Goal: Task Accomplishment & Management: Complete application form

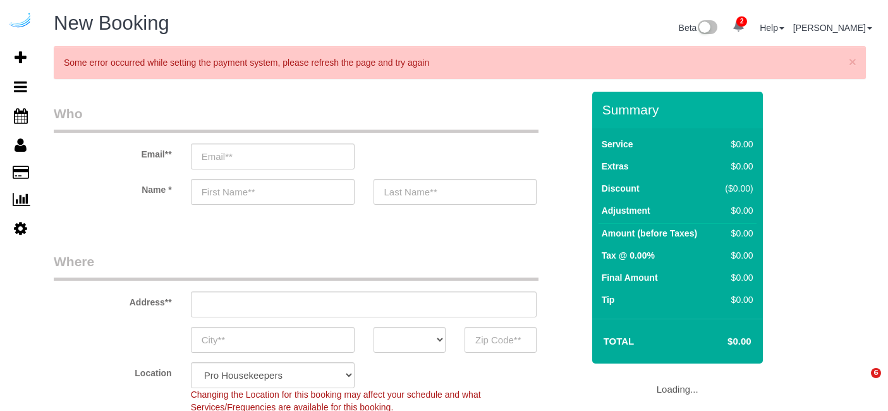
select select "4"
select select "number:9"
select select "object:87196"
click at [282, 162] on input "email" at bounding box center [273, 157] width 164 height 26
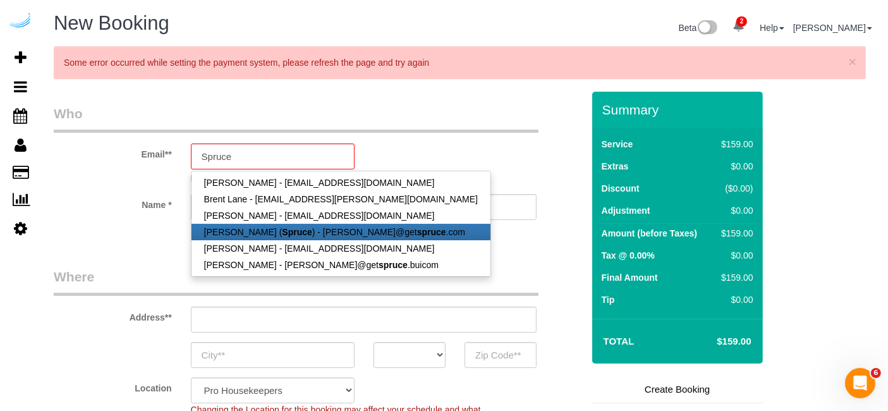
click at [282, 228] on strong "Spruce" at bounding box center [297, 232] width 30 height 10
type input "[PERSON_NAME][EMAIL_ADDRESS][DOMAIN_NAME]"
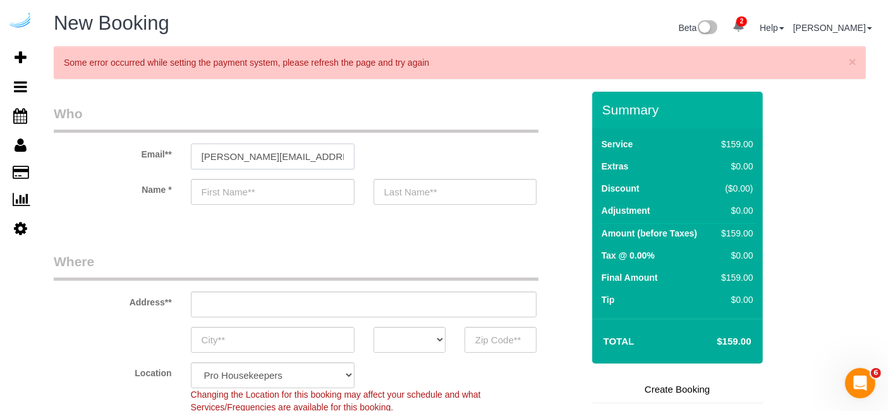
type input "[PERSON_NAME]"
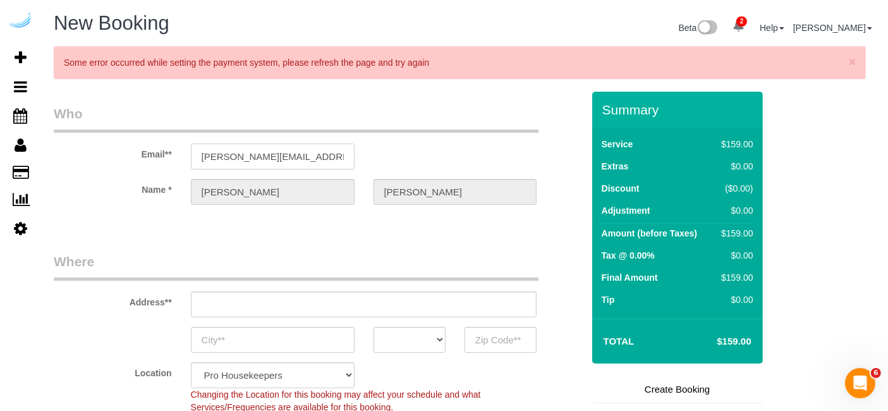
type input "[STREET_ADDRESS][PERSON_NAME]"
type input "Austin"
select select "[GEOGRAPHIC_DATA]"
type input "78704"
click at [326, 315] on input "[STREET_ADDRESS][PERSON_NAME]" at bounding box center [364, 304] width 346 height 26
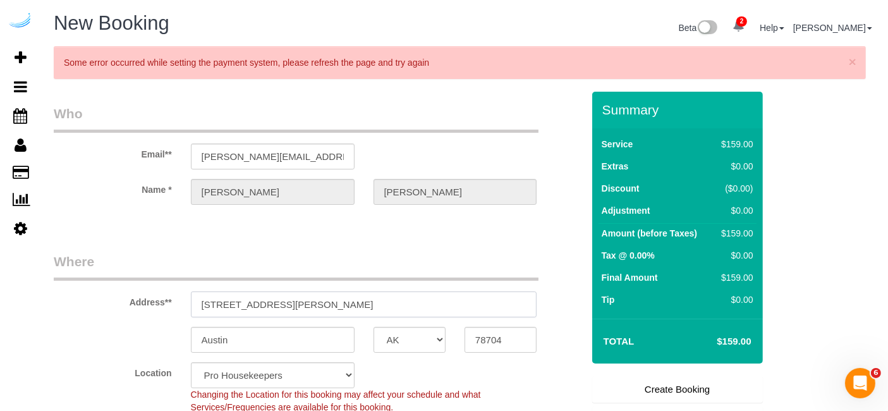
select select "9"
paste input "[STREET_ADDRESS][PERSON_NAME]"
type input "[STREET_ADDRESS][PERSON_NAME]"
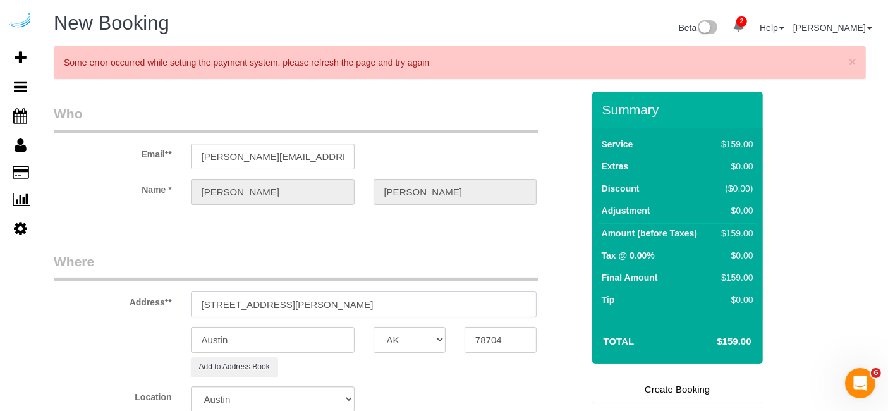
select select "object:87240"
drag, startPoint x: 357, startPoint y: 306, endPoint x: 436, endPoint y: 317, distance: 80.4
click at [436, 317] on sui-booking-address "Address** 4424 Gaines Ranch Loop, Austin, TX 78735 Austin AK AL AR AZ CA CO CT …" at bounding box center [318, 314] width 529 height 125
type input "[STREET_ADDRESS][PERSON_NAME]"
click at [484, 336] on input "78704" at bounding box center [501, 340] width 72 height 26
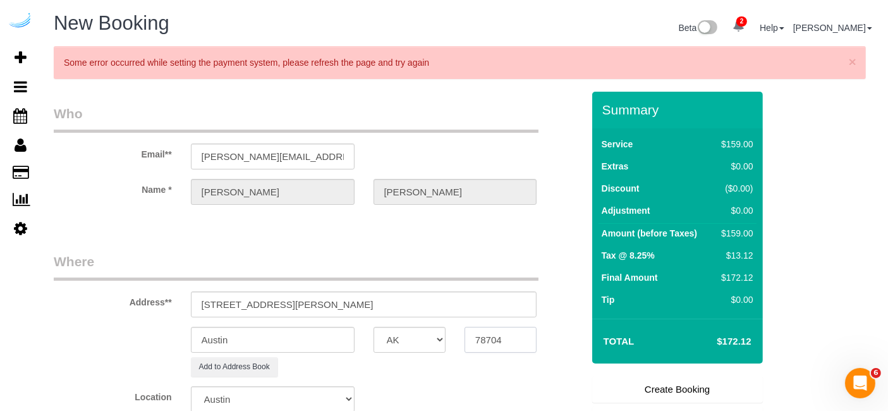
paste input "78735"
type input "78735"
drag, startPoint x: 315, startPoint y: 304, endPoint x: 590, endPoint y: 310, distance: 274.5
click at [590, 92] on form "Who Email** brandie@getspruce.com Name * Brandie Louck Where Address** 4424 Gai…" at bounding box center [465, 92] width 822 height 0
paste input "kyndal goen"
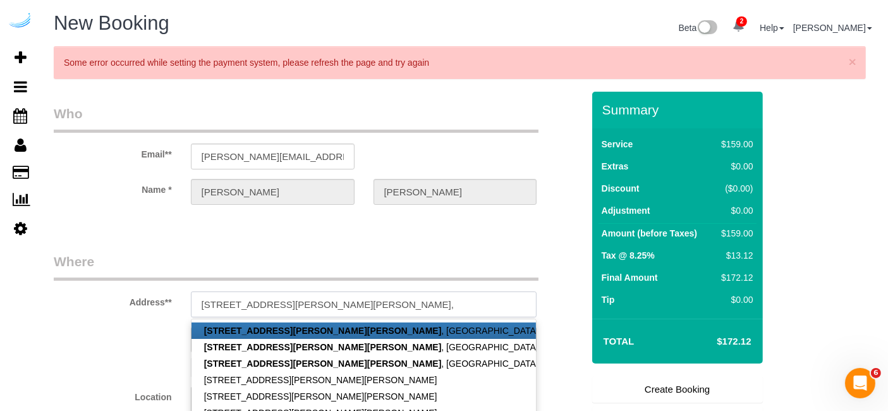
paste input "Camden Gaines Ranch"
paste input "1437435"
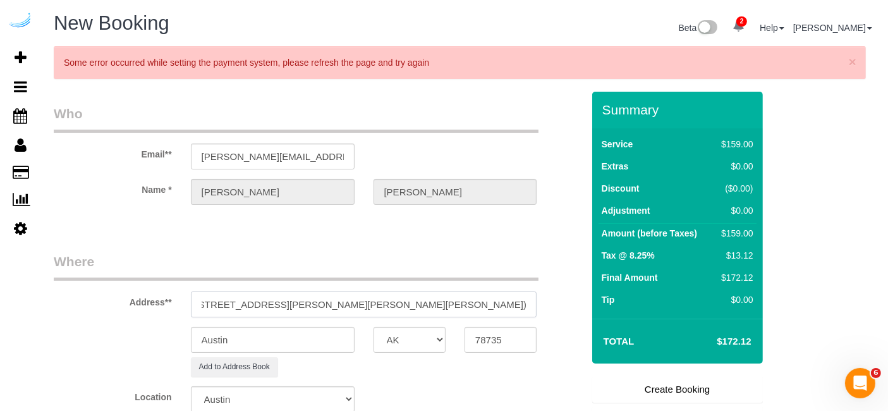
type input "4424 Gaines Ranch Loop, Building 20, Unit 2032 (kyndal goen, Camden Gaines Ranc…"
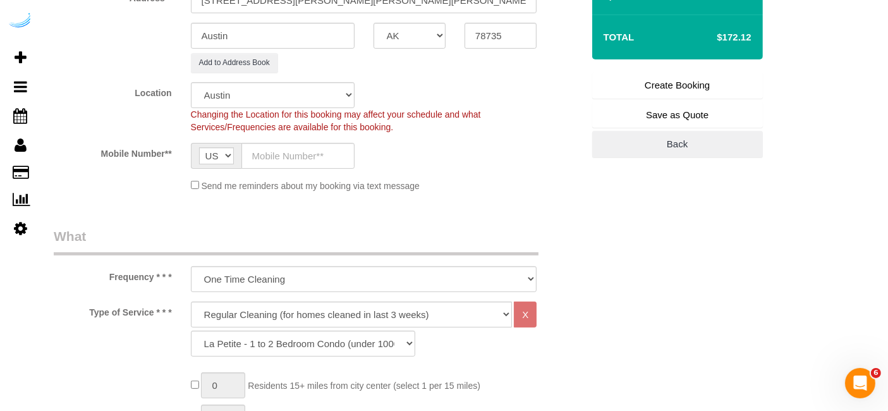
scroll to position [305, 0]
click at [294, 154] on input "text" at bounding box center [298, 155] width 113 height 26
click at [521, 195] on fieldset "Where Address** 4424 Gaines Ranch Loop, Building 20, Unit 2032 (kyndal goen, Ca…" at bounding box center [318, 75] width 529 height 254
click at [331, 151] on input "text" at bounding box center [298, 155] width 113 height 26
paste input "[PHONE_NUMBER]"
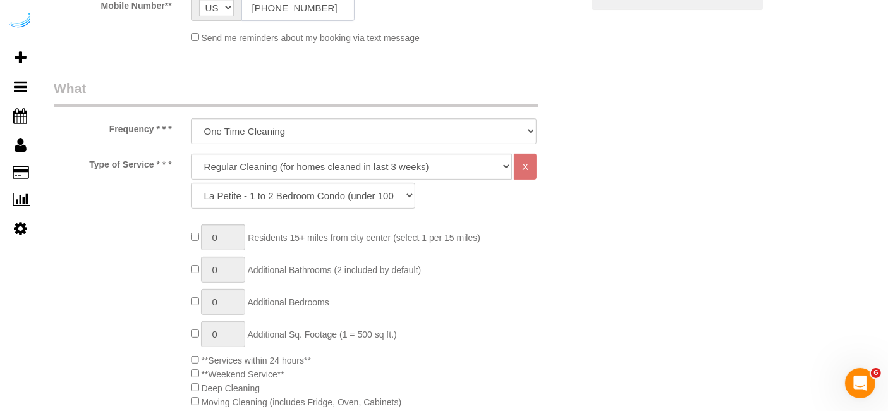
scroll to position [453, 0]
type input "[PHONE_NUMBER]"
click at [350, 166] on select "Deep Cleaning (for homes that have not been cleaned in 3+ weeks) Spruce Regular…" at bounding box center [352, 165] width 322 height 26
select select "282"
click at [191, 152] on select "Deep Cleaning (for homes that have not been cleaned in 3+ weeks) Spruce Regular…" at bounding box center [352, 165] width 322 height 26
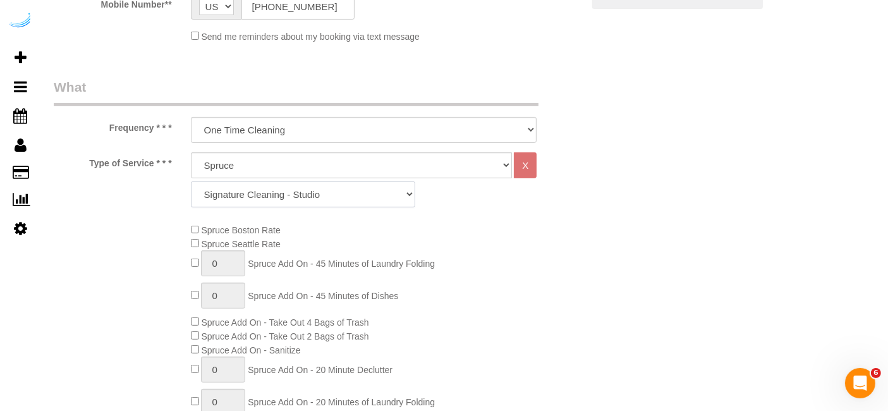
click at [310, 190] on select "Signature Cleaning - Studio Signature Cleaning - 1 Bed 1 Bath Signature Cleanin…" at bounding box center [303, 194] width 224 height 26
select select "304"
click at [191, 181] on select "Signature Cleaning - Studio Signature Cleaning - 1 Bed 1 Bath Signature Cleanin…" at bounding box center [303, 194] width 224 height 26
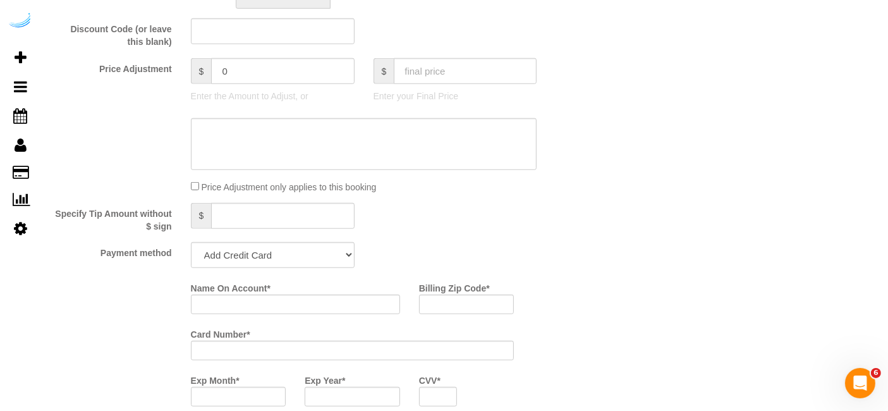
scroll to position [1093, 0]
click at [269, 254] on select "Add Credit Card Cash Check Paypal" at bounding box center [273, 254] width 164 height 26
select select "string:check"
click at [191, 241] on select "Add Credit Card Cash Check Paypal" at bounding box center [273, 254] width 164 height 26
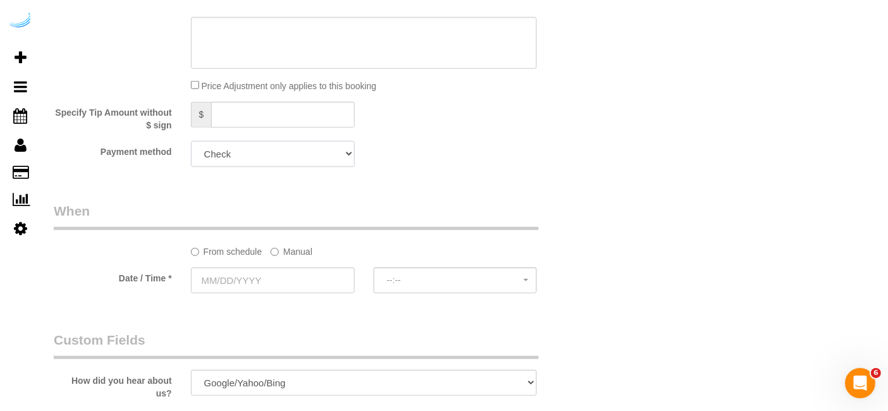
scroll to position [1194, 0]
click at [298, 242] on label "Manual" at bounding box center [292, 248] width 42 height 17
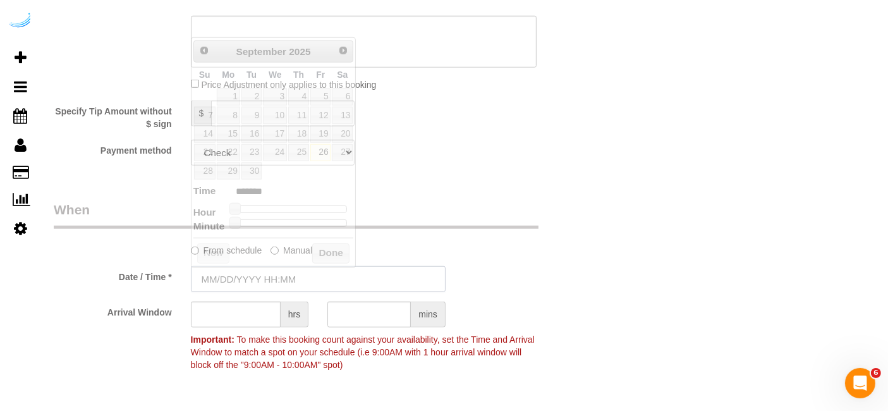
click at [264, 268] on input "text" at bounding box center [318, 279] width 255 height 26
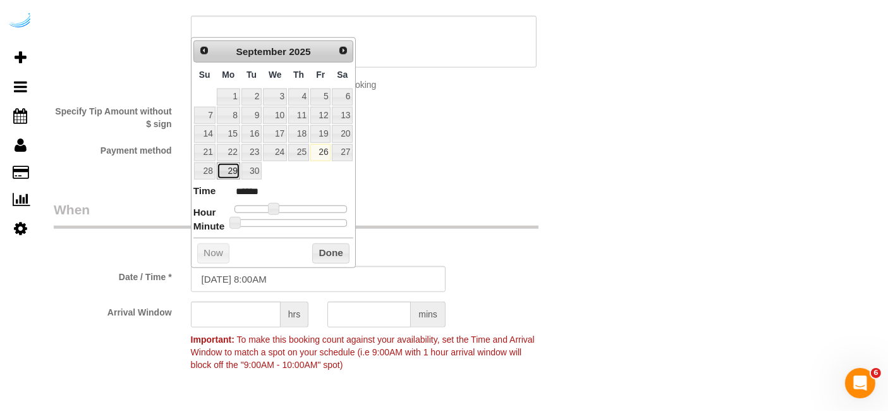
click at [229, 169] on link "29" at bounding box center [228, 170] width 23 height 17
type input "[DATE] 9:00AM"
type input "******"
click at [274, 207] on span at bounding box center [278, 208] width 11 height 11
click at [244, 315] on input "text" at bounding box center [236, 315] width 90 height 26
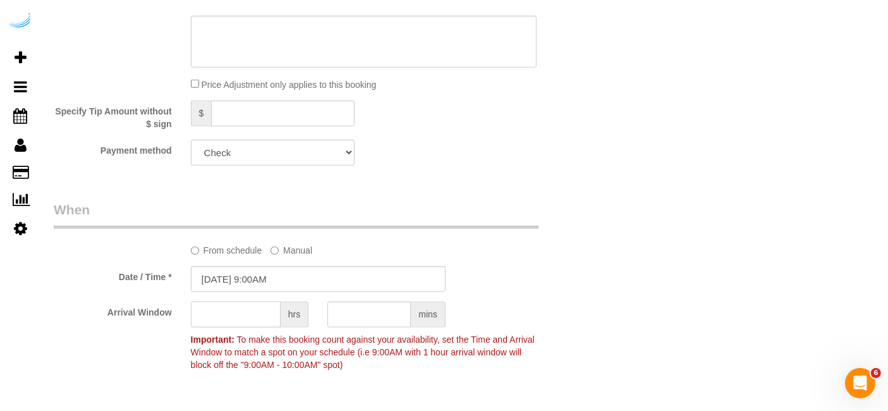
type input "7"
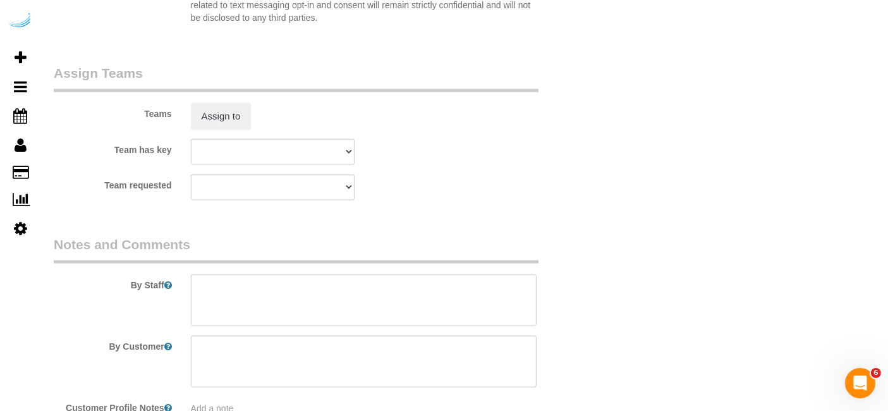
scroll to position [1902, 0]
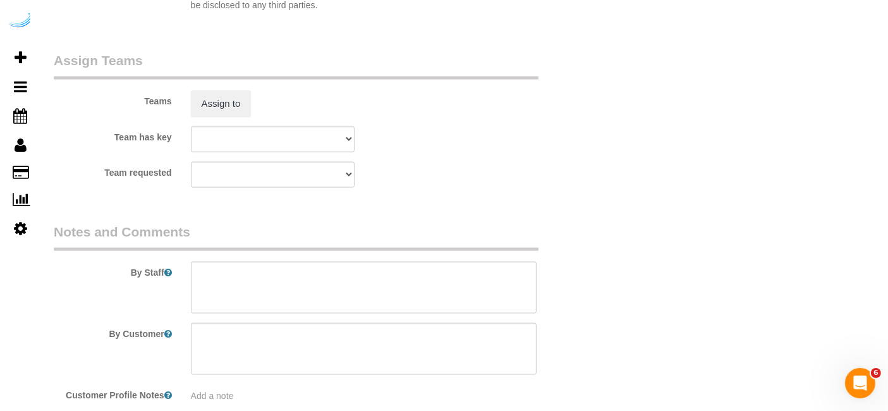
type input "8"
click at [218, 126] on select "Austin Carpet Cleaning Austin Handyman Cesare Austin Team Esther Austin Team Is…" at bounding box center [273, 139] width 164 height 26
click at [221, 105] on button "Assign to" at bounding box center [221, 103] width 61 height 27
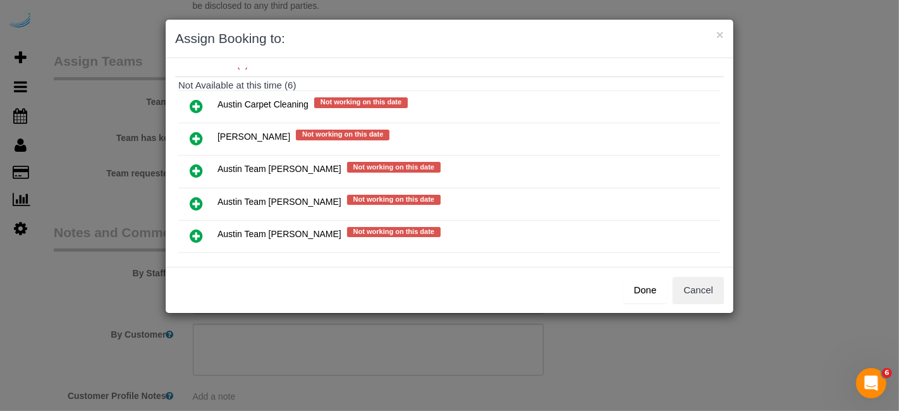
scroll to position [136, 0]
click at [195, 196] on icon at bounding box center [196, 202] width 13 height 15
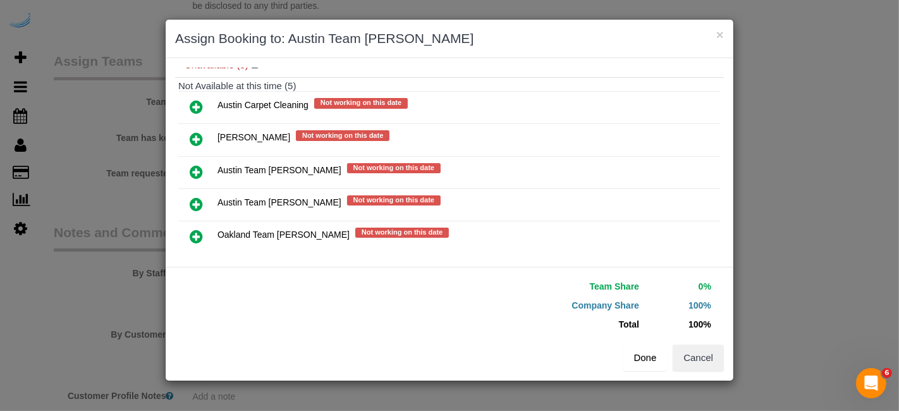
click at [642, 361] on button "Done" at bounding box center [645, 358] width 44 height 27
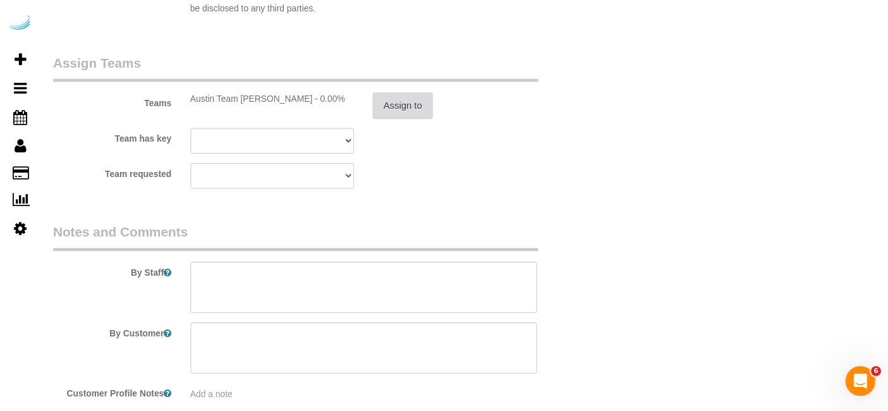
scroll to position [1902, 0]
click at [457, 297] on textarea at bounding box center [364, 288] width 346 height 52
click at [417, 279] on textarea at bounding box center [364, 288] width 346 height 52
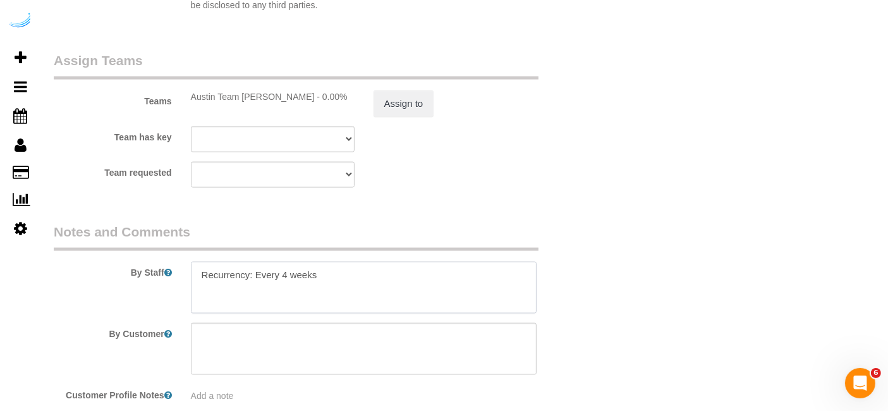
paste textarea "Permanent Notes:No notes from this customer.Today's Notes:No notes from this se…"
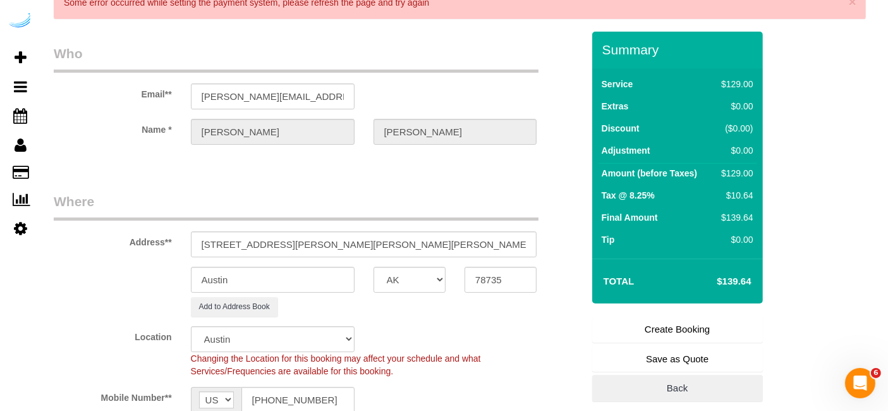
scroll to position [61, 0]
type textarea "Recurrency: Every 4 weeks Permanent Notes:No notes from this customer.Today's N…"
click at [673, 325] on link "Create Booking" at bounding box center [677, 328] width 171 height 27
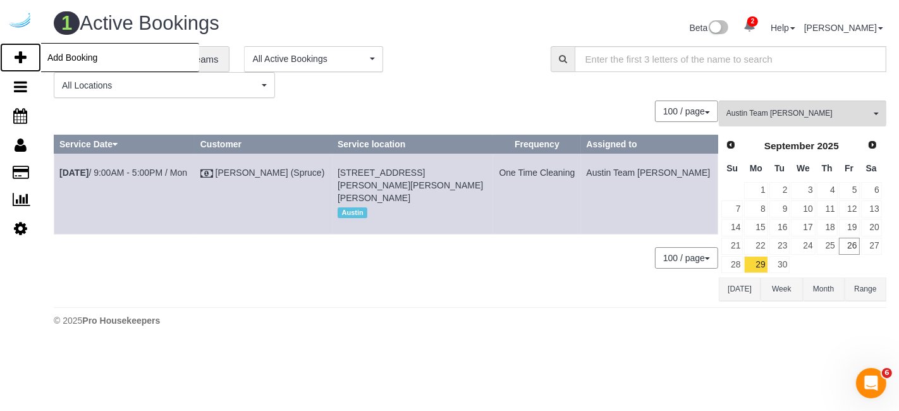
click at [18, 54] on icon at bounding box center [21, 57] width 12 height 15
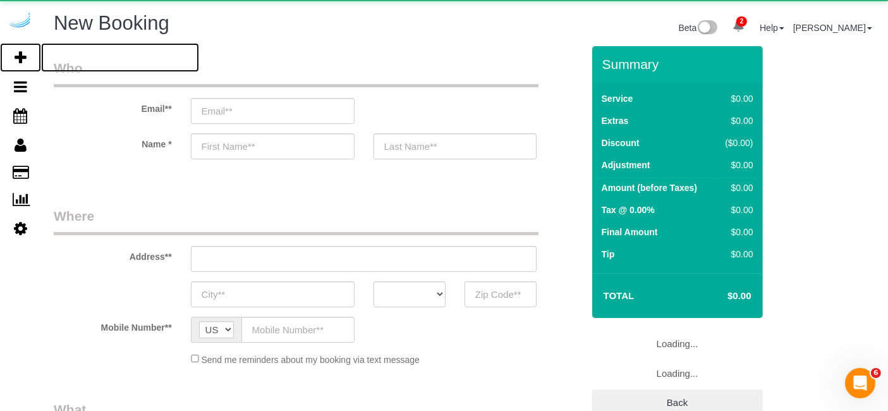
select select "number:9"
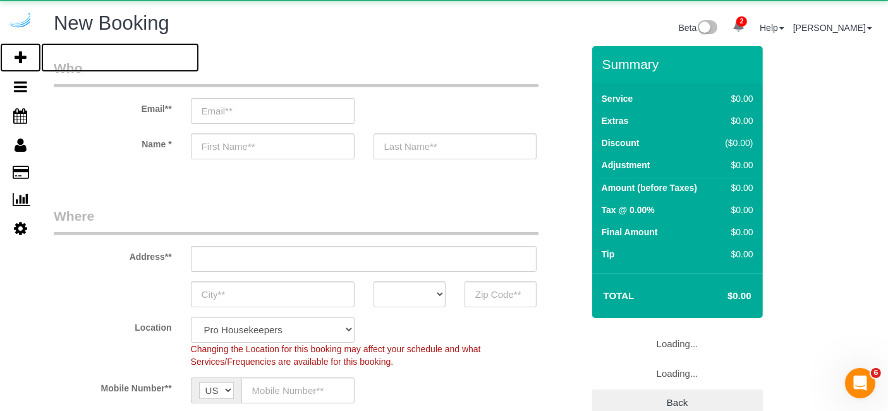
select select "object:88953"
select select "4"
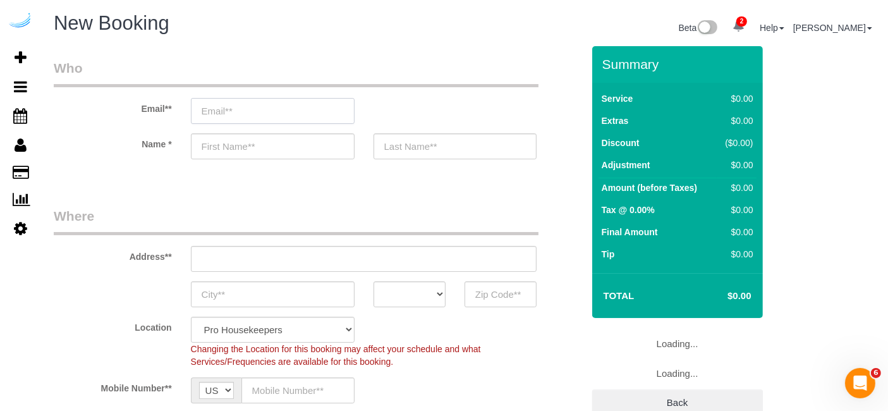
click at [211, 109] on input "email" at bounding box center [273, 111] width 164 height 26
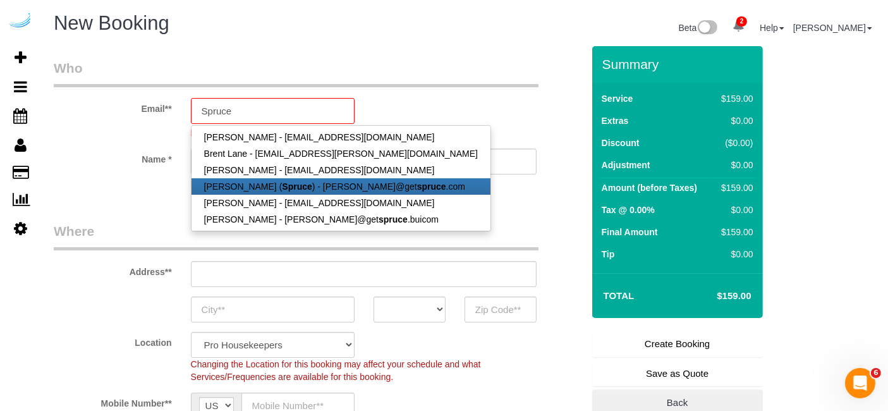
click at [251, 183] on link "[PERSON_NAME] ( Spruce ) - [PERSON_NAME]@get spruce .com" at bounding box center [341, 186] width 299 height 16
type input "[PERSON_NAME][EMAIL_ADDRESS][DOMAIN_NAME]"
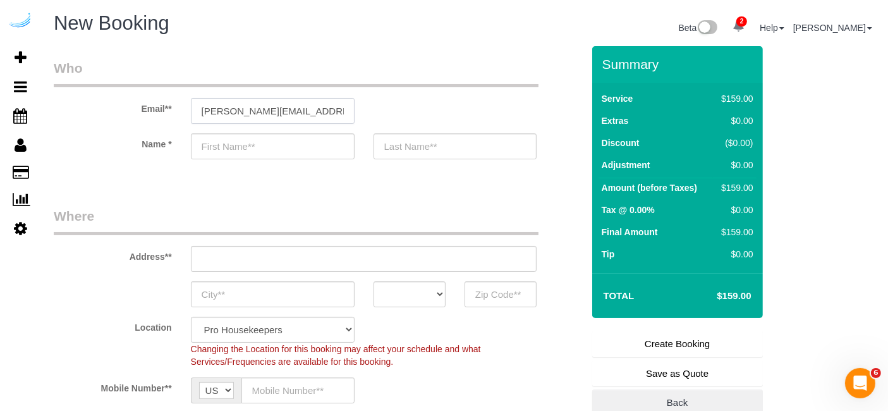
type input "[PERSON_NAME]"
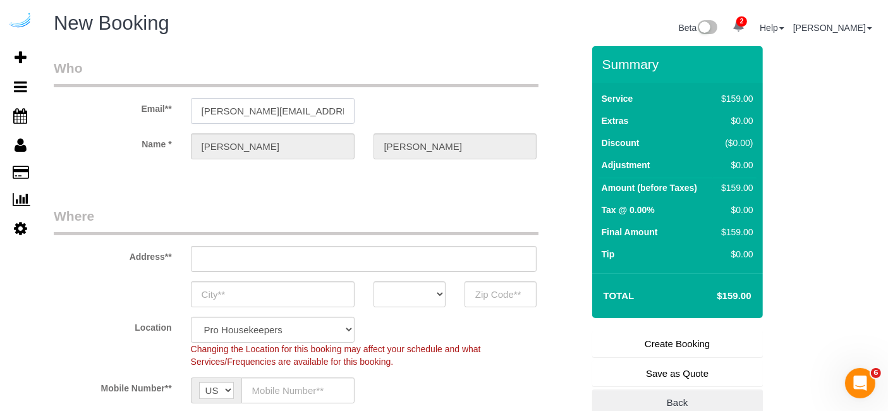
type input "[STREET_ADDRESS][PERSON_NAME]"
type input "Austin"
select select "[GEOGRAPHIC_DATA]"
type input "78704"
click at [349, 256] on input "[STREET_ADDRESS][PERSON_NAME]" at bounding box center [364, 259] width 346 height 26
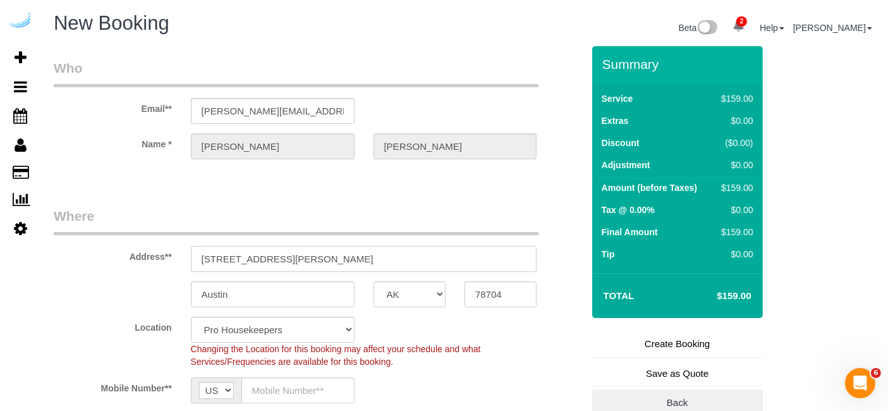
select select "9"
paste input "201 Lavaca St, Austin, TX 78701"
type input "201 Lavaca St, Austin, TX 78701"
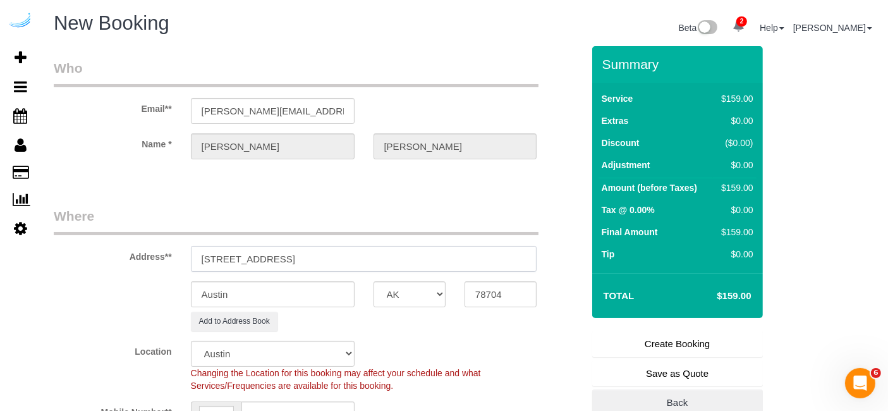
select select "object:89201"
drag, startPoint x: 313, startPoint y: 260, endPoint x: 364, endPoint y: 260, distance: 51.2
click at [364, 260] on input "201 Lavaca St, Austin, TX 78701" at bounding box center [364, 259] width 346 height 26
type input "201 Lavaca St, Austin, TX 78701"
click at [480, 293] on input "78704" at bounding box center [501, 294] width 72 height 26
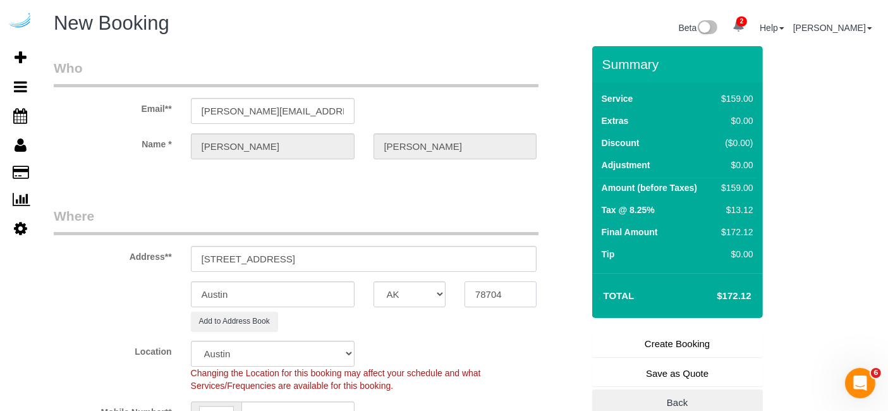
paste input "text"
type input "78701"
drag, startPoint x: 265, startPoint y: 260, endPoint x: 861, endPoint y: 192, distance: 600.0
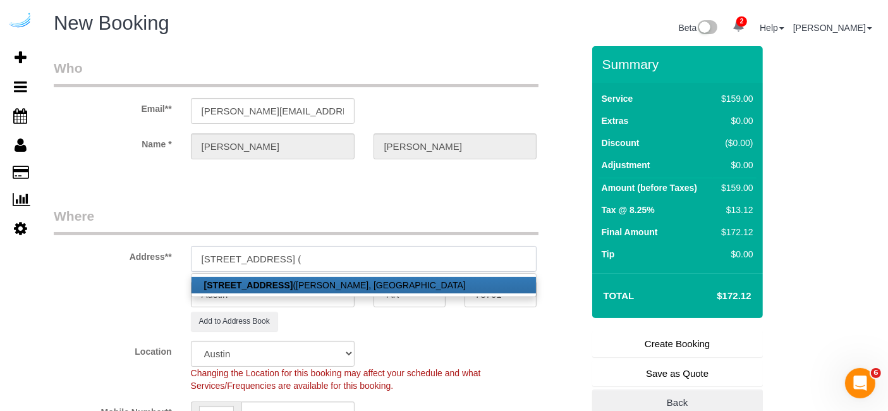
paste input "Shan Malik"
paste input "AMLI Downtown"
paste input "1482592"
type input "201 Lavaca St, Unit 321 (Shan Malik, AMLI Downtown , 1482592)"
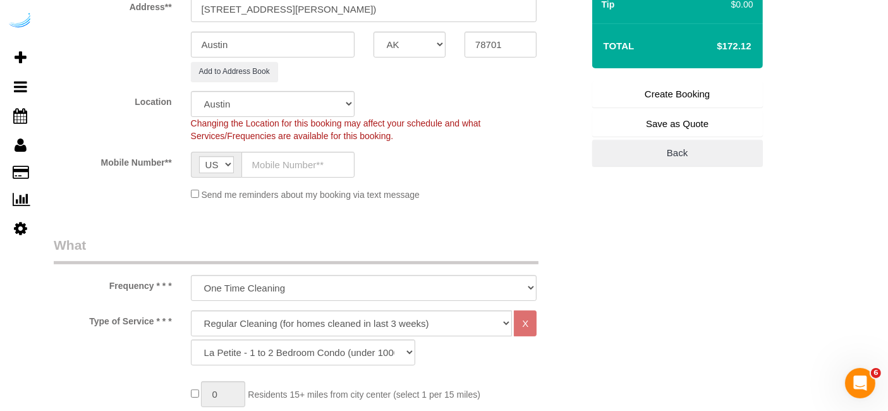
scroll to position [255, 0]
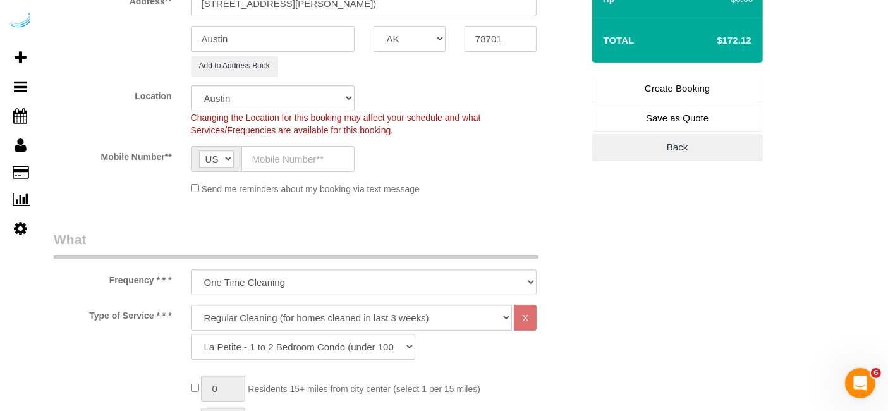
click at [312, 163] on input "text" at bounding box center [298, 159] width 113 height 26
paste input "[PHONE_NUMBER]"
type input "[PHONE_NUMBER]"
click at [346, 308] on select "Deep Cleaning (for homes that have not been cleaned in 3+ weeks) Spruce Regular…" at bounding box center [352, 318] width 322 height 26
select select "282"
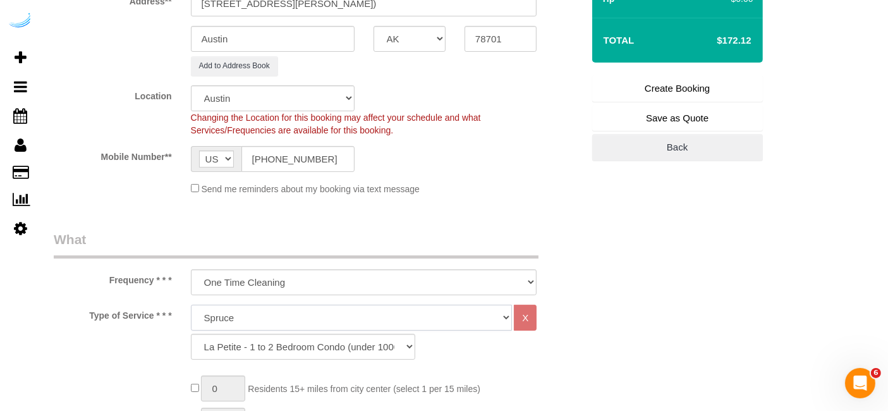
click at [191, 305] on select "Deep Cleaning (for homes that have not been cleaned in 3+ weeks) Spruce Regular…" at bounding box center [352, 318] width 322 height 26
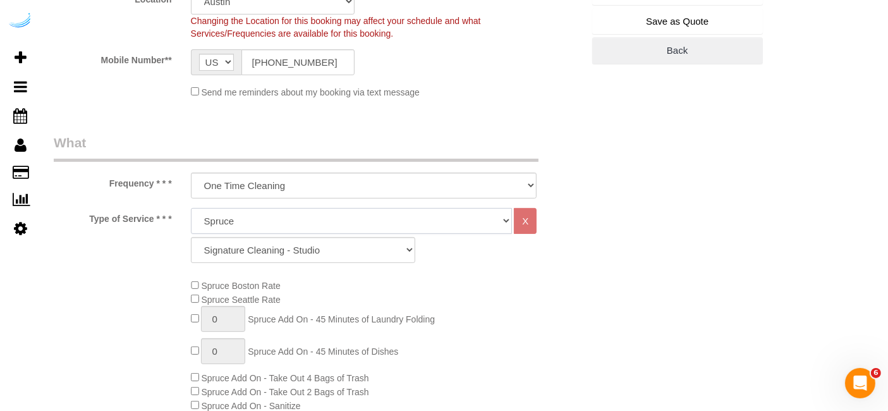
scroll to position [352, 0]
click at [325, 245] on select "Signature Cleaning - Studio Signature Cleaning - 1 Bed 1 Bath Signature Cleanin…" at bounding box center [303, 250] width 224 height 26
select select "304"
click at [191, 237] on select "Signature Cleaning - Studio Signature Cleaning - 1 Bed 1 Bath Signature Cleanin…" at bounding box center [303, 250] width 224 height 26
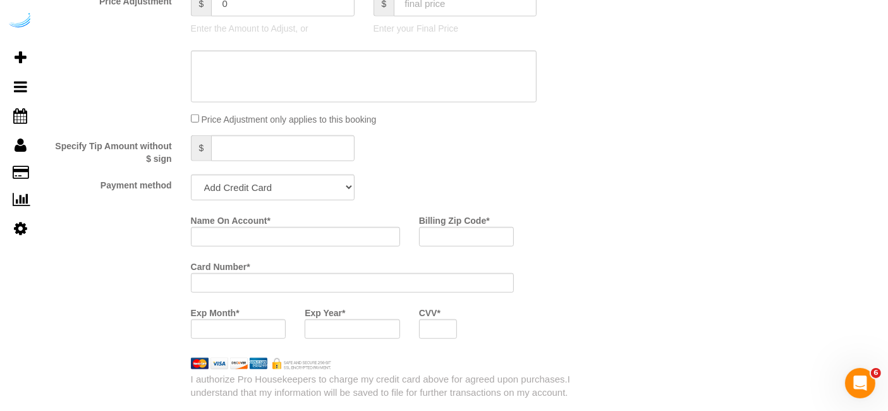
scroll to position [1121, 0]
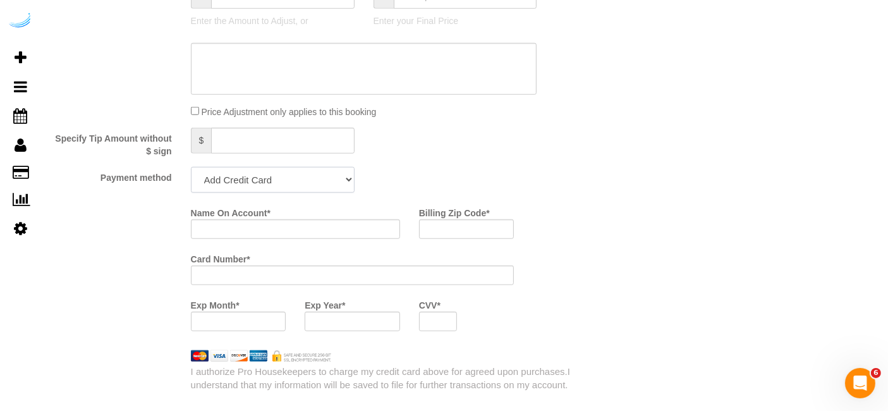
click at [305, 180] on select "Add Credit Card Cash Check Paypal" at bounding box center [273, 180] width 164 height 26
select select "string:check"
click at [191, 167] on select "Add Credit Card Cash Check Paypal" at bounding box center [273, 180] width 164 height 26
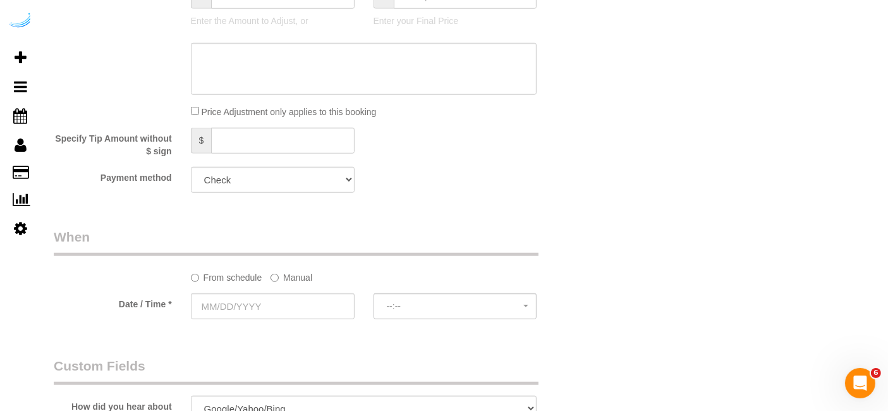
click at [279, 274] on label "Manual" at bounding box center [292, 275] width 42 height 17
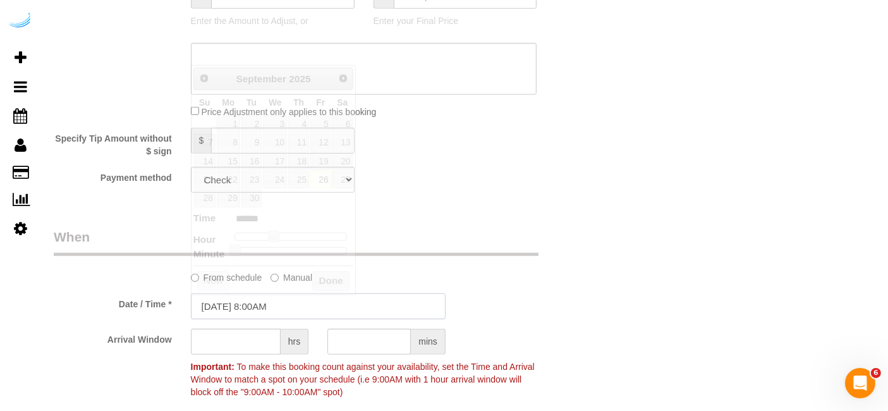
click at [257, 307] on input "[DATE] 8:00AM" at bounding box center [318, 306] width 255 height 26
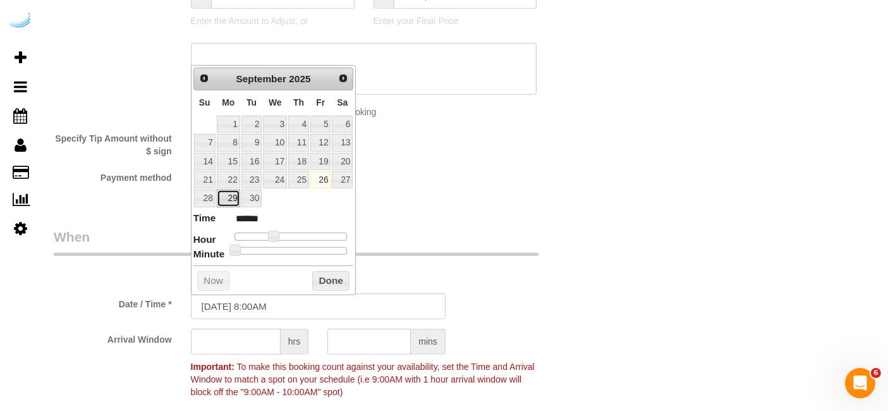
click at [230, 194] on link "29" at bounding box center [228, 198] width 23 height 17
type input "[DATE] 9:00AM"
type input "******"
click at [278, 235] on span at bounding box center [278, 236] width 11 height 11
click at [242, 343] on input "text" at bounding box center [236, 342] width 90 height 26
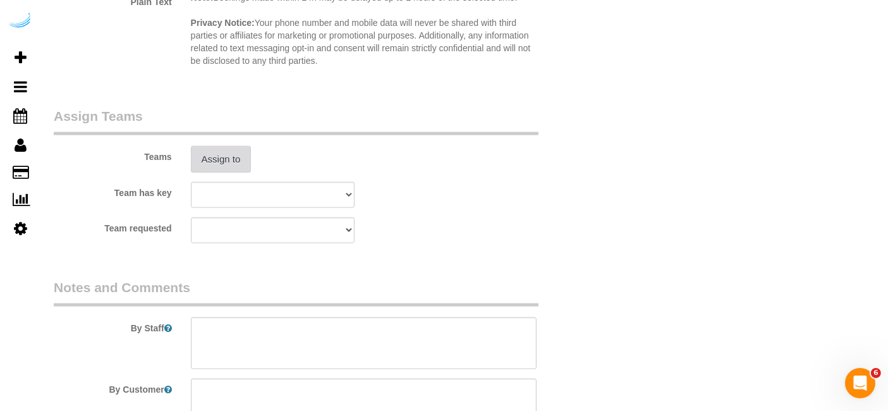
type input "4"
click at [221, 168] on button "Assign to" at bounding box center [221, 159] width 61 height 27
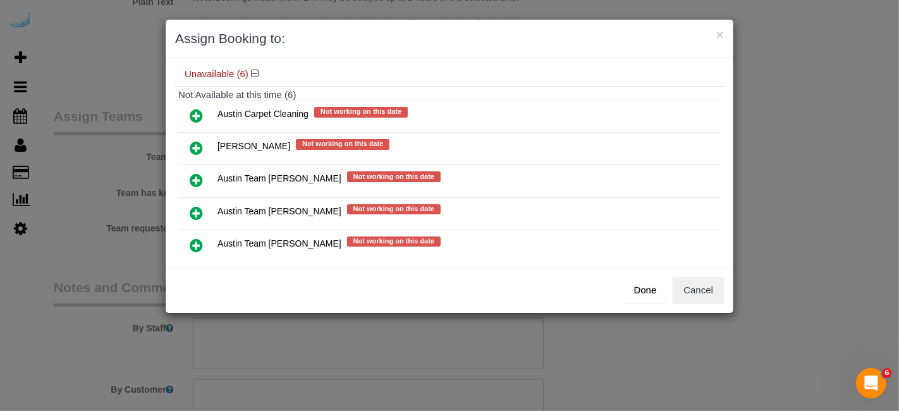
scroll to position [133, 0]
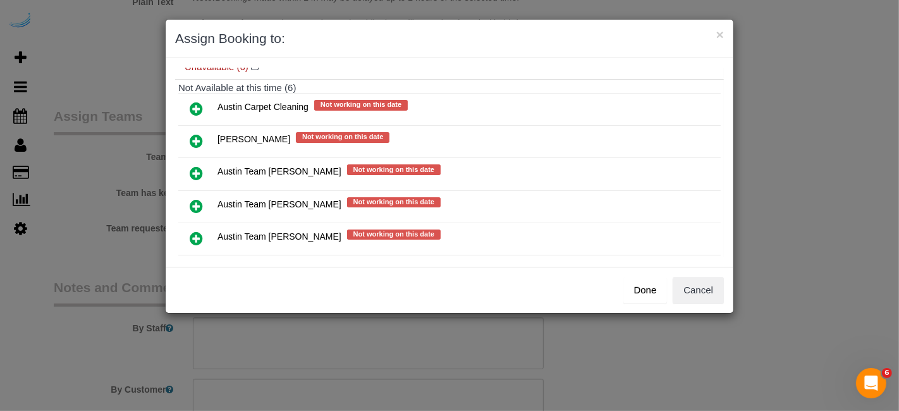
click at [195, 199] on icon at bounding box center [196, 206] width 13 height 15
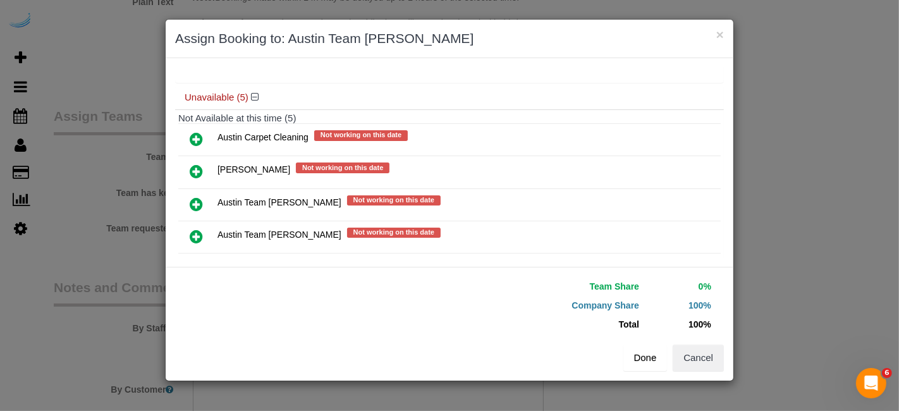
scroll to position [162, 0]
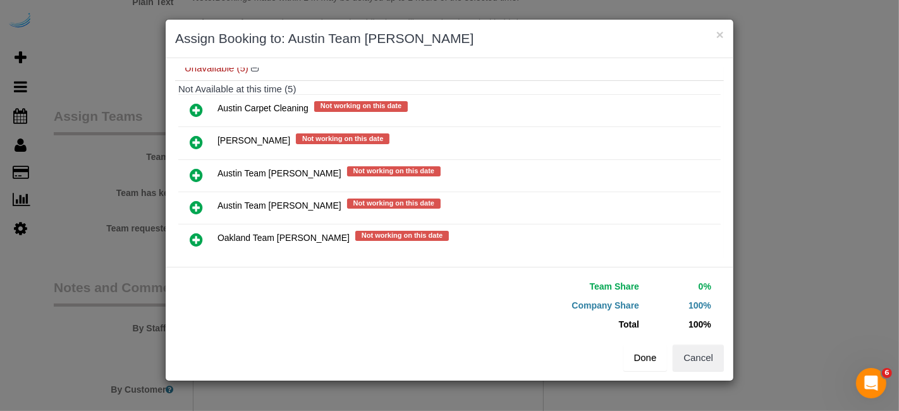
click at [647, 357] on button "Done" at bounding box center [645, 358] width 44 height 27
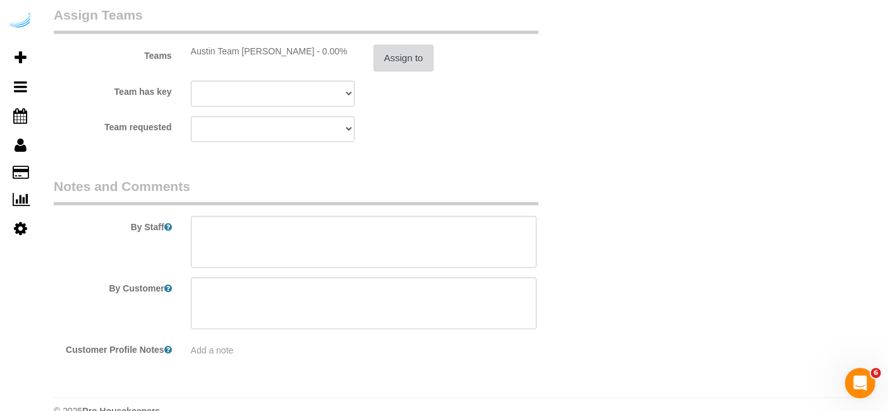
scroll to position [1906, 0]
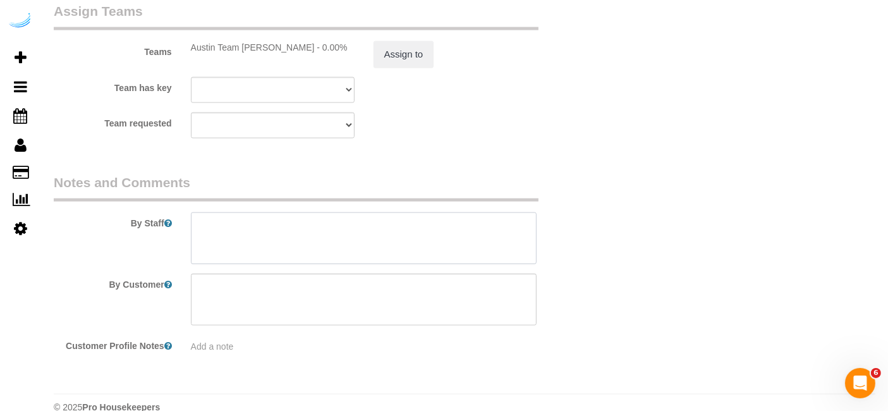
click at [427, 239] on textarea at bounding box center [364, 238] width 346 height 52
click at [426, 230] on textarea at bounding box center [364, 238] width 346 height 52
paste textarea "Permanent Notes:No notes from this customer.Today's Notes:Park in future reside…"
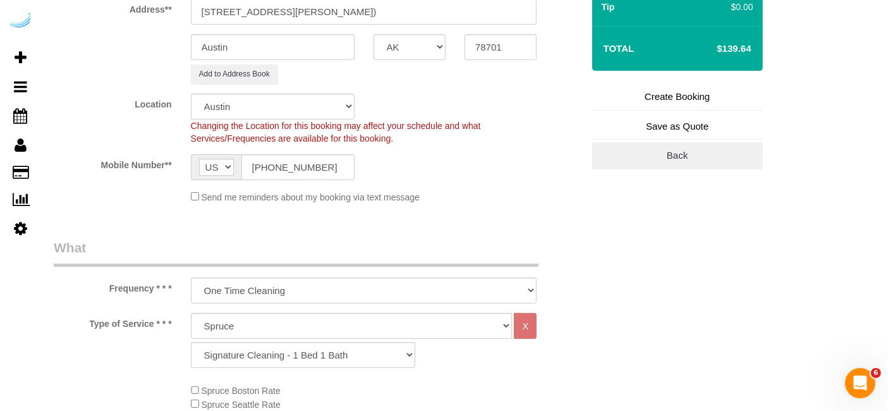
scroll to position [245, 0]
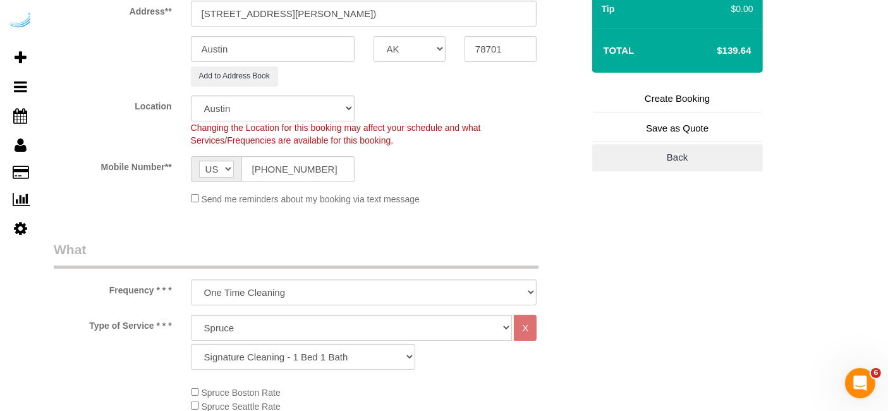
type textarea "Recurrency: One time service Permanent Notes:No notes from this customer.Today'…"
click at [661, 95] on link "Create Booking" at bounding box center [677, 98] width 171 height 27
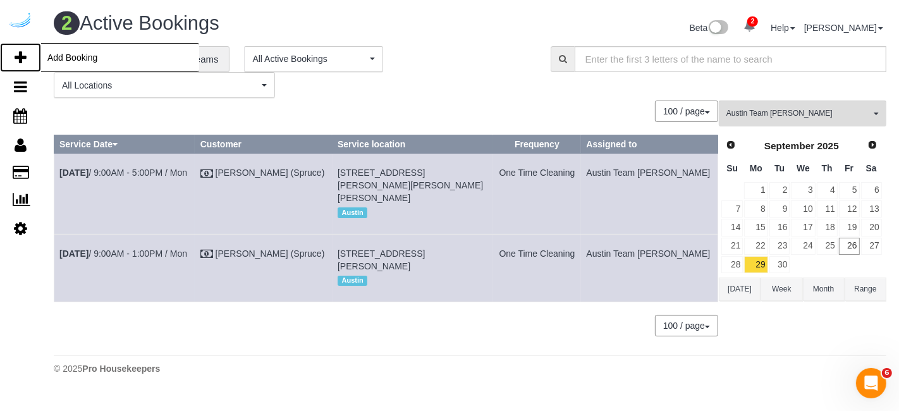
click at [27, 58] on link "Add Booking" at bounding box center [20, 57] width 41 height 29
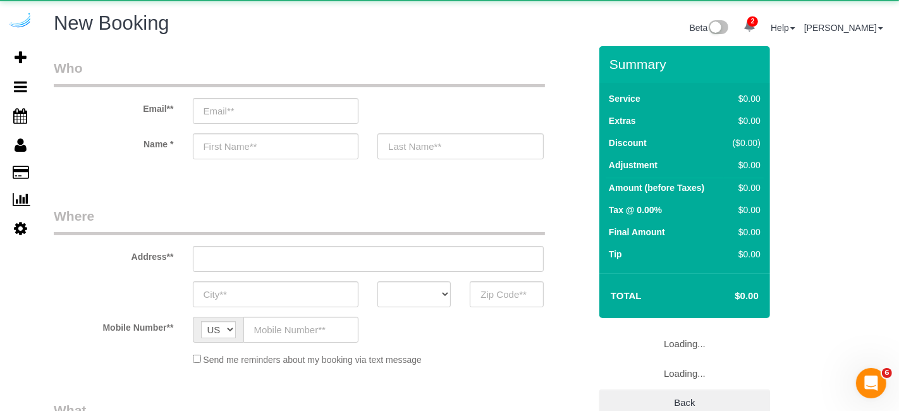
select select "number:9"
select select "object:90876"
select select "4"
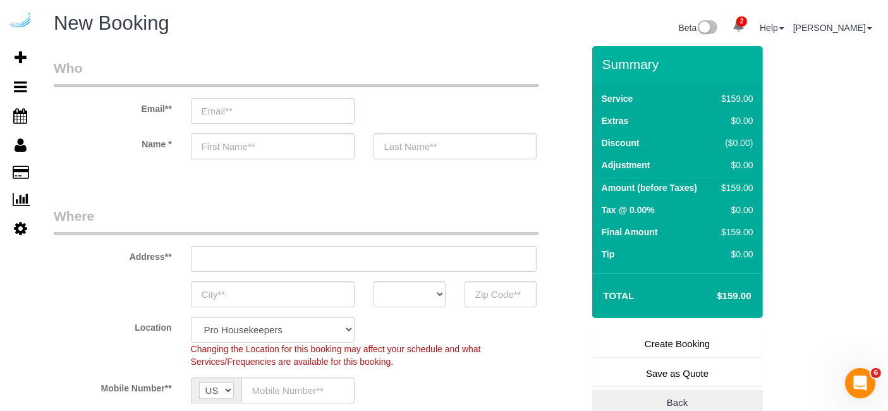
click at [266, 110] on input "email" at bounding box center [273, 111] width 164 height 26
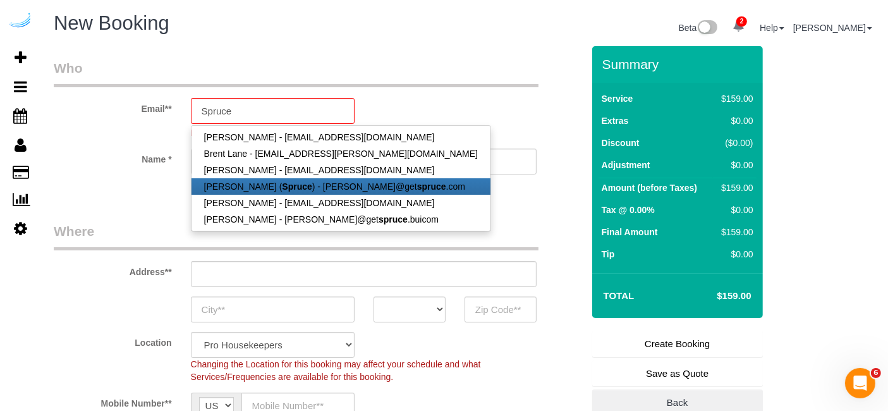
click at [262, 191] on link "[PERSON_NAME] ( Spruce ) - [PERSON_NAME]@get spruce .com" at bounding box center [341, 186] width 299 height 16
type input "[PERSON_NAME][EMAIL_ADDRESS][DOMAIN_NAME]"
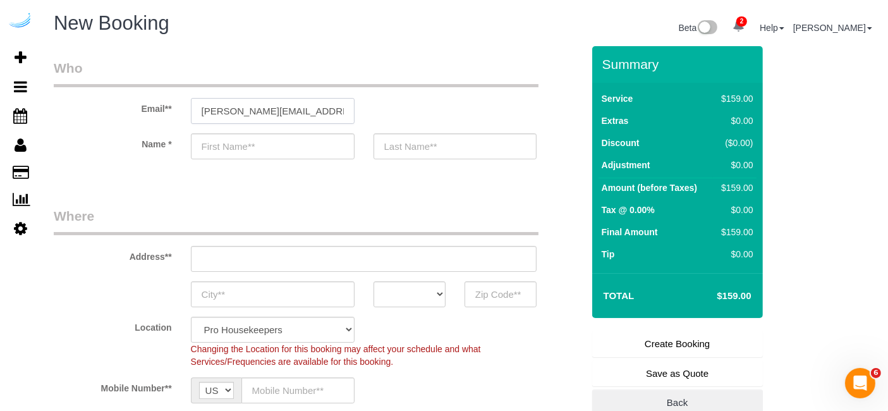
type input "[PERSON_NAME]"
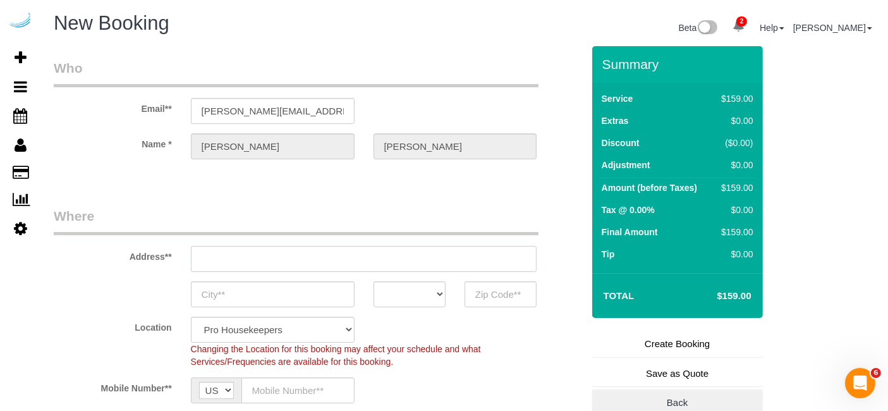
type input "[STREET_ADDRESS][PERSON_NAME]"
type input "Austin"
select select "[GEOGRAPHIC_DATA]"
type input "78704"
click at [332, 259] on input "[STREET_ADDRESS][PERSON_NAME]" at bounding box center [364, 259] width 346 height 26
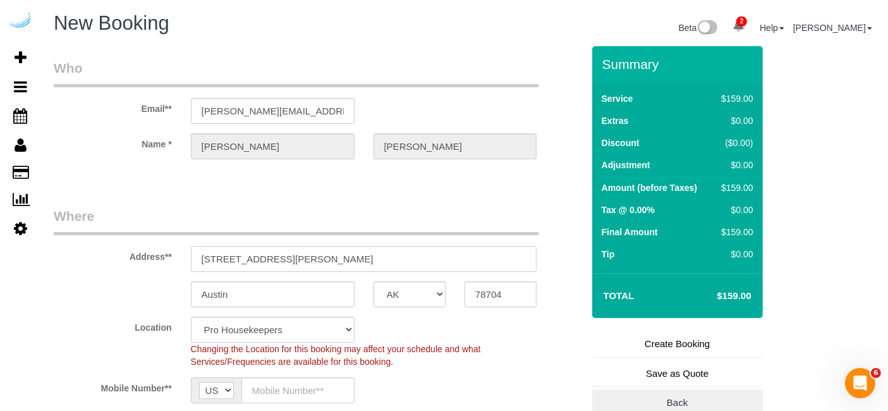
select select "9"
paste input "1500 S Lamar Blvd, Austin, TX 78704"
type input "1500 S Lamar Blvd, Austin, TX 78704"
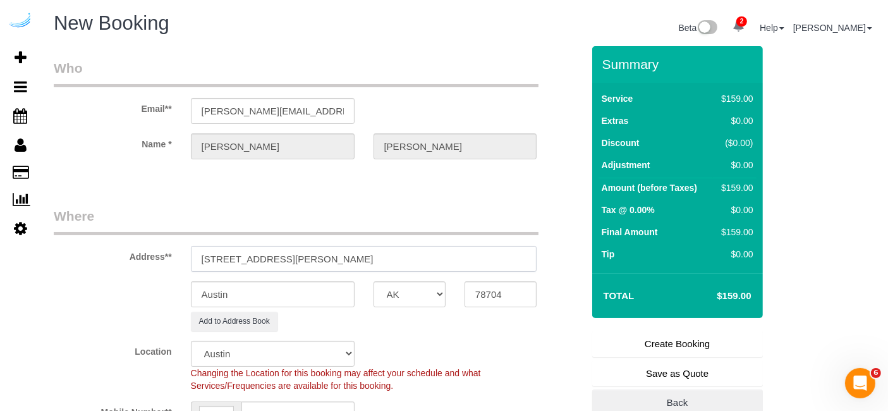
select select "object:90920"
drag, startPoint x: 329, startPoint y: 257, endPoint x: 415, endPoint y: 257, distance: 86.6
click at [415, 257] on input "1500 S Lamar Blvd, Austin, TX 78704" at bounding box center [364, 259] width 346 height 26
drag, startPoint x: 289, startPoint y: 259, endPoint x: 707, endPoint y: 217, distance: 420.0
click at [707, 46] on form "Who Email** brandie@getspruce.com Name * Brandie Louck Where Address** 1500 S L…" at bounding box center [465, 46] width 822 height 0
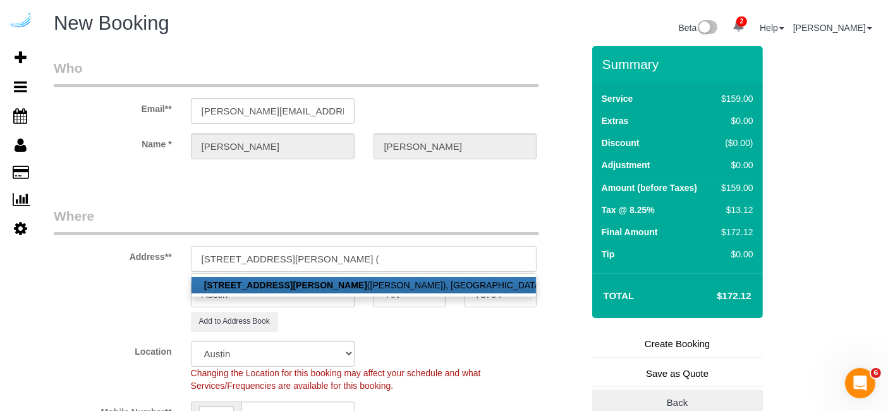
paste input "Tyler Hawk"
paste input "MAA South Lamar"
paste input "1487194"
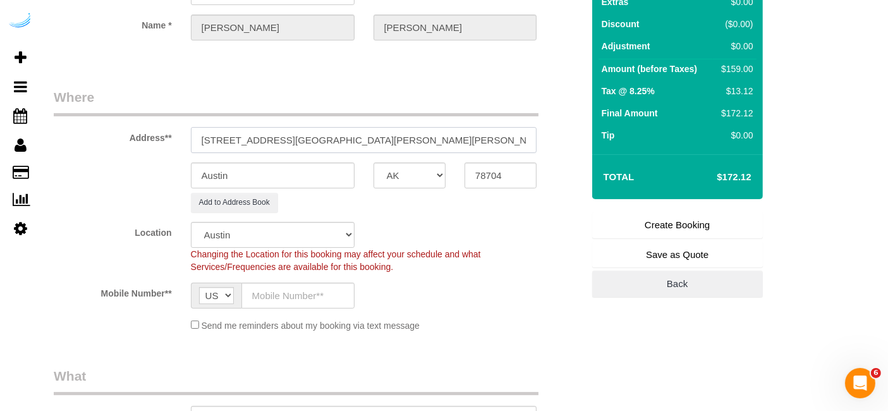
scroll to position [122, 0]
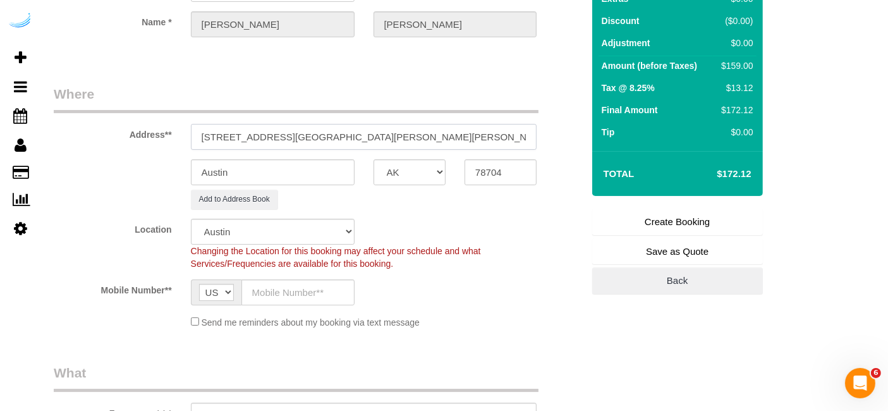
type input "1500 S Lamar Blvd, Unit 313 (Tyler Hawk, MAA South Lamar , 1487194)"
click at [307, 293] on input "text" at bounding box center [298, 292] width 113 height 26
paste input "[PHONE_NUMBER]"
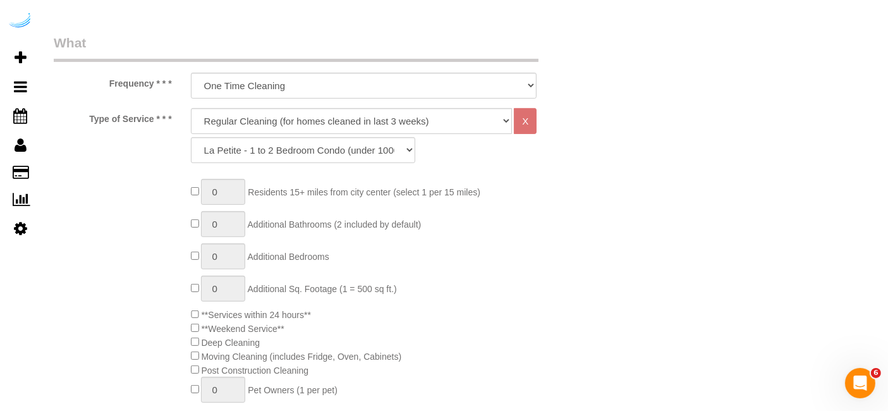
scroll to position [455, 0]
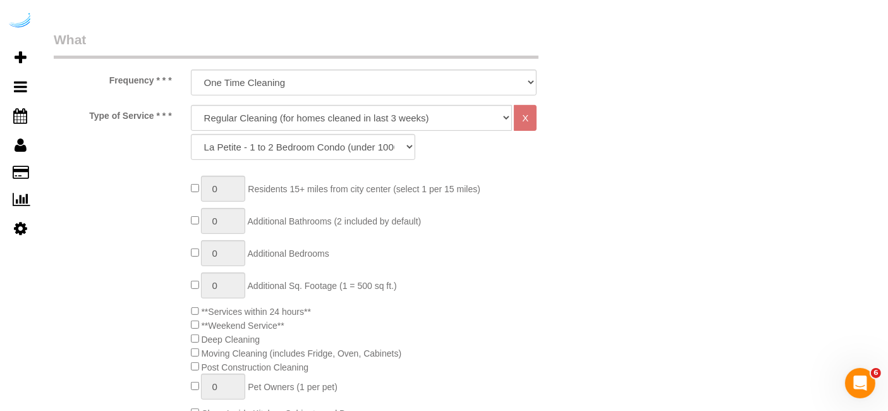
type input "[PHONE_NUMBER]"
click at [352, 123] on select "Deep Cleaning (for homes that have not been cleaned in 3+ weeks) Spruce Regular…" at bounding box center [352, 118] width 322 height 26
select select "282"
click at [191, 105] on select "Deep Cleaning (for homes that have not been cleaned in 3+ weeks) Spruce Regular…" at bounding box center [352, 118] width 322 height 26
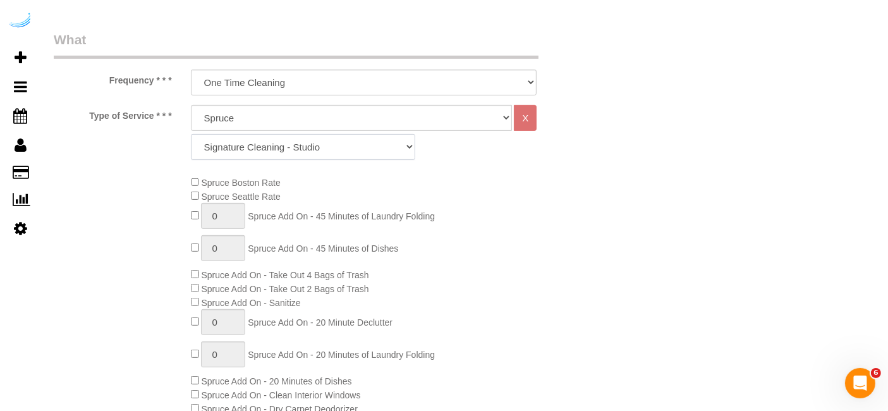
click at [356, 146] on select "Signature Cleaning - Studio Signature Cleaning - 1 Bed 1 Bath Signature Cleanin…" at bounding box center [303, 147] width 224 height 26
select select "351"
click at [191, 134] on select "Signature Cleaning - Studio Signature Cleaning - 1 Bed 1 Bath Signature Cleanin…" at bounding box center [303, 147] width 224 height 26
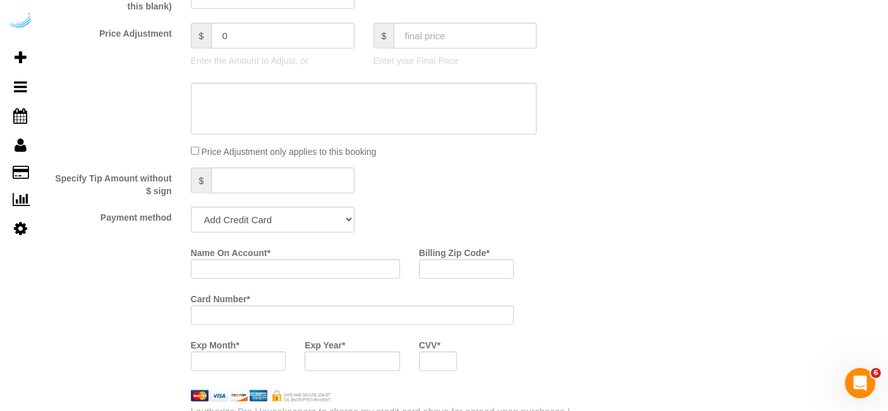
scroll to position [1089, 0]
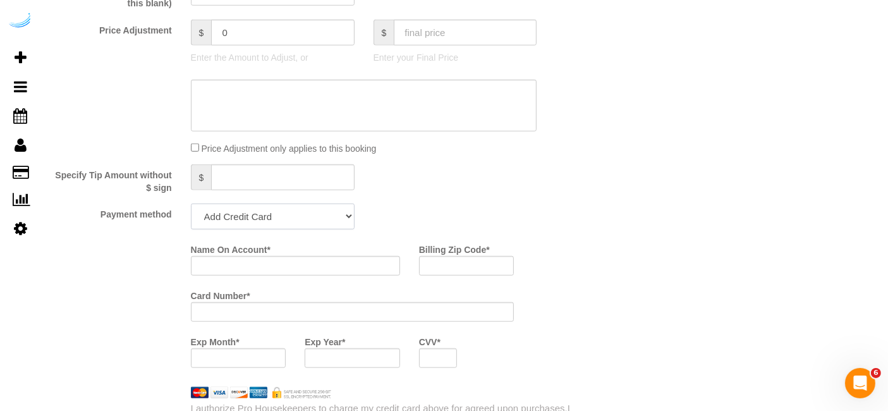
click at [322, 212] on select "Add Credit Card Cash Check Paypal" at bounding box center [273, 217] width 164 height 26
select select "string:check"
click at [191, 204] on select "Add Credit Card Cash Check Paypal" at bounding box center [273, 217] width 164 height 26
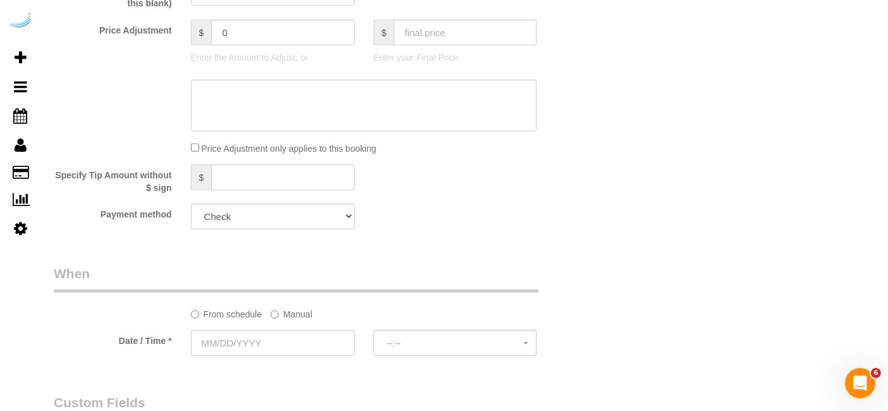
click at [292, 315] on label "Manual" at bounding box center [292, 311] width 42 height 17
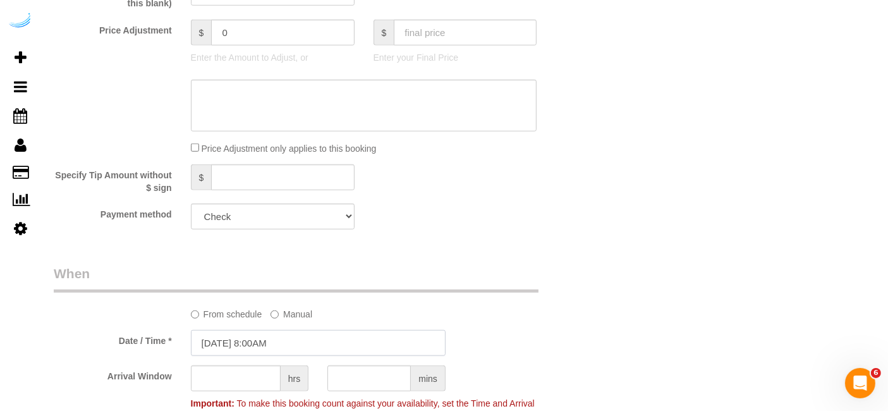
click at [257, 342] on input "[DATE] 8:00AM" at bounding box center [318, 343] width 255 height 26
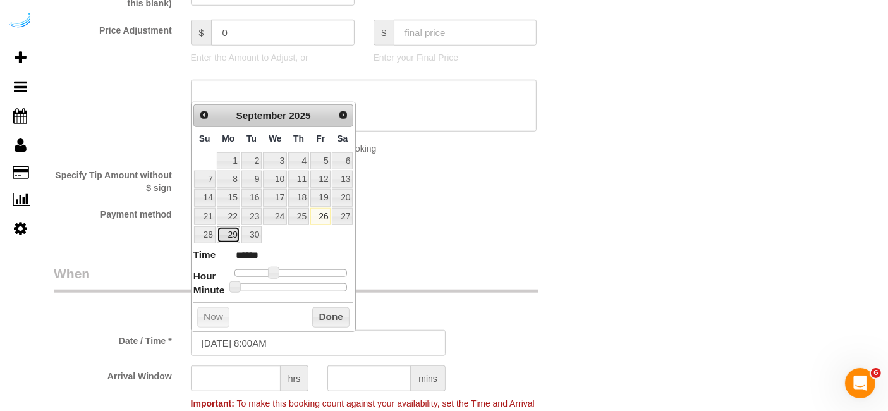
click at [226, 236] on link "29" at bounding box center [228, 234] width 23 height 17
click at [277, 272] on span at bounding box center [273, 272] width 11 height 11
type input "[DATE] 9:00AM"
type input "******"
click at [282, 272] on span at bounding box center [278, 272] width 11 height 11
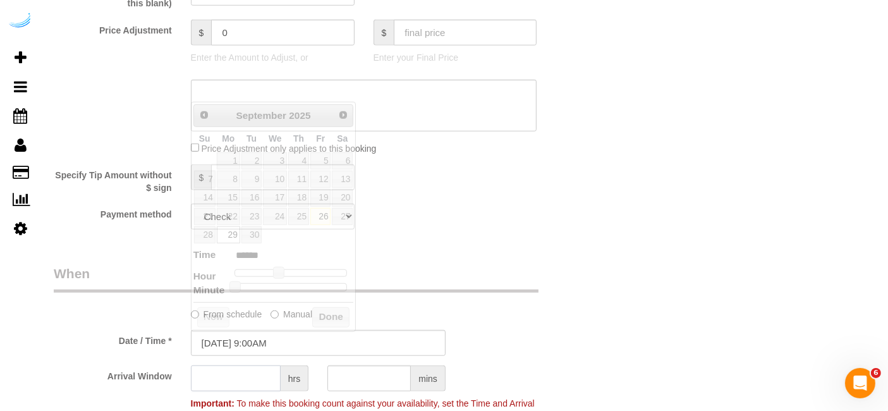
click at [240, 372] on input "text" at bounding box center [236, 378] width 90 height 26
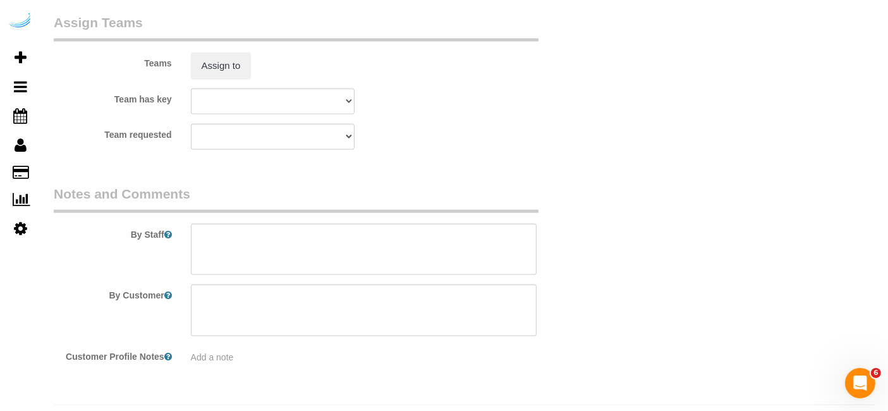
scroll to position [1927, 0]
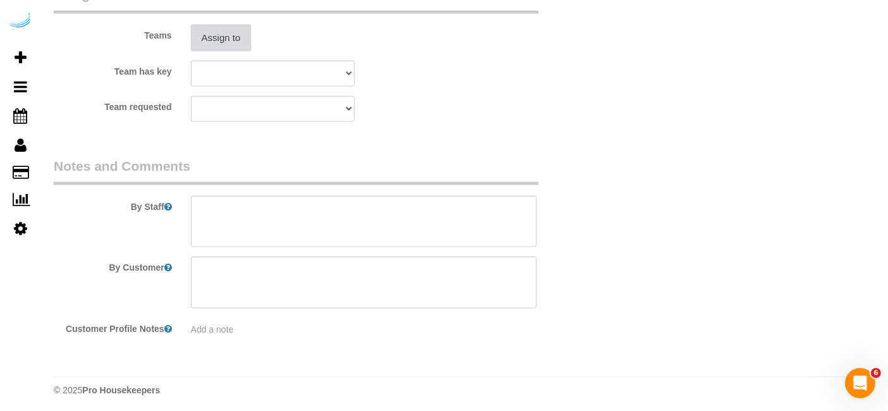
type input "8"
click at [224, 40] on button "Assign to" at bounding box center [221, 38] width 61 height 27
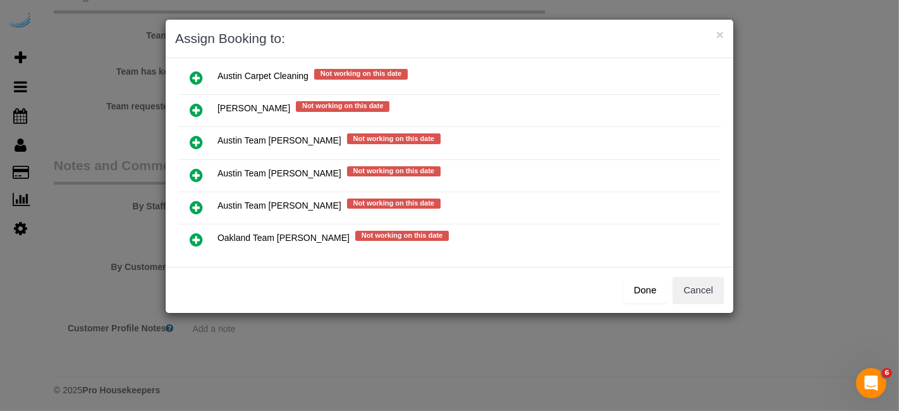
scroll to position [164, 0]
click at [191, 167] on icon at bounding box center [196, 174] width 13 height 15
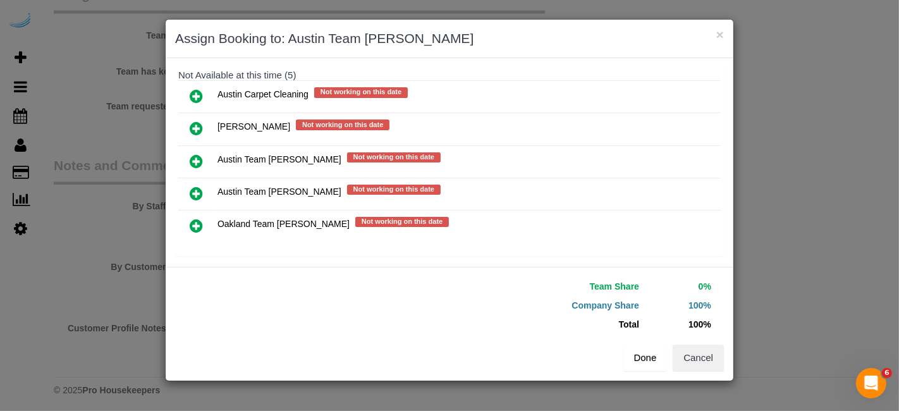
click at [644, 355] on button "Done" at bounding box center [645, 358] width 44 height 27
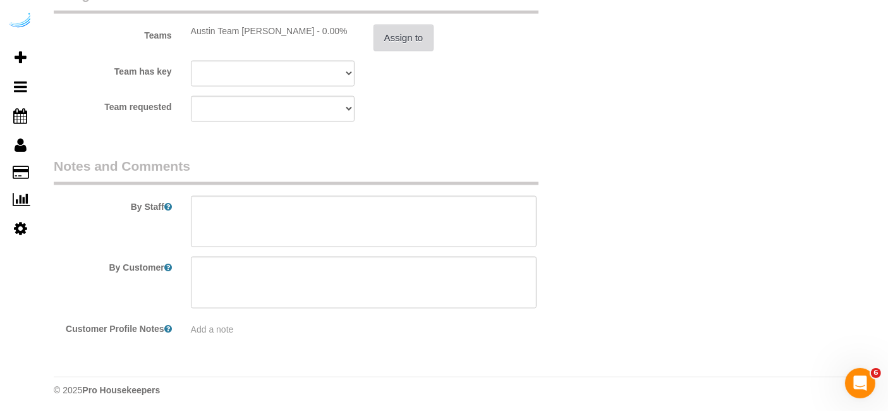
scroll to position [1927, 0]
click at [464, 212] on textarea at bounding box center [364, 222] width 346 height 52
click at [363, 209] on textarea at bounding box center [364, 222] width 346 height 52
paste textarea "Permanent Notes:Unit Code - 6630Today's Notes:No notes from this service. Entry…"
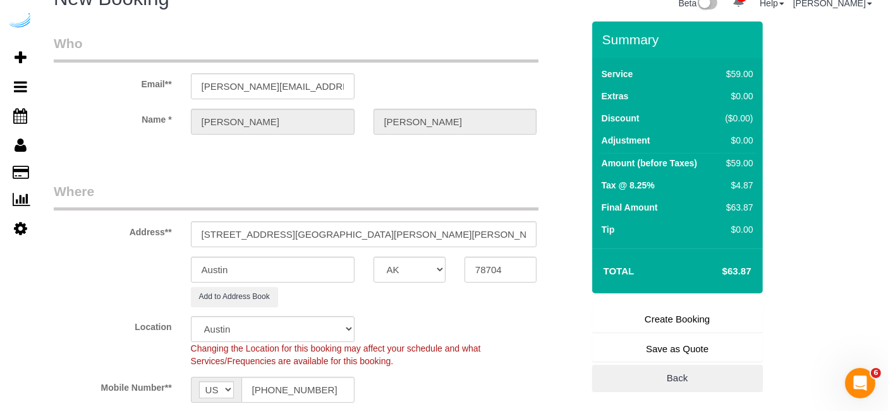
scroll to position [0, 0]
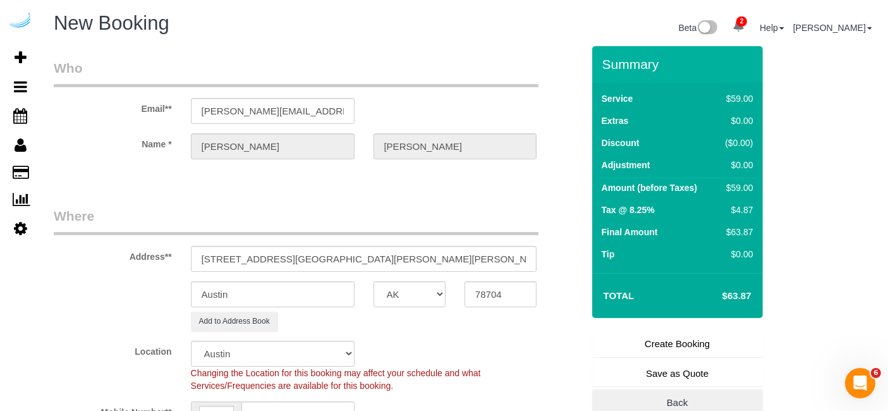
type textarea "Recurrency: Every 5 weeks Permanent Notes:Unit Code - 6630Today's Notes:No note…"
click at [645, 349] on link "Create Booking" at bounding box center [677, 344] width 171 height 27
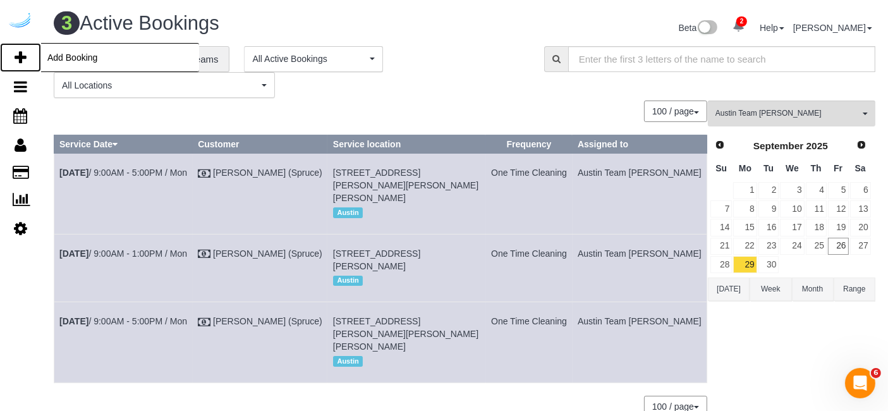
click at [22, 61] on icon at bounding box center [21, 57] width 12 height 15
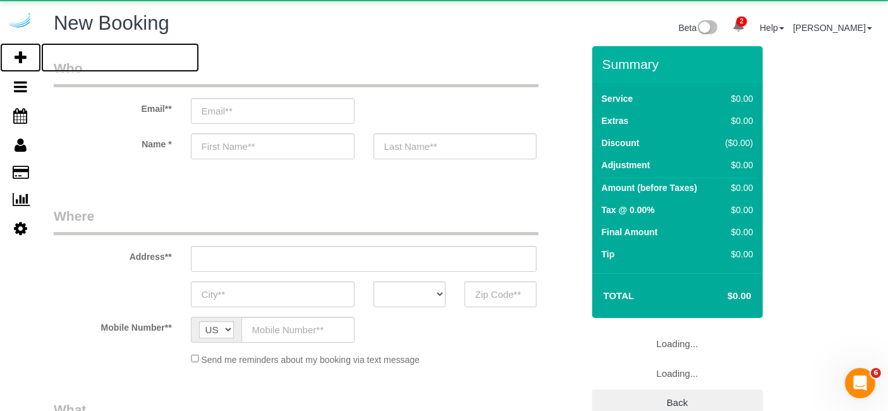
select select "4"
select select "number:9"
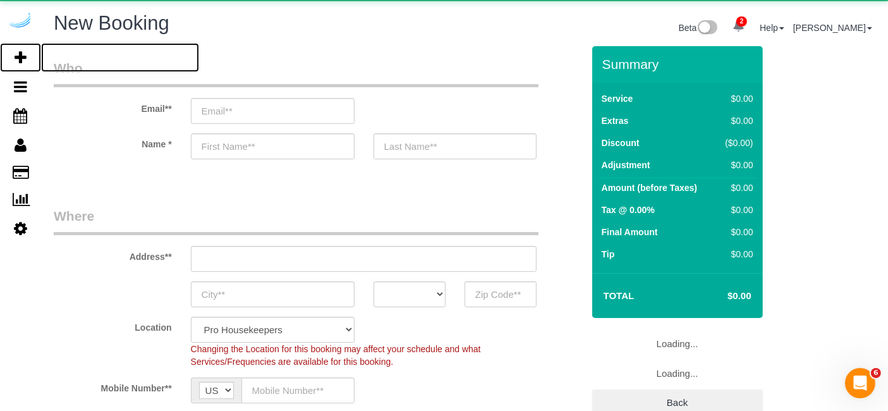
select select "object:92606"
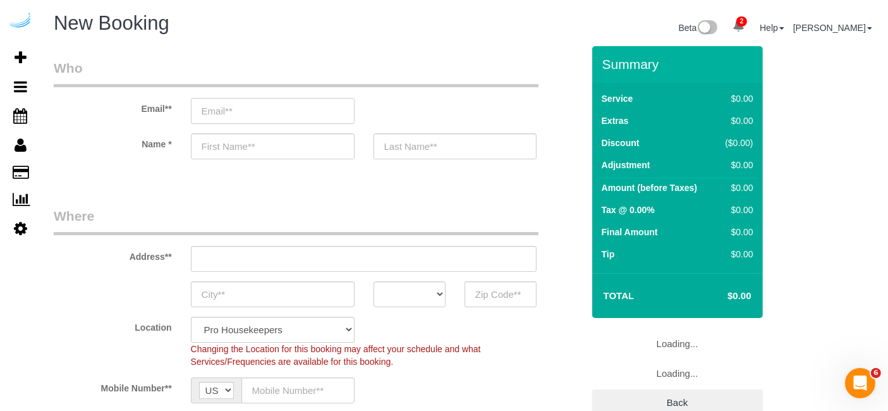
click at [228, 110] on input "email" at bounding box center [273, 111] width 164 height 26
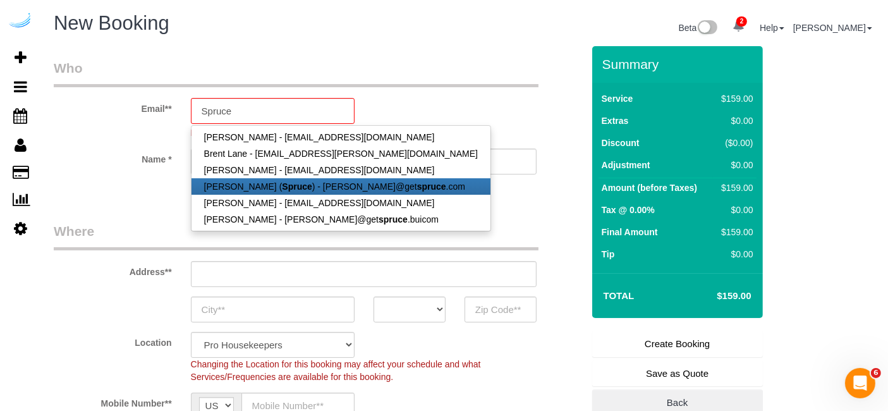
click at [249, 185] on link "[PERSON_NAME] ( Spruce ) - [PERSON_NAME]@get spruce .com" at bounding box center [341, 186] width 299 height 16
type input "[PERSON_NAME][EMAIL_ADDRESS][DOMAIN_NAME]"
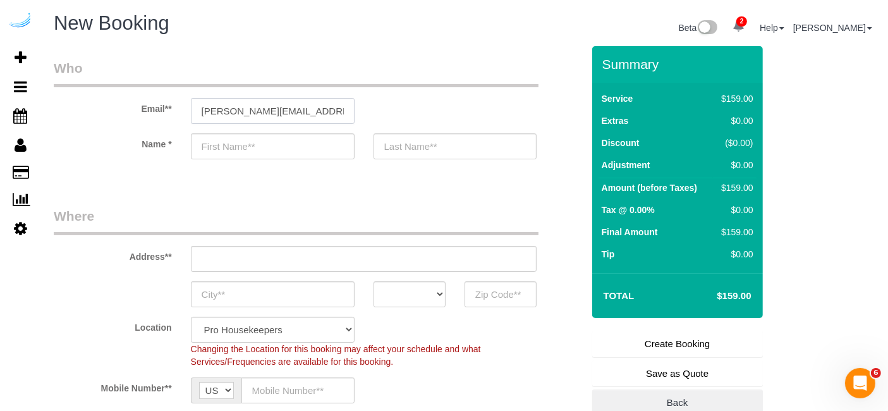
type input "[PERSON_NAME]"
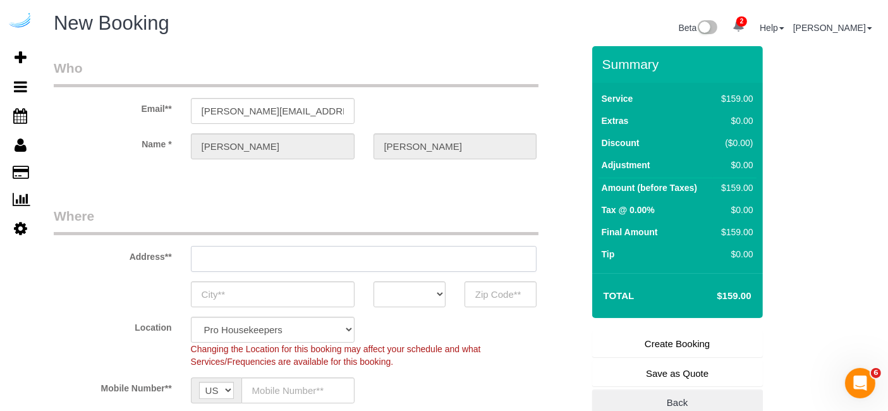
click at [309, 259] on input "text" at bounding box center [364, 259] width 346 height 26
type input "[STREET_ADDRESS][PERSON_NAME]"
type input "Austin"
select select "[GEOGRAPHIC_DATA]"
type input "78704"
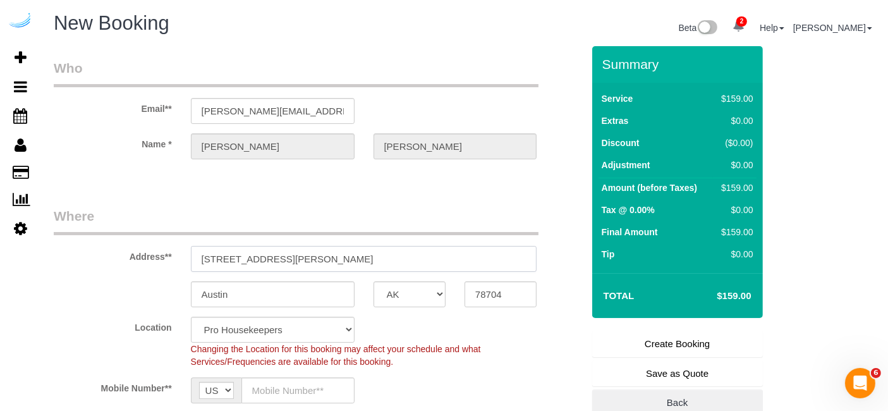
paste input "7000 Convict Hill Rd, Austin, TX 78749"
type input "7000 Convict Hill Rd, Austin, TX 78749"
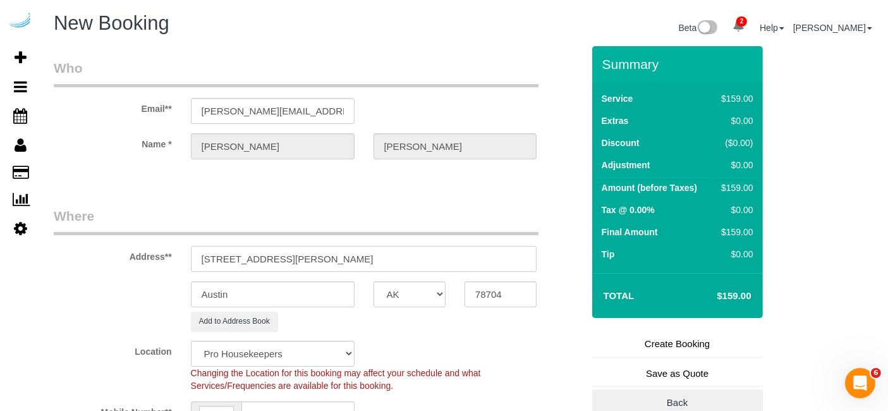
select select "9"
select select "object:92650"
drag, startPoint x: 341, startPoint y: 254, endPoint x: 395, endPoint y: 261, distance: 54.2
click at [395, 261] on input "7000 Convict Hill Rd, Austin, TX 78749" at bounding box center [364, 259] width 346 height 26
drag, startPoint x: 335, startPoint y: 259, endPoint x: 441, endPoint y: 281, distance: 107.9
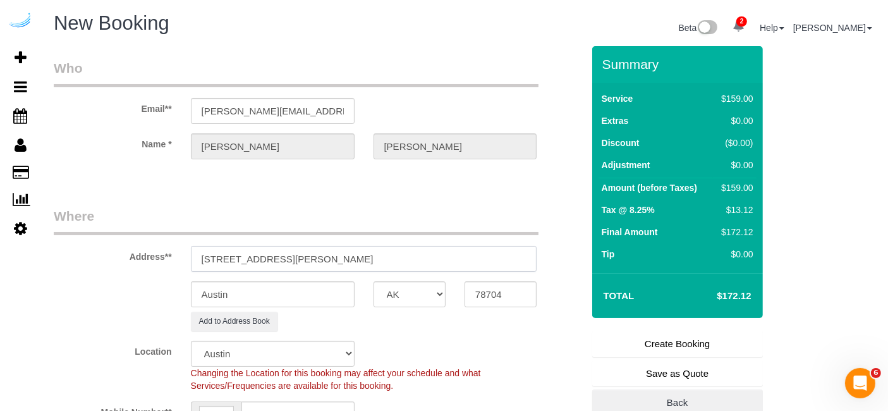
click at [441, 281] on sui-booking-address "Address** 7000 Convict Hill Rd, Austin, TX 78749 Austin AK AL AR AZ CA CO CT DC…" at bounding box center [318, 269] width 529 height 125
type input "7000 Convict Hill Rd, Austin, TX 78749"
click at [484, 297] on input "78704" at bounding box center [501, 294] width 72 height 26
paste input "78749"
type input "78749"
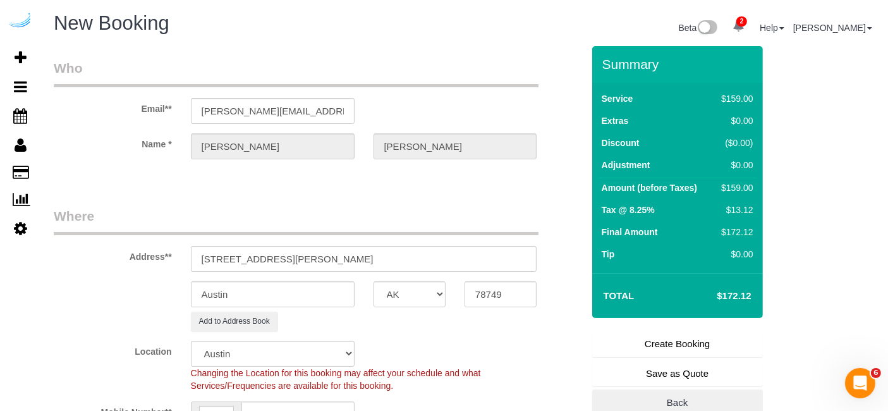
click at [549, 372] on div "Location Pro Housekeepers [GEOGRAPHIC_DATA] [GEOGRAPHIC_DATA] [GEOGRAPHIC_DATA]…" at bounding box center [318, 366] width 548 height 51
drag, startPoint x: 293, startPoint y: 259, endPoint x: 690, endPoint y: 257, distance: 396.4
click at [690, 46] on form "Who Email** brandie@getspruce.com Name * Brandie Louck Where Address** 7000 Con…" at bounding box center [465, 46] width 822 height 0
paste input "Mary Brown"
paste input "Bell Quarry Hill"
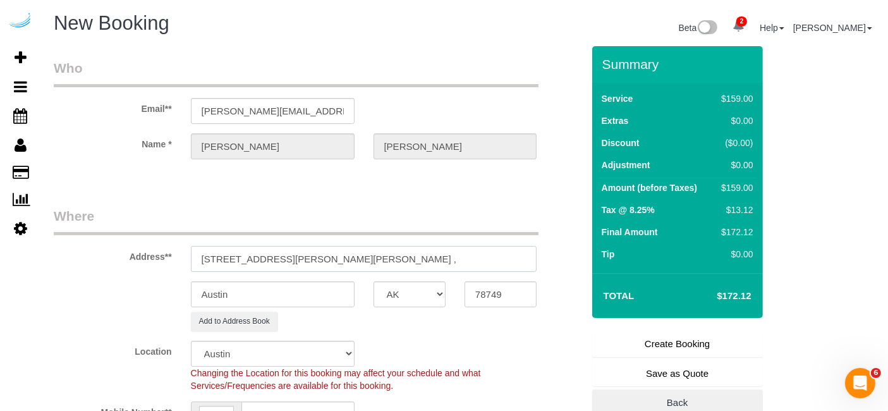
paste input "1489569"
type input "7000 Convict Hill Rd, Building 3, Unit 105 ( Mary Brown, Bell Quarry Hill , 148…"
click at [15, 47] on link "Add Booking" at bounding box center [20, 57] width 41 height 29
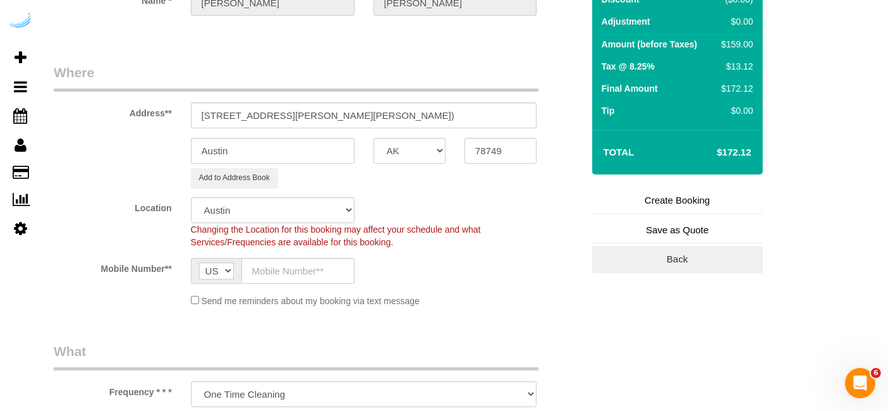
scroll to position [140, 0]
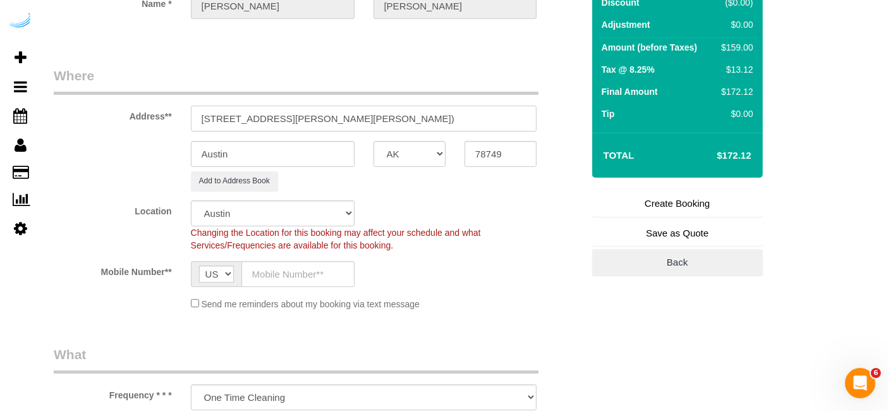
click at [505, 119] on input "7000 Convict Hill Rd, Building 3, Unit 105 ( Mary Brown, Bell Quarry Hill , 148…" at bounding box center [364, 119] width 346 height 26
click at [283, 271] on input "text" at bounding box center [298, 274] width 113 height 26
paste input "[PHONE_NUMBER]"
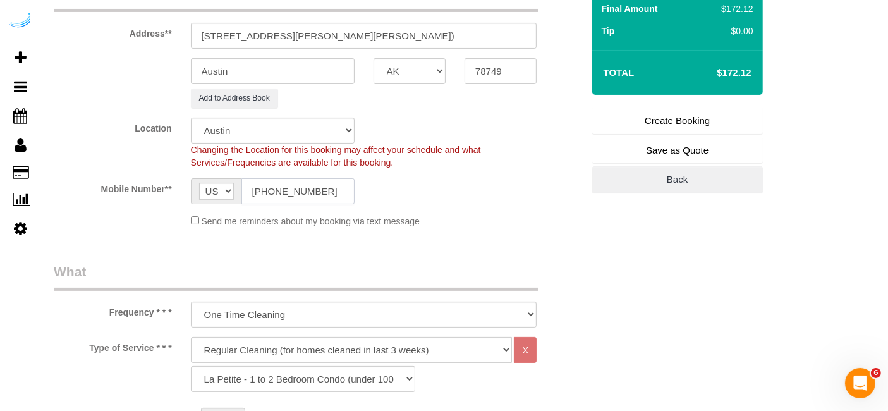
scroll to position [351, 0]
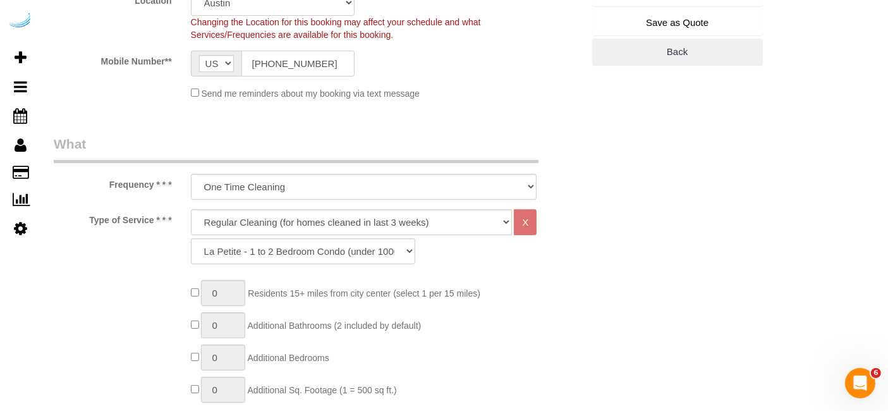
type input "[PHONE_NUMBER]"
click at [391, 226] on select "Deep Cleaning (for homes that have not been cleaned in 3+ weeks) Spruce Regular…" at bounding box center [352, 222] width 322 height 26
select select "282"
click at [191, 209] on select "Deep Cleaning (for homes that have not been cleaned in 3+ weeks) Spruce Regular…" at bounding box center [352, 222] width 322 height 26
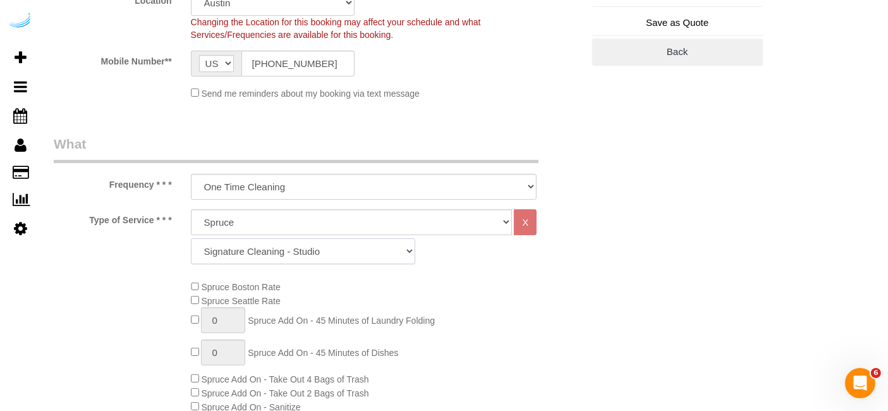
click at [336, 258] on select "Signature Cleaning - Studio Signature Cleaning - 1 Bed 1 Bath Signature Cleanin…" at bounding box center [303, 251] width 224 height 26
select select "309"
click at [191, 238] on select "Signature Cleaning - Studio Signature Cleaning - 1 Bed 1 Bath Signature Cleanin…" at bounding box center [303, 251] width 224 height 26
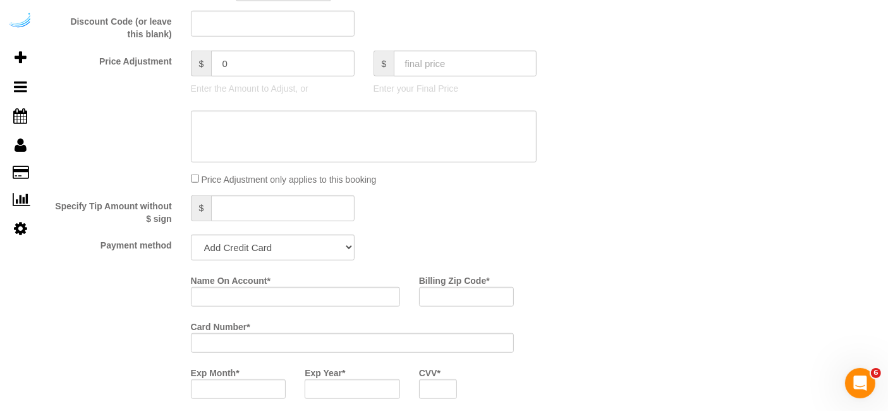
scroll to position [1194, 0]
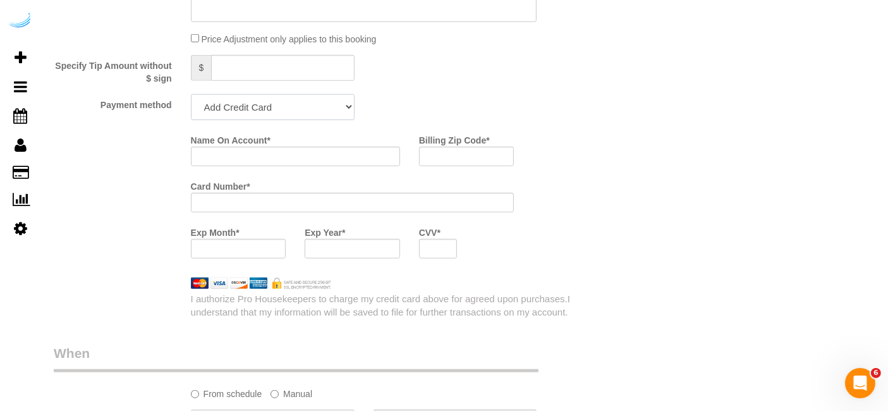
click at [319, 113] on select "Add Credit Card Cash Check Paypal" at bounding box center [273, 107] width 164 height 26
select select "string:check"
click at [191, 94] on select "Add Credit Card Cash Check Paypal" at bounding box center [273, 107] width 164 height 26
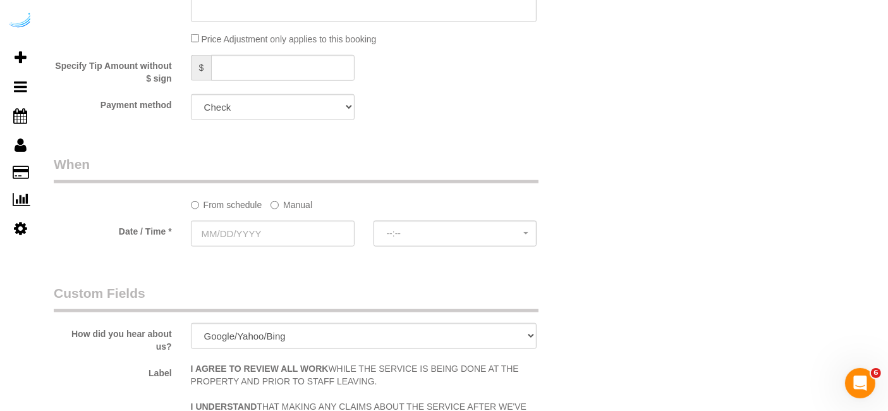
click at [287, 205] on label "Manual" at bounding box center [292, 202] width 42 height 17
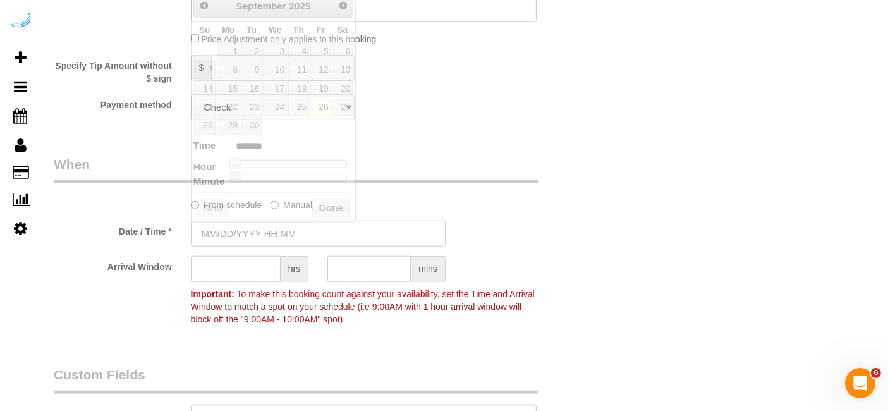
click at [274, 228] on input "text" at bounding box center [318, 234] width 255 height 26
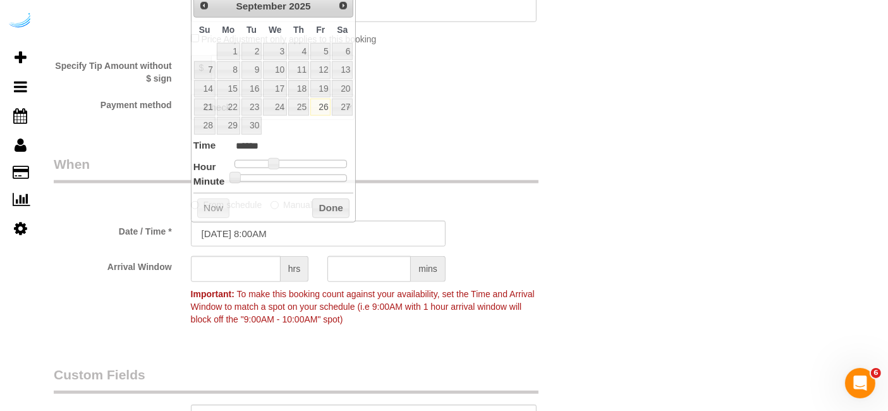
drag, startPoint x: 458, startPoint y: 128, endPoint x: 523, endPoint y: 54, distance: 98.5
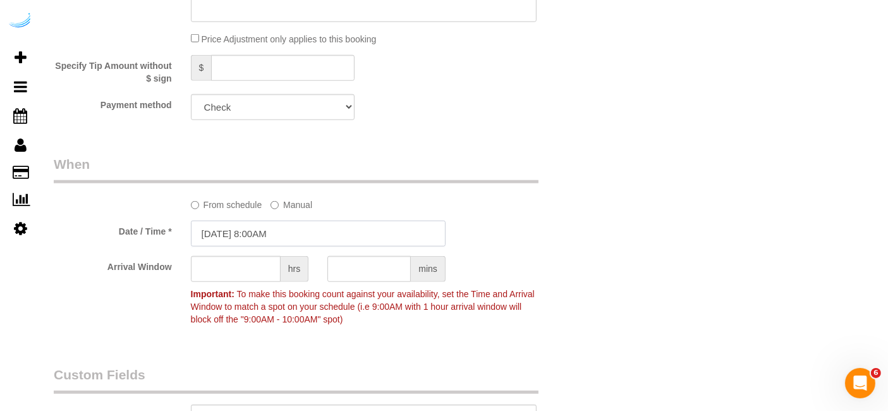
click at [264, 226] on input "[DATE] 8:00AM" at bounding box center [318, 234] width 255 height 26
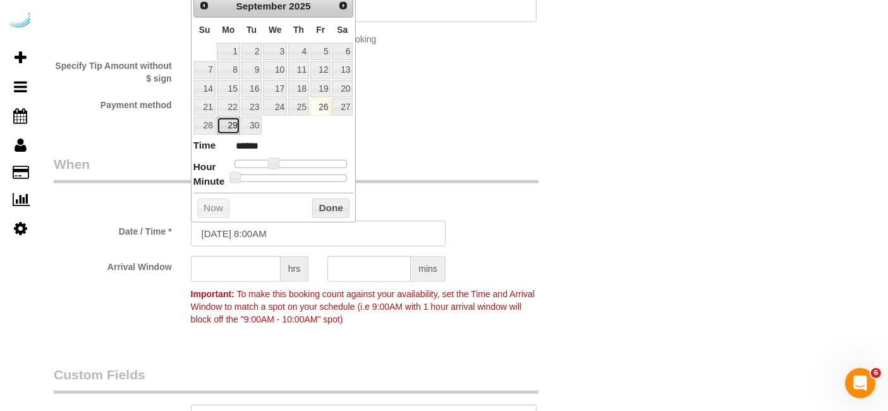
click at [230, 123] on link "29" at bounding box center [228, 125] width 23 height 17
type input "[DATE] 9:00AM"
type input "******"
type input "[DATE] 10:00AM"
type input "*******"
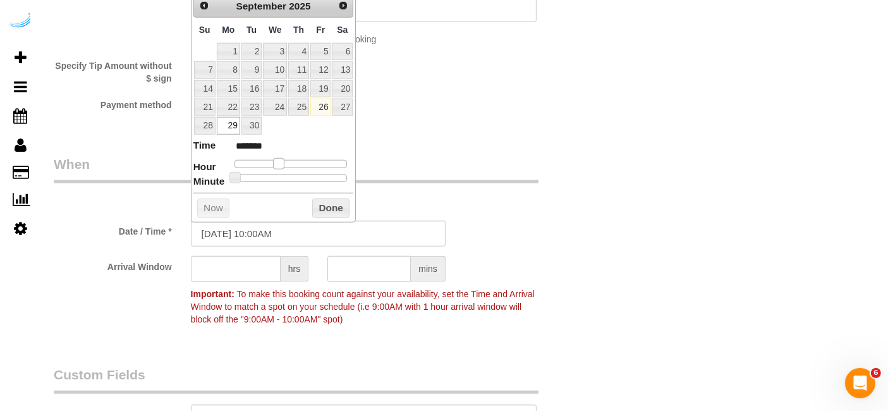
type input "09/29/2025 11:00AM"
type input "*******"
type input "[DATE] 10:00AM"
type input "*******"
type input "[DATE] 9:00AM"
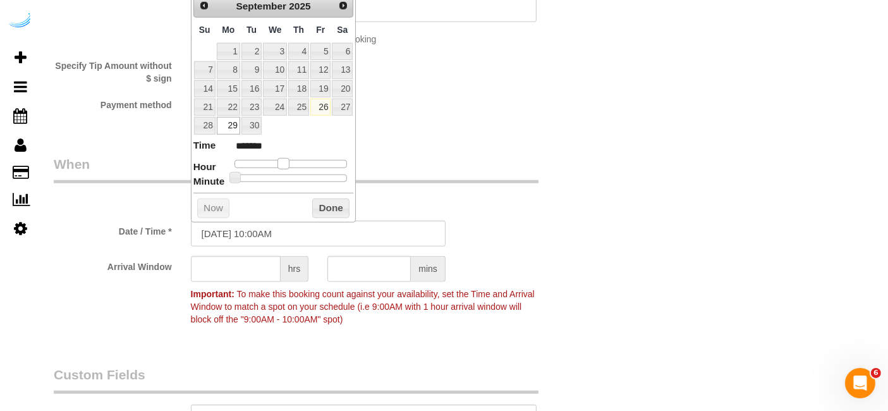
type input "******"
click at [272, 164] on div at bounding box center [291, 164] width 113 height 8
click at [250, 261] on input "text" at bounding box center [236, 269] width 90 height 26
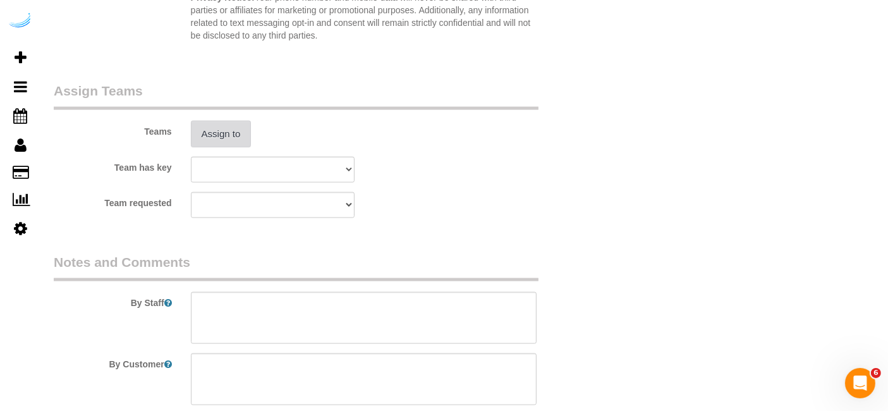
type input "4"
click at [240, 136] on button "Assign to" at bounding box center [221, 134] width 61 height 27
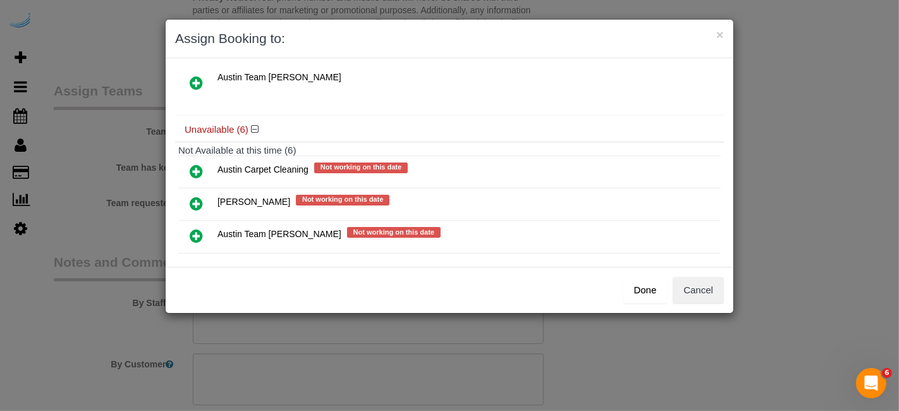
scroll to position [177, 0]
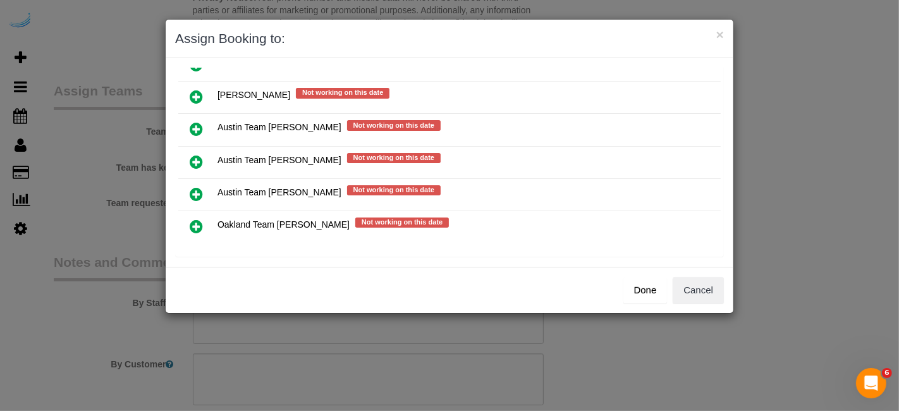
click at [197, 154] on icon at bounding box center [196, 161] width 13 height 15
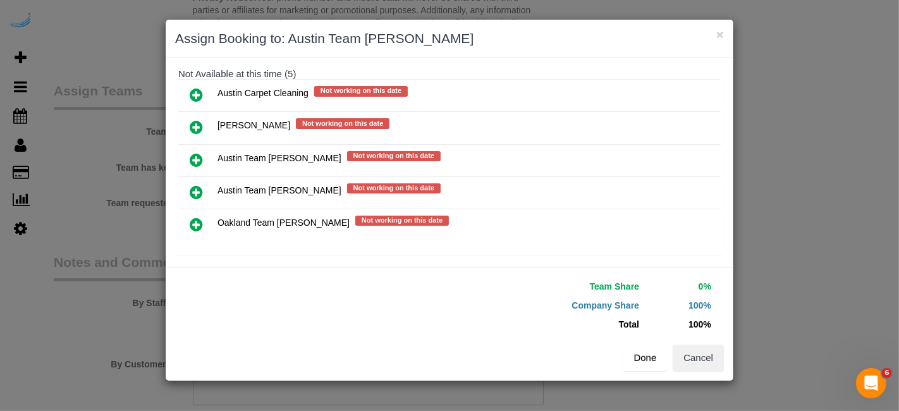
scroll to position [176, 0]
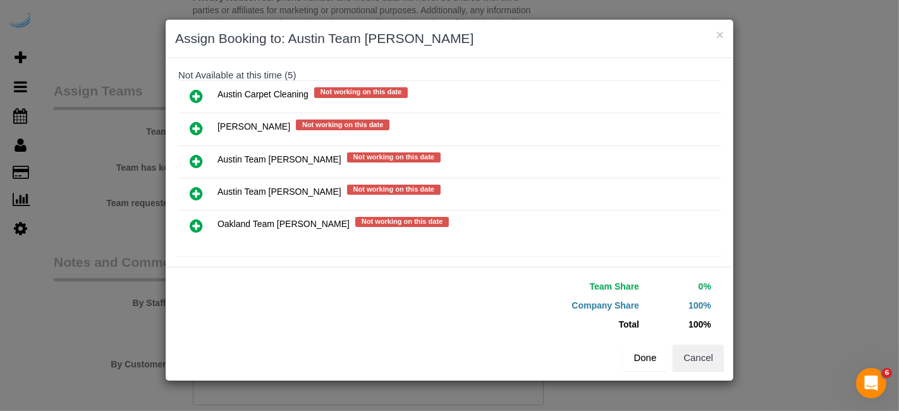
click at [648, 359] on button "Done" at bounding box center [645, 358] width 44 height 27
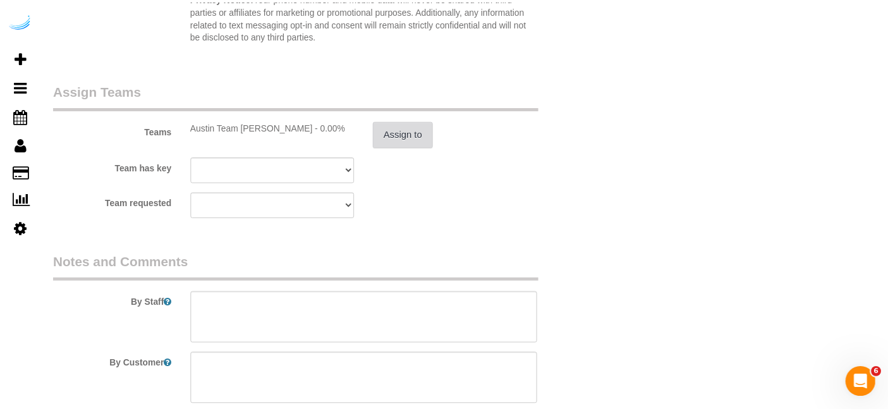
scroll to position [1826, 0]
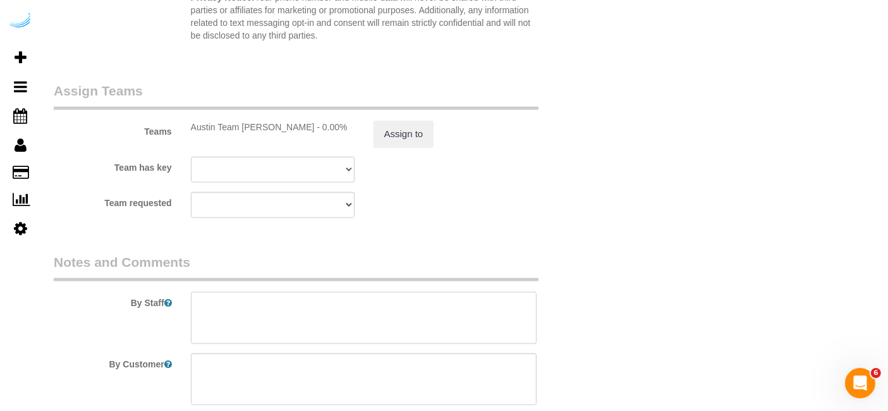
click at [502, 317] on textarea at bounding box center [364, 318] width 346 height 52
click at [398, 317] on textarea at bounding box center [364, 318] width 346 height 52
paste textarea "Permanent Notes:No notes from this customer.Today's Notes:No notes from this se…"
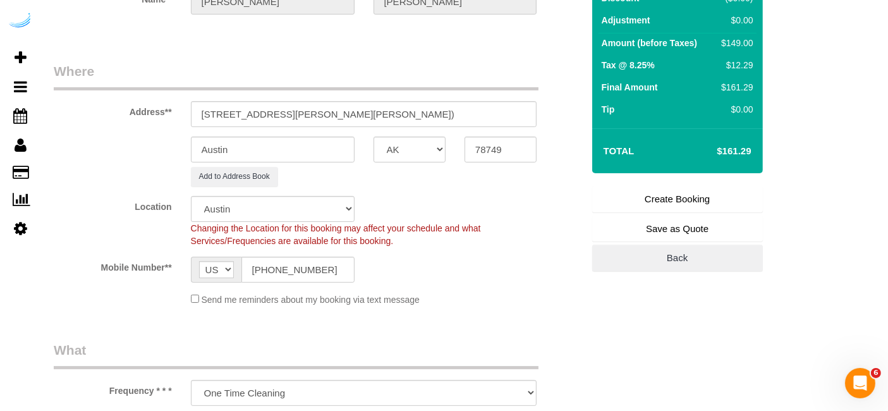
scroll to position [0, 0]
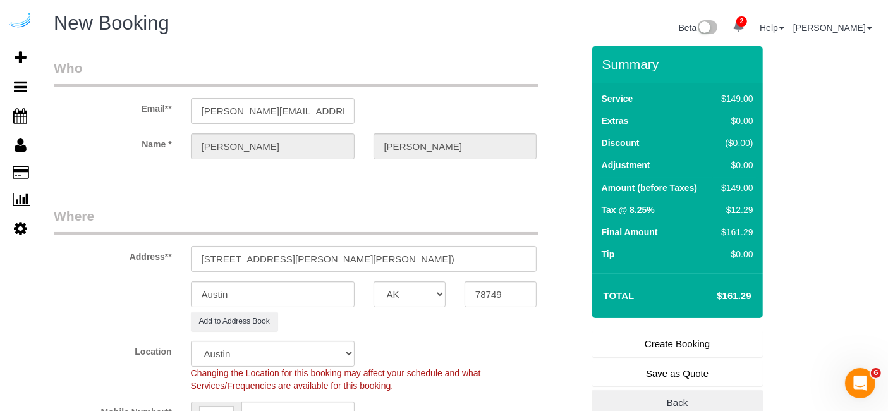
type textarea "Recurrency: Every 1 week Permanent Notes:No notes from this customer.Today's No…"
click at [683, 344] on link "Create Booking" at bounding box center [677, 344] width 171 height 27
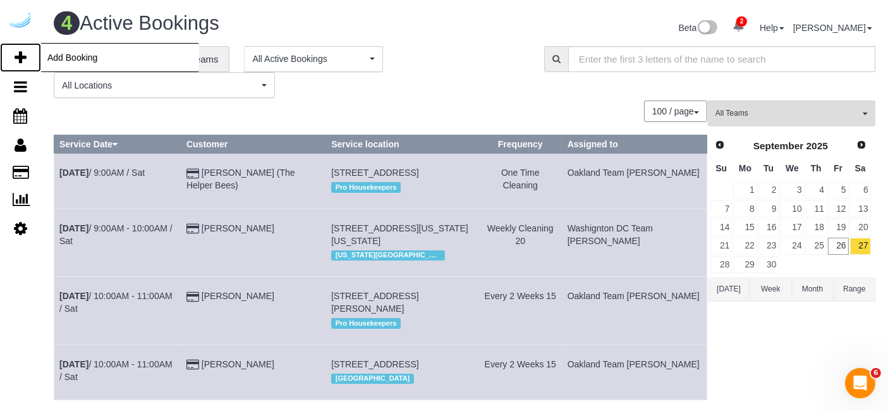
click at [22, 51] on icon at bounding box center [21, 57] width 12 height 15
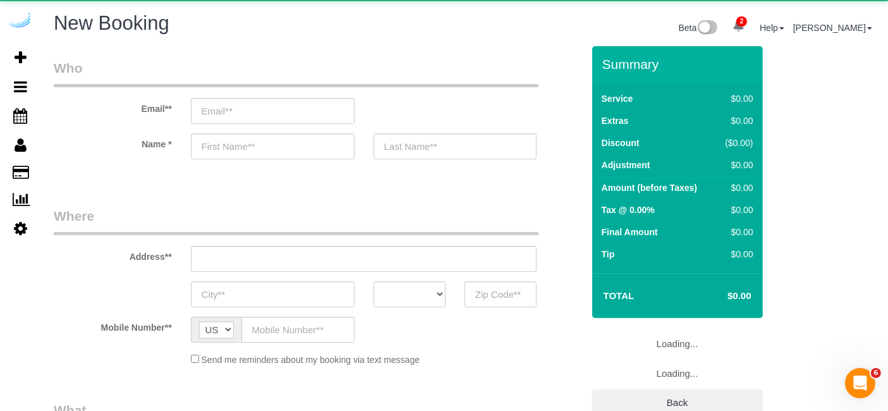
select select "object:94346"
select select "4"
select select "number:9"
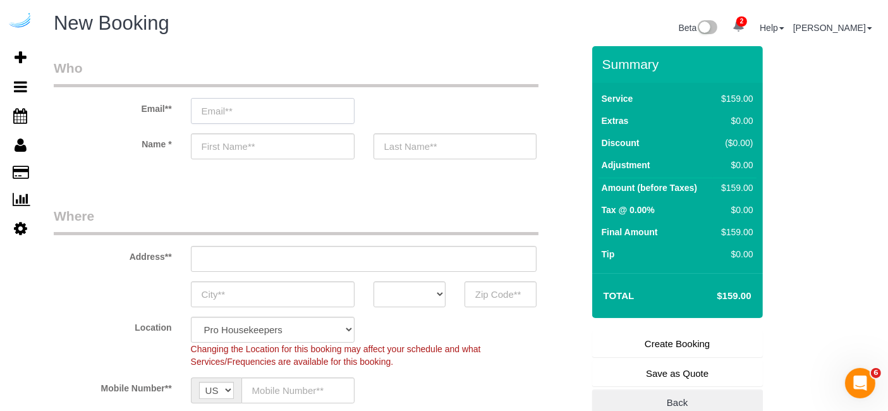
click at [318, 103] on input "email" at bounding box center [273, 111] width 164 height 26
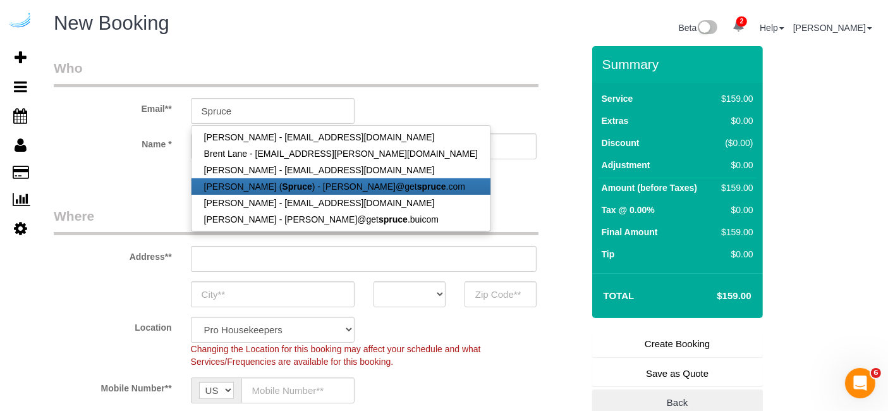
click at [324, 180] on link "[PERSON_NAME] ( Spruce ) - [PERSON_NAME]@get spruce .com" at bounding box center [341, 186] width 299 height 16
type input "[PERSON_NAME][EMAIL_ADDRESS][DOMAIN_NAME]"
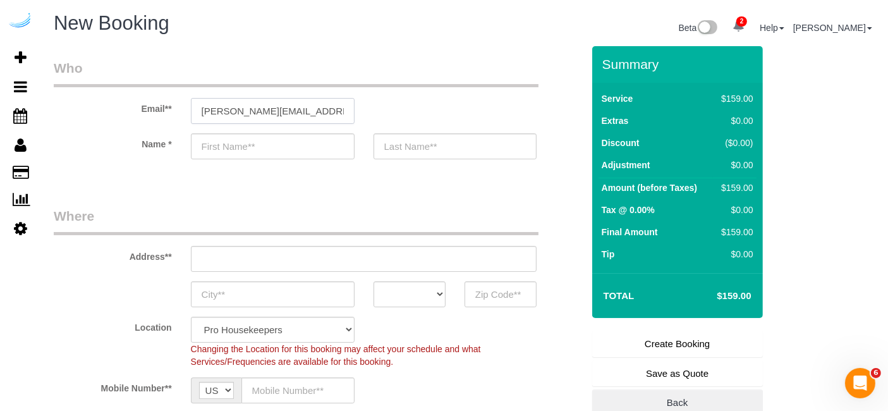
type input "[PERSON_NAME]"
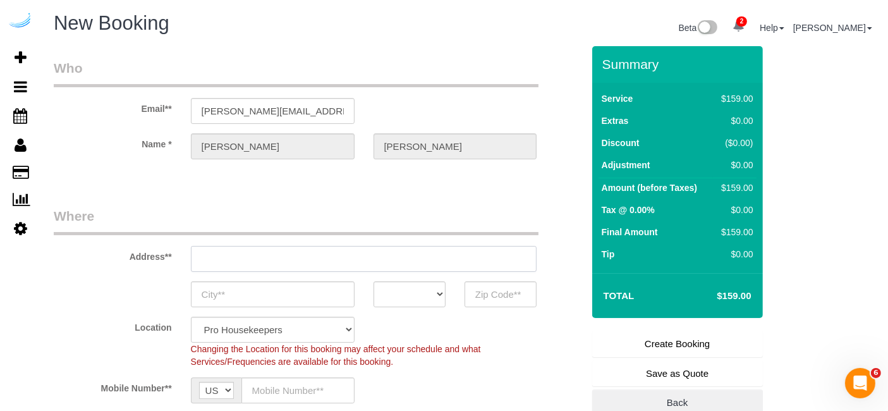
click at [369, 260] on input "text" at bounding box center [364, 259] width 346 height 26
type input "[STREET_ADDRESS][PERSON_NAME]"
type input "Austin"
select select "[GEOGRAPHIC_DATA]"
type input "78704"
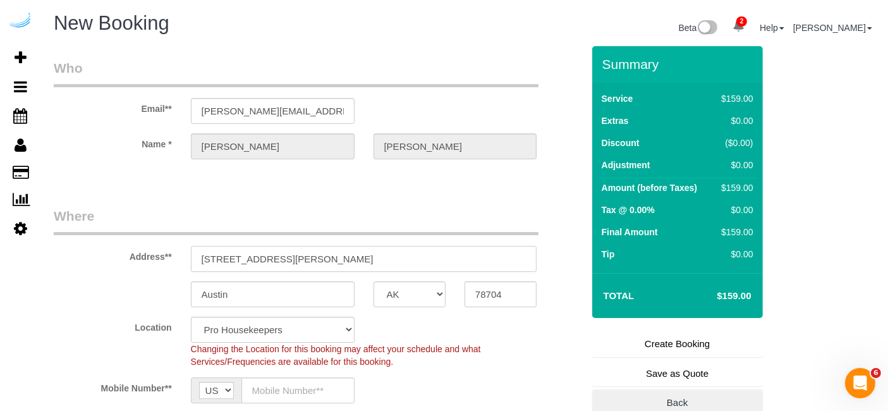
paste input "5313 Vega Ave, Austin, TX 78735"
type input "5313 Vega Ave, Austin, TX 78735"
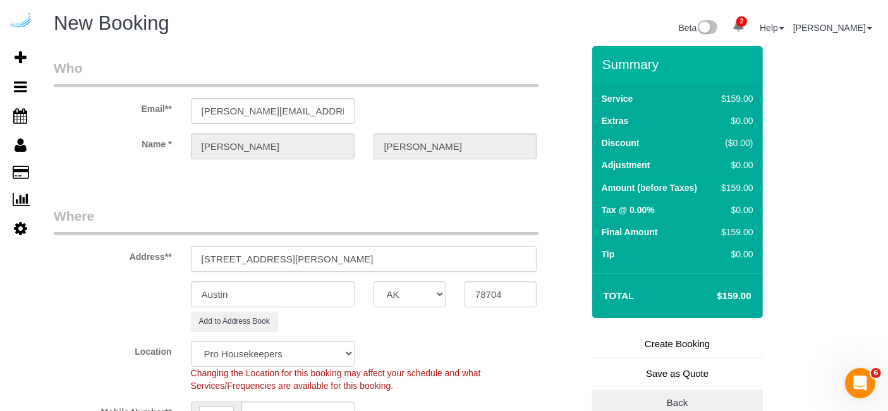
select select "9"
select select "object:94390"
drag, startPoint x: 316, startPoint y: 257, endPoint x: 406, endPoint y: 259, distance: 89.8
click at [394, 257] on input "5313 Vega Ave, Austin, TX 78735" at bounding box center [364, 259] width 346 height 26
type input "5313 Vega Ave, Austin, TX 78735"
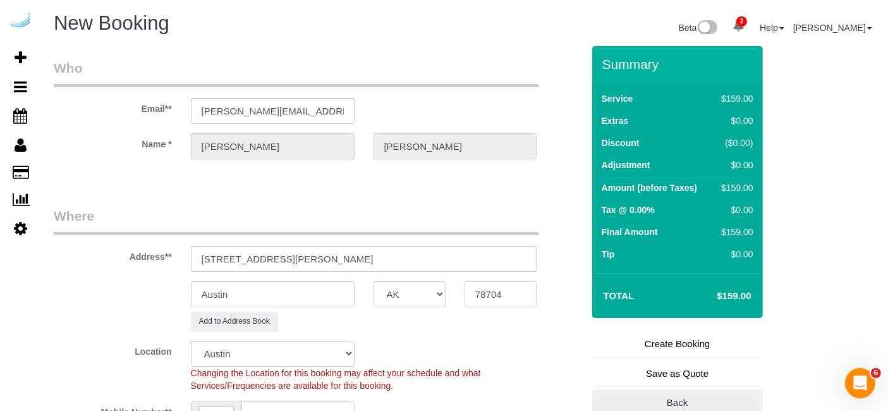
click at [491, 295] on input "78704" at bounding box center [501, 294] width 72 height 26
paste input "35"
type input "78735"
click at [426, 293] on select "AK AL AR AZ CA CO CT DC DE [GEOGRAPHIC_DATA] [GEOGRAPHIC_DATA] HI IA ID IL IN K…" at bounding box center [410, 294] width 72 height 26
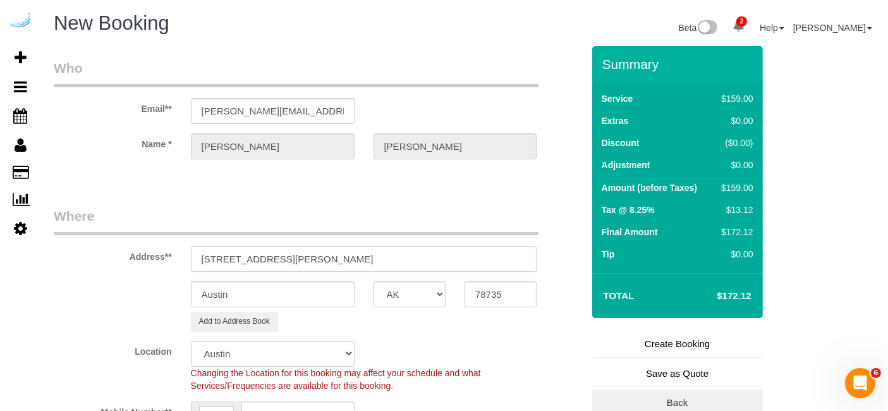
drag, startPoint x: 271, startPoint y: 257, endPoint x: 379, endPoint y: 254, distance: 107.5
click at [379, 254] on input "5313 Vega Ave, Austin, TX 78735" at bounding box center [364, 259] width 346 height 26
paste input "Maria Isabel Joachin Buezo"
paste input "The Markson"
paste input "1489801"
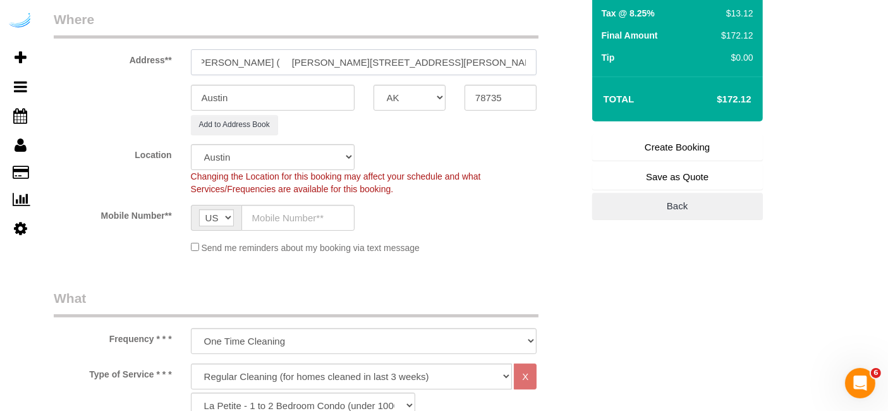
scroll to position [211, 0]
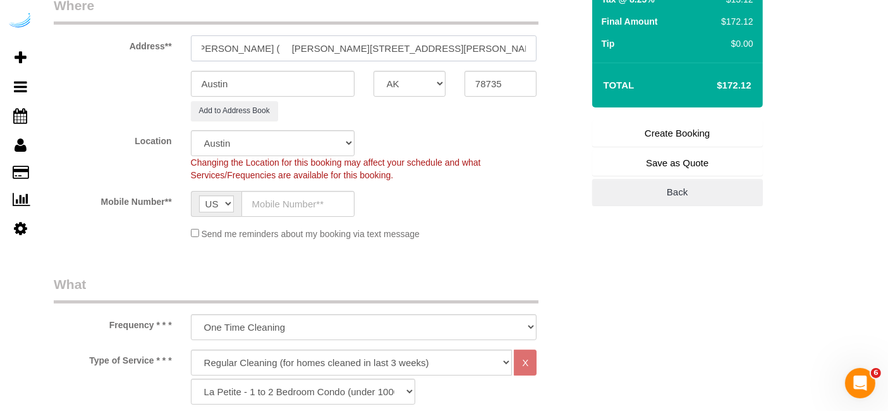
type input "5313 Vega Ave, Building 3101, Unit 3101 ( Maria Isabel Joachin Buezo , The Mark…"
click at [332, 191] on input "text" at bounding box center [298, 204] width 113 height 26
click at [513, 165] on div "Changing the Location for this booking may affect your schedule and what Servic…" at bounding box center [363, 168] width 365 height 25
click at [334, 201] on input "text" at bounding box center [298, 204] width 113 height 26
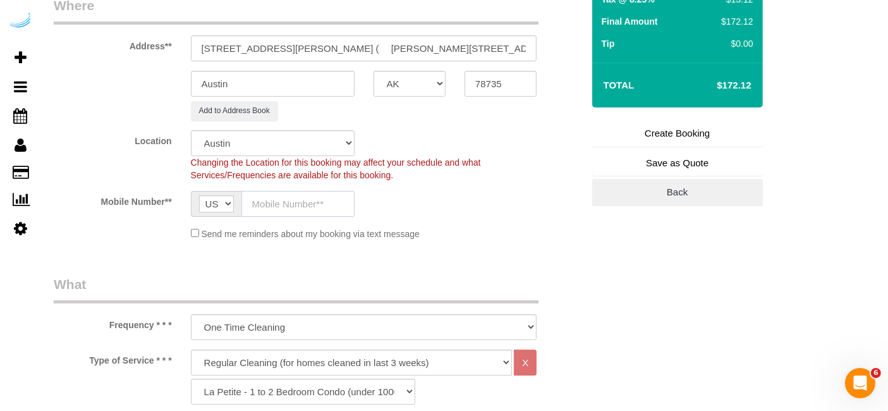
paste input "[PHONE_NUMBER]"
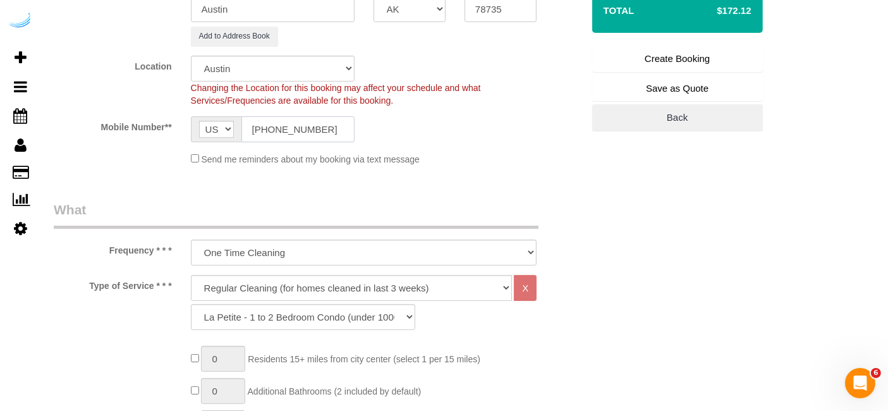
scroll to position [351, 0]
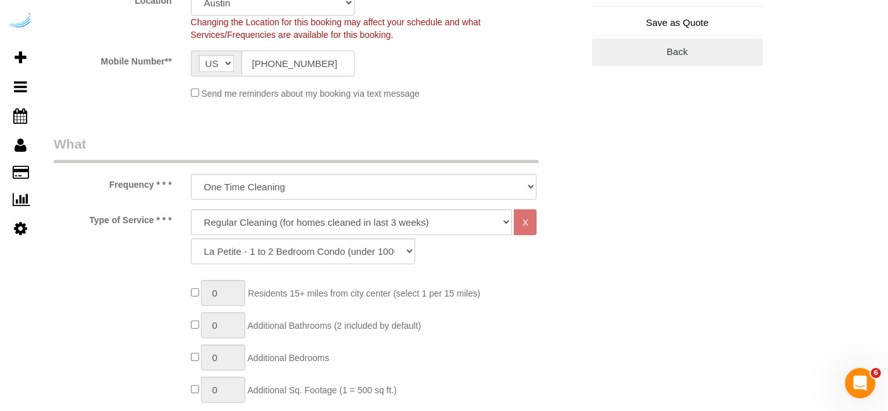
type input "[PHONE_NUMBER]"
click at [338, 216] on select "Deep Cleaning (for homes that have not been cleaned in 3+ weeks) Spruce Regular…" at bounding box center [352, 222] width 322 height 26
select select "282"
click at [191, 209] on select "Deep Cleaning (for homes that have not been cleaned in 3+ weeks) Spruce Regular…" at bounding box center [352, 222] width 322 height 26
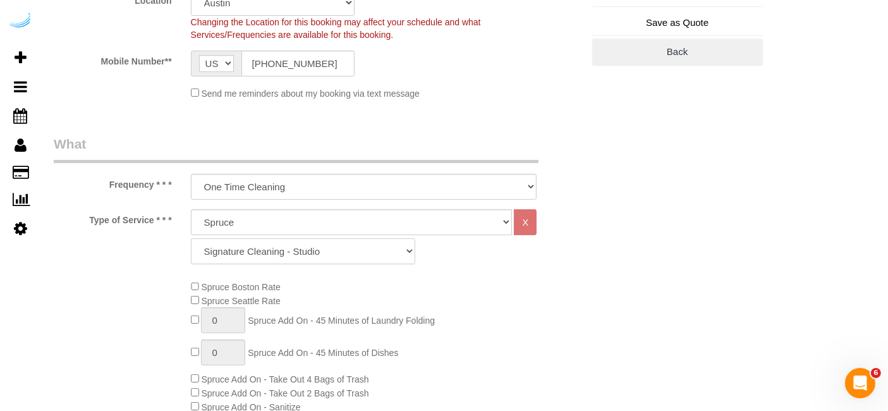
click at [367, 254] on select "Signature Cleaning - Studio Signature Cleaning - 1 Bed 1 Bath Signature Cleanin…" at bounding box center [303, 251] width 224 height 26
select select "304"
click at [191, 238] on select "Signature Cleaning - Studio Signature Cleaning - 1 Bed 1 Bath Signature Cleanin…" at bounding box center [303, 251] width 224 height 26
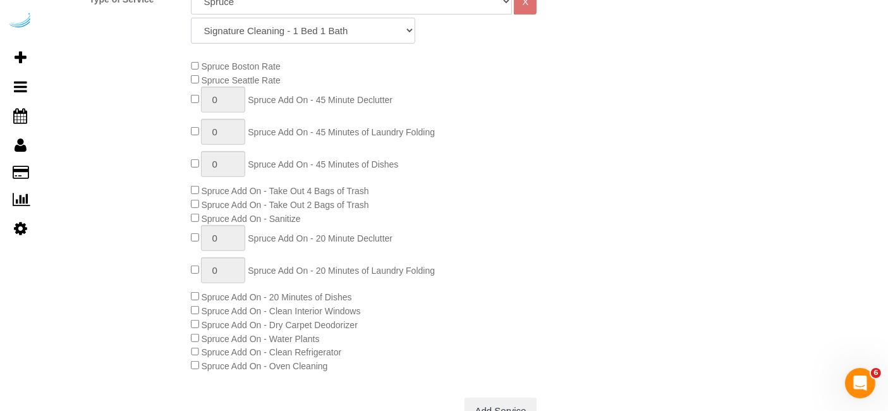
scroll to position [632, 0]
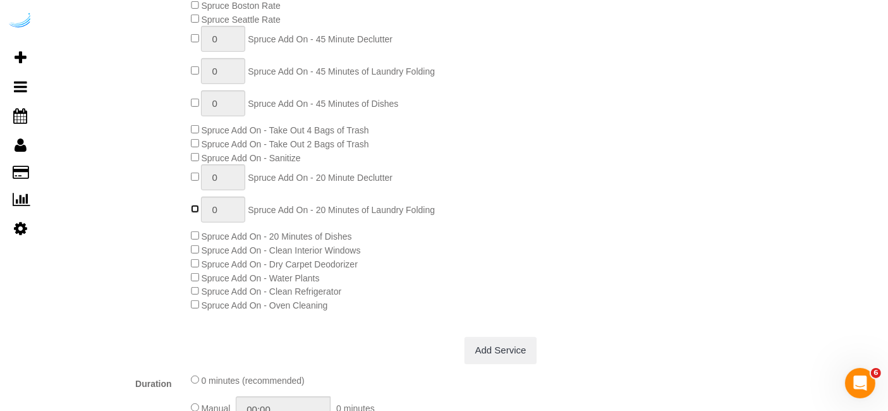
type input "1"
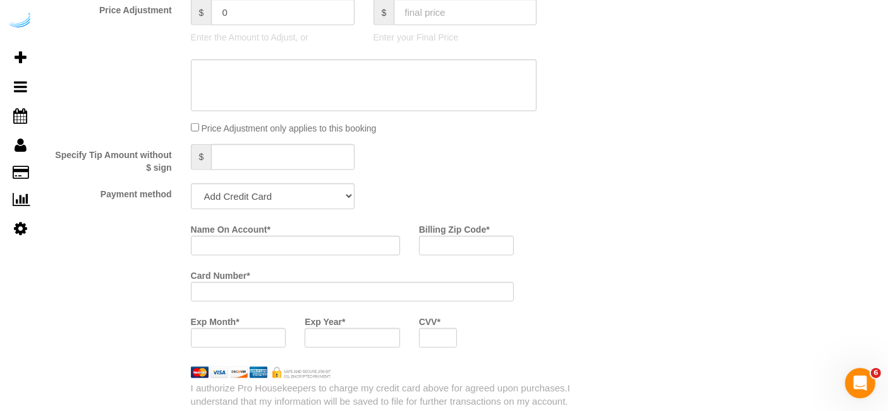
scroll to position [1123, 0]
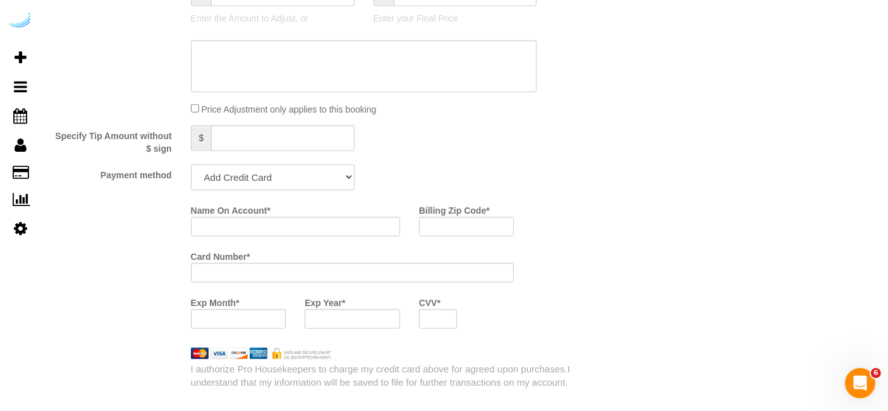
click at [278, 175] on select "Add Credit Card Cash Check Paypal" at bounding box center [273, 177] width 164 height 26
click at [307, 179] on select "Add Credit Card Cash Check Paypal" at bounding box center [273, 177] width 164 height 26
select select "string:check"
click at [191, 164] on select "Add Credit Card Cash Check Paypal" at bounding box center [273, 177] width 164 height 26
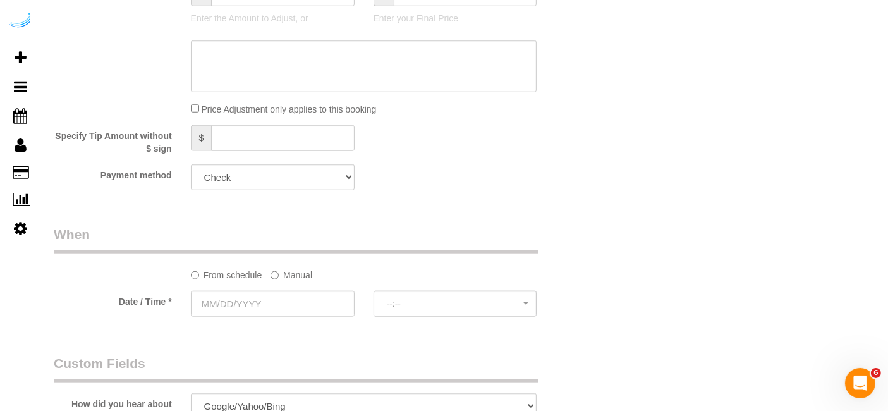
click at [298, 279] on label "Manual" at bounding box center [292, 272] width 42 height 17
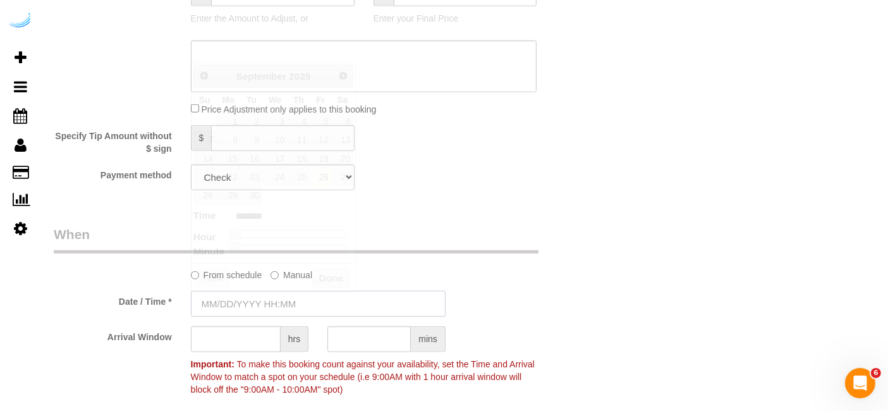
click at [296, 302] on input "text" at bounding box center [318, 304] width 255 height 26
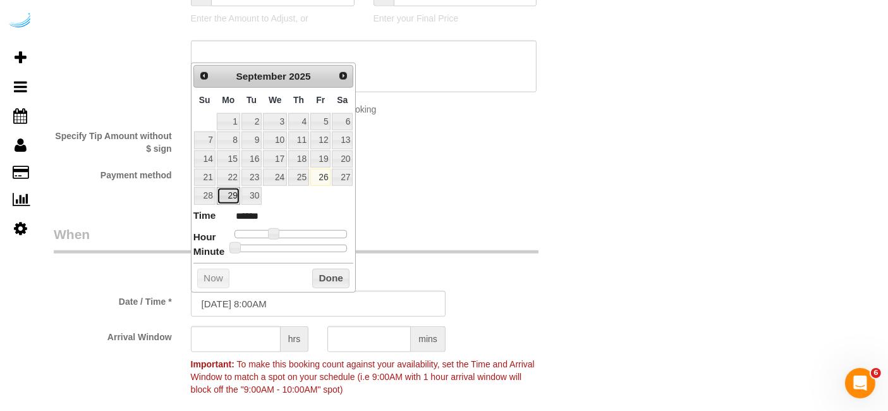
click at [231, 197] on link "29" at bounding box center [228, 195] width 23 height 17
type input "[DATE] 9:00AM"
type input "******"
click at [274, 231] on span at bounding box center [278, 233] width 11 height 11
click at [257, 341] on input "text" at bounding box center [236, 339] width 90 height 26
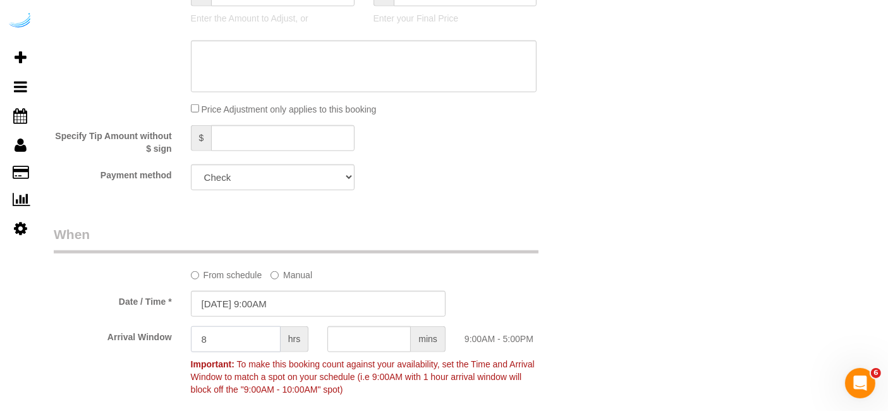
type input "8"
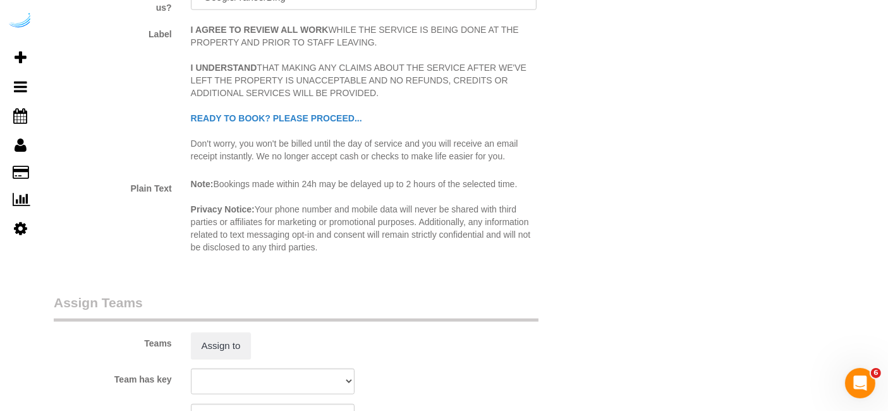
scroll to position [1686, 0]
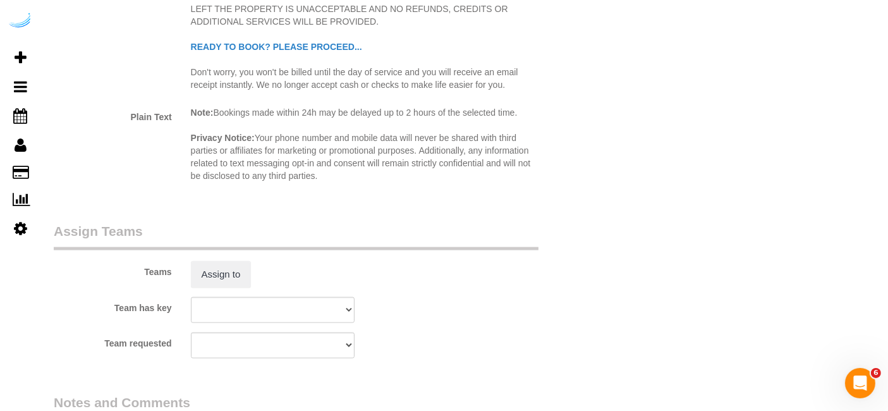
click at [190, 273] on div "Assign to" at bounding box center [272, 274] width 183 height 27
click at [212, 266] on button "Assign to" at bounding box center [221, 274] width 61 height 27
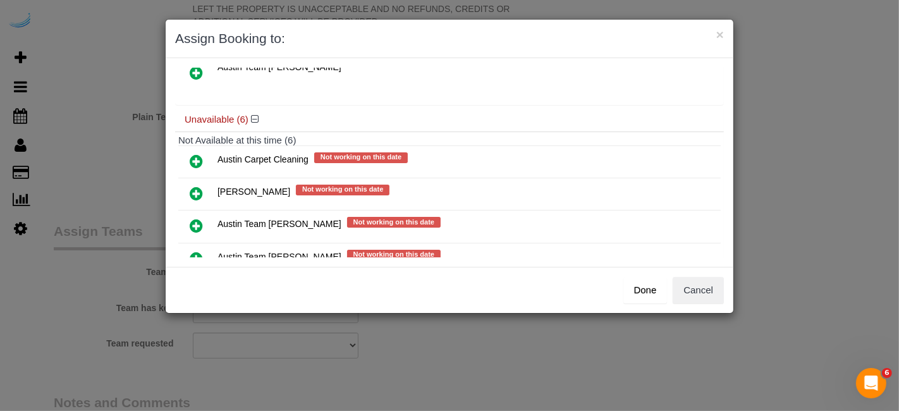
scroll to position [177, 0]
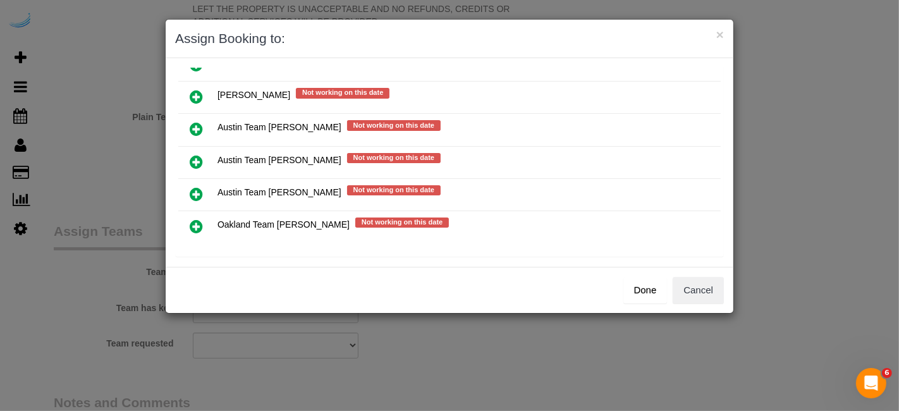
click at [199, 154] on icon at bounding box center [196, 161] width 13 height 15
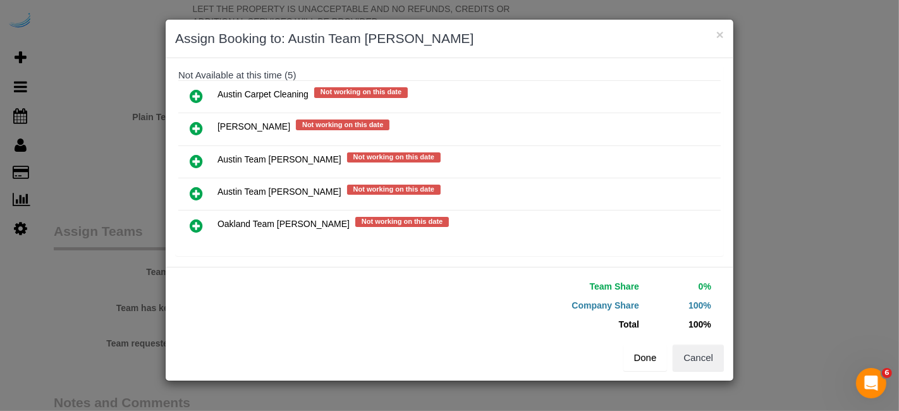
click at [639, 355] on button "Done" at bounding box center [645, 358] width 44 height 27
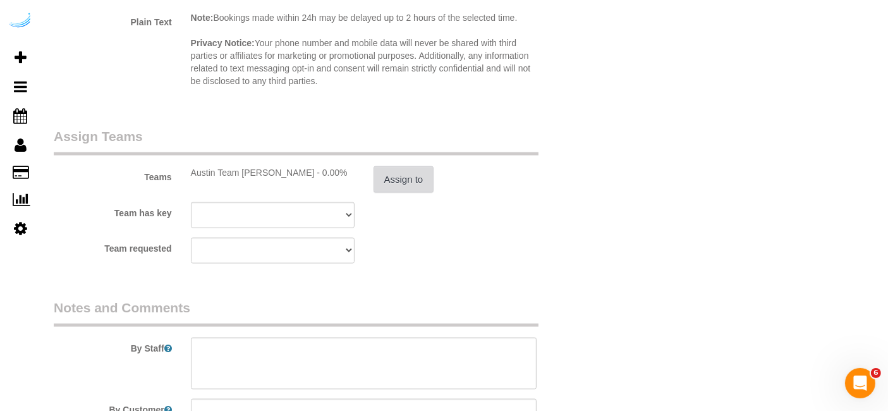
scroll to position [1897, 0]
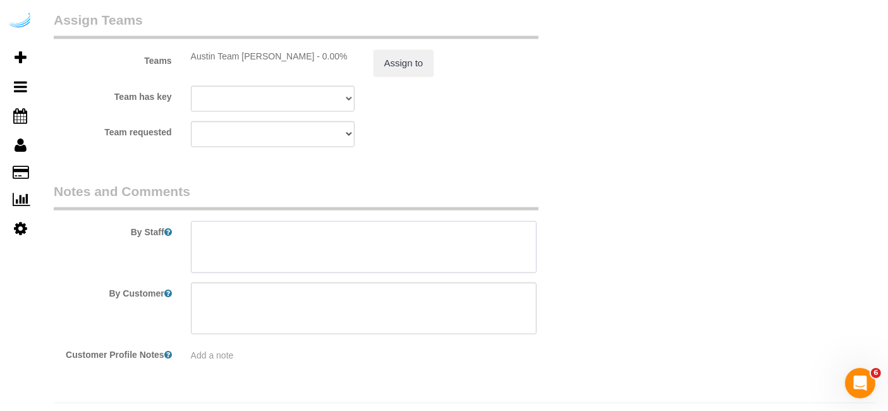
click at [426, 247] on textarea at bounding box center [364, 247] width 346 height 52
click at [472, 247] on textarea at bounding box center [364, 247] width 346 height 52
paste textarea "Permanent Notes:No notes from this customer.Today's Notes:No notes from this se…"
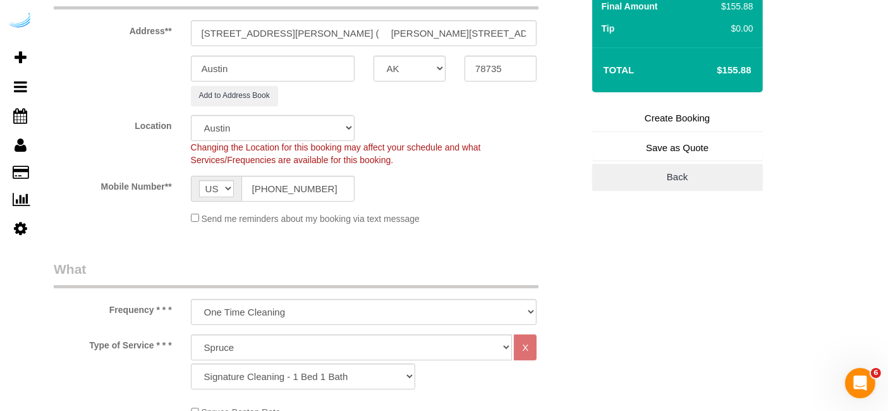
scroll to position [211, 0]
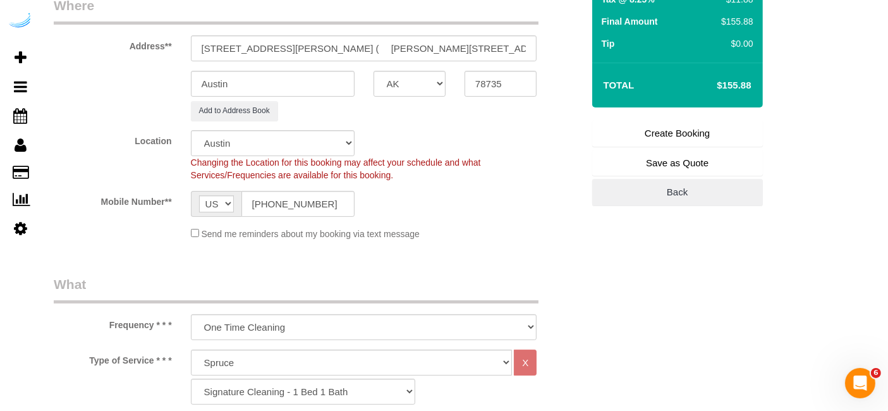
type textarea "Recurrency: One time service Permanent Notes:No notes from this customer.Today'…"
click at [666, 135] on link "Create Booking" at bounding box center [677, 133] width 171 height 27
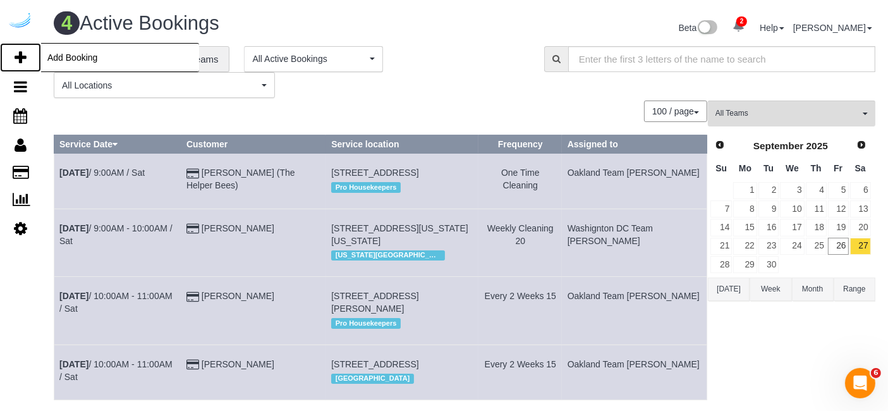
click at [16, 55] on icon at bounding box center [21, 57] width 12 height 15
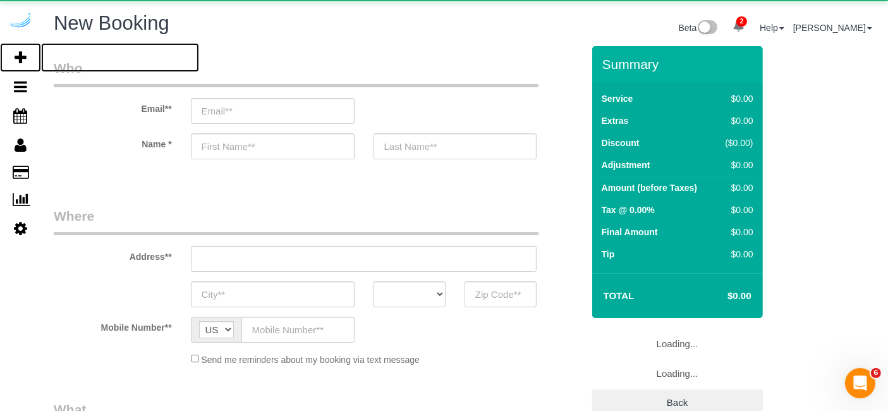
select select "object:95414"
select select "number:9"
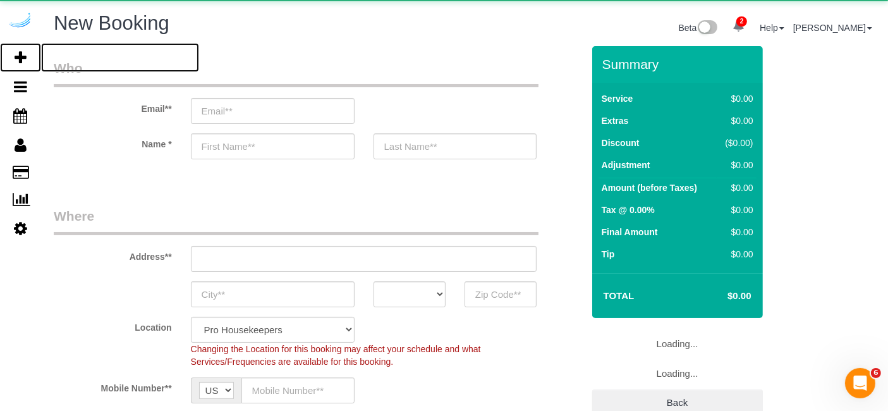
select select "object:95598"
select select "4"
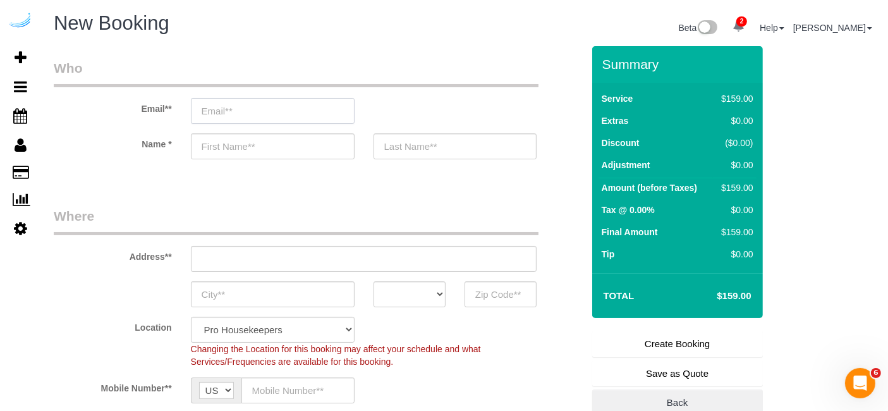
click at [308, 110] on input "email" at bounding box center [273, 111] width 164 height 26
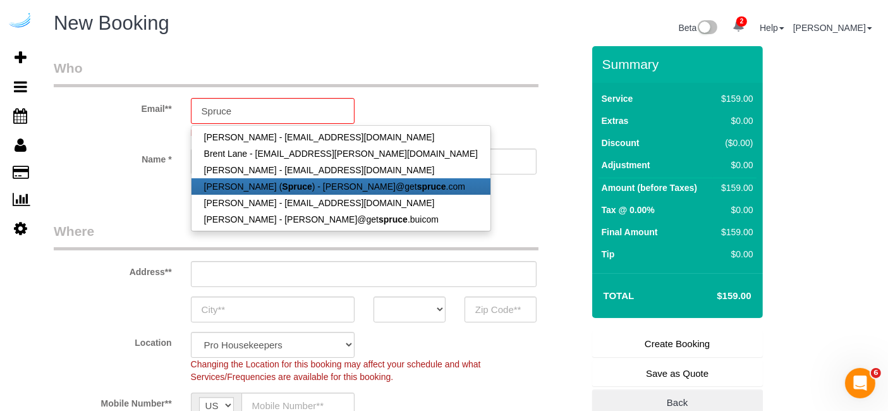
click at [305, 182] on link "[PERSON_NAME] ( Spruce ) - [PERSON_NAME]@get spruce .com" at bounding box center [341, 186] width 299 height 16
type input "[PERSON_NAME][EMAIL_ADDRESS][DOMAIN_NAME]"
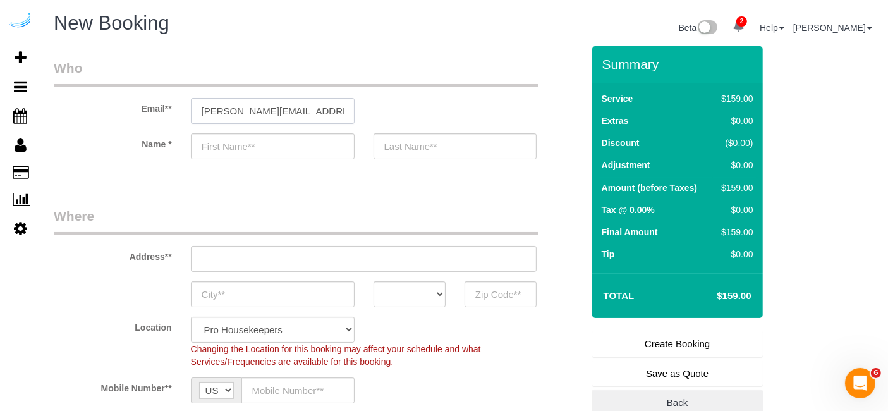
type input "[PERSON_NAME]"
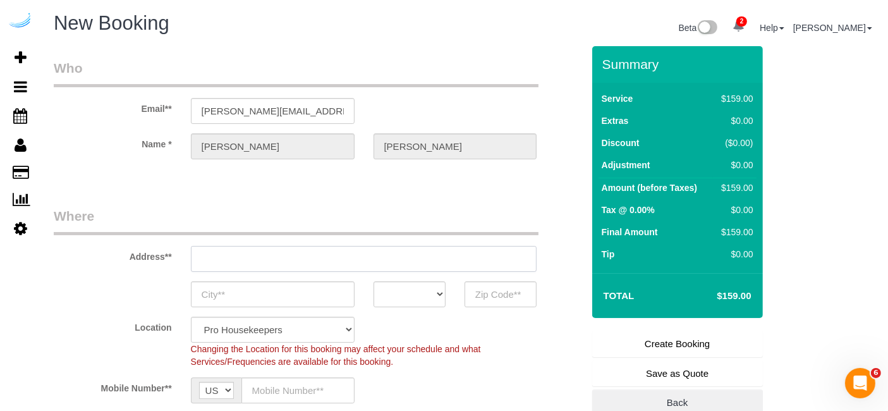
type input "[STREET_ADDRESS][PERSON_NAME]"
type input "Austin"
select select "[GEOGRAPHIC_DATA]"
type input "78704"
click at [380, 259] on input "[STREET_ADDRESS][PERSON_NAME]" at bounding box center [364, 259] width 346 height 26
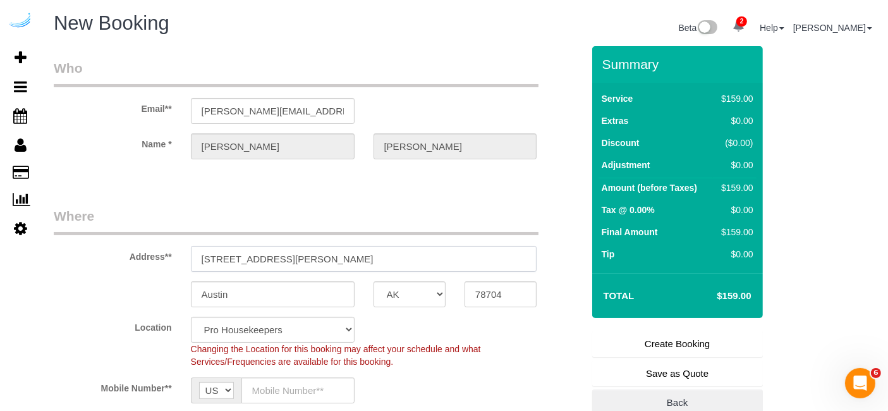
paste input "2716 Barton Creek Blvd, Austin, TX 78735"
type input "2716 Barton Creek Blvd, Austin, TX 78735"
select select "9"
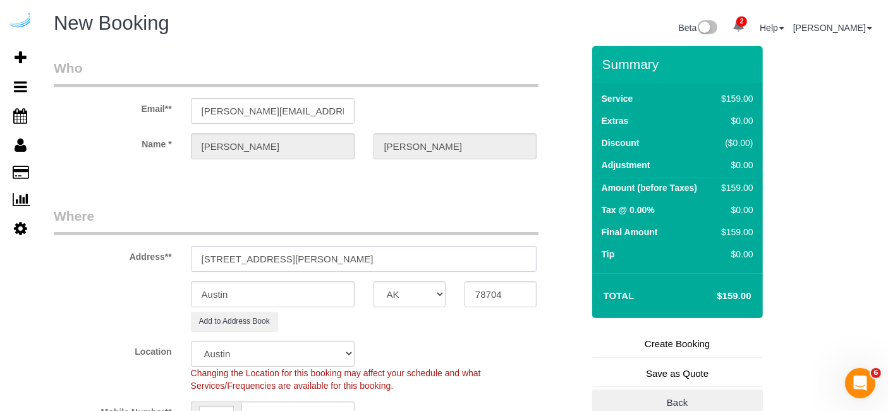
select select "object:96093"
drag, startPoint x: 352, startPoint y: 259, endPoint x: 457, endPoint y: 268, distance: 105.3
click at [440, 257] on input "2716 Barton Creek Blvd, Austin, TX 78735" at bounding box center [364, 259] width 346 height 26
type input "2716 Barton Creek Blvd, Austin, TX 78735"
click at [486, 286] on input "78704" at bounding box center [501, 294] width 72 height 26
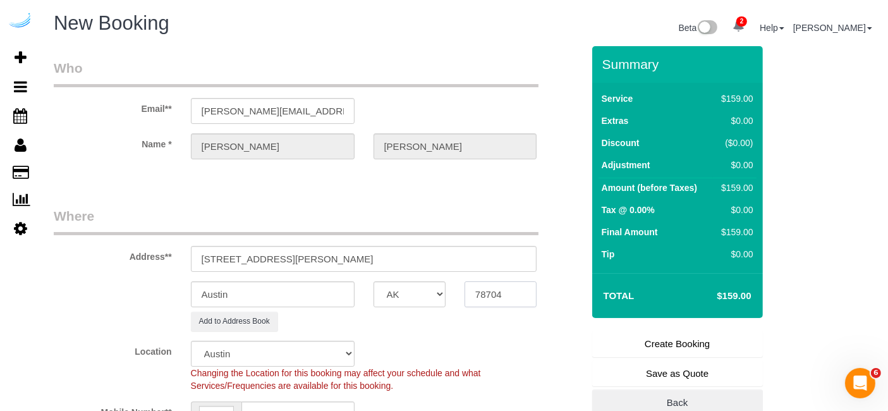
paste input "35"
type input "78735"
drag, startPoint x: 308, startPoint y: 260, endPoint x: 469, endPoint y: 260, distance: 161.2
click at [469, 260] on input "2716 Barton Creek Blvd, Austin, TX 78735" at bounding box center [364, 259] width 346 height 26
paste input "lisa caswell"
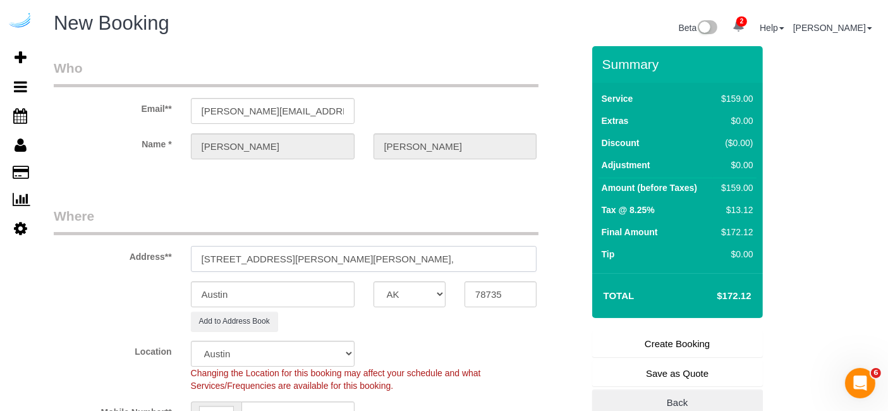
paste input "Barton Creek Villas"
paste input "1489575"
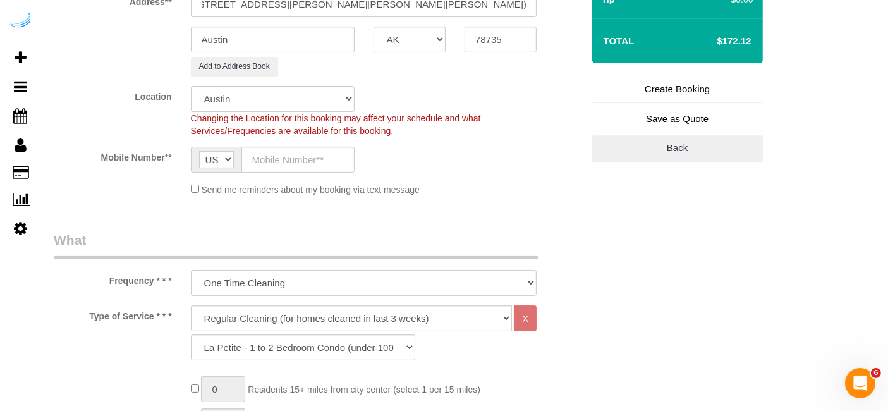
scroll to position [281, 0]
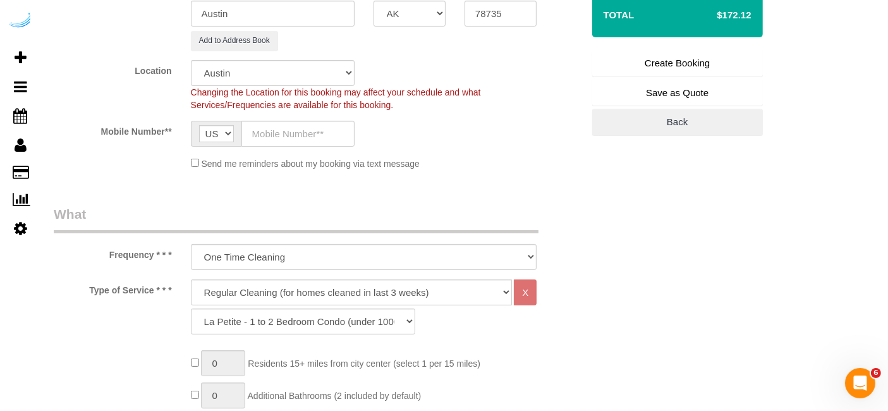
type input "2716 Barton Creek Blvd, Building 12, Unit 1222 (lisa caswell, Barton Creek Vill…"
click at [315, 125] on input "text" at bounding box center [298, 134] width 113 height 26
click at [502, 145] on sui-booking-location "Location Pro Housekeepers [GEOGRAPHIC_DATA] [GEOGRAPHIC_DATA] [GEOGRAPHIC_DATA]…" at bounding box center [318, 115] width 529 height 110
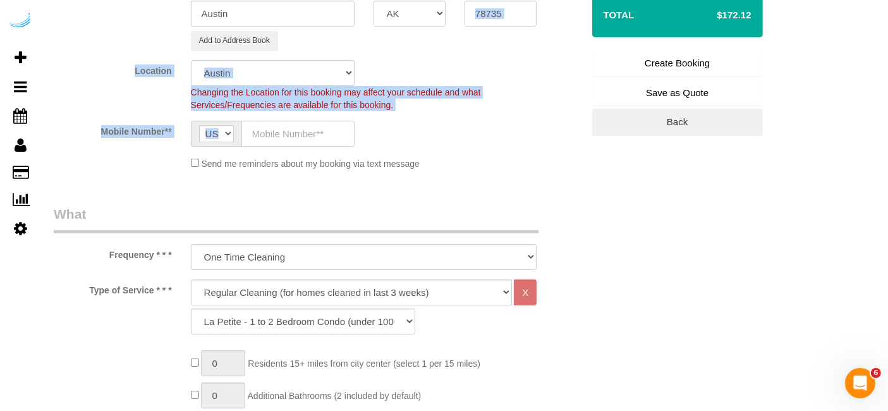
click at [334, 130] on input "text" at bounding box center [298, 134] width 113 height 26
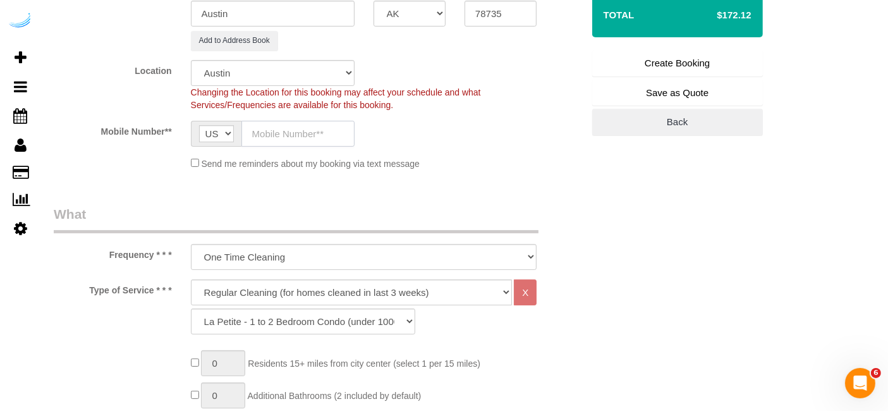
paste input "[PHONE_NUMBER]"
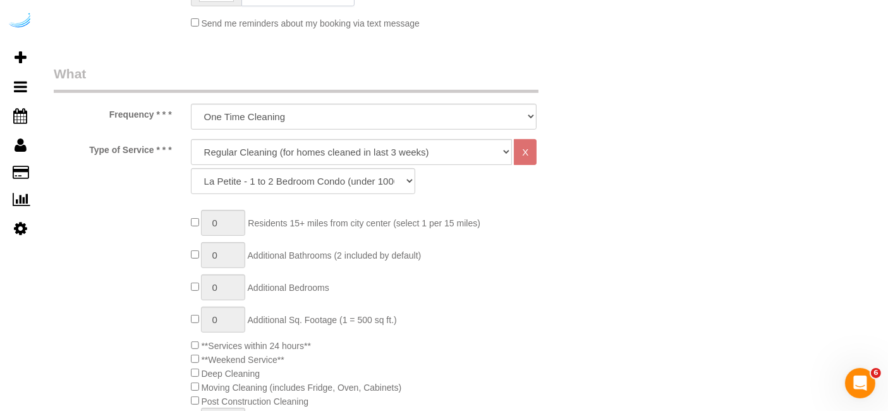
type input "[PHONE_NUMBER]"
click at [333, 158] on select "Deep Cleaning (for homes that have not been cleaned in 3+ weeks) Spruce Regular…" at bounding box center [352, 152] width 322 height 26
select select "282"
click at [191, 139] on select "Deep Cleaning (for homes that have not been cleaned in 3+ weeks) Spruce Regular…" at bounding box center [352, 152] width 322 height 26
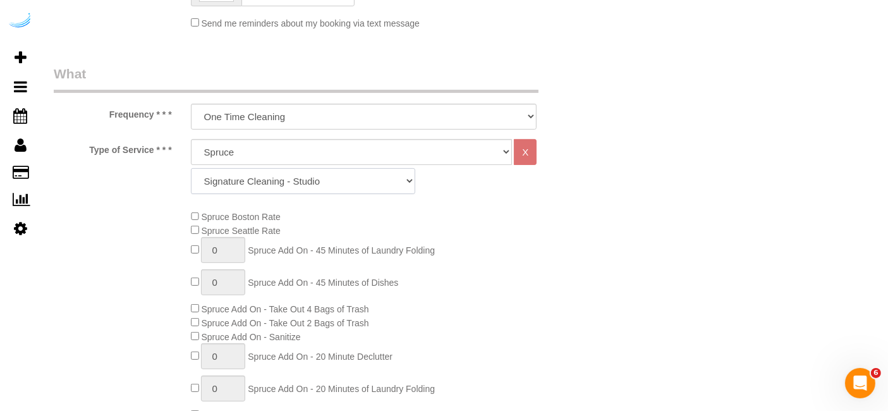
click at [370, 182] on select "Signature Cleaning - Studio Signature Cleaning - 1 Bed 1 Bath Signature Cleanin…" at bounding box center [303, 181] width 224 height 26
select select "304"
click at [191, 168] on select "Signature Cleaning - Studio Signature Cleaning - 1 Bed 1 Bath Signature Cleanin…" at bounding box center [303, 181] width 224 height 26
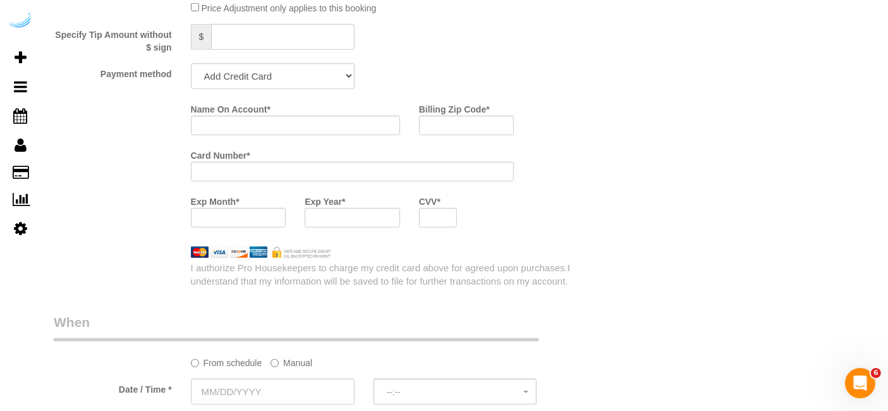
scroll to position [1194, 0]
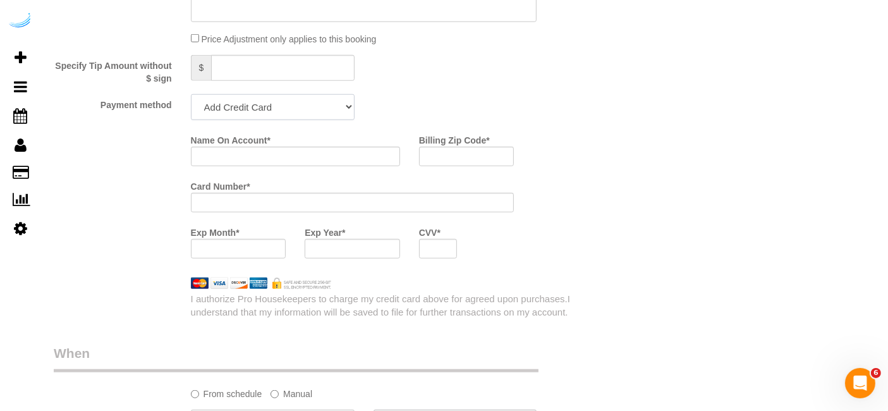
click at [277, 109] on select "Add Credit Card Cash Check Paypal" at bounding box center [273, 107] width 164 height 26
select select "string:check"
click at [191, 94] on select "Add Credit Card Cash Check Paypal" at bounding box center [273, 107] width 164 height 26
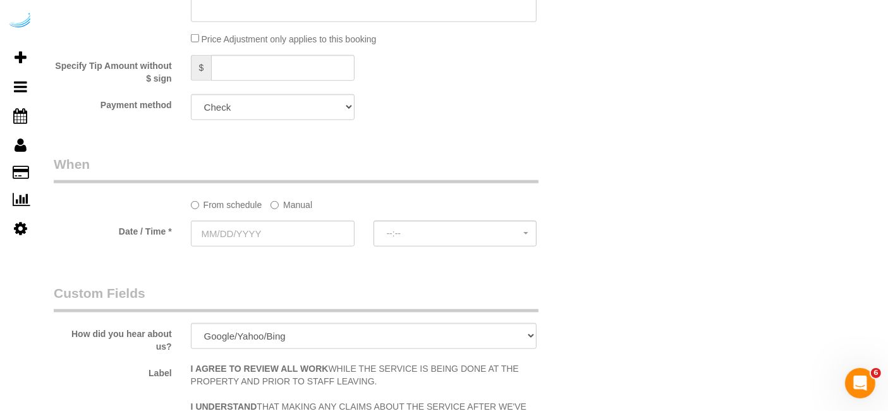
click at [300, 202] on label "Manual" at bounding box center [292, 202] width 42 height 17
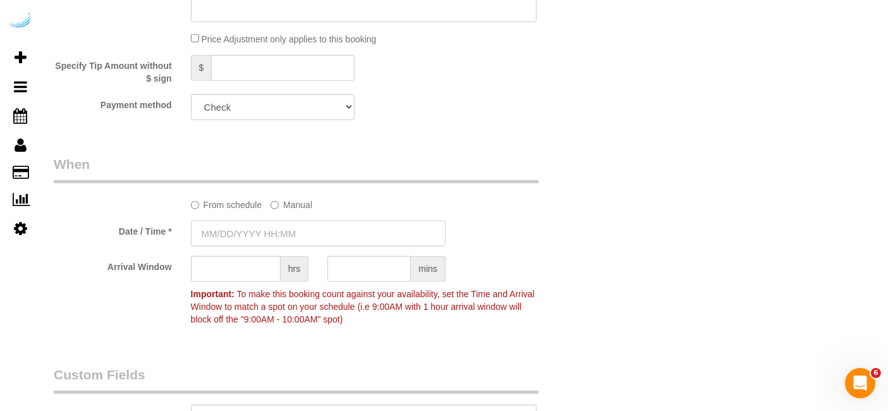
click at [281, 229] on input "text" at bounding box center [318, 234] width 255 height 26
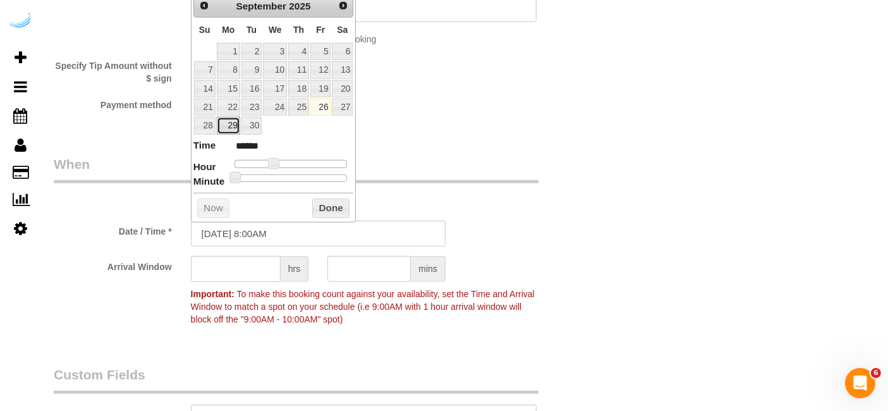
click at [227, 118] on link "29" at bounding box center [228, 125] width 23 height 17
type input "[DATE] 9:00AM"
type input "******"
type input "[DATE] 10:00AM"
type input "*******"
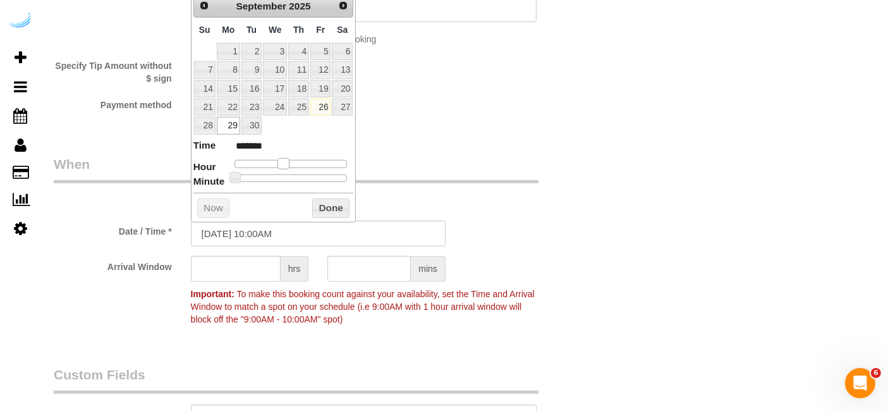
drag, startPoint x: 272, startPoint y: 159, endPoint x: 285, endPoint y: 163, distance: 13.2
click at [285, 163] on span at bounding box center [283, 163] width 11 height 11
click at [251, 261] on input "text" at bounding box center [236, 269] width 90 height 26
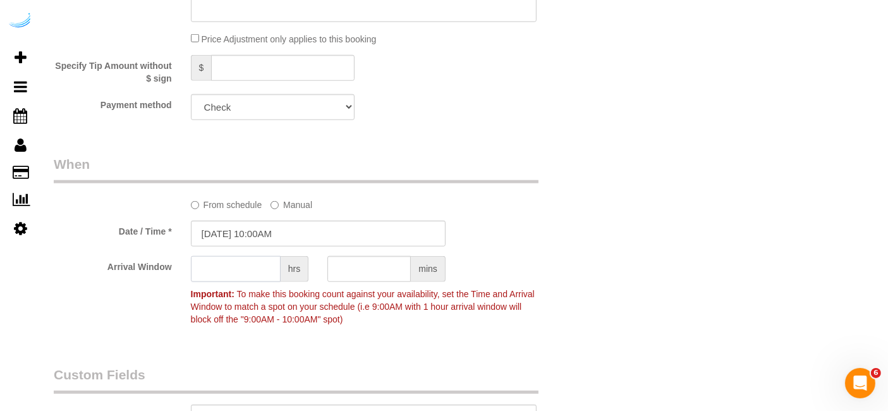
type input "8"
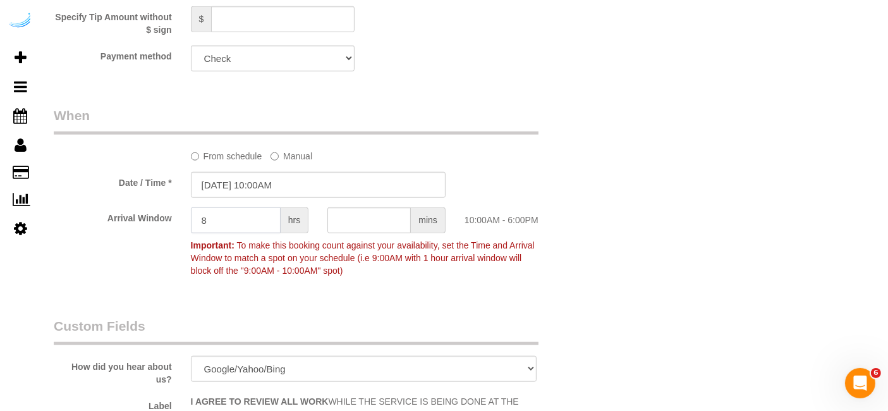
scroll to position [1264, 0]
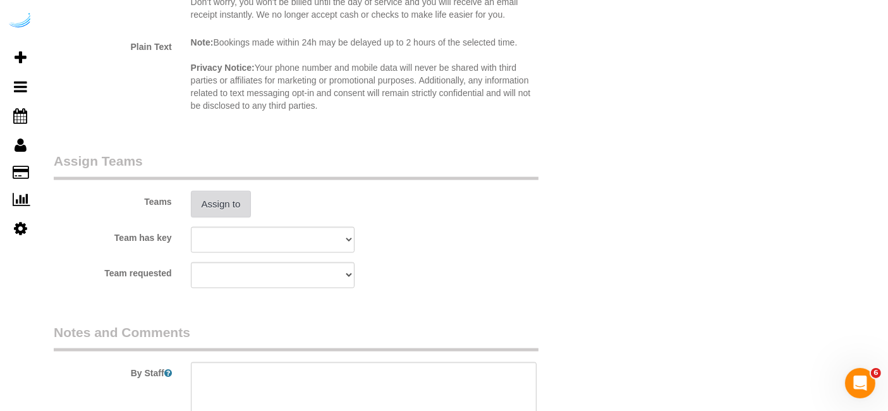
type input "7"
click at [209, 202] on button "Assign to" at bounding box center [221, 204] width 61 height 27
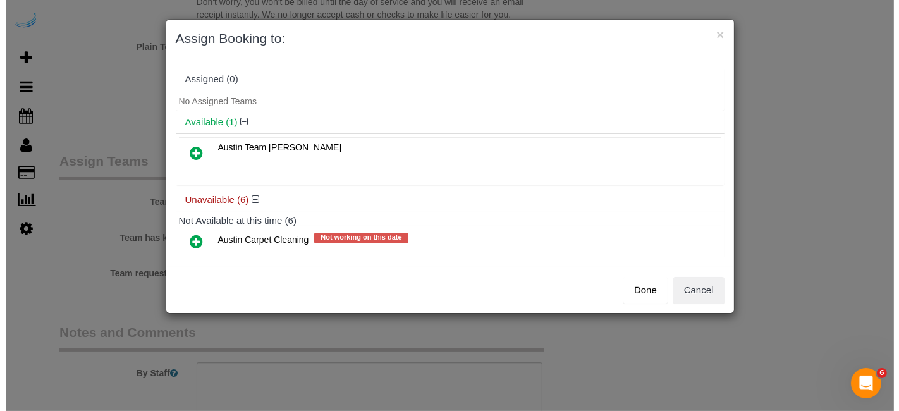
scroll to position [1754, 0]
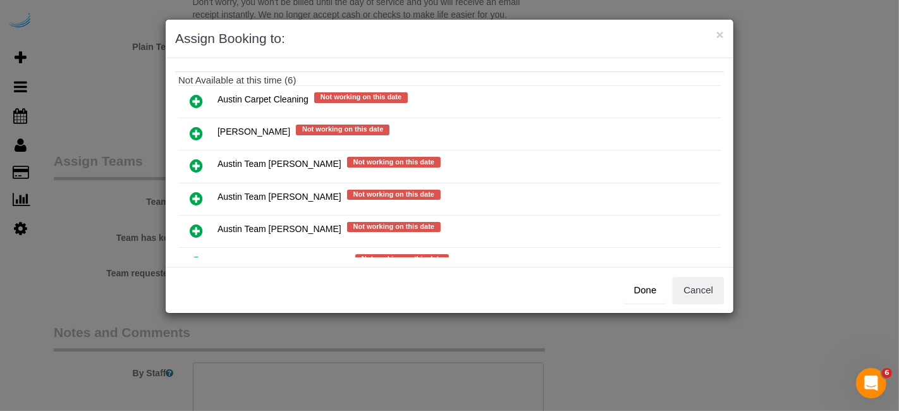
click at [195, 191] on icon at bounding box center [196, 198] width 13 height 15
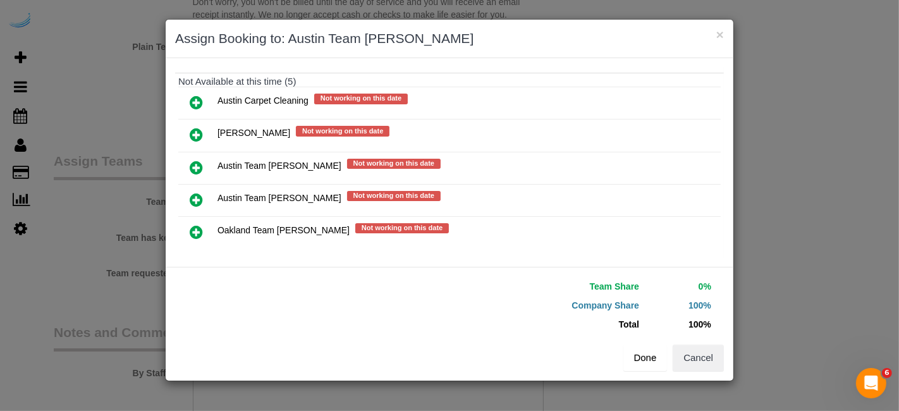
click at [633, 361] on button "Done" at bounding box center [645, 358] width 44 height 27
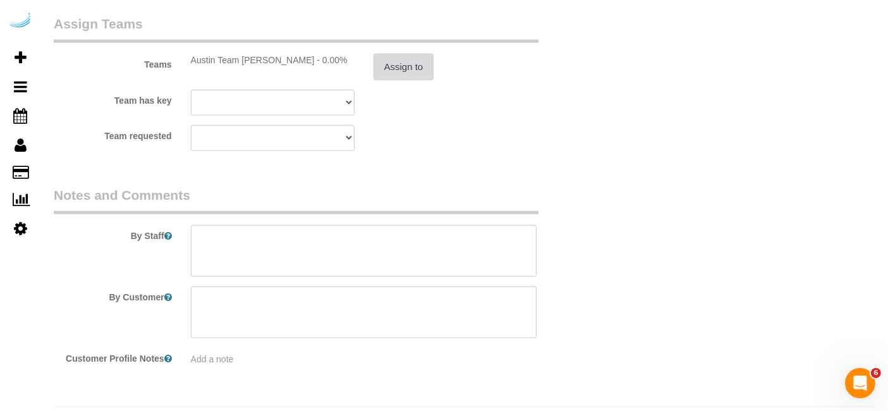
scroll to position [1897, 0]
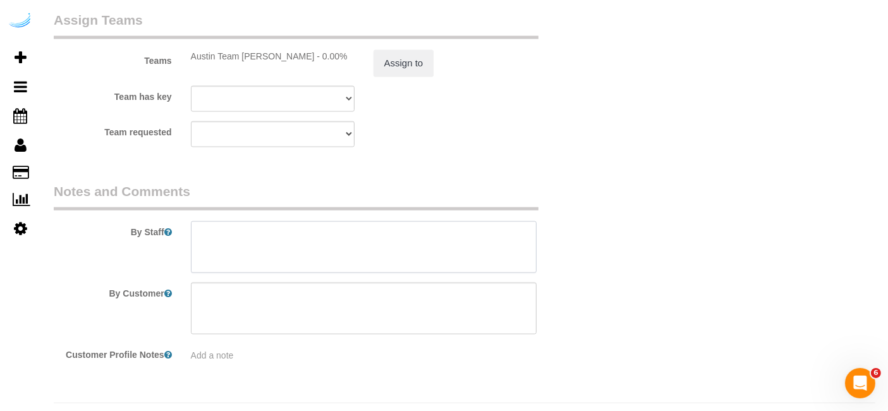
click at [394, 233] on textarea at bounding box center [364, 247] width 346 height 52
click at [456, 250] on textarea at bounding box center [364, 247] width 346 height 52
paste textarea "Permanent Notes:No notes from this customer.Today's Notes:please be sure to emp…"
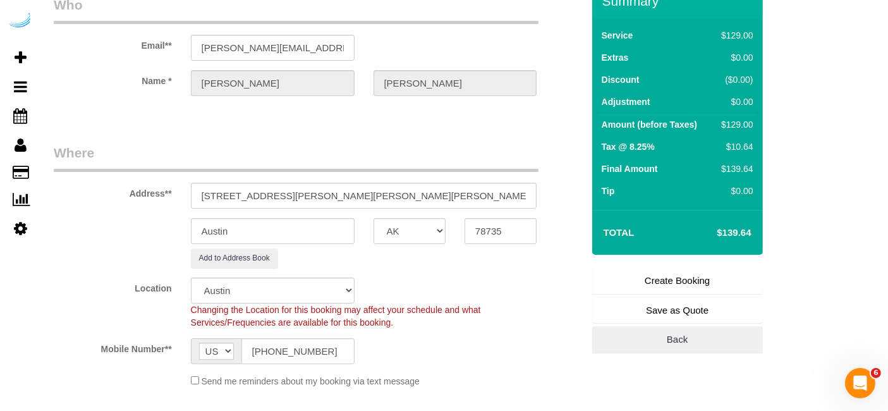
scroll to position [70, 0]
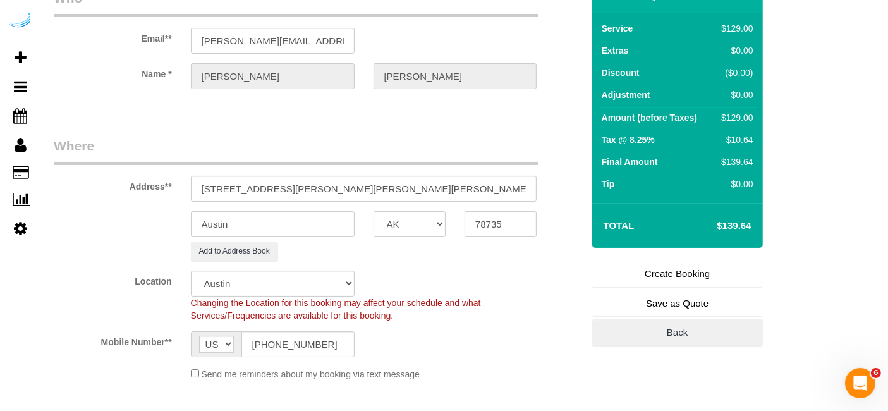
type textarea "Recurrency: Every 3 weeks Permanent Notes:No notes from this customer.Today's N…"
click at [689, 275] on link "Create Booking" at bounding box center [677, 273] width 171 height 27
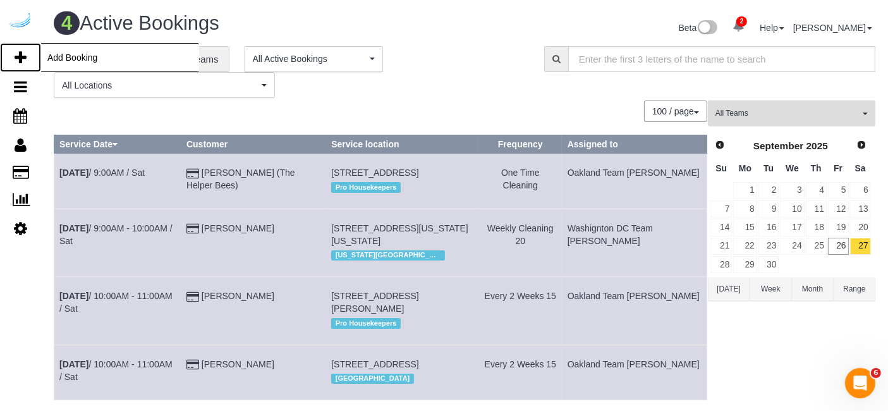
click at [20, 54] on icon at bounding box center [21, 57] width 12 height 15
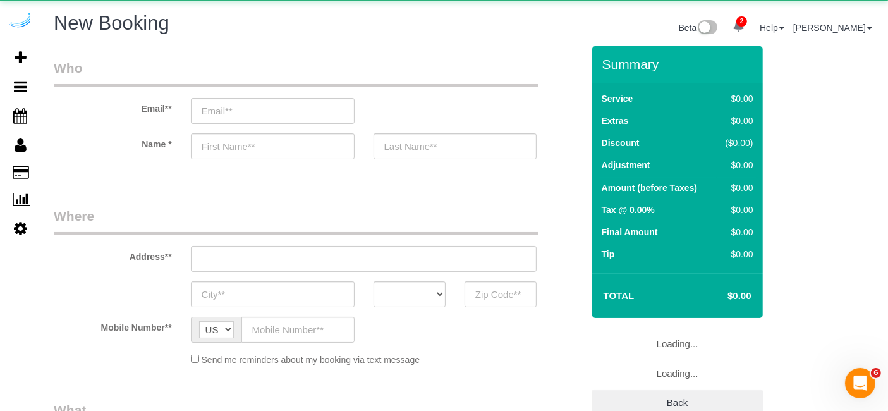
select select "object:97754"
select select "4"
select select "number:9"
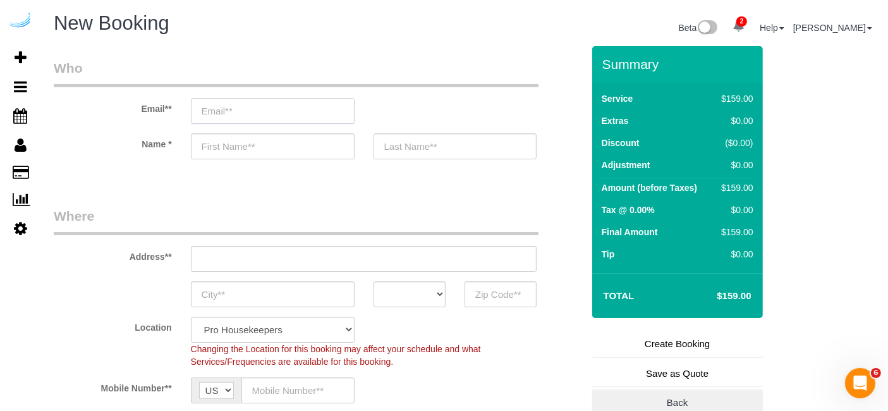
click at [325, 111] on input "email" at bounding box center [273, 111] width 164 height 26
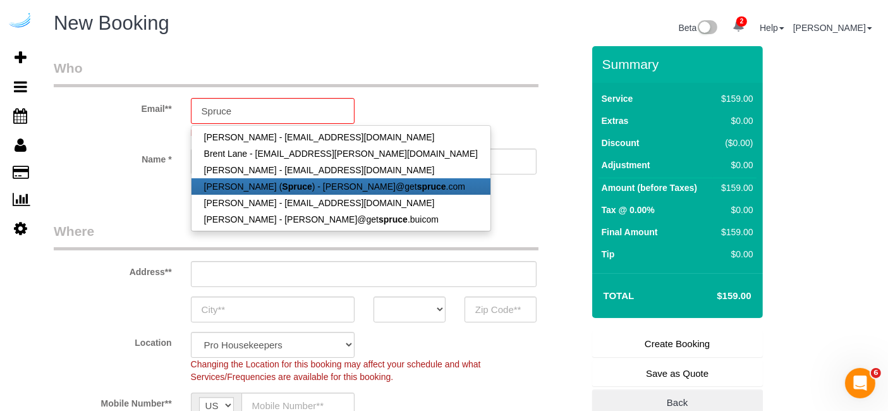
click at [316, 181] on link "[PERSON_NAME] ( Spruce ) - [PERSON_NAME]@get spruce .com" at bounding box center [341, 186] width 299 height 16
type input "[PERSON_NAME][EMAIL_ADDRESS][DOMAIN_NAME]"
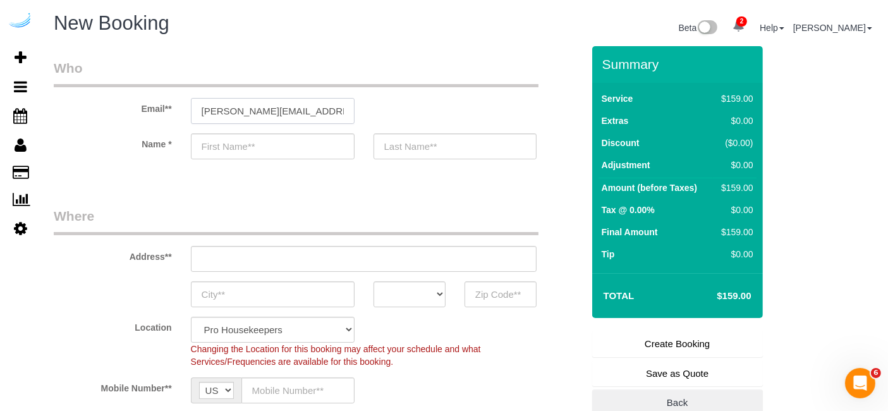
type input "[PERSON_NAME]"
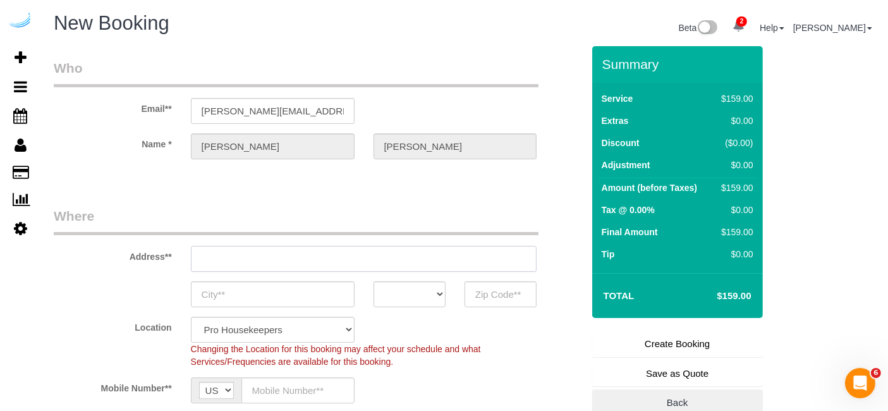
click at [415, 259] on input "text" at bounding box center [364, 259] width 346 height 26
type input "[STREET_ADDRESS][PERSON_NAME]"
type input "Austin"
select select "[GEOGRAPHIC_DATA]"
type input "78704"
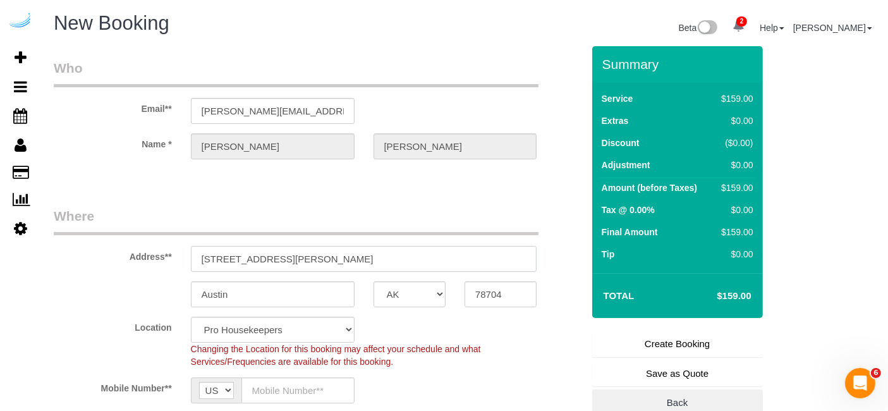
paste input "7500 W Slaughter Ln, Austin, TX 78749"
type input "7500 W Slaughter Ln, Austin, TX 78749"
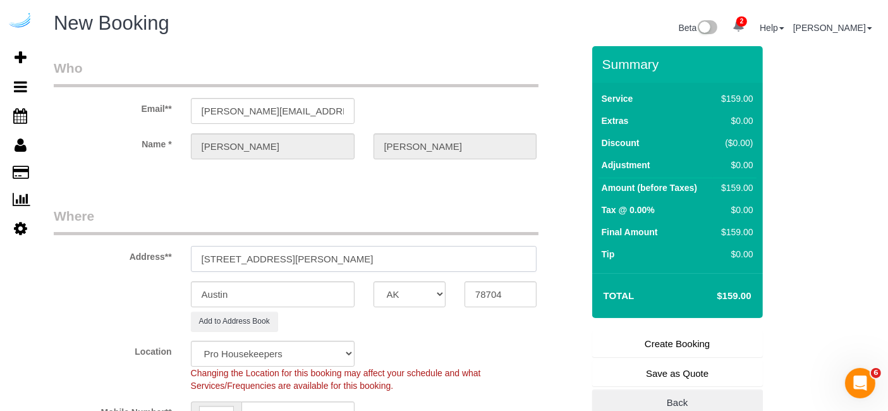
select select "9"
select select "object:97798"
drag, startPoint x: 342, startPoint y: 264, endPoint x: 487, endPoint y: 298, distance: 149.4
click at [444, 283] on sui-booking-address "Address** 7500 W Slaughter Ln, Austin, TX 78749 Austin AK AL AR AZ CA CO CT DC …" at bounding box center [318, 269] width 529 height 125
type input "7500 W Slaughter Ln, Austin, TX 78749"
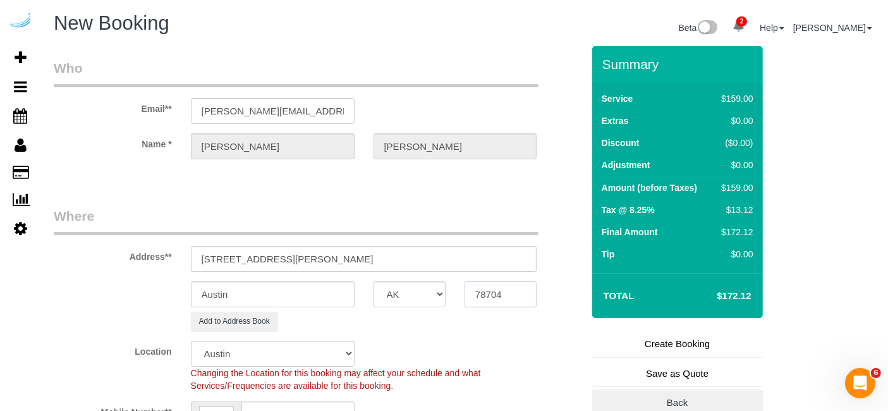
click at [525, 297] on input "78704" at bounding box center [501, 294] width 72 height 26
paste input "49"
type input "78749"
drag, startPoint x: 295, startPoint y: 257, endPoint x: 443, endPoint y: 248, distance: 148.2
click at [443, 255] on input "7500 W Slaughter Ln, Austin, TX 78749" at bounding box center [364, 259] width 346 height 26
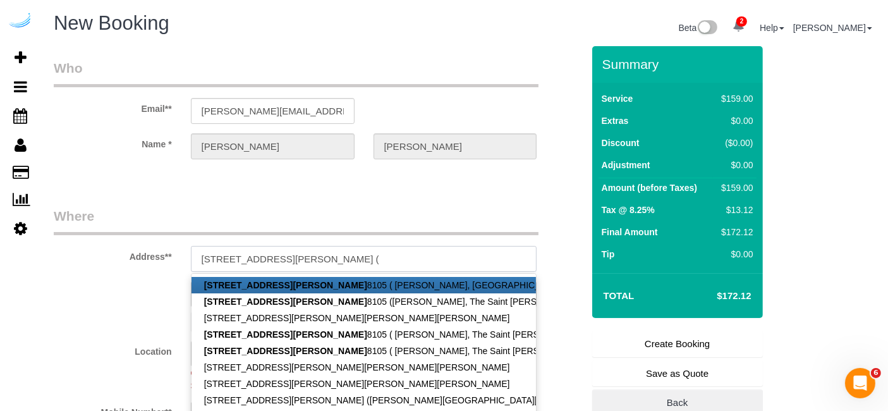
paste input "Briana Luna"
paste input "The Saint Mary"
paste input "1434909"
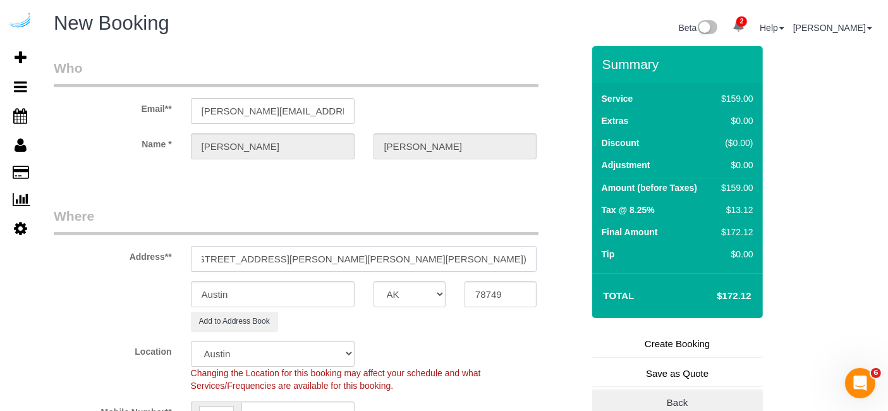
type input "7500 W Slaughter Ln, Building 8, Unit 8105 ( Briana Luna, The Saint Mary , 1434…"
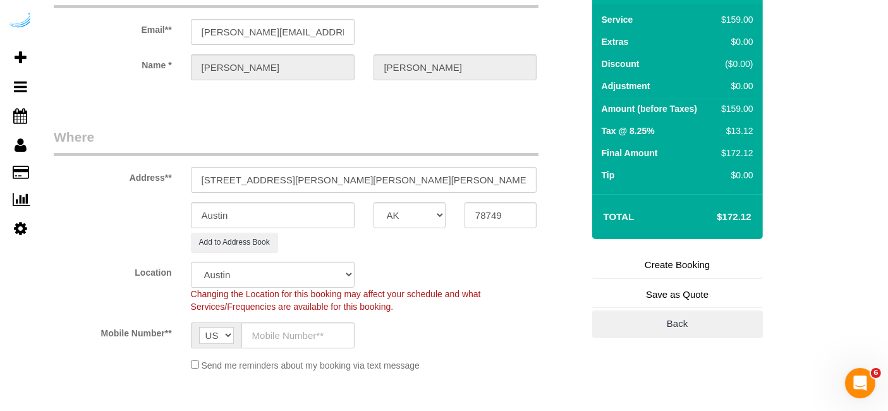
scroll to position [140, 0]
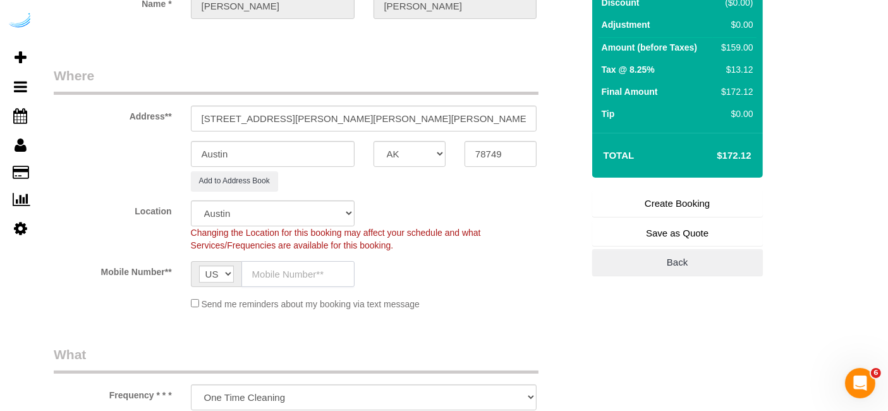
click at [302, 265] on input "text" at bounding box center [298, 274] width 113 height 26
paste input "[PHONE_NUMBER]"
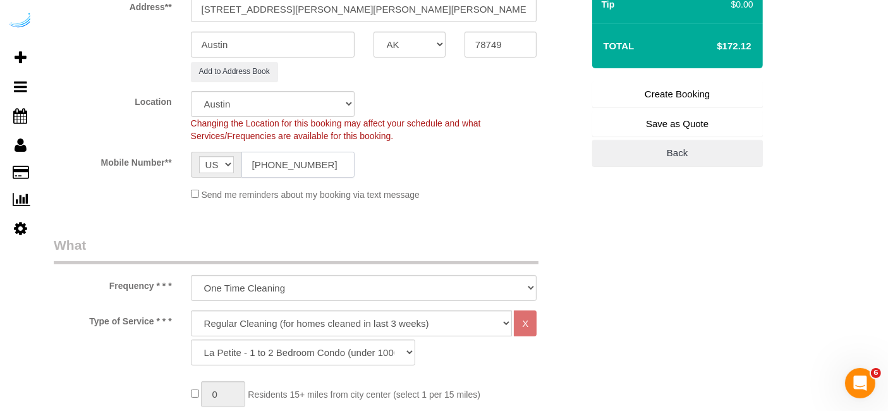
scroll to position [351, 0]
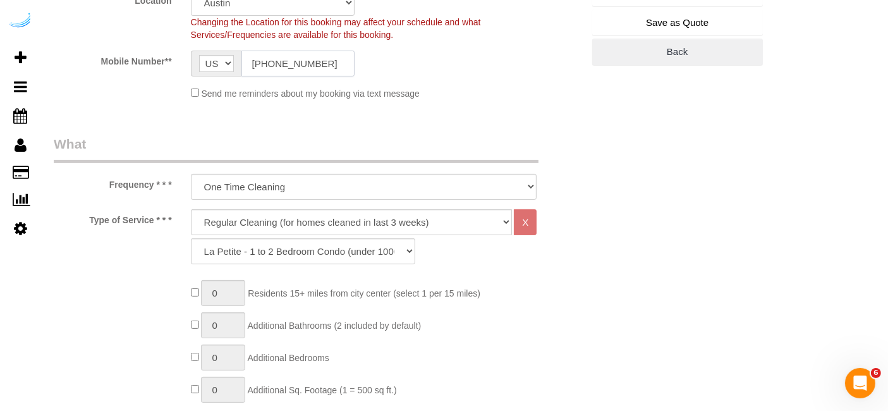
type input "[PHONE_NUMBER]"
click at [341, 217] on select "Deep Cleaning (for homes that have not been cleaned in 3+ weeks) Spruce Regular…" at bounding box center [352, 222] width 322 height 26
select select "282"
click at [191, 209] on select "Deep Cleaning (for homes that have not been cleaned in 3+ weeks) Spruce Regular…" at bounding box center [352, 222] width 322 height 26
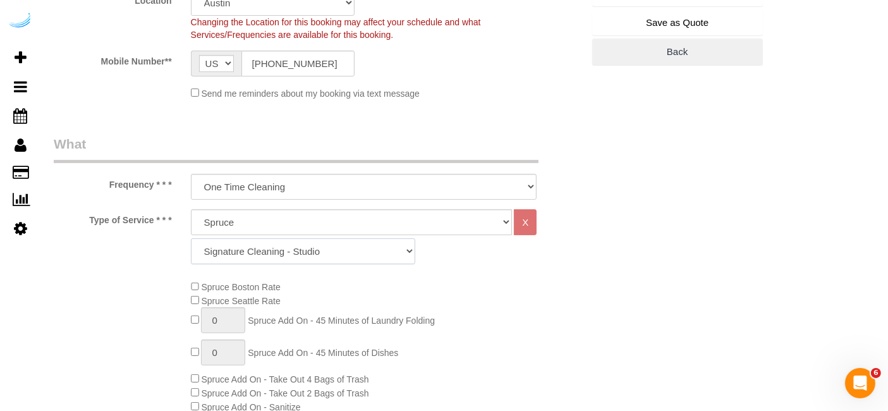
click at [320, 254] on select "Signature Cleaning - Studio Signature Cleaning - 1 Bed 1 Bath Signature Cleanin…" at bounding box center [303, 251] width 224 height 26
select select "320"
click at [191, 238] on select "Signature Cleaning - Studio Signature Cleaning - 1 Bed 1 Bath Signature Cleanin…" at bounding box center [303, 251] width 224 height 26
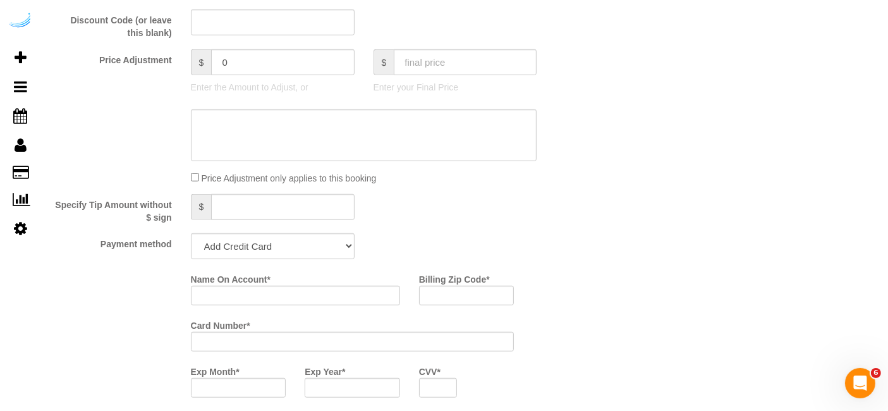
scroll to position [1123, 0]
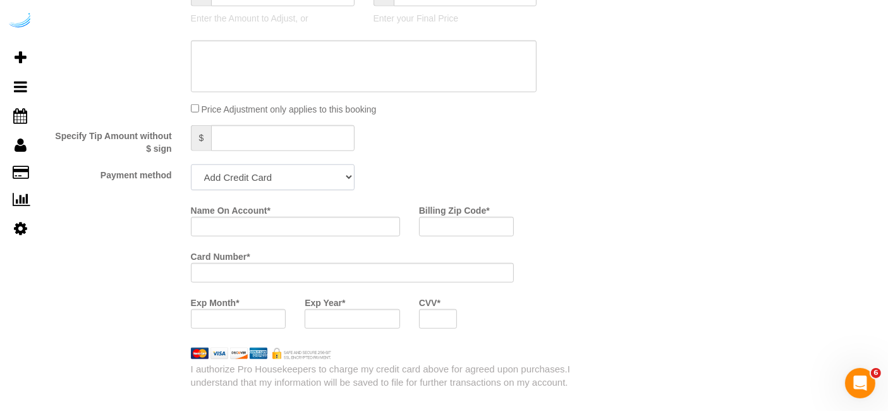
drag, startPoint x: 278, startPoint y: 187, endPoint x: 291, endPoint y: 178, distance: 15.1
click at [281, 185] on select "Add Credit Card Cash Check Paypal" at bounding box center [273, 177] width 164 height 26
select select "string:check"
click at [191, 164] on select "Add Credit Card Cash Check Paypal" at bounding box center [273, 177] width 164 height 26
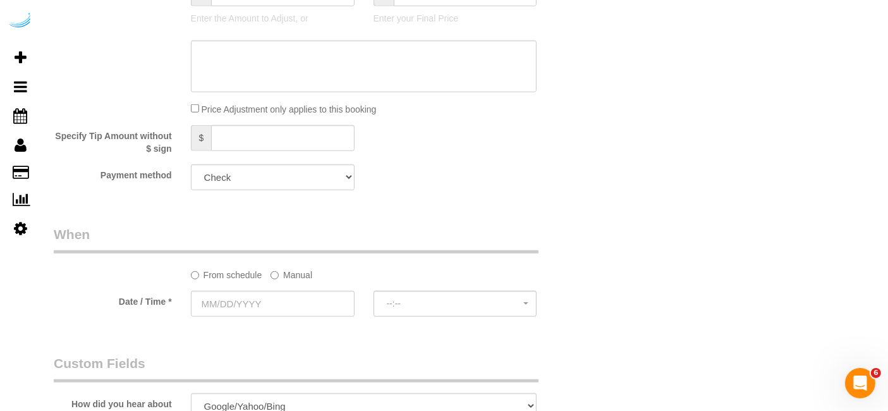
click at [305, 266] on label "Manual" at bounding box center [292, 272] width 42 height 17
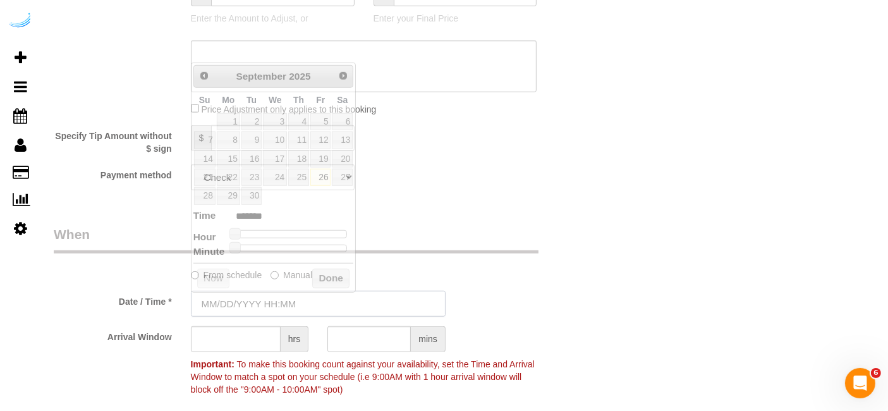
click at [283, 301] on input "text" at bounding box center [318, 304] width 255 height 26
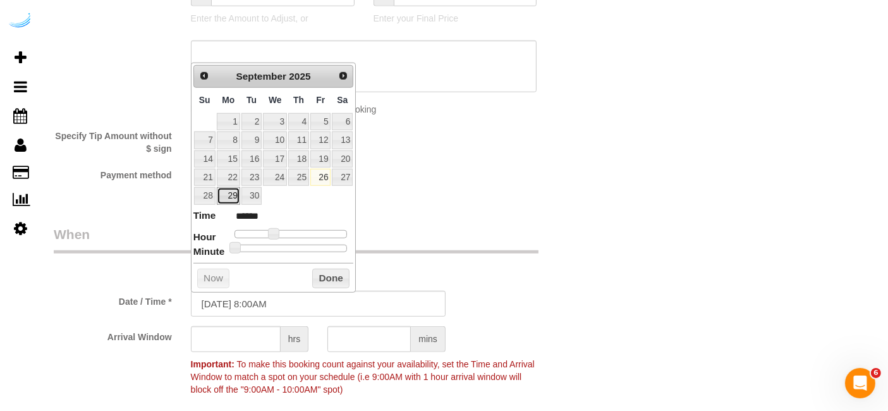
click at [231, 201] on link "29" at bounding box center [228, 195] width 23 height 17
type input "[DATE] 9:00AM"
type input "******"
type input "[DATE] 10:00AM"
type input "*******"
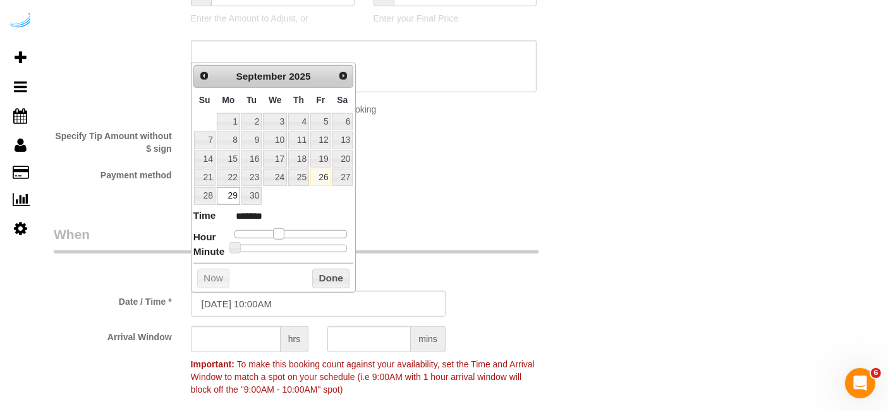
type input "09/29/2025 11:00AM"
type input "*******"
type input "09/29/2025 12:00PM"
type input "*******"
type input "09/29/2025 1:00PM"
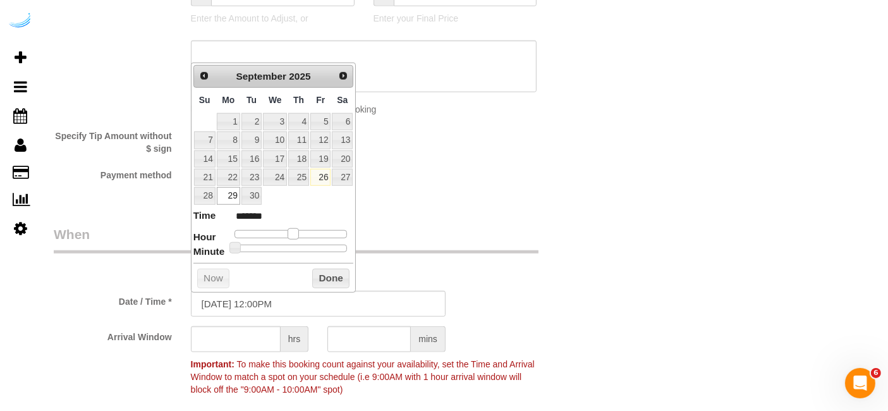
type input "******"
drag, startPoint x: 275, startPoint y: 231, endPoint x: 298, endPoint y: 239, distance: 24.2
click at [298, 239] on dl "Time ****** Hour Minute Second Millisecond Microsecond Time Zone ***** ***** **…" at bounding box center [273, 231] width 161 height 44
click at [253, 333] on input "text" at bounding box center [236, 339] width 90 height 26
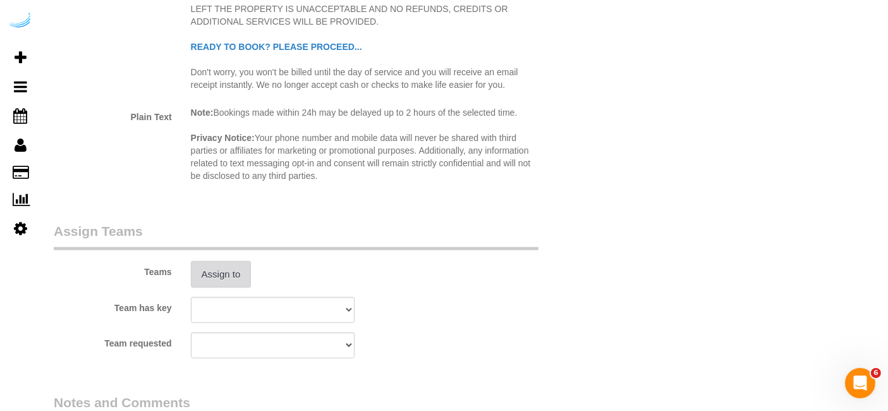
type input "4"
click at [207, 264] on button "Assign to" at bounding box center [221, 274] width 61 height 27
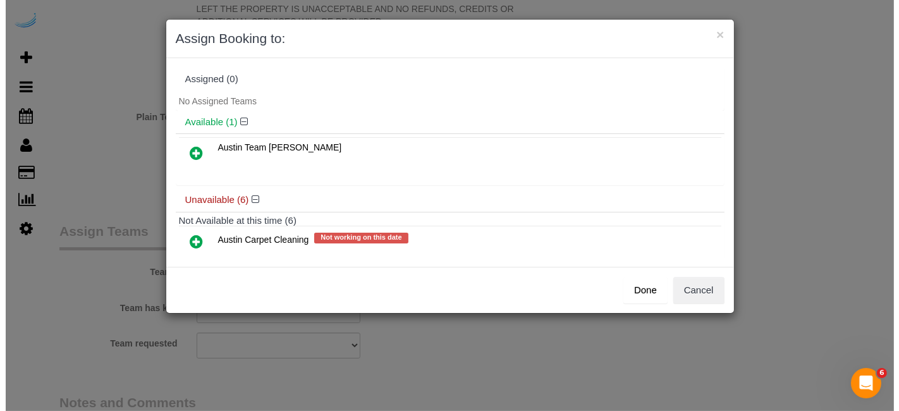
scroll to position [1684, 0]
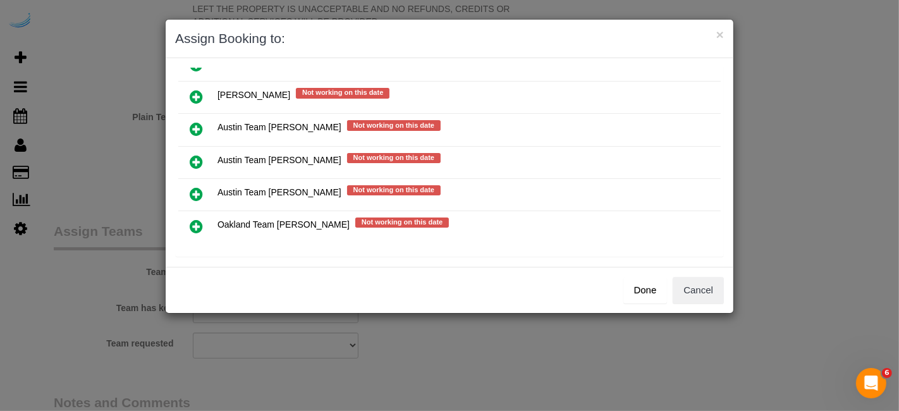
click at [198, 156] on icon at bounding box center [196, 161] width 13 height 15
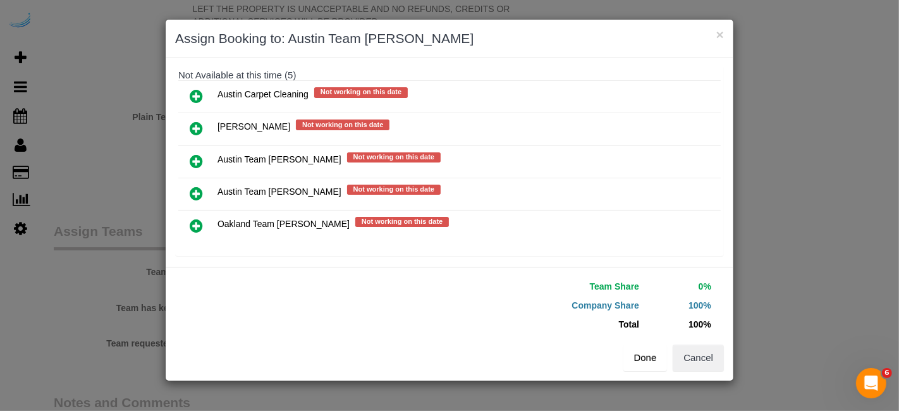
drag, startPoint x: 649, startPoint y: 360, endPoint x: 560, endPoint y: 342, distance: 91.6
click at [647, 361] on button "Done" at bounding box center [645, 358] width 44 height 27
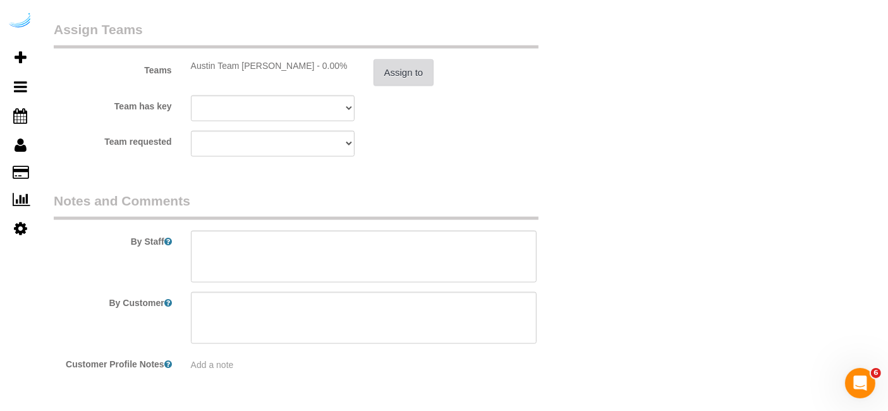
scroll to position [1897, 0]
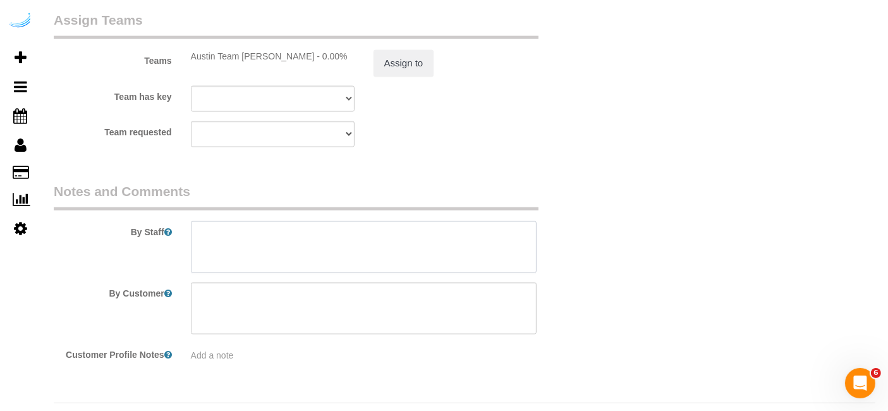
click at [343, 248] on textarea at bounding box center [364, 247] width 346 height 52
click at [428, 224] on textarea at bounding box center [364, 247] width 346 height 52
paste textarea "Permanent Notes:No notes from this customer.Today's Notes:No notes from this se…"
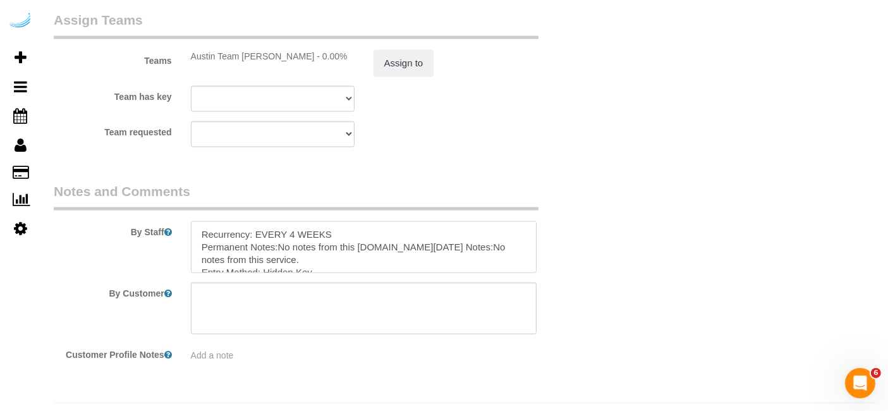
scroll to position [81, 0]
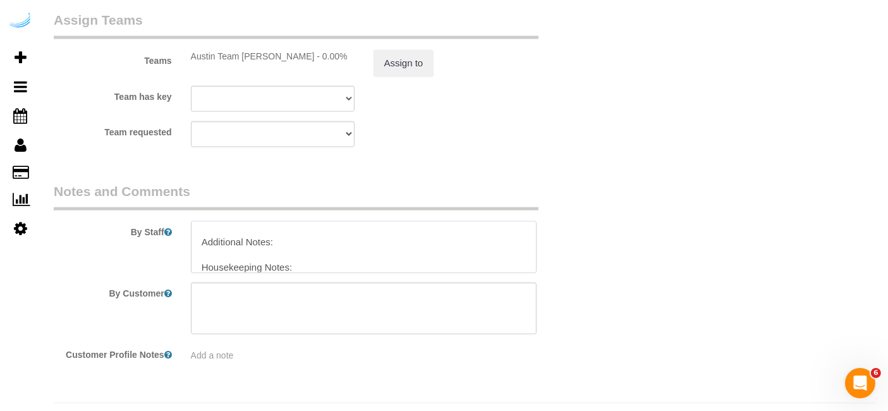
type textarea "Recurrency: EVERY 4 WEEKS Permanent Notes:No notes from this customer.Today's N…"
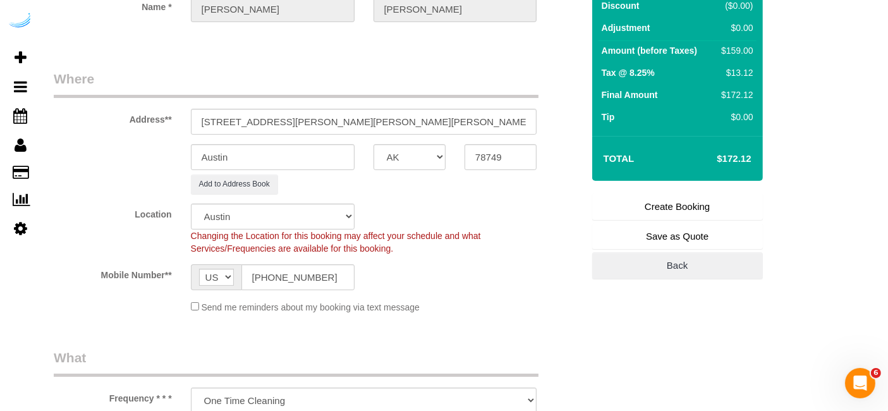
scroll to position [0, 0]
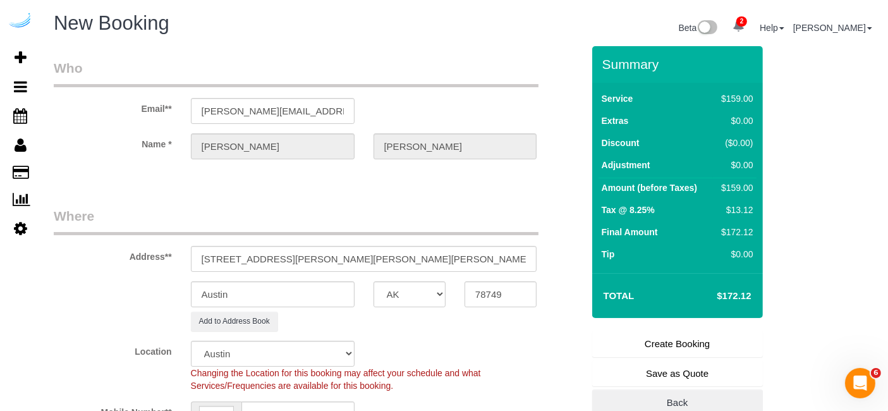
click at [664, 336] on link "Create Booking" at bounding box center [677, 344] width 171 height 27
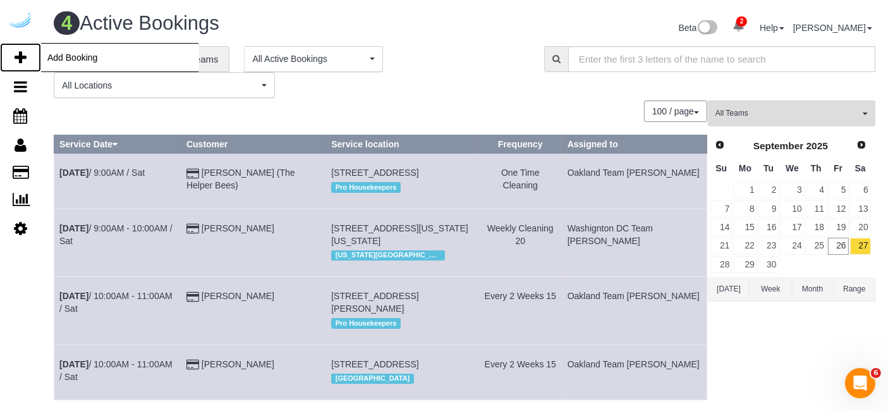
click at [13, 60] on link "Add Booking" at bounding box center [20, 57] width 41 height 29
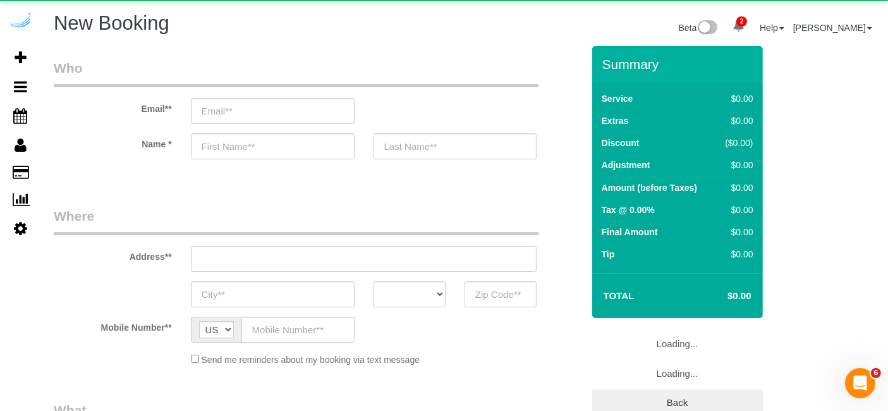
select select "4"
select select "number:9"
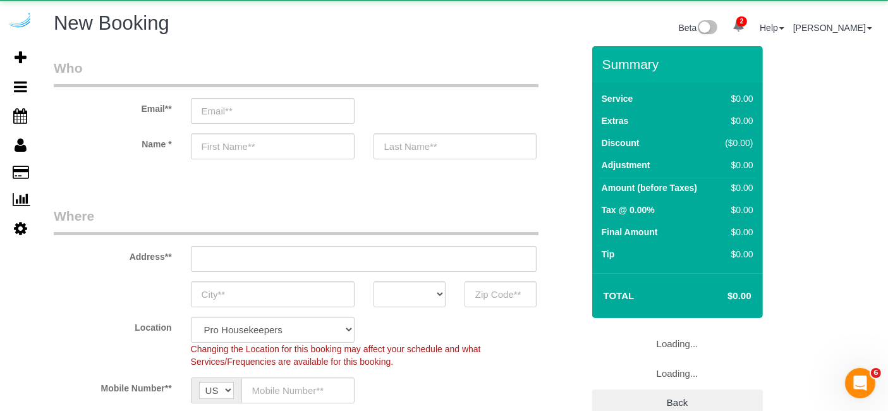
select select "object:99544"
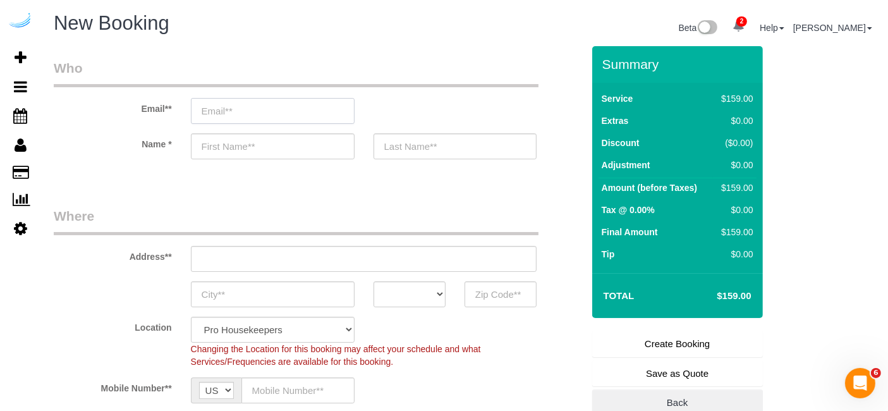
click at [300, 116] on input "email" at bounding box center [273, 111] width 164 height 26
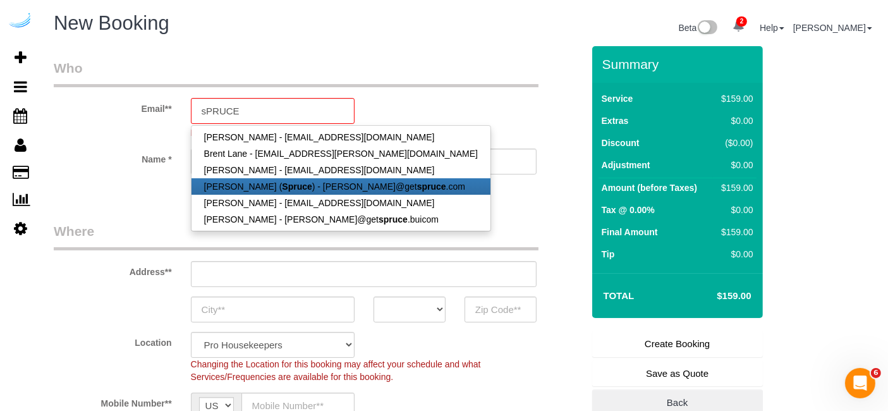
click at [298, 183] on link "[PERSON_NAME] ( Spruce ) - [PERSON_NAME]@get spruce .com" at bounding box center [341, 186] width 299 height 16
type input "[PERSON_NAME][EMAIL_ADDRESS][DOMAIN_NAME]"
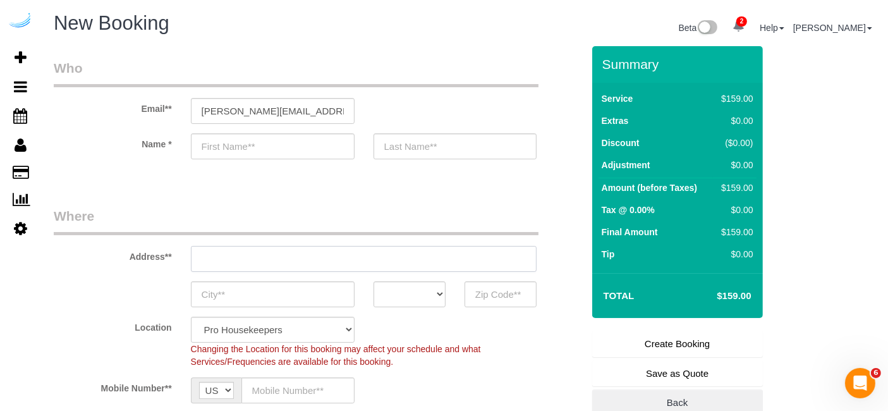
click at [352, 259] on input "text" at bounding box center [364, 259] width 346 height 26
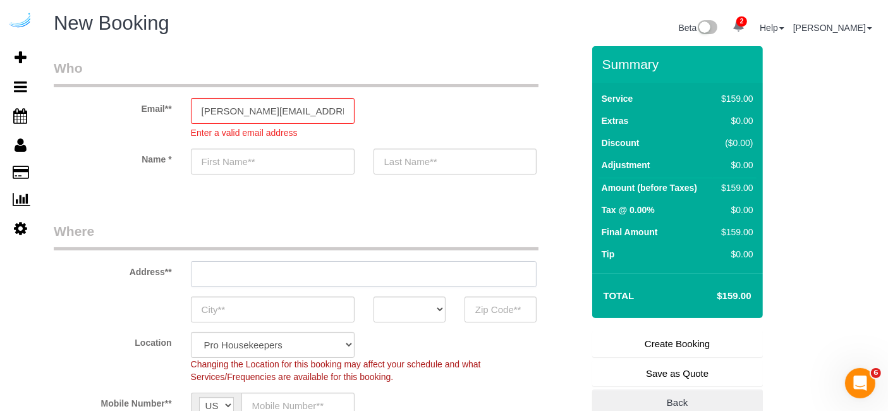
type input "[PERSON_NAME]"
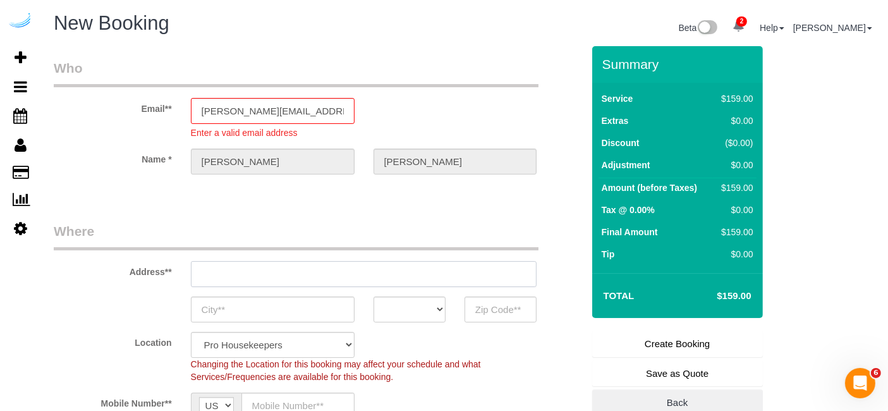
paste input "1221 S Congress Ave, Austin, TX 78704"
type input "[STREET_ADDRESS][PERSON_NAME]"
type input "Austin"
select select "[GEOGRAPHIC_DATA]"
type input "78704"
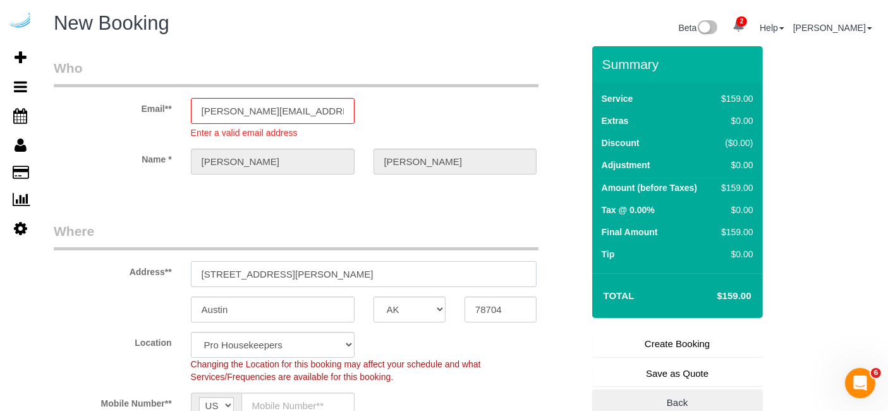
click at [311, 277] on input "[STREET_ADDRESS][PERSON_NAME]" at bounding box center [364, 274] width 346 height 26
paste input "1221 S Congress Ave, Austin, TX 78704"
type input "1221 S Congress Ave, Austin, TX 78704"
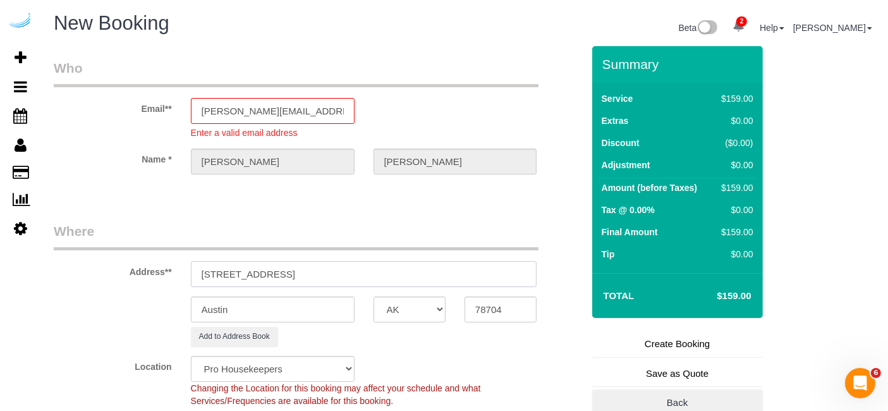
select select "9"
drag, startPoint x: 347, startPoint y: 271, endPoint x: 372, endPoint y: 275, distance: 25.6
click at [384, 275] on input "1221 S Congress Ave, Austin, TX 78704" at bounding box center [364, 274] width 346 height 26
drag, startPoint x: 340, startPoint y: 264, endPoint x: 425, endPoint y: 283, distance: 88.1
click at [408, 277] on input "1221 S Congress Ave, Austin, TX 78704" at bounding box center [364, 274] width 346 height 26
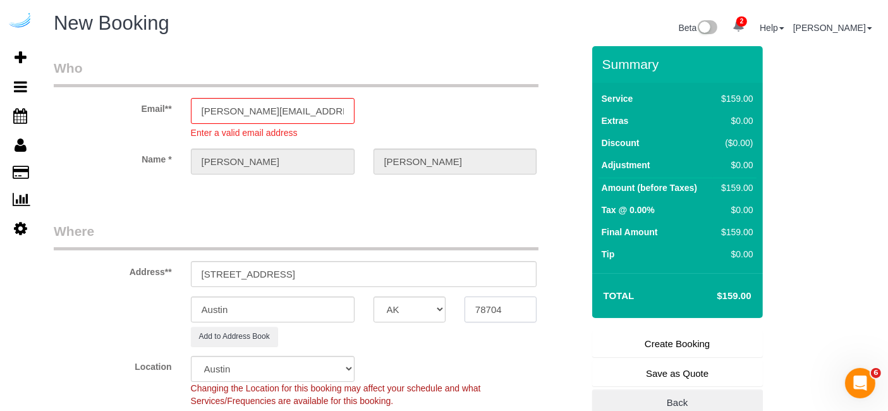
click at [489, 302] on input "78704" at bounding box center [501, 310] width 72 height 26
paste input "text"
drag, startPoint x: 299, startPoint y: 274, endPoint x: 465, endPoint y: 297, distance: 167.3
click at [465, 297] on sui-booking-address "Address** 1221 S Congress Ave, Austin, TX 78704 Austin AK AL AR AZ CA CO CT DC …" at bounding box center [318, 284] width 529 height 125
paste input "Eleanor Holmes"
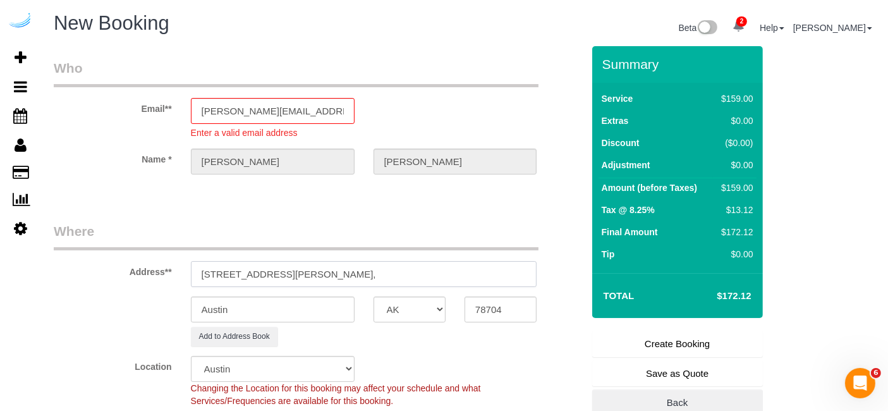
paste input "The Lola South Congress"
paste input "1436278"
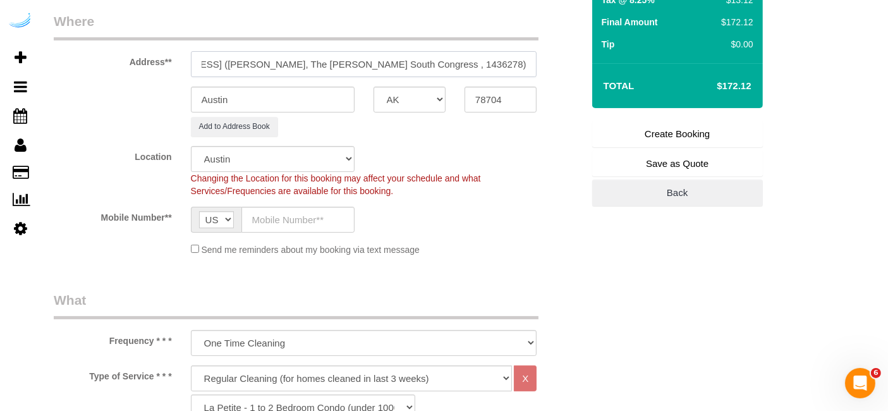
scroll to position [211, 0]
click at [303, 203] on sui-booking-location "Location Pro Housekeepers [GEOGRAPHIC_DATA] [GEOGRAPHIC_DATA] [GEOGRAPHIC_DATA]…" at bounding box center [318, 200] width 529 height 110
click at [303, 225] on input "text" at bounding box center [298, 219] width 113 height 26
paste input "[PHONE_NUMBER]"
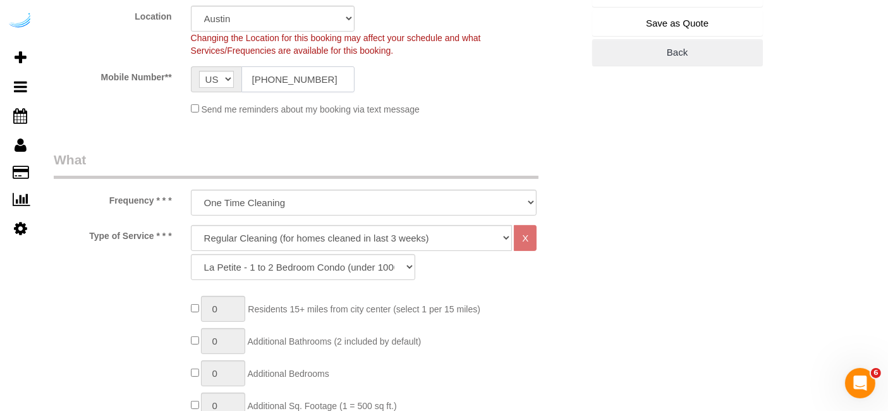
scroll to position [351, 0]
drag, startPoint x: 335, startPoint y: 225, endPoint x: 333, endPoint y: 241, distance: 16.0
click at [335, 225] on select "Deep Cleaning (for homes that have not been cleaned in 3+ weeks) Spruce Regular…" at bounding box center [352, 237] width 322 height 26
click at [191, 224] on select "Deep Cleaning (for homes that have not been cleaned in 3+ weeks) Spruce Regular…" at bounding box center [352, 237] width 322 height 26
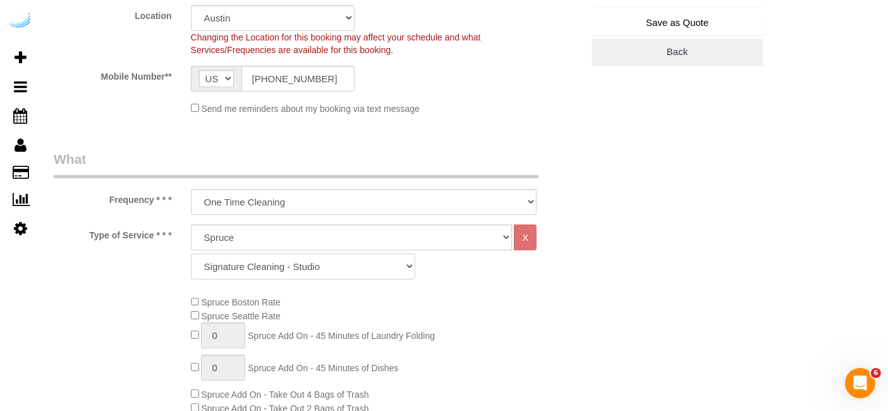
drag, startPoint x: 285, startPoint y: 269, endPoint x: 287, endPoint y: 262, distance: 6.6
click at [287, 269] on select "Signature Cleaning - Studio Signature Cleaning - 1 Bed 1 Bath Signature Cleanin…" at bounding box center [303, 267] width 224 height 26
click at [191, 254] on select "Signature Cleaning - Studio Signature Cleaning - 1 Bed 1 Bath Signature Cleanin…" at bounding box center [303, 267] width 224 height 26
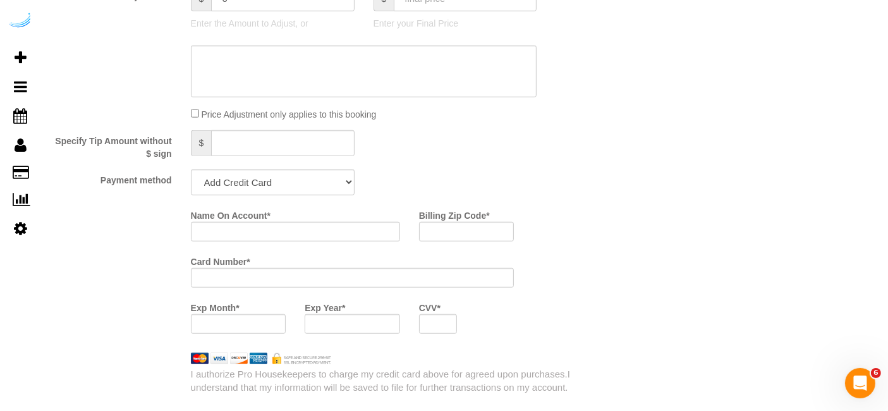
scroll to position [1264, 0]
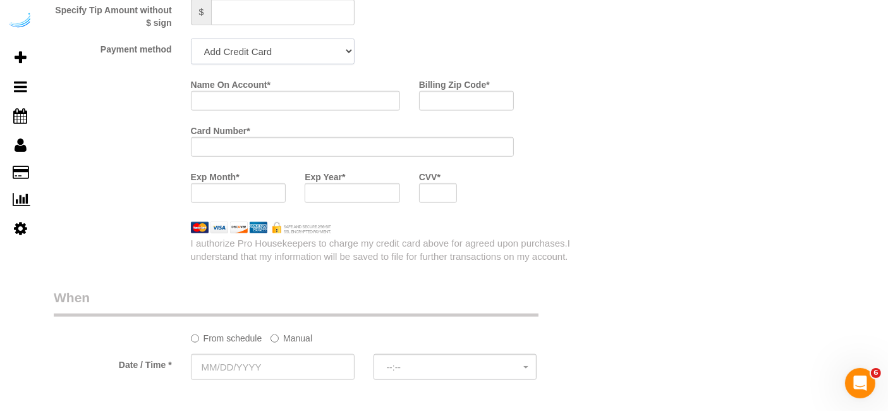
drag, startPoint x: 296, startPoint y: 51, endPoint x: 295, endPoint y: 61, distance: 10.2
click at [297, 51] on select "Add Credit Card Cash Check Paypal" at bounding box center [273, 52] width 164 height 26
click at [191, 39] on select "Add Credit Card Cash Check Paypal" at bounding box center [273, 52] width 164 height 26
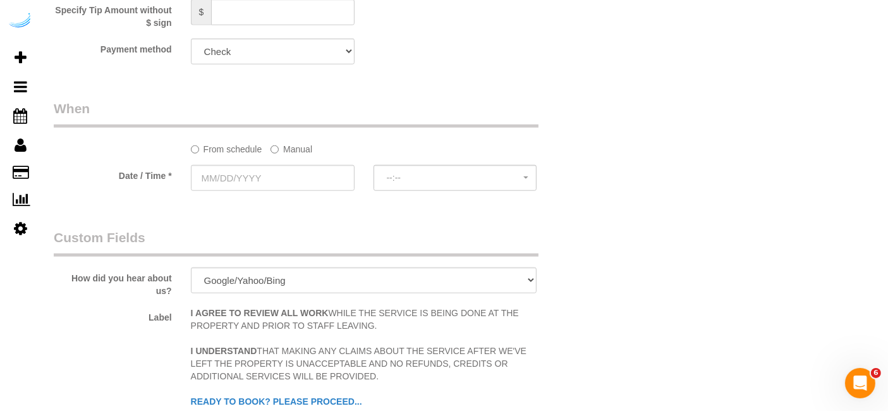
click at [302, 149] on label "Manual" at bounding box center [292, 146] width 42 height 17
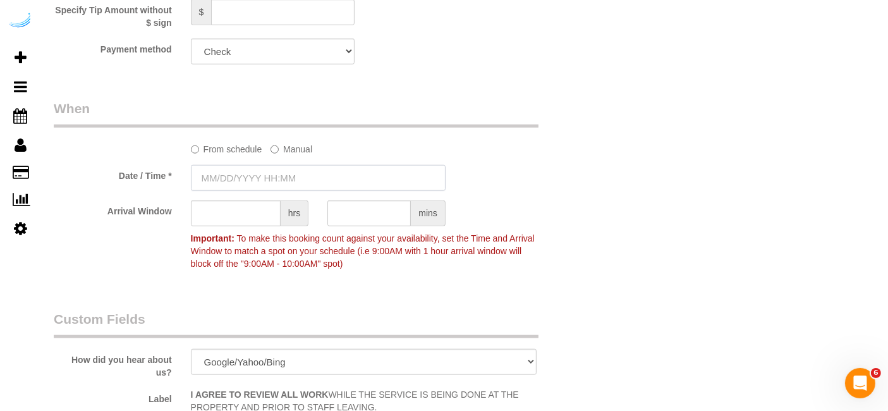
click at [264, 171] on input "text" at bounding box center [318, 178] width 255 height 26
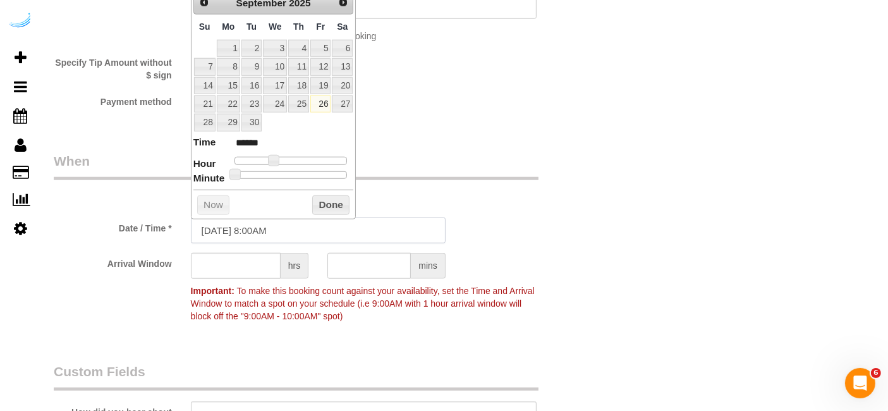
scroll to position [1194, 0]
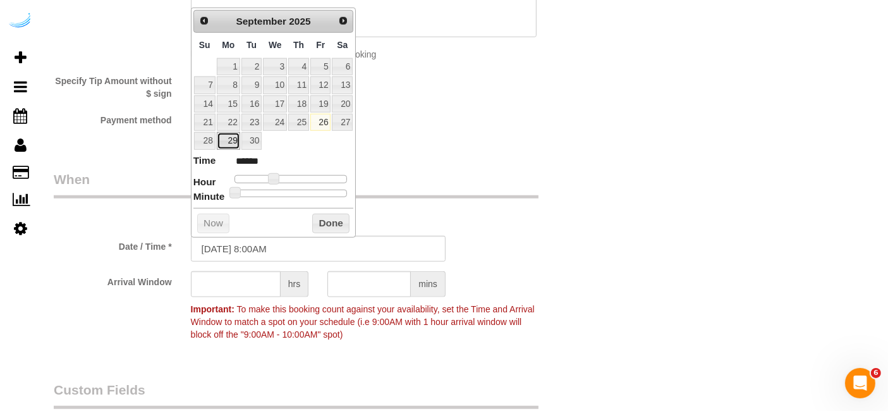
click at [231, 147] on link "29" at bounding box center [228, 140] width 23 height 17
drag, startPoint x: 278, startPoint y: 174, endPoint x: 267, endPoint y: 213, distance: 40.8
click at [283, 178] on span at bounding box center [278, 178] width 11 height 11
click at [251, 285] on input "text" at bounding box center [236, 284] width 90 height 26
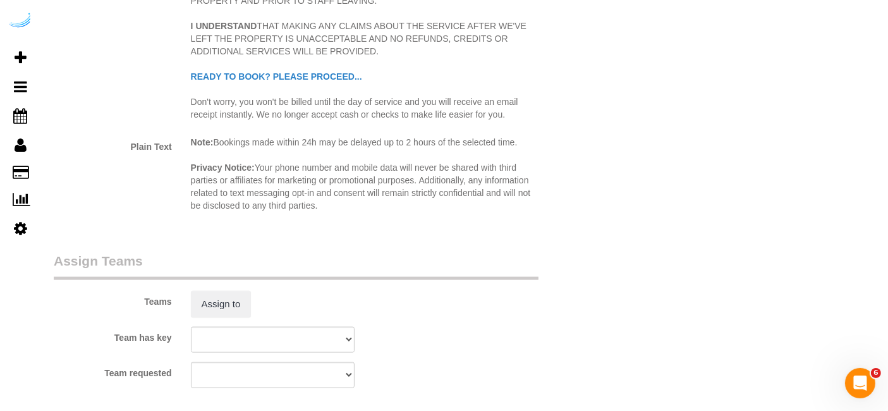
scroll to position [1686, 0]
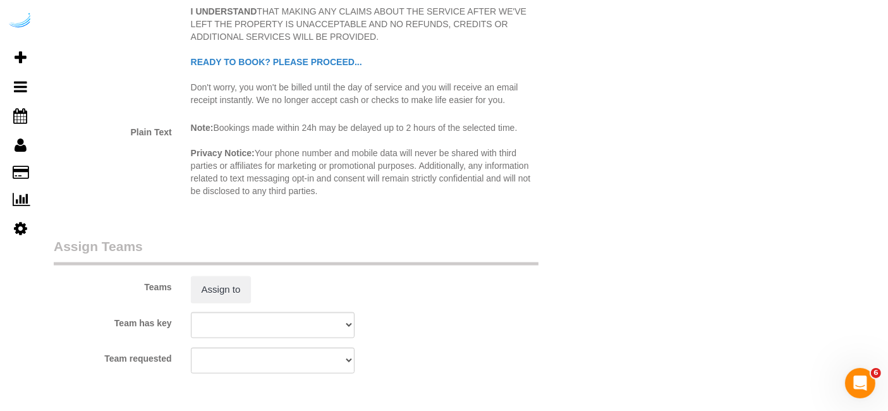
click at [215, 304] on sui-booking-teams "Teams Assign to Team has key Austin Carpet Cleaning Austin Handyman Cesare Aust…" at bounding box center [318, 305] width 529 height 137
click at [223, 297] on button "Assign to" at bounding box center [221, 289] width 61 height 27
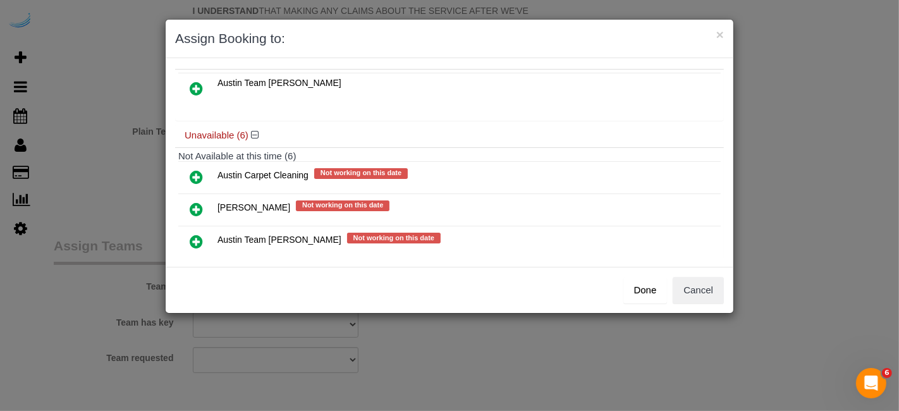
scroll to position [140, 0]
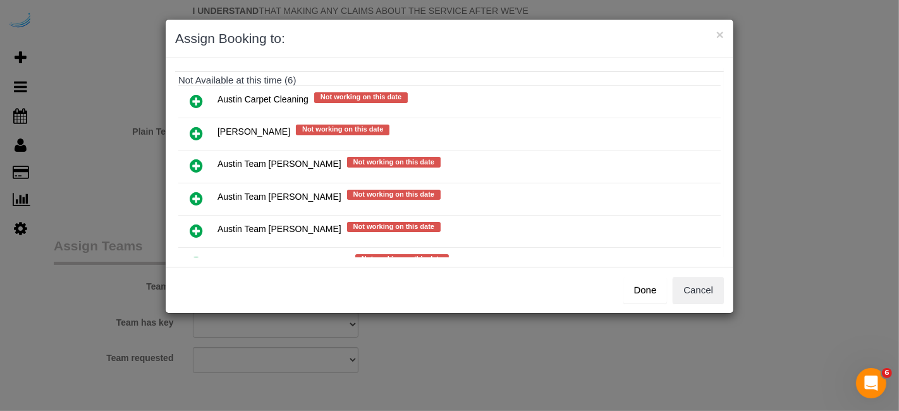
click at [192, 191] on icon at bounding box center [196, 198] width 13 height 15
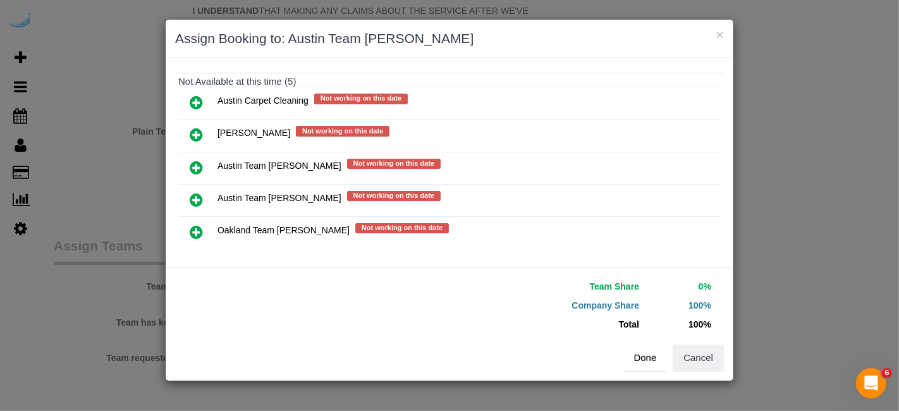
click at [644, 353] on button "Done" at bounding box center [645, 358] width 44 height 27
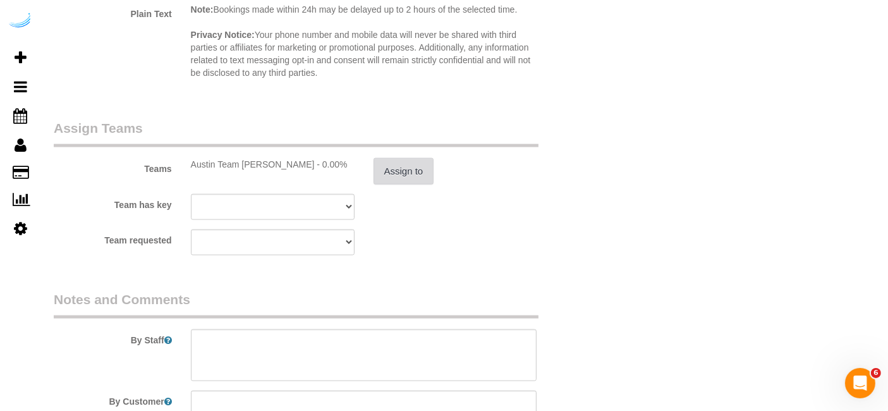
scroll to position [1826, 0]
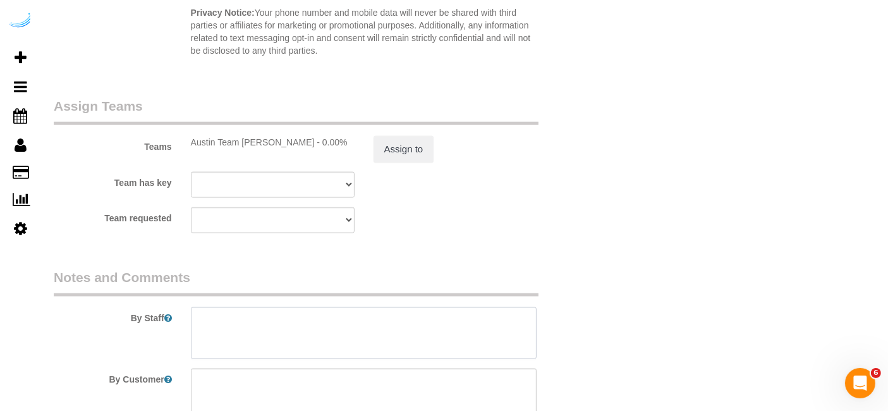
click at [341, 319] on textarea at bounding box center [364, 333] width 346 height 52
click at [422, 323] on textarea at bounding box center [364, 333] width 346 height 52
paste textarea "Permanent Notes:No notes from this customer.Today's Notes:No notes from this se…"
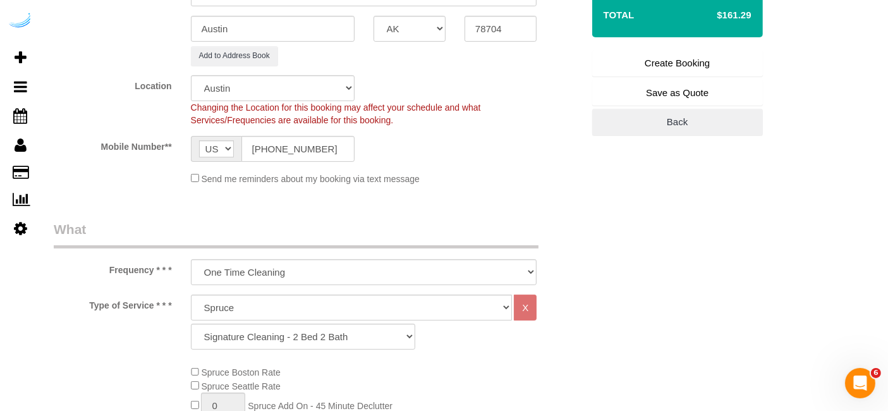
scroll to position [0, 0]
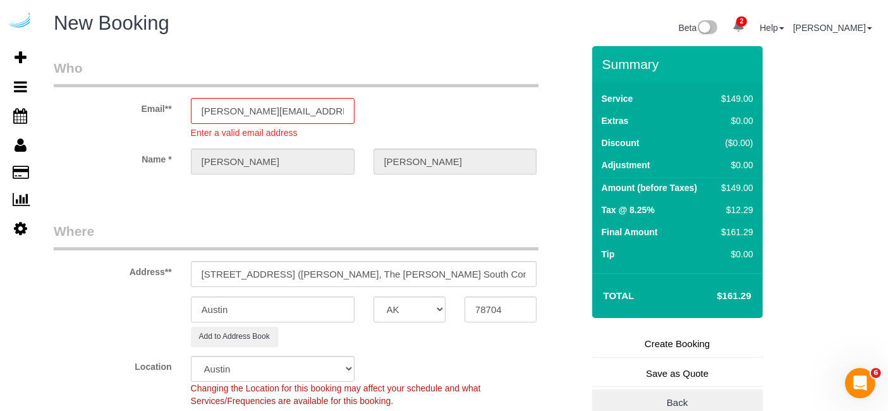
click at [620, 347] on link "Create Booking" at bounding box center [677, 344] width 171 height 27
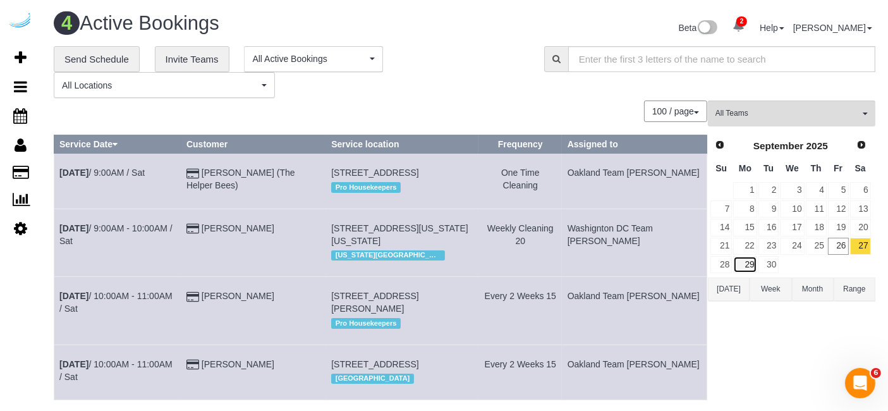
click at [755, 264] on link "29" at bounding box center [744, 264] width 23 height 17
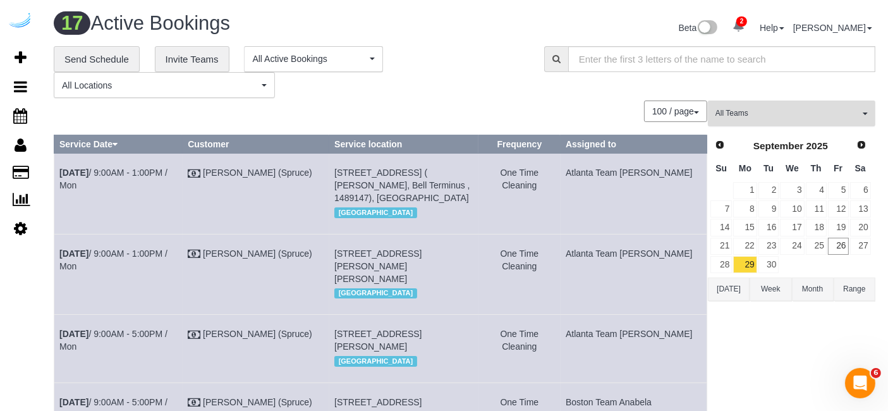
click at [723, 115] on span "All Teams" at bounding box center [788, 113] width 144 height 11
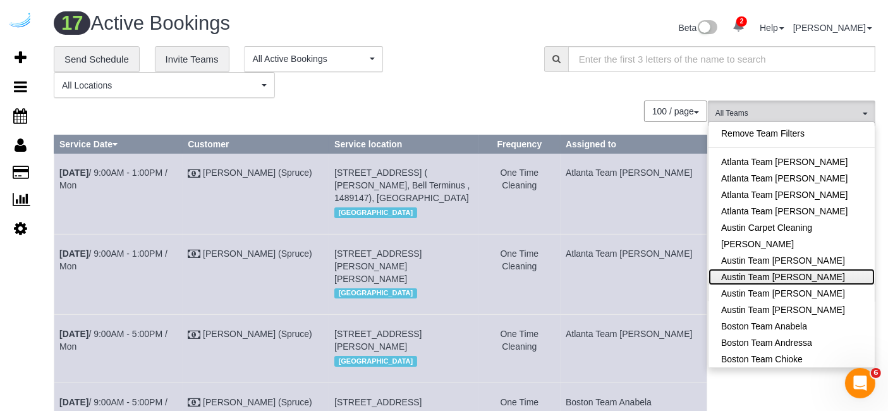
click at [781, 283] on link "Austin Team [PERSON_NAME]" at bounding box center [792, 277] width 166 height 16
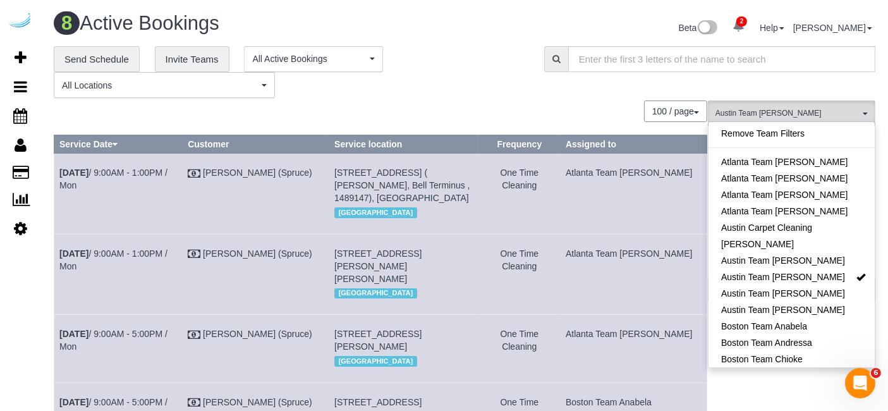
click at [521, 72] on div "**********" at bounding box center [290, 72] width 472 height 52
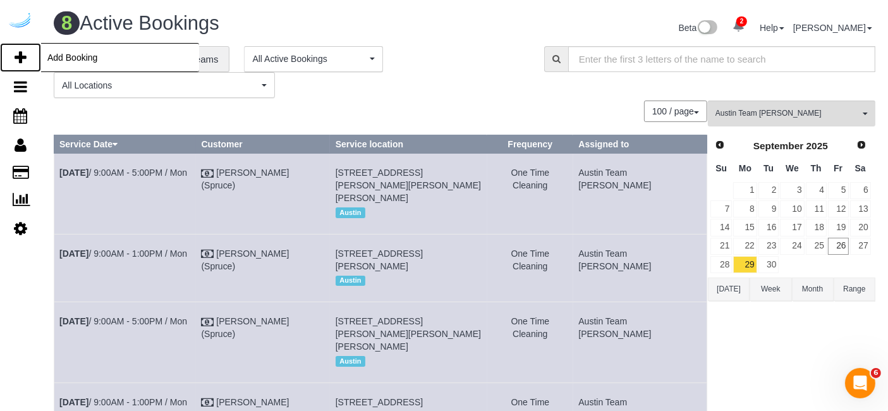
click at [18, 55] on icon at bounding box center [21, 57] width 12 height 15
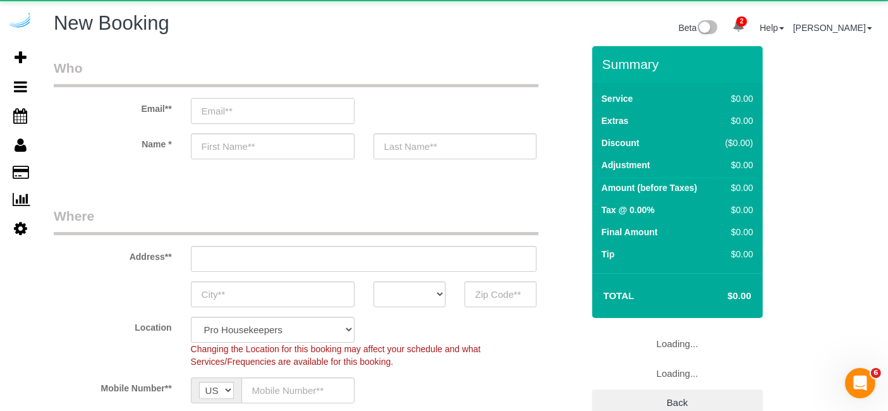
click at [259, 104] on input "email" at bounding box center [273, 111] width 164 height 26
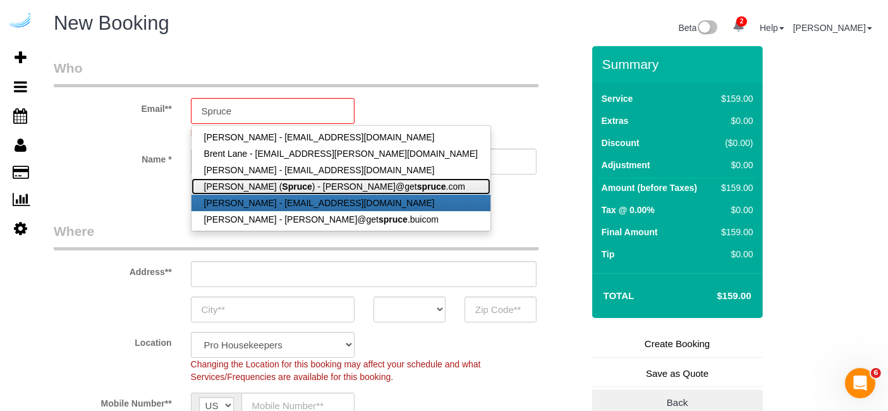
click at [417, 186] on strong "spruce" at bounding box center [431, 186] width 29 height 10
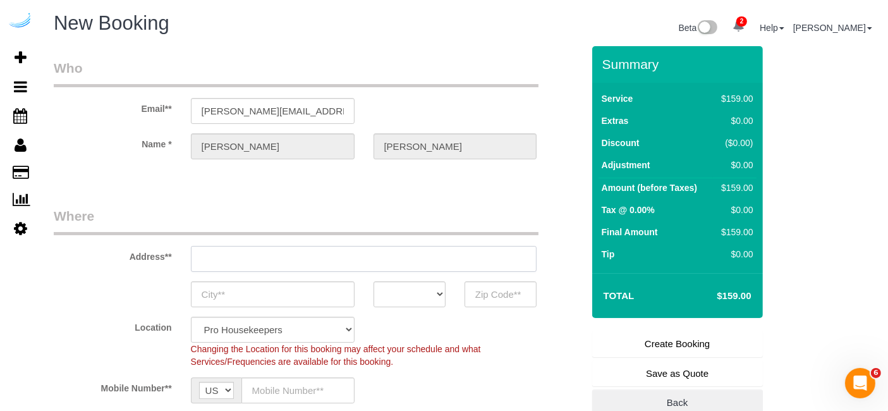
click at [403, 270] on input "text" at bounding box center [364, 259] width 346 height 26
paste input "201 Lavaca St, Austin, TX 78701"
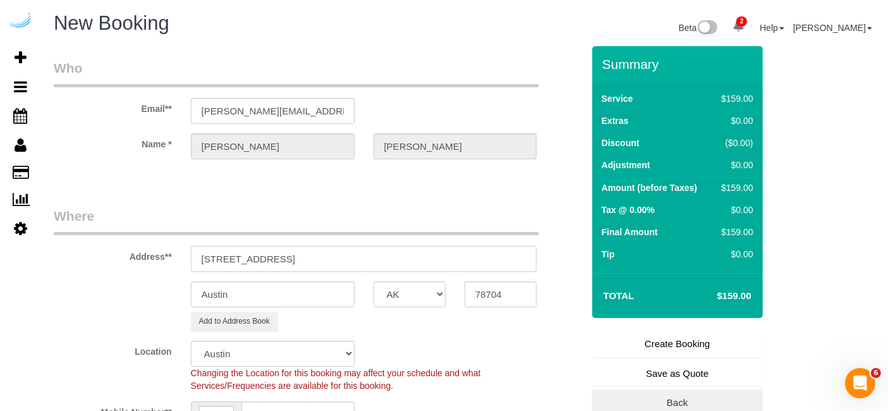
drag, startPoint x: 310, startPoint y: 259, endPoint x: 472, endPoint y: 271, distance: 161.7
click at [441, 264] on input "201 Lavaca St, Austin, TX 78701" at bounding box center [364, 259] width 346 height 26
click at [507, 302] on input "78704" at bounding box center [501, 294] width 72 height 26
paste input "78701"
drag, startPoint x: 267, startPoint y: 262, endPoint x: 387, endPoint y: 258, distance: 120.2
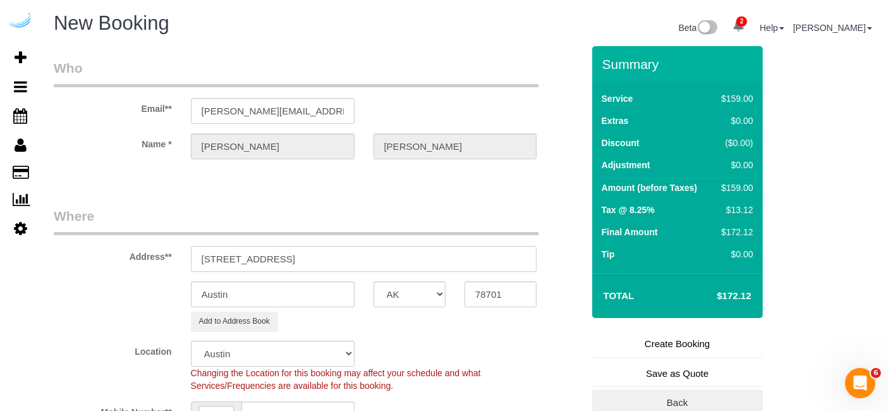
click at [387, 258] on input "201 Lavaca St, Austin, TX 78701" at bounding box center [364, 259] width 346 height 26
paste input "Tanner Slead"
paste input "AMLI Downtown"
paste input "1432172"
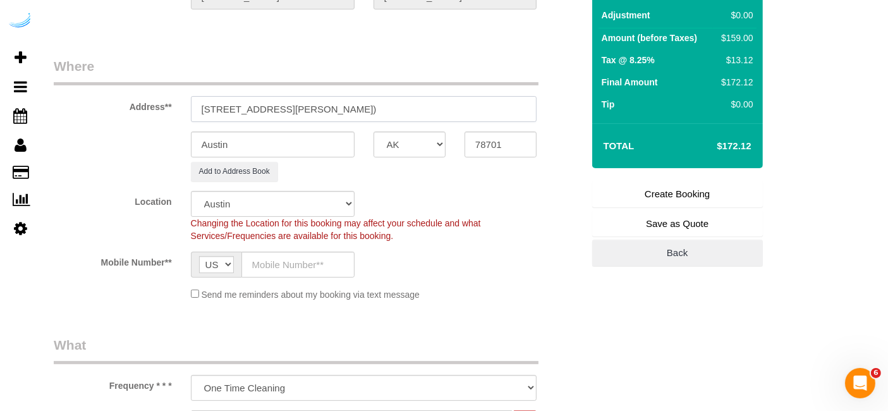
scroll to position [211, 0]
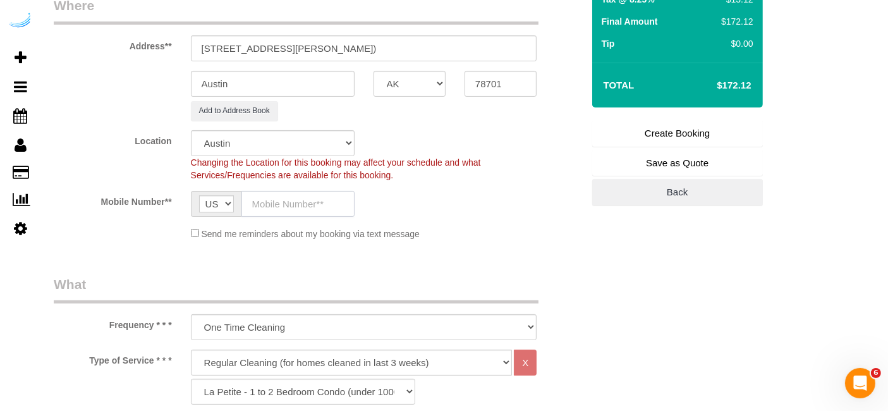
click at [267, 191] on input "text" at bounding box center [298, 204] width 113 height 26
click at [448, 202] on div "Mobile Number** AF AL DZ AD AO AI AQ AG AR AM AW AU AT AZ BS BH BD BB BY BE BZ …" at bounding box center [318, 204] width 548 height 26
click at [346, 200] on input "text" at bounding box center [298, 204] width 113 height 26
paste input "[PHONE_NUMBER]"
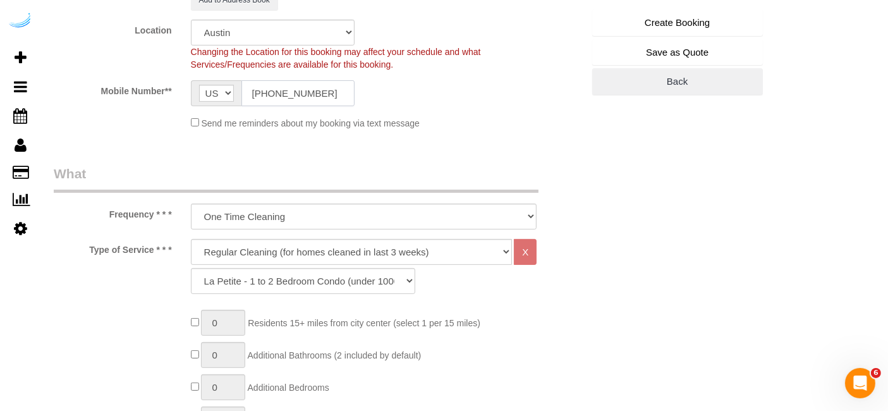
scroll to position [351, 0]
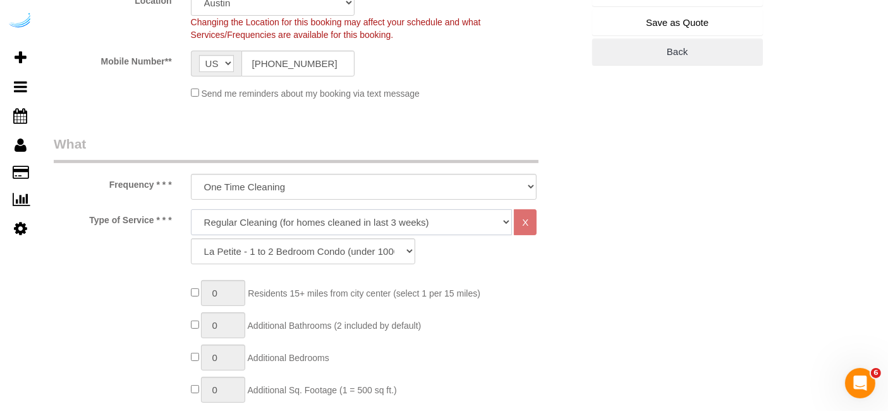
click at [346, 209] on select "Deep Cleaning (for homes that have not been cleaned in 3+ weeks) Spruce Regular…" at bounding box center [352, 222] width 322 height 26
click at [191, 209] on select "Deep Cleaning (for homes that have not been cleaned in 3+ weeks) Spruce Regular…" at bounding box center [352, 222] width 322 height 26
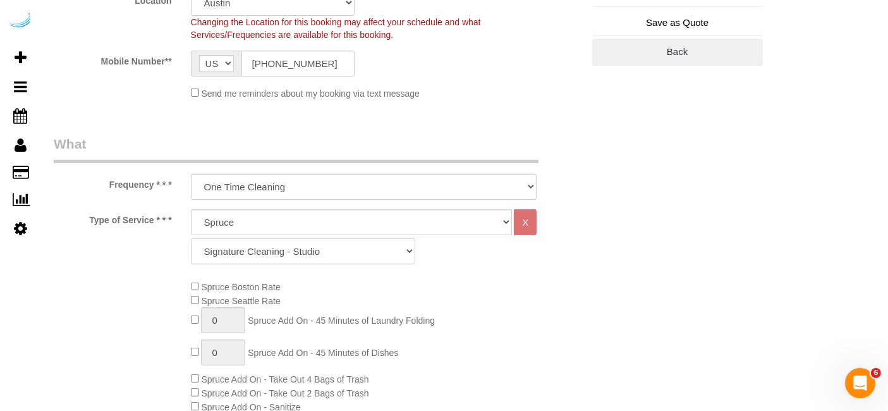
click at [324, 249] on select "Signature Cleaning - Studio Signature Cleaning - 1 Bed 1 Bath Signature Cleanin…" at bounding box center [303, 251] width 224 height 26
click at [191, 238] on select "Signature Cleaning - Studio Signature Cleaning - 1 Bed 1 Bath Signature Cleanin…" at bounding box center [303, 251] width 224 height 26
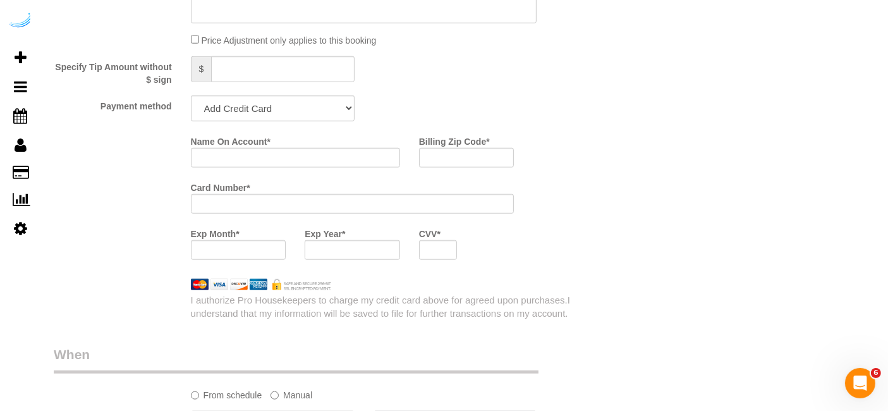
scroll to position [1194, 0]
drag, startPoint x: 300, startPoint y: 96, endPoint x: 290, endPoint y: 107, distance: 15.2
click at [300, 96] on select "Add Credit Card Cash Check Paypal" at bounding box center [273, 107] width 164 height 26
click at [191, 94] on select "Add Credit Card Cash Check Paypal" at bounding box center [273, 107] width 164 height 26
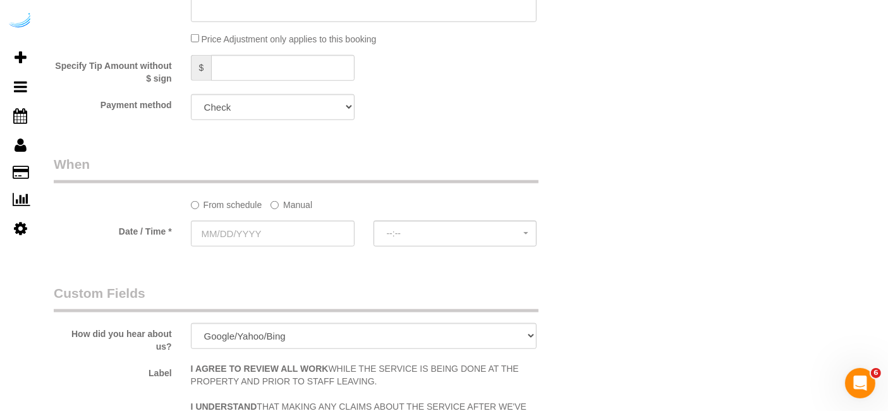
click at [302, 201] on label "Manual" at bounding box center [292, 202] width 42 height 17
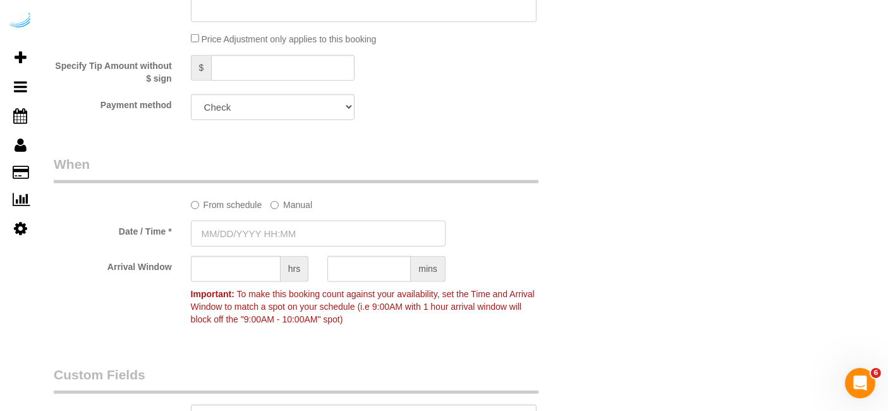
click at [290, 227] on input "text" at bounding box center [318, 234] width 255 height 26
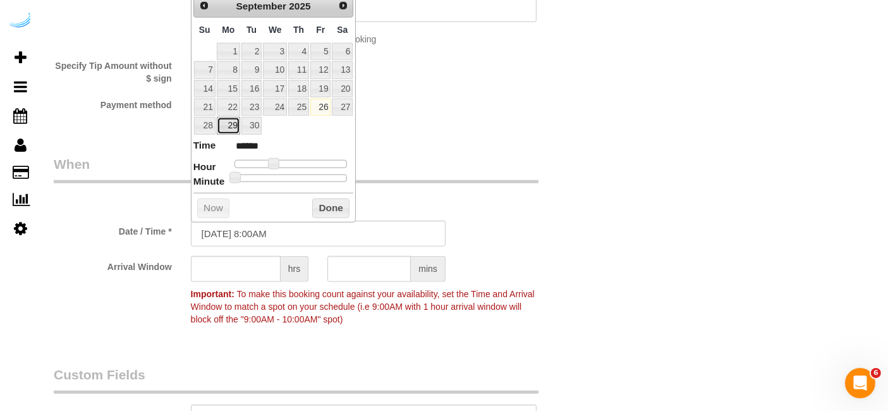
click at [236, 128] on link "29" at bounding box center [228, 125] width 23 height 17
click at [281, 161] on span at bounding box center [278, 163] width 11 height 11
click at [251, 269] on input "text" at bounding box center [236, 269] width 90 height 26
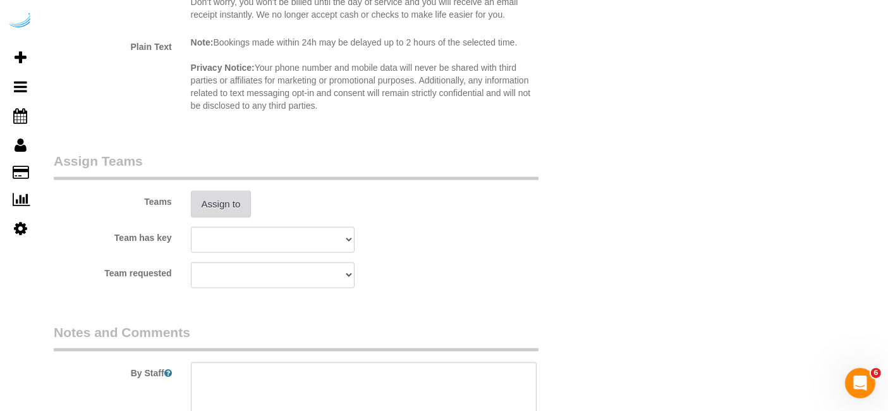
click at [238, 209] on button "Assign to" at bounding box center [221, 204] width 61 height 27
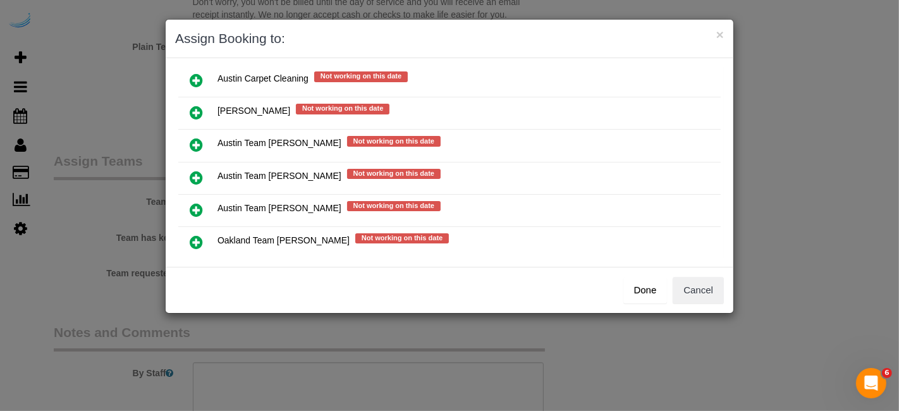
scroll to position [177, 0]
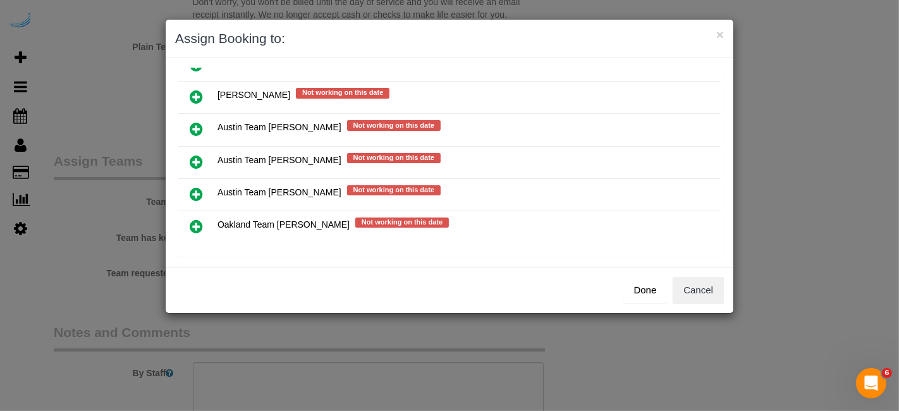
click at [199, 154] on icon at bounding box center [196, 161] width 13 height 15
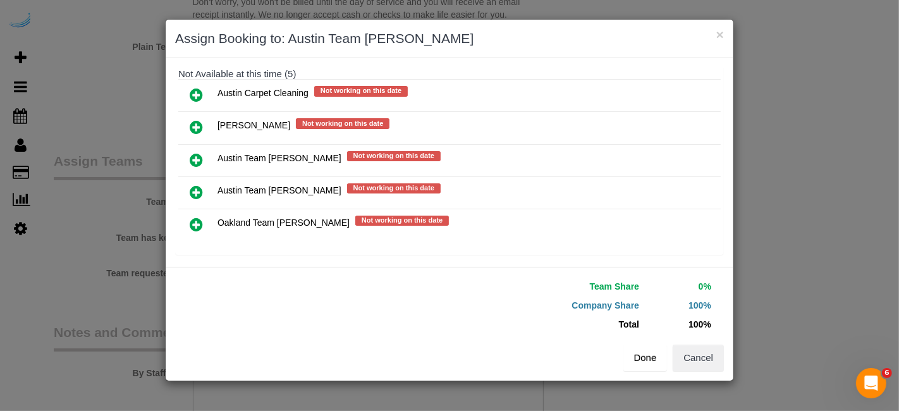
scroll to position [176, 0]
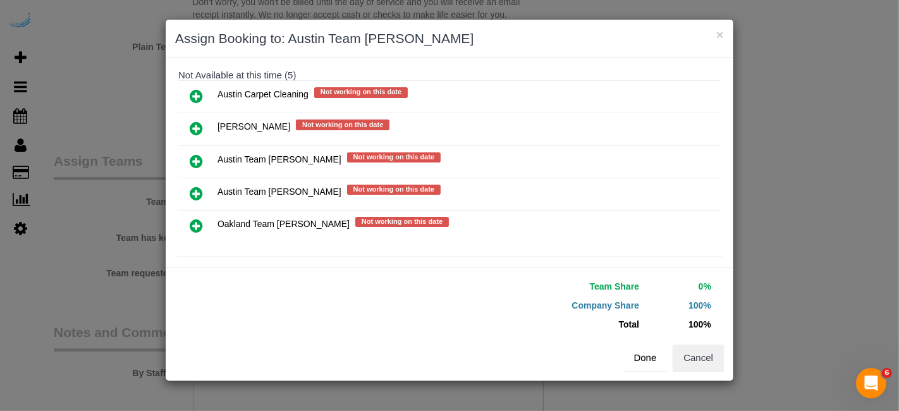
click at [651, 358] on button "Done" at bounding box center [645, 358] width 44 height 27
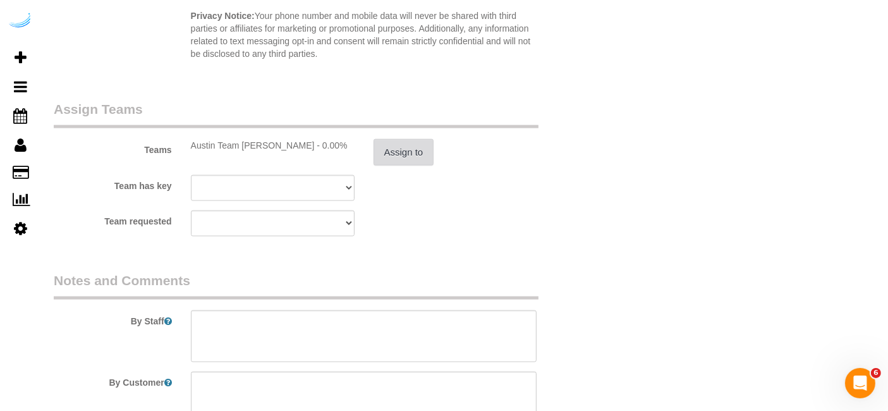
scroll to position [1826, 0]
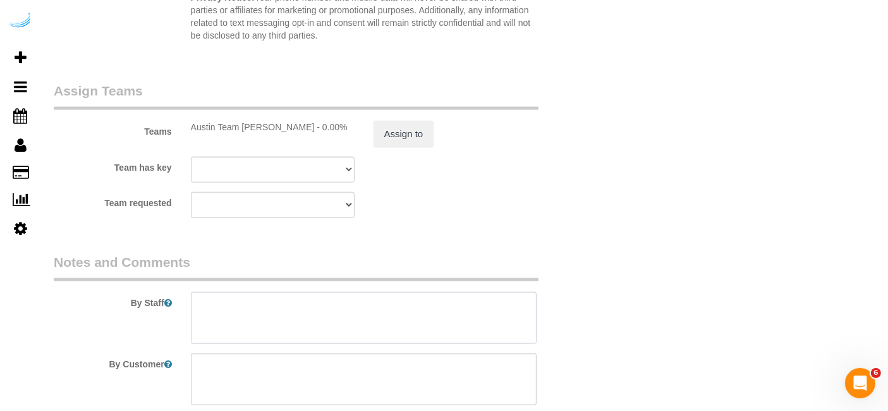
click at [368, 331] on textarea at bounding box center [364, 318] width 346 height 52
click at [379, 310] on textarea at bounding box center [364, 318] width 346 height 52
paste textarea "Permanent Notes:No notes from this customer.Today's Notes:No notes from this se…"
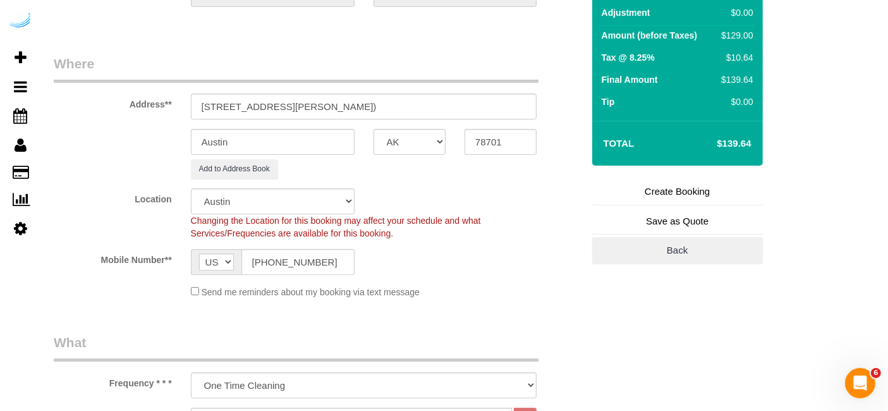
scroll to position [70, 0]
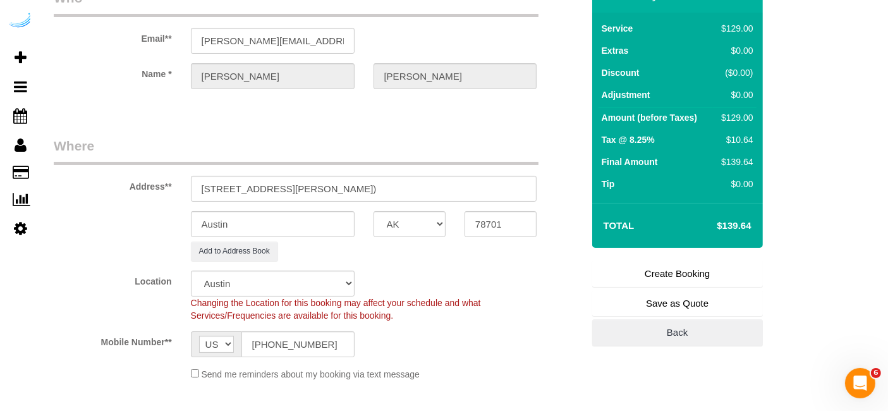
click at [658, 277] on link "Create Booking" at bounding box center [677, 273] width 171 height 27
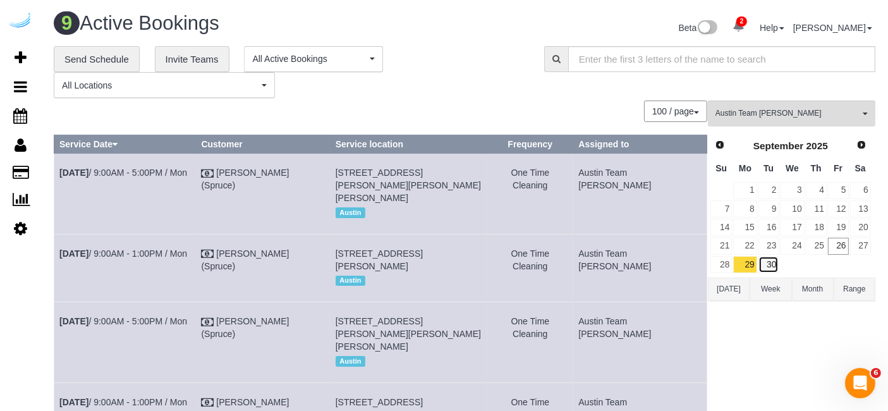
drag, startPoint x: 773, startPoint y: 262, endPoint x: 654, endPoint y: 164, distance: 154.0
click at [773, 262] on link "30" at bounding box center [769, 264] width 21 height 17
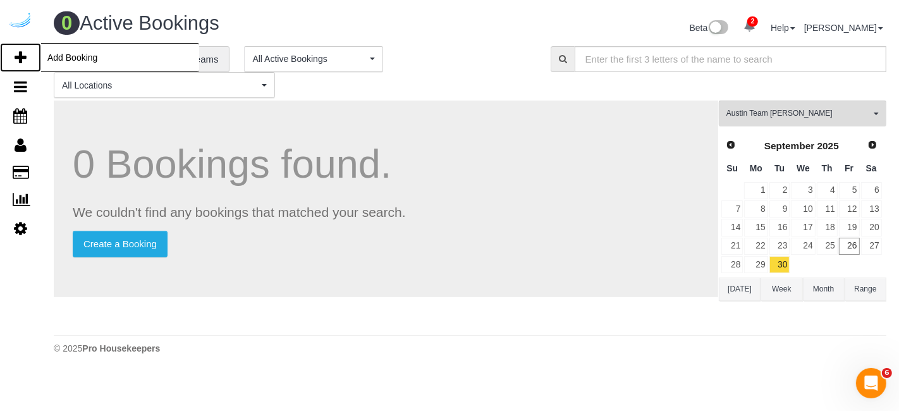
click at [29, 51] on link "Add Booking" at bounding box center [20, 57] width 41 height 29
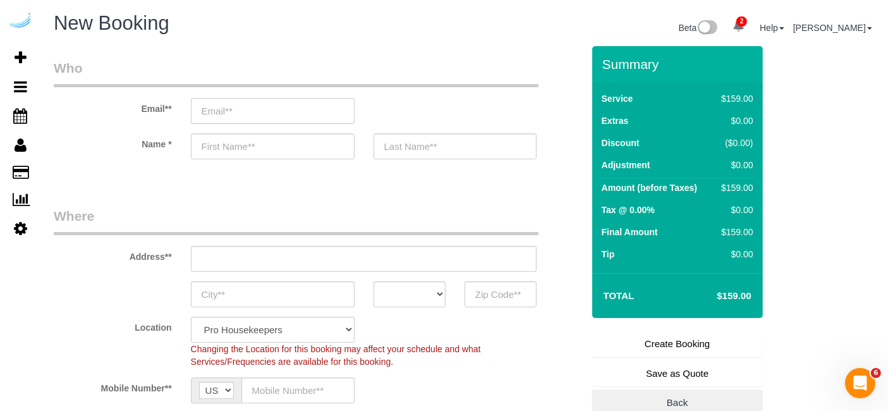
click at [294, 114] on input "email" at bounding box center [273, 111] width 164 height 26
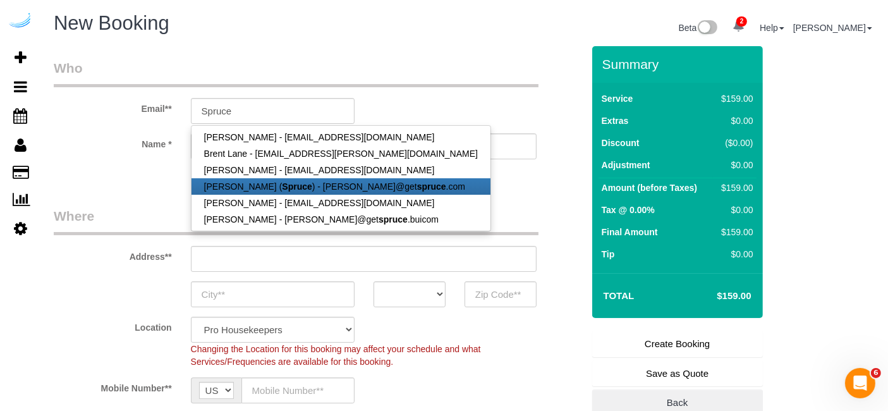
click at [293, 178] on link "[PERSON_NAME] ( Spruce ) - [PERSON_NAME]@get spruce .com" at bounding box center [341, 186] width 299 height 16
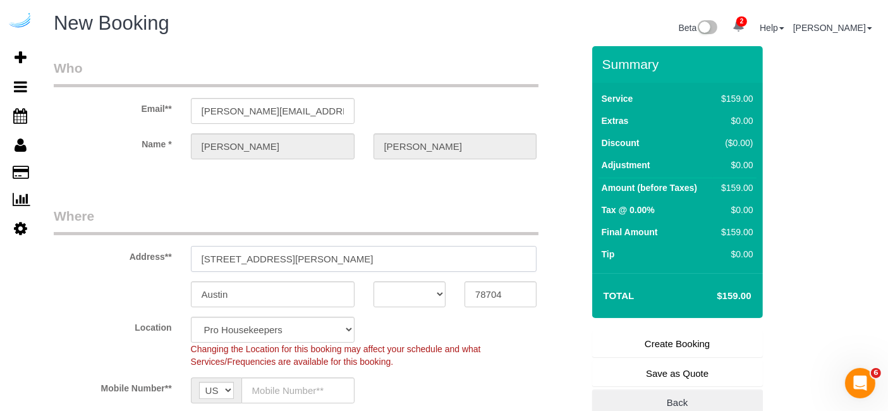
click at [314, 256] on input "[STREET_ADDRESS][PERSON_NAME]" at bounding box center [364, 259] width 346 height 26
paste input "1401 S Lamar Blvd, Austin, TX 78704"
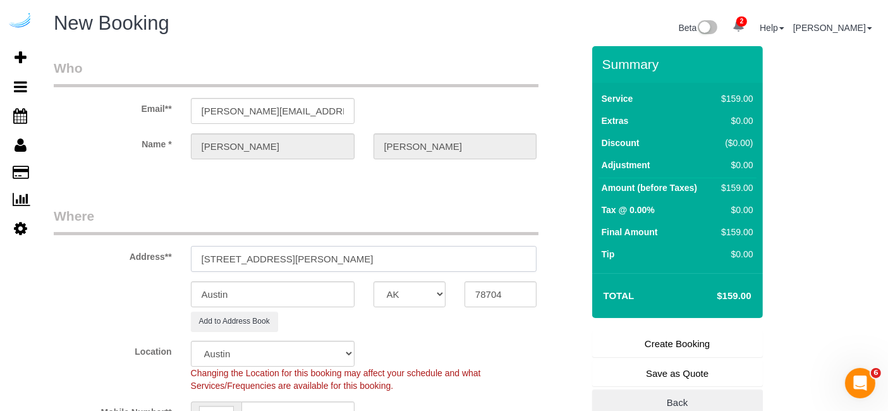
click at [328, 257] on input "1401 S Lamar Blvd, Austin, TX 78704" at bounding box center [364, 259] width 346 height 26
drag, startPoint x: 331, startPoint y: 259, endPoint x: 479, endPoint y: 269, distance: 148.2
click at [403, 253] on input "1401 S Lamar Blvd, Austin, TX 78704" at bounding box center [364, 259] width 346 height 26
click at [497, 285] on input "78704" at bounding box center [501, 294] width 72 height 26
drag, startPoint x: 286, startPoint y: 257, endPoint x: 464, endPoint y: 243, distance: 178.3
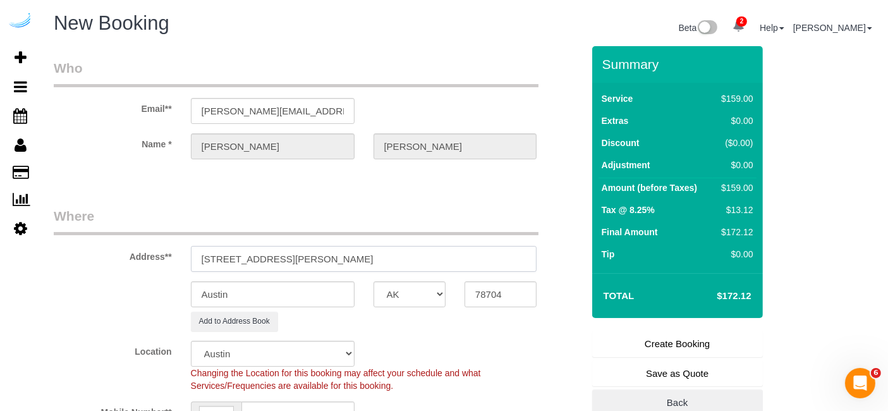
click at [464, 246] on input "1401 S Lamar Blvd, Austin, TX 78704" at bounding box center [364, 259] width 346 height 26
paste input "Drew Woodcock"
paste input "The Bouldin"
paste input "1469625"
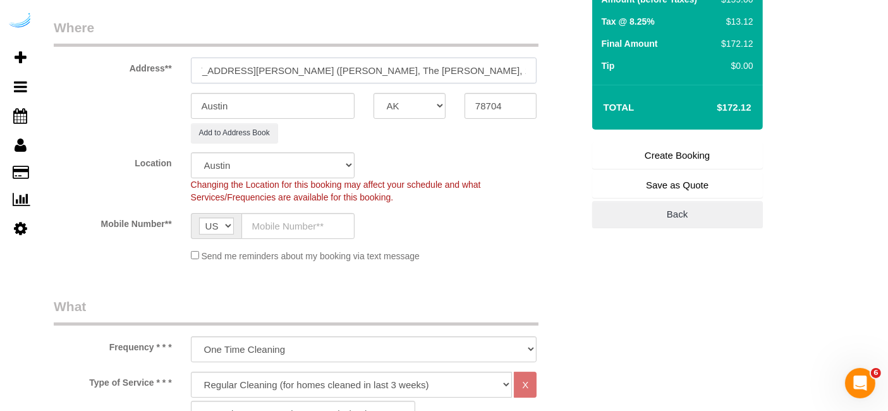
scroll to position [211, 0]
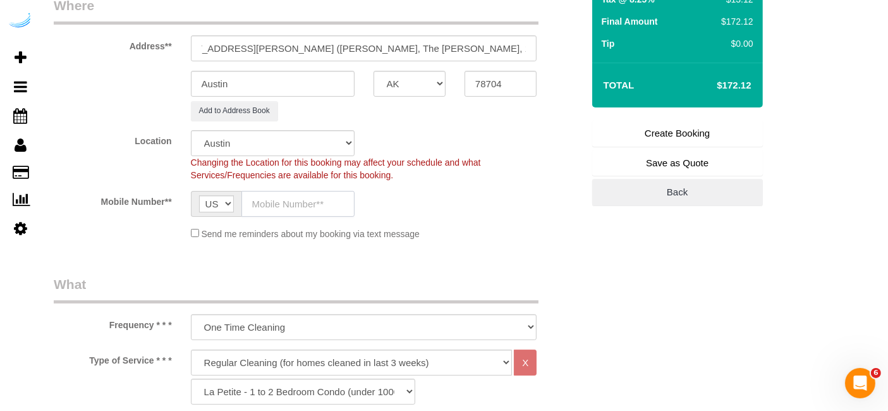
click at [319, 210] on input "text" at bounding box center [298, 204] width 113 height 26
paste input "[PHONE_NUMBER]"
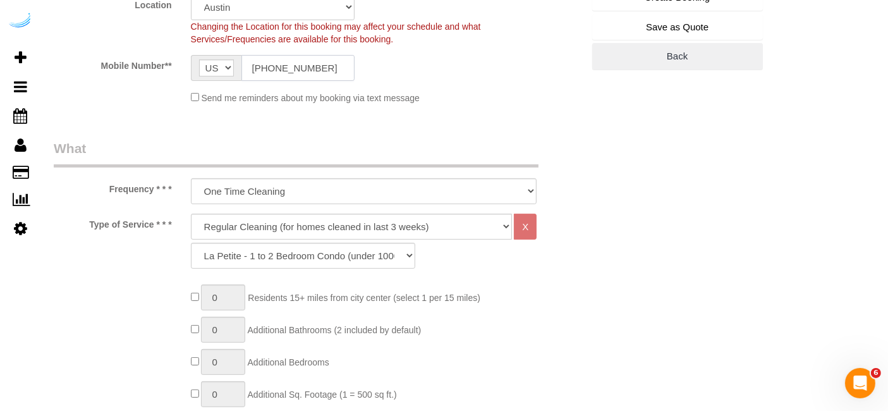
scroll to position [351, 0]
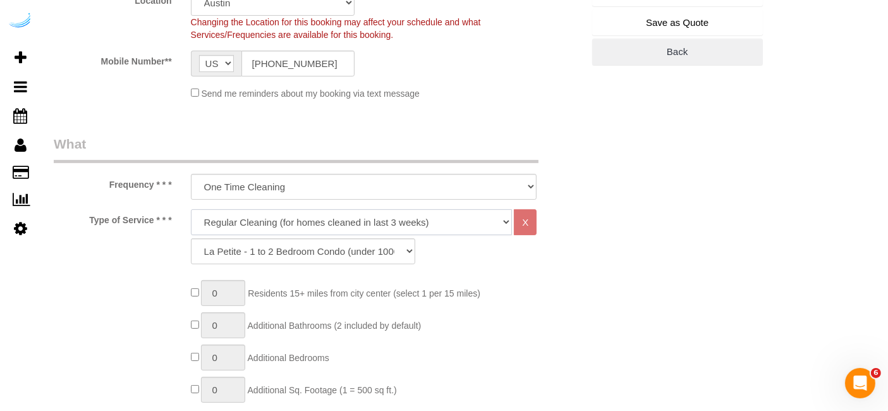
click at [319, 211] on select "Deep Cleaning (for homes that have not been cleaned in 3+ weeks) Spruce Regular…" at bounding box center [352, 222] width 322 height 26
click at [191, 209] on select "Deep Cleaning (for homes that have not been cleaned in 3+ weeks) Spruce Regular…" at bounding box center [352, 222] width 322 height 26
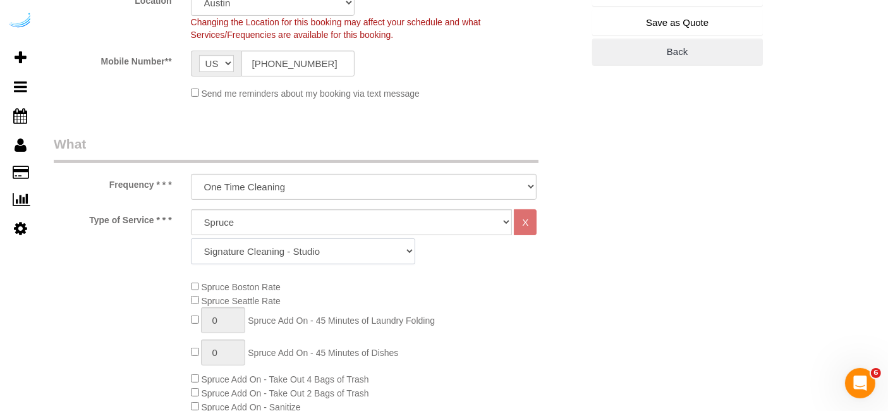
click at [314, 257] on select "Signature Cleaning - Studio Signature Cleaning - 1 Bed 1 Bath Signature Cleanin…" at bounding box center [303, 251] width 224 height 26
click at [191, 238] on select "Signature Cleaning - Studio Signature Cleaning - 1 Bed 1 Bath Signature Cleanin…" at bounding box center [303, 251] width 224 height 26
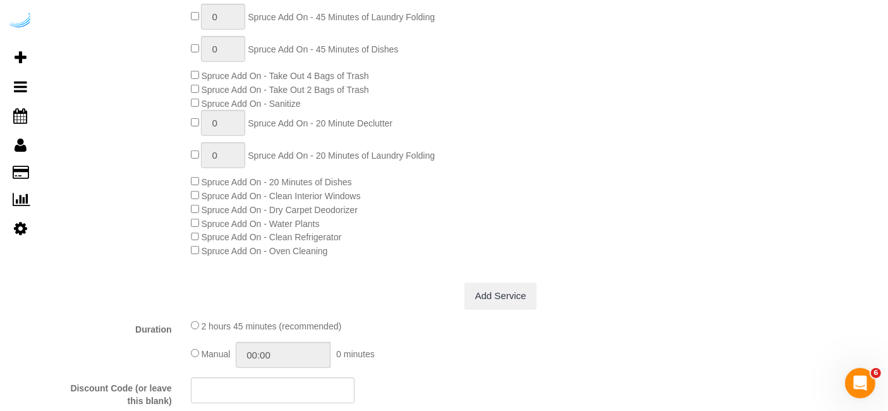
scroll to position [702, 0]
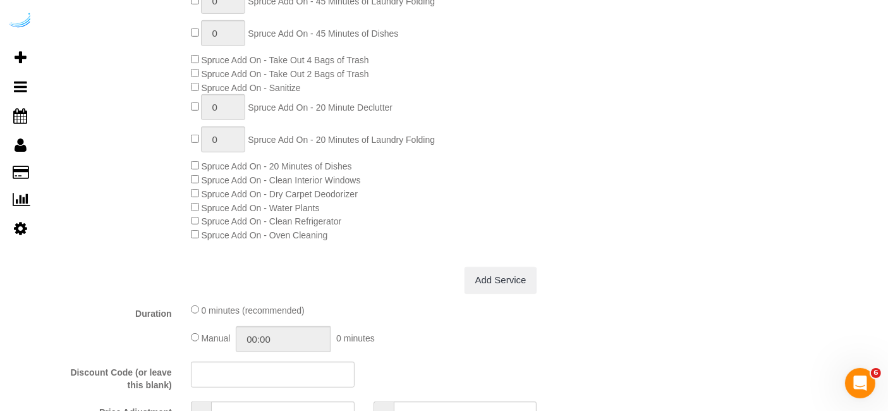
click at [190, 235] on div "Spruce Boston Rate Spruce Seattle Rate 0 Spruce Add On - 45 Minute Declutter 0 …" at bounding box center [386, 86] width 411 height 314
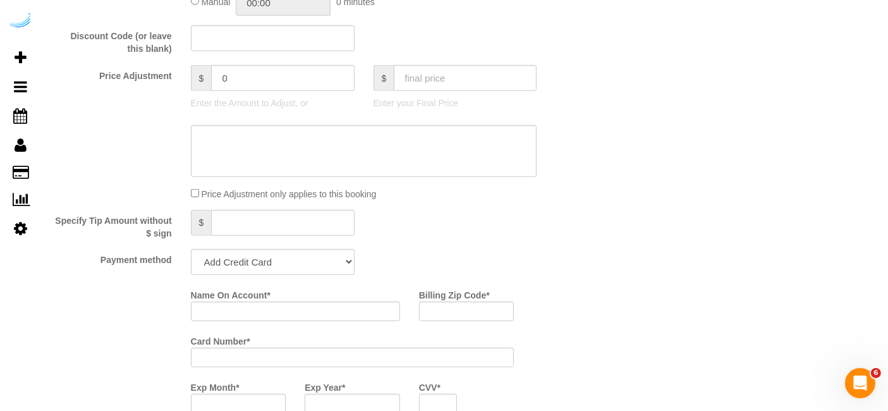
scroll to position [1194, 0]
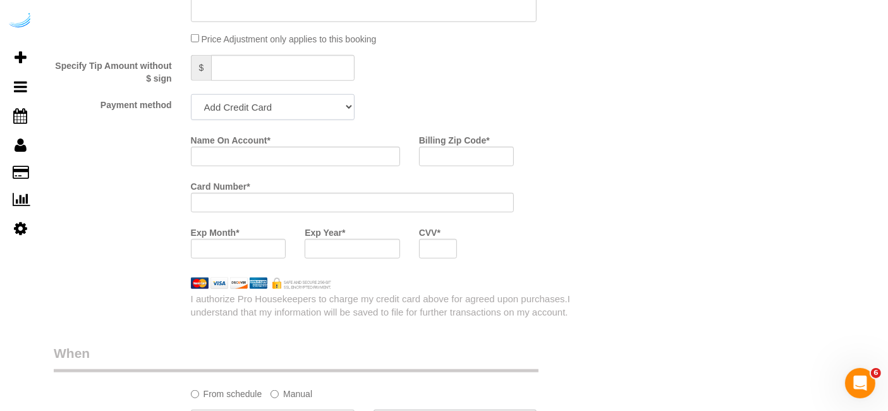
click at [288, 100] on select "Add Credit Card Cash Check Paypal" at bounding box center [273, 107] width 164 height 26
click at [191, 94] on select "Add Credit Card Cash Check Paypal" at bounding box center [273, 107] width 164 height 26
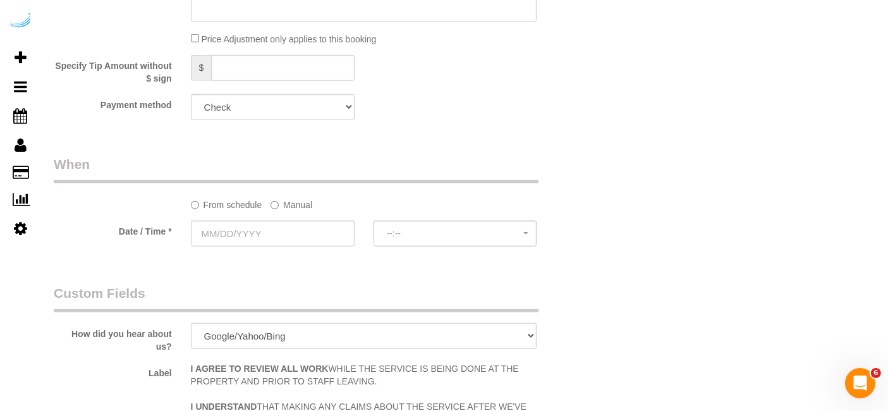
click at [288, 204] on label "Manual" at bounding box center [292, 202] width 42 height 17
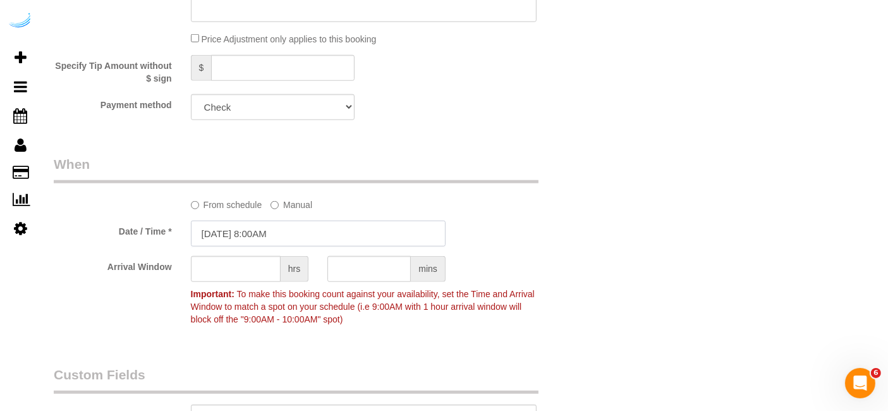
click at [281, 229] on input "[DATE] 8:00AM" at bounding box center [318, 234] width 255 height 26
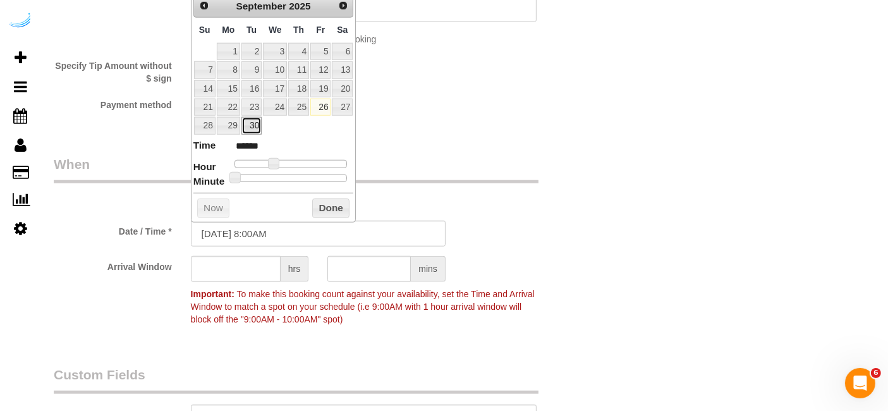
click at [256, 122] on link "30" at bounding box center [252, 125] width 20 height 17
drag, startPoint x: 276, startPoint y: 158, endPoint x: 283, endPoint y: 165, distance: 9.8
click at [283, 165] on span at bounding box center [278, 163] width 11 height 11
click at [262, 272] on input "text" at bounding box center [236, 269] width 90 height 26
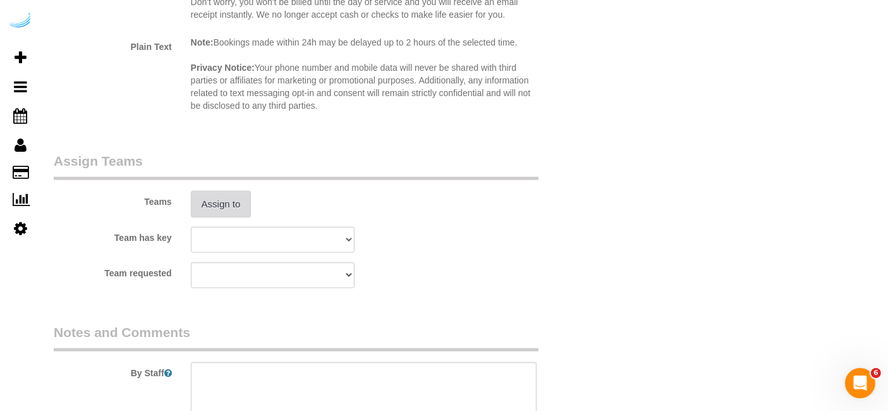
click at [231, 199] on button "Assign to" at bounding box center [221, 204] width 61 height 27
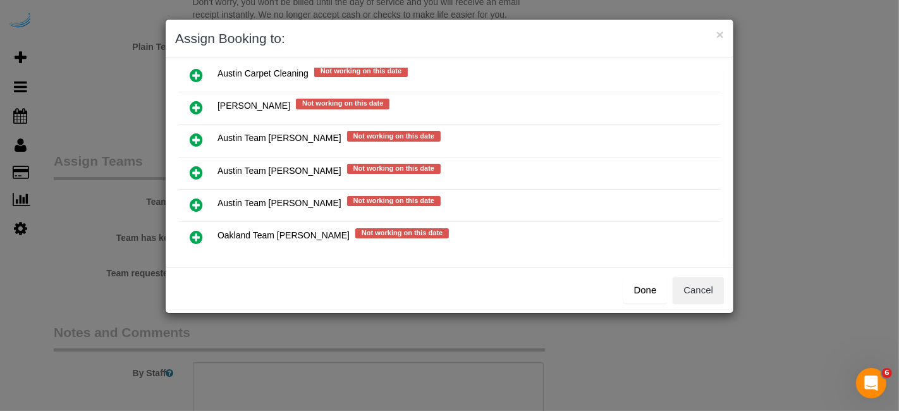
scroll to position [177, 0]
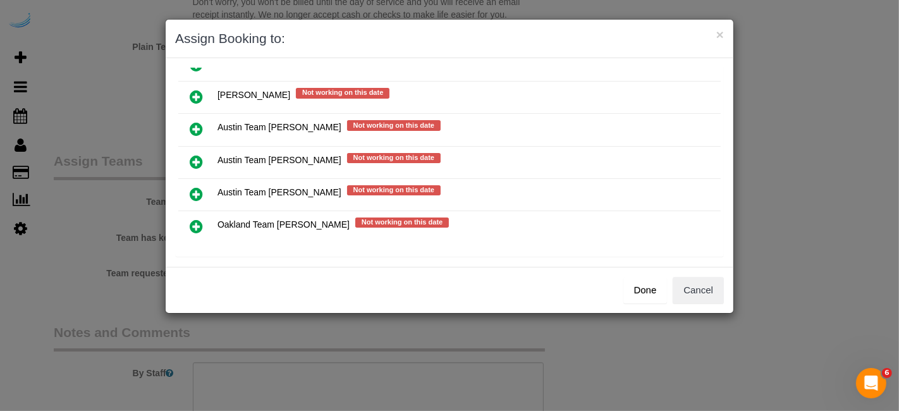
click at [196, 154] on icon at bounding box center [196, 161] width 13 height 15
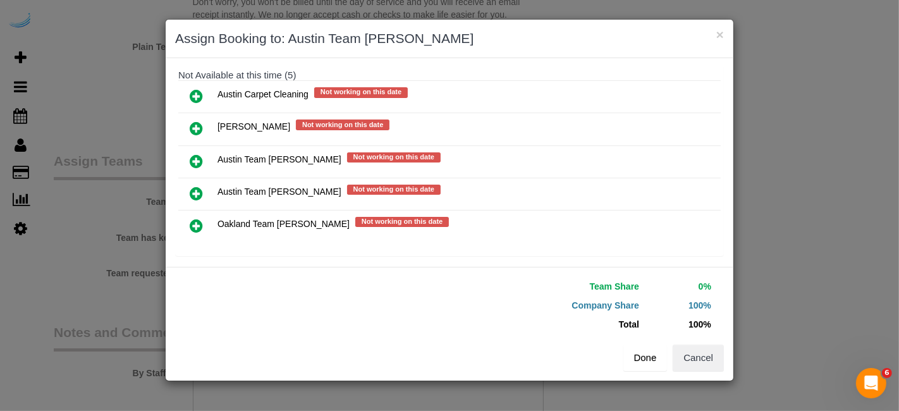
scroll to position [175, 0]
click at [652, 357] on button "Done" at bounding box center [645, 358] width 44 height 27
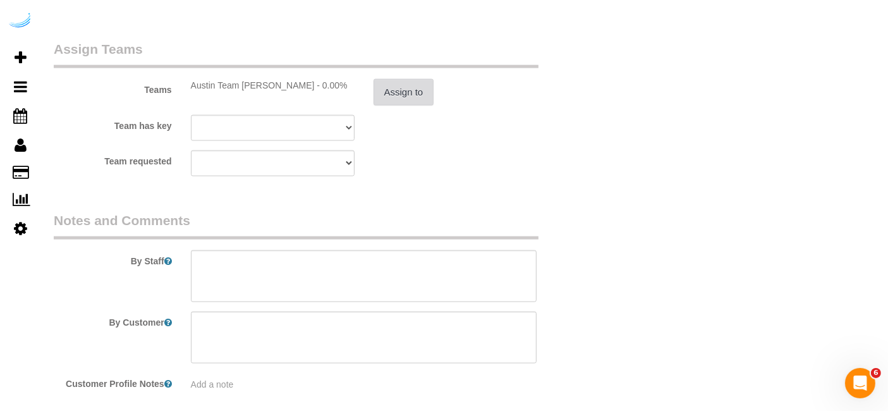
scroll to position [1923, 0]
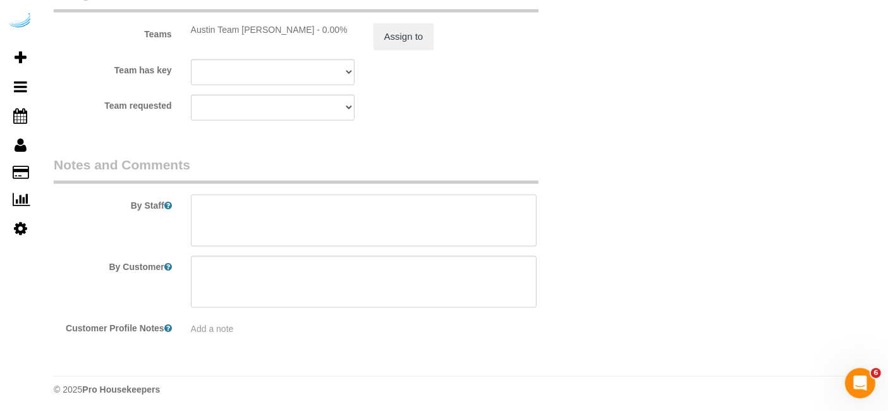
drag, startPoint x: 350, startPoint y: 226, endPoint x: 329, endPoint y: 27, distance: 200.9
click at [350, 226] on textarea at bounding box center [364, 221] width 346 height 52
click at [420, 216] on textarea at bounding box center [364, 221] width 346 height 52
paste textarea "Permanent Notes:No notes from this customer.Today's Notes:No notes from this se…"
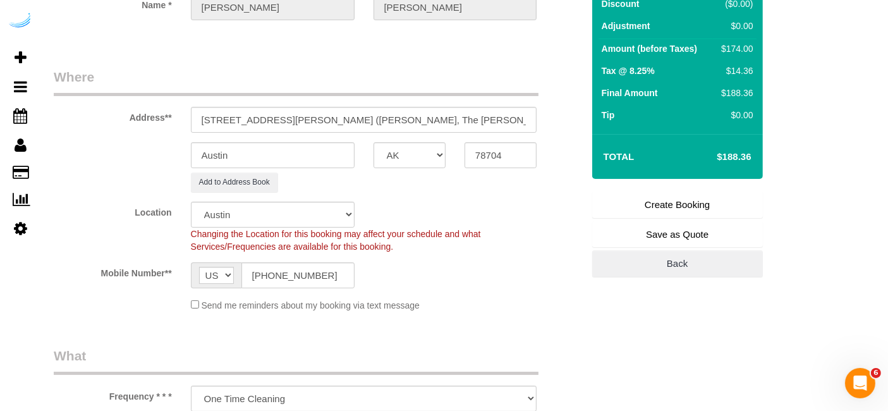
scroll to position [0, 0]
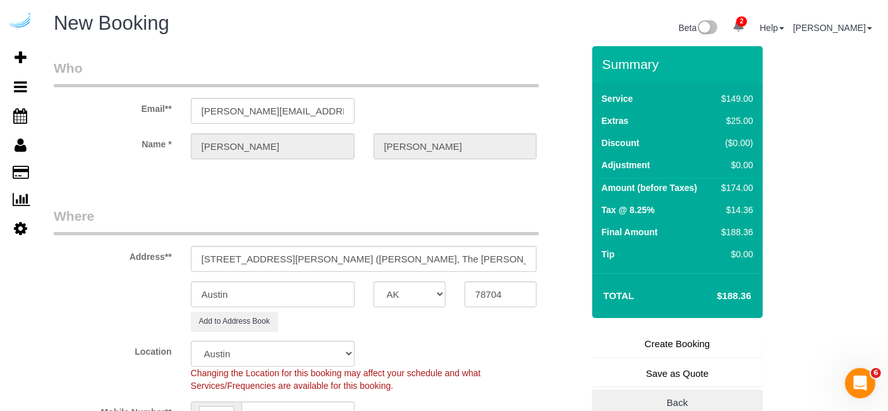
click at [728, 348] on link "Create Booking" at bounding box center [677, 344] width 171 height 27
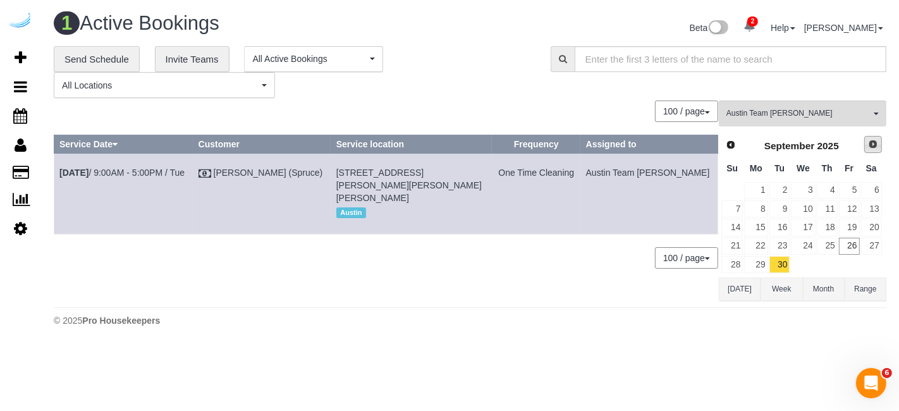
click at [873, 152] on link "Next" at bounding box center [873, 145] width 18 height 18
click at [807, 186] on link "1" at bounding box center [803, 190] width 24 height 17
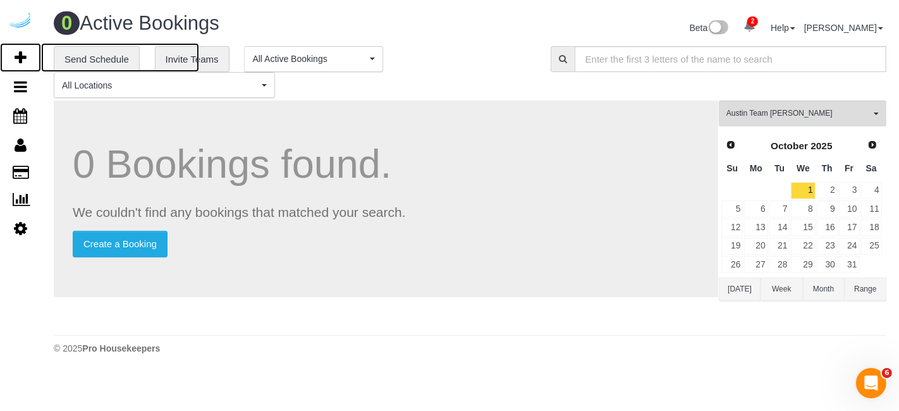
drag, startPoint x: 16, startPoint y: 52, endPoint x: 56, endPoint y: 4, distance: 62.9
click at [15, 53] on icon at bounding box center [21, 57] width 12 height 15
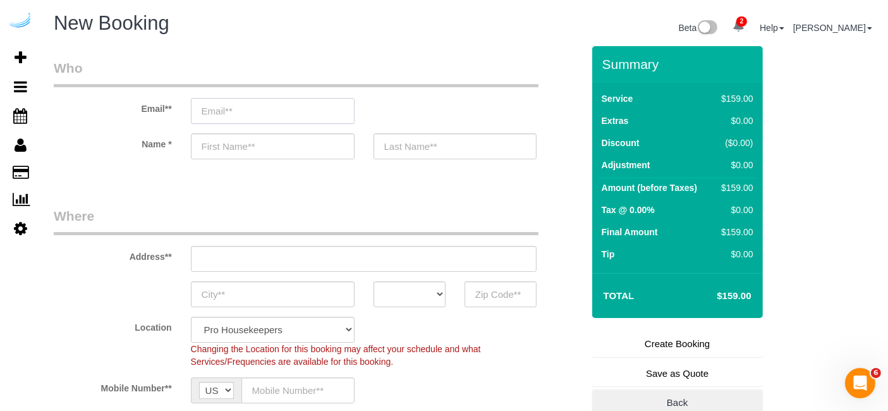
click at [306, 114] on input "email" at bounding box center [273, 111] width 164 height 26
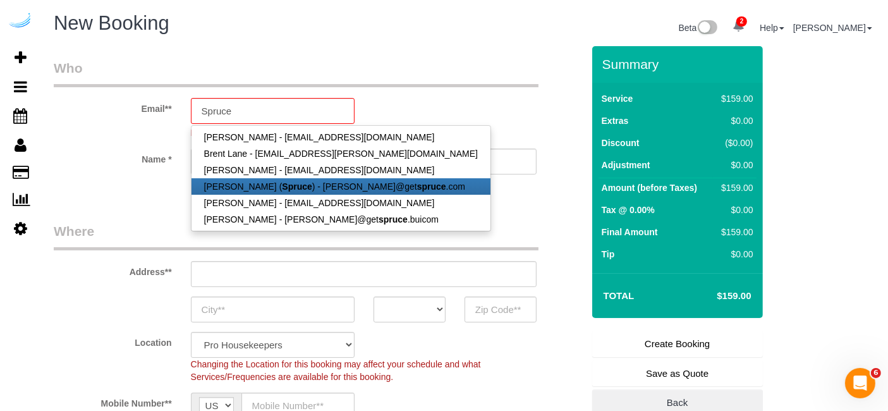
click at [325, 185] on link "[PERSON_NAME] ( Spruce ) - [PERSON_NAME]@get spruce .com" at bounding box center [341, 186] width 299 height 16
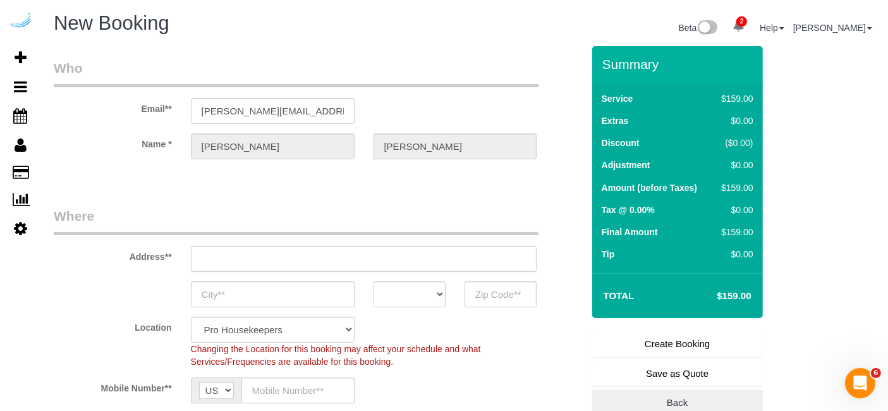
click at [360, 252] on input "text" at bounding box center [364, 259] width 346 height 26
paste input "1100 S Lamar Blvd, Austin, TX 78704"
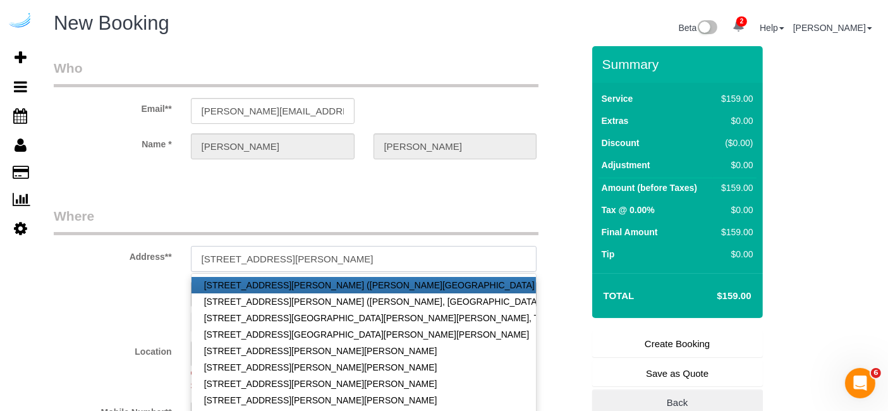
drag, startPoint x: 332, startPoint y: 257, endPoint x: 367, endPoint y: 261, distance: 35.6
click at [367, 261] on input "1100 S Lamar Blvd, Austin, TX 78704" at bounding box center [364, 259] width 346 height 26
click at [415, 217] on legend "Where" at bounding box center [296, 221] width 485 height 28
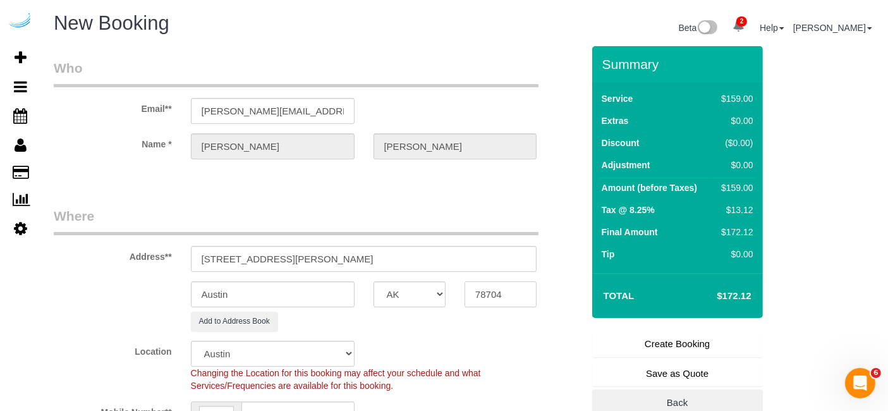
click at [491, 290] on input "78704" at bounding box center [501, 294] width 72 height 26
drag, startPoint x: 285, startPoint y: 259, endPoint x: 453, endPoint y: 259, distance: 168.2
click at [453, 259] on input "1100 S Lamar Blvd, Austin, TX 78704" at bounding box center [364, 259] width 346 height 26
paste input "Madison Samuels"
paste input "SchedulerView Checklists Lamar Union"
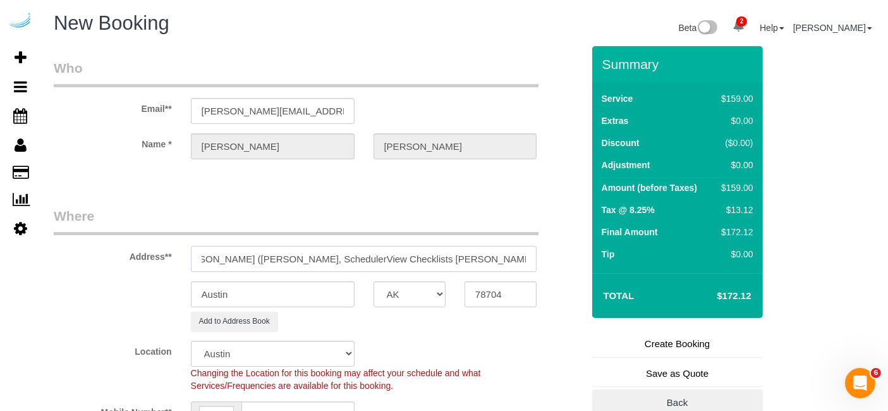
scroll to position [0, 123]
drag, startPoint x: 460, startPoint y: 255, endPoint x: 355, endPoint y: 258, distance: 105.6
click at [355, 258] on input "1100 S Lamar Blvd, Building 1419, Unit 1419 (Madison Samuels, SchedulerView Che…" at bounding box center [364, 259] width 346 height 26
click at [534, 260] on input "1100 S Lamar Blvd, Building 1419, Unit 1419 (Madison Samuels, Lamar Union ," at bounding box center [364, 259] width 346 height 26
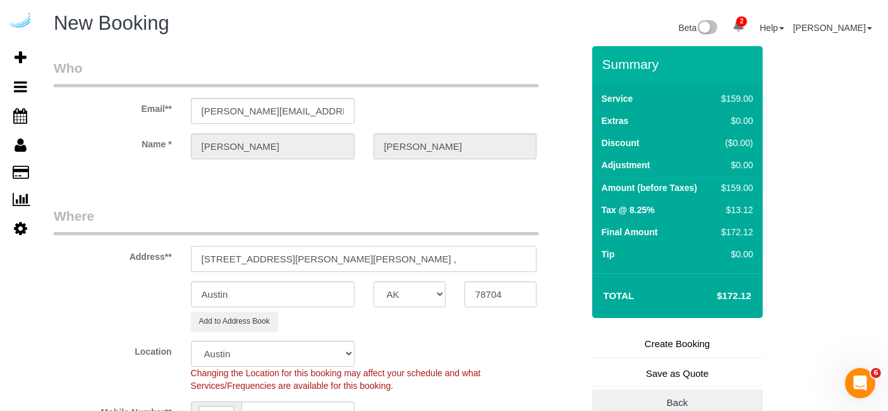
click at [529, 256] on input "1100 S Lamar Blvd, Building 1419, Unit 1419 (Madison Samuels, Lamar Union ," at bounding box center [364, 259] width 346 height 26
click at [517, 262] on input "1100 S Lamar Blvd, Building 1419, Unit 1419 (Madison Samuels, Lamar Union ," at bounding box center [364, 259] width 346 height 26
paste input "1466192"
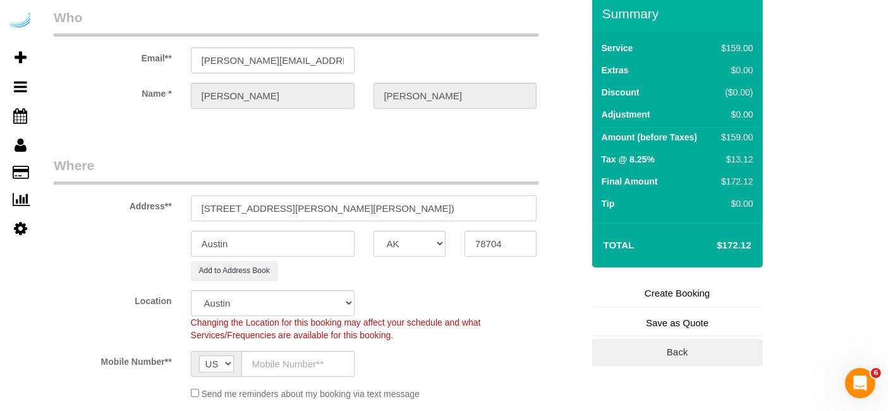
scroll to position [281, 0]
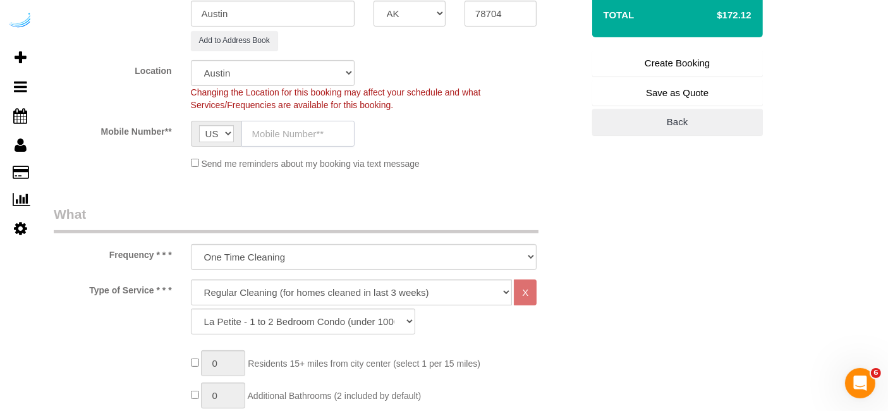
click at [329, 128] on input "text" at bounding box center [298, 134] width 113 height 26
paste input "[PHONE_NUMBER]"
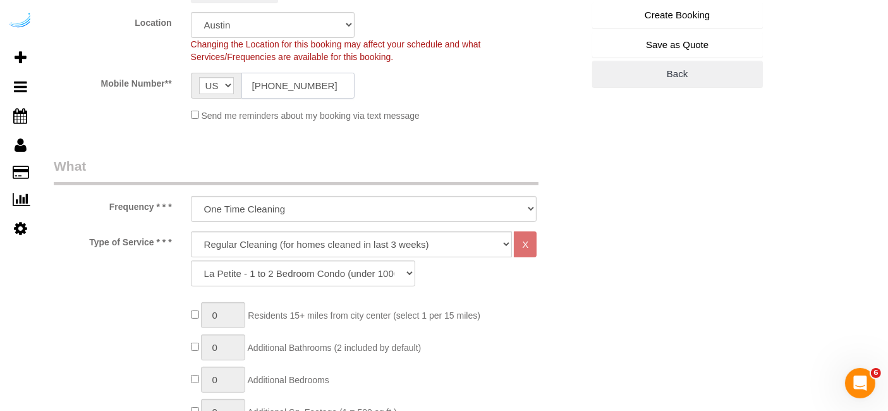
scroll to position [351, 0]
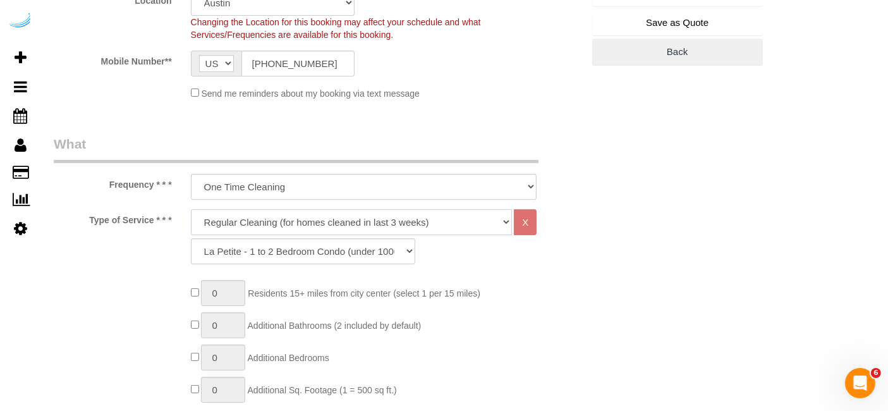
click at [338, 225] on select "Deep Cleaning (for homes that have not been cleaned in 3+ weeks) Spruce Regular…" at bounding box center [352, 222] width 322 height 26
click at [191, 209] on select "Deep Cleaning (for homes that have not been cleaned in 3+ weeks) Spruce Regular…" at bounding box center [352, 222] width 322 height 26
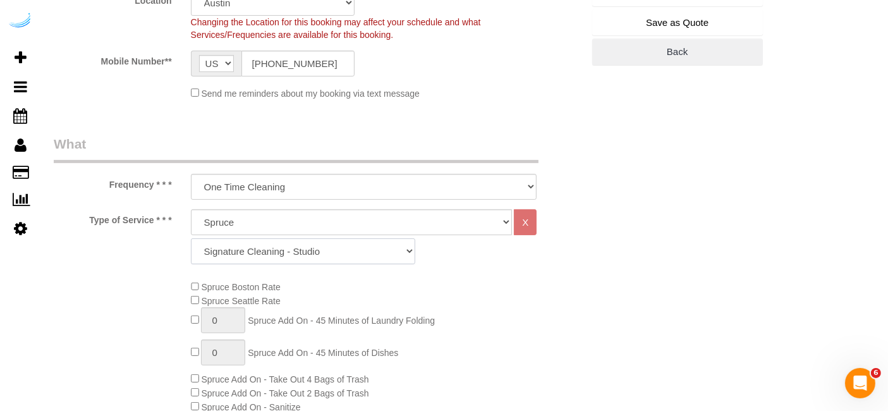
click at [312, 246] on select "Signature Cleaning - Studio Signature Cleaning - 1 Bed 1 Bath Signature Cleanin…" at bounding box center [303, 251] width 224 height 26
click at [191, 238] on select "Signature Cleaning - Studio Signature Cleaning - 1 Bed 1 Bath Signature Cleanin…" at bounding box center [303, 251] width 224 height 26
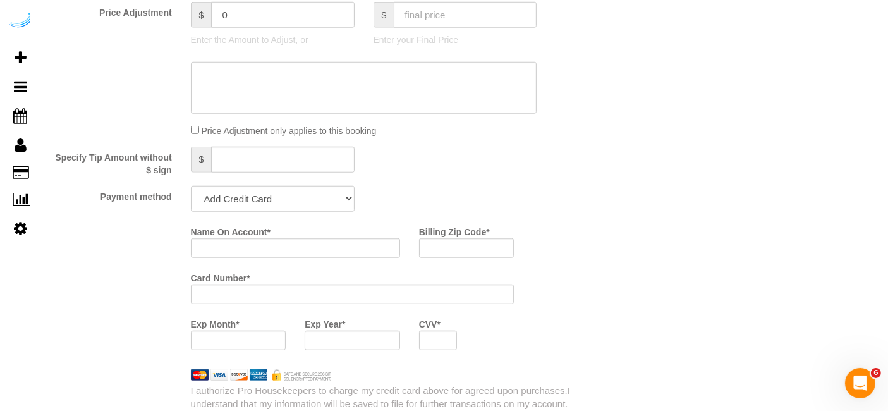
scroll to position [1194, 0]
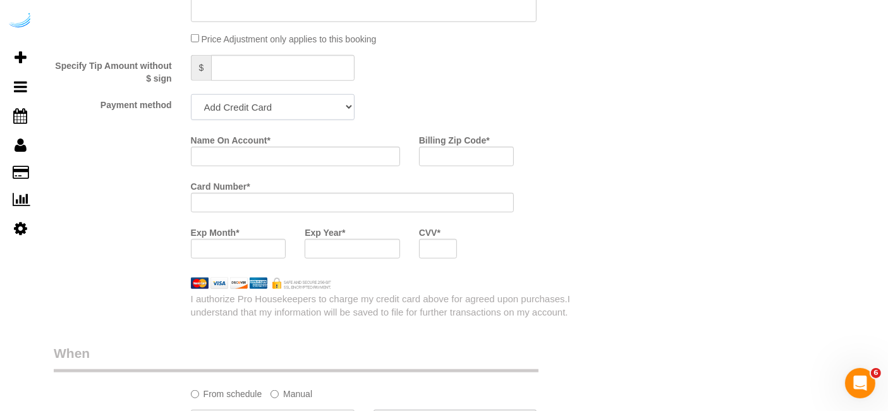
click at [309, 111] on select "Add Credit Card Cash Check Paypal" at bounding box center [273, 107] width 164 height 26
click at [191, 94] on select "Add Credit Card Cash Check Paypal" at bounding box center [273, 107] width 164 height 26
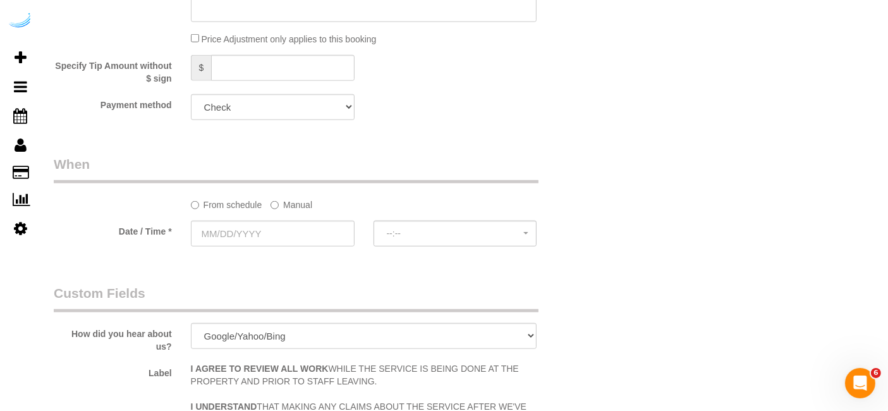
click at [302, 194] on label "Manual" at bounding box center [292, 202] width 42 height 17
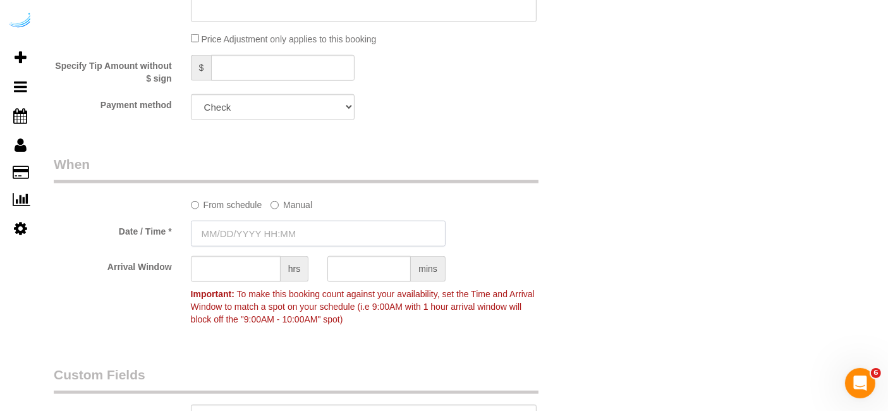
click at [278, 226] on input "text" at bounding box center [318, 234] width 255 height 26
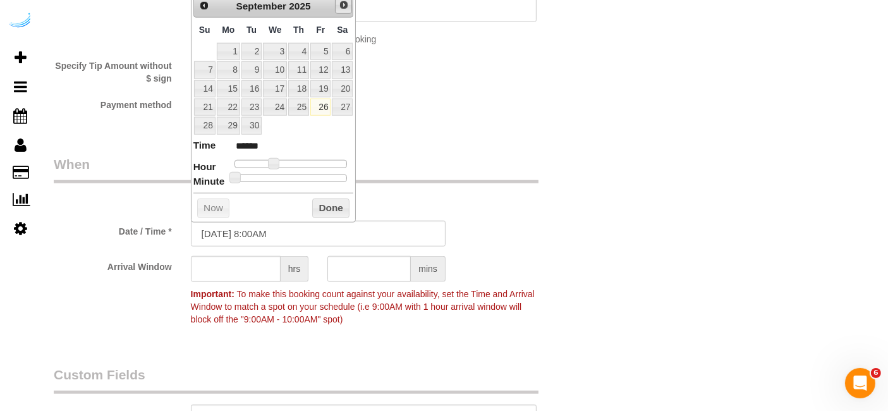
click at [346, 7] on span "Next" at bounding box center [344, 5] width 10 height 10
click at [285, 49] on link "1" at bounding box center [275, 51] width 24 height 17
drag, startPoint x: 274, startPoint y: 157, endPoint x: 298, endPoint y: 161, distance: 23.6
click at [298, 161] on span at bounding box center [297, 163] width 11 height 11
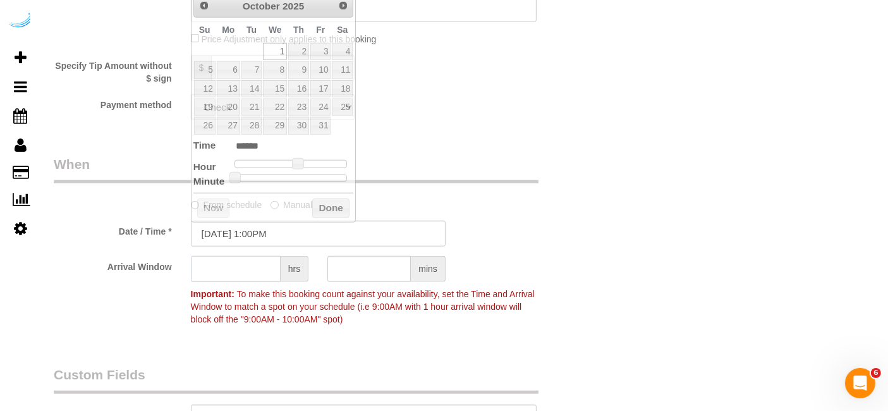
click at [247, 270] on input "text" at bounding box center [236, 269] width 90 height 26
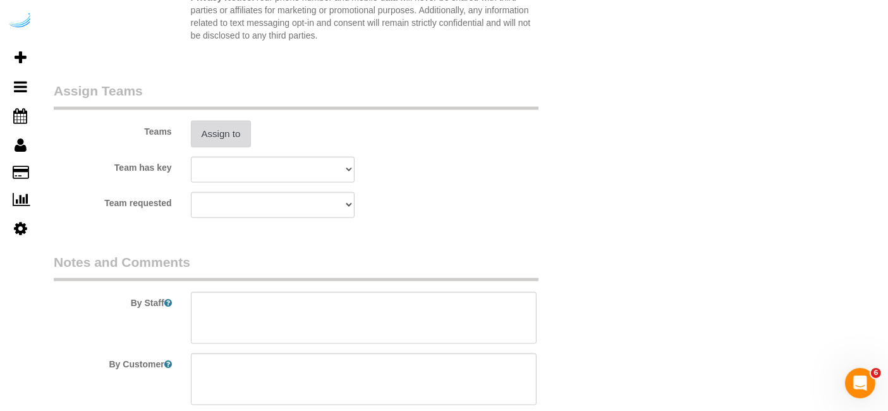
click at [236, 126] on button "Assign to" at bounding box center [221, 134] width 61 height 27
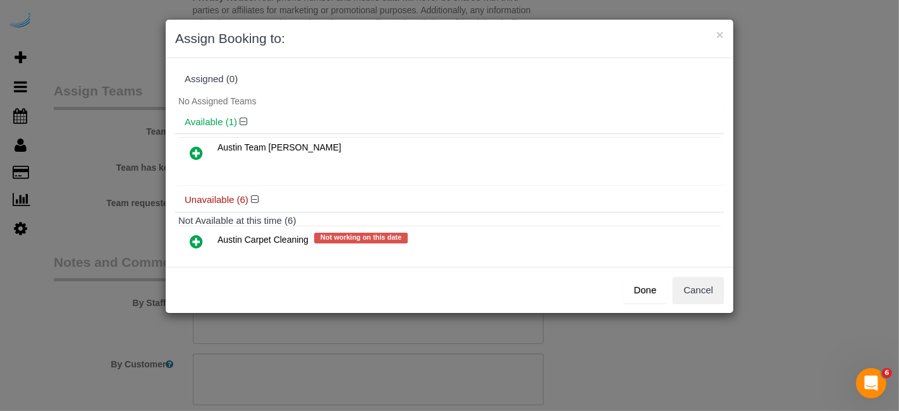
scroll to position [177, 0]
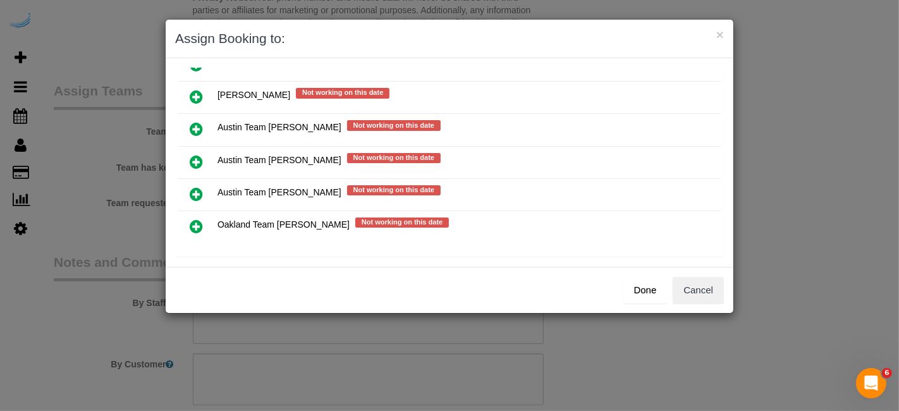
click at [193, 154] on icon at bounding box center [196, 161] width 13 height 15
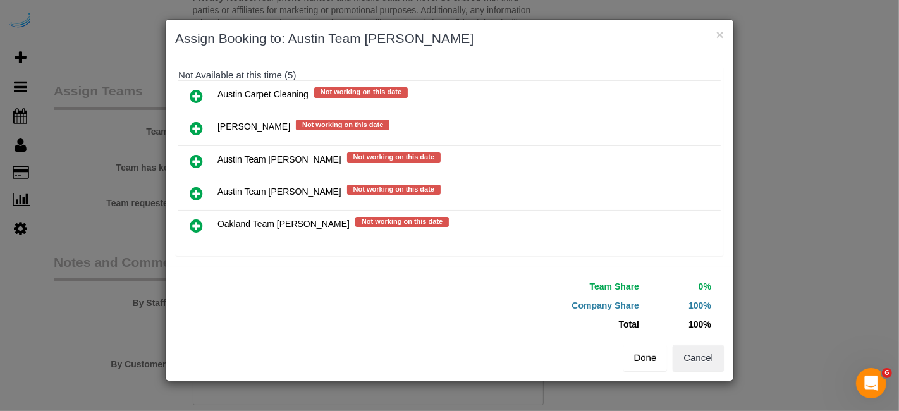
click at [666, 364] on button "Done" at bounding box center [645, 358] width 44 height 27
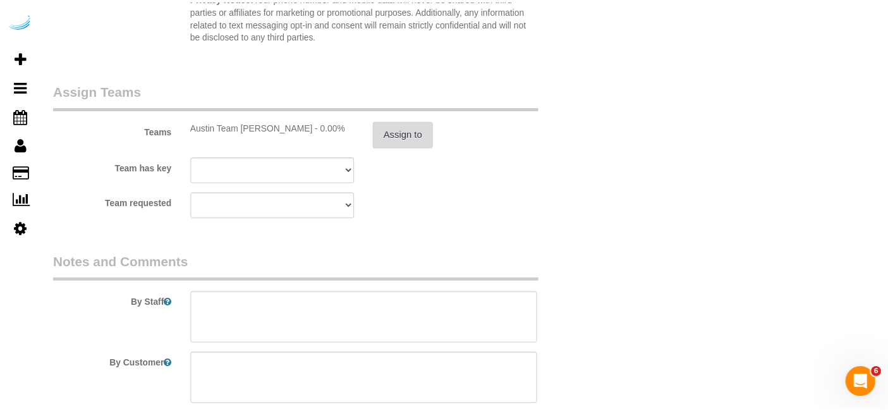
scroll to position [1826, 0]
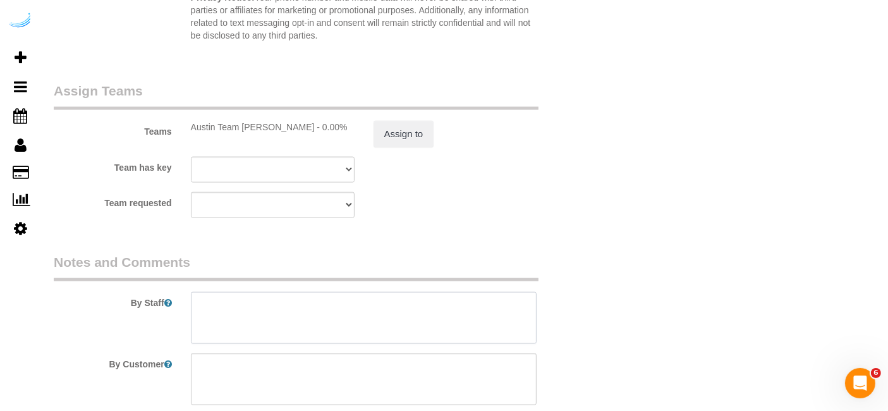
click at [415, 297] on textarea at bounding box center [364, 318] width 346 height 52
click at [347, 308] on textarea at bounding box center [364, 318] width 346 height 52
paste textarea "Permanent Notes:No notes from this customer.Today's Notes:No notes from this se…"
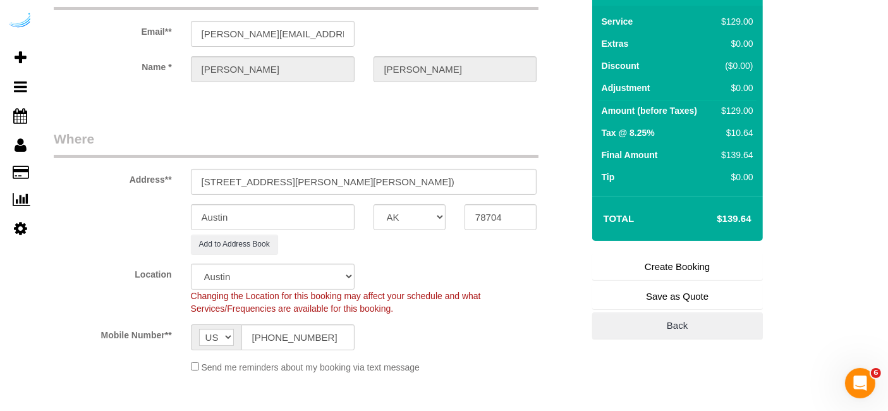
scroll to position [70, 0]
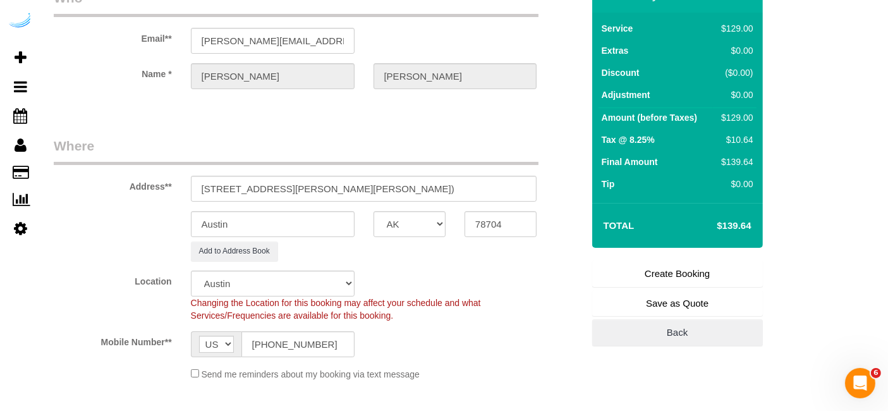
click at [716, 276] on link "Create Booking" at bounding box center [677, 273] width 171 height 27
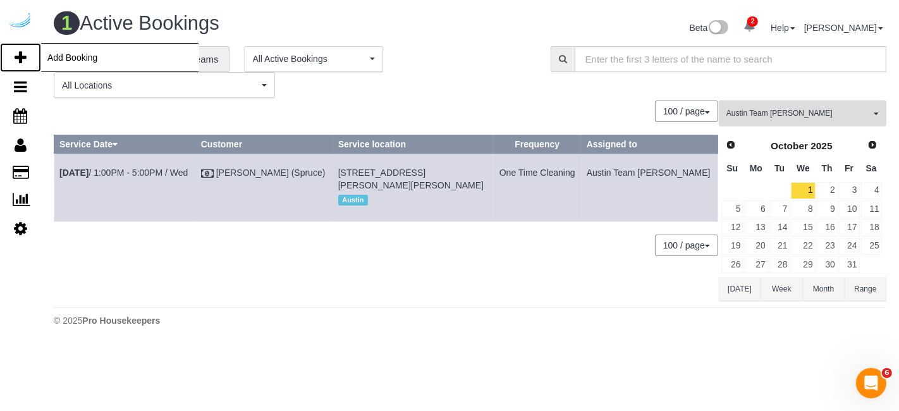
click at [19, 51] on icon at bounding box center [21, 57] width 12 height 15
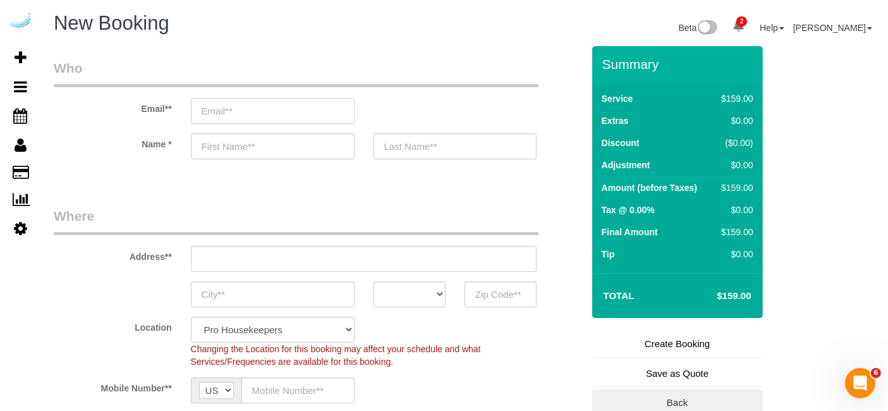
click at [280, 102] on input "email" at bounding box center [273, 111] width 164 height 26
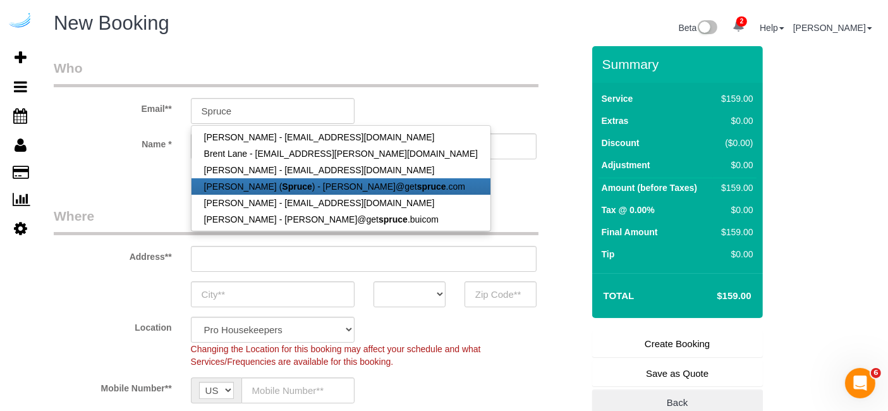
click at [287, 187] on strong "Spruce" at bounding box center [297, 186] width 30 height 10
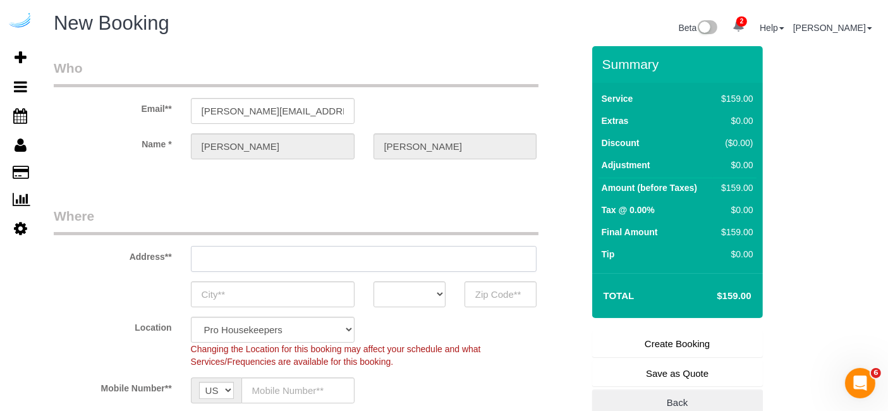
click at [341, 261] on input "text" at bounding box center [364, 259] width 346 height 26
paste input "201 Lavaca St, Austin, TX 78701"
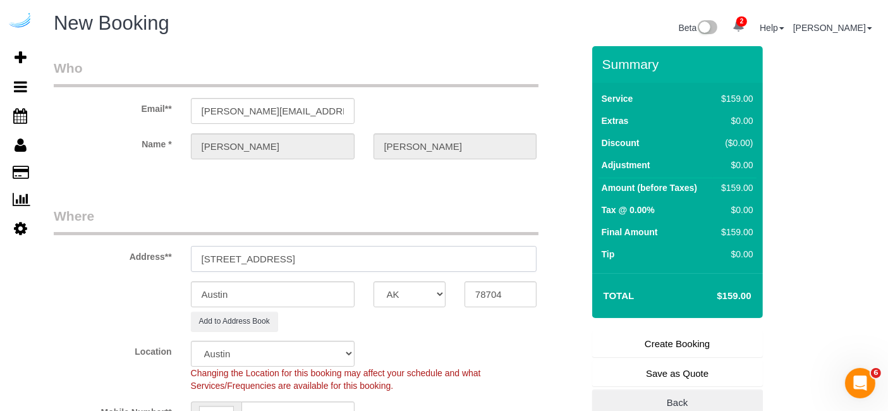
drag, startPoint x: 309, startPoint y: 262, endPoint x: 451, endPoint y: 266, distance: 142.3
click at [407, 260] on input "201 Lavaca St, Austin, TX 78701" at bounding box center [364, 259] width 346 height 26
click at [502, 298] on input "78704" at bounding box center [501, 294] width 72 height 26
paste input "78701"
click at [396, 254] on input "201 Lavaca St, Austin, TX 78701" at bounding box center [364, 259] width 346 height 26
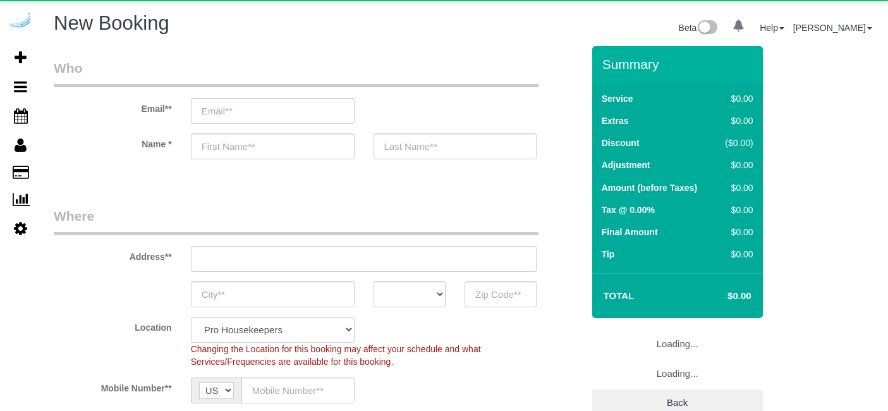
select select "number:9"
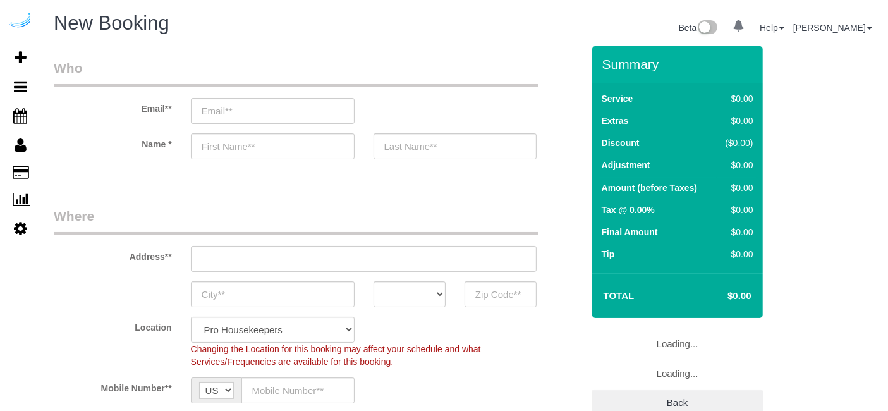
select select "object:1109"
select select "4"
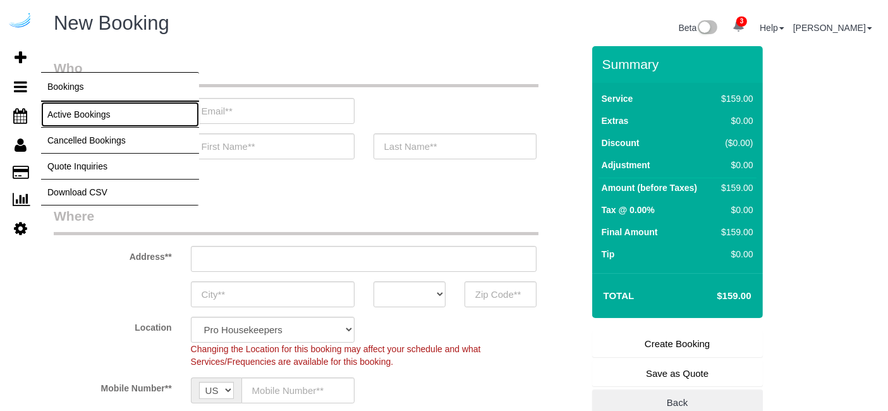
click at [59, 114] on link "Active Bookings" at bounding box center [120, 114] width 158 height 25
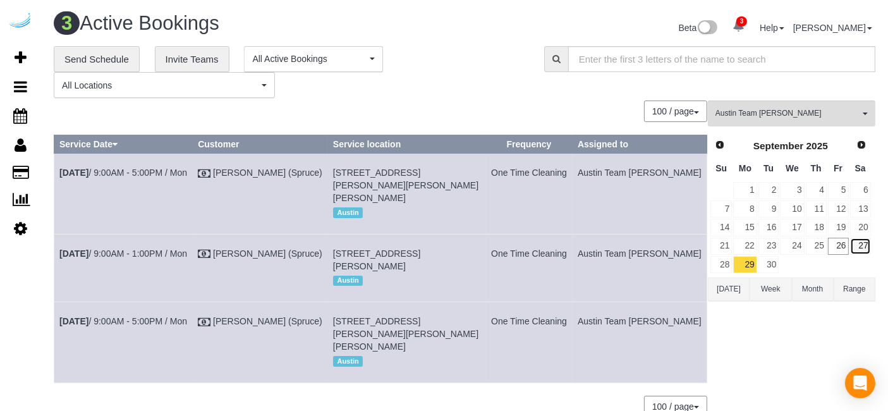
click at [865, 250] on link "27" at bounding box center [860, 246] width 21 height 17
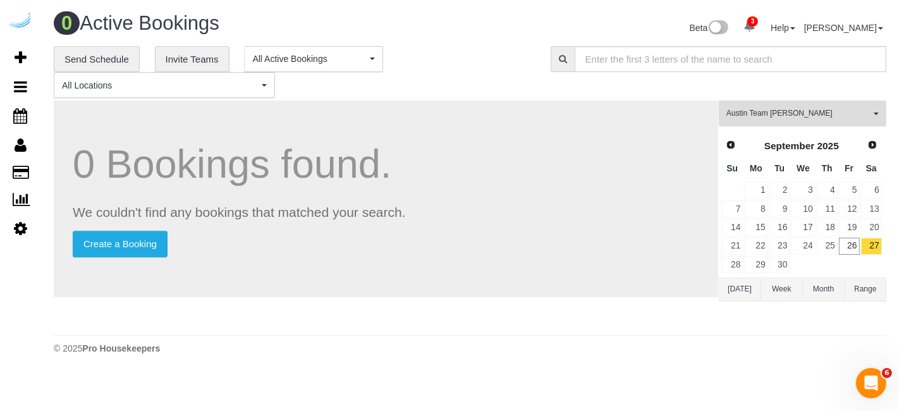
click at [797, 101] on button "Austin Team Isabel All Teams" at bounding box center [803, 114] width 168 height 26
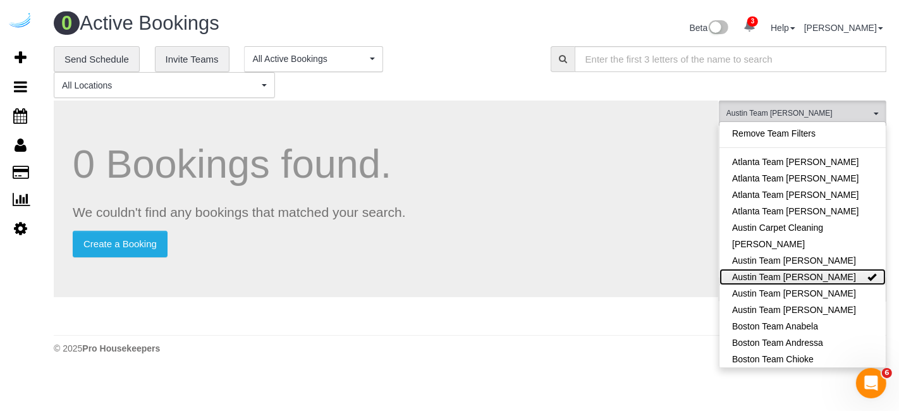
click at [814, 281] on link "Austin Team [PERSON_NAME]" at bounding box center [802, 277] width 166 height 16
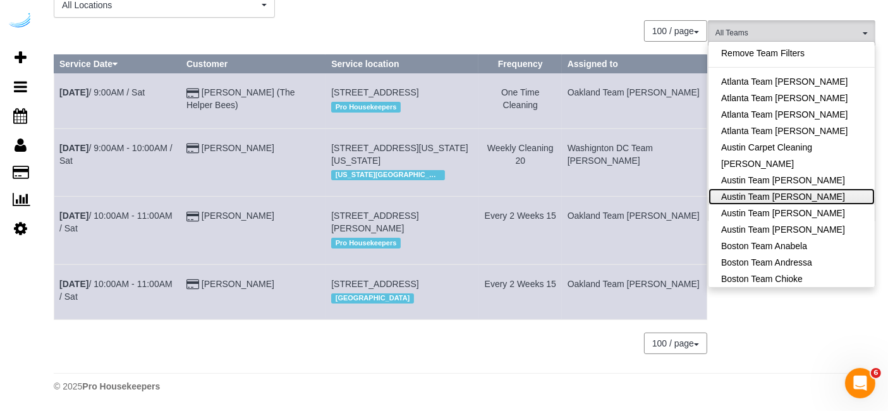
scroll to position [102, 0]
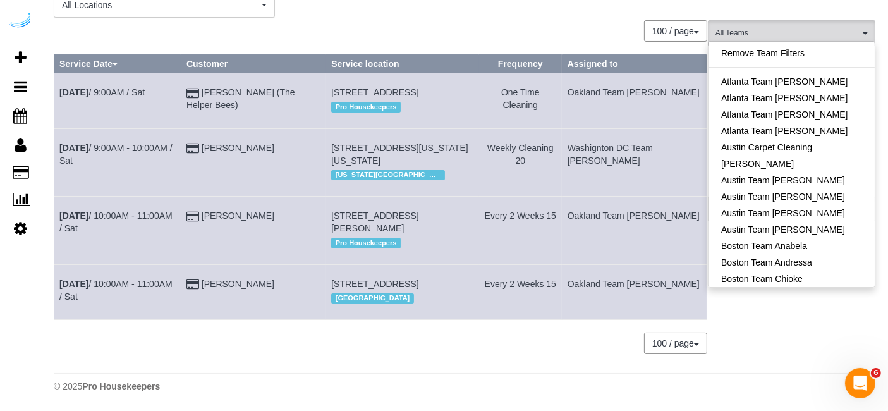
click at [768, 307] on div "All Teams Remove Team Filters Atlanta Team Andrea Atlanta Team Eliane Atlanta T…" at bounding box center [792, 193] width 168 height 346
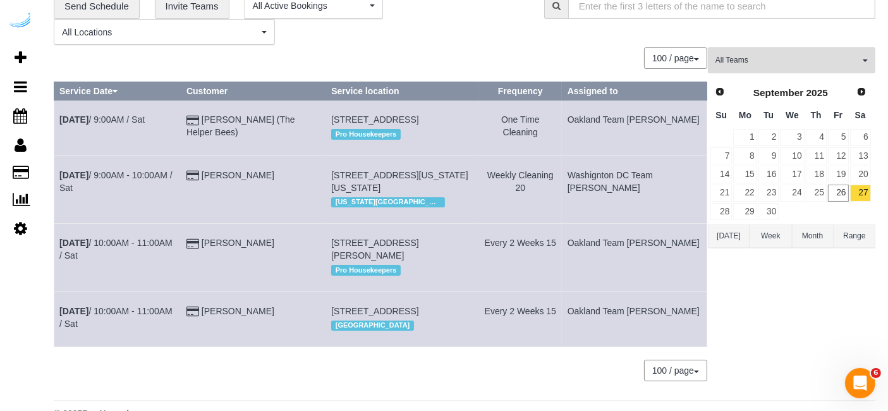
scroll to position [32, 0]
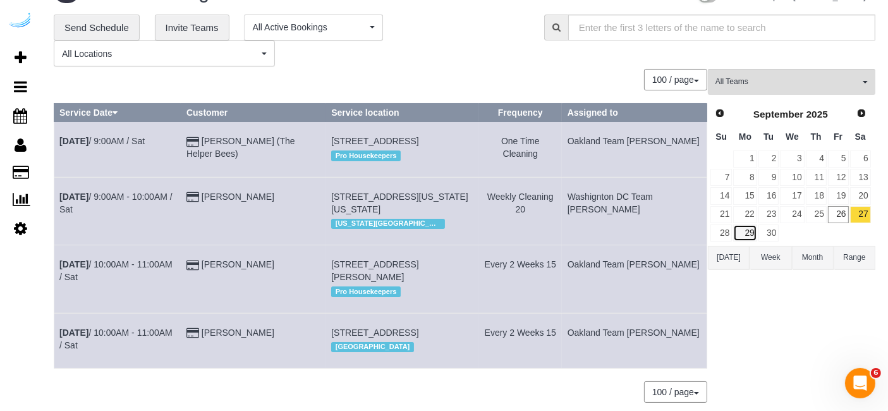
click at [751, 228] on link "29" at bounding box center [744, 232] width 23 height 17
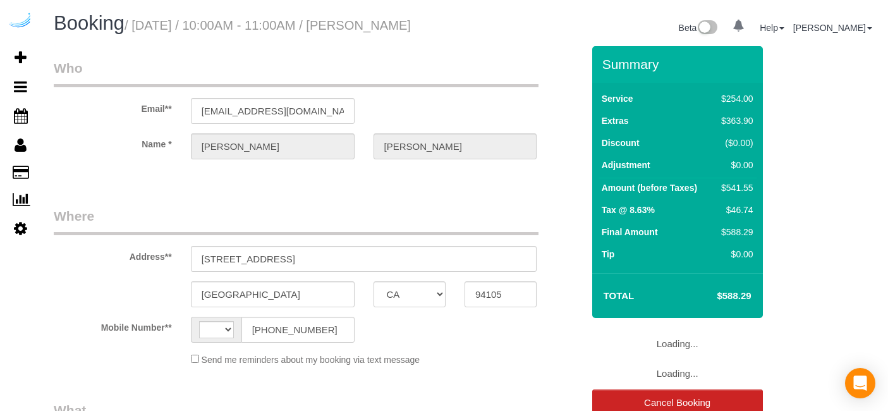
select select "CA"
select select "string:[GEOGRAPHIC_DATA]"
select select "string:fspay-66ff490b-6ef1-4b34-b402-4f0c15e21824"
select select "spot1"
select select "number:11"
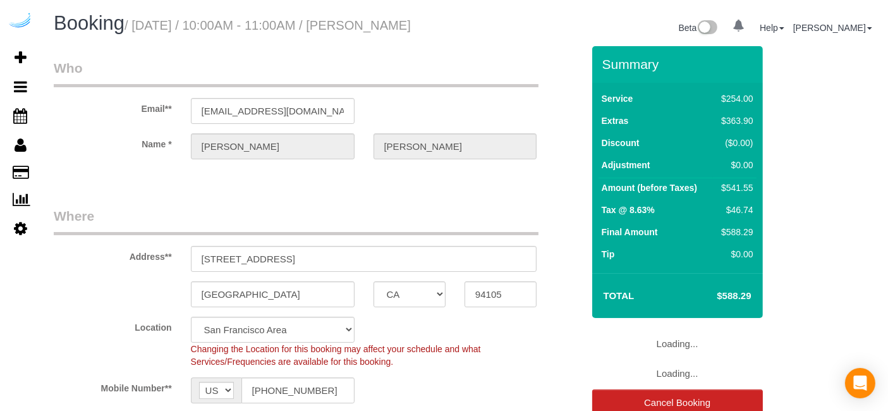
select select "object:735"
select select "4"
select select "object:873"
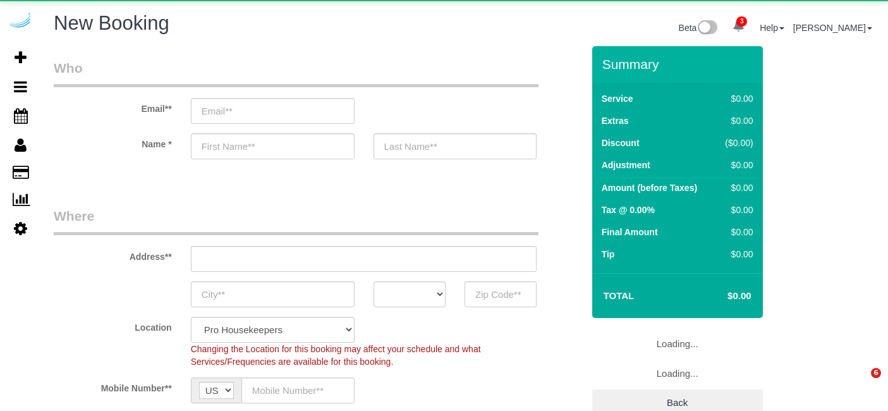
select select "4"
select select "number:9"
select select "object:1855"
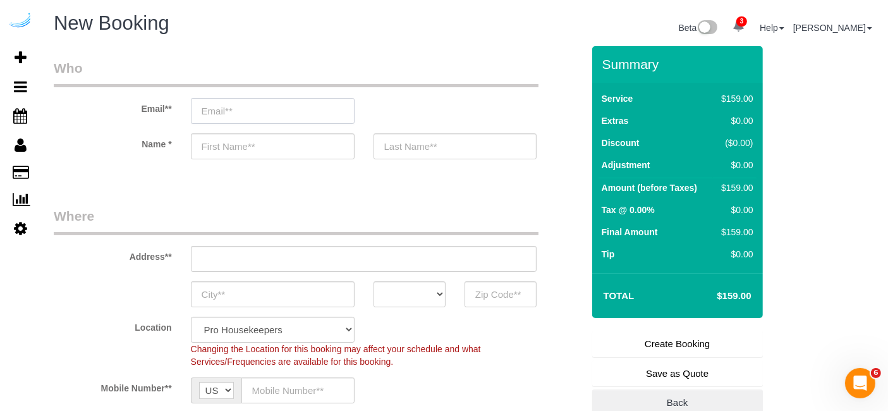
click at [274, 102] on input "email" at bounding box center [273, 111] width 164 height 26
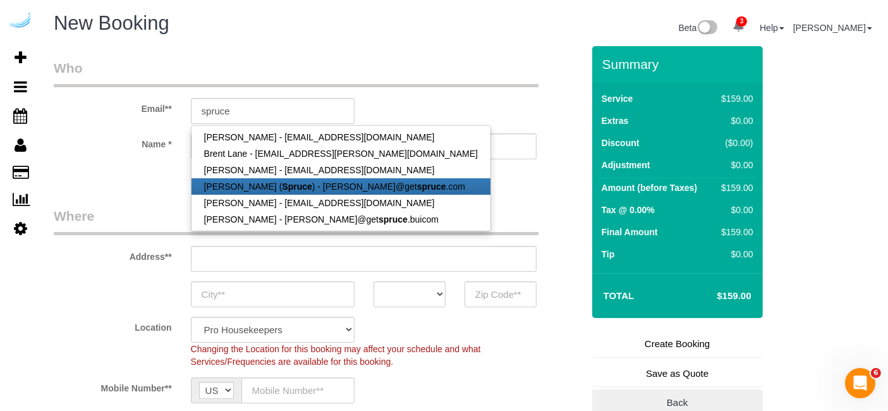
click at [282, 187] on strong "Spruce" at bounding box center [297, 186] width 30 height 10
type input "[PERSON_NAME][EMAIL_ADDRESS][DOMAIN_NAME]"
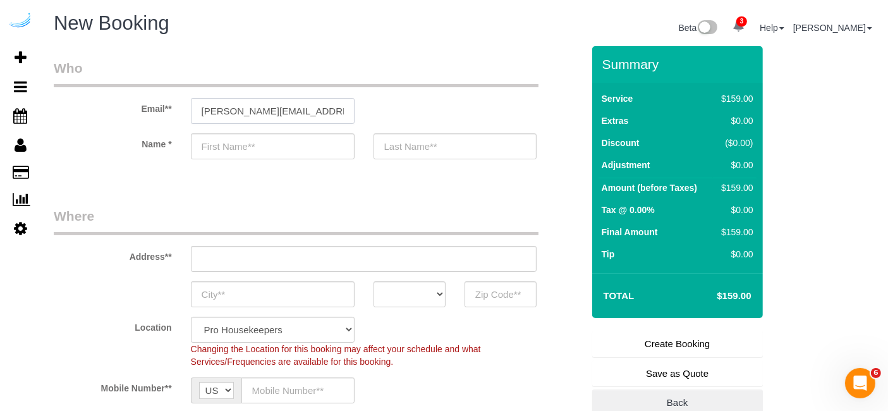
type input "[PERSON_NAME]"
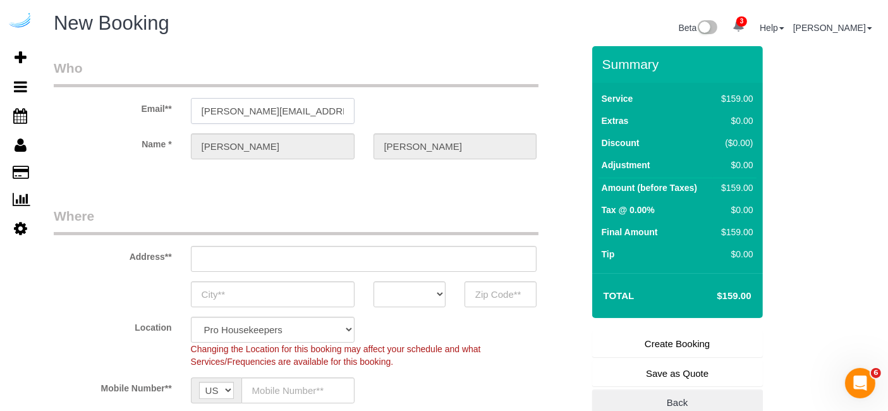
type input "[STREET_ADDRESS][PERSON_NAME]"
type input "Austin"
select select "[GEOGRAPHIC_DATA]"
type input "78704"
select select "9"
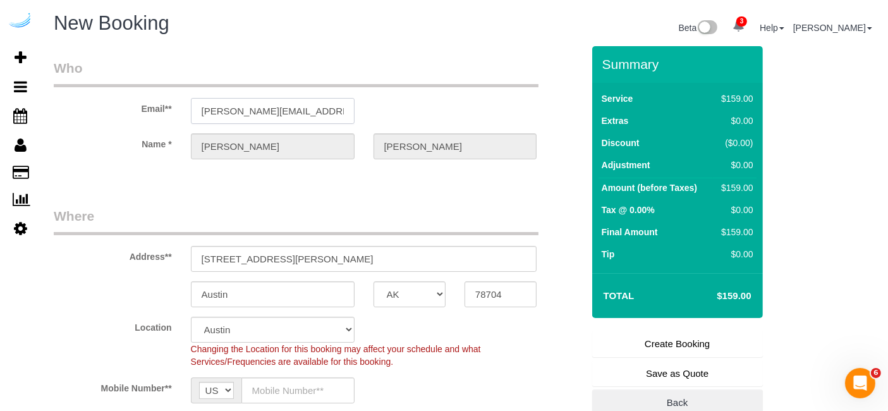
select select "object:1894"
click at [345, 264] on input "[STREET_ADDRESS][PERSON_NAME]" at bounding box center [364, 259] width 346 height 26
paste input "7601 Rialto Blvd, Austin, TX 78735"
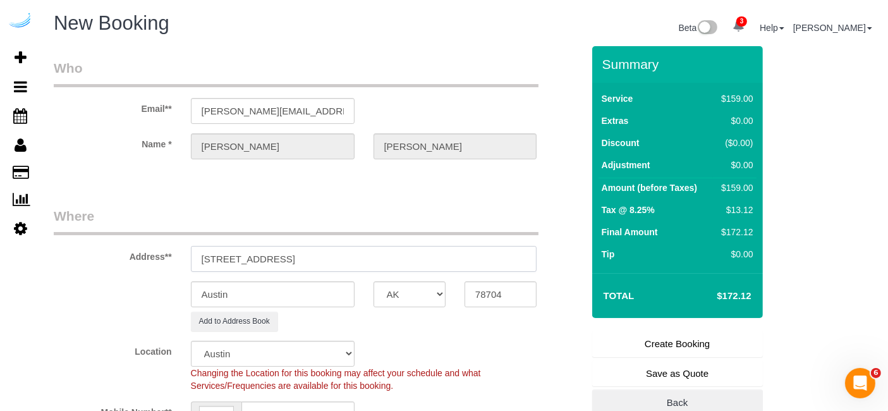
click at [386, 254] on input "7601 Rialto Blvd, Austin, TX 78735" at bounding box center [364, 259] width 346 height 26
drag, startPoint x: 319, startPoint y: 260, endPoint x: 405, endPoint y: 255, distance: 86.8
click at [401, 256] on input "7601 Rialto Blvd, Austin, TX 78735" at bounding box center [364, 259] width 346 height 26
type input "7601 Rialto Blvd, Austin, TX 78735"
click at [489, 289] on input "78704" at bounding box center [501, 294] width 72 height 26
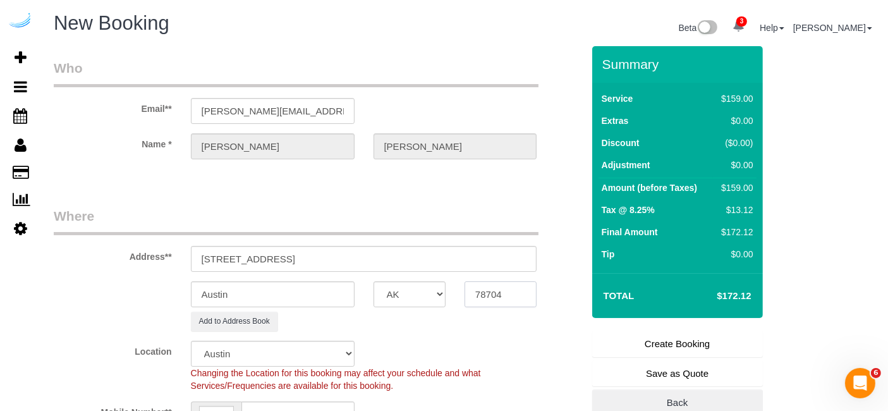
paste input "78735"
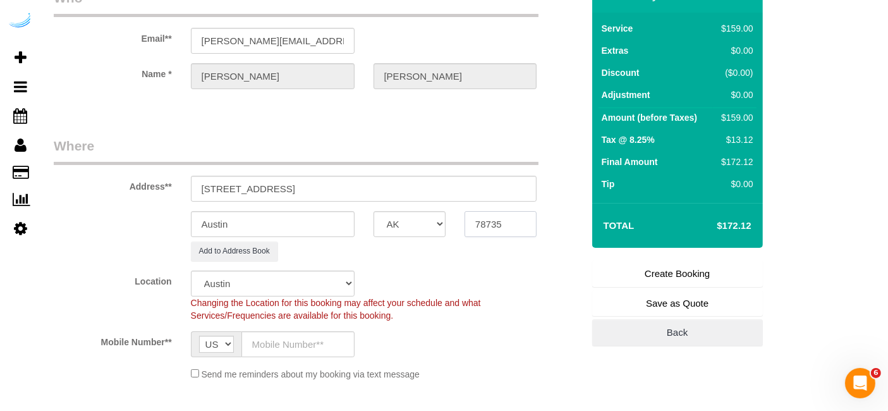
type input "78735"
drag, startPoint x: 273, startPoint y: 190, endPoint x: 381, endPoint y: 183, distance: 108.4
click at [385, 183] on input "7601 Rialto Blvd, Austin, TX 78735" at bounding box center [364, 189] width 346 height 26
paste input "Natacha Martin"
paste input "Lantana Hills"
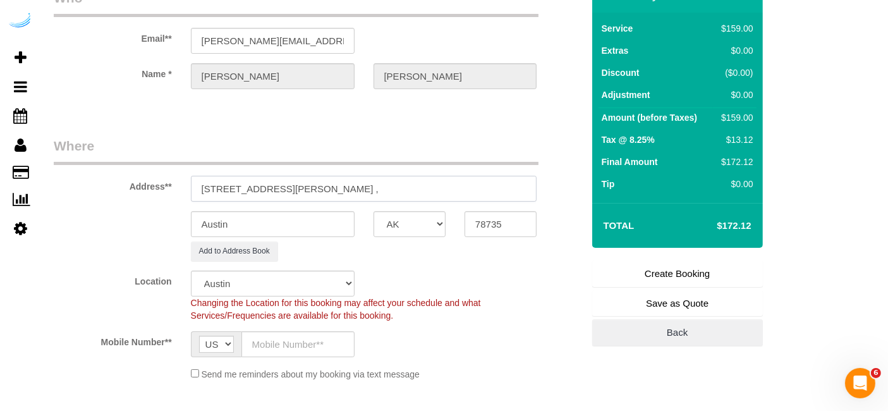
paste input "1483112"
type input "7601 Rialto Blvd, Building 2128, Unit 2128 ( Natacha Martin, Lantana Hills , 14…"
click at [297, 355] on input "text" at bounding box center [298, 344] width 113 height 26
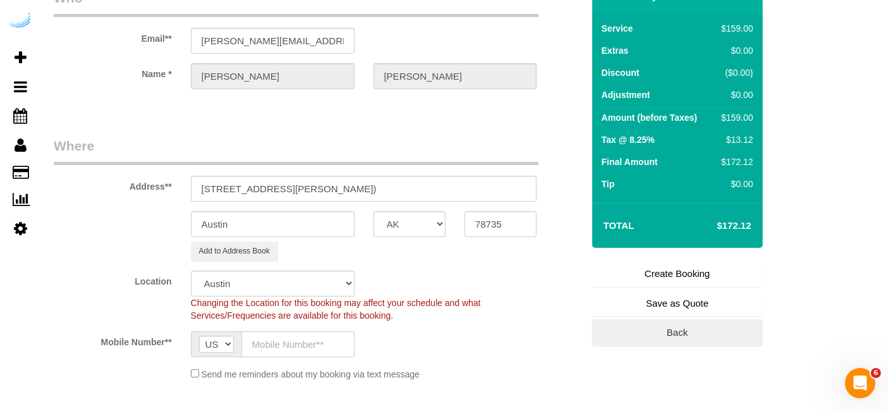
paste input "[PHONE_NUMBER]"
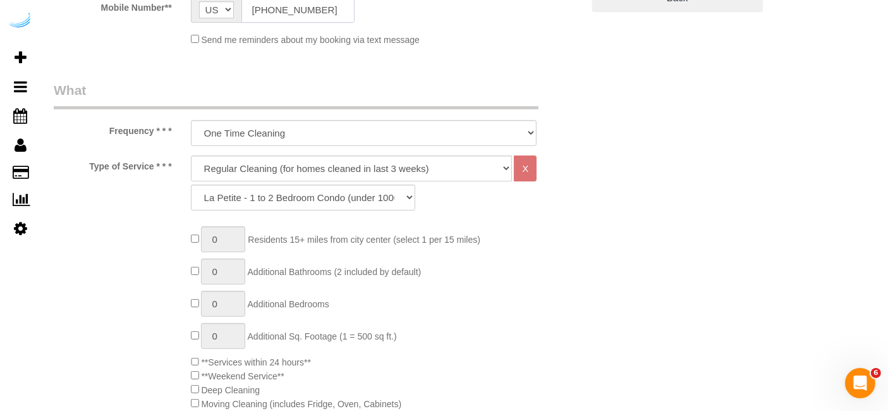
scroll to position [421, 0]
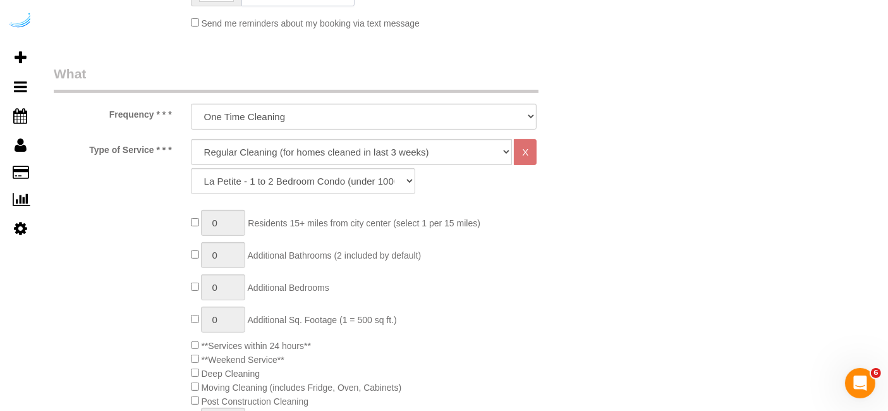
type input "[PHONE_NUMBER]"
drag, startPoint x: 285, startPoint y: 145, endPoint x: 285, endPoint y: 153, distance: 7.6
click at [285, 145] on select "Deep Cleaning (for homes that have not been cleaned in 3+ weeks) Spruce Regular…" at bounding box center [352, 152] width 322 height 26
select select "282"
click at [191, 139] on select "Deep Cleaning (for homes that have not been cleaned in 3+ weeks) Spruce Regular…" at bounding box center [352, 152] width 322 height 26
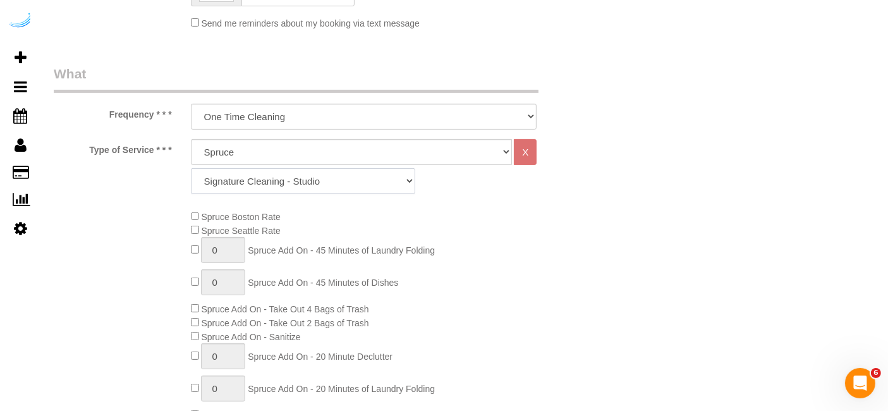
click at [321, 181] on select "Signature Cleaning - Studio Signature Cleaning - 1 Bed 1 Bath Signature Cleanin…" at bounding box center [303, 181] width 224 height 26
select select "341"
click at [191, 168] on select "Signature Cleaning - Studio Signature Cleaning - 1 Bed 1 Bath Signature Cleanin…" at bounding box center [303, 181] width 224 height 26
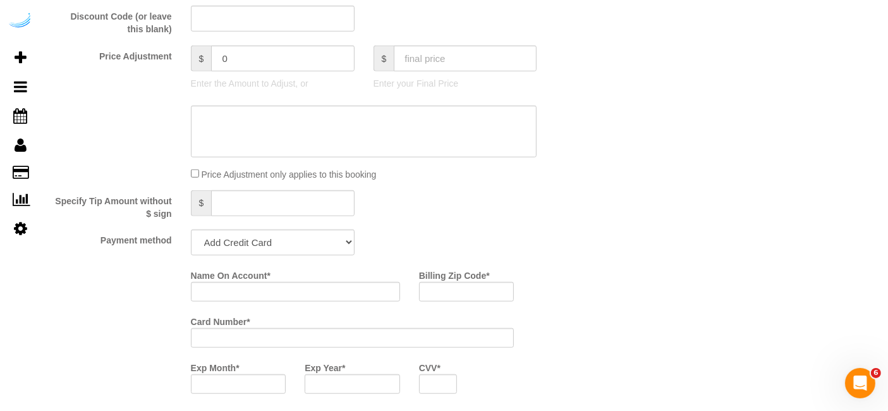
scroll to position [1053, 0]
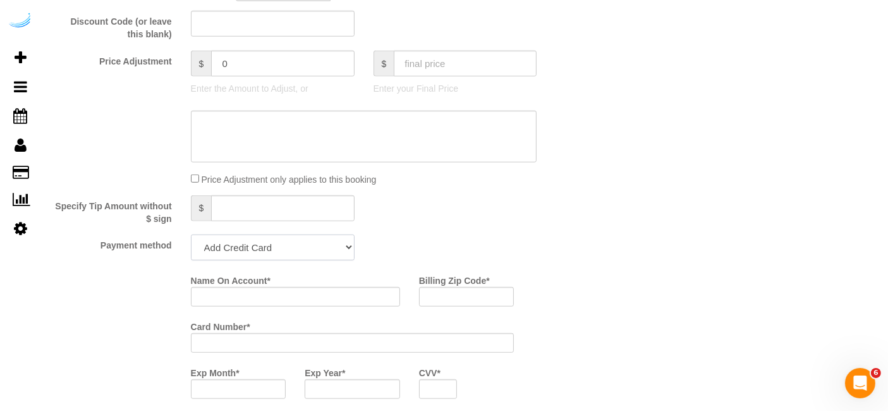
click at [268, 254] on select "Add Credit Card Cash Check Paypal" at bounding box center [273, 248] width 164 height 26
select select "string:check"
click at [191, 235] on select "Add Credit Card Cash Check Paypal" at bounding box center [273, 248] width 164 height 26
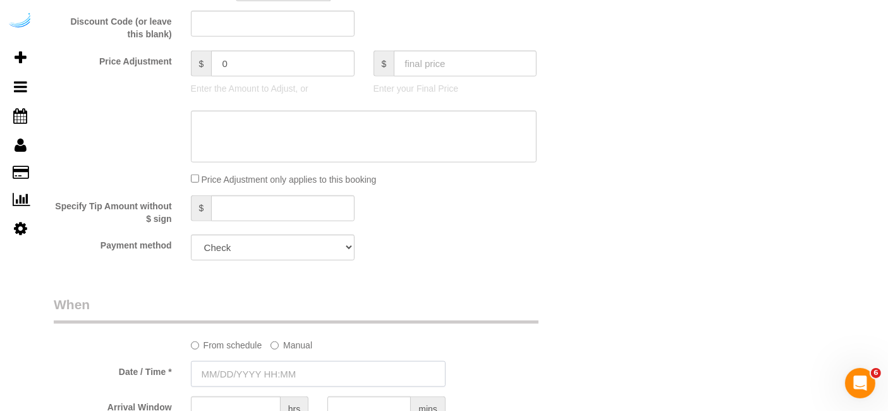
click at [271, 376] on input "text" at bounding box center [318, 374] width 255 height 26
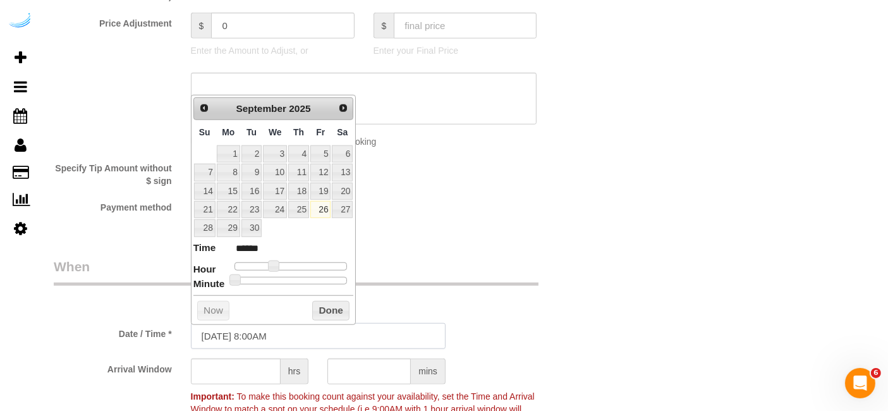
scroll to position [1123, 0]
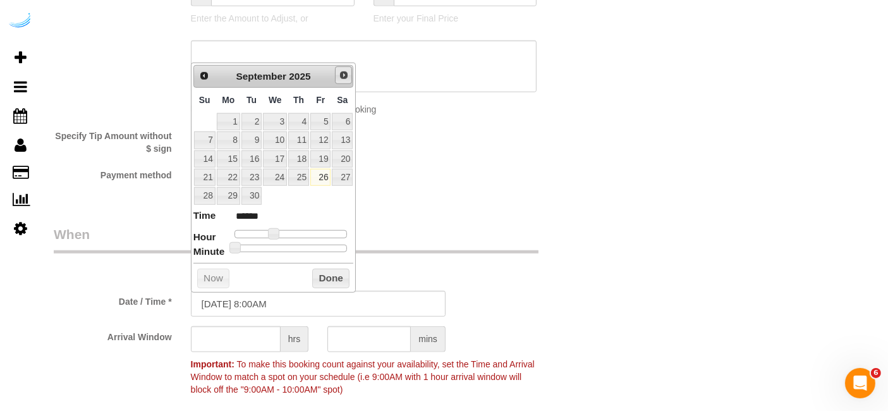
click at [340, 72] on span "Next" at bounding box center [344, 75] width 10 height 10
click at [287, 119] on link "1" at bounding box center [275, 121] width 24 height 17
type input "[DATE] 9:00AM"
type input "******"
click at [281, 231] on span at bounding box center [278, 233] width 11 height 11
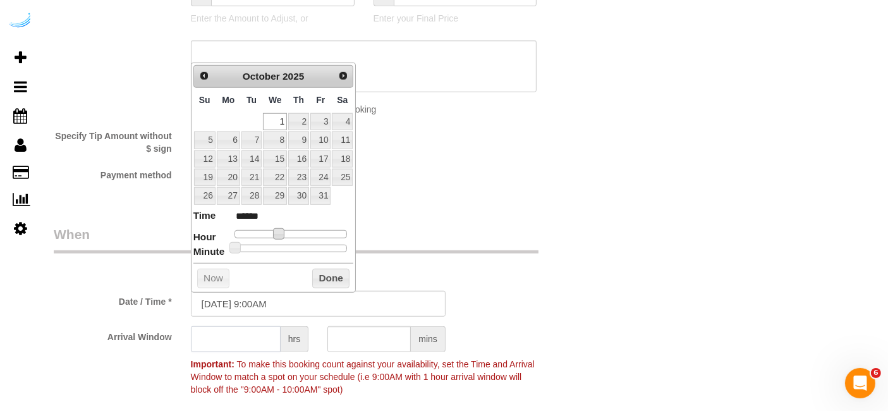
click at [254, 347] on input "text" at bounding box center [236, 339] width 90 height 26
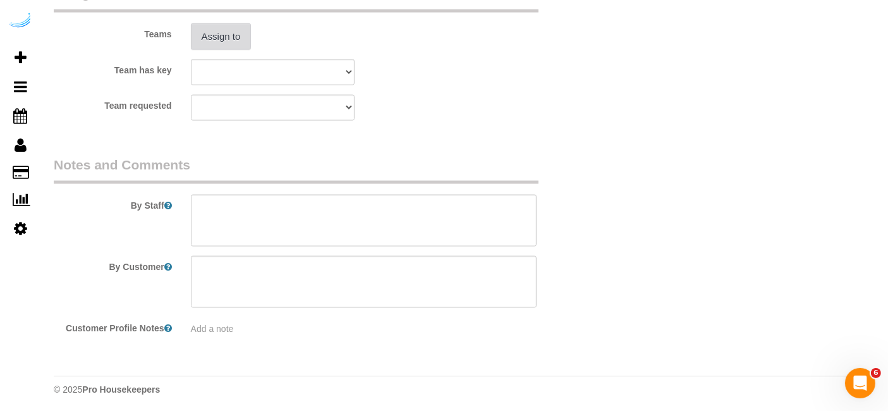
type input "8"
click at [245, 35] on button "Assign to" at bounding box center [221, 36] width 61 height 27
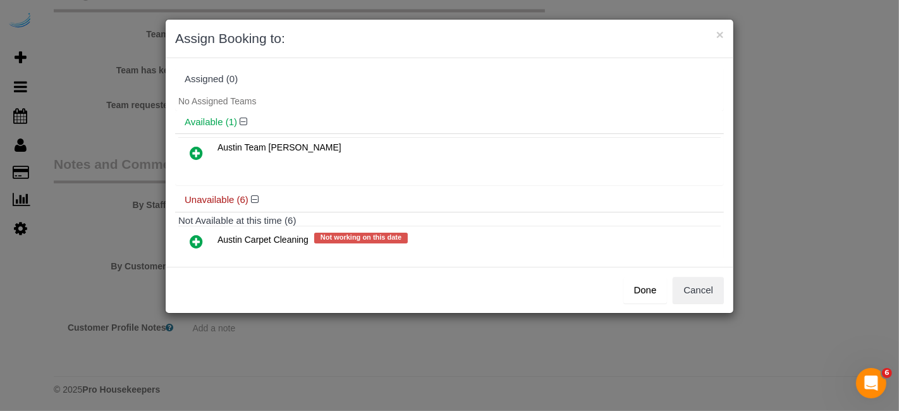
scroll to position [70, 0]
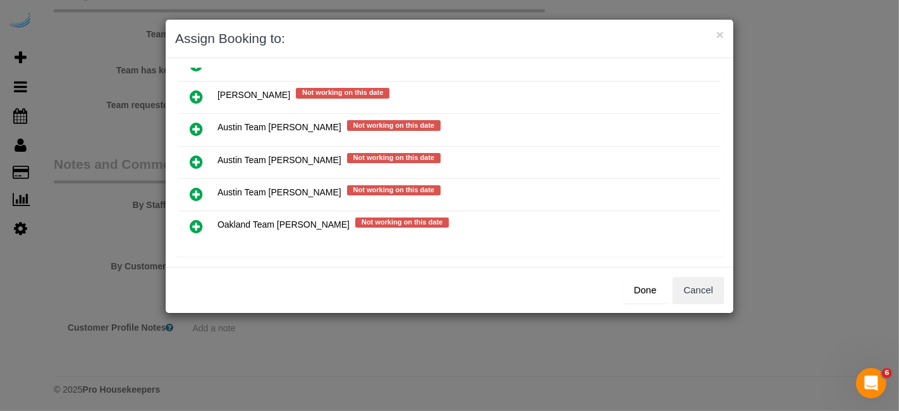
click at [199, 154] on icon at bounding box center [196, 161] width 13 height 15
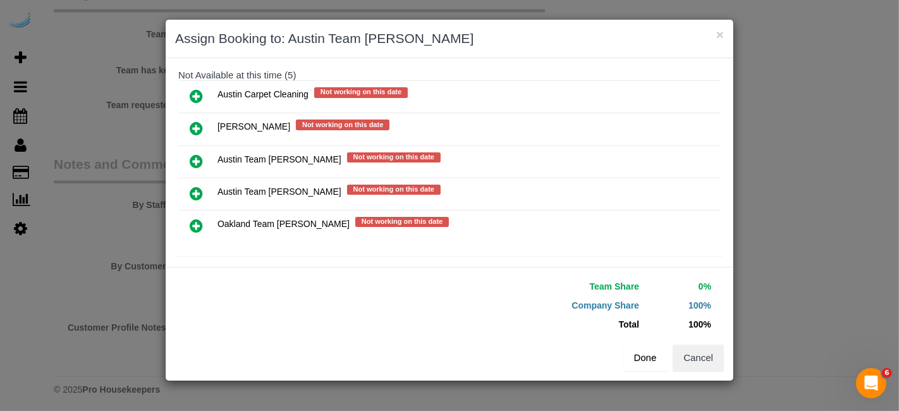
scroll to position [175, 0]
click at [650, 360] on button "Done" at bounding box center [645, 358] width 44 height 27
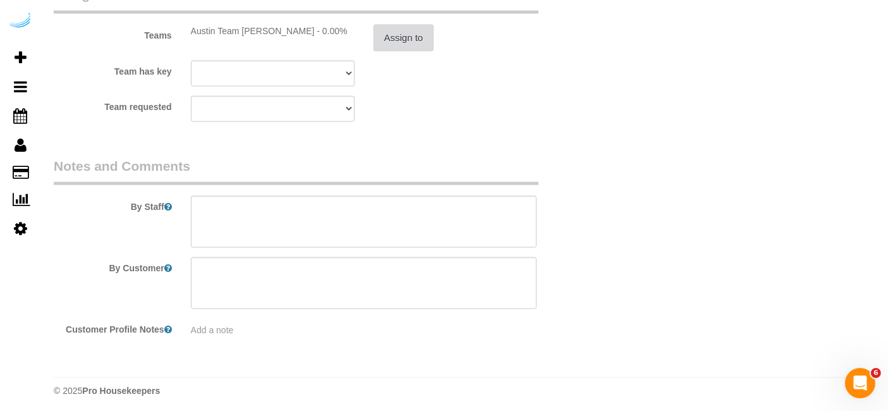
scroll to position [1923, 0]
click at [379, 206] on textarea at bounding box center [364, 221] width 346 height 52
click at [437, 212] on textarea at bounding box center [364, 221] width 346 height 52
paste textarea "Permanent Notes:No notes from this customer.Today's Notes:No notes from this se…"
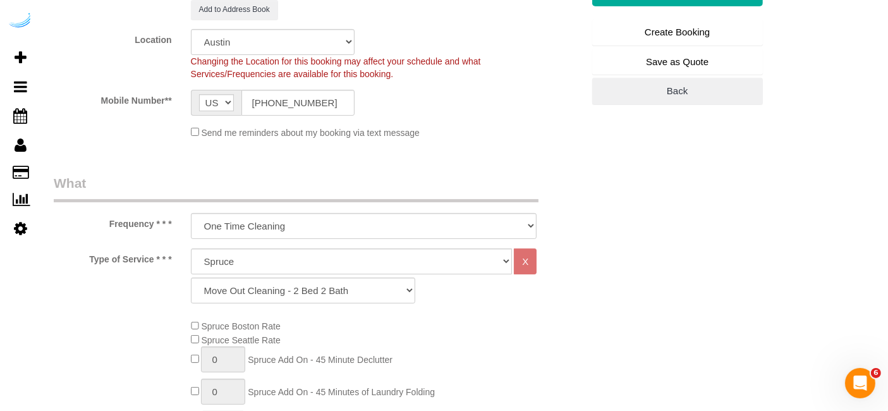
scroll to position [237, 0]
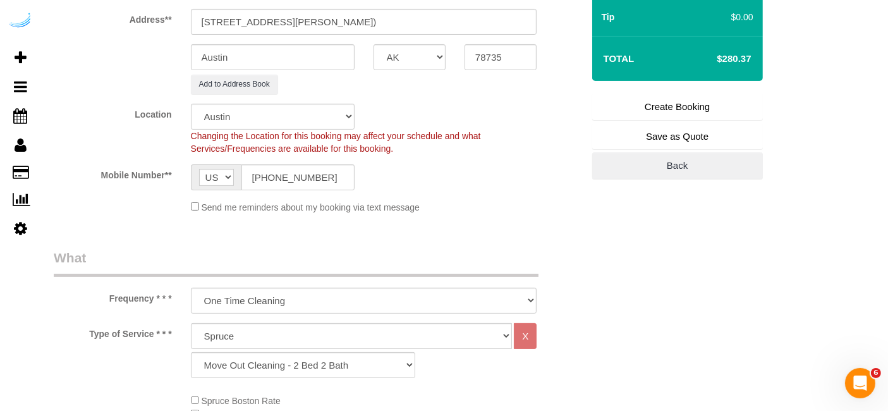
type textarea "Recurrency: One time service Permanent Notes:No notes from this customer.Today'…"
click at [633, 100] on link "Create Booking" at bounding box center [677, 107] width 171 height 27
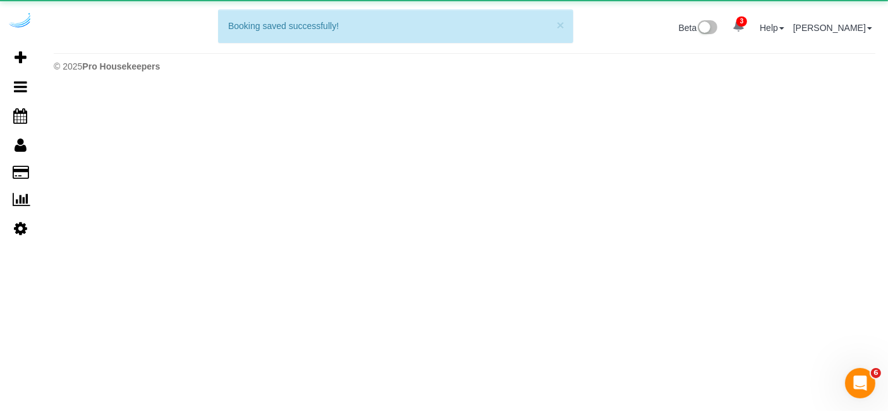
scroll to position [0, 0]
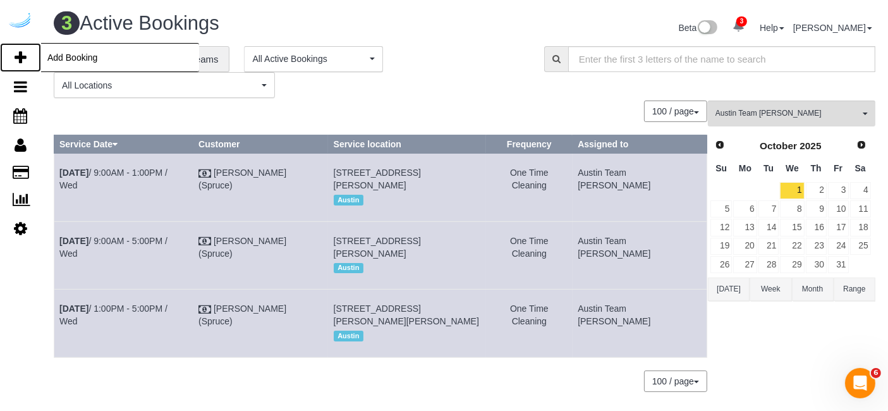
click at [20, 57] on icon at bounding box center [21, 57] width 12 height 15
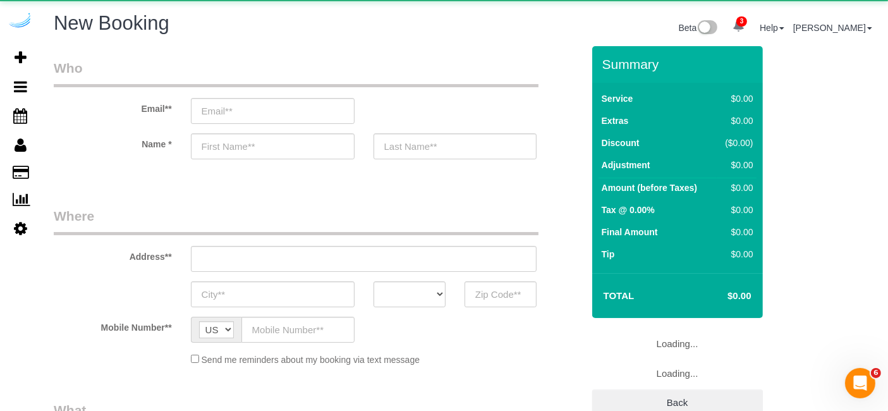
select select "object:3580"
select select "4"
select select "number:9"
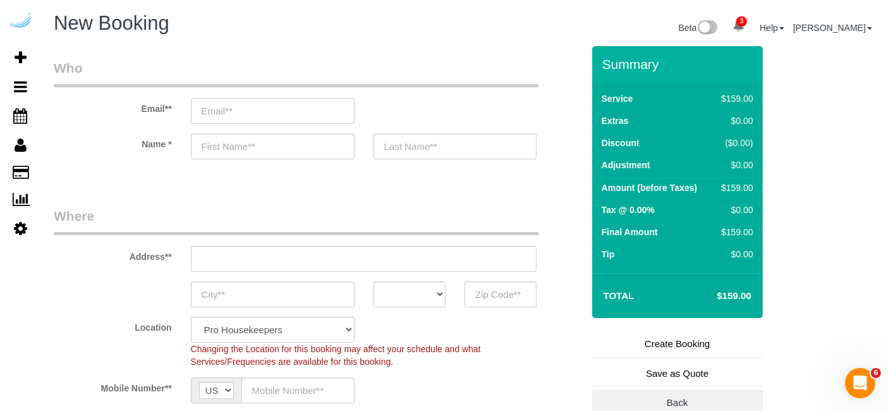
click at [322, 118] on input "email" at bounding box center [273, 111] width 164 height 26
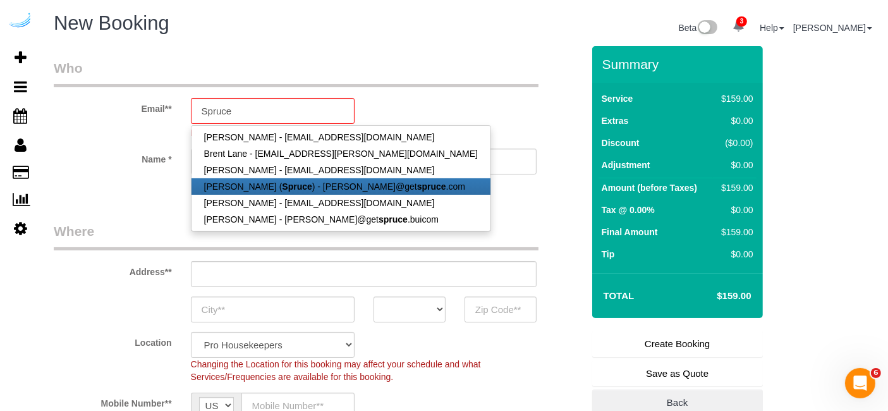
click at [312, 182] on link "[PERSON_NAME] ( Spruce ) - [PERSON_NAME]@get spruce .com" at bounding box center [341, 186] width 299 height 16
type input "[PERSON_NAME][EMAIL_ADDRESS][DOMAIN_NAME]"
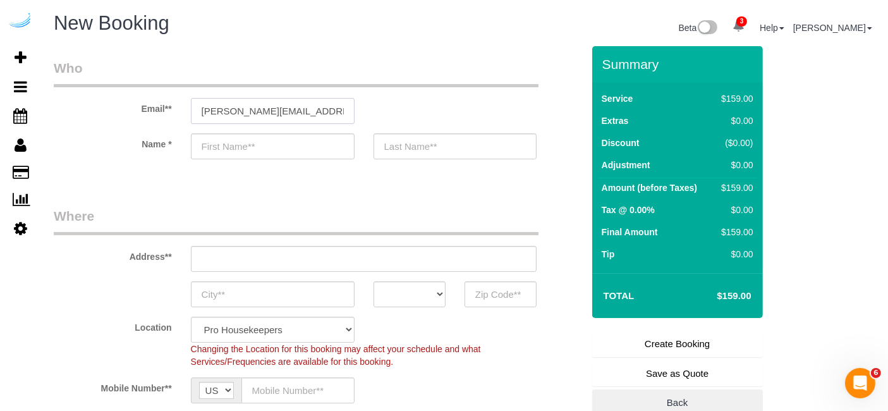
type input "[PERSON_NAME]"
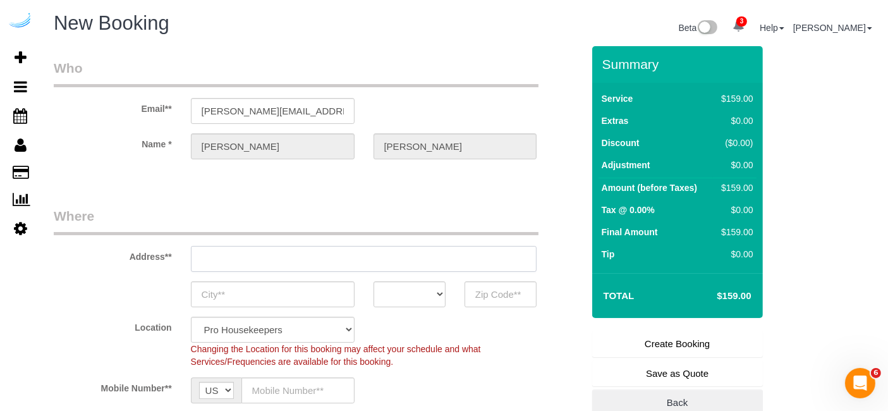
click at [364, 263] on input "text" at bounding box center [364, 259] width 346 height 26
type input "[STREET_ADDRESS][PERSON_NAME]"
type input "Austin"
select select "[GEOGRAPHIC_DATA]"
type input "78704"
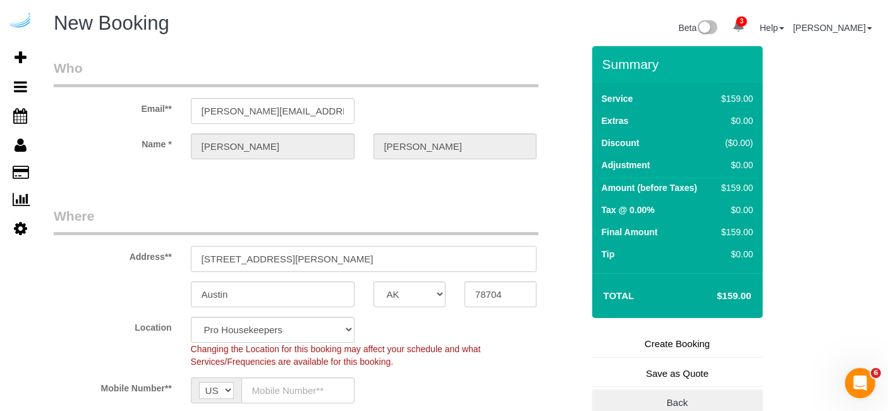
select select "9"
paste input "1500 S Lamar Blvd, Austin, TX 78704"
type input "1500 S Lamar Blvd, Austin, TX 78704"
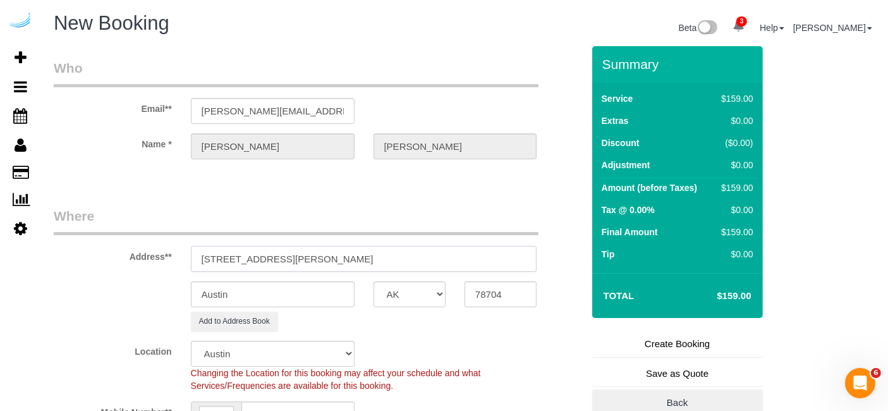
select select "object:3828"
drag, startPoint x: 334, startPoint y: 262, endPoint x: 398, endPoint y: 262, distance: 63.9
click at [398, 262] on input "1500 S Lamar Blvd, Austin, TX 78704" at bounding box center [364, 259] width 346 height 26
click at [513, 291] on input "78704" at bounding box center [501, 294] width 72 height 26
drag, startPoint x: 286, startPoint y: 257, endPoint x: 508, endPoint y: 260, distance: 222.6
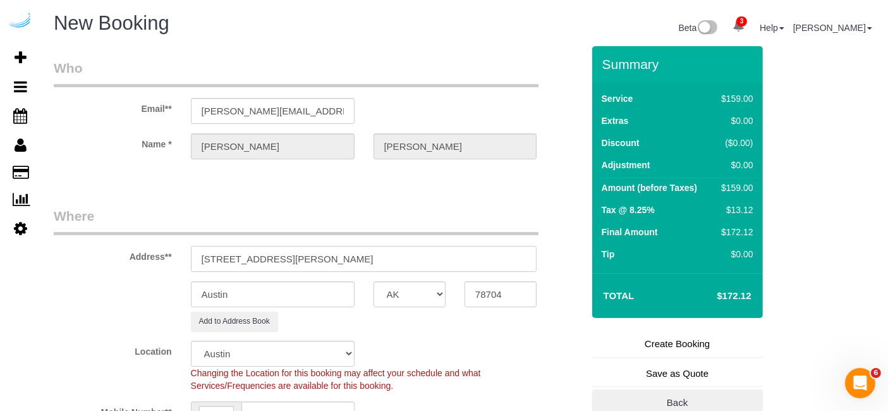
click at [508, 260] on input "1500 S Lamar Blvd, Austin, TX 78704" at bounding box center [364, 259] width 346 height 26
paste input "Rebecca Paren"
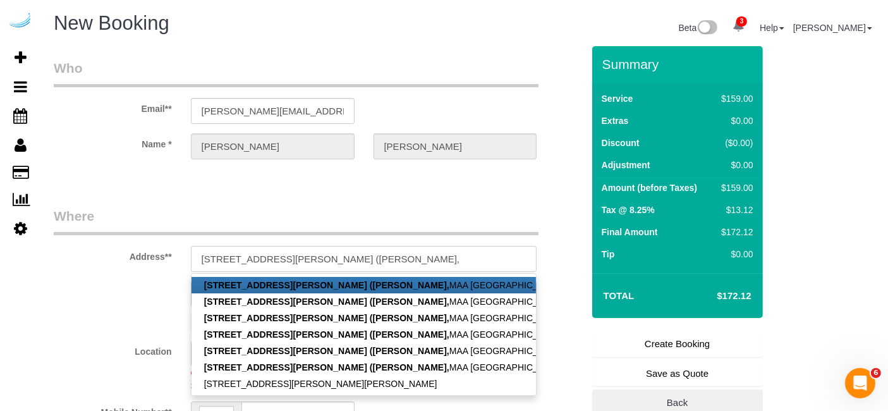
paste input "MAA South Lamar"
paste input "1455824"
type input "1500 S Lamar Blvd, Unit 654 (Rebecca Paren, MAA South Lamar , 1455824)"
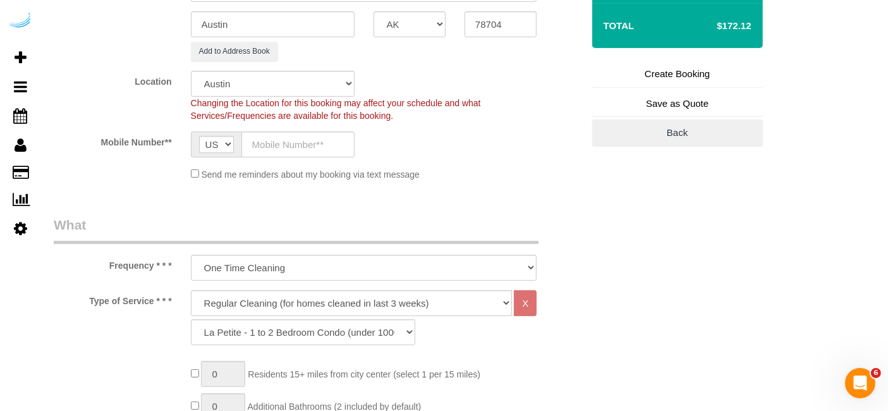
scroll to position [70, 0]
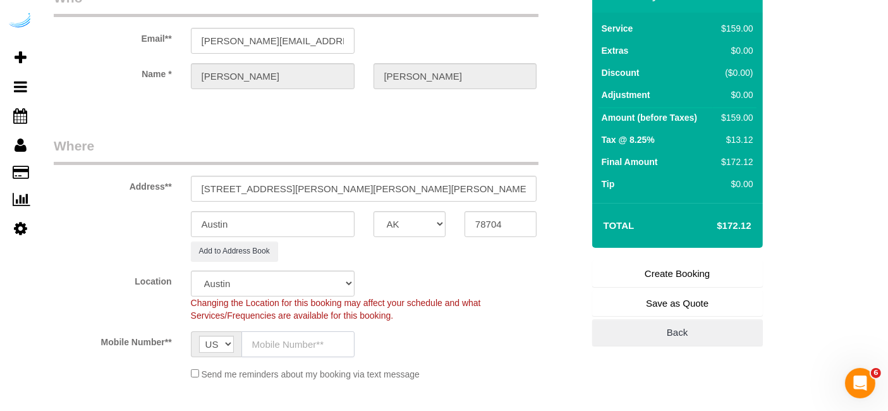
click at [314, 344] on input "text" at bounding box center [298, 344] width 113 height 26
paste input "[PHONE_NUMBER]"
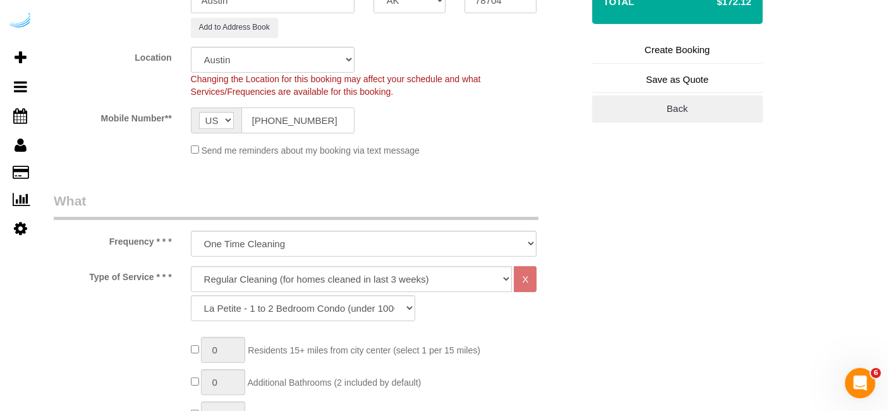
scroll to position [421, 0]
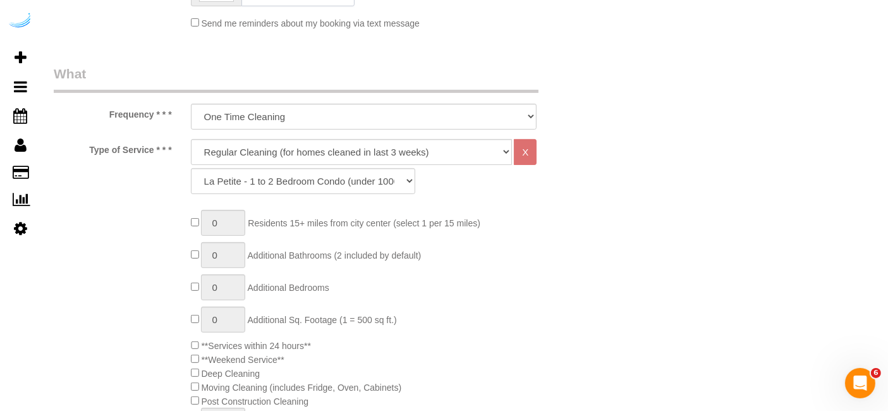
type input "[PHONE_NUMBER]"
click at [346, 152] on select "Deep Cleaning (for homes that have not been cleaned in 3+ weeks) Spruce Regular…" at bounding box center [352, 152] width 322 height 26
select select "282"
click at [191, 139] on select "Deep Cleaning (for homes that have not been cleaned in 3+ weeks) Spruce Regular…" at bounding box center [352, 152] width 322 height 26
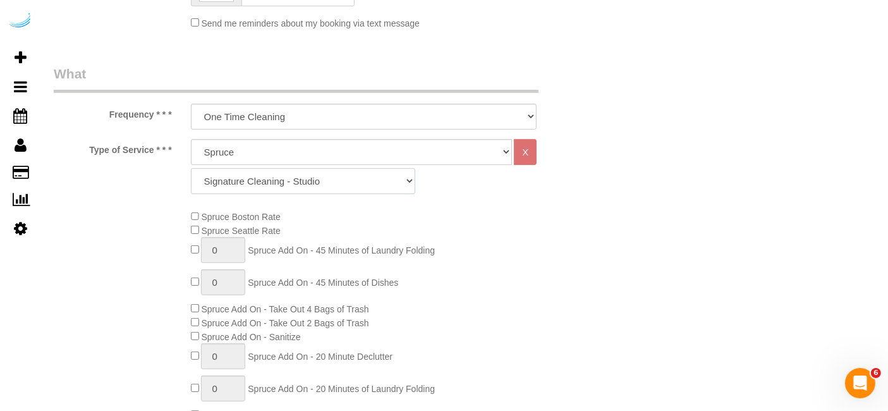
click at [317, 187] on select "Signature Cleaning - Studio Signature Cleaning - 1 Bed 1 Bath Signature Cleanin…" at bounding box center [303, 181] width 224 height 26
select select "309"
click at [191, 168] on select "Signature Cleaning - Studio Signature Cleaning - 1 Bed 1 Bath Signature Cleanin…" at bounding box center [303, 181] width 224 height 26
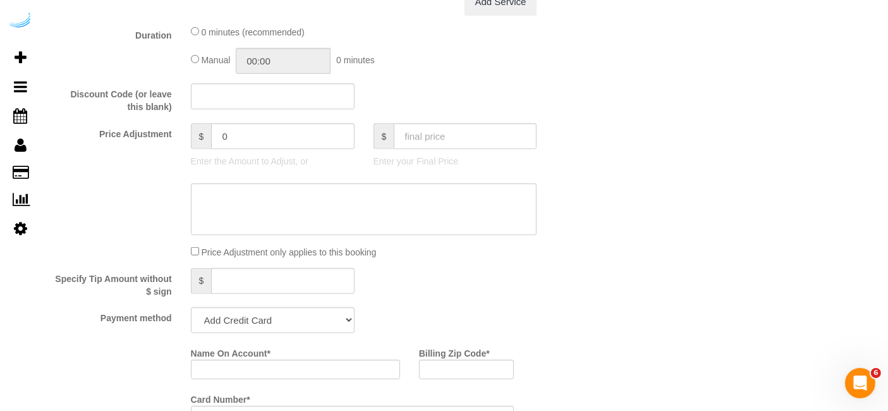
scroll to position [1123, 0]
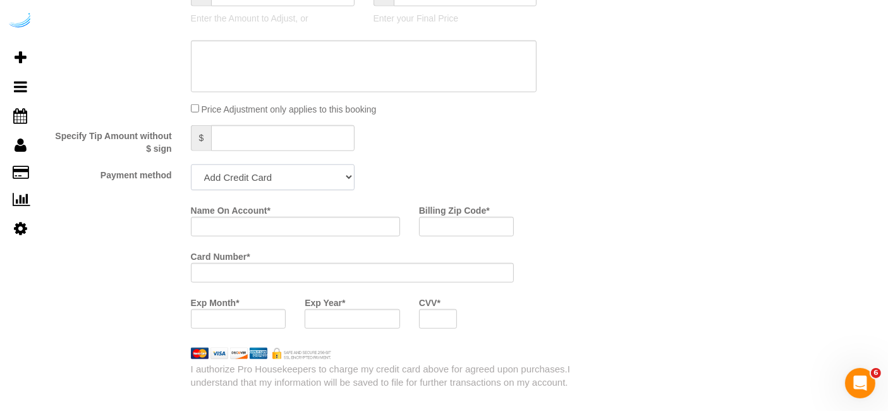
click at [279, 169] on select "Add Credit Card Cash Check Paypal" at bounding box center [273, 177] width 164 height 26
select select "string:check"
click at [191, 164] on select "Add Credit Card Cash Check Paypal" at bounding box center [273, 177] width 164 height 26
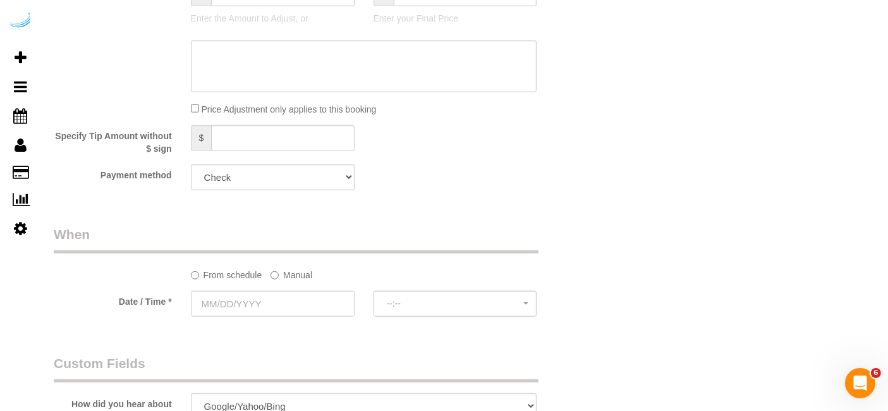
click at [280, 279] on label "Manual" at bounding box center [292, 272] width 42 height 17
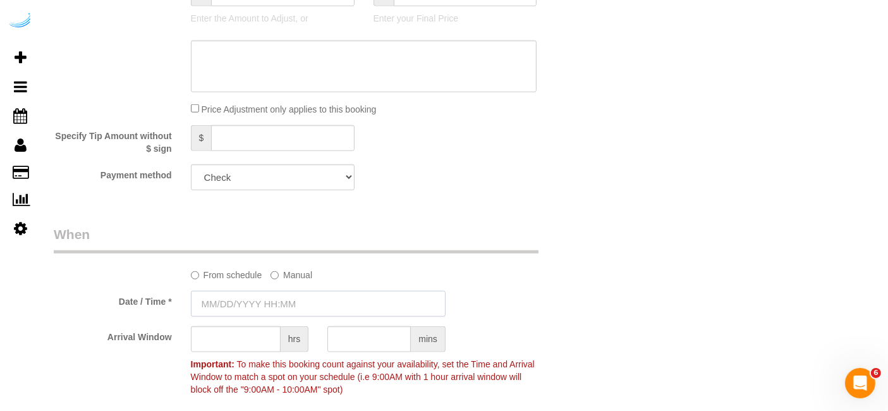
click at [258, 305] on input "text" at bounding box center [318, 304] width 255 height 26
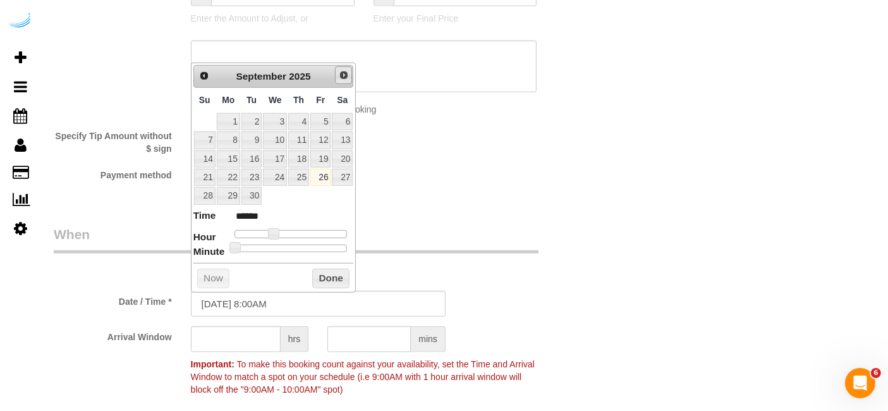
click at [342, 70] on span "Next" at bounding box center [344, 75] width 10 height 10
click at [280, 118] on link "1" at bounding box center [275, 121] width 24 height 17
type input "[DATE] 9:00AM"
type input "******"
click at [278, 229] on span at bounding box center [278, 233] width 11 height 11
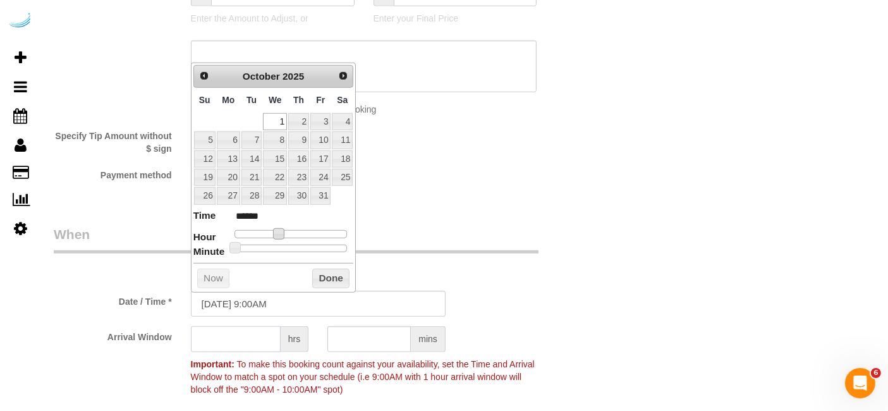
click at [245, 336] on input "text" at bounding box center [236, 339] width 90 height 26
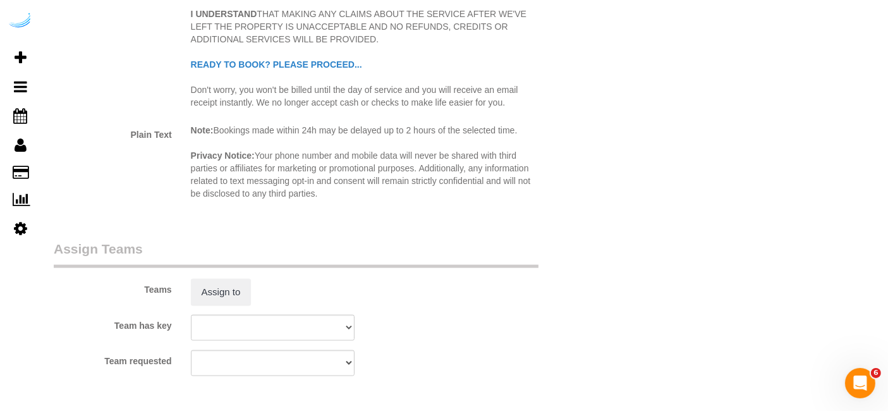
scroll to position [1826, 0]
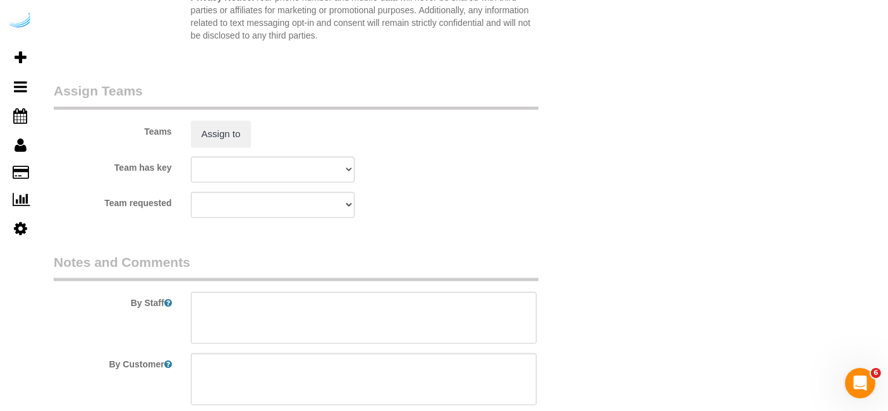
type input "4"
click at [233, 115] on div "Teams Assign to" at bounding box center [318, 115] width 548 height 66
click at [233, 126] on button "Assign to" at bounding box center [221, 134] width 61 height 27
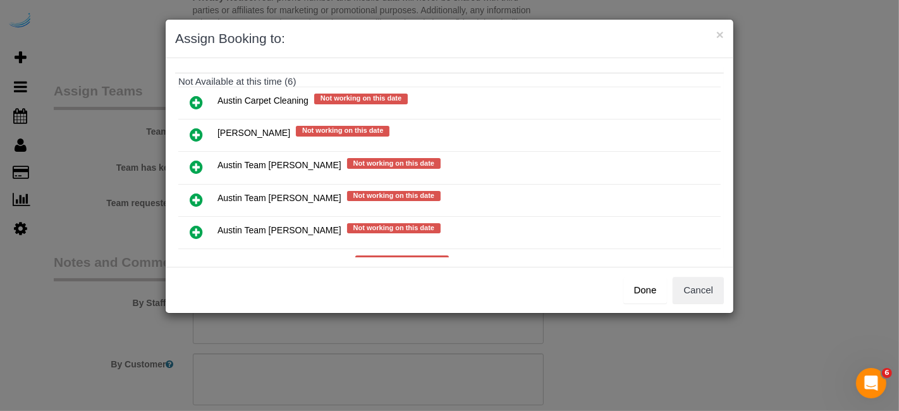
scroll to position [177, 0]
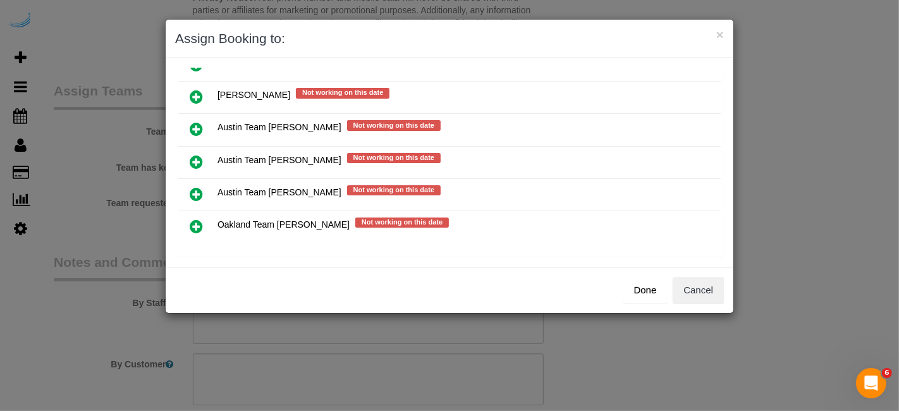
click at [199, 156] on icon at bounding box center [196, 161] width 13 height 15
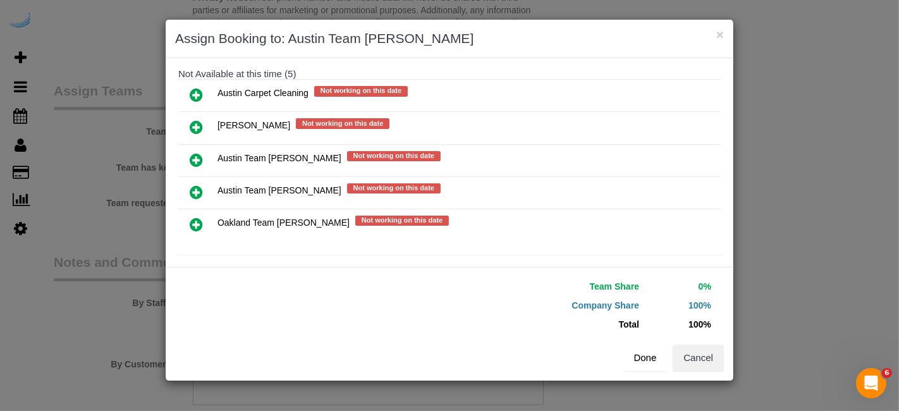
scroll to position [176, 0]
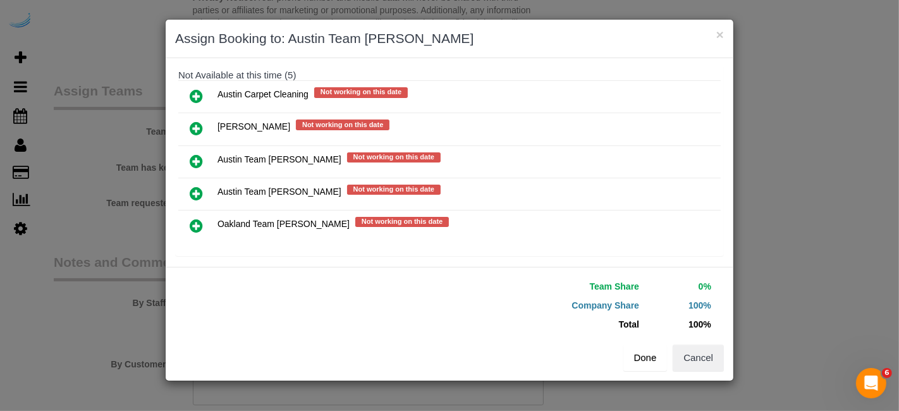
click at [642, 351] on button "Done" at bounding box center [645, 358] width 44 height 27
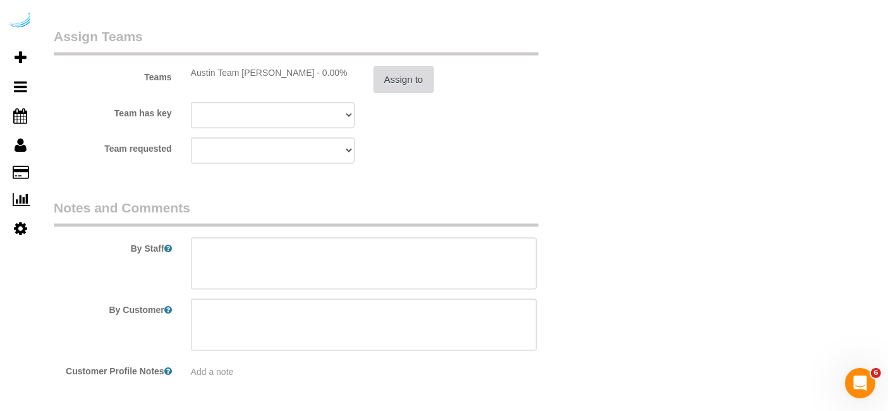
scroll to position [1923, 0]
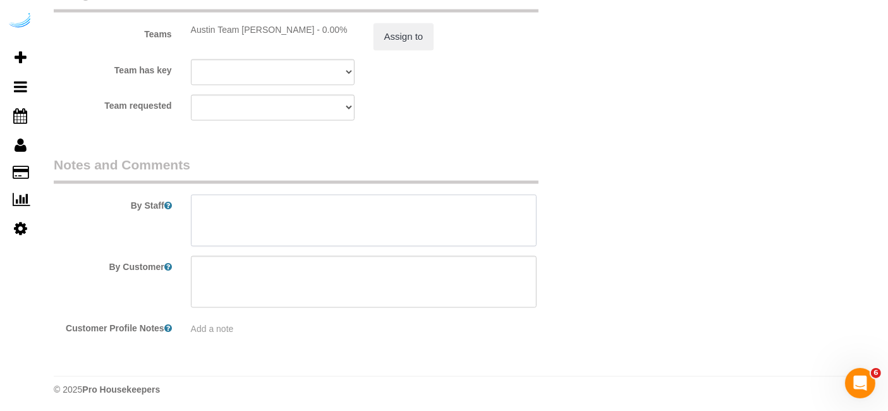
click at [458, 207] on textarea at bounding box center [364, 221] width 346 height 52
click at [389, 221] on textarea at bounding box center [364, 221] width 346 height 52
paste textarea "Permanent Notes:Entrance is by the guest parking sign in the back of the comple…"
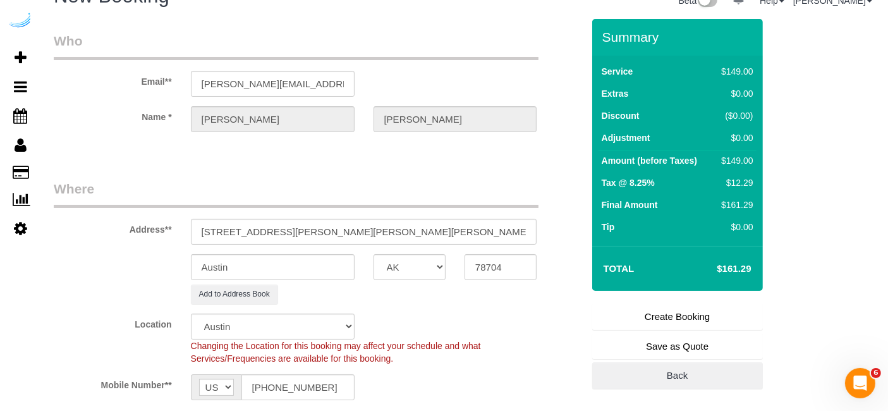
scroll to position [0, 0]
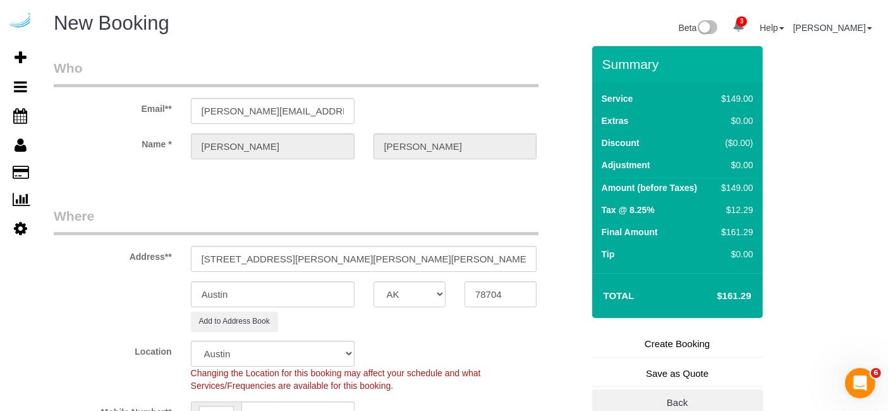
type textarea "Recurrency: Every 4 weeks Permanent Notes:Entrance is by the guest parking sign…"
click at [671, 344] on link "Create Booking" at bounding box center [677, 344] width 171 height 27
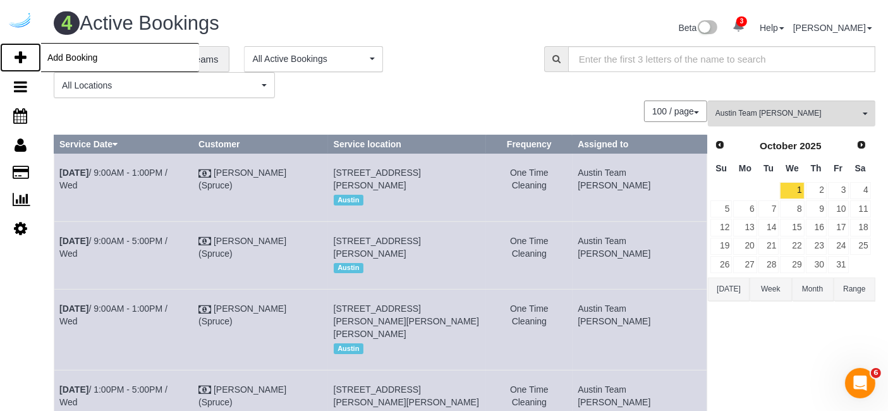
click at [13, 52] on link "Add Booking" at bounding box center [20, 57] width 41 height 29
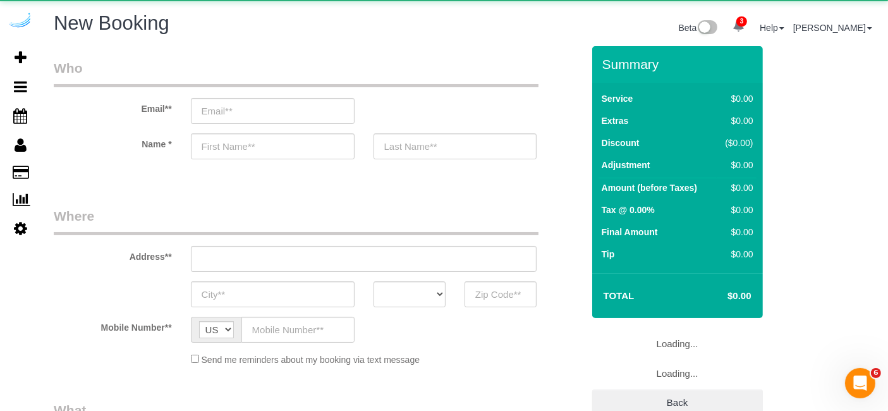
select select "object:5409"
select select "4"
select select "number:9"
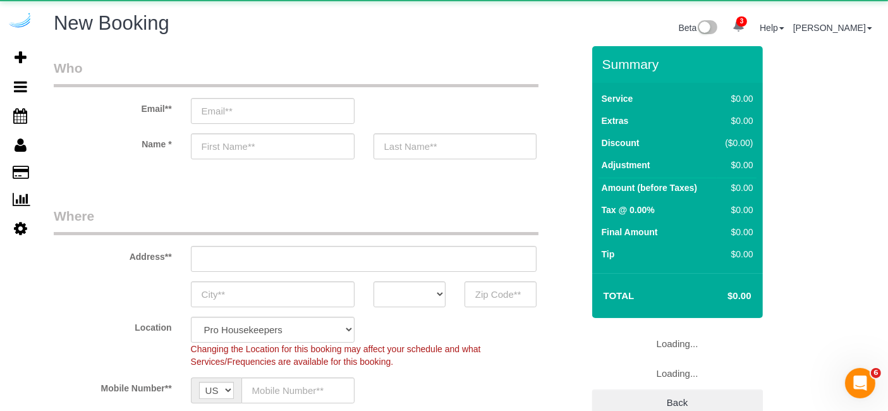
select select "object:5545"
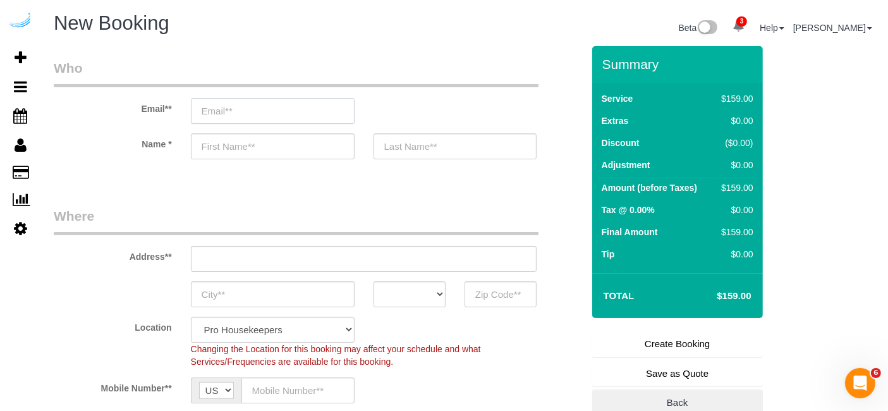
click at [331, 102] on input "email" at bounding box center [273, 111] width 164 height 26
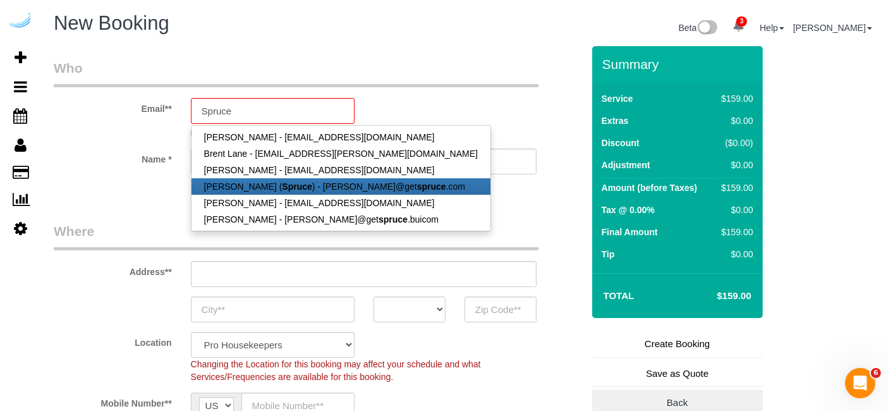
click at [300, 184] on link "[PERSON_NAME] ( Spruce ) - [PERSON_NAME]@get spruce .com" at bounding box center [341, 186] width 299 height 16
type input "[PERSON_NAME][EMAIL_ADDRESS][DOMAIN_NAME]"
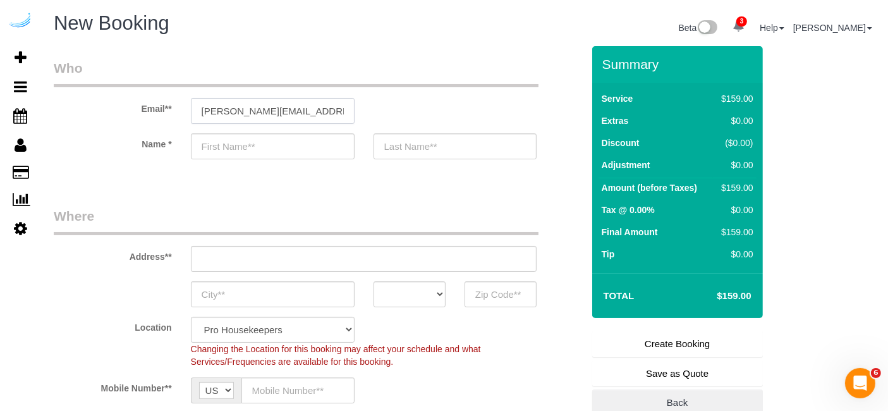
type input "[PERSON_NAME]"
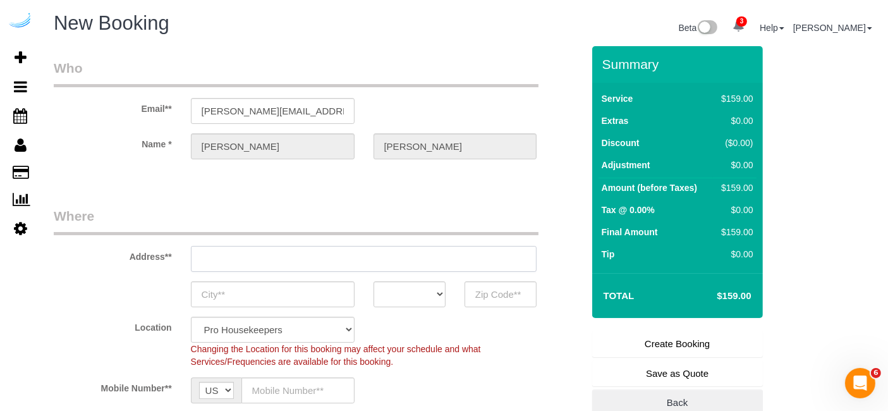
click at [338, 252] on input "text" at bounding box center [364, 259] width 346 height 26
type input "[STREET_ADDRESS][PERSON_NAME]"
type input "Austin"
select select "[GEOGRAPHIC_DATA]"
type input "78704"
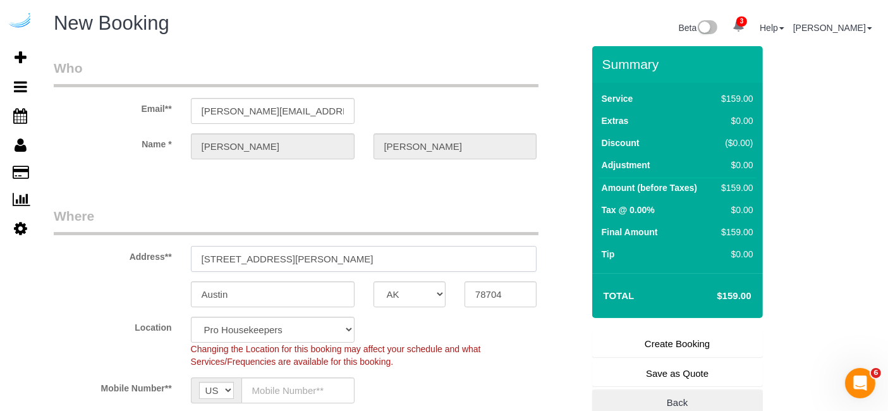
paste input "1007 S Congress Ave, Austin, TX 78704"
type input "1007 S Congress Ave, Austin, TX 78704"
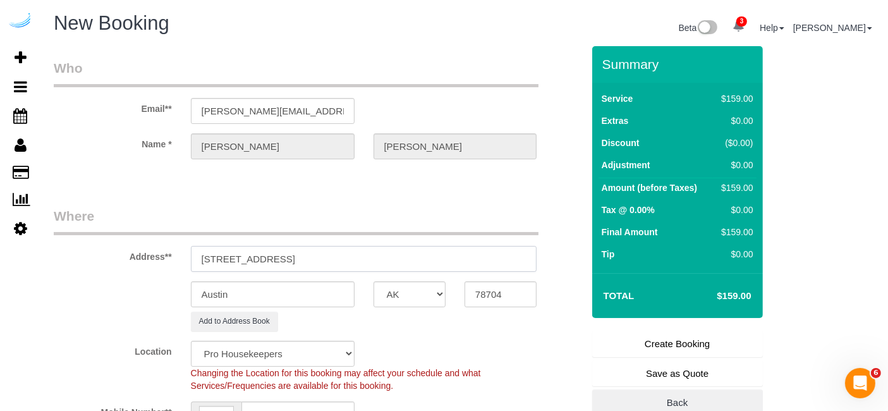
select select "9"
select select "object:5589"
drag, startPoint x: 345, startPoint y: 257, endPoint x: 425, endPoint y: 254, distance: 80.3
click at [425, 254] on input "1007 S Congress Ave, Austin, TX 78704" at bounding box center [364, 259] width 346 height 26
click at [470, 283] on input "78704" at bounding box center [501, 294] width 72 height 26
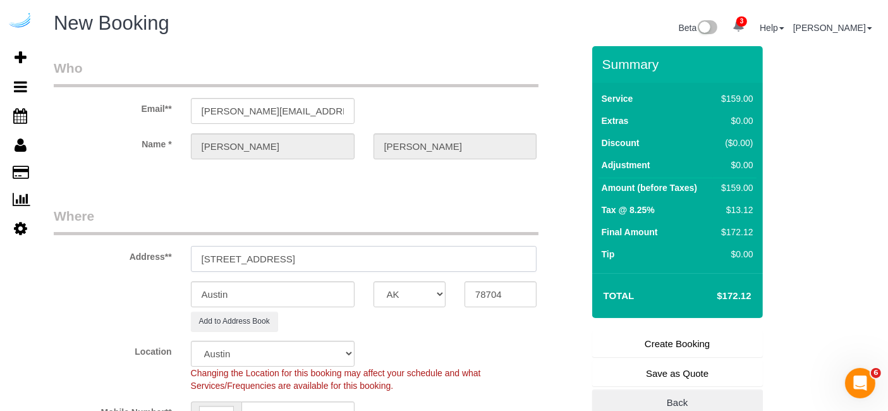
drag, startPoint x: 298, startPoint y: 257, endPoint x: 480, endPoint y: 254, distance: 182.7
click at [480, 254] on input "1007 S Congress Ave, Austin, TX 78704" at bounding box center [364, 259] width 346 height 26
paste input "Kevin OKeefe"
paste input "The Muse at SoCo"
paste input "1451546"
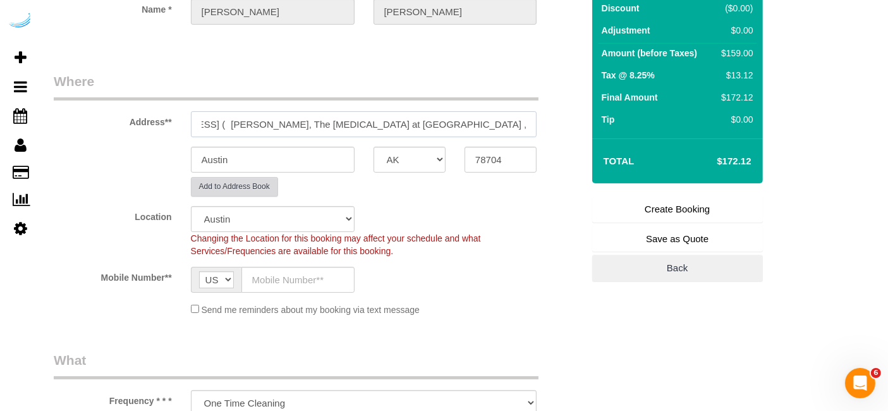
scroll to position [140, 0]
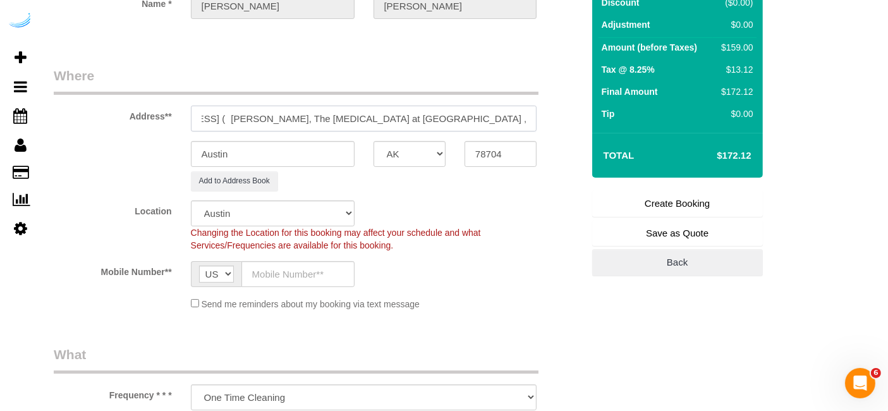
type input "1007 S Congress Ave, Building 215, Unit 215 ( Kevin OKeefe, The Muse at SoCo , …"
click at [313, 281] on input "text" at bounding box center [298, 274] width 113 height 26
paste input "[PHONE_NUMBER]"
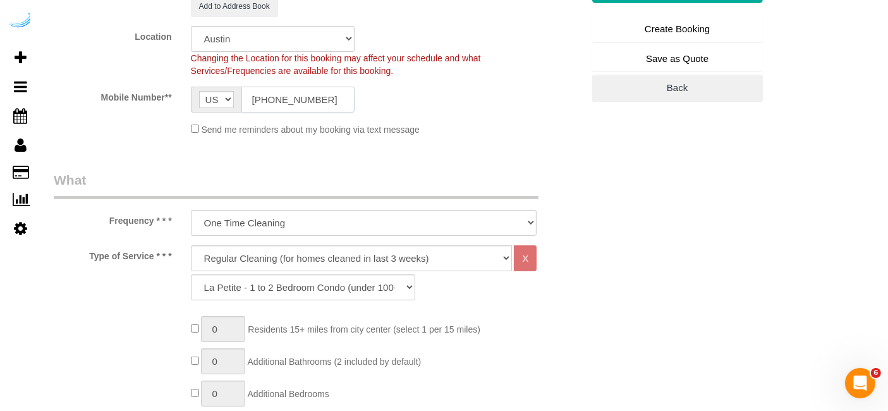
scroll to position [351, 0]
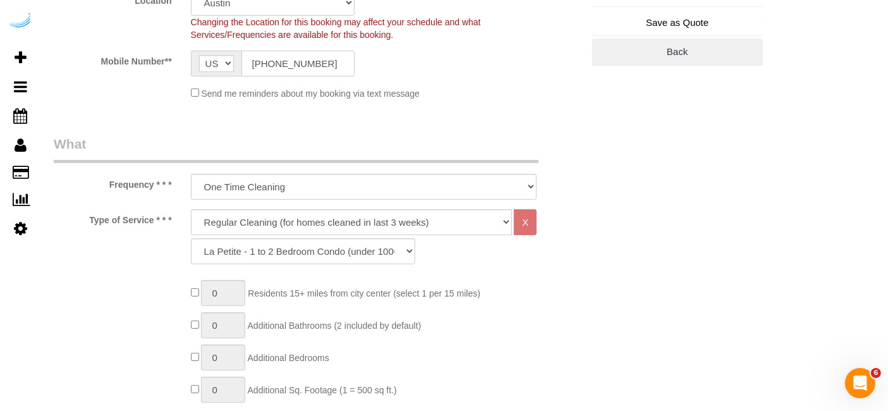
type input "[PHONE_NUMBER]"
click at [320, 227] on select "Deep Cleaning (for homes that have not been cleaned in 3+ weeks) Spruce Regular…" at bounding box center [352, 222] width 322 height 26
select select "282"
click at [191, 209] on select "Deep Cleaning (for homes that have not been cleaned in 3+ weeks) Spruce Regular…" at bounding box center [352, 222] width 322 height 26
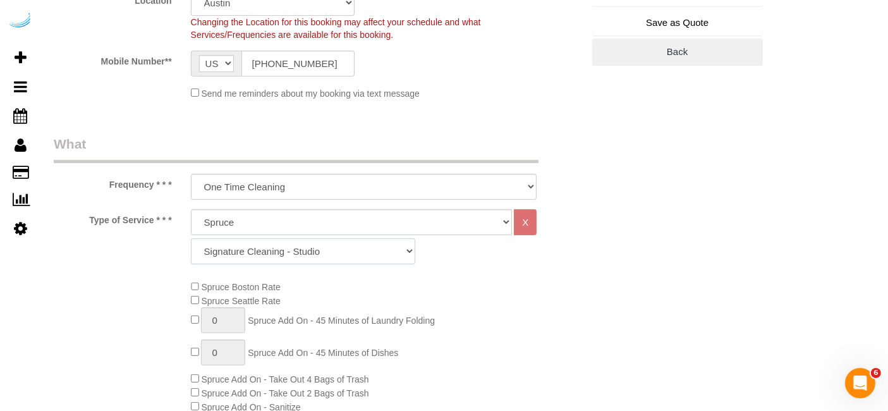
drag, startPoint x: 279, startPoint y: 260, endPoint x: 281, endPoint y: 243, distance: 16.5
click at [279, 260] on select "Signature Cleaning - Studio Signature Cleaning - 1 Bed 1 Bath Signature Cleanin…" at bounding box center [303, 251] width 224 height 26
select select "304"
click at [191, 238] on select "Signature Cleaning - Studio Signature Cleaning - 1 Bed 1 Bath Signature Cleanin…" at bounding box center [303, 251] width 224 height 26
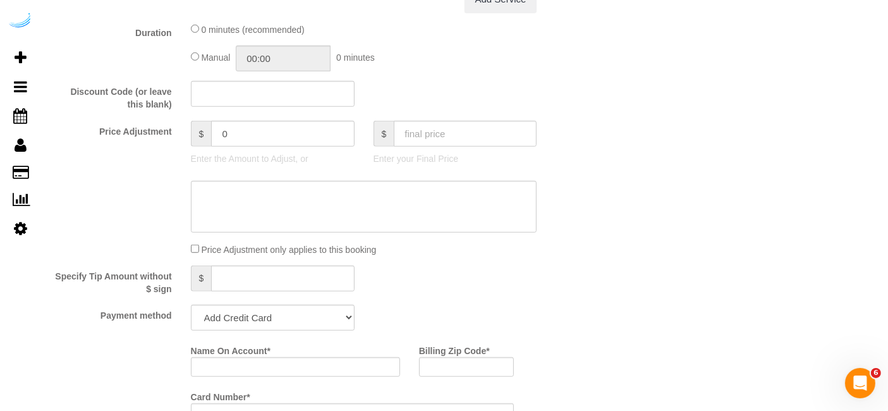
scroll to position [1053, 0]
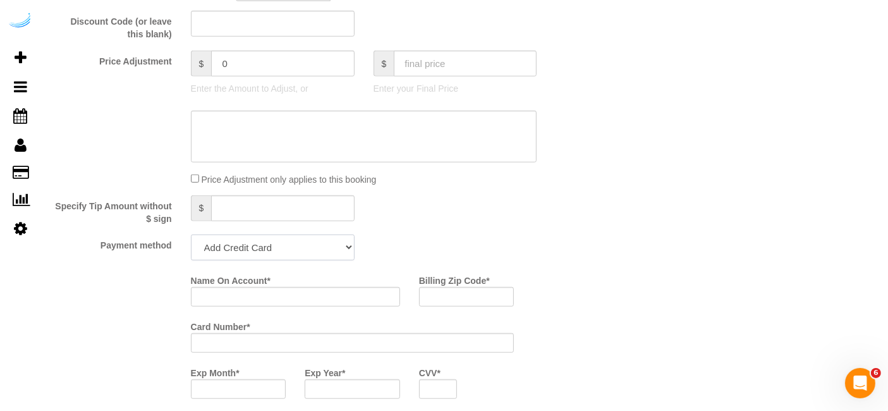
drag, startPoint x: 290, startPoint y: 243, endPoint x: 286, endPoint y: 251, distance: 8.8
click at [290, 243] on select "Add Credit Card Cash Check Paypal" at bounding box center [273, 248] width 164 height 26
click at [191, 235] on select "Add Credit Card Cash Check Paypal" at bounding box center [273, 248] width 164 height 26
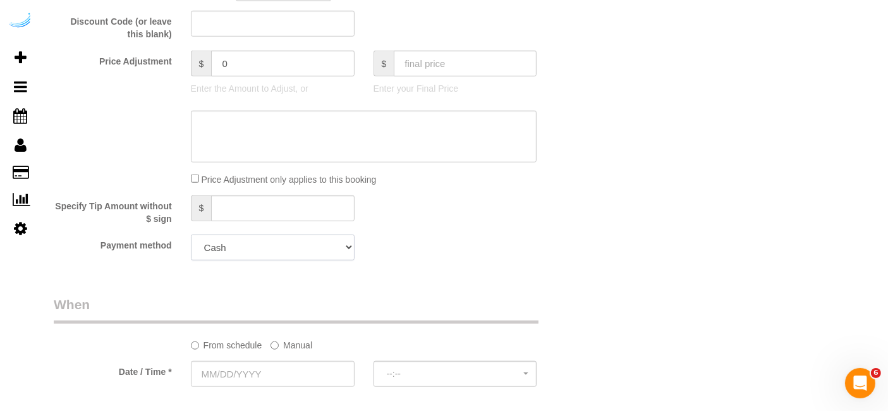
click at [294, 245] on select "Add Credit Card Cash Check Paypal" at bounding box center [273, 248] width 164 height 26
select select "string:check"
click at [191, 235] on select "Add Credit Card Cash Check Paypal" at bounding box center [273, 248] width 164 height 26
click at [291, 350] on sui-booking-spot "From schedule Manual Date / Time * --:-- --:--" at bounding box center [318, 342] width 529 height 94
click at [293, 342] on label "Manual" at bounding box center [292, 342] width 42 height 17
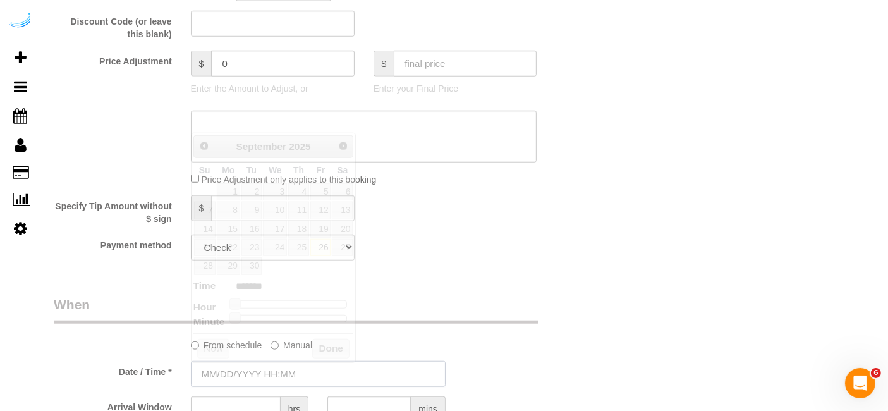
click at [281, 370] on input "text" at bounding box center [318, 374] width 255 height 26
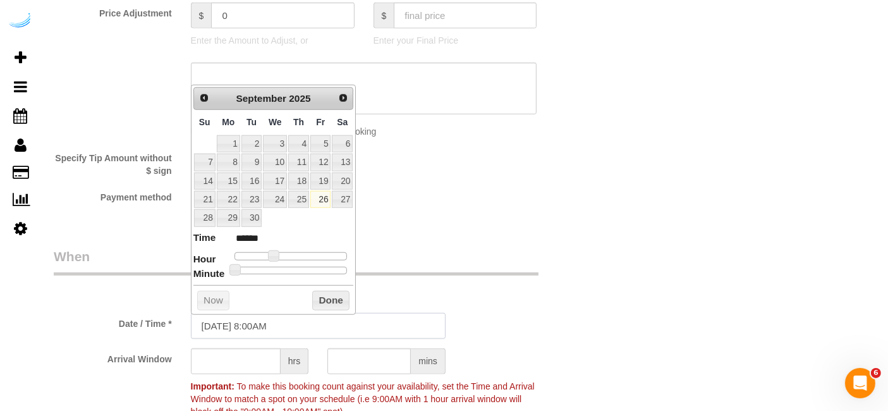
scroll to position [1123, 0]
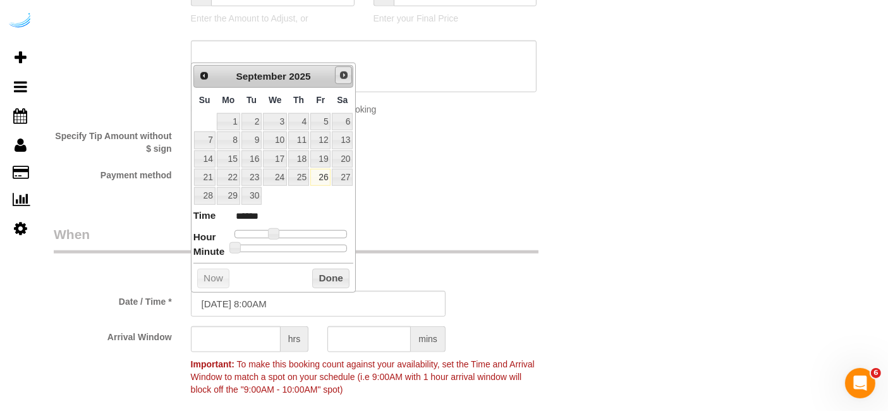
click at [348, 73] on span "Next" at bounding box center [344, 75] width 10 height 10
click at [283, 118] on link "1" at bounding box center [275, 121] width 24 height 17
type input "[DATE] 9:00AM"
type input "******"
click at [274, 230] on span at bounding box center [278, 233] width 11 height 11
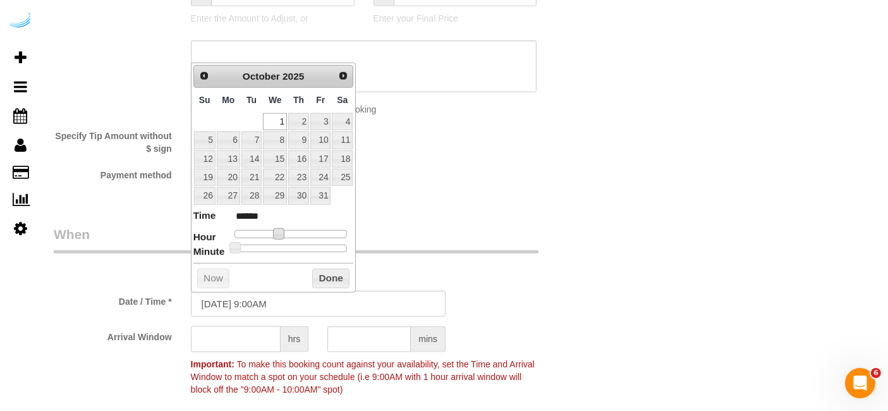
click at [238, 333] on input "text" at bounding box center [236, 339] width 90 height 26
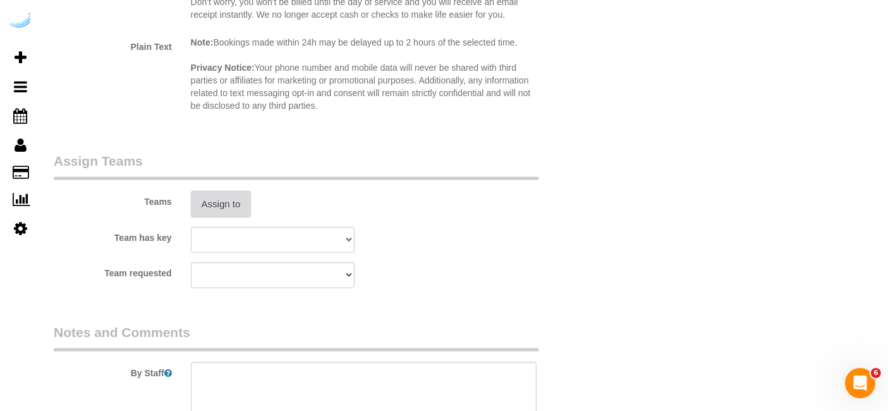
type input "8"
click at [205, 197] on button "Assign to" at bounding box center [221, 204] width 61 height 27
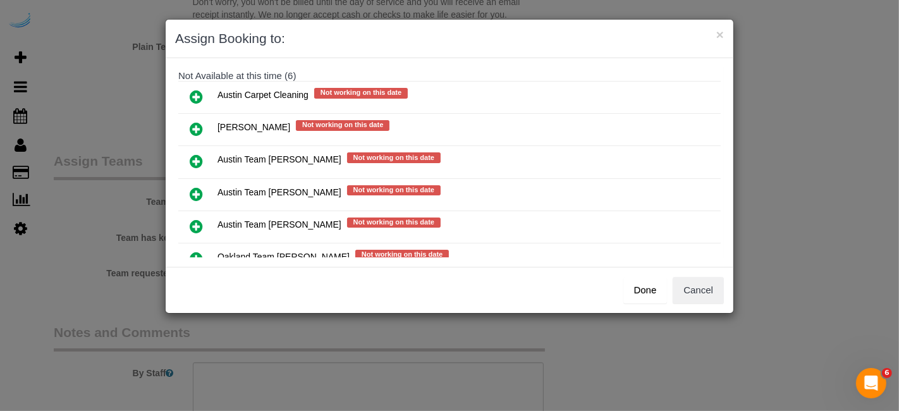
scroll to position [177, 0]
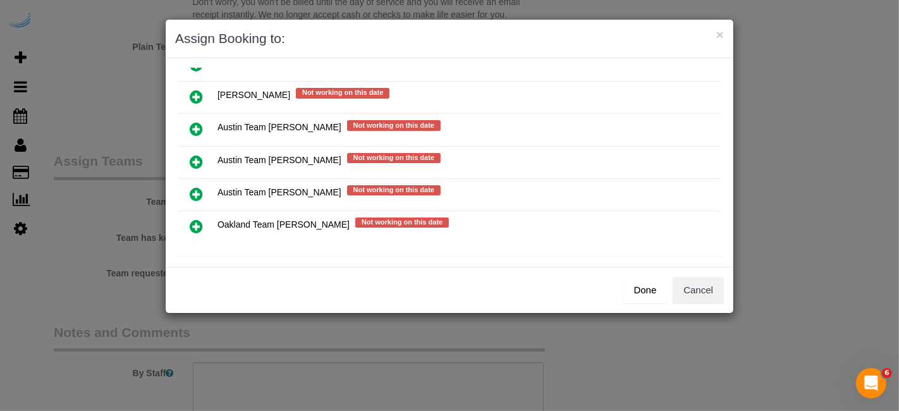
click at [191, 154] on icon at bounding box center [196, 161] width 13 height 15
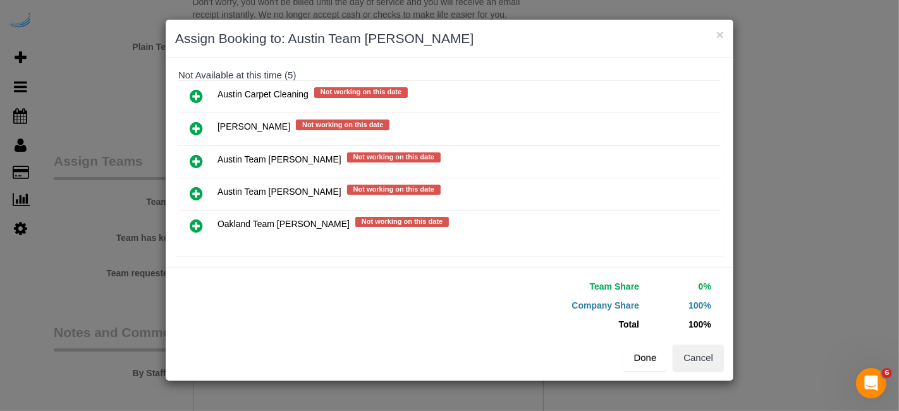
click at [641, 354] on button "Done" at bounding box center [645, 358] width 44 height 27
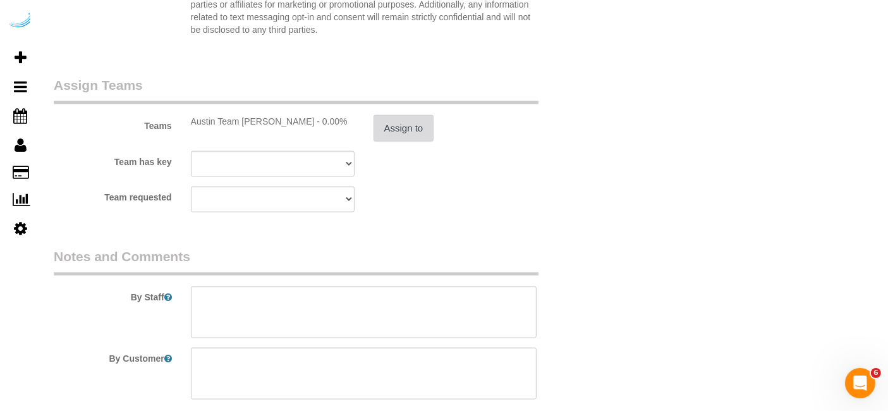
scroll to position [1826, 0]
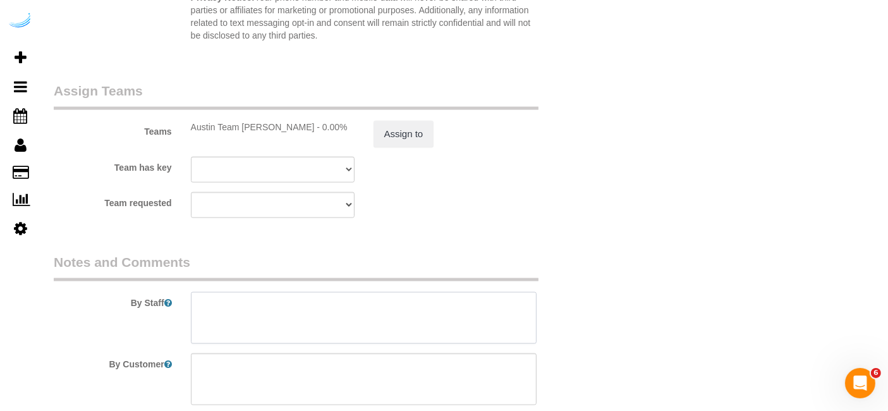
click at [344, 292] on textarea at bounding box center [364, 318] width 346 height 52
click at [376, 308] on textarea at bounding box center [364, 318] width 346 height 52
paste textarea "Permanent Notes:No notes from this customer.Today's Notes:No notes from this se…"
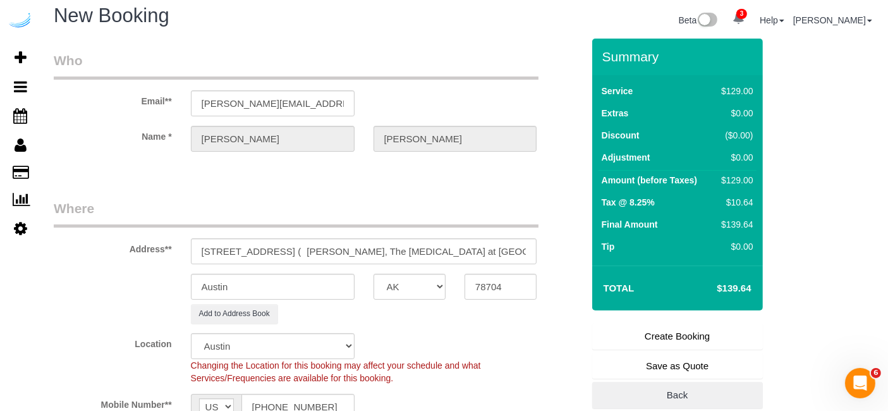
scroll to position [0, 0]
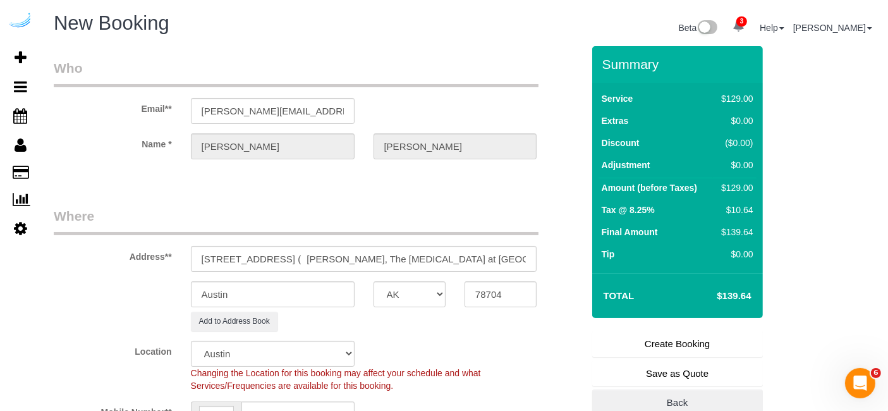
type textarea "Recurrency: Every 1 week Permanent Notes:No notes from this customer.Today's No…"
click at [699, 338] on link "Create Booking" at bounding box center [677, 344] width 171 height 27
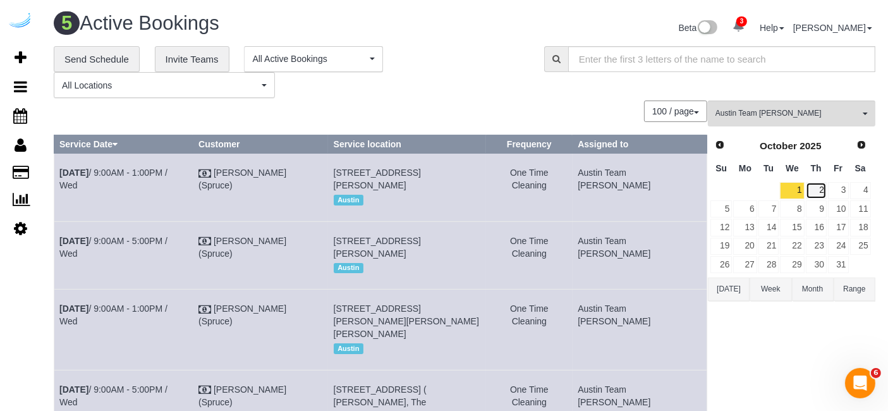
click at [814, 188] on link "2" at bounding box center [816, 190] width 21 height 17
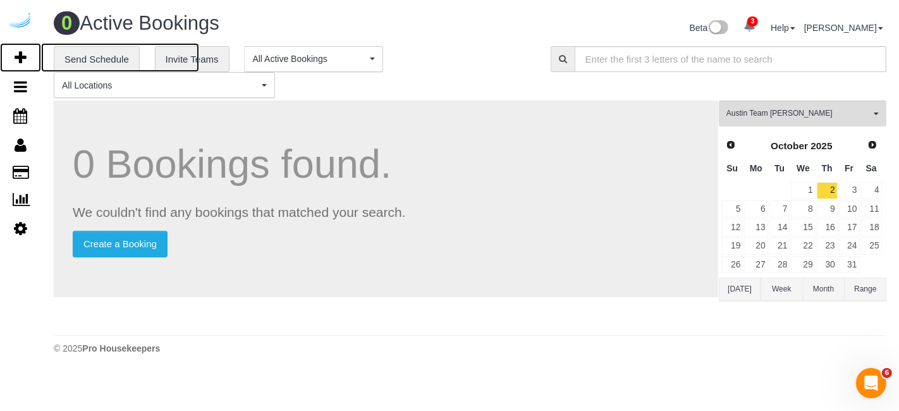
drag, startPoint x: 21, startPoint y: 58, endPoint x: 152, endPoint y: 8, distance: 139.7
click at [21, 58] on icon at bounding box center [21, 57] width 12 height 15
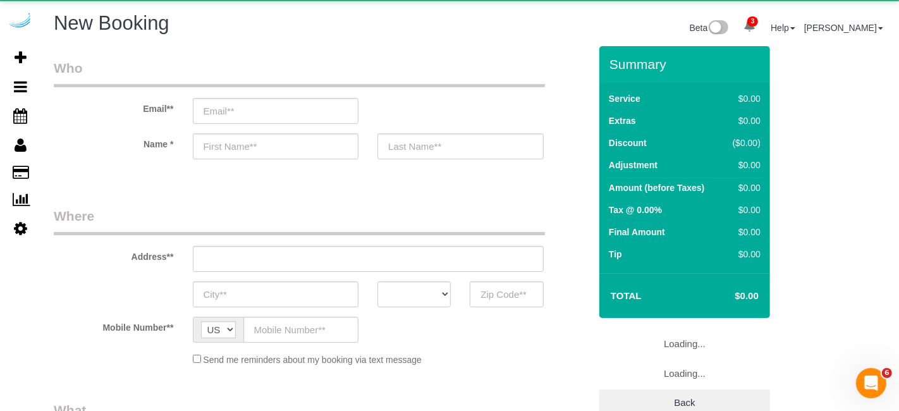
select select "object:7298"
select select "4"
select select "number:9"
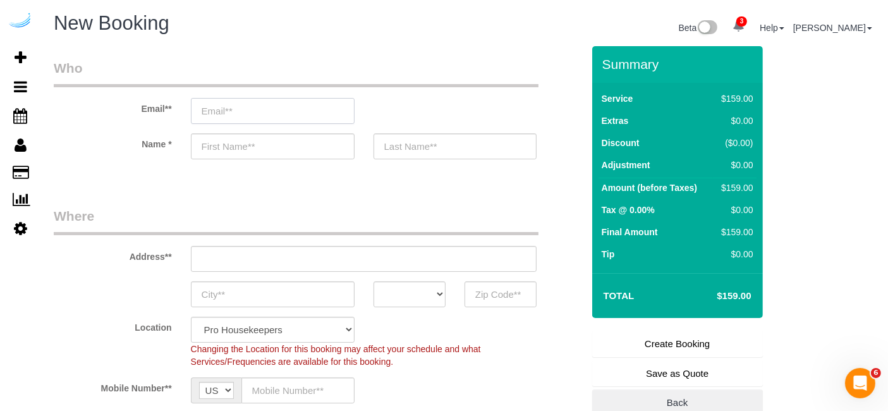
click at [292, 106] on input "email" at bounding box center [273, 111] width 164 height 26
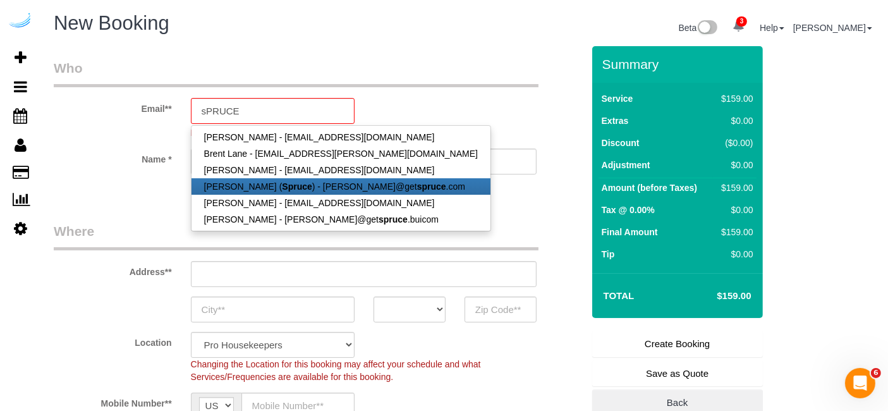
click at [292, 185] on strong "Spruce" at bounding box center [297, 186] width 30 height 10
type input "[PERSON_NAME][EMAIL_ADDRESS][DOMAIN_NAME]"
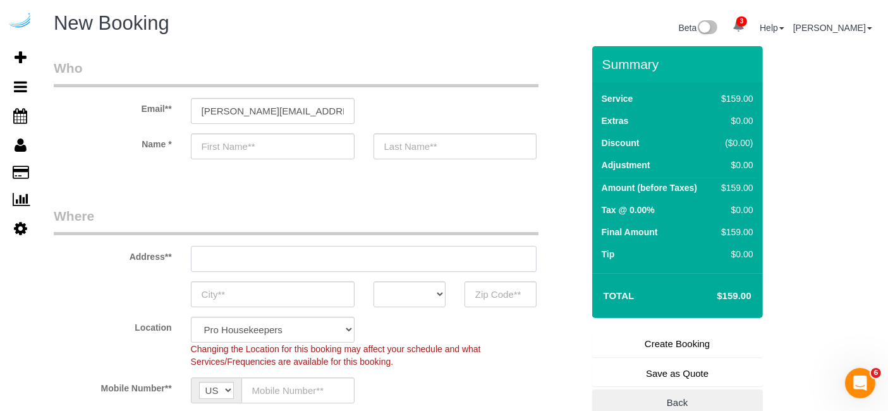
type input "[PERSON_NAME]"
click at [347, 260] on input "text" at bounding box center [364, 259] width 346 height 26
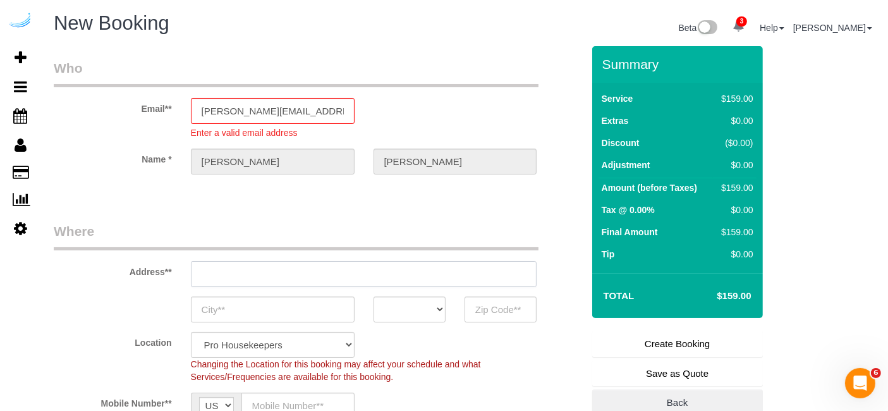
type input "[STREET_ADDRESS][PERSON_NAME]"
type input "Austin"
select select "[GEOGRAPHIC_DATA]"
type input "78704"
paste input "1100 S Lamar Blvd, Austin, TX 78704"
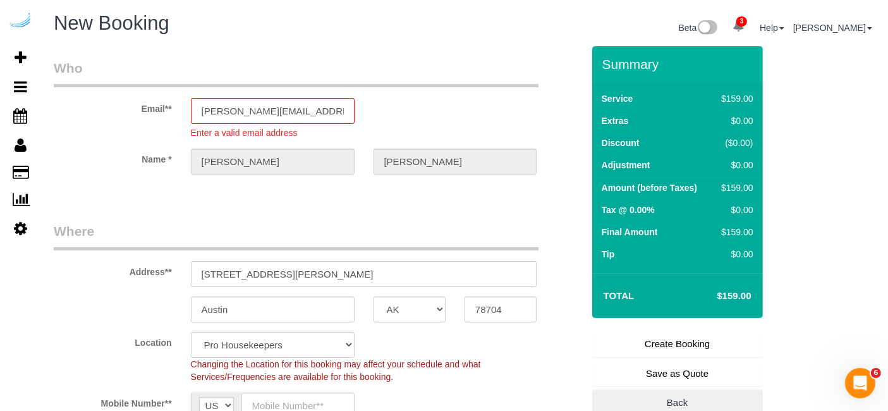
type input "1100 S Lamar Blvd, Austin, TX 78704"
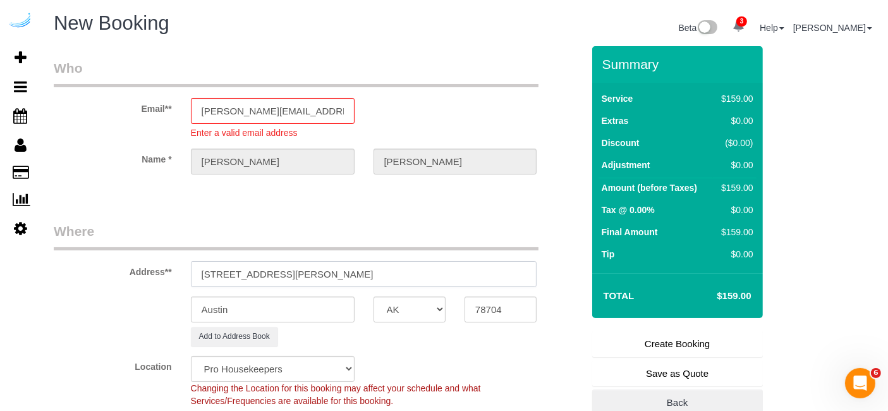
select select "9"
drag, startPoint x: 333, startPoint y: 273, endPoint x: 426, endPoint y: 271, distance: 93.6
click at [426, 271] on input "1100 S Lamar Blvd, Austin, TX 78704" at bounding box center [364, 274] width 346 height 26
select select "object:7344"
click at [476, 302] on input "78704" at bounding box center [501, 310] width 72 height 26
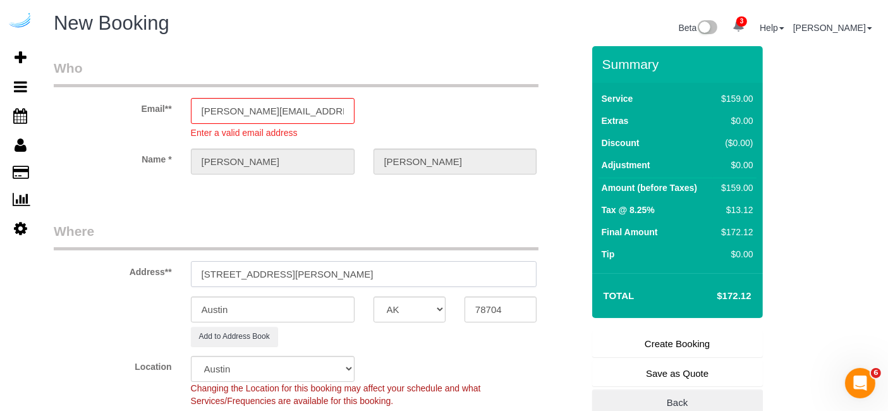
drag, startPoint x: 285, startPoint y: 268, endPoint x: 530, endPoint y: 280, distance: 246.2
click at [530, 280] on input "1100 S Lamar Blvd, Austin, TX 78704" at bounding box center [364, 274] width 346 height 26
paste input "Jack Roller"
paste input "Lamar Union"
paste input "1489893"
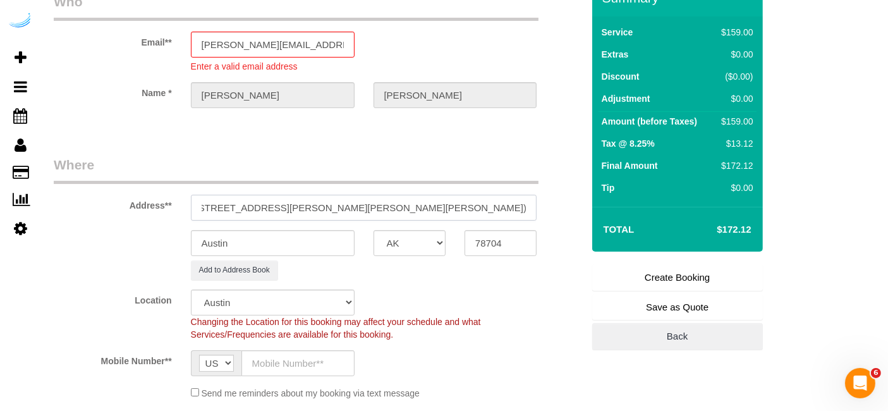
scroll to position [211, 0]
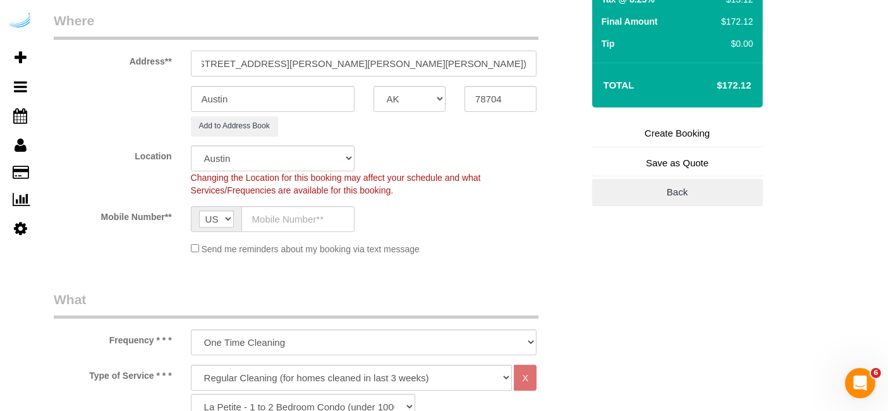
type input "1100 S Lamar Blvd, Building 1, Unit 1208 ( Jack Roller, Lamar Union , 1489893)"
click at [307, 214] on input "text" at bounding box center [298, 219] width 113 height 26
paste input "[PHONE_NUMBER]"
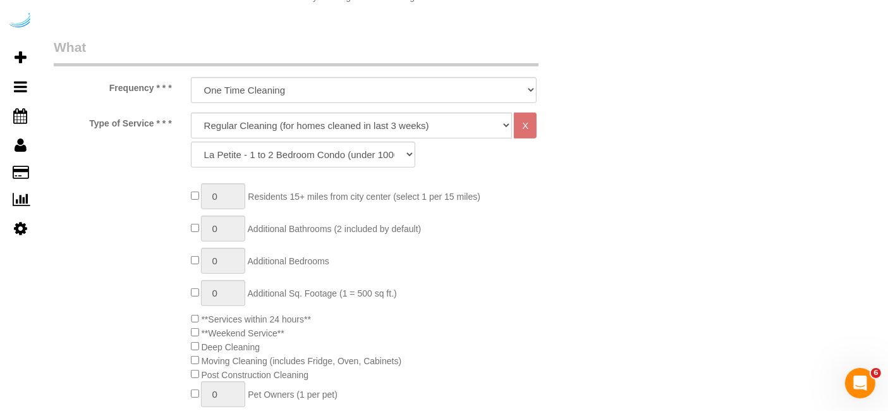
scroll to position [491, 0]
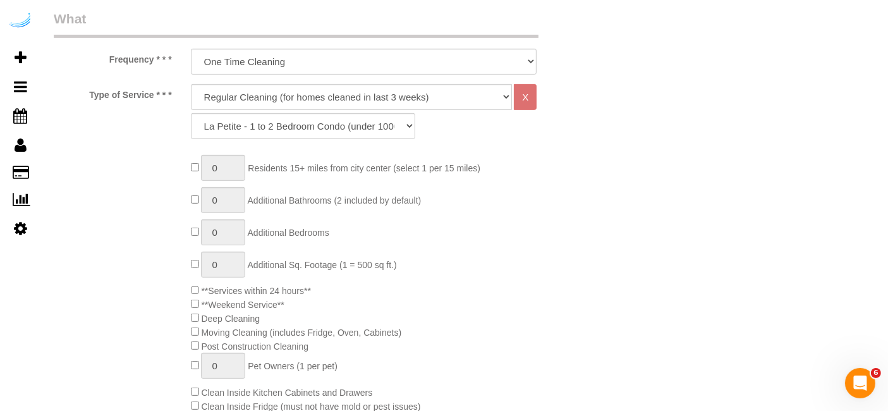
type input "[PHONE_NUMBER]"
click at [328, 92] on select "Deep Cleaning (for homes that have not been cleaned in 3+ weeks) Spruce Regular…" at bounding box center [352, 97] width 322 height 26
select select "282"
click at [191, 84] on select "Deep Cleaning (for homes that have not been cleaned in 3+ weeks) Spruce Regular…" at bounding box center [352, 97] width 322 height 26
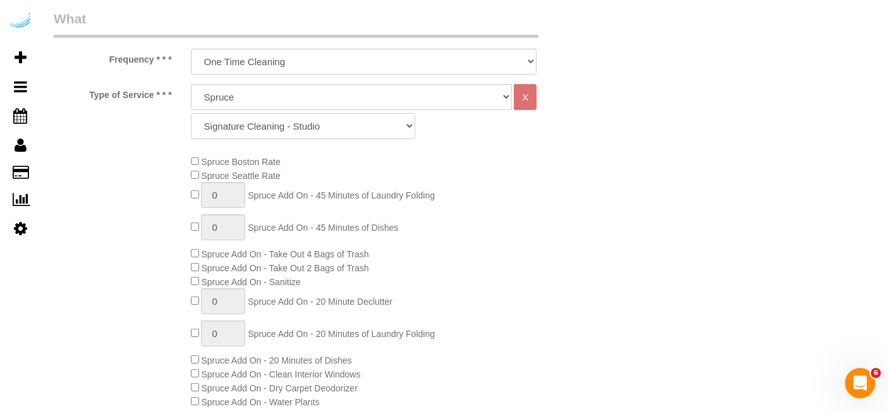
click at [291, 128] on select "Signature Cleaning - Studio Signature Cleaning - 1 Bed 1 Bath Signature Cleanin…" at bounding box center [303, 126] width 224 height 26
select select "320"
click at [191, 113] on select "Signature Cleaning - Studio Signature Cleaning - 1 Bed 1 Bath Signature Cleanin…" at bounding box center [303, 126] width 224 height 26
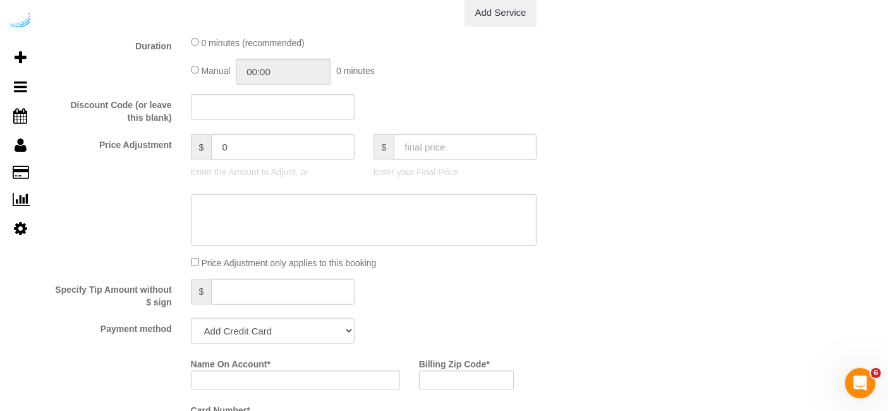
scroll to position [1053, 0]
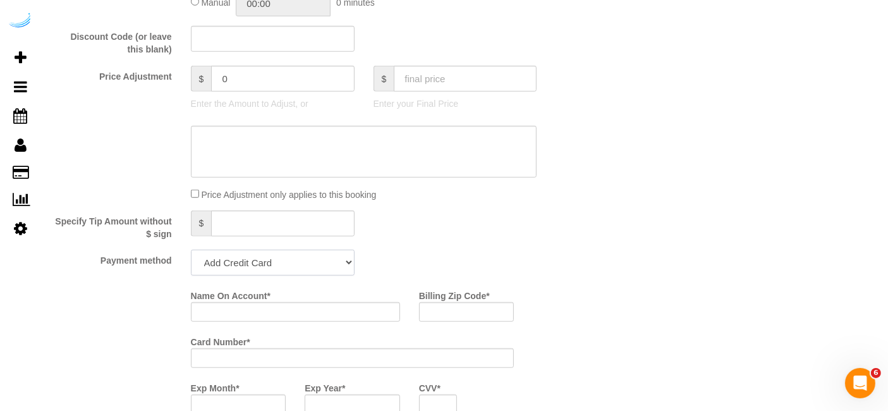
click at [265, 252] on select "Add Credit Card Cash Check Paypal" at bounding box center [273, 263] width 164 height 26
select select "string:check"
click at [191, 250] on select "Add Credit Card Cash Check Paypal" at bounding box center [273, 263] width 164 height 26
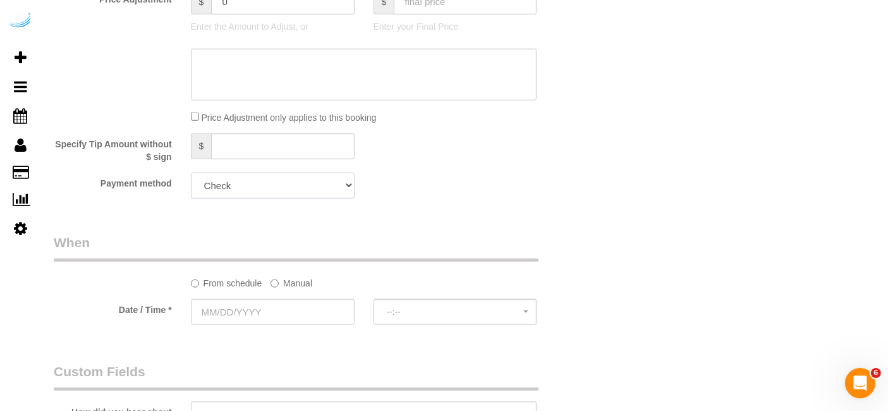
scroll to position [1194, 0]
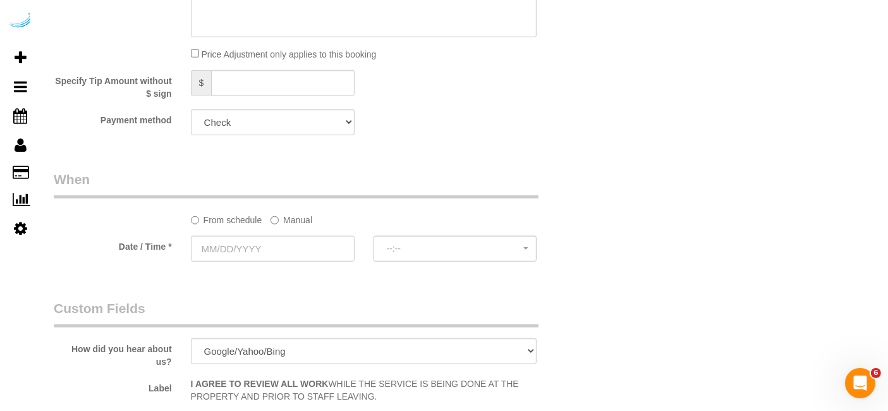
click at [303, 221] on label "Manual" at bounding box center [292, 217] width 42 height 17
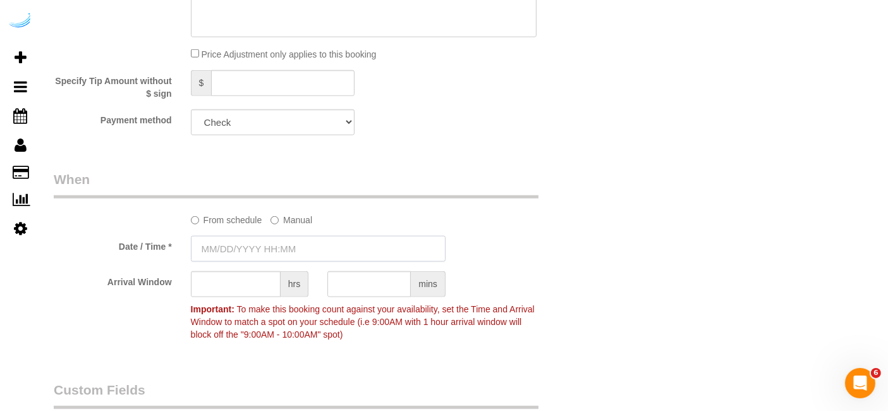
click at [291, 245] on input "text" at bounding box center [318, 249] width 255 height 26
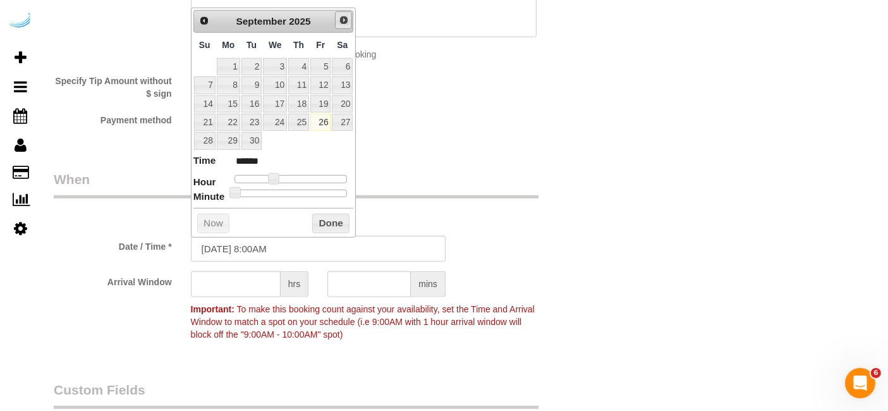
click at [352, 14] on link "Next" at bounding box center [344, 20] width 18 height 18
click at [303, 62] on link "2" at bounding box center [298, 66] width 21 height 17
type input "[DATE] 9:00AM"
type input "******"
click at [277, 176] on span at bounding box center [278, 178] width 11 height 11
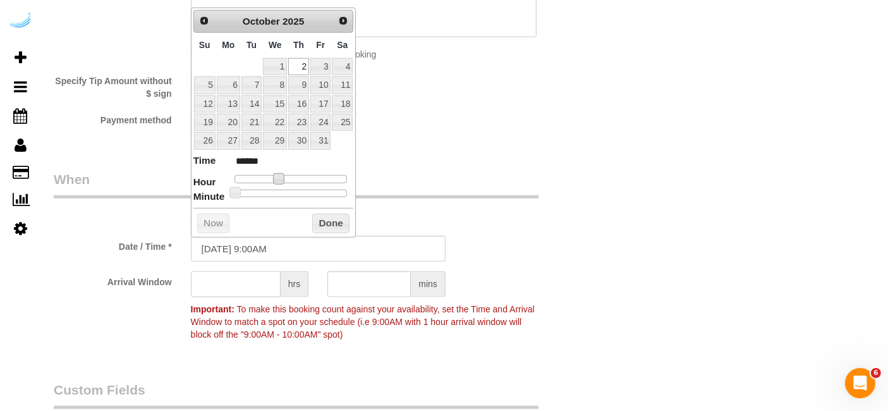
click at [258, 281] on input "text" at bounding box center [236, 284] width 90 height 26
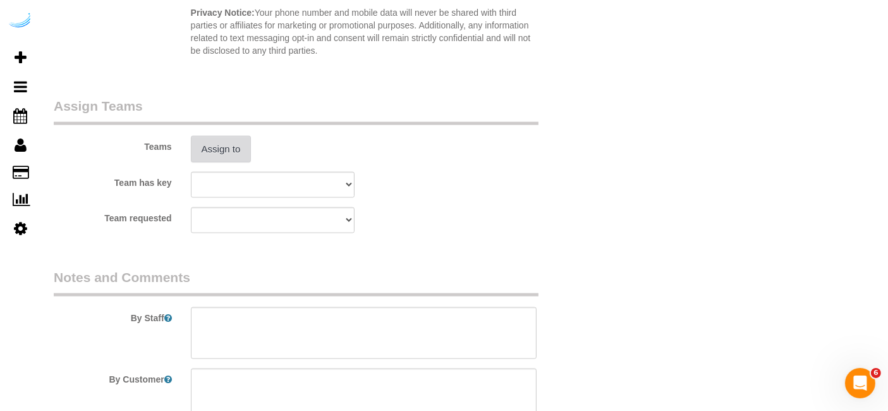
type input "4"
click at [234, 152] on button "Assign to" at bounding box center [221, 149] width 61 height 27
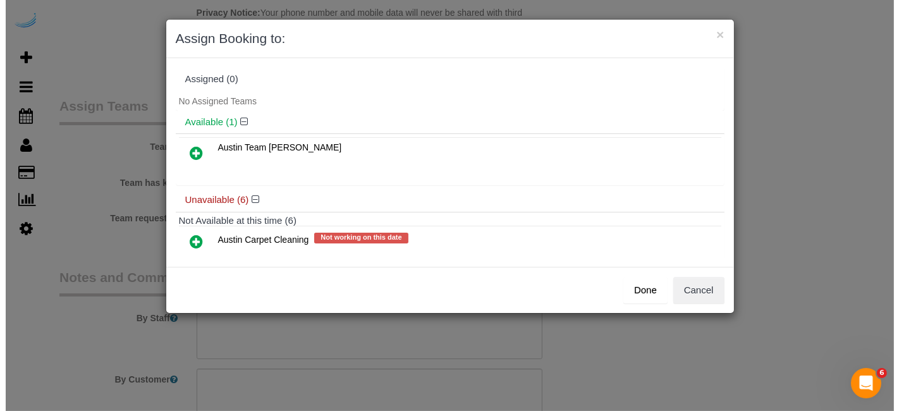
scroll to position [1825, 0]
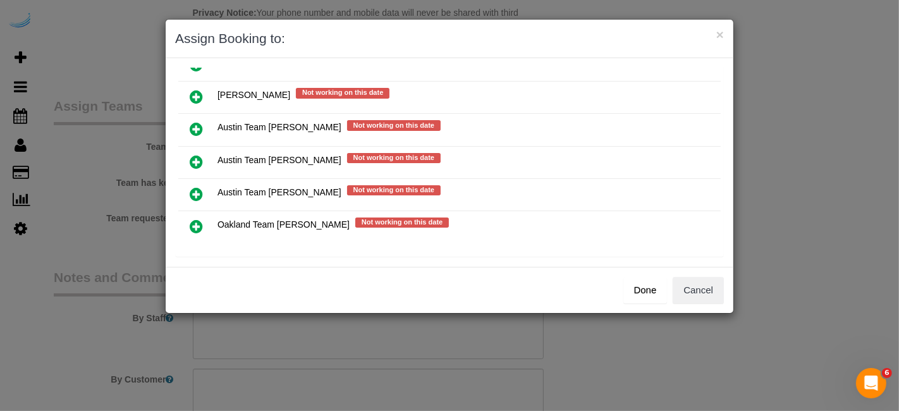
click at [195, 154] on icon at bounding box center [196, 161] width 13 height 15
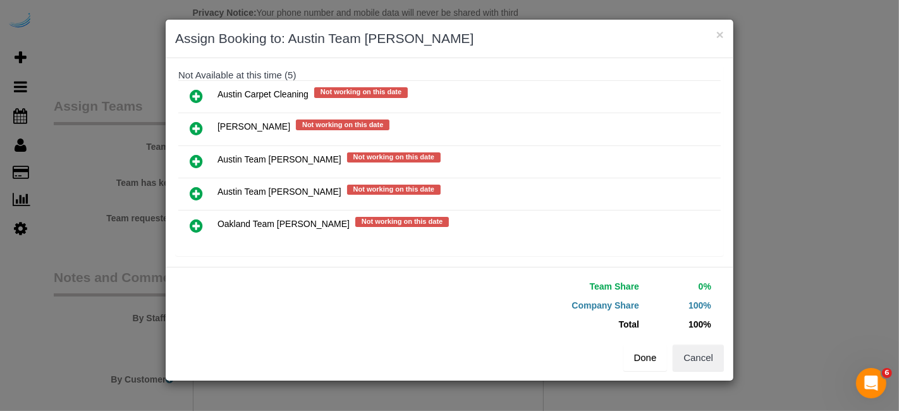
click at [630, 339] on div "Team Share 0% Company Share 100% Total 100% Warning: The Company share is 0%. I…" at bounding box center [587, 311] width 274 height 68
click at [640, 350] on button "Done" at bounding box center [645, 358] width 44 height 27
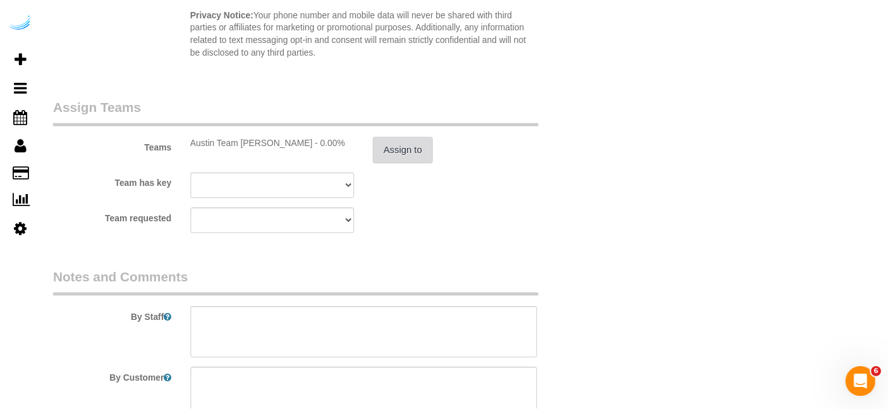
scroll to position [1826, 0]
click at [423, 319] on textarea at bounding box center [364, 333] width 346 height 52
click at [348, 335] on textarea at bounding box center [364, 333] width 346 height 52
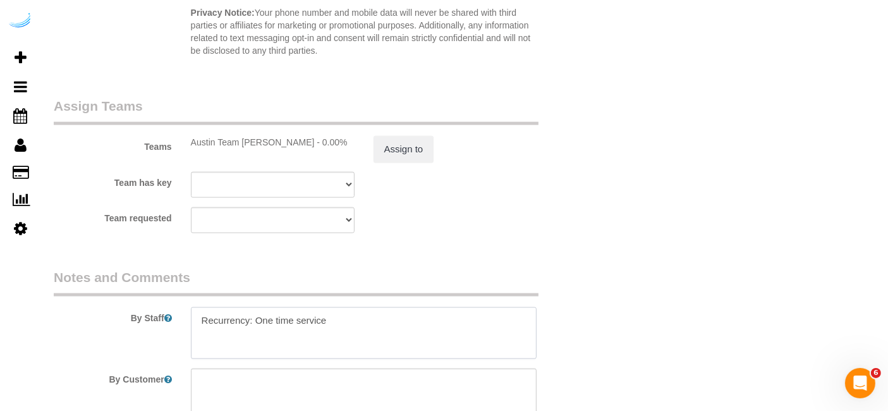
paste textarea "Permanent Notes:No notes from this customer.Today's Notes:Pick up key from leas…"
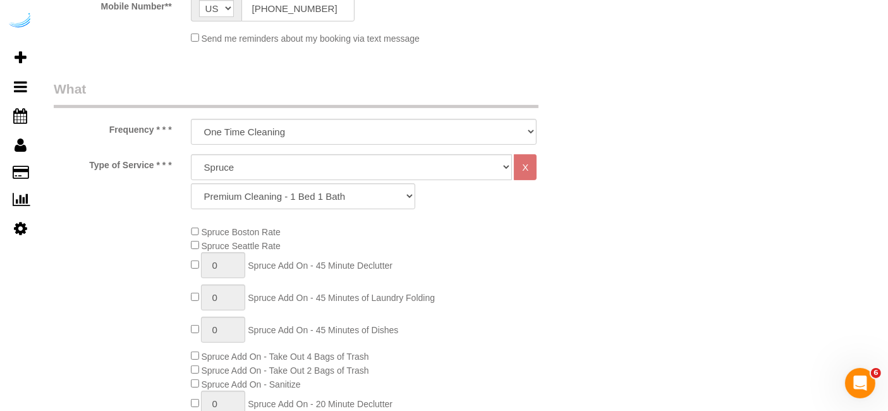
scroll to position [70, 0]
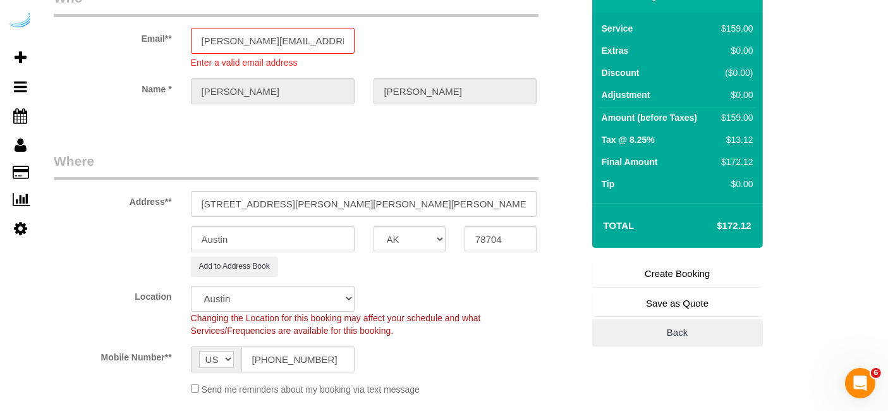
type textarea "Recurrency: One time service Permanent Notes:No notes from this customer.Today'…"
click at [706, 266] on link "Create Booking" at bounding box center [677, 273] width 171 height 27
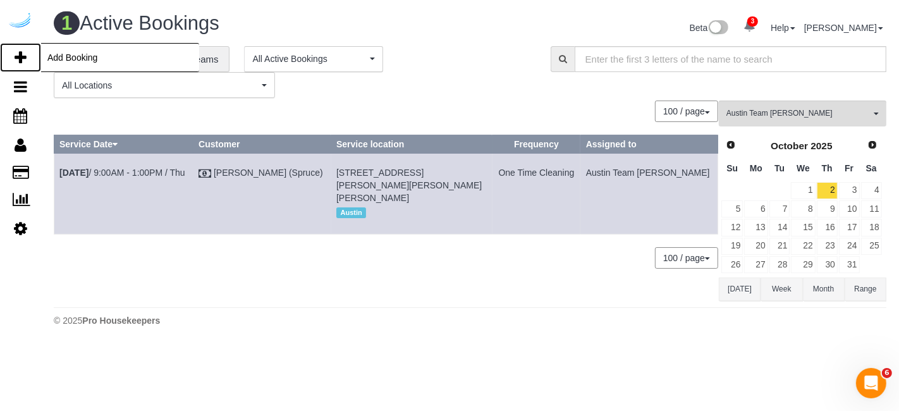
click at [20, 54] on icon at bounding box center [21, 57] width 12 height 15
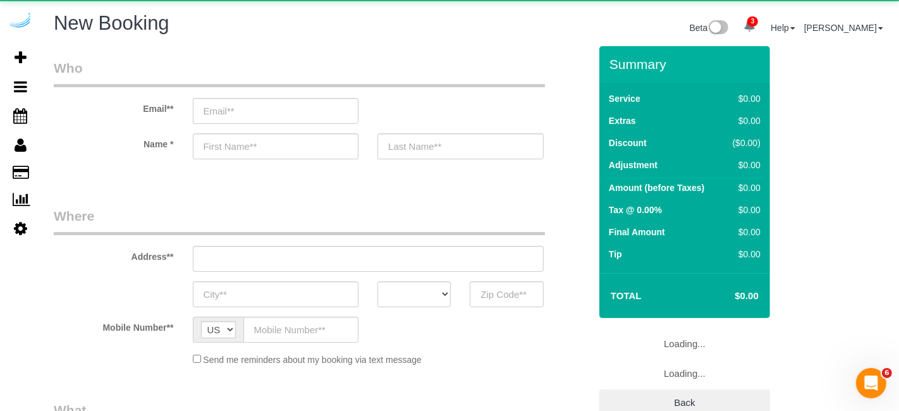
select select "object:8969"
select select "4"
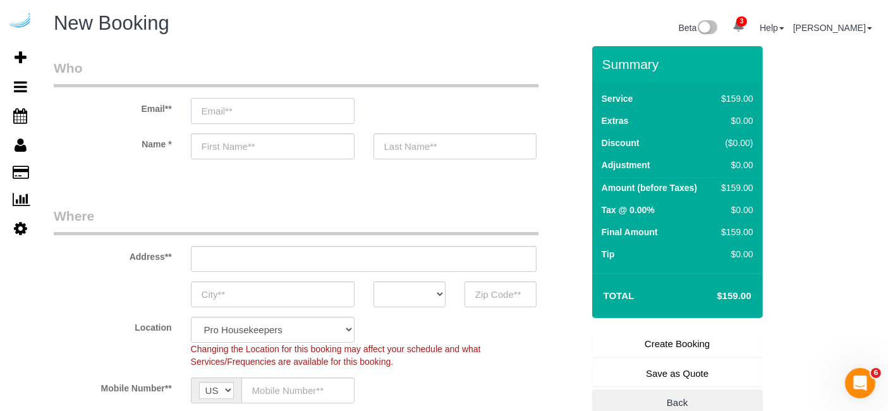
click at [292, 102] on input "email" at bounding box center [273, 111] width 164 height 26
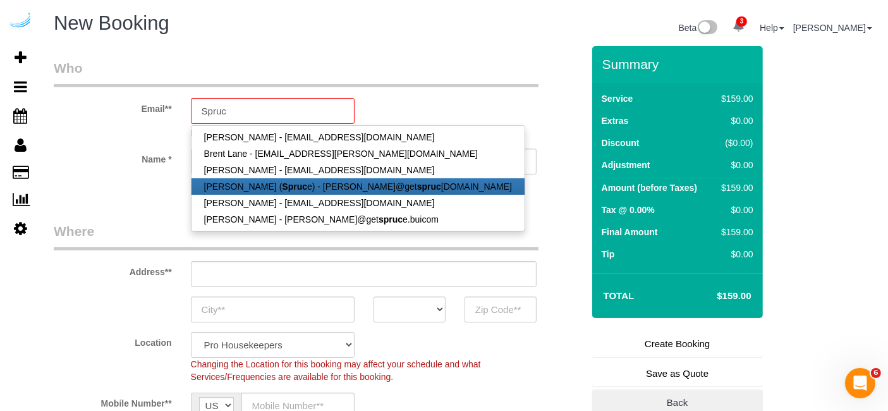
click at [286, 186] on strong "Spruc" at bounding box center [294, 186] width 25 height 10
type input "[PERSON_NAME][EMAIL_ADDRESS][DOMAIN_NAME]"
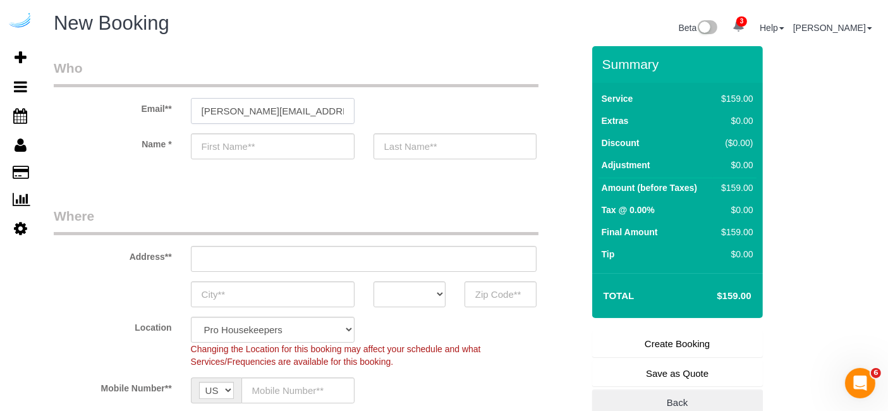
type input "[PERSON_NAME]"
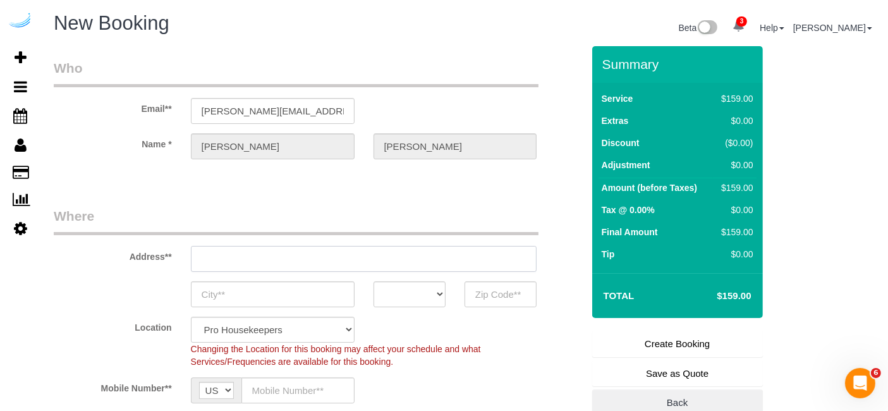
type input "[STREET_ADDRESS][PERSON_NAME]"
type input "Austin"
select select "[GEOGRAPHIC_DATA]"
type input "78704"
click at [370, 264] on input "[STREET_ADDRESS][PERSON_NAME]" at bounding box center [364, 259] width 346 height 26
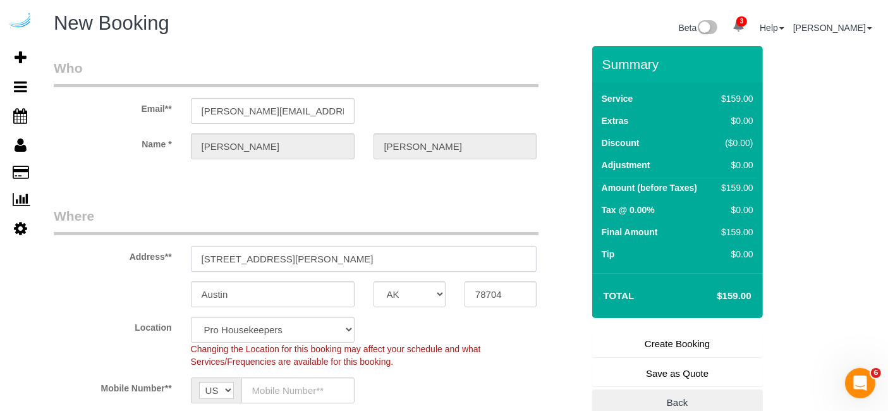
paste input "201 Lavaca St, Austin, TX 78701"
type input "201 Lavaca St, Austin, TX 78701"
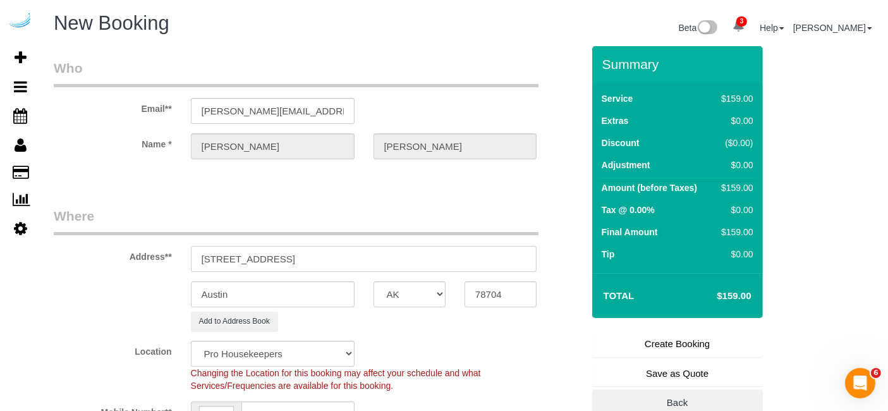
select select "9"
select select "object:9013"
drag, startPoint x: 314, startPoint y: 255, endPoint x: 423, endPoint y: 247, distance: 109.7
click at [413, 247] on input "201 Lavaca St, Austin, TX 78701" at bounding box center [364, 259] width 346 height 26
type input "201 Lavaca St, Austin, TX 78701"
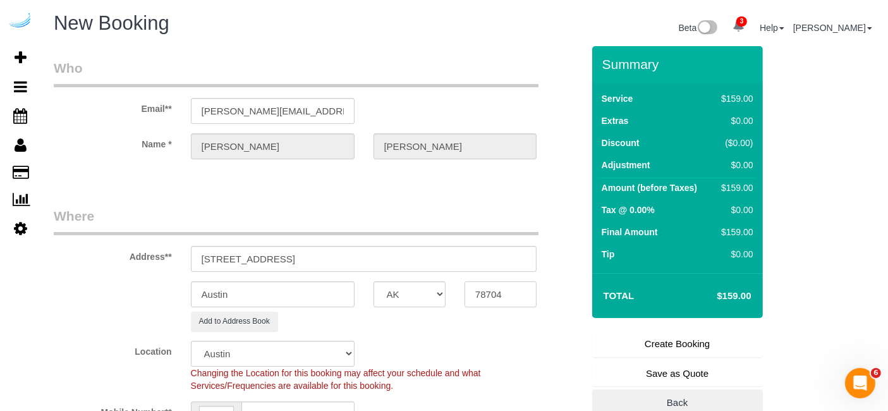
click at [511, 301] on input "78704" at bounding box center [501, 294] width 72 height 26
paste input "1"
type input "78701"
drag, startPoint x: 269, startPoint y: 255, endPoint x: 537, endPoint y: 250, distance: 268.1
click at [537, 250] on div "201 Lavaca St, Austin, TX 78701" at bounding box center [363, 259] width 365 height 26
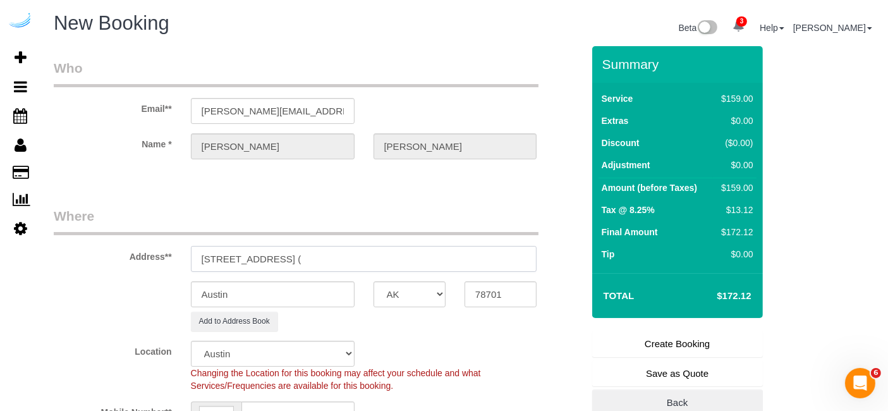
paste input "Zachary Fors"
paste input "View Checklists AMLI Downtown"
drag, startPoint x: 504, startPoint y: 258, endPoint x: 440, endPoint y: 266, distance: 64.4
click at [440, 266] on input "201 Lavaca St, Building 0338, Unit 0338 (Zachary Fors, View Checklists AMLI Dow…" at bounding box center [364, 259] width 346 height 26
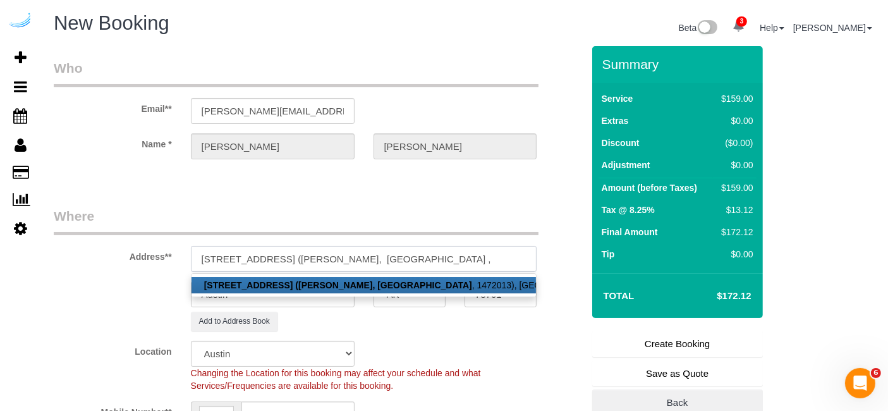
paste input "1472014"
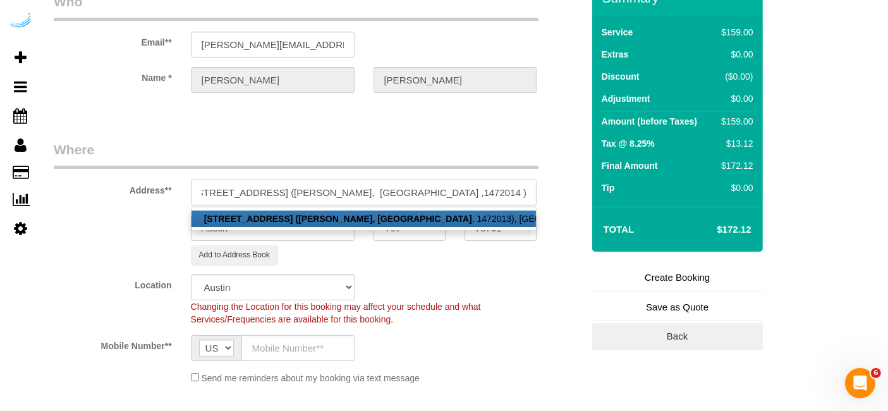
scroll to position [211, 0]
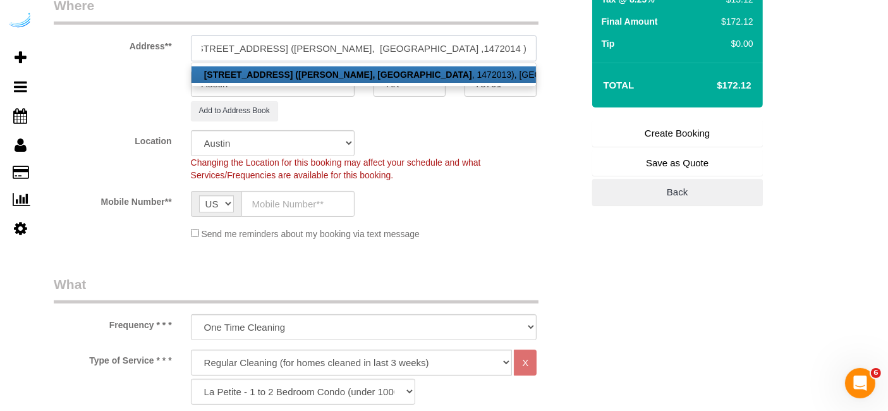
type input "201 Lavaca St, Building 0338, Unit 0338 (Zachary Fors, AMLI Downtown ,1472014 )"
click at [309, 195] on input "text" at bounding box center [298, 204] width 113 height 26
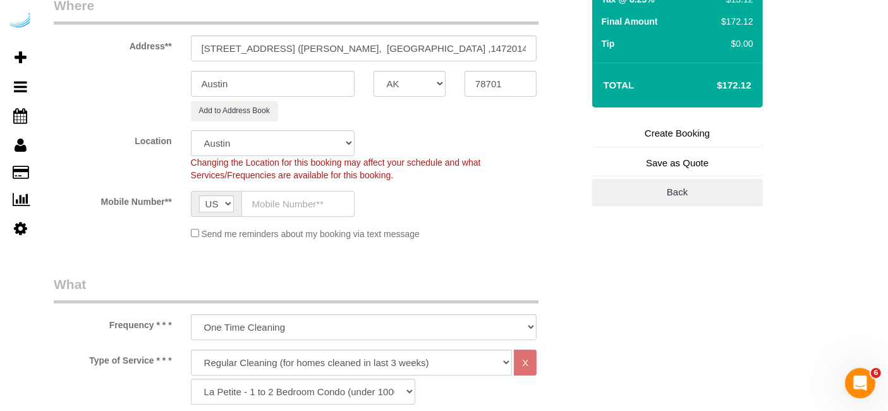
paste input "[PHONE_NUMBER]"
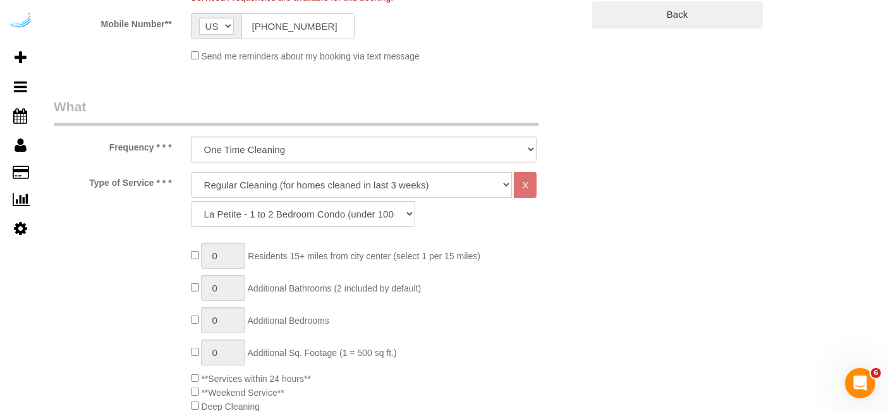
scroll to position [421, 0]
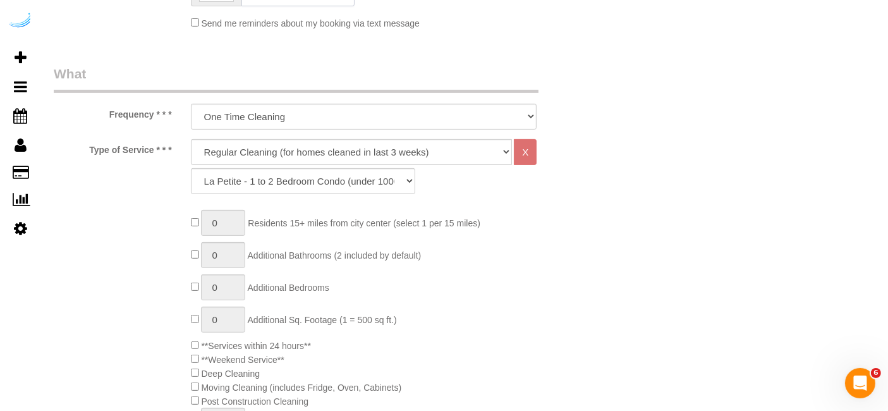
type input "[PHONE_NUMBER]"
click at [336, 159] on select "Deep Cleaning (for homes that have not been cleaned in 3+ weeks) Spruce Regular…" at bounding box center [352, 152] width 322 height 26
select select "282"
click at [191, 139] on select "Deep Cleaning (for homes that have not been cleaned in 3+ weeks) Spruce Regular…" at bounding box center [352, 152] width 322 height 26
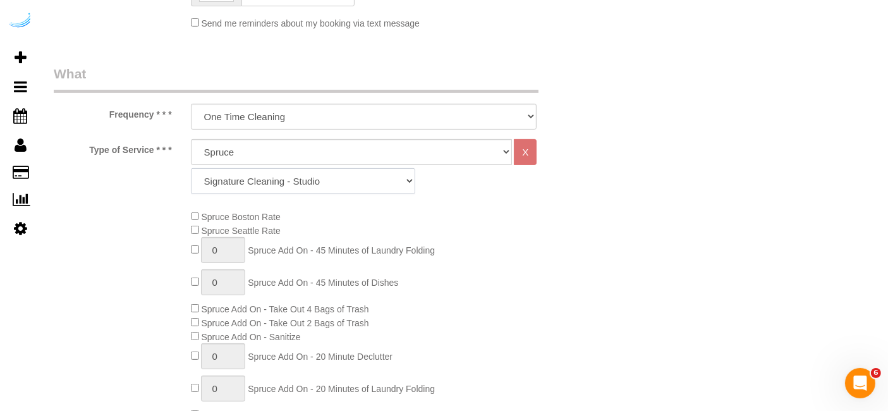
click at [323, 181] on select "Signature Cleaning - Studio Signature Cleaning - 1 Bed 1 Bath Signature Cleanin…" at bounding box center [303, 181] width 224 height 26
select select "320"
click at [191, 168] on select "Signature Cleaning - Studio Signature Cleaning - 1 Bed 1 Bath Signature Cleanin…" at bounding box center [303, 181] width 224 height 26
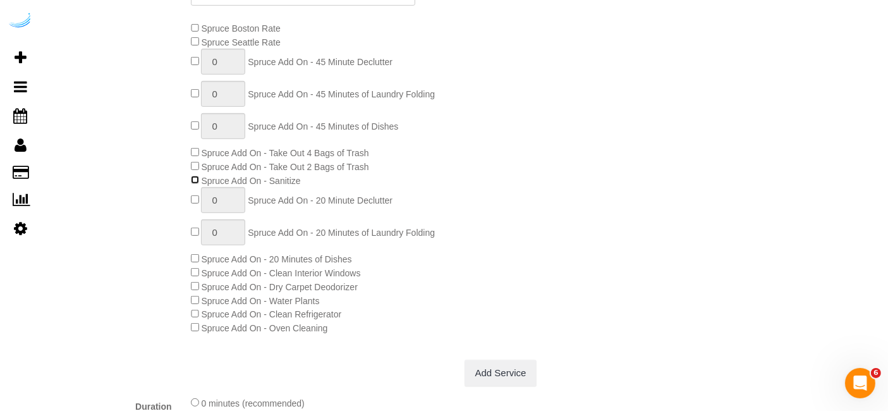
scroll to position [632, 0]
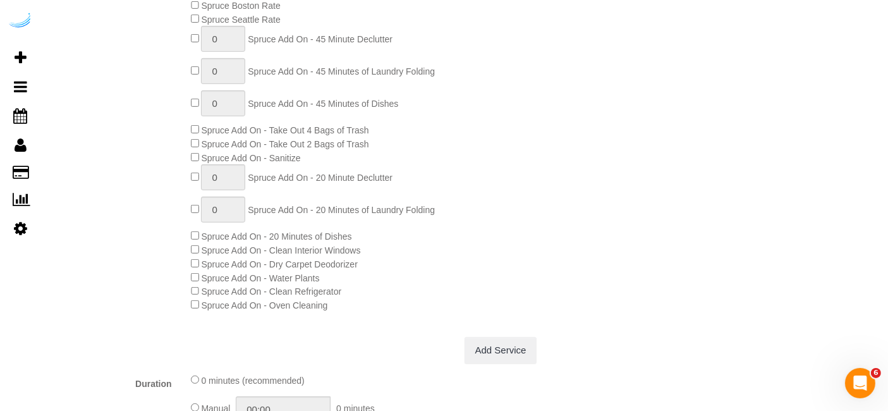
click at [199, 253] on span "Spruce Add On - Clean Interior Windows" at bounding box center [276, 250] width 170 height 10
click at [201, 311] on div "Spruce Boston Rate Spruce Seattle Rate 0 Spruce Add On - 45 Minute Declutter 0 …" at bounding box center [386, 156] width 411 height 314
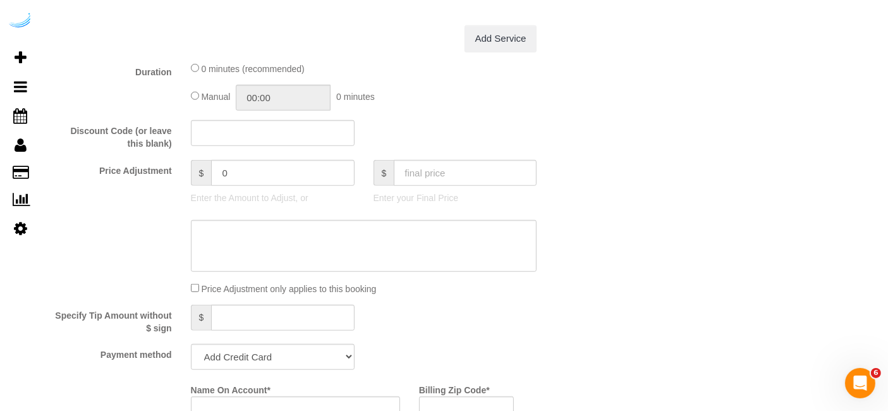
scroll to position [1123, 0]
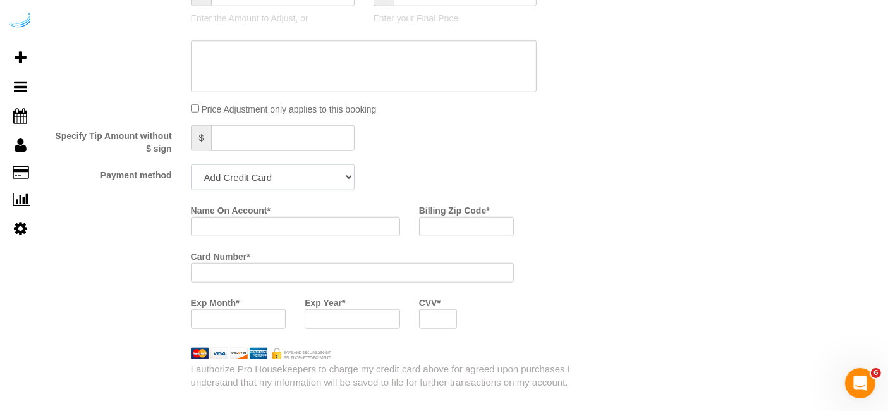
drag, startPoint x: 295, startPoint y: 163, endPoint x: 297, endPoint y: 186, distance: 22.8
click at [297, 168] on select "Add Credit Card Cash Check Paypal" at bounding box center [273, 177] width 164 height 26
select select "string:check"
click at [191, 164] on select "Add Credit Card Cash Check Paypal" at bounding box center [273, 177] width 164 height 26
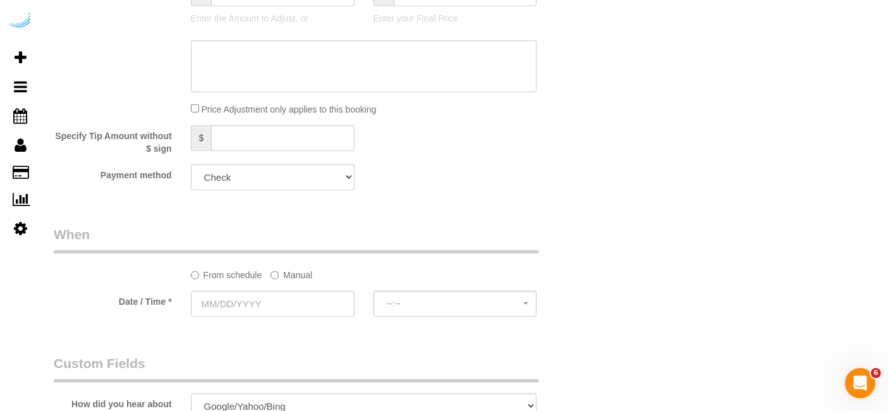
click at [281, 277] on label "Manual" at bounding box center [292, 272] width 42 height 17
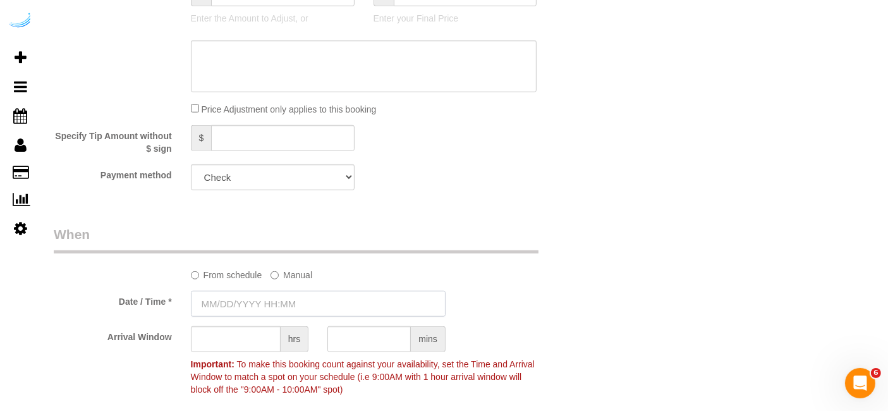
click at [272, 310] on input "text" at bounding box center [318, 304] width 255 height 26
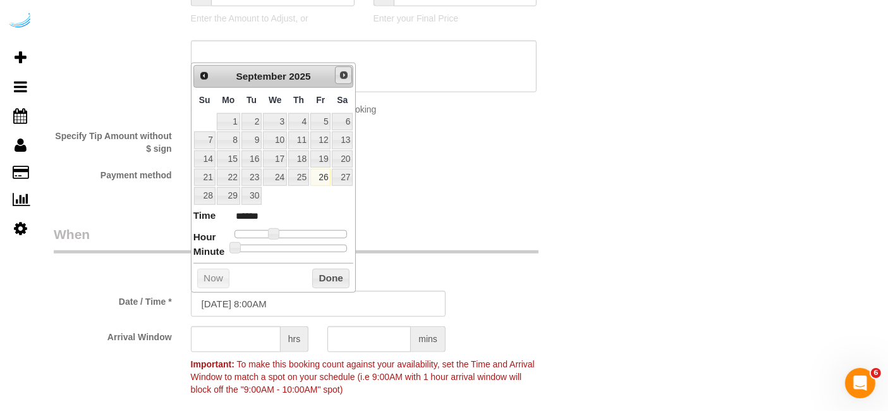
click at [338, 77] on link "Next" at bounding box center [344, 75] width 18 height 18
click at [300, 120] on link "2" at bounding box center [298, 121] width 21 height 17
type input "[DATE] 10:00AM"
type input "*******"
type input "[DATE] 11:00AM"
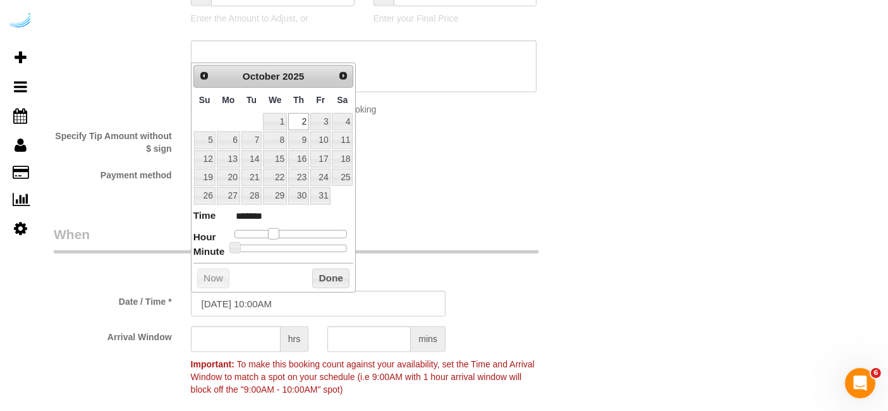
type input "*******"
type input "[DATE] 12:00PM"
type input "*******"
type input "[DATE] 11:00AM"
type input "*******"
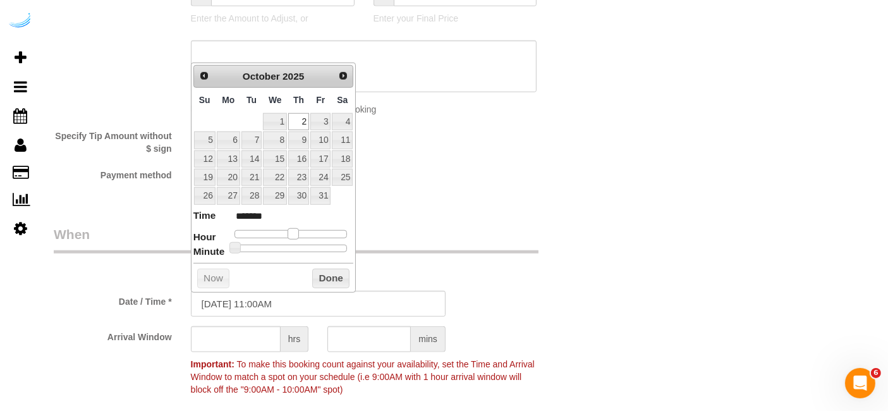
type input "[DATE] 10:00AM"
type input "*******"
type input "[DATE] 9:00AM"
type input "******"
type input "[DATE] 8:00AM"
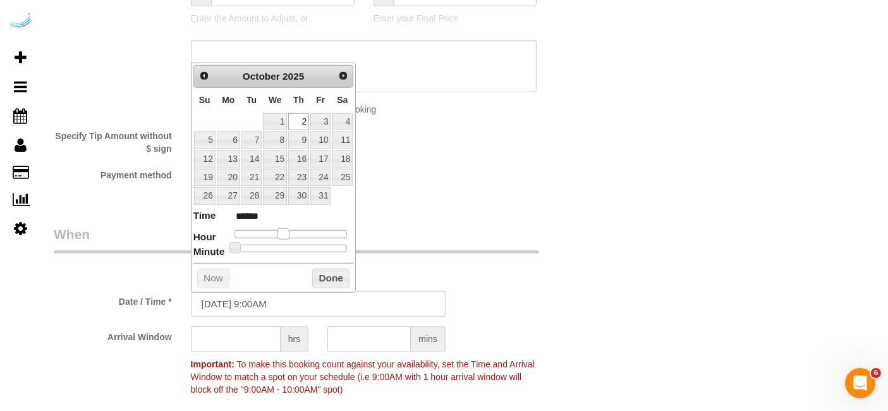
type input "******"
type input "[DATE] 9:00AM"
type input "******"
drag, startPoint x: 272, startPoint y: 231, endPoint x: 277, endPoint y: 240, distance: 9.9
click at [277, 240] on dl "Time ****** Hour Minute Second Millisecond Microsecond Time Zone ***** ***** **…" at bounding box center [273, 231] width 161 height 44
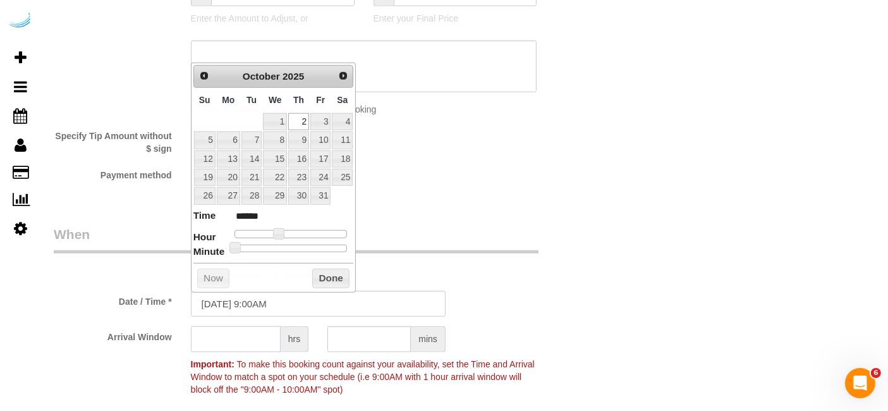
click at [227, 349] on input "text" at bounding box center [236, 339] width 90 height 26
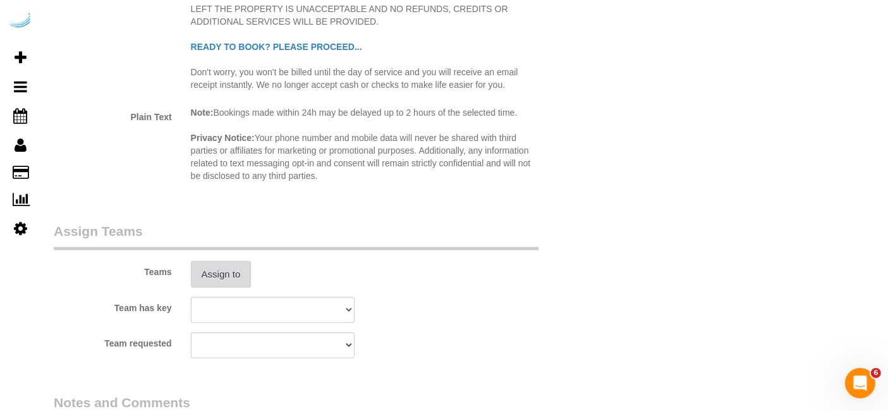
type input "4"
click at [218, 275] on button "Assign to" at bounding box center [221, 274] width 61 height 27
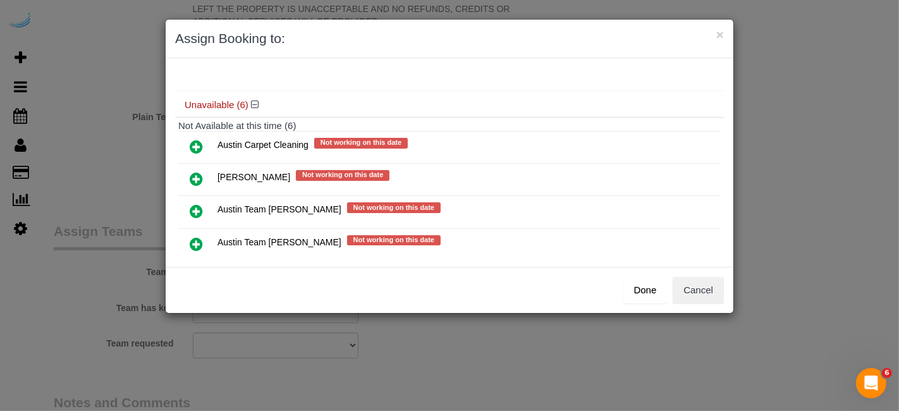
scroll to position [177, 0]
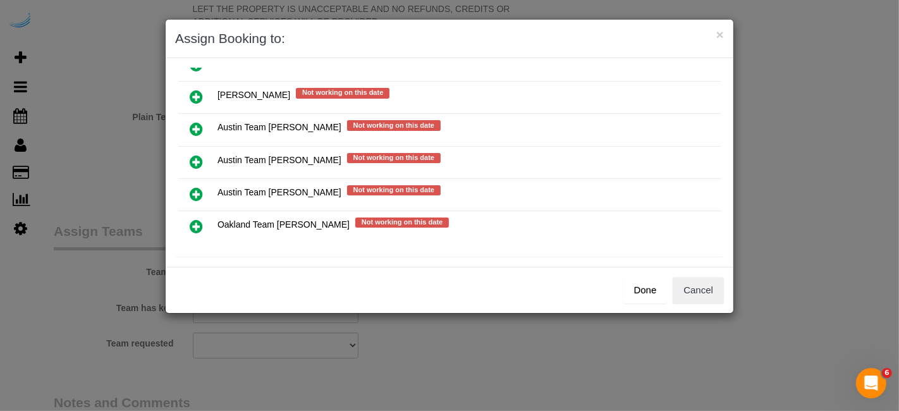
click at [202, 154] on icon at bounding box center [196, 161] width 13 height 15
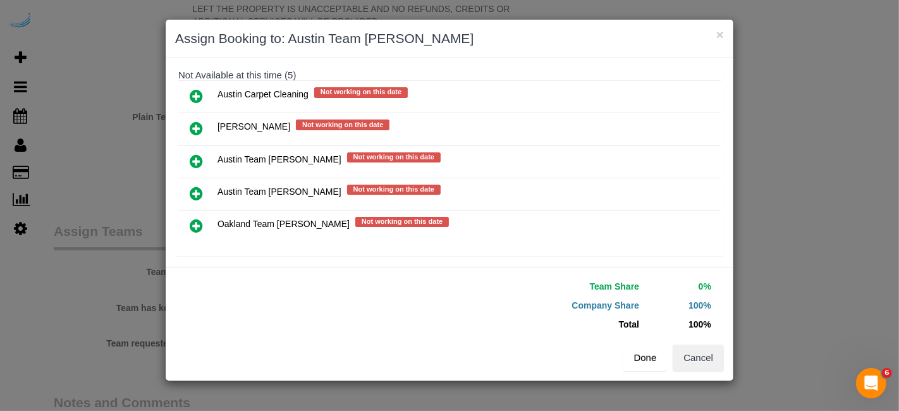
click at [634, 348] on button "Done" at bounding box center [645, 358] width 44 height 27
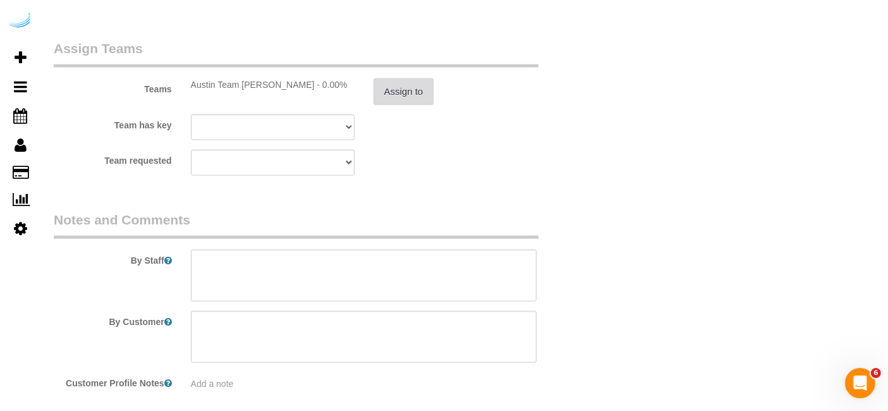
scroll to position [1897, 0]
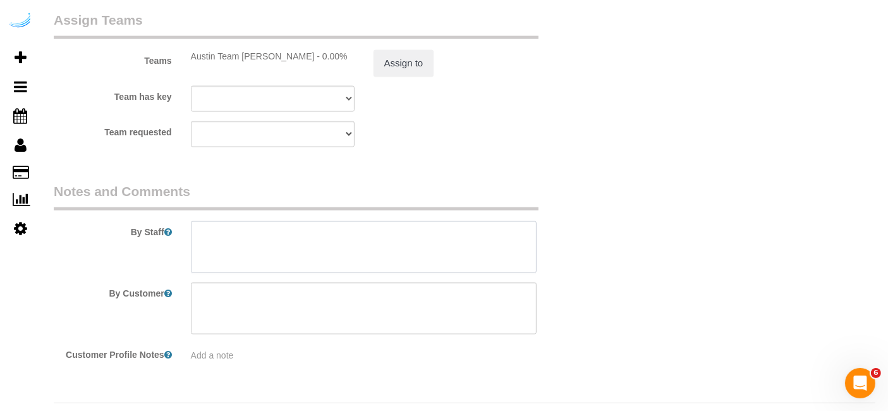
click at [301, 243] on textarea at bounding box center [364, 247] width 346 height 52
click at [341, 248] on textarea at bounding box center [364, 247] width 346 height 52
paste textarea "Permanent Notes:No notes from this customer.Today's Notes:No notes from this se…"
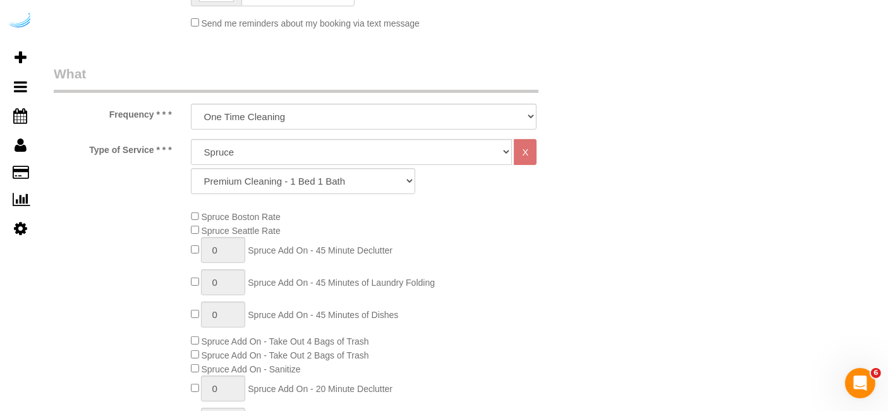
scroll to position [0, 0]
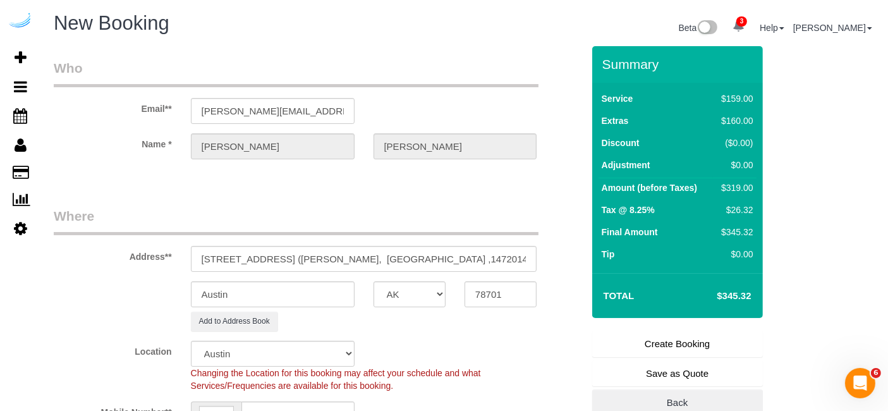
type textarea "Recurrency: Every 2 weeks Permanent Notes:No notes from this customer.Today's N…"
click at [707, 357] on fieldset "Create Booking Save as Quote Back" at bounding box center [677, 374] width 171 height 86
click at [717, 342] on link "Create Booking" at bounding box center [677, 344] width 171 height 27
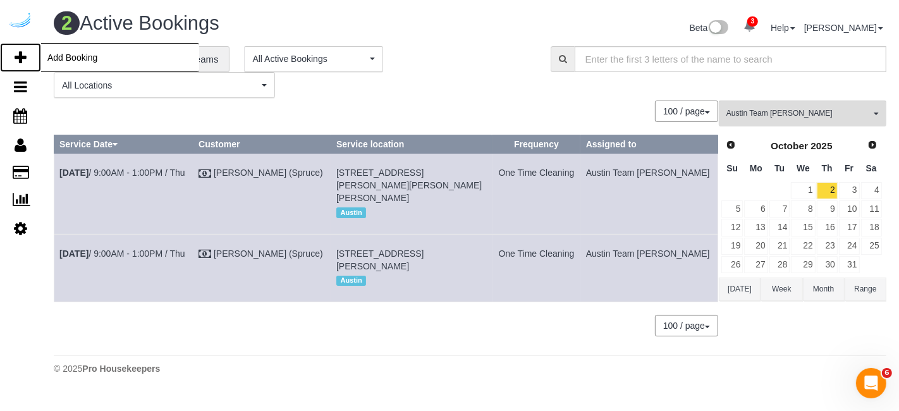
click at [13, 57] on link "Add Booking" at bounding box center [20, 57] width 41 height 29
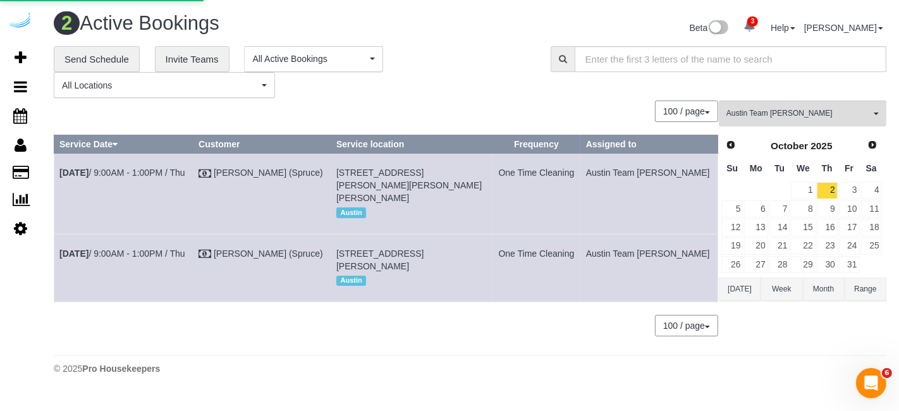
select select "number:9"
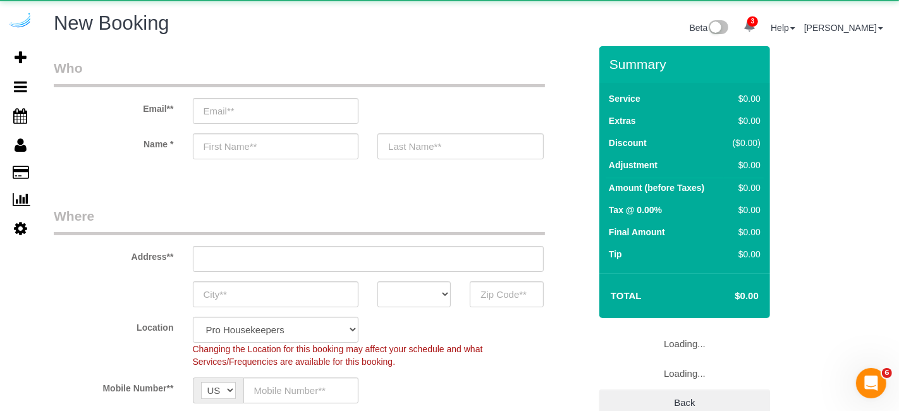
select select "object:10693"
select select "4"
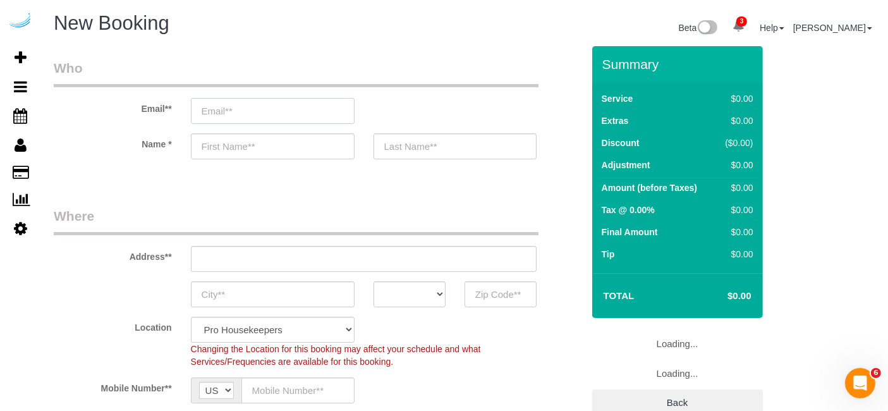
click at [240, 115] on input "email" at bounding box center [273, 111] width 164 height 26
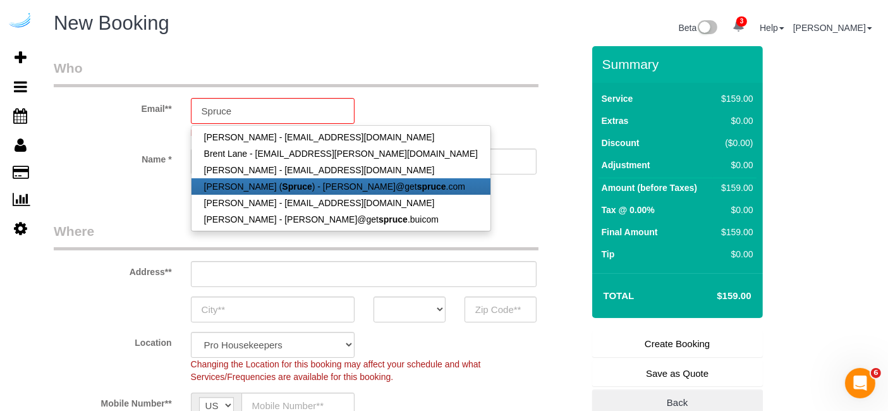
click at [284, 185] on strong "Spruce" at bounding box center [297, 186] width 30 height 10
type input "[PERSON_NAME][EMAIL_ADDRESS][DOMAIN_NAME]"
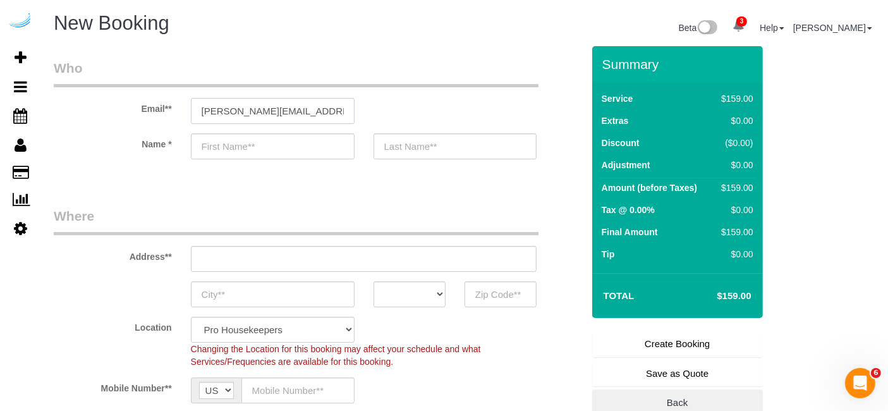
type input "[PERSON_NAME]"
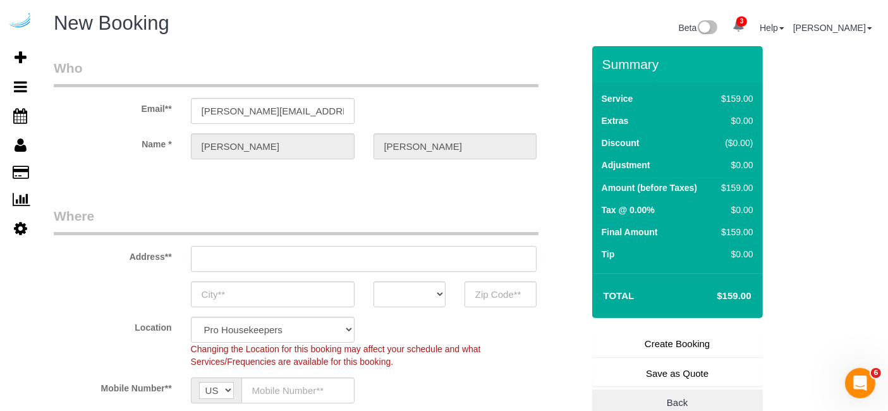
click at [336, 255] on input "text" at bounding box center [364, 259] width 346 height 26
type input "[STREET_ADDRESS][PERSON_NAME]"
type input "Austin"
select select "[GEOGRAPHIC_DATA]"
type input "78704"
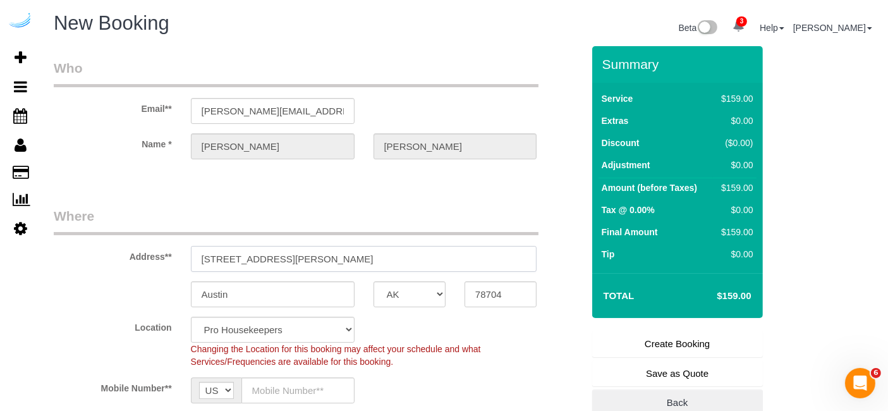
paste input "4424 Gaines Ranch Loop, Austin, TX 78735"
type input "4424 Gaines Ranch Loop, Austin, TX 78735"
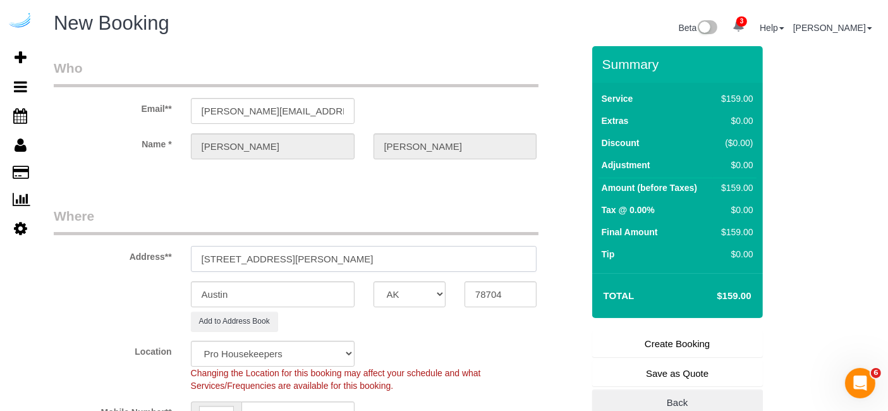
select select "9"
drag, startPoint x: 357, startPoint y: 259, endPoint x: 468, endPoint y: 272, distance: 112.0
click at [451, 257] on input "4424 Gaines Ranch Loop, Austin, TX 78735" at bounding box center [364, 259] width 346 height 26
select select "object:10737"
type input "4424 Gaines Ranch Loop, Austin, TX 78735"
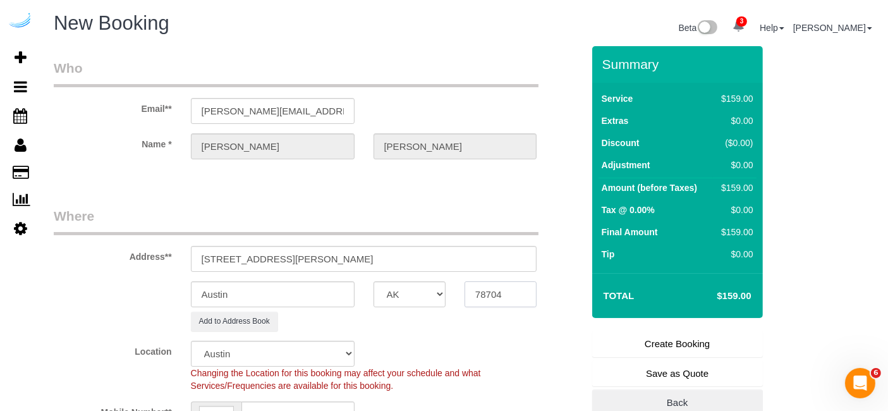
click at [479, 291] on input "78704" at bounding box center [501, 294] width 72 height 26
paste input "78735"
type input "78735"
drag, startPoint x: 314, startPoint y: 255, endPoint x: 440, endPoint y: 255, distance: 125.8
click at [440, 255] on input "4424 Gaines Ranch Loop, Austin, TX 78735" at bounding box center [364, 259] width 346 height 26
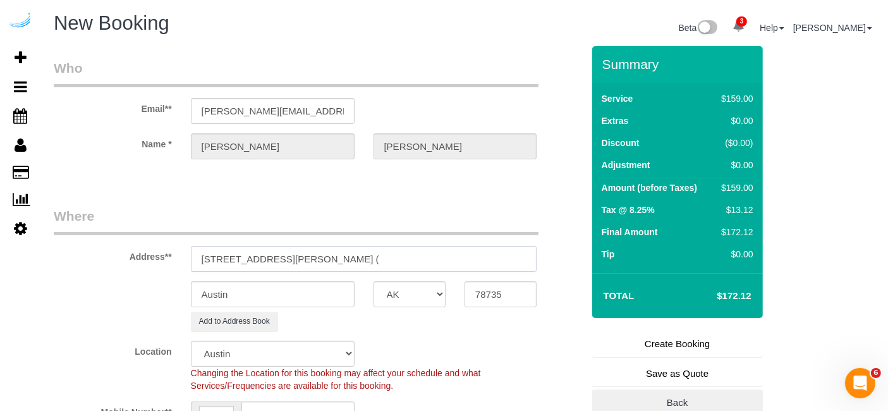
paste input "Ronald Landis"
paste input "Camden Gaines Ranch"
paste input "1466320"
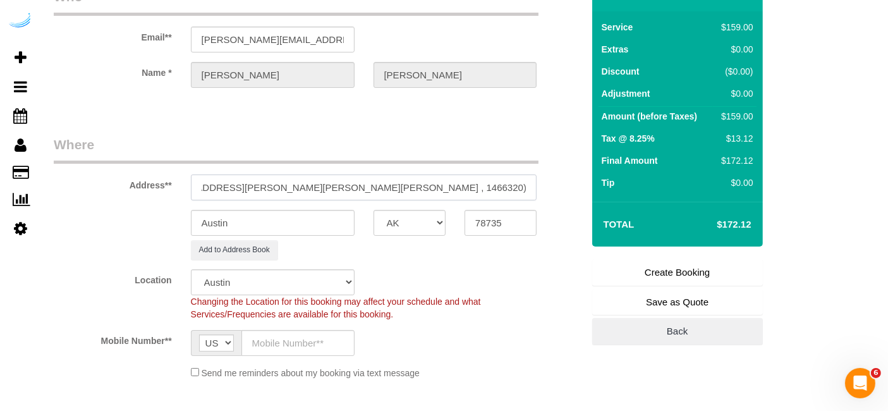
scroll to position [140, 0]
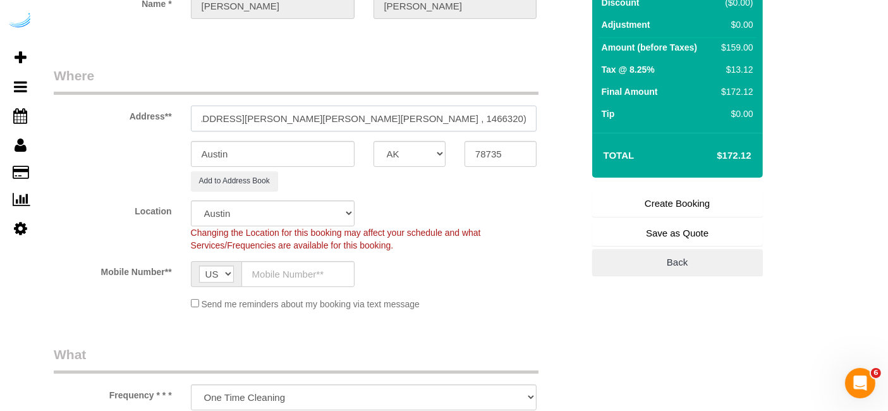
type input "4424 Gaines Ranch Loop, Building 422, Unit 422 ( Ronald Landis, Camden Gaines R…"
click at [290, 265] on input "text" at bounding box center [298, 274] width 113 height 26
paste input "[PHONE_NUMBER]"
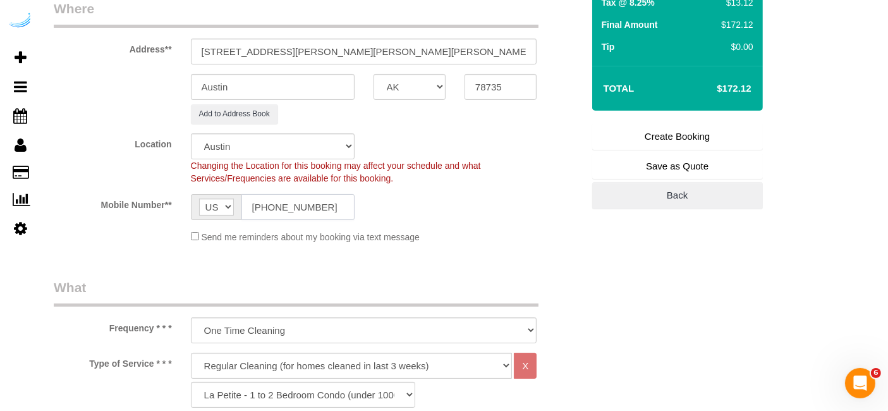
scroll to position [351, 0]
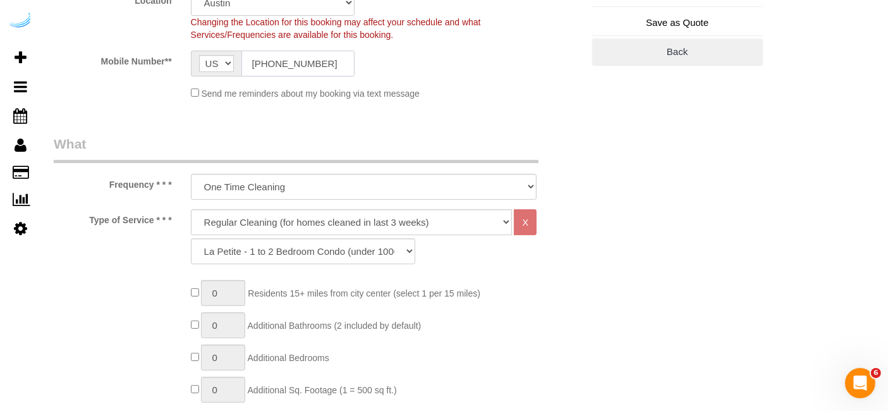
type input "[PHONE_NUMBER]"
click at [293, 218] on select "Deep Cleaning (for homes that have not been cleaned in 3+ weeks) Spruce Regular…" at bounding box center [352, 222] width 322 height 26
select select "282"
click at [191, 209] on select "Deep Cleaning (for homes that have not been cleaned in 3+ weeks) Spruce Regular…" at bounding box center [352, 222] width 322 height 26
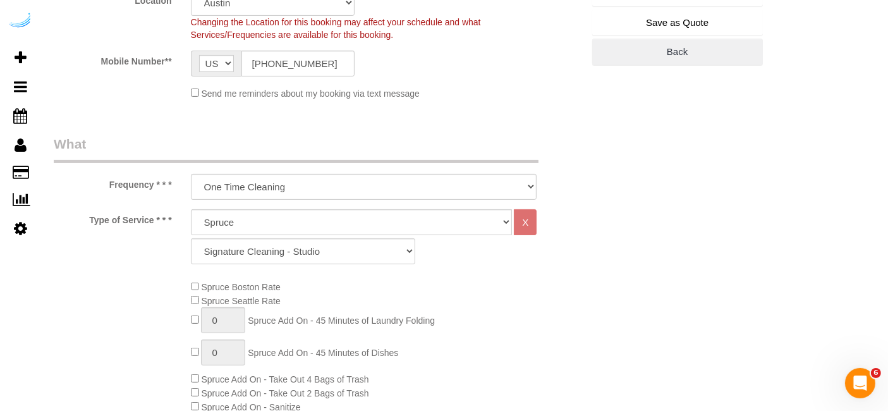
click at [297, 266] on div "Deep Cleaning (for homes that have not been cleaned in 3+ weeks) Spruce Regular…" at bounding box center [363, 239] width 365 height 61
drag, startPoint x: 303, startPoint y: 250, endPoint x: 309, endPoint y: 241, distance: 10.7
click at [303, 250] on select "Signature Cleaning - Studio Signature Cleaning - 1 Bed 1 Bath Signature Cleanin…" at bounding box center [303, 251] width 224 height 26
select select "309"
click at [191, 238] on select "Signature Cleaning - Studio Signature Cleaning - 1 Bed 1 Bath Signature Cleanin…" at bounding box center [303, 251] width 224 height 26
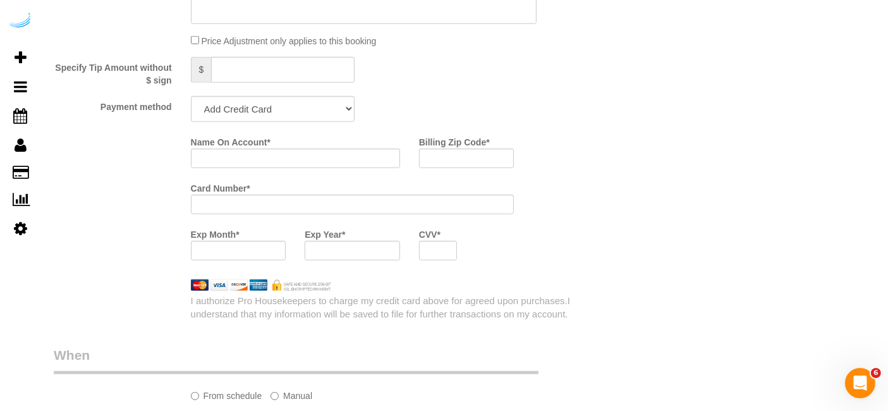
scroll to position [1194, 0]
click at [275, 98] on select "Add Credit Card Cash Check Paypal" at bounding box center [273, 107] width 164 height 26
select select "string:check"
click at [191, 94] on select "Add Credit Card Cash Check Paypal" at bounding box center [273, 107] width 164 height 26
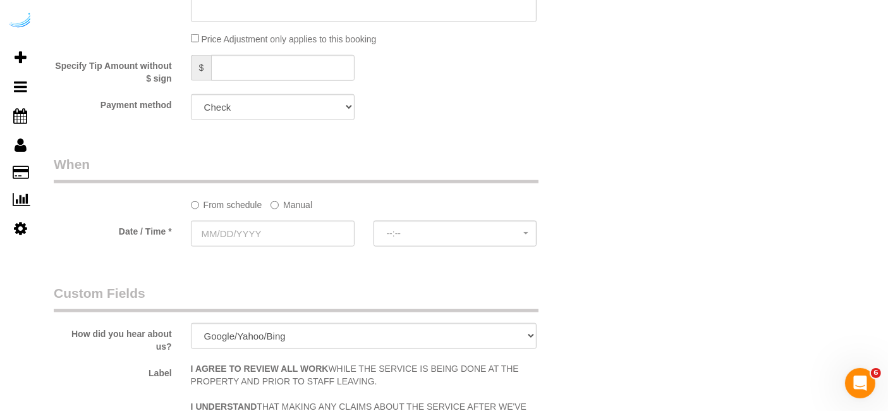
click at [283, 197] on label "Manual" at bounding box center [292, 202] width 42 height 17
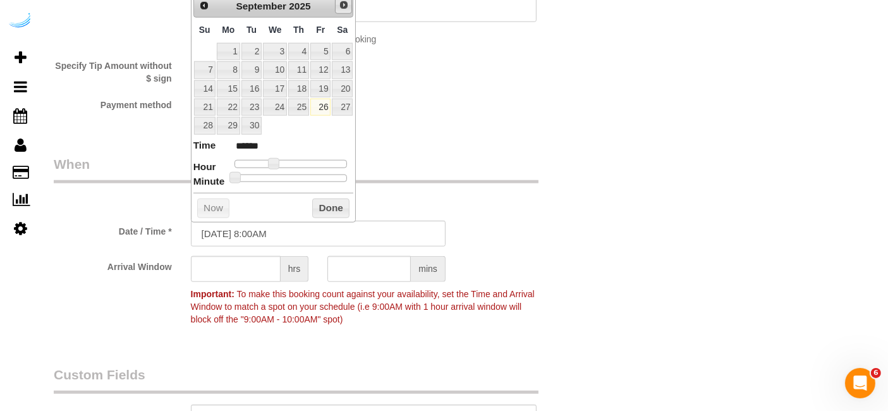
click at [341, 11] on link "Next" at bounding box center [344, 5] width 18 height 18
click at [302, 50] on link "2" at bounding box center [298, 51] width 21 height 17
type input "[DATE] 10:00AM"
type input "*******"
type input "[DATE] 11:00AM"
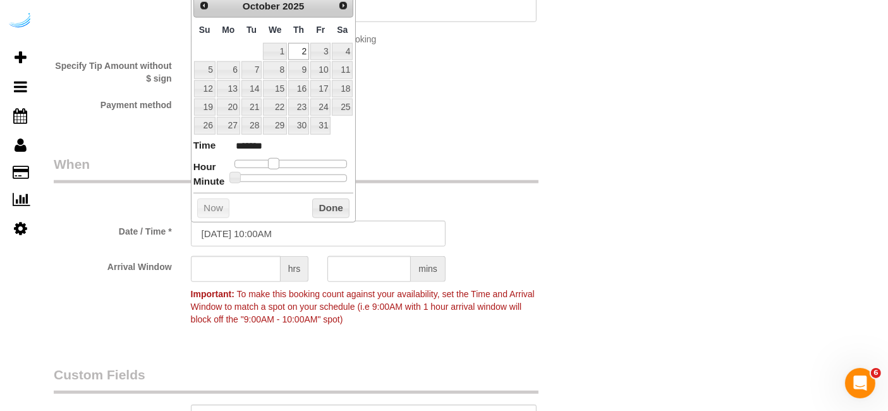
type input "*******"
type input "[DATE] 10:00AM"
type input "*******"
type input "[DATE] 9:00AM"
type input "******"
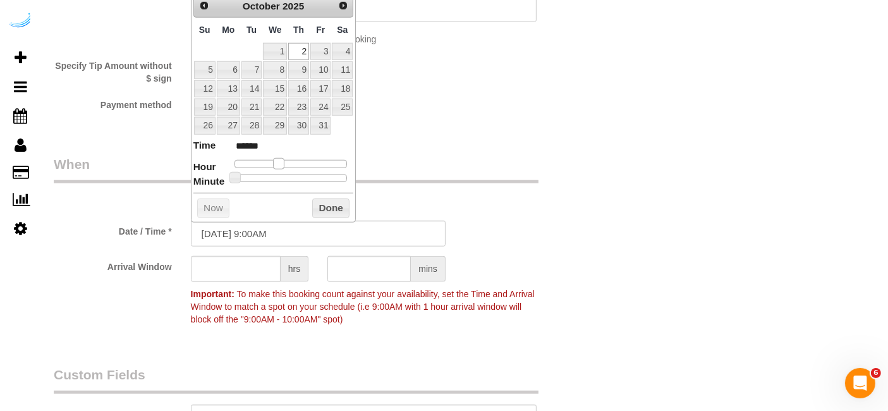
drag, startPoint x: 271, startPoint y: 159, endPoint x: 278, endPoint y: 167, distance: 9.9
click at [278, 167] on dl "Time ****** Hour Minute Second Millisecond Microsecond Time Zone ***** ***** **…" at bounding box center [273, 160] width 161 height 44
click at [237, 261] on input "text" at bounding box center [236, 269] width 90 height 26
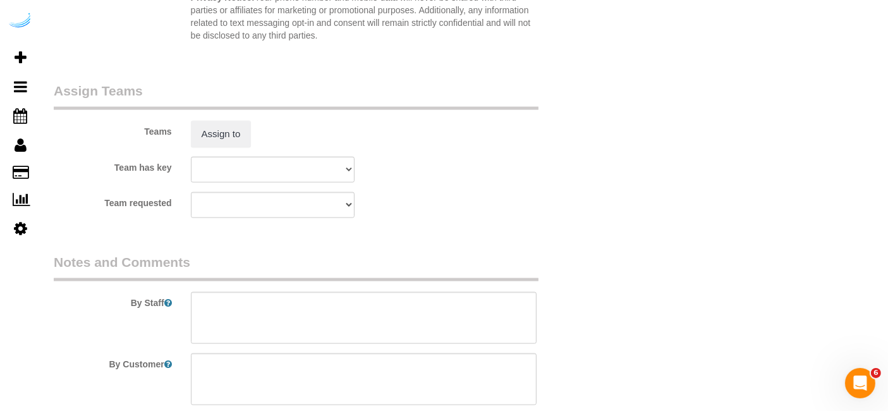
type input "4"
click at [231, 97] on legend "Assign Teams" at bounding box center [296, 96] width 485 height 28
click at [236, 124] on button "Assign to" at bounding box center [221, 134] width 61 height 27
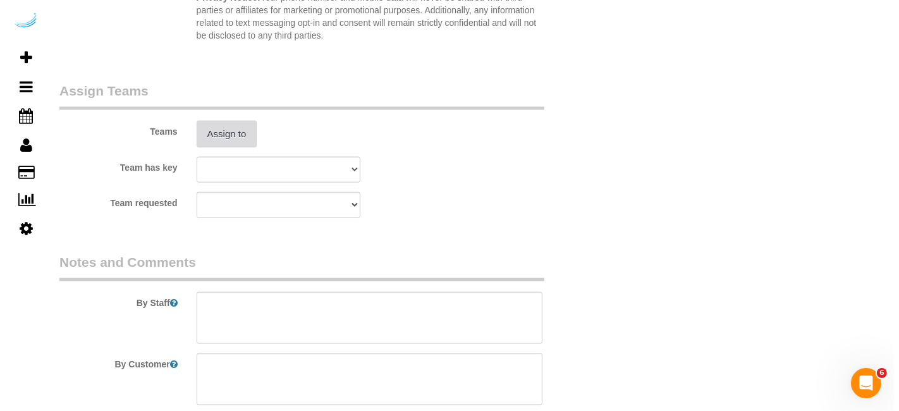
scroll to position [1825, 0]
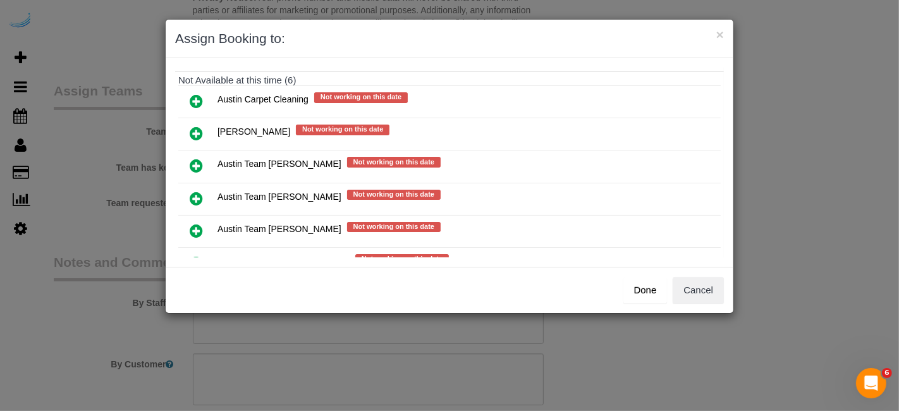
click at [197, 191] on icon at bounding box center [196, 198] width 13 height 15
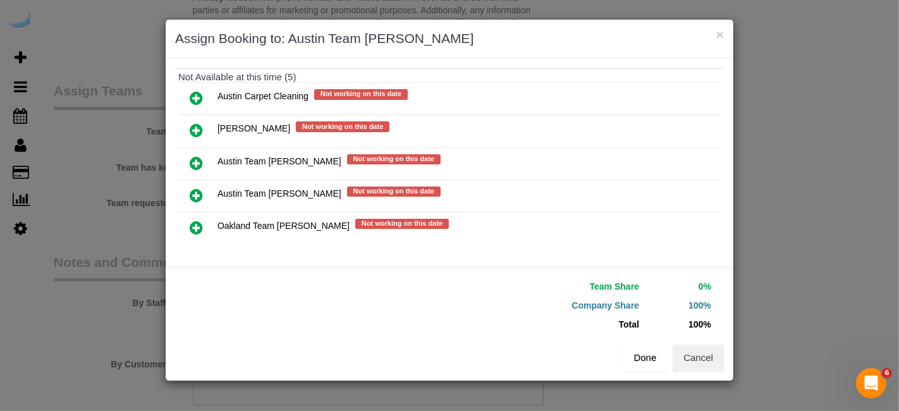
scroll to position [175, 0]
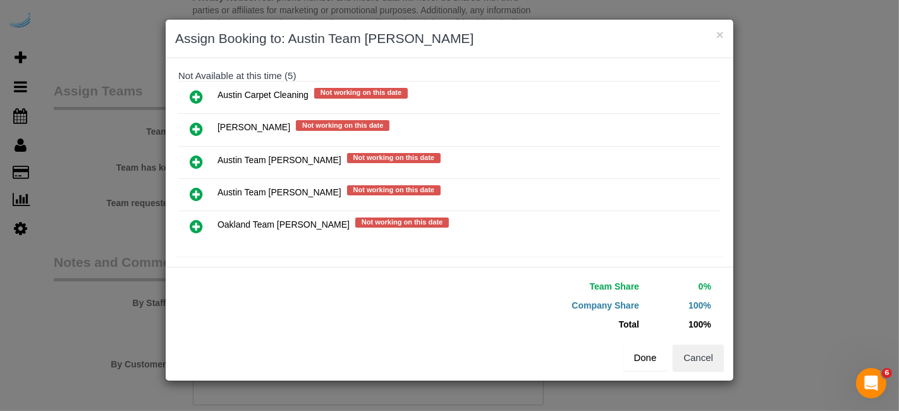
drag, startPoint x: 633, startPoint y: 344, endPoint x: 638, endPoint y: 353, distance: 10.5
click at [635, 349] on button "Done" at bounding box center [645, 358] width 44 height 27
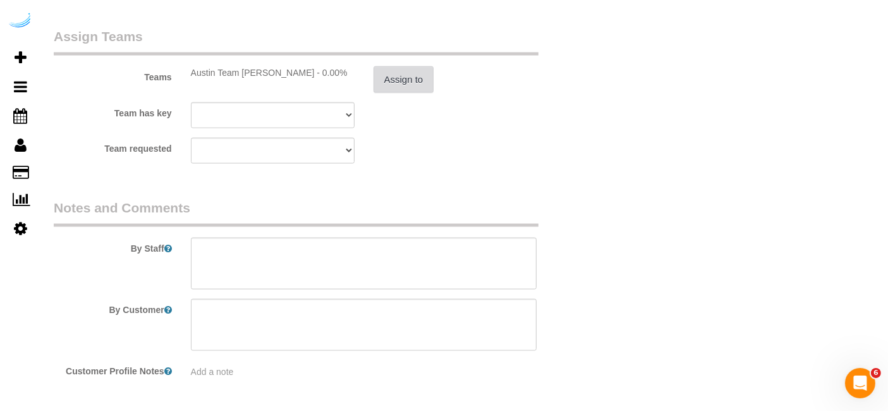
scroll to position [1923, 0]
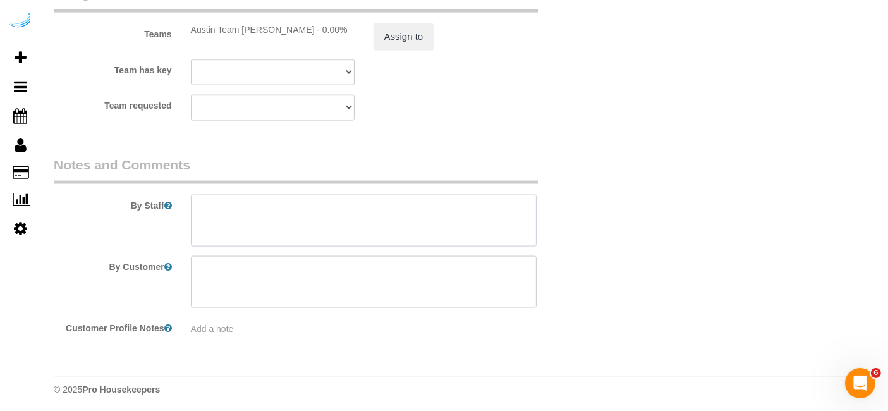
click at [367, 221] on textarea at bounding box center [364, 221] width 346 height 52
click at [431, 219] on textarea at bounding box center [364, 221] width 346 height 52
paste textarea "Permanent Notes:No notes from this customer.Today's Notes:Kitchen, Mastery Bath…"
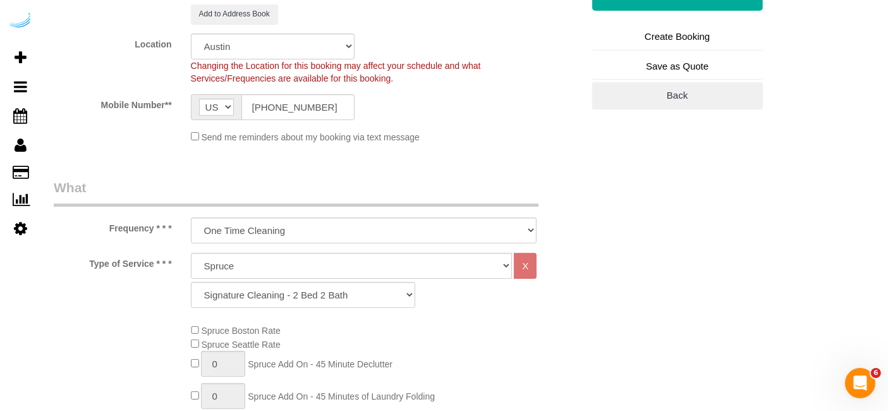
scroll to position [167, 0]
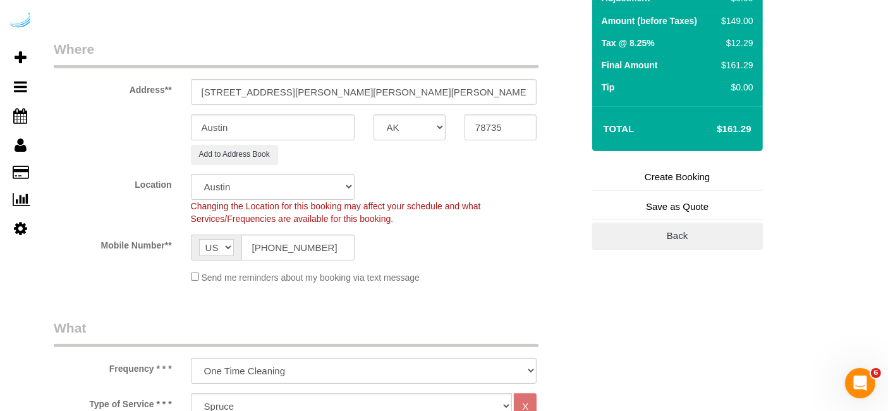
type textarea "Recurrency: Every 4 weeks Permanent Notes:No notes from this customer.Today's N…"
click at [683, 175] on link "Create Booking" at bounding box center [677, 177] width 171 height 27
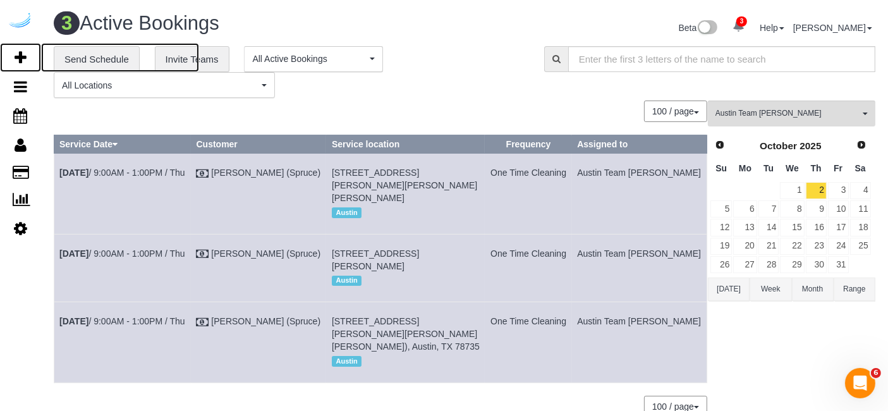
drag, startPoint x: 9, startPoint y: 56, endPoint x: 49, endPoint y: 39, distance: 43.0
click at [9, 56] on link "Add Booking" at bounding box center [20, 57] width 41 height 29
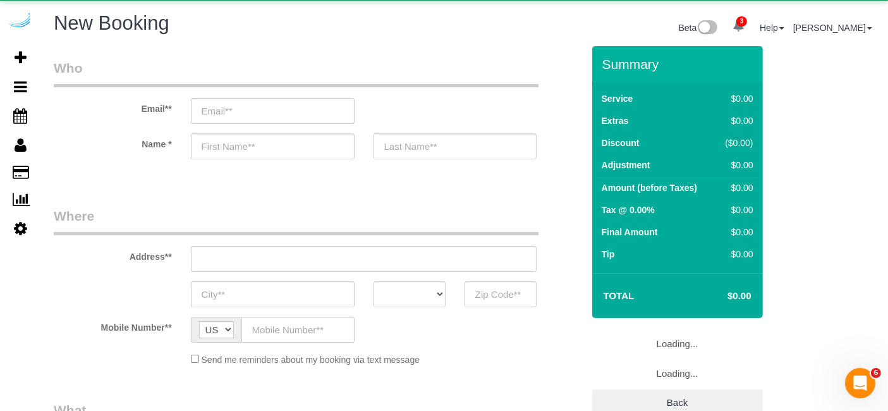
select select "object:11963"
select select "4"
select select "number:9"
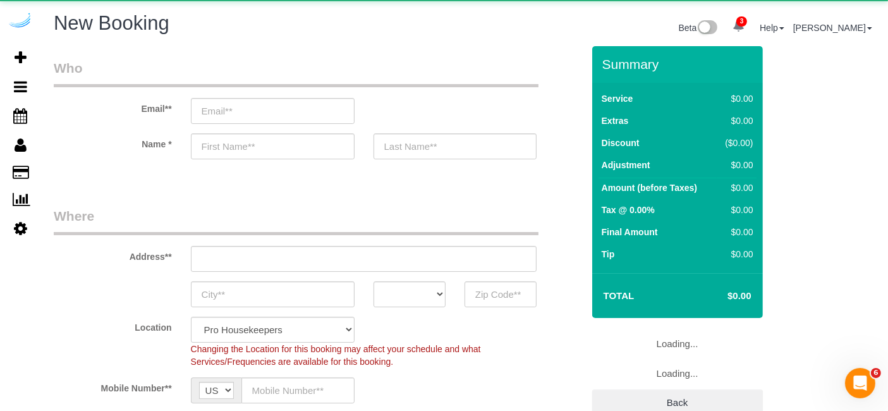
select select "object:12421"
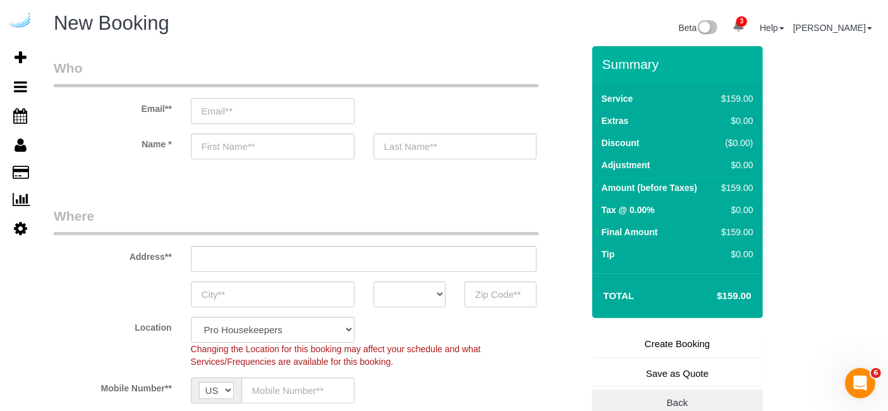
click at [283, 111] on input "email" at bounding box center [273, 111] width 164 height 26
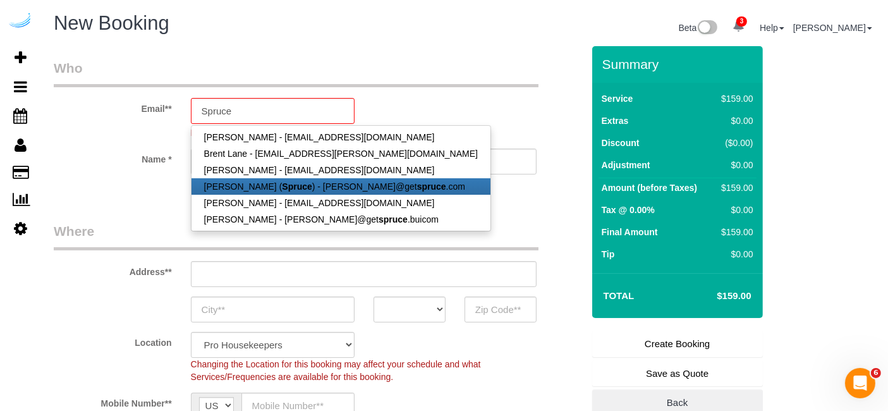
click at [291, 186] on strong "Spruce" at bounding box center [297, 186] width 30 height 10
type input "[PERSON_NAME][EMAIL_ADDRESS][DOMAIN_NAME]"
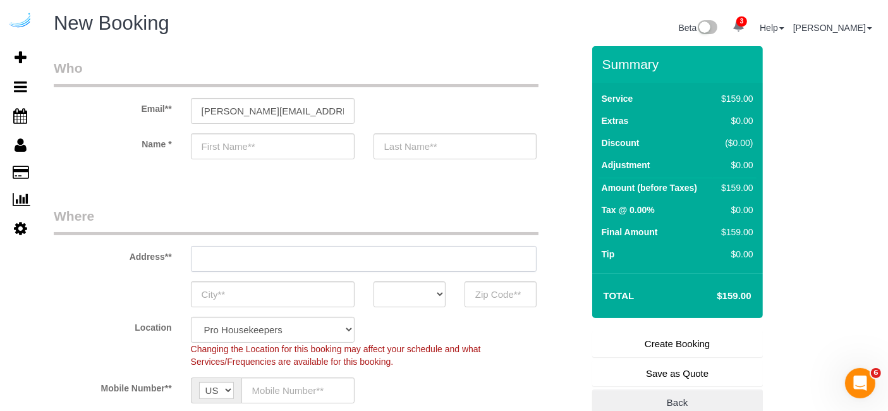
click at [376, 260] on input "text" at bounding box center [364, 259] width 346 height 26
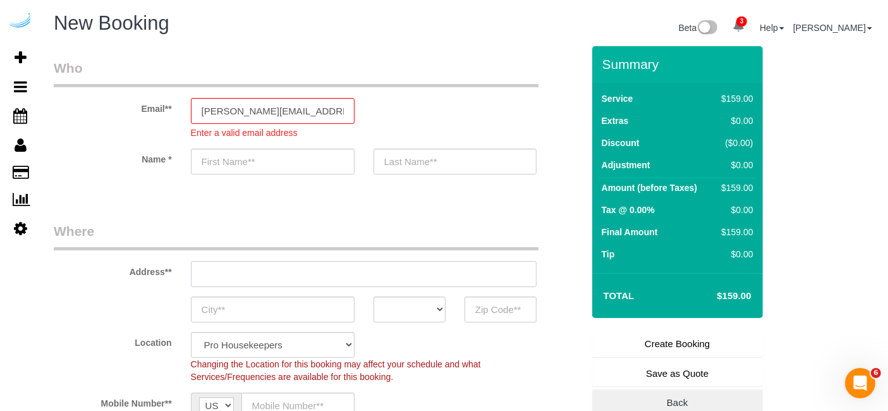
type input "[PERSON_NAME]"
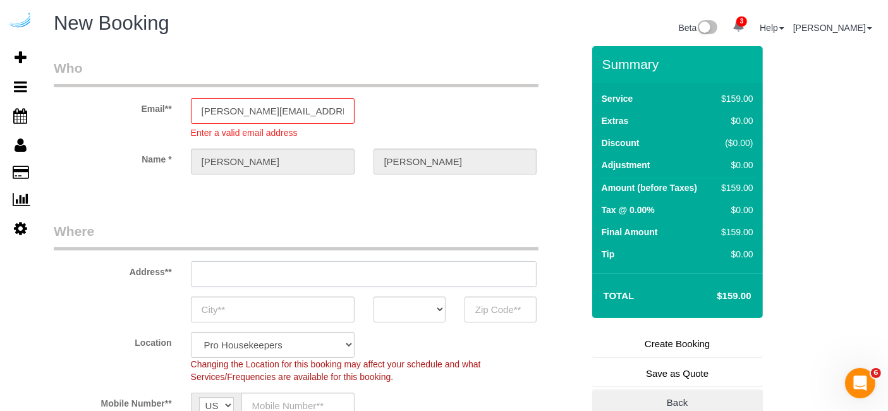
type input "[STREET_ADDRESS][PERSON_NAME]"
type input "Austin"
select select "[GEOGRAPHIC_DATA]"
type input "78704"
paste input "1007 S Congress Ave, Austin, TX 78704"
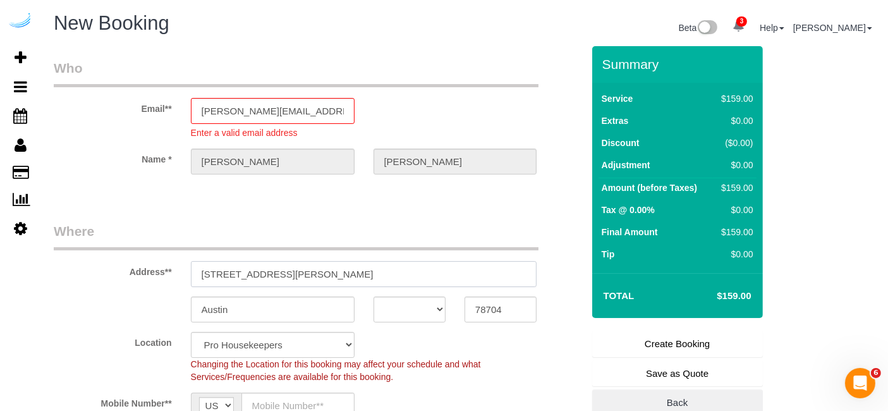
type input "3816 S Lamar Blvd1007 S Congress Ave, Austin, TX 78704"
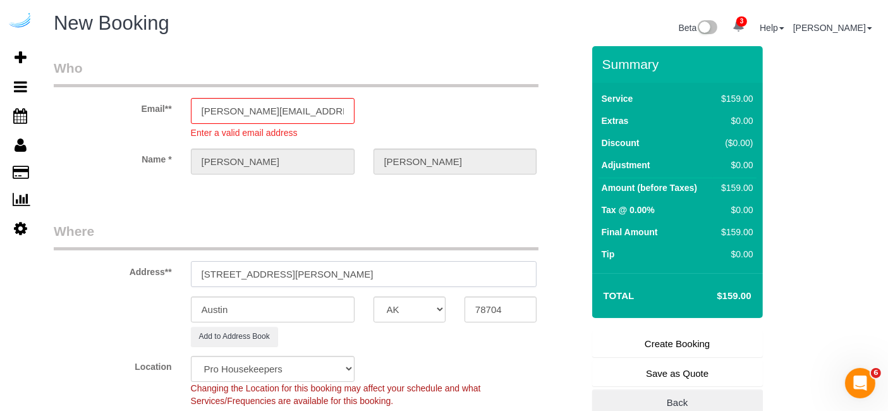
click at [376, 262] on input "3816 S Lamar Blvd1007 S Congress Ave, Austin, TX 78704" at bounding box center [364, 274] width 346 height 26
select select "9"
paste input "text"
type input "1007 S Congress Ave, Austin, TX 78704"
select select "object:12467"
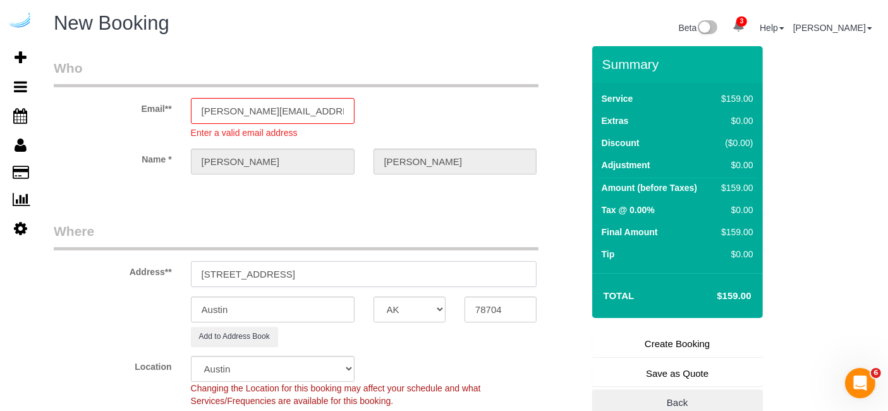
drag, startPoint x: 341, startPoint y: 268, endPoint x: 485, endPoint y: 274, distance: 143.6
click at [485, 274] on input "1007 S Congress Ave, Austin, TX 78704" at bounding box center [364, 274] width 346 height 26
type input "1007 S Congress Ave, Austin, TX 78704"
click at [518, 314] on input "78704" at bounding box center [501, 310] width 72 height 26
paste input "text"
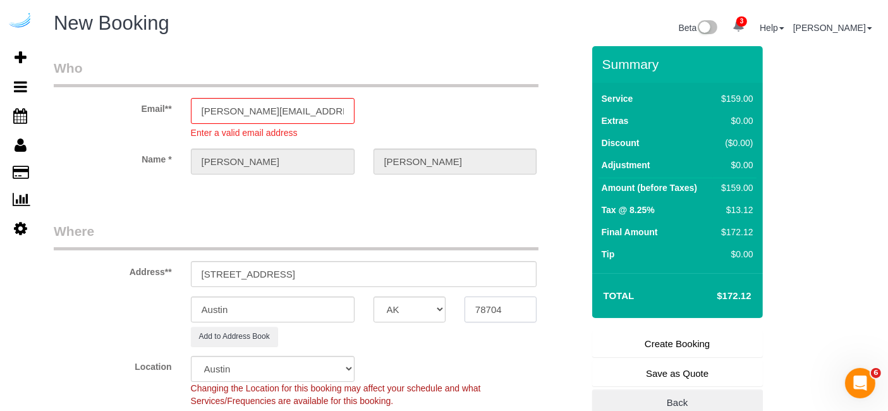
type input "78704"
drag, startPoint x: 300, startPoint y: 270, endPoint x: 421, endPoint y: 279, distance: 121.1
click at [421, 279] on input "1007 S Congress Ave, Austin, TX 78704" at bounding box center [364, 274] width 346 height 26
paste input "Hayden Knopp"
paste input "The Muse at SoCo"
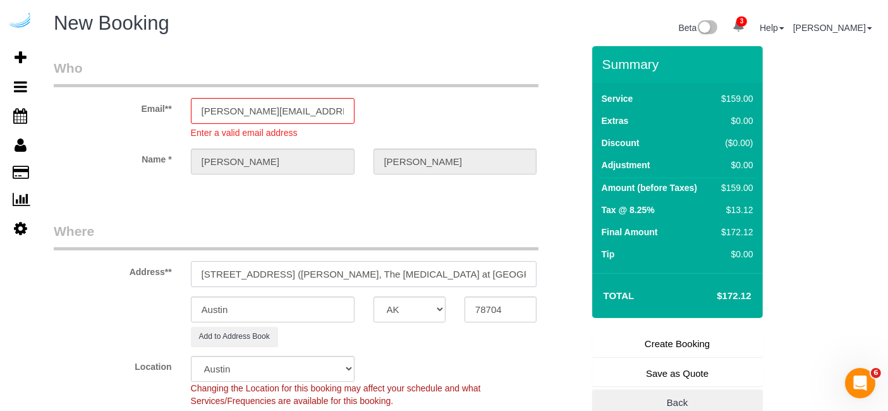
paste input "1450717"
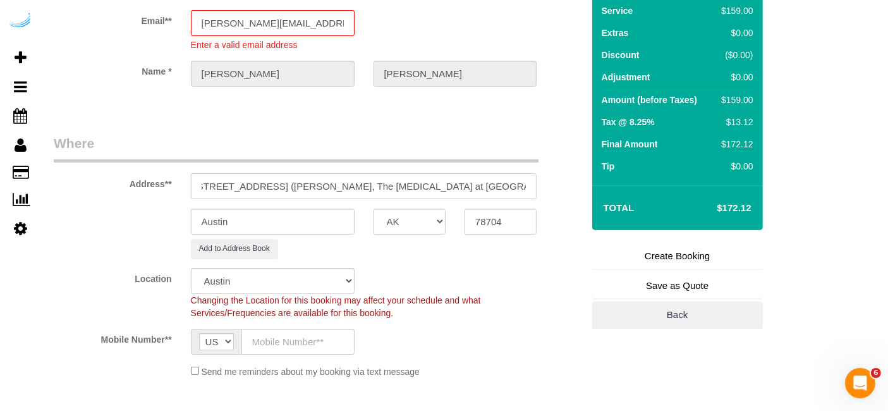
scroll to position [140, 0]
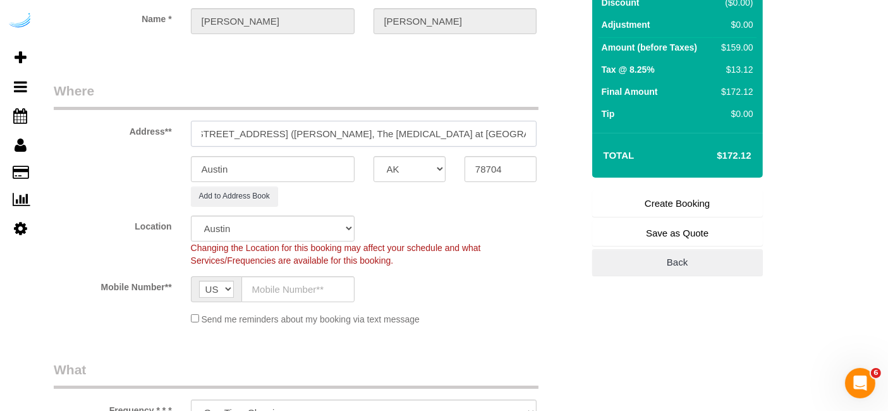
type input "1007 S Congress Ave, Unit 145 (Hayden Knopp, The Muse at SoCo , 1450717)"
click at [281, 298] on input "text" at bounding box center [298, 289] width 113 height 26
paste input "[PHONE_NUMBER]"
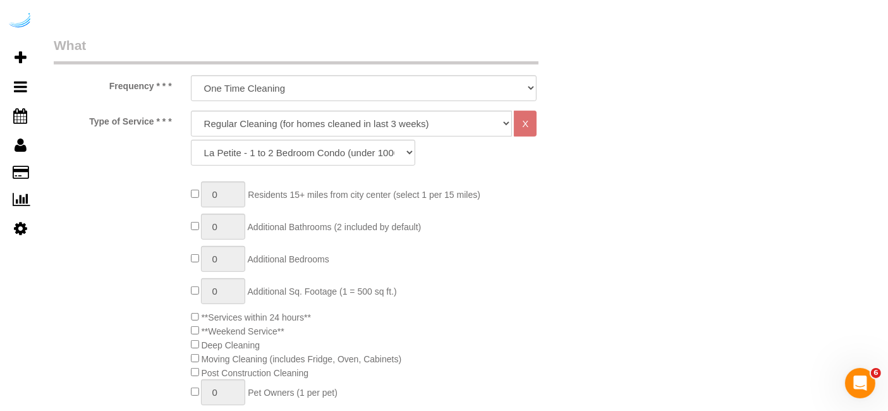
scroll to position [491, 0]
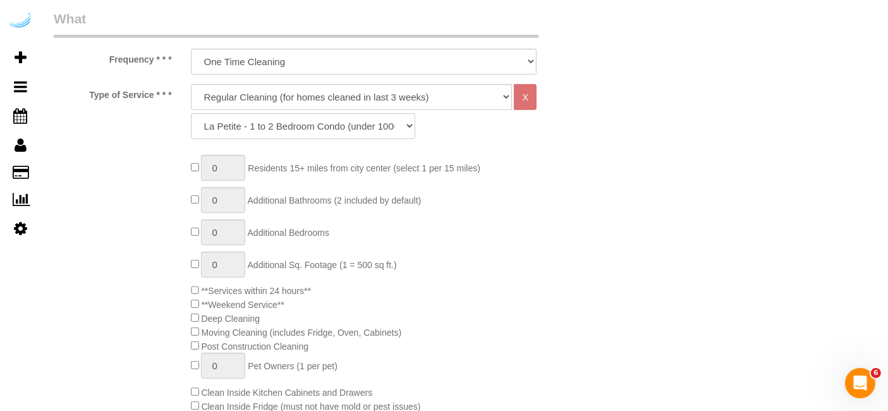
type input "[PHONE_NUMBER]"
drag, startPoint x: 336, startPoint y: 88, endPoint x: 334, endPoint y: 100, distance: 12.2
click at [336, 87] on select "Deep Cleaning (for homes that have not been cleaned in 3+ weeks) Spruce Regular…" at bounding box center [352, 97] width 322 height 26
select select "282"
click at [191, 84] on select "Deep Cleaning (for homes that have not been cleaned in 3+ weeks) Spruce Regular…" at bounding box center [352, 97] width 322 height 26
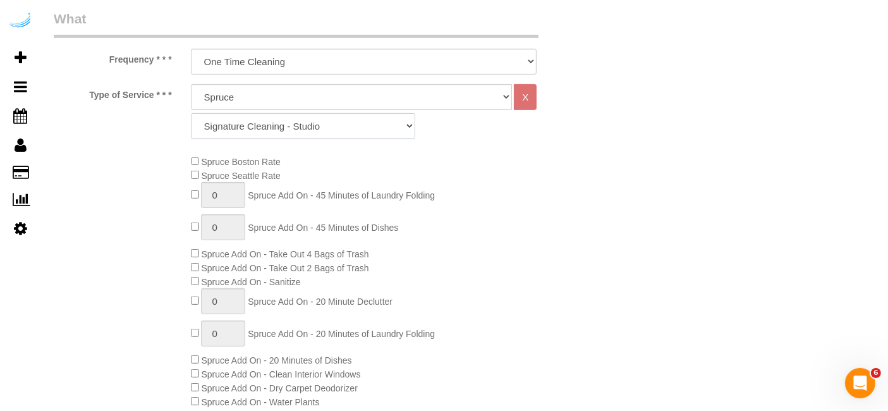
click at [312, 127] on select "Signature Cleaning - Studio Signature Cleaning - 1 Bed 1 Bath Signature Cleanin…" at bounding box center [303, 126] width 224 height 26
select select "309"
click at [191, 113] on select "Signature Cleaning - Studio Signature Cleaning - 1 Bed 1 Bath Signature Cleanin…" at bounding box center [303, 126] width 224 height 26
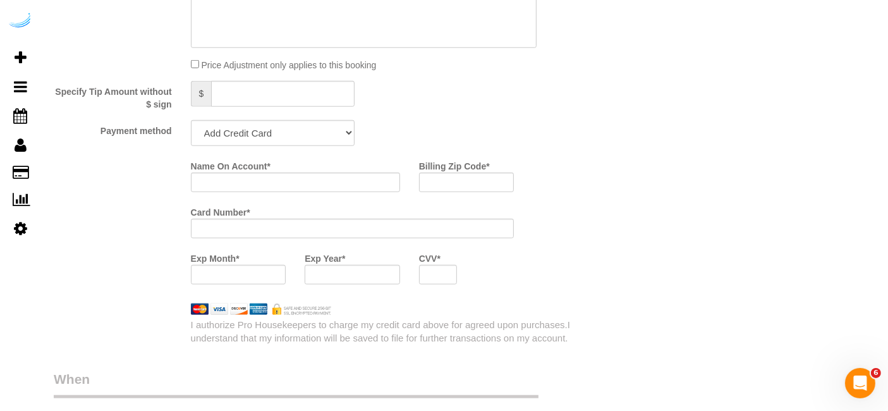
scroll to position [1194, 0]
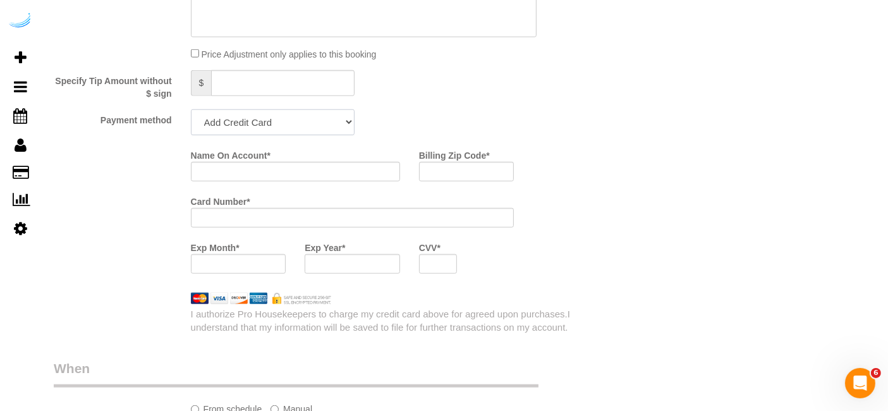
click at [309, 121] on select "Add Credit Card Cash Check Paypal" at bounding box center [273, 122] width 164 height 26
select select "string:check"
click at [191, 109] on select "Add Credit Card Cash Check Paypal" at bounding box center [273, 122] width 164 height 26
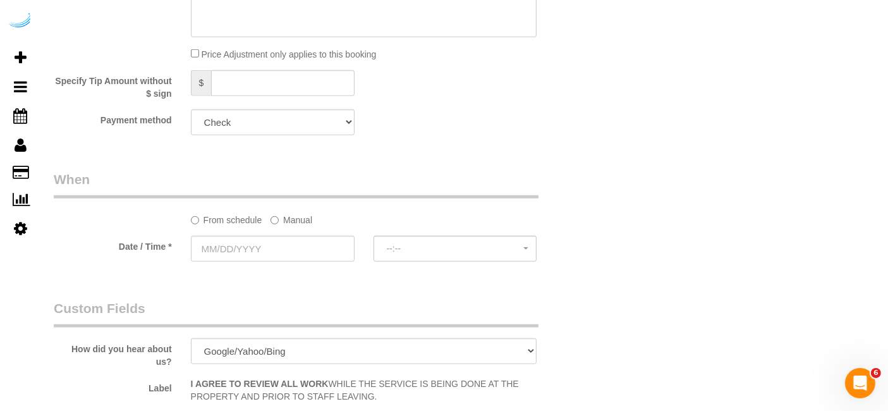
click at [293, 206] on div "From schedule Manual" at bounding box center [318, 198] width 548 height 56
click at [295, 217] on label "Manual" at bounding box center [292, 217] width 42 height 17
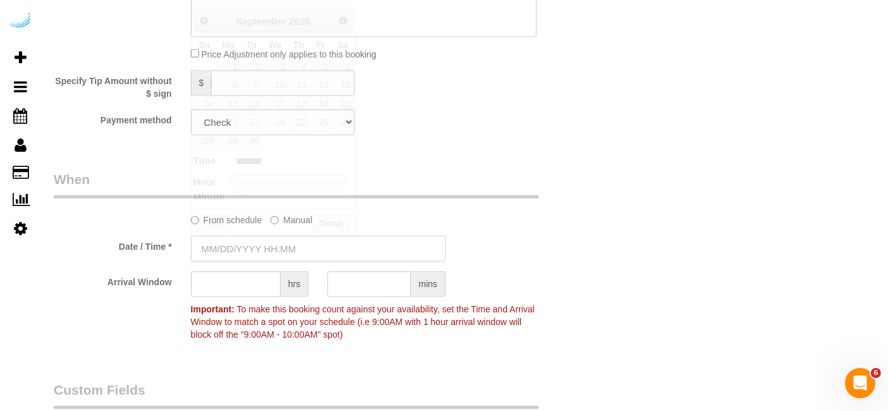
click at [290, 247] on input "text" at bounding box center [318, 249] width 255 height 26
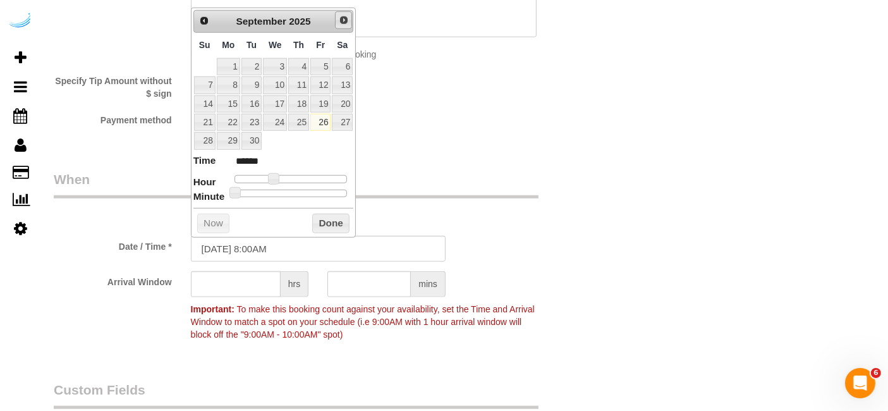
click at [342, 18] on span "Next" at bounding box center [344, 20] width 10 height 10
click at [302, 58] on link "2" at bounding box center [298, 66] width 21 height 17
click at [278, 177] on span at bounding box center [273, 178] width 11 height 11
click at [279, 180] on dl "Time ****** Hour Minute Second Millisecond Microsecond Time Zone ***** ***** **…" at bounding box center [273, 176] width 161 height 44
type input "[DATE] 9:00AM"
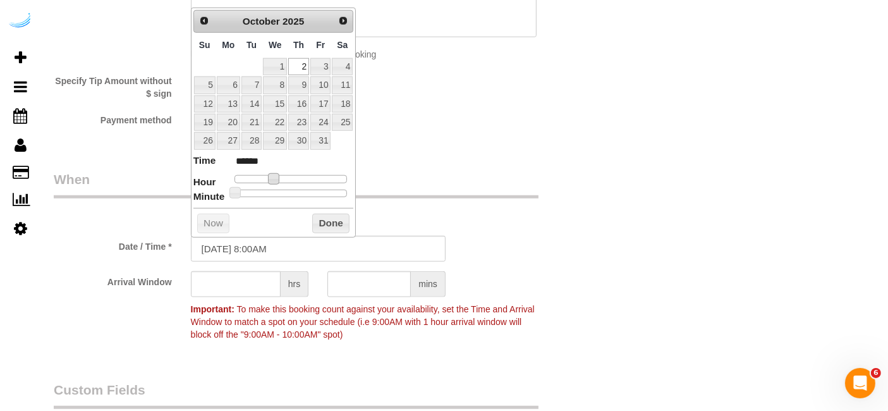
type input "******"
click at [278, 176] on span at bounding box center [278, 178] width 11 height 11
click at [245, 280] on input "text" at bounding box center [236, 284] width 90 height 26
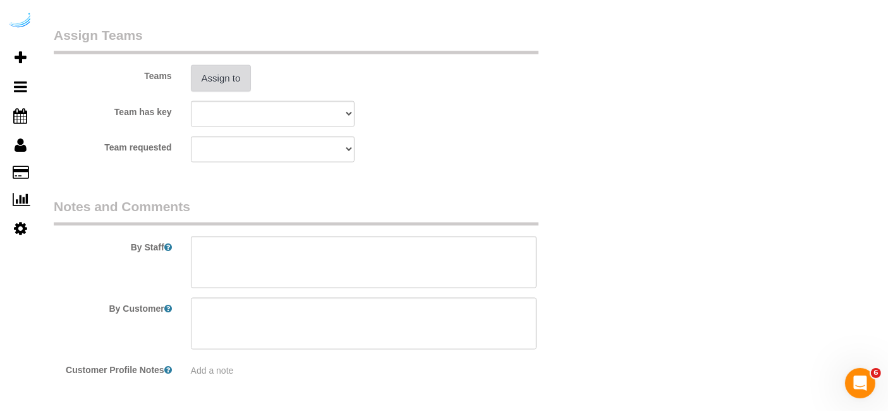
type input "4"
click at [225, 71] on button "Assign to" at bounding box center [221, 78] width 61 height 27
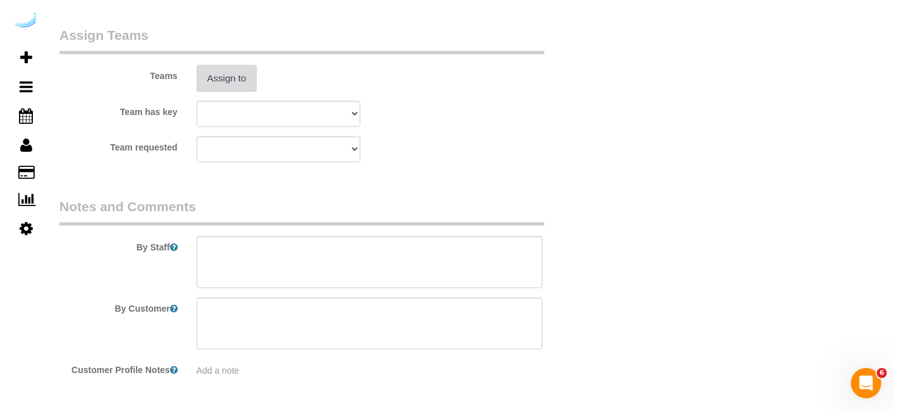
scroll to position [1895, 0]
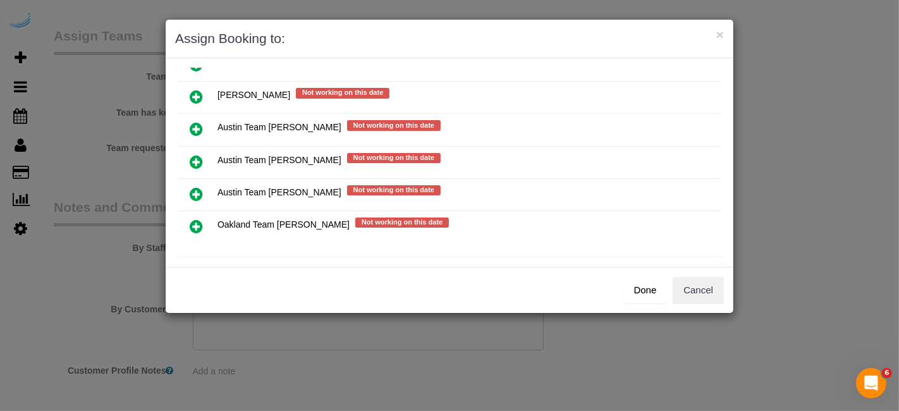
click at [190, 154] on icon at bounding box center [196, 161] width 13 height 15
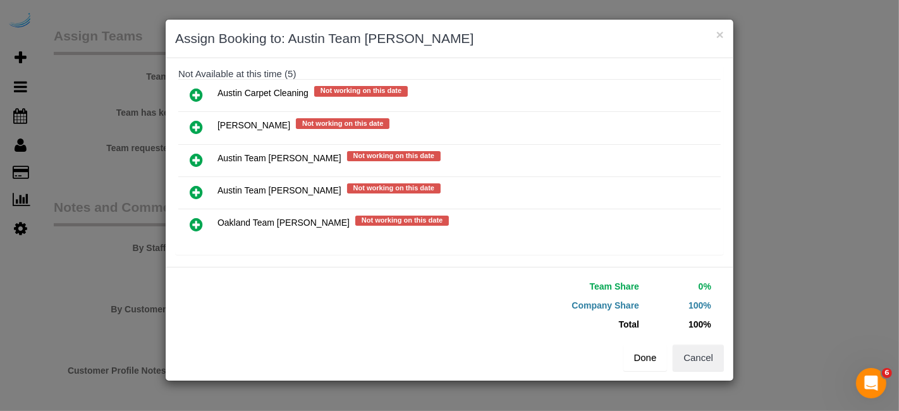
scroll to position [176, 0]
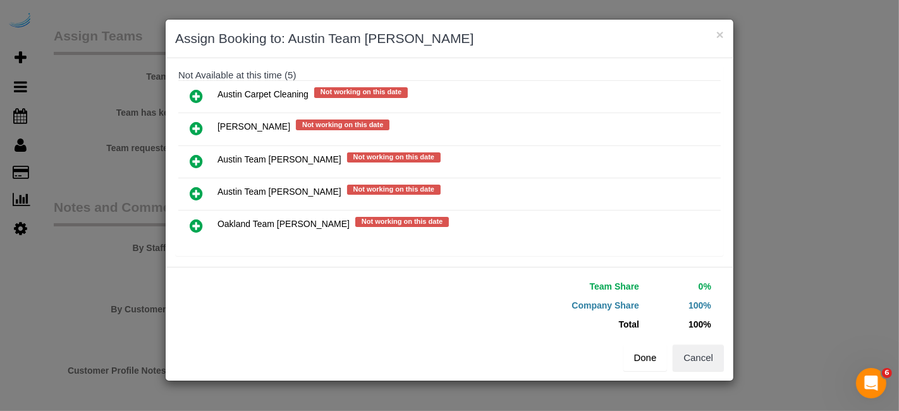
click at [639, 355] on button "Done" at bounding box center [645, 358] width 44 height 27
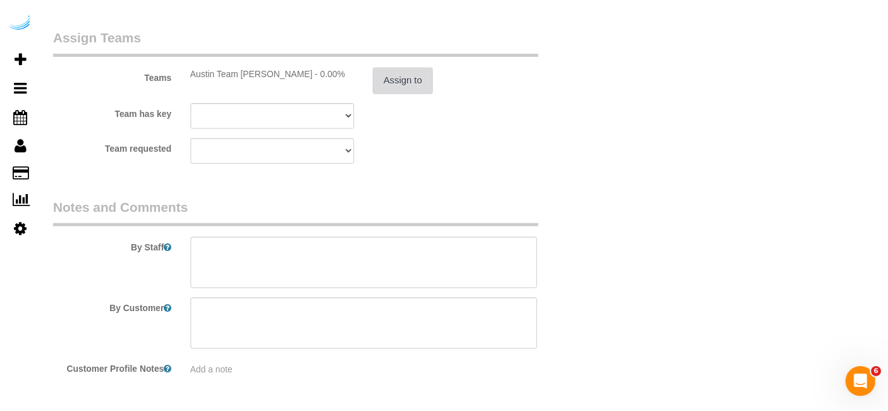
scroll to position [1897, 0]
click at [393, 258] on textarea at bounding box center [364, 262] width 346 height 52
click at [354, 266] on textarea at bounding box center [364, 262] width 346 height 52
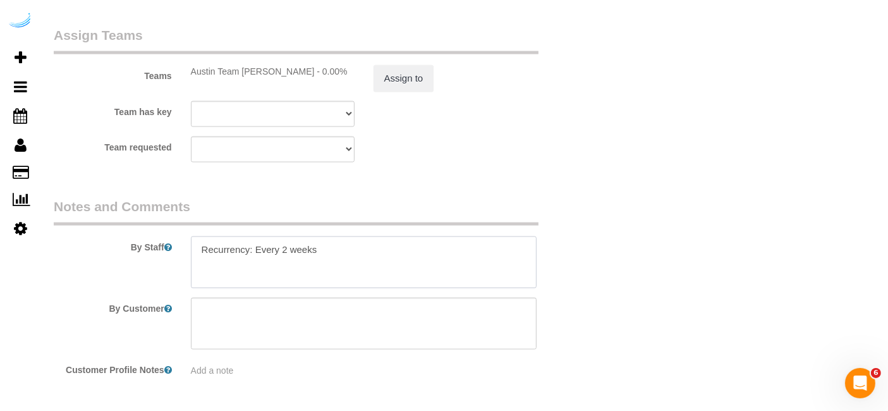
paste textarea "Permanent Notes:+18476510102= the mom's phone numberToday's Notes:No notes from…"
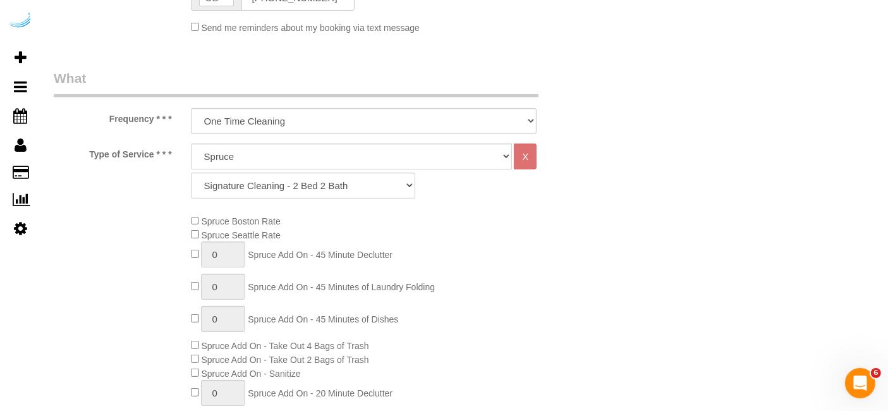
scroll to position [281, 0]
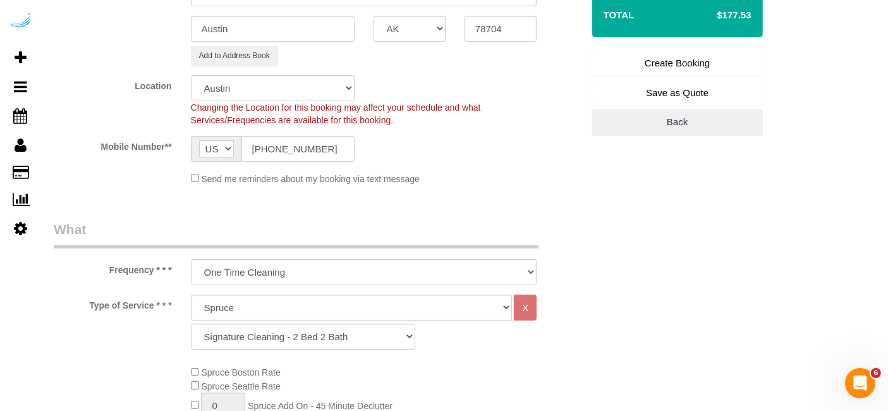
type textarea "Recurrency: Every 2 weeks Permanent Notes:+18476510102= the mom's phone numberT…"
click at [682, 67] on link "Create Booking" at bounding box center [677, 63] width 171 height 27
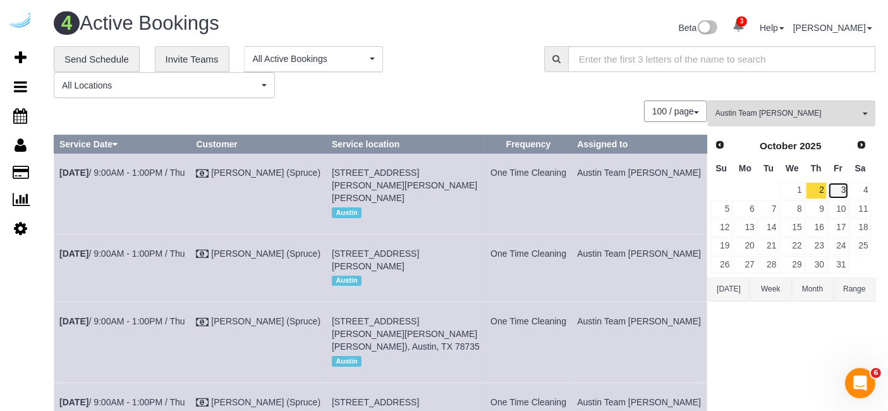
click at [838, 197] on link "3" at bounding box center [838, 190] width 21 height 17
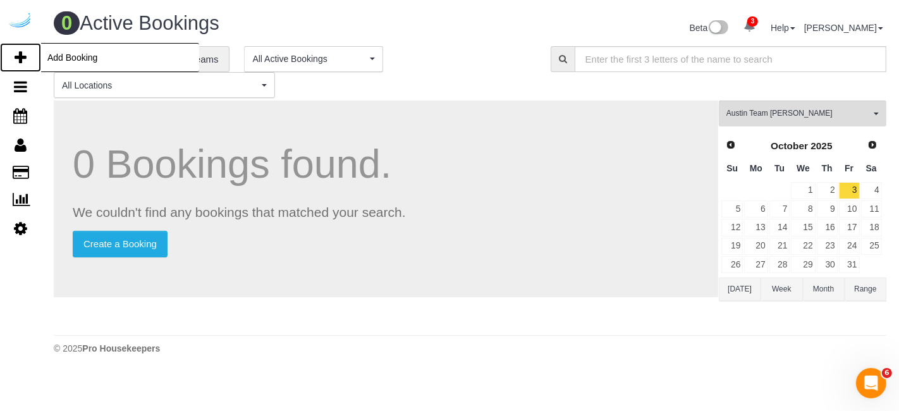
click at [18, 51] on icon at bounding box center [21, 57] width 12 height 15
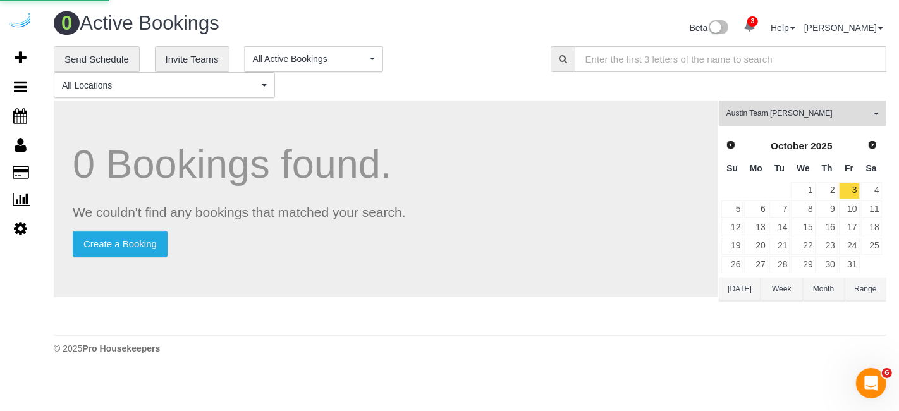
select select "number:9"
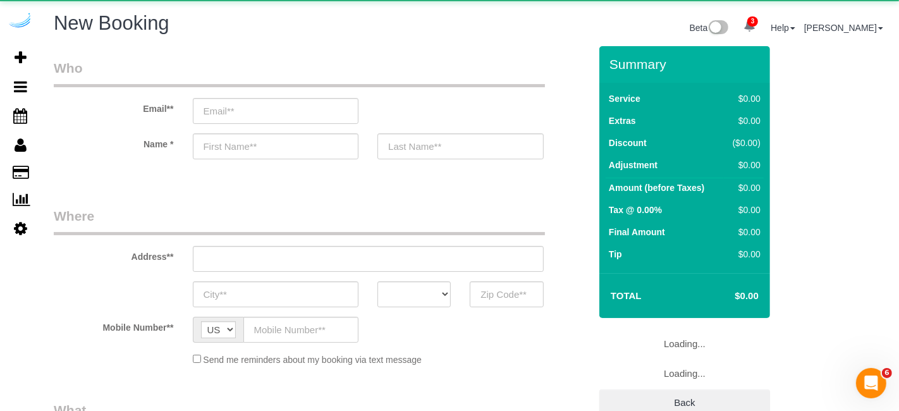
select select "object:14171"
select select "4"
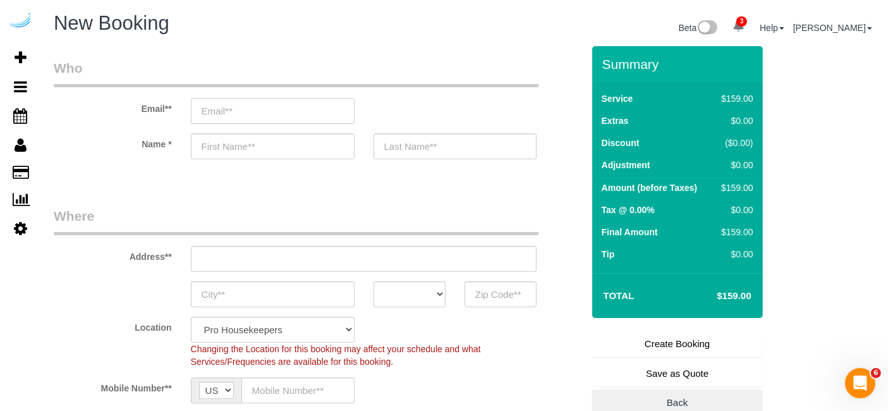
click at [234, 108] on input "email" at bounding box center [273, 111] width 164 height 26
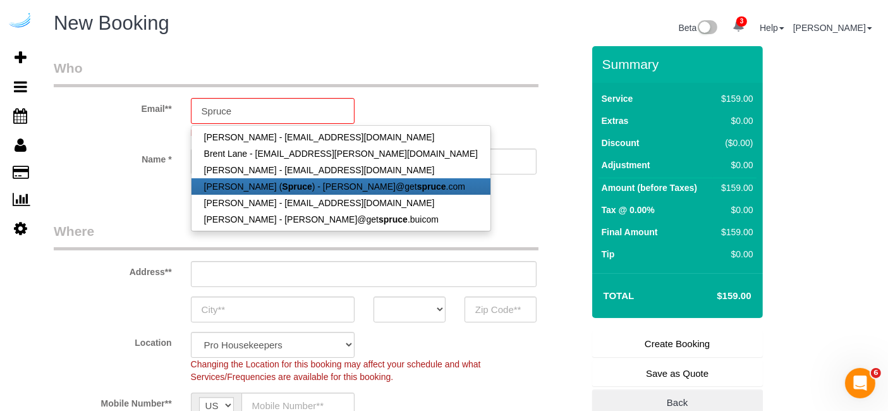
click at [417, 188] on strong "spruce" at bounding box center [431, 186] width 29 height 10
type input "[PERSON_NAME][EMAIL_ADDRESS][DOMAIN_NAME]"
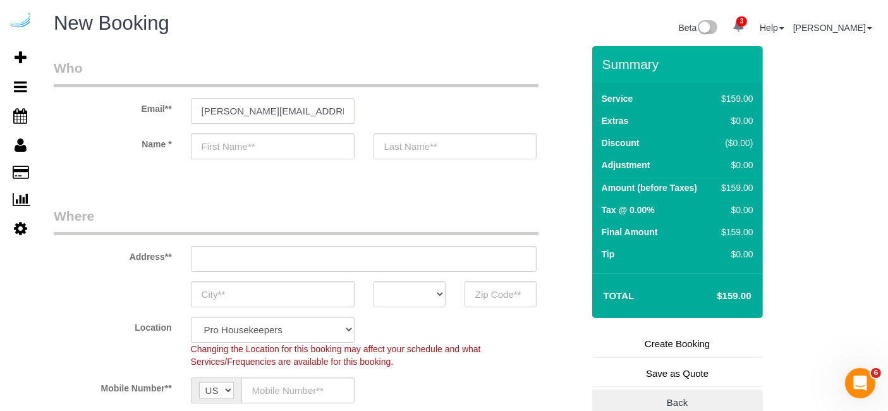
type input "[PERSON_NAME]"
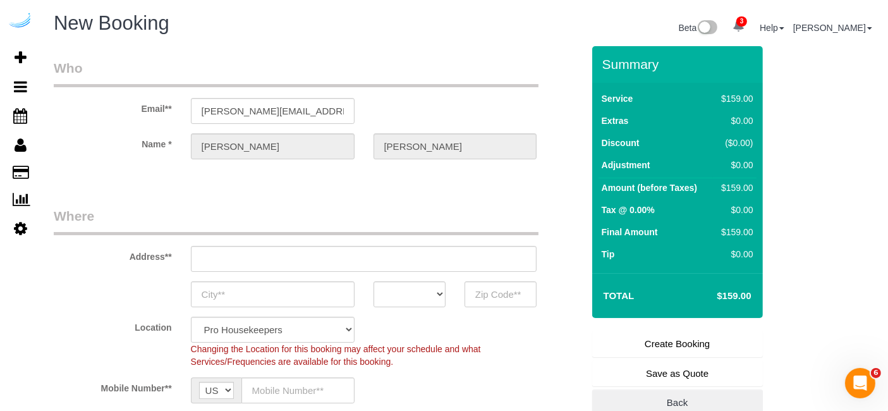
type input "[STREET_ADDRESS][PERSON_NAME]"
type input "Austin"
select select "[GEOGRAPHIC_DATA]"
type input "78704"
select select "9"
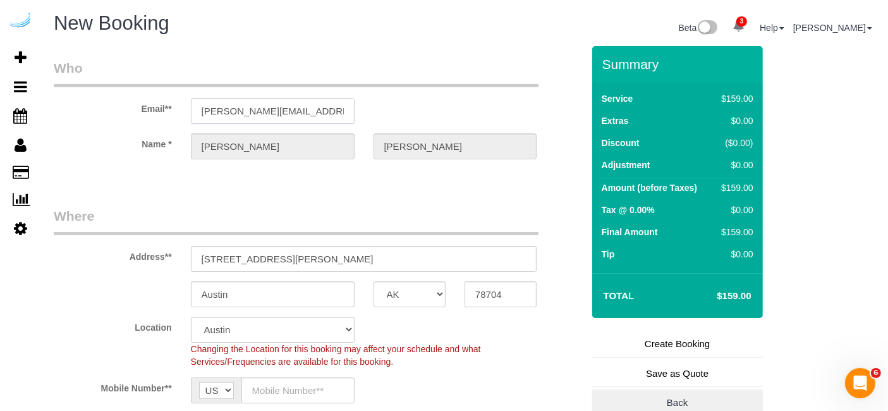
select select "object:14210"
click at [317, 248] on input "[STREET_ADDRESS][PERSON_NAME]" at bounding box center [364, 259] width 346 height 26
paste input "1007 S Congress Ave, Austin, TX 78704"
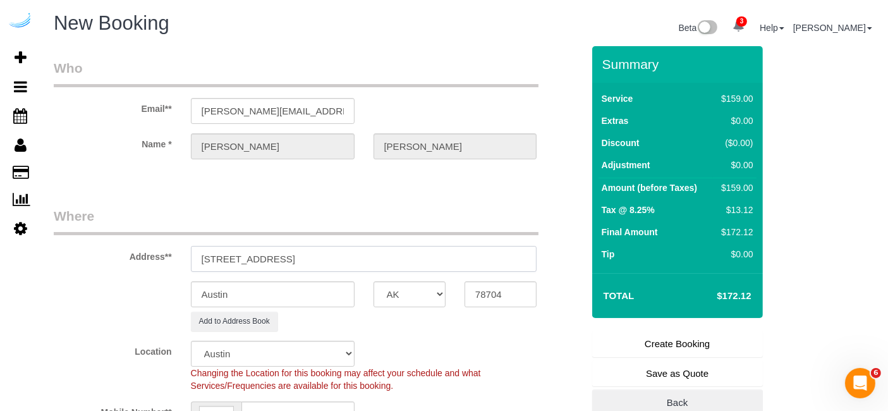
drag, startPoint x: 346, startPoint y: 258, endPoint x: 448, endPoint y: 260, distance: 101.8
click at [444, 260] on input "1007 S Congress Ave, Austin, TX 78704" at bounding box center [364, 259] width 346 height 26
click at [474, 290] on input "78704" at bounding box center [501, 294] width 72 height 26
drag, startPoint x: 298, startPoint y: 254, endPoint x: 393, endPoint y: 261, distance: 95.1
click at [393, 260] on input "1007 S Congress Ave, Austin, TX 78704" at bounding box center [364, 259] width 346 height 26
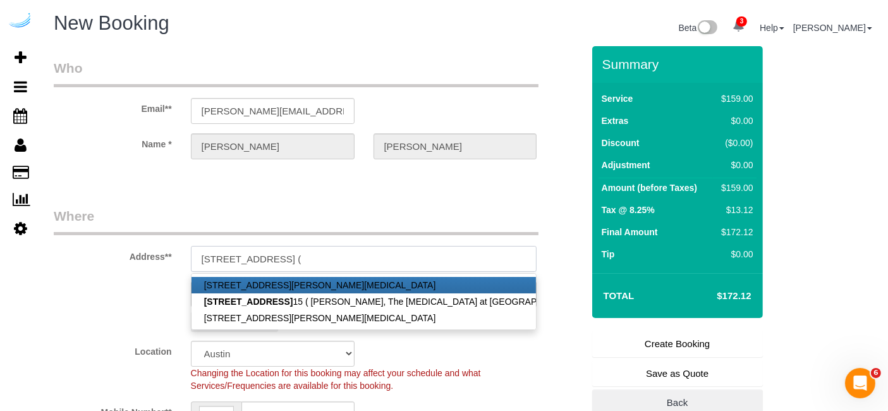
paste input "Maddie Reeder"
paste input "View Checklists The Muse at SoCo"
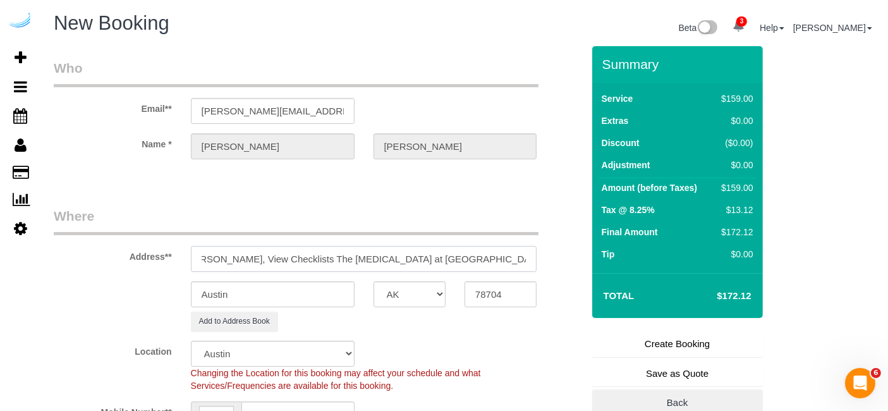
drag, startPoint x: 441, startPoint y: 260, endPoint x: 370, endPoint y: 263, distance: 70.2
click at [370, 263] on input "1007 S Congress Ave, Building 515 , Unit 515 ( Maddie Reeder, View Checklists T…" at bounding box center [364, 259] width 346 height 26
paste input "1454880"
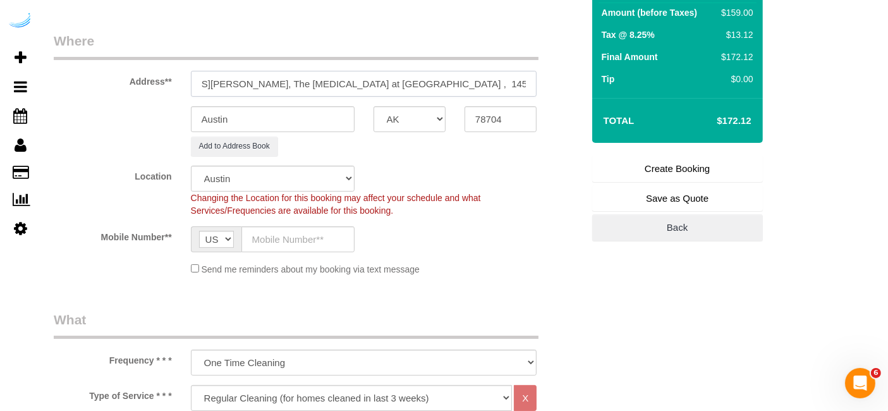
scroll to position [211, 0]
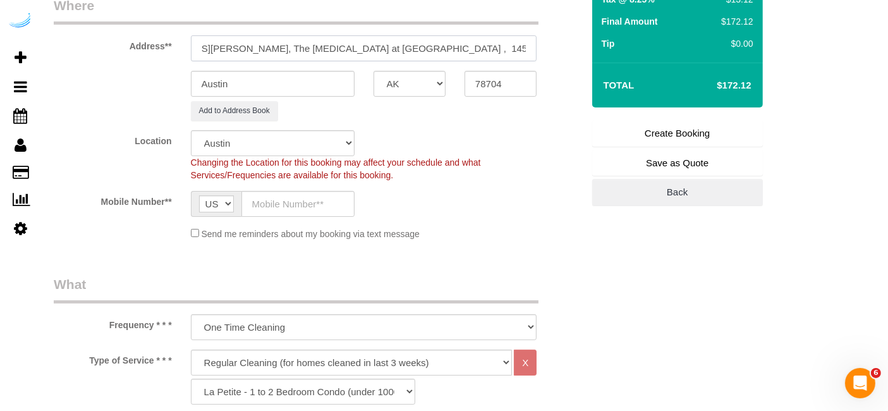
type input "1007 S Congress Ave, Building 515 , Unit 515 ( Maddie Reeder, The Muse at SoCo …"
click at [311, 201] on input "text" at bounding box center [298, 204] width 113 height 26
paste input "[PHONE_NUMBER]"
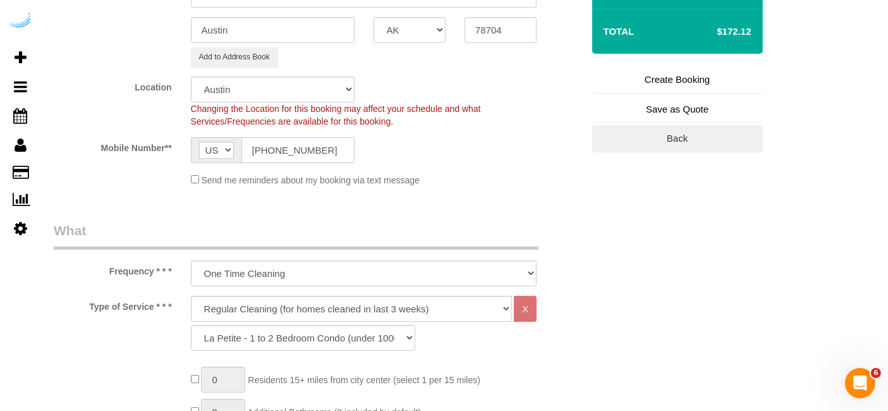
scroll to position [421, 0]
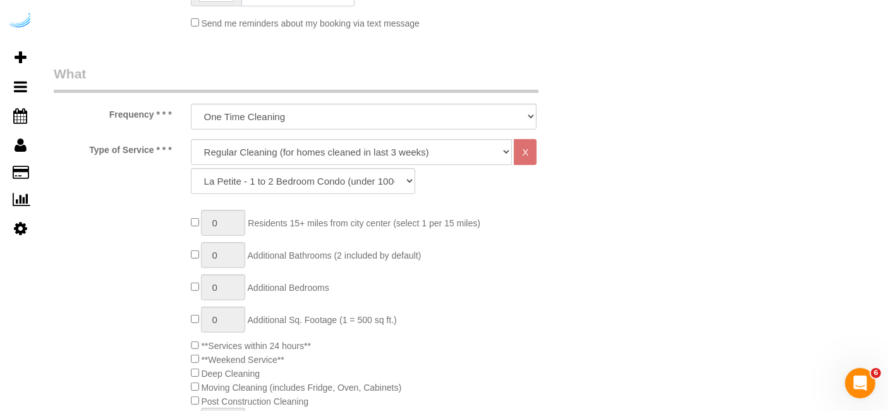
type input "[PHONE_NUMBER]"
click at [364, 154] on select "Deep Cleaning (for homes that have not been cleaned in 3+ weeks) Spruce Regular…" at bounding box center [352, 152] width 322 height 26
select select "282"
click at [191, 139] on select "Deep Cleaning (for homes that have not been cleaned in 3+ weeks) Spruce Regular…" at bounding box center [352, 152] width 322 height 26
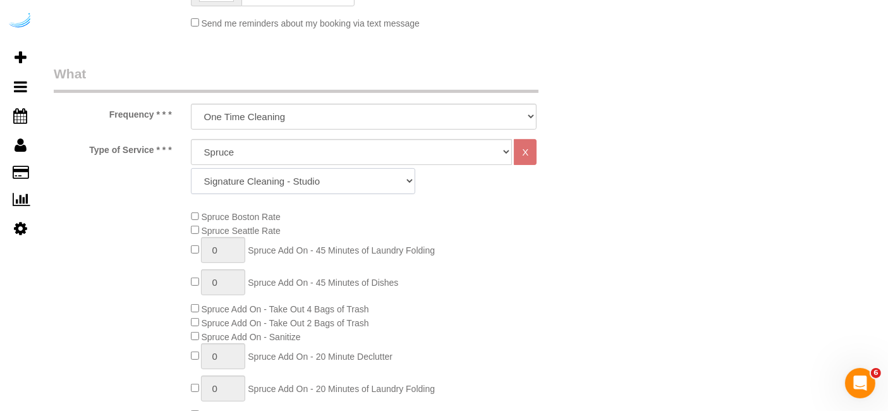
click at [343, 176] on select "Signature Cleaning - Studio Signature Cleaning - 1 Bed 1 Bath Signature Cleanin…" at bounding box center [303, 181] width 224 height 26
select select "325"
click at [191, 168] on select "Signature Cleaning - Studio Signature Cleaning - 1 Bed 1 Bath Signature Cleanin…" at bounding box center [303, 181] width 224 height 26
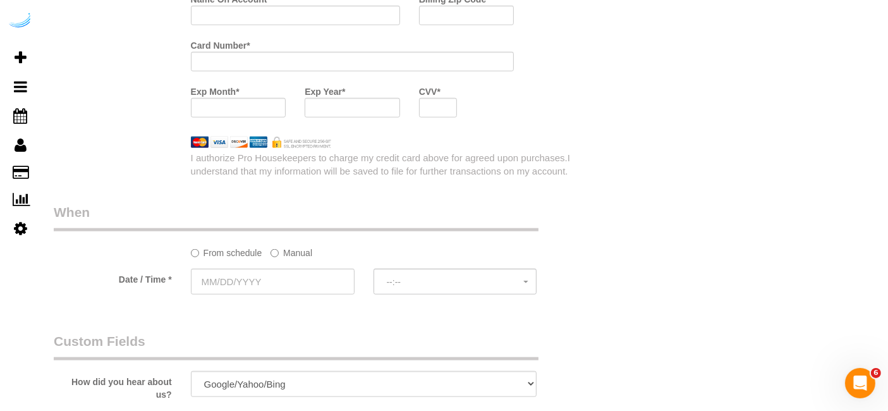
scroll to position [1123, 0]
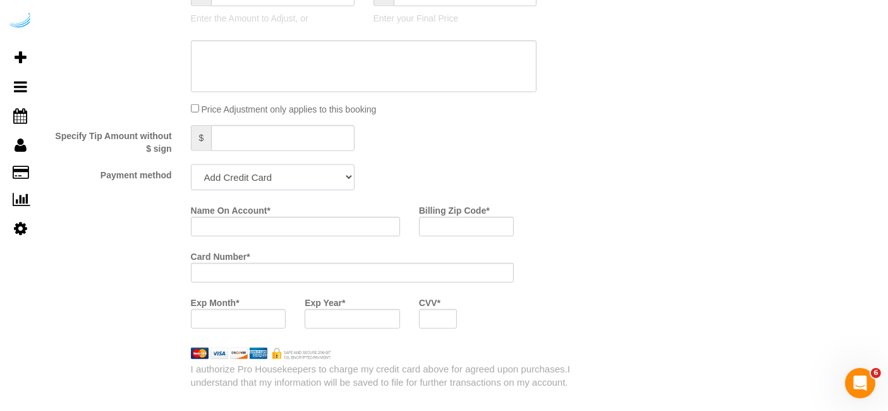
click at [283, 180] on select "Add Credit Card Cash Check Paypal" at bounding box center [273, 177] width 164 height 26
click at [191, 164] on select "Add Credit Card Cash Check Paypal" at bounding box center [273, 177] width 164 height 26
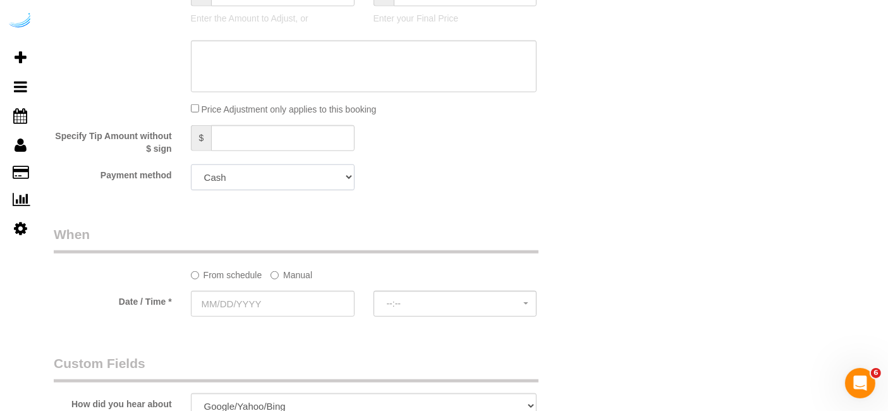
click at [298, 171] on select "Add Credit Card Cash Check Paypal" at bounding box center [273, 177] width 164 height 26
select select "string:check"
click at [191, 164] on select "Add Credit Card Cash Check Paypal" at bounding box center [273, 177] width 164 height 26
drag, startPoint x: 289, startPoint y: 268, endPoint x: 288, endPoint y: 283, distance: 15.2
click at [289, 272] on label "Manual" at bounding box center [292, 272] width 42 height 17
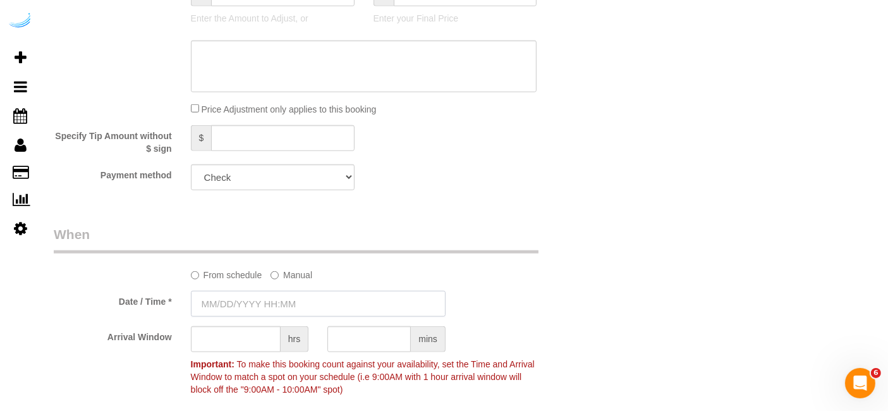
click at [283, 305] on input "text" at bounding box center [318, 304] width 255 height 26
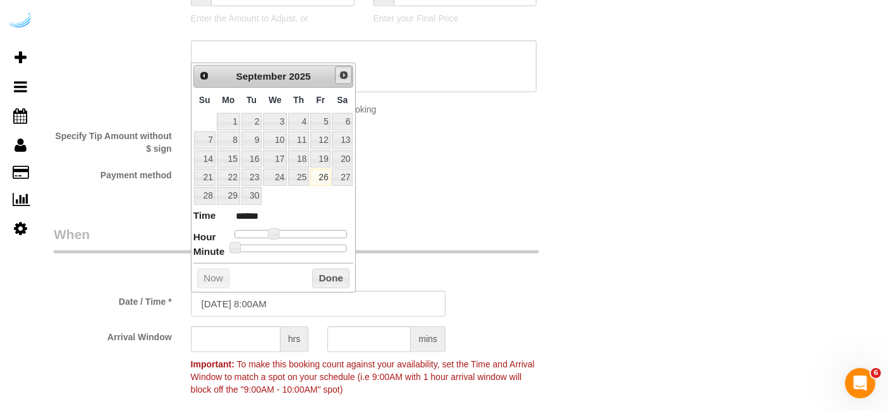
click at [343, 71] on span "Next" at bounding box center [344, 75] width 10 height 10
click at [317, 118] on link "3" at bounding box center [320, 121] width 20 height 17
drag, startPoint x: 272, startPoint y: 230, endPoint x: 296, endPoint y: 243, distance: 26.6
click at [296, 243] on dl "Time ****** Hour Minute Second Millisecond Microsecond Time Zone ***** ***** **…" at bounding box center [273, 231] width 161 height 44
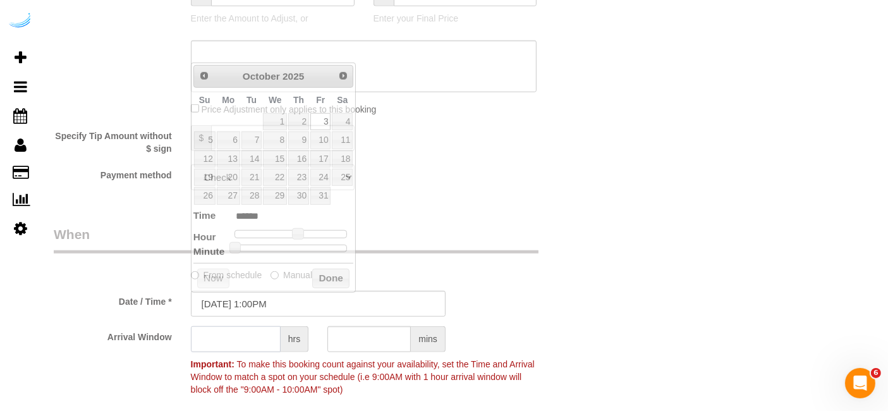
click at [235, 342] on input "text" at bounding box center [236, 339] width 90 height 26
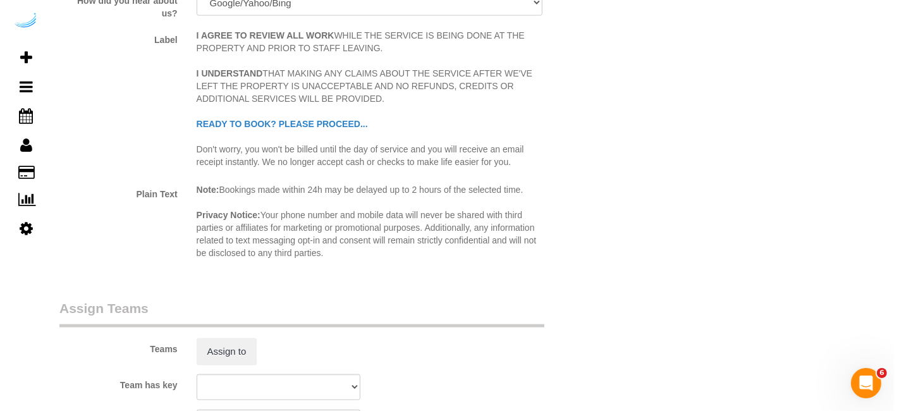
scroll to position [1615, 0]
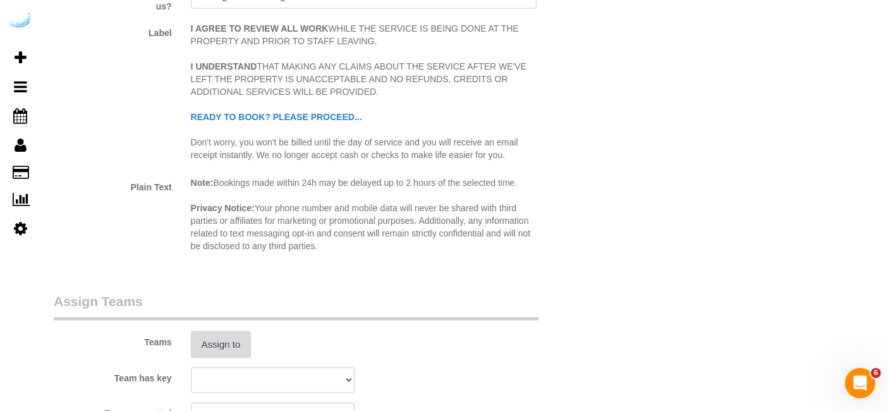
click at [221, 339] on button "Assign to" at bounding box center [221, 344] width 61 height 27
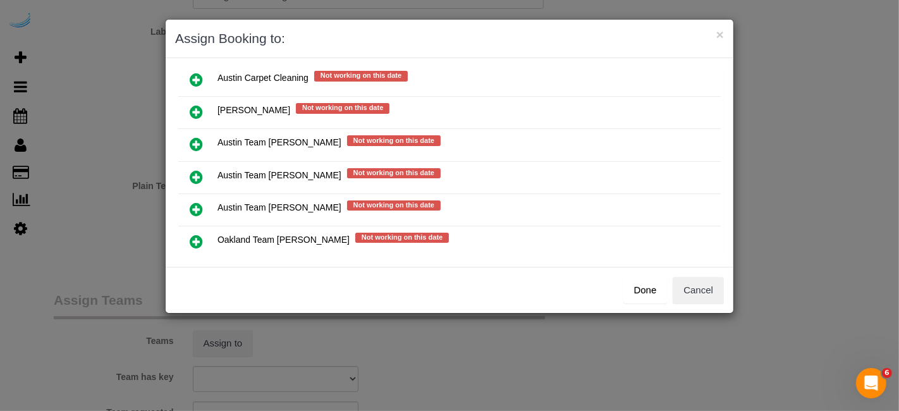
scroll to position [177, 0]
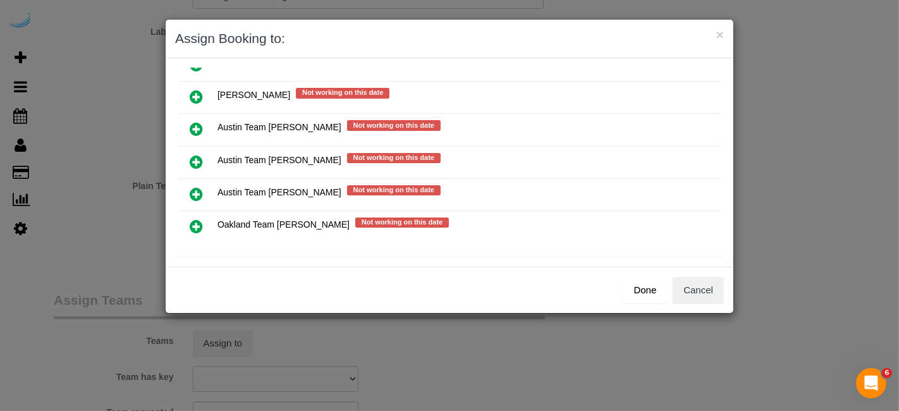
click at [198, 154] on icon at bounding box center [196, 161] width 13 height 15
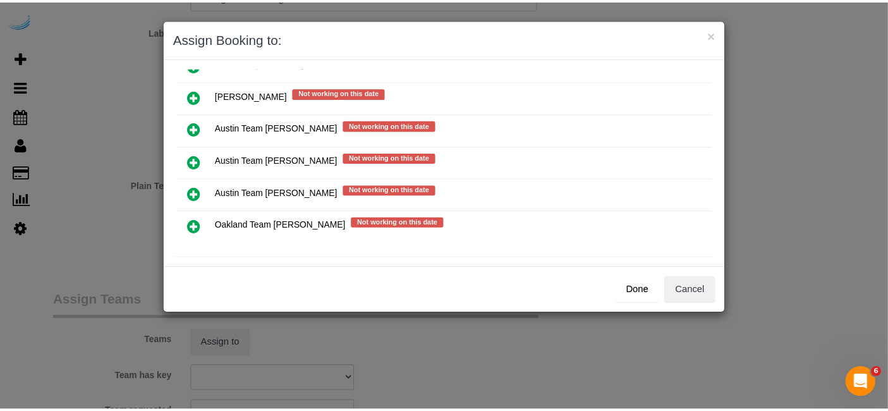
scroll to position [176, 0]
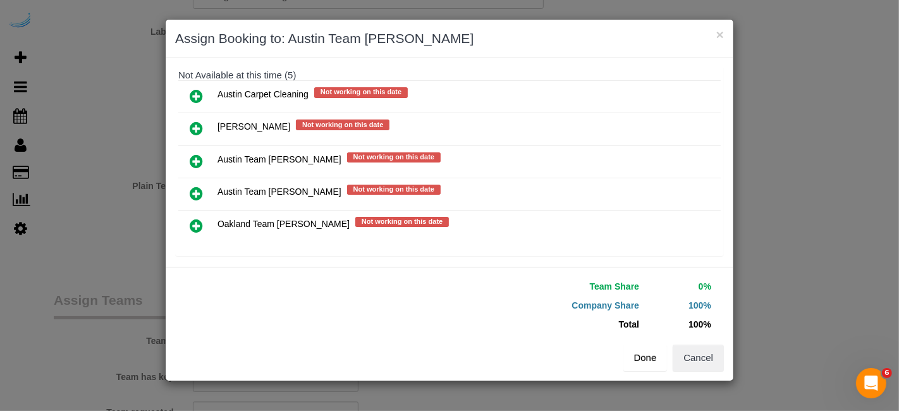
click at [648, 351] on button "Done" at bounding box center [645, 358] width 44 height 27
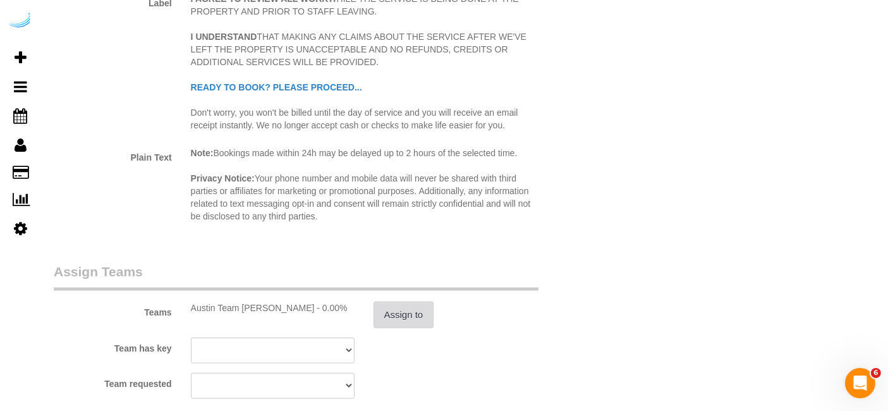
scroll to position [1923, 0]
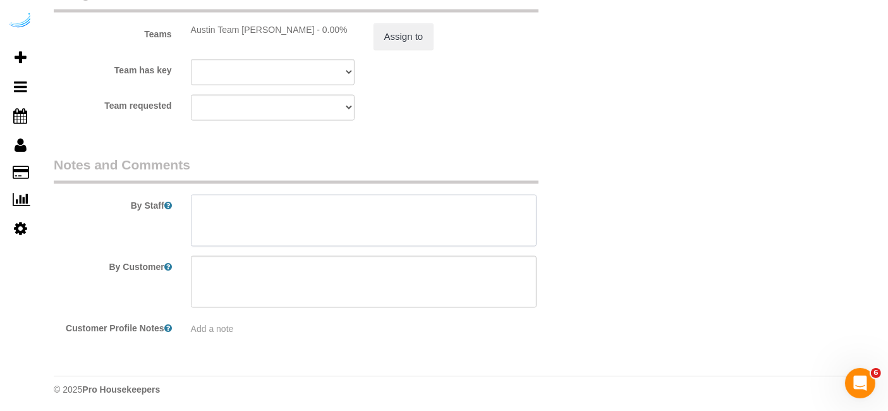
click at [388, 212] on textarea at bounding box center [364, 221] width 346 height 52
click at [460, 207] on textarea at bounding box center [364, 221] width 346 height 52
paste textarea "Permanent Notes:No notes from this customer.Today's Notes:No notes from this se…"
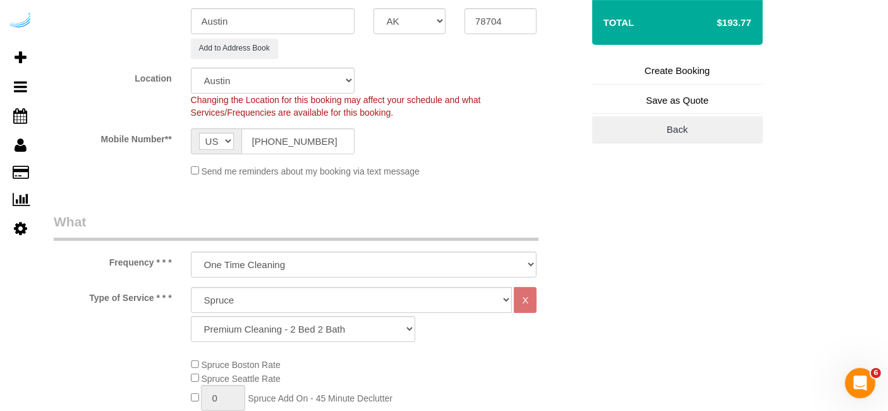
scroll to position [97, 0]
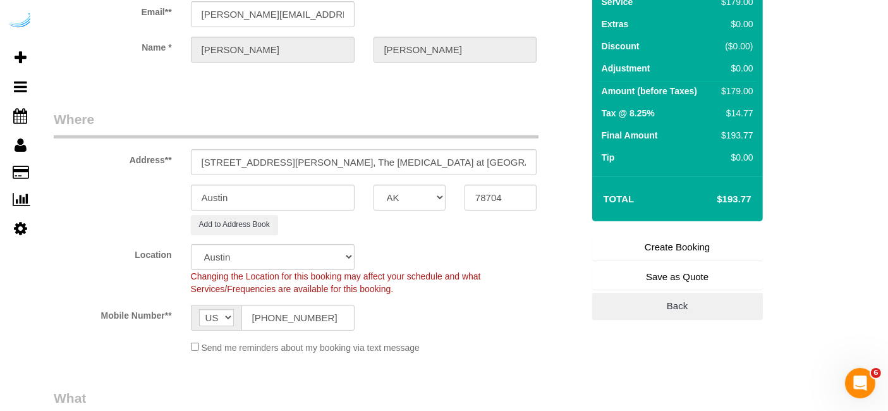
click at [680, 250] on link "Create Booking" at bounding box center [677, 247] width 171 height 27
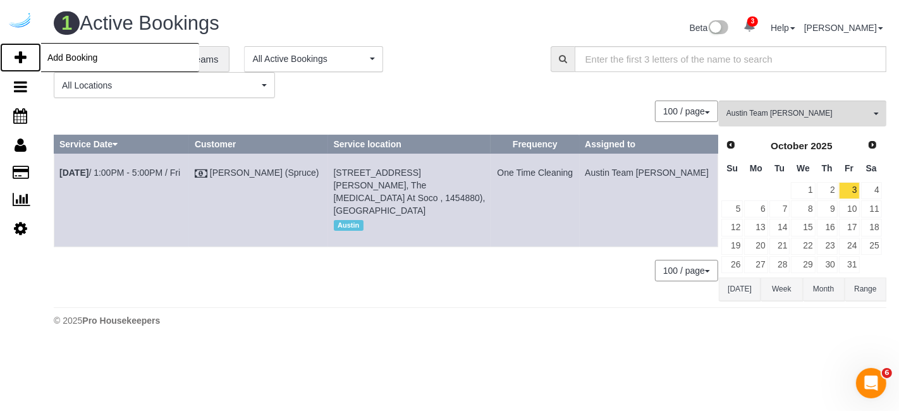
click at [15, 54] on icon at bounding box center [21, 57] width 12 height 15
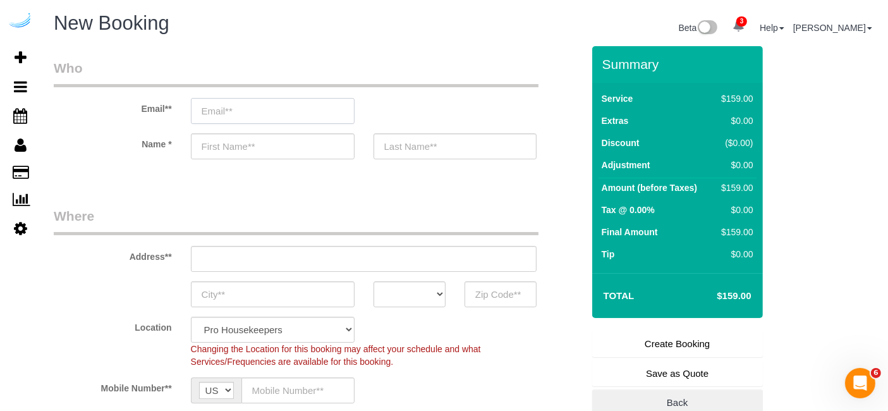
click at [294, 120] on input "email" at bounding box center [273, 111] width 164 height 26
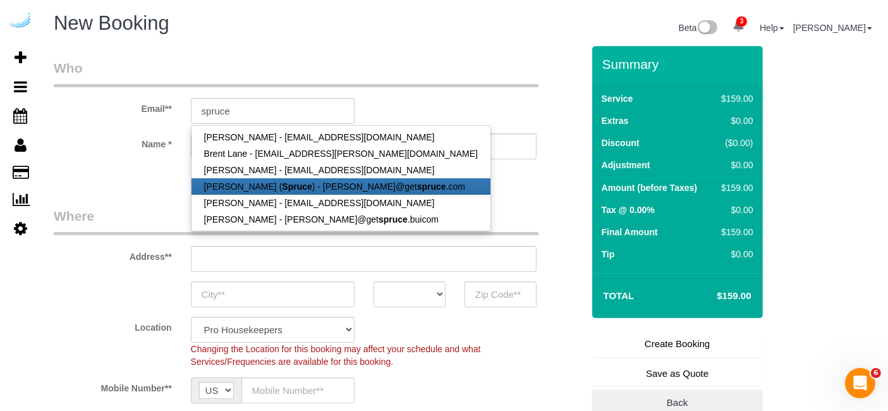
click at [282, 183] on strong "Spruce" at bounding box center [297, 186] width 30 height 10
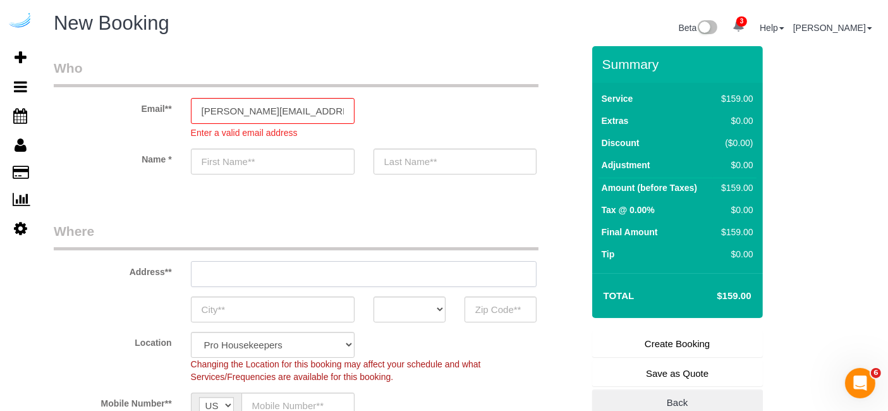
click at [338, 255] on div "Address**" at bounding box center [318, 254] width 548 height 65
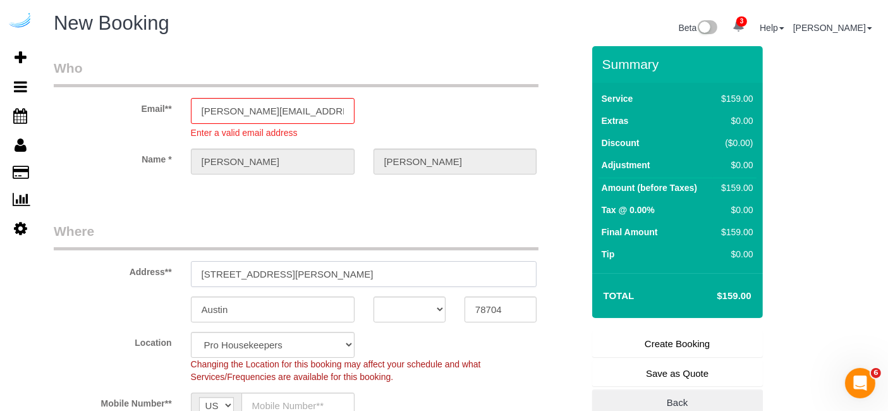
paste input "1100 S Lamar Blvd, Austin, TX 78704"
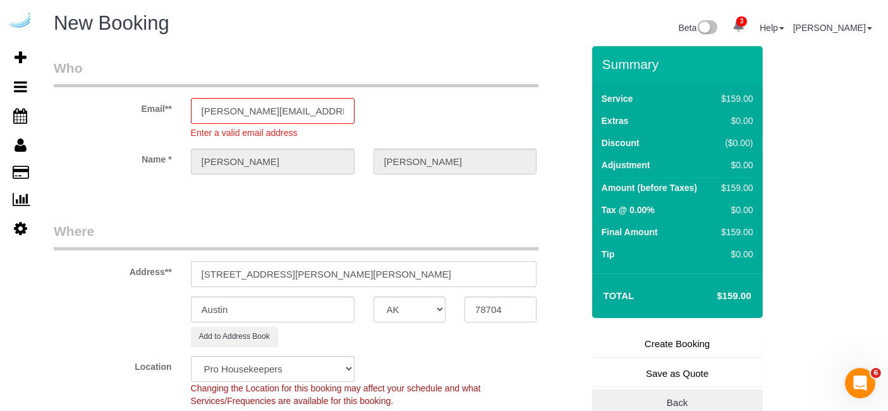
click at [353, 270] on input "3816 S Lamar Blvd1100 S Lamar Blvd, Austin, TX 78704" at bounding box center [364, 274] width 346 height 26
paste input "text"
drag, startPoint x: 331, startPoint y: 271, endPoint x: 482, endPoint y: 260, distance: 150.9
click at [458, 261] on input "1100 S Lamar Blvd, Austin, TX 78704" at bounding box center [364, 274] width 346 height 26
click at [489, 309] on input "78704" at bounding box center [501, 310] width 72 height 26
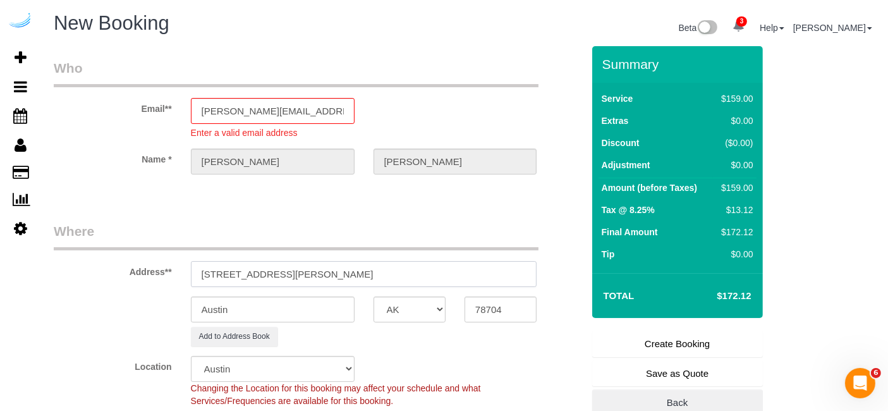
drag, startPoint x: 288, startPoint y: 275, endPoint x: 424, endPoint y: 264, distance: 136.4
click at [419, 269] on input "1100 S Lamar Blvd, Austin, TX 78704" at bounding box center [364, 274] width 346 height 26
paste input "Michael Gilb"
paste input "Lamar Union"
paste input "1467757"
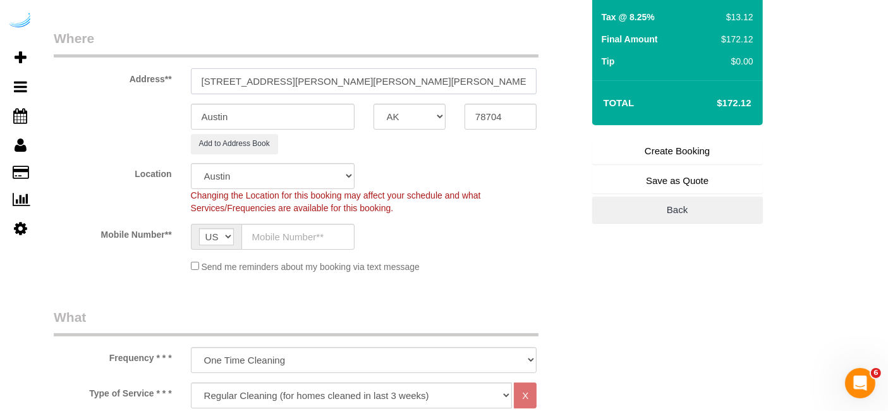
scroll to position [211, 0]
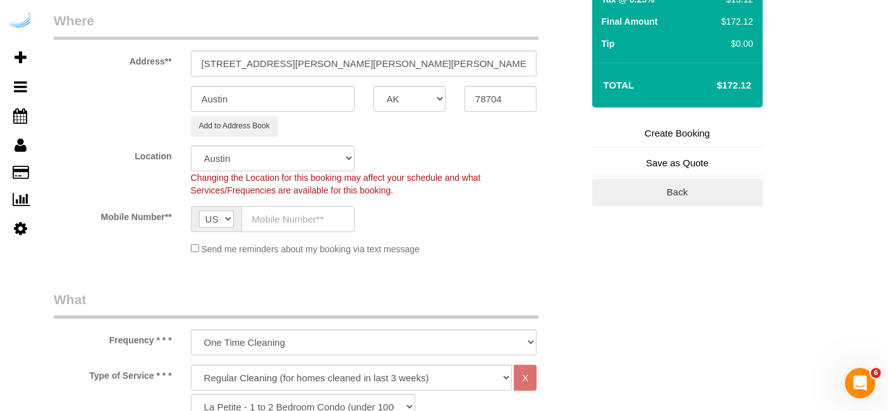
click at [305, 219] on input "text" at bounding box center [298, 219] width 113 height 26
paste input "[PHONE_NUMBER]"
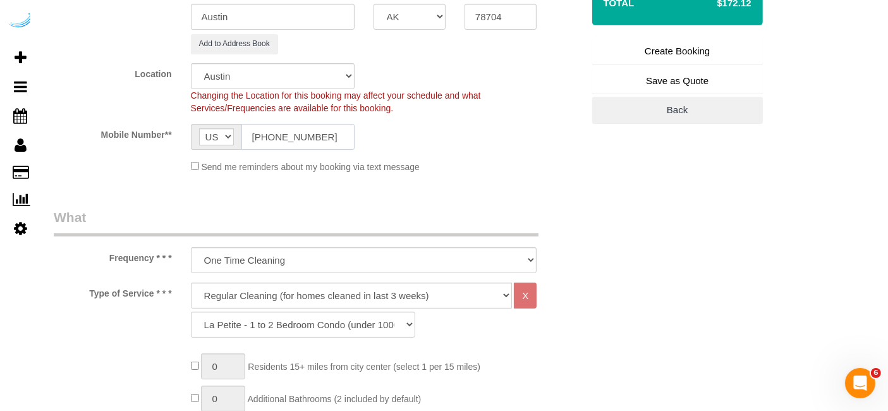
scroll to position [491, 0]
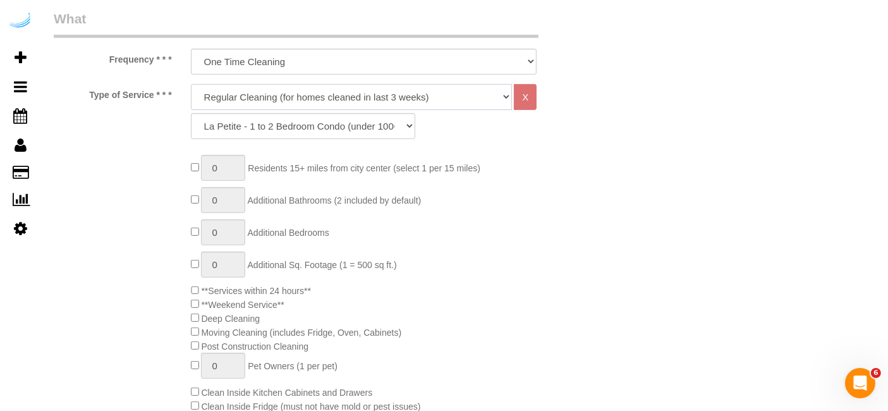
drag, startPoint x: 315, startPoint y: 89, endPoint x: 315, endPoint y: 98, distance: 8.9
click at [315, 89] on select "Deep Cleaning (for homes that have not been cleaned in 3+ weeks) Spruce Regular…" at bounding box center [352, 97] width 322 height 26
click at [191, 84] on select "Deep Cleaning (for homes that have not been cleaned in 3+ weeks) Spruce Regular…" at bounding box center [352, 97] width 322 height 26
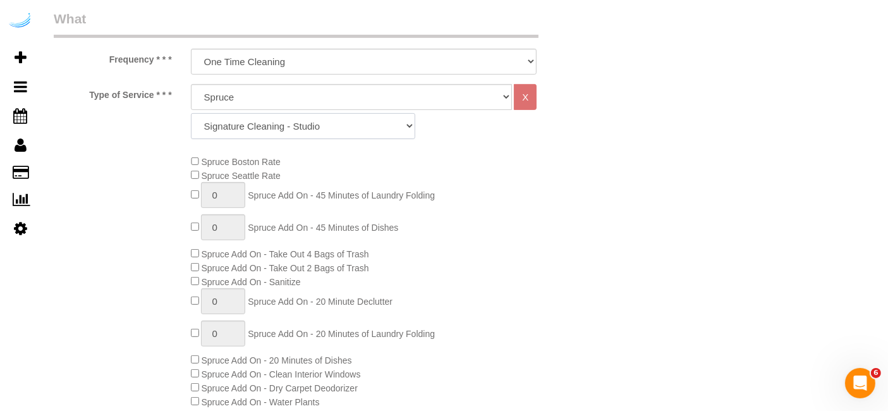
click at [288, 123] on select "Signature Cleaning - Studio Signature Cleaning - 1 Bed 1 Bath Signature Cleanin…" at bounding box center [303, 126] width 224 height 26
click at [191, 113] on select "Signature Cleaning - Studio Signature Cleaning - 1 Bed 1 Bath Signature Cleanin…" at bounding box center [303, 126] width 224 height 26
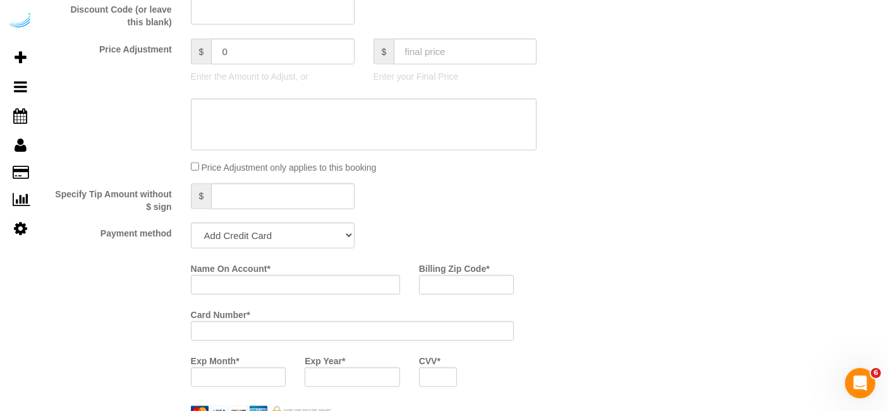
scroll to position [1123, 0]
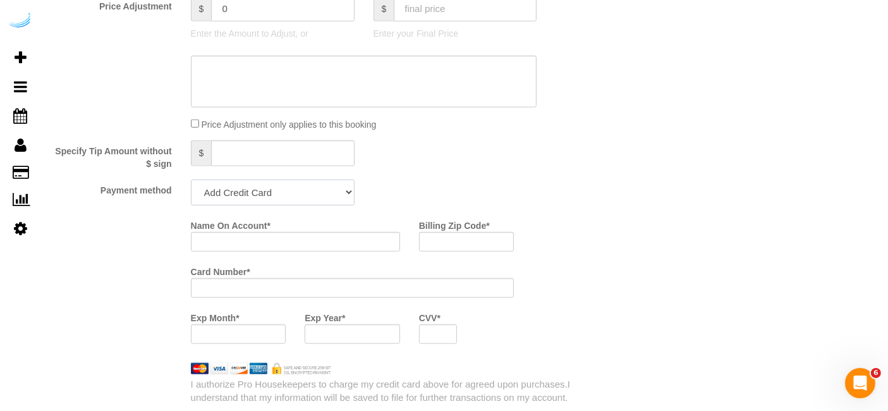
click at [267, 180] on select "Add Credit Card Cash Check Paypal" at bounding box center [273, 193] width 164 height 26
click at [191, 180] on select "Add Credit Card Cash Check Paypal" at bounding box center [273, 193] width 164 height 26
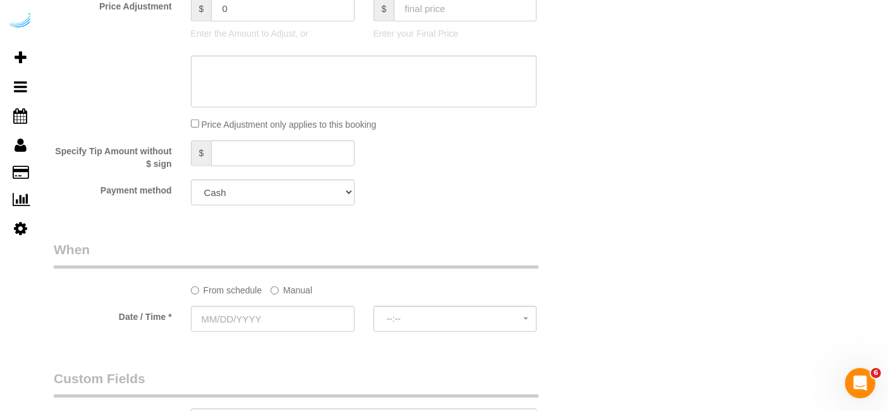
click at [293, 195] on select "Add Credit Card Cash Check Paypal" at bounding box center [273, 193] width 164 height 26
click at [191, 180] on select "Add Credit Card Cash Check Paypal" at bounding box center [273, 193] width 164 height 26
click at [279, 283] on label "Manual" at bounding box center [292, 287] width 42 height 17
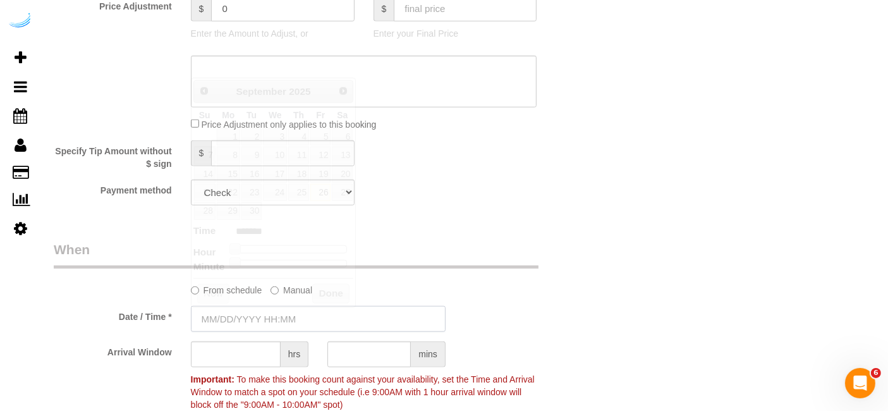
click at [277, 317] on input "text" at bounding box center [318, 319] width 255 height 26
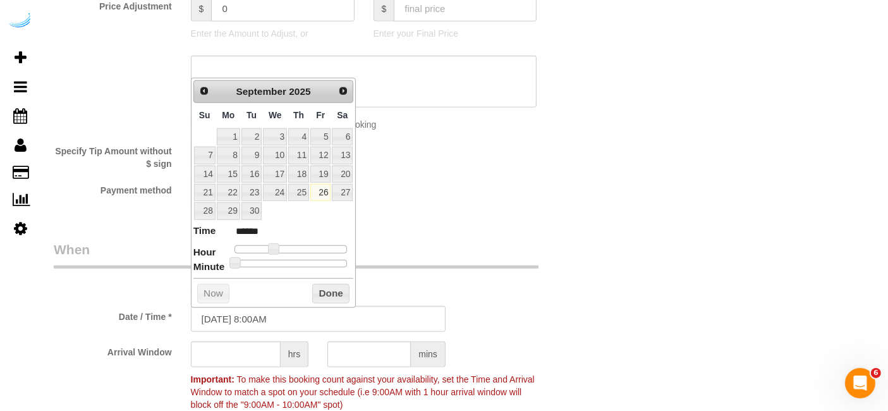
click at [353, 83] on div "Prev Next September 2025" at bounding box center [273, 91] width 161 height 23
click at [339, 95] on link "Next" at bounding box center [344, 91] width 18 height 18
click at [319, 128] on link "3" at bounding box center [320, 136] width 20 height 17
click at [280, 247] on span at bounding box center [278, 248] width 11 height 11
click at [257, 351] on input "text" at bounding box center [236, 354] width 90 height 26
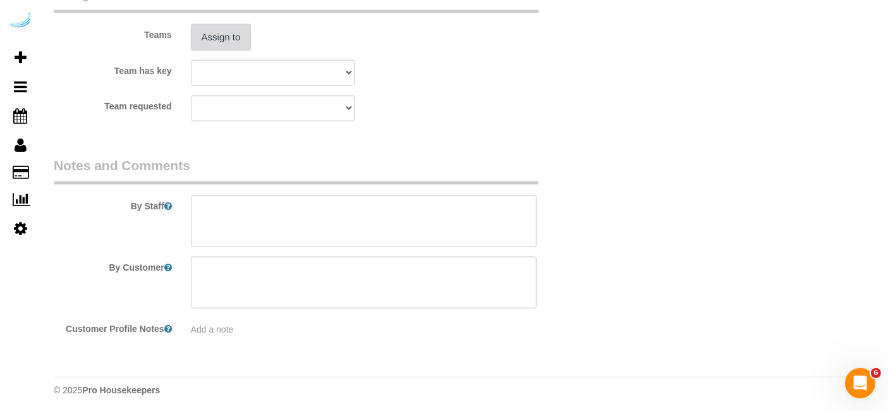
click at [221, 36] on button "Assign to" at bounding box center [221, 37] width 61 height 27
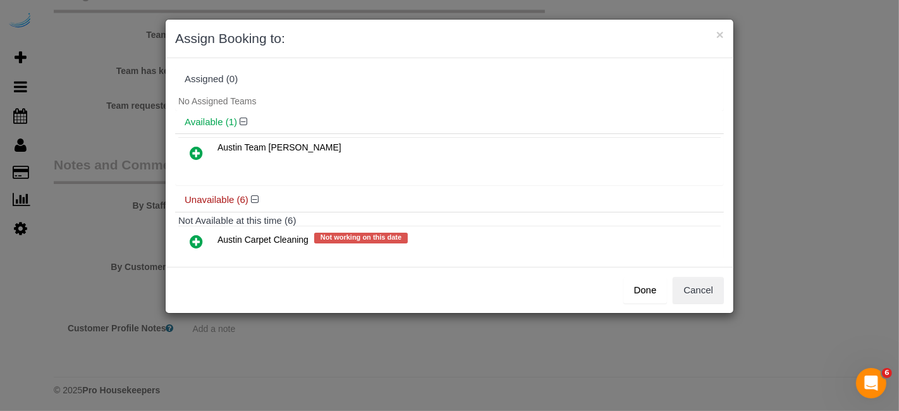
scroll to position [177, 0]
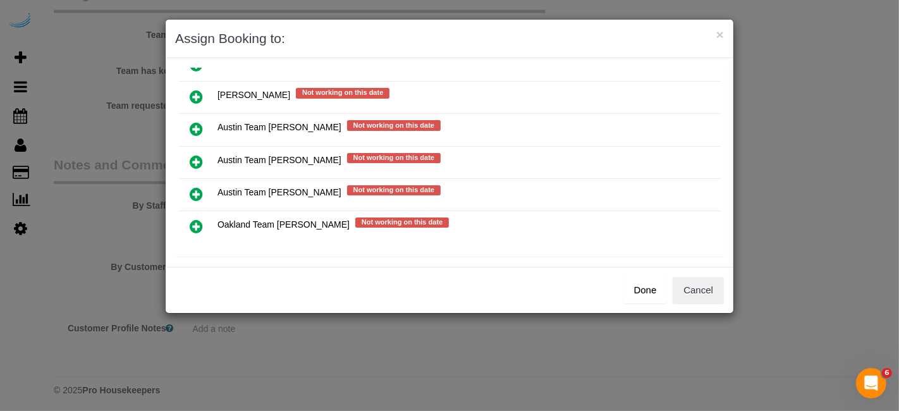
click at [195, 154] on icon at bounding box center [196, 161] width 13 height 15
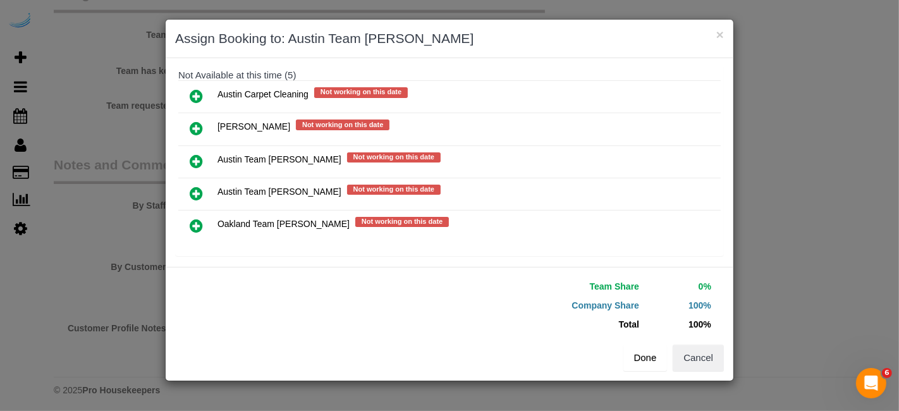
click at [636, 348] on button "Done" at bounding box center [645, 358] width 44 height 27
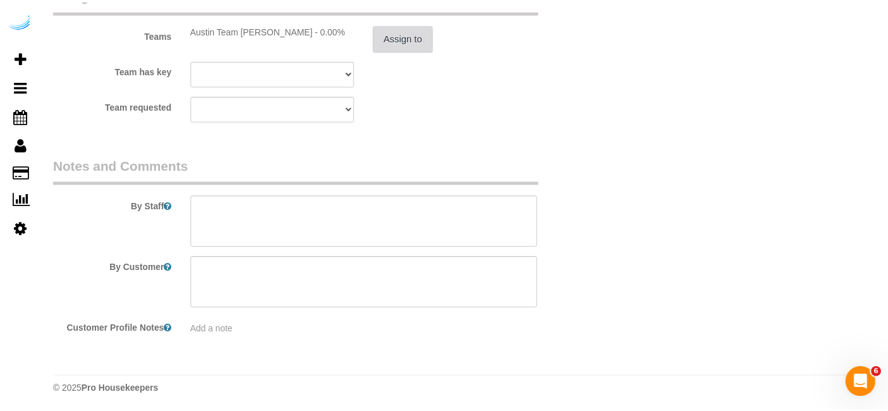
scroll to position [1938, 0]
click at [425, 218] on textarea at bounding box center [364, 221] width 346 height 52
click at [482, 221] on textarea at bounding box center [364, 221] width 346 height 52
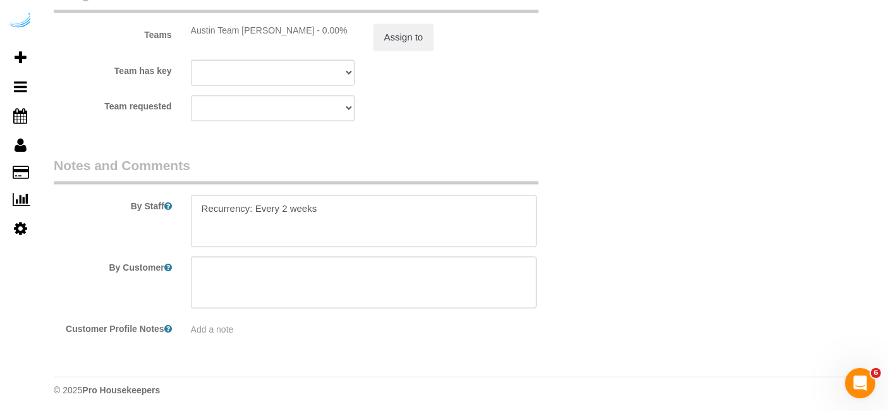
paste textarea "Permanent Notes:No notes from this customer.Today's Notes:No notes from this se…"
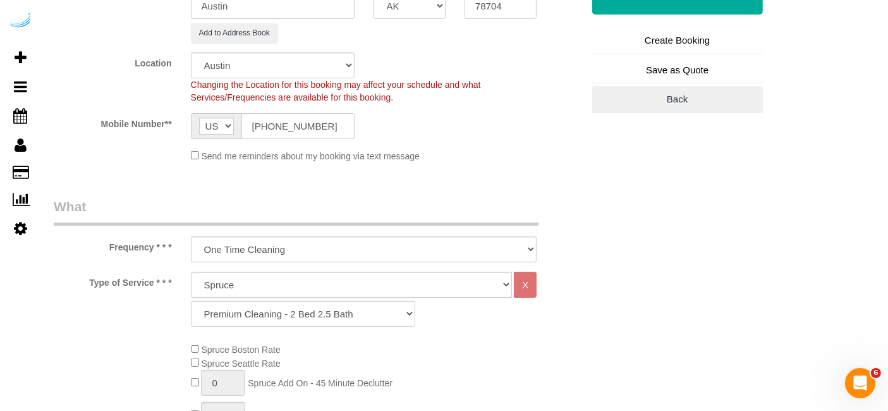
scroll to position [112, 0]
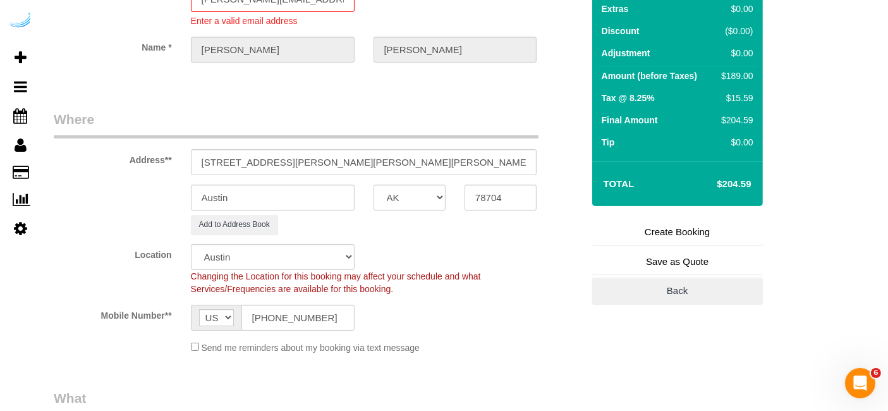
click at [639, 233] on link "Create Booking" at bounding box center [677, 232] width 171 height 27
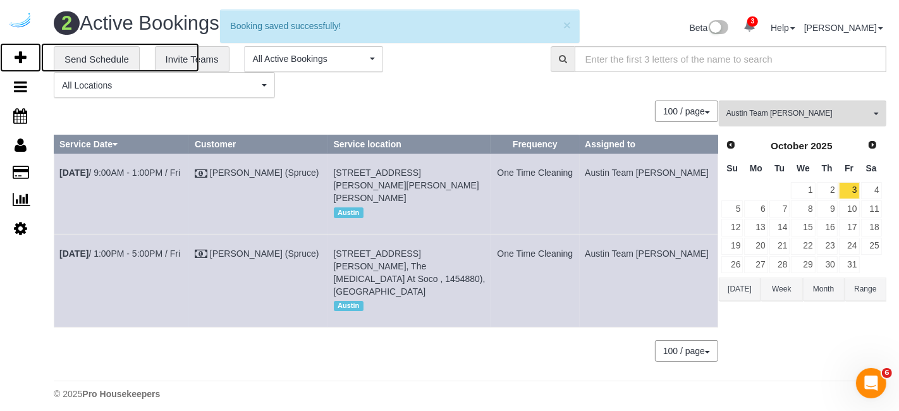
drag, startPoint x: 26, startPoint y: 63, endPoint x: 119, endPoint y: 8, distance: 108.9
click at [27, 63] on link "Add Booking" at bounding box center [20, 57] width 41 height 29
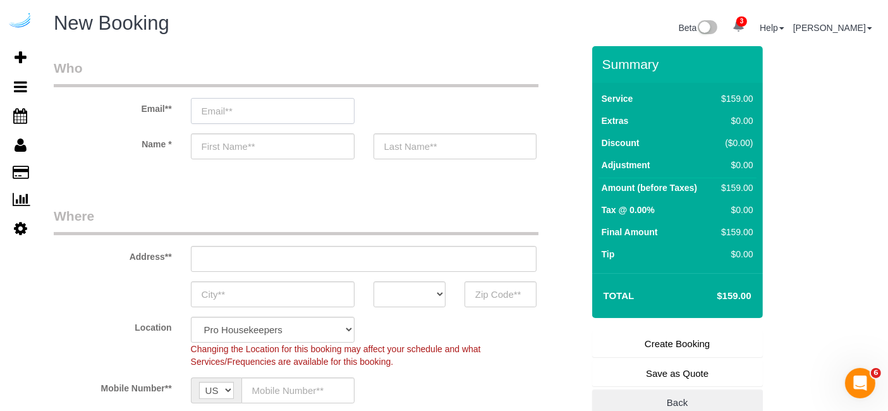
click at [283, 116] on input "email" at bounding box center [273, 111] width 164 height 26
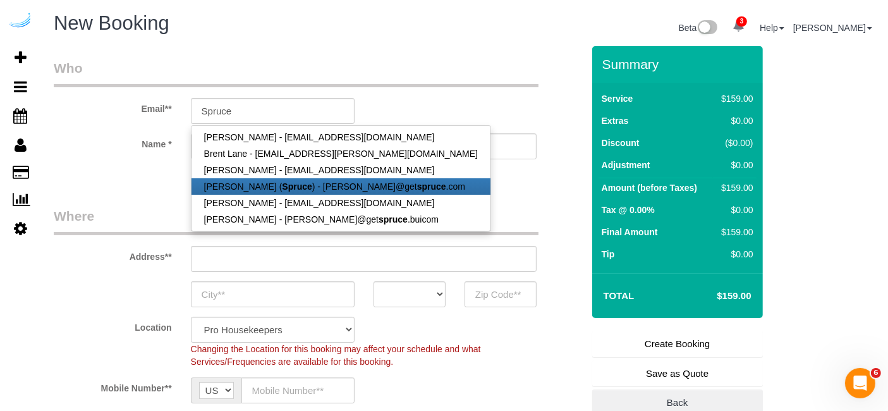
click at [282, 184] on strong "Spruce" at bounding box center [297, 186] width 30 height 10
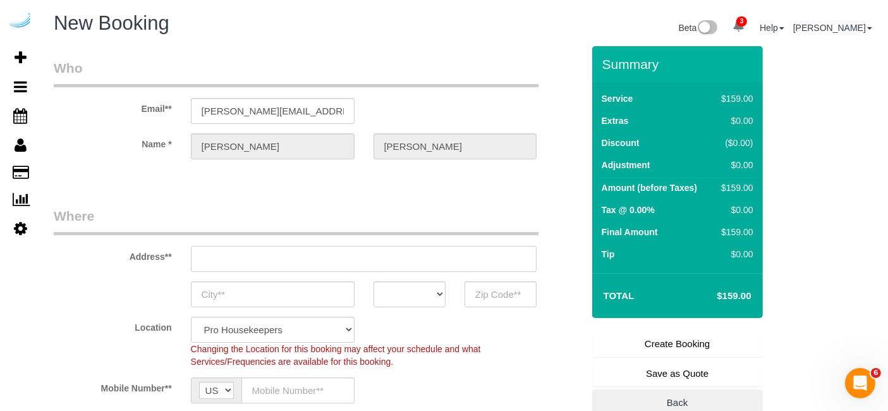
click at [335, 262] on input "text" at bounding box center [364, 259] width 346 height 26
paste input "1100 S Lamar Blvd, Austin, TX 78704"
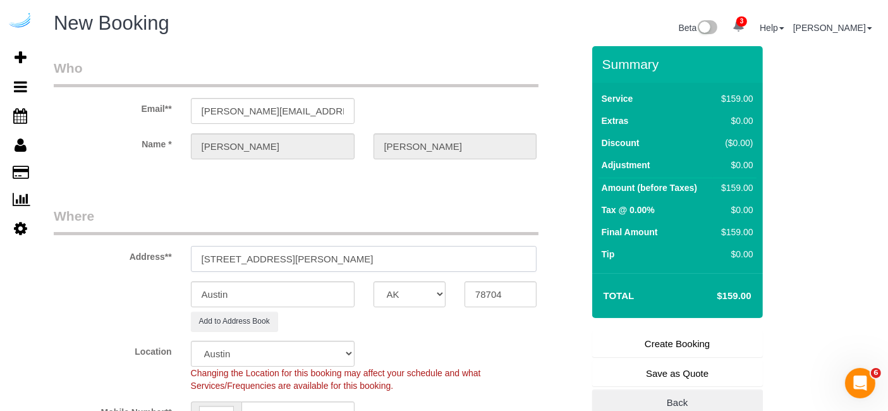
drag, startPoint x: 331, startPoint y: 257, endPoint x: 437, endPoint y: 249, distance: 105.9
click at [432, 250] on input "1100 S Lamar Blvd, Austin, TX 78704" at bounding box center [364, 259] width 346 height 26
click at [475, 293] on input "78704" at bounding box center [501, 294] width 72 height 26
drag, startPoint x: 286, startPoint y: 253, endPoint x: 432, endPoint y: 253, distance: 146.0
click at [432, 253] on input "1100 S Lamar Blvd, Austin, TX 78704" at bounding box center [364, 259] width 346 height 26
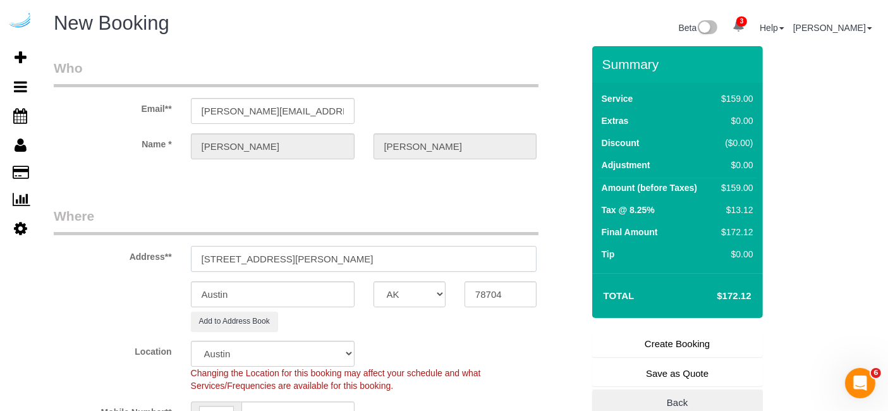
paste input "Jeff Tjan"
click at [345, 266] on input "1100 S Lamar Blvd, Unit 1517 Jeff Tjan," at bounding box center [364, 259] width 346 height 26
click at [473, 264] on input "1100 S Lamar Blvd, Unit 1517 (Jeff Tjan," at bounding box center [364, 259] width 346 height 26
paste input "View Checklists Lamar Union"
drag, startPoint x: 462, startPoint y: 259, endPoint x: 393, endPoint y: 277, distance: 71.2
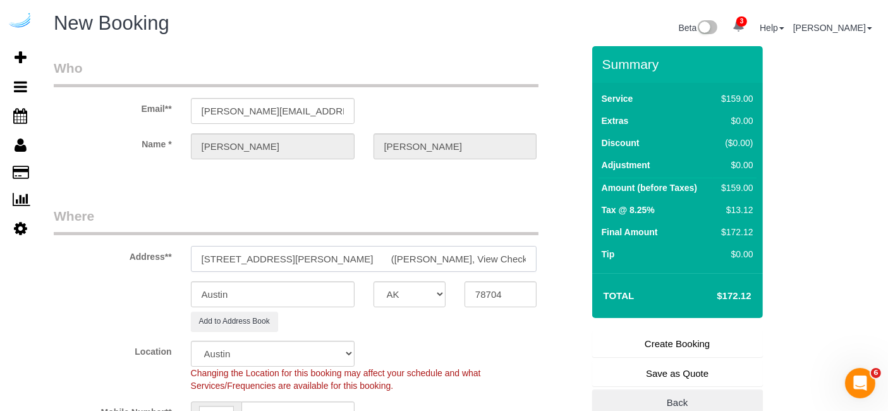
click at [393, 277] on sui-booking-address "Address** 1100 S Lamar Blvd, Unit 1517 (Jeff Tjan, View Checklists Lamar Union …" at bounding box center [318, 269] width 529 height 125
paste input "1451466"
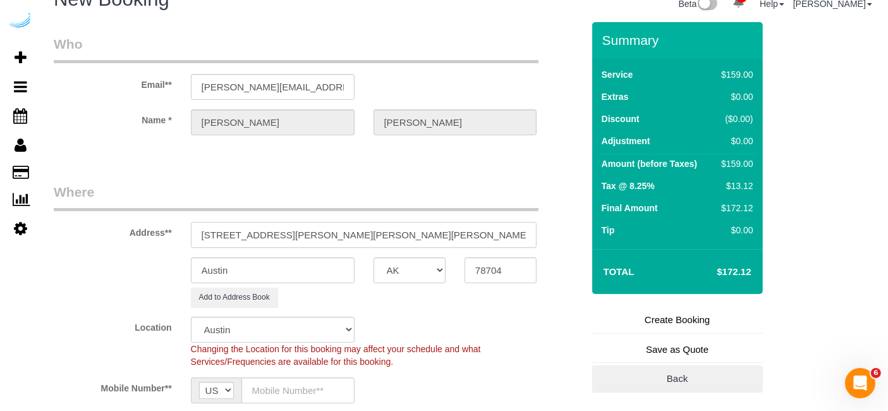
scroll to position [281, 0]
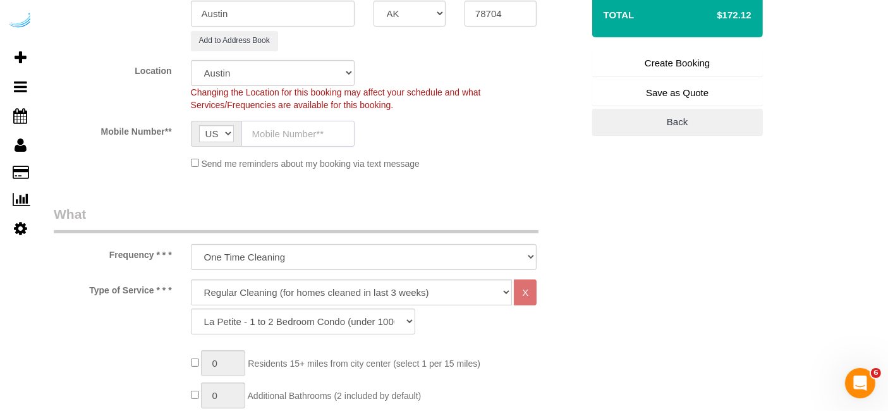
click at [294, 137] on input "text" at bounding box center [298, 134] width 113 height 26
paste input "[PHONE_NUMBER]"
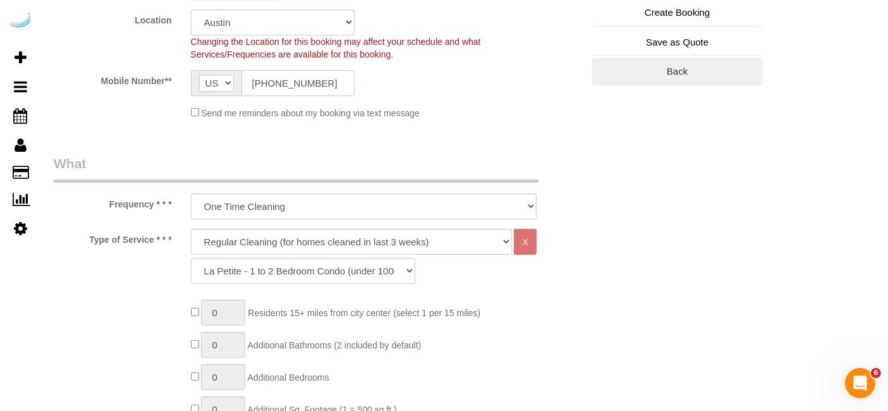
scroll to position [351, 0]
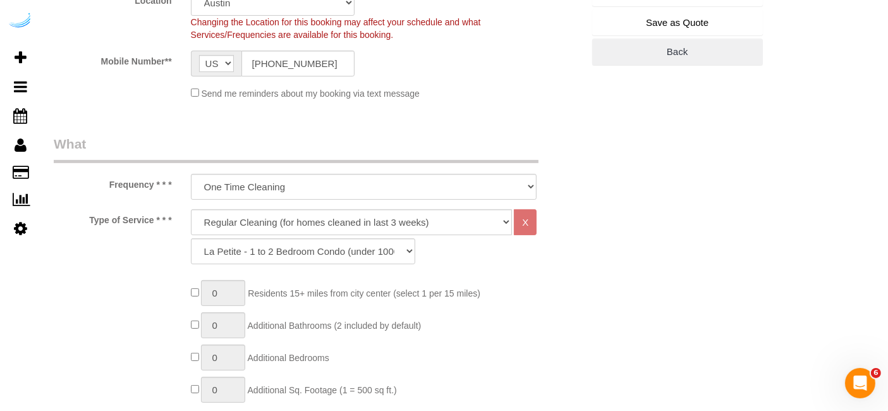
click at [301, 230] on select "Deep Cleaning (for homes that have not been cleaned in 3+ weeks) Spruce Regular…" at bounding box center [352, 222] width 322 height 26
click at [191, 209] on select "Deep Cleaning (for homes that have not been cleaned in 3+ weeks) Spruce Regular…" at bounding box center [352, 222] width 322 height 26
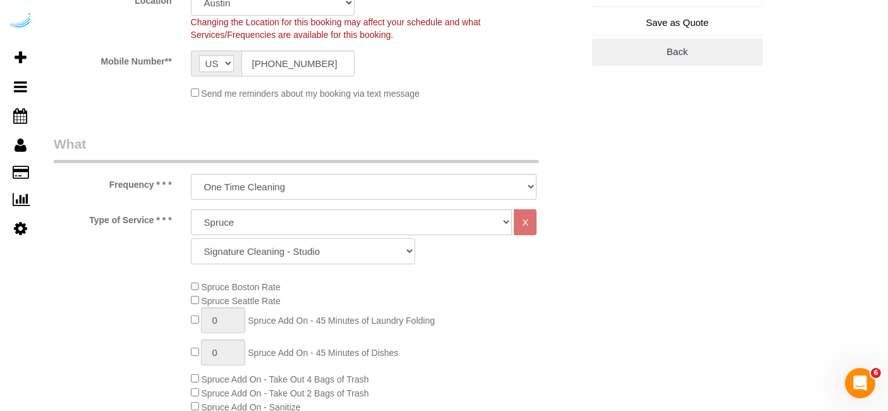
click at [304, 252] on select "Signature Cleaning - Studio Signature Cleaning - 1 Bed 1 Bath Signature Cleanin…" at bounding box center [303, 251] width 224 height 26
click at [191, 238] on select "Signature Cleaning - Studio Signature Cleaning - 1 Bed 1 Bath Signature Cleanin…" at bounding box center [303, 251] width 224 height 26
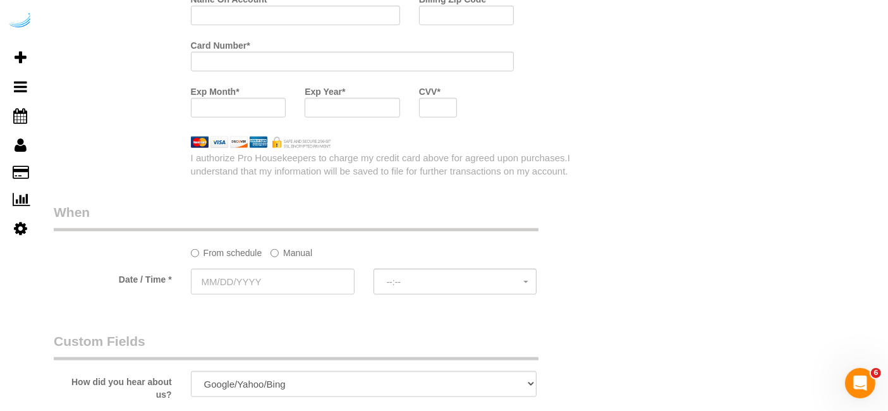
scroll to position [1194, 0]
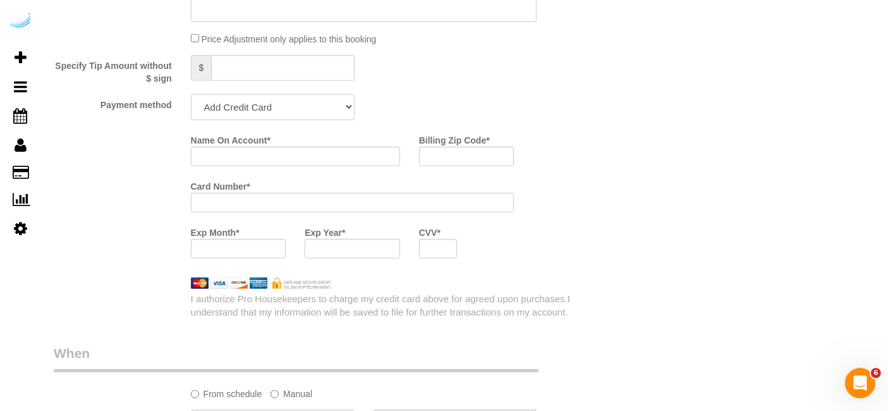
click at [298, 108] on select "Add Credit Card Cash Check Paypal" at bounding box center [273, 107] width 164 height 26
click at [191, 94] on select "Add Credit Card Cash Check Paypal" at bounding box center [273, 107] width 164 height 26
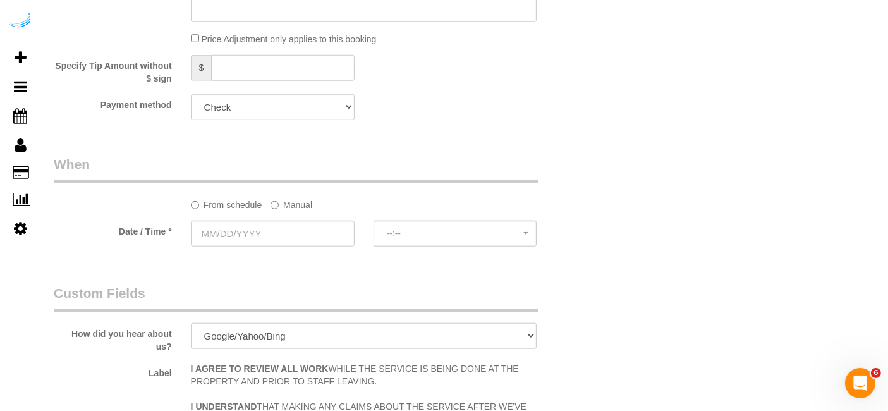
click at [296, 200] on label "Manual" at bounding box center [292, 202] width 42 height 17
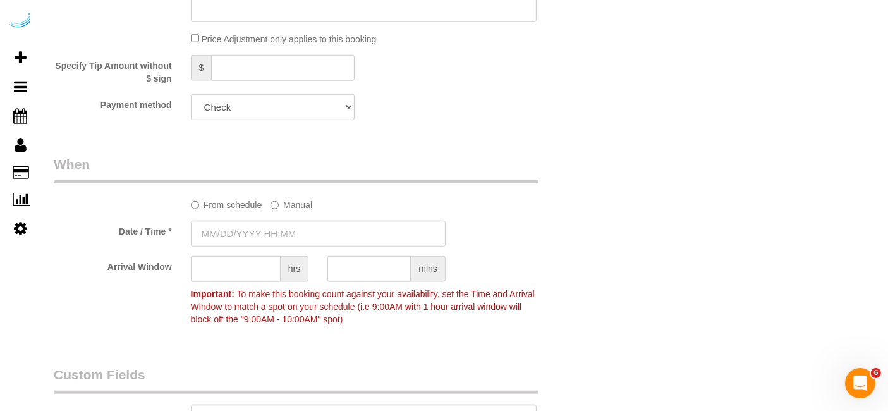
click at [284, 216] on sui-booking-spot "From schedule Manual Date / Time * Arrival Window hrs mins Important: To make t…" at bounding box center [318, 243] width 529 height 176
click at [269, 224] on input "[DATE] 8:00AM" at bounding box center [318, 234] width 255 height 26
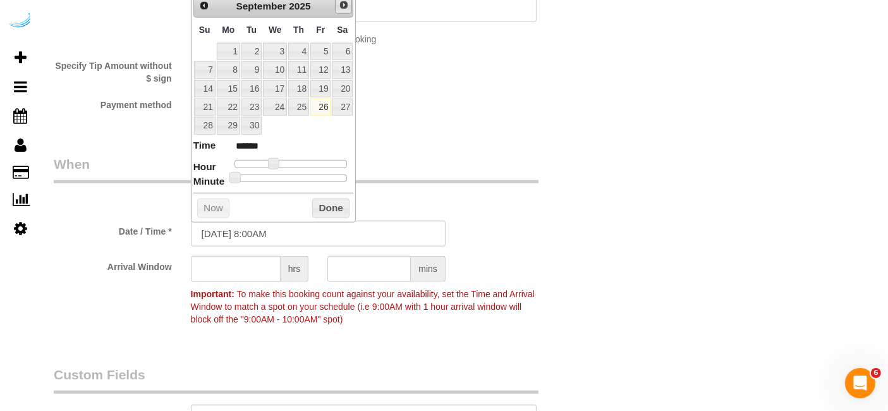
click at [342, 9] on span "Next" at bounding box center [344, 5] width 10 height 10
click at [322, 56] on link "3" at bounding box center [320, 51] width 20 height 17
click at [279, 164] on span at bounding box center [278, 163] width 11 height 11
click at [236, 263] on input "text" at bounding box center [236, 269] width 90 height 26
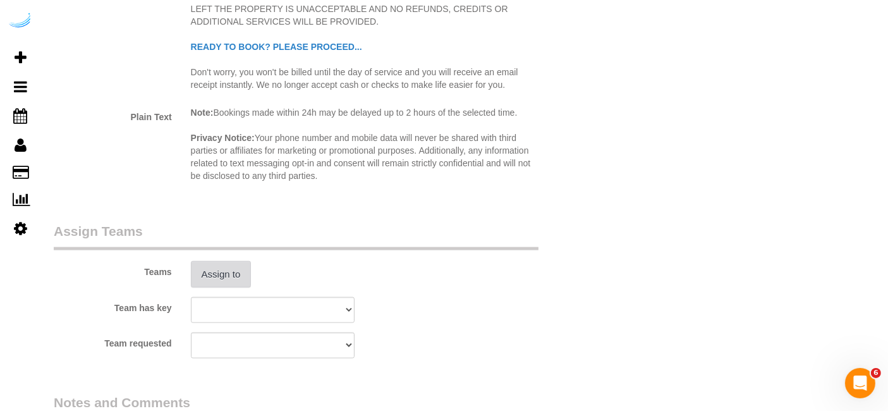
click at [224, 278] on button "Assign to" at bounding box center [221, 274] width 61 height 27
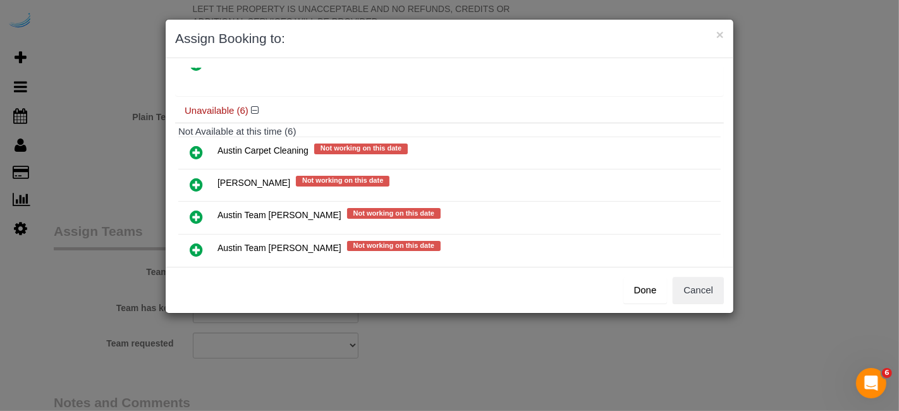
scroll to position [140, 0]
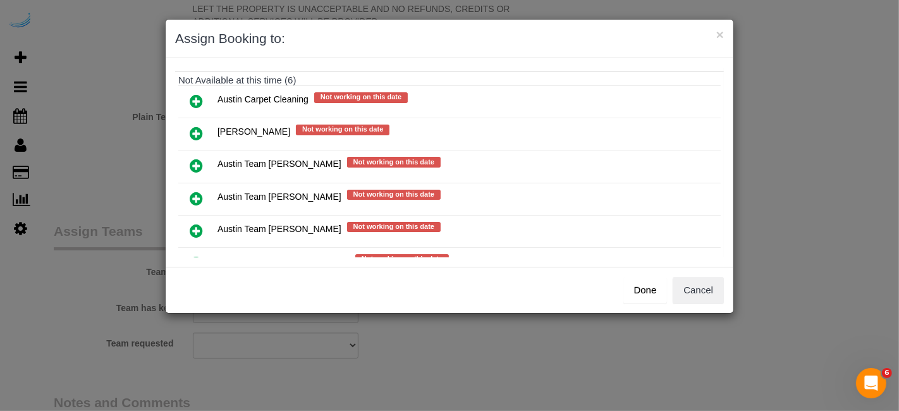
click at [200, 191] on icon at bounding box center [196, 198] width 13 height 15
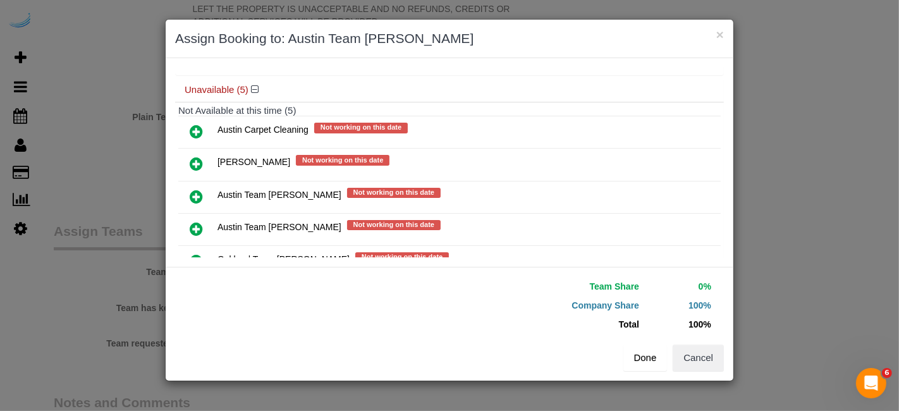
scroll to position [169, 0]
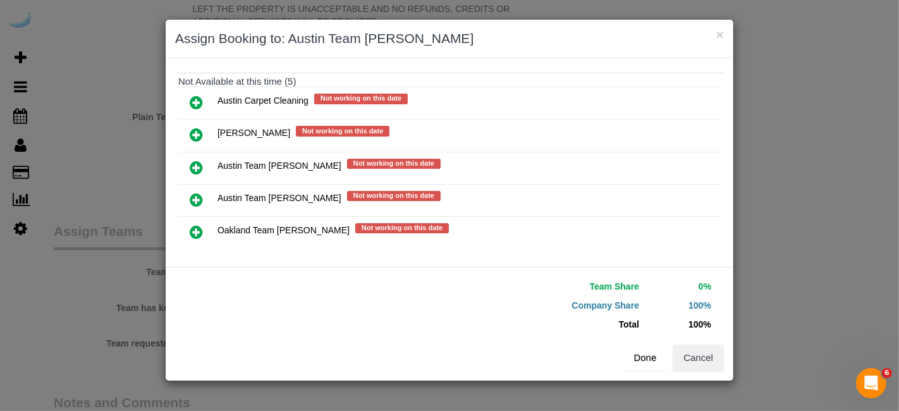
click at [642, 359] on button "Done" at bounding box center [645, 358] width 44 height 27
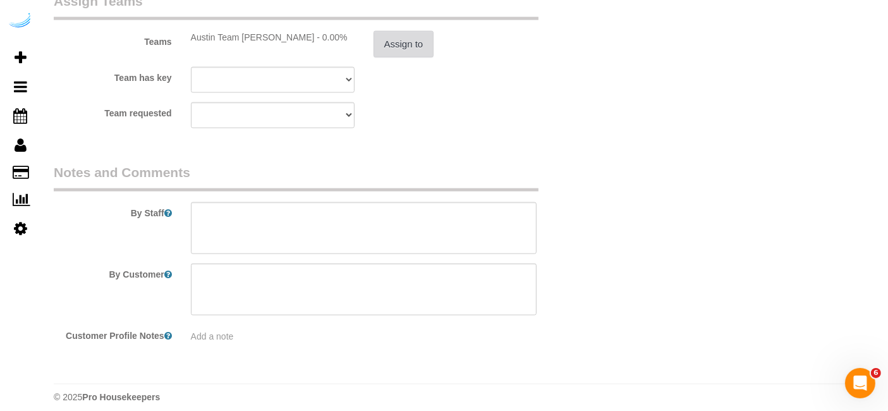
scroll to position [1923, 0]
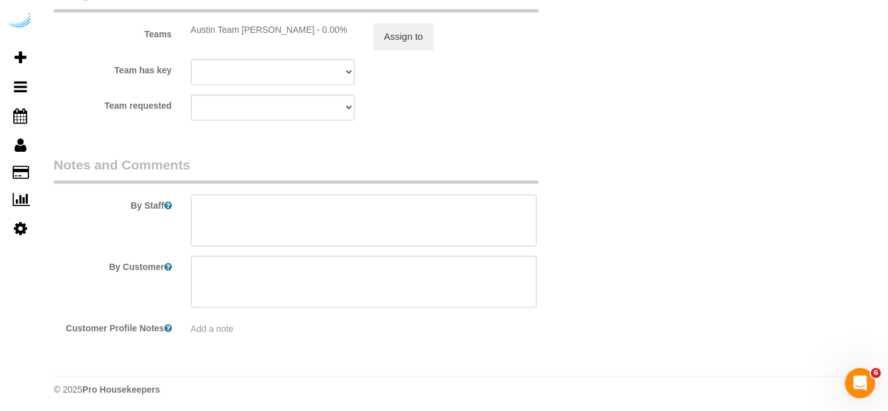
click at [324, 224] on textarea at bounding box center [364, 221] width 346 height 52
click at [379, 221] on textarea at bounding box center [364, 221] width 346 height 52
paste textarea "Permanent Notes:No notes from this customer.Today's Notes:No notes from this se…"
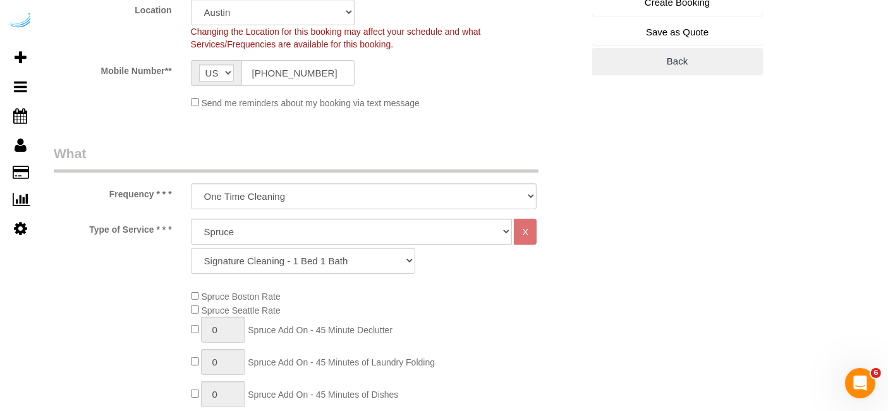
scroll to position [167, 0]
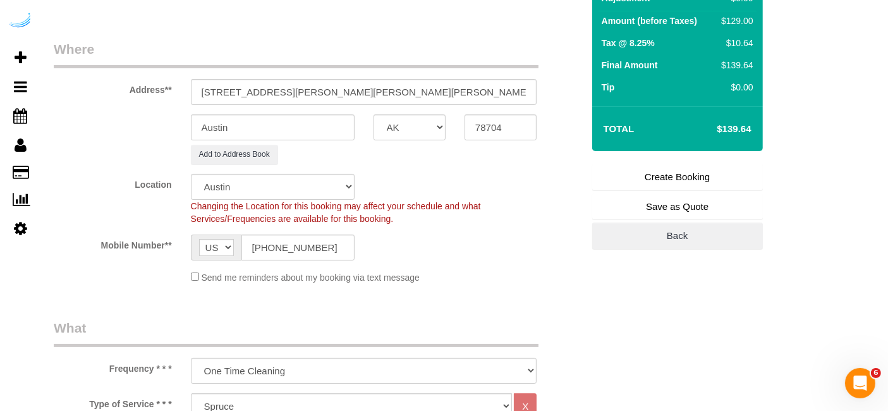
click at [684, 175] on link "Create Booking" at bounding box center [677, 177] width 171 height 27
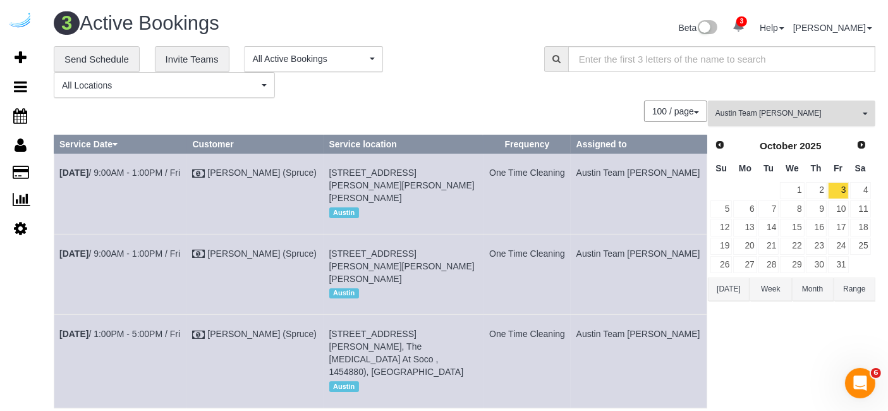
click at [828, 106] on button "Austin Team Isabel All Teams" at bounding box center [792, 114] width 168 height 26
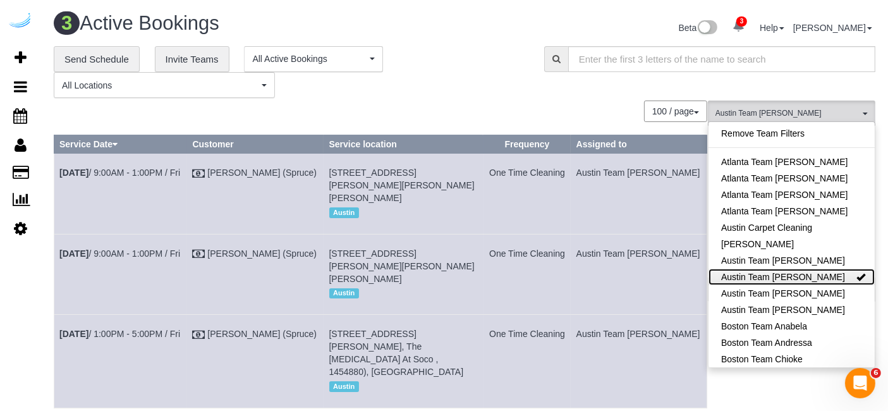
click at [807, 283] on link "Austin Team [PERSON_NAME]" at bounding box center [792, 277] width 166 height 16
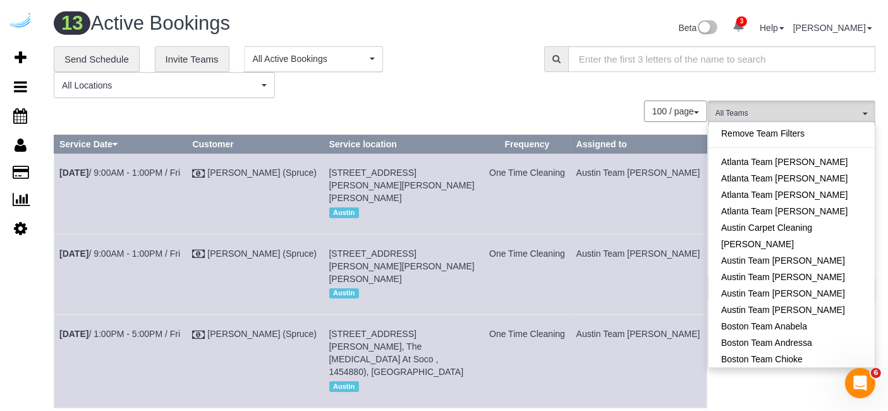
click at [542, 106] on div "100 / page 10 / page 20 / page 30 / page 40 / page 50 / page 100 / page" at bounding box center [381, 111] width 654 height 21
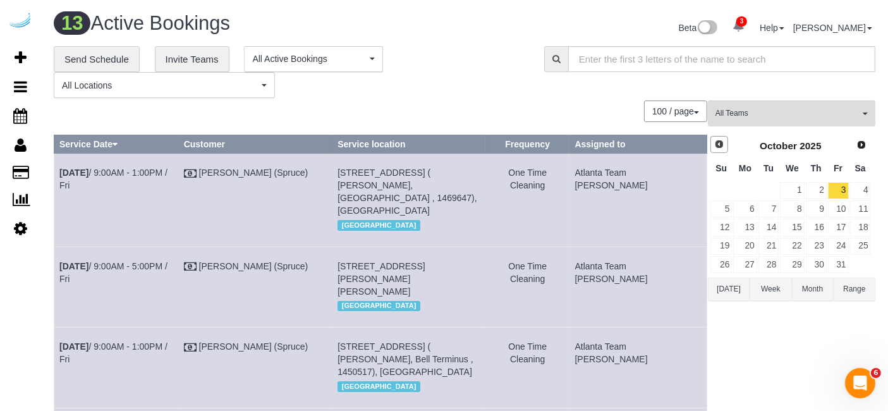
click at [724, 140] on span "Prev" at bounding box center [719, 144] width 10 height 10
click at [757, 264] on link "29" at bounding box center [744, 264] width 23 height 17
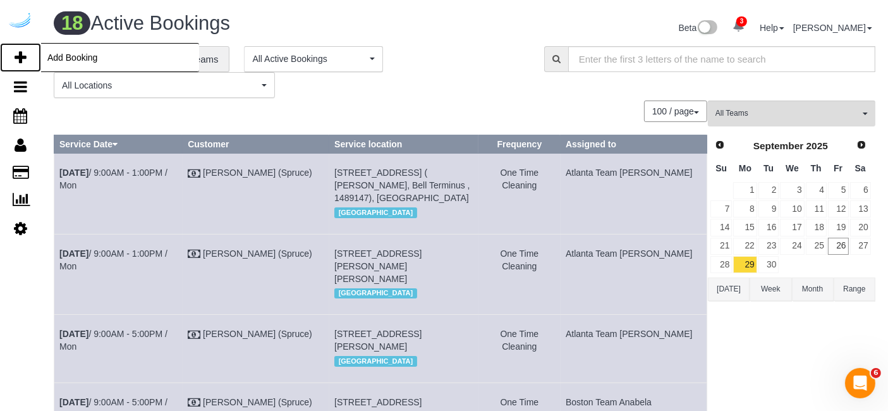
click at [20, 56] on icon at bounding box center [21, 57] width 12 height 15
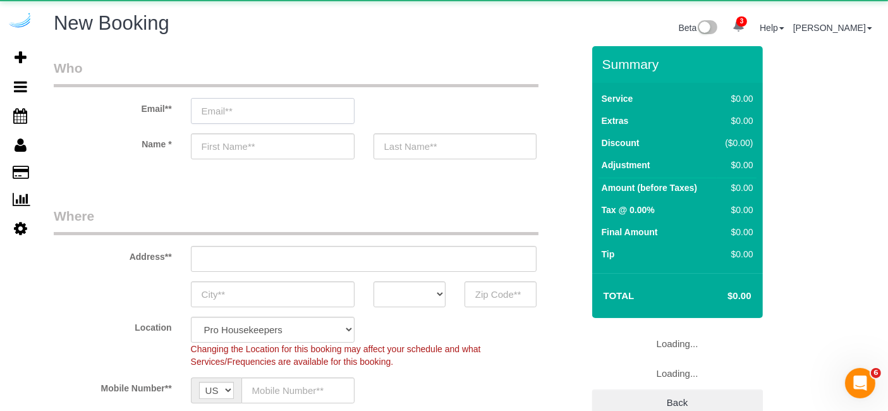
drag, startPoint x: 317, startPoint y: 106, endPoint x: 332, endPoint y: 103, distance: 14.9
click at [317, 106] on input "email" at bounding box center [273, 111] width 164 height 26
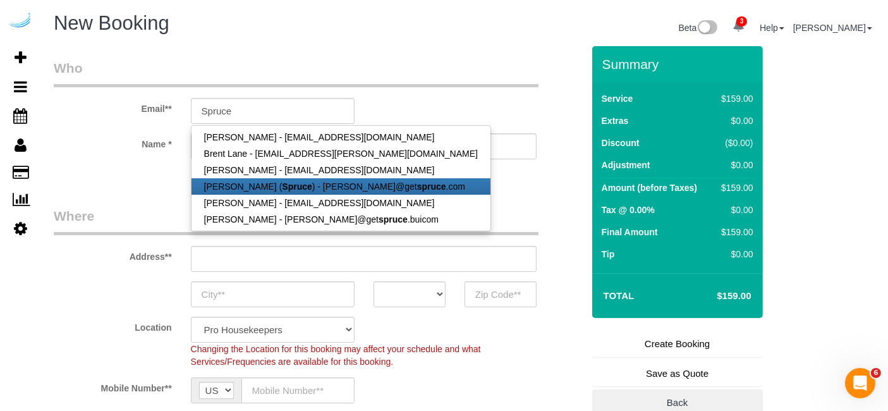
click at [343, 192] on link "[PERSON_NAME] ( Spruce ) - [PERSON_NAME]@get spruce .com" at bounding box center [341, 186] width 299 height 16
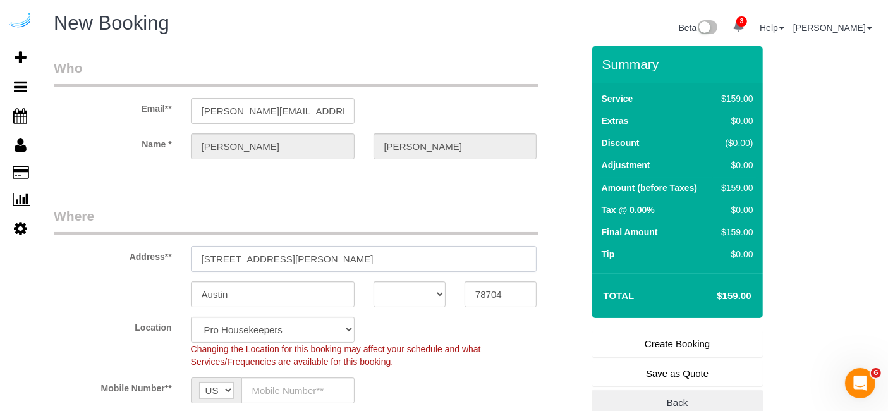
click at [365, 254] on input "[STREET_ADDRESS][PERSON_NAME]" at bounding box center [364, 259] width 346 height 26
paste input "109 Pygmy Date Blvd, Nokomis, FL 34275"
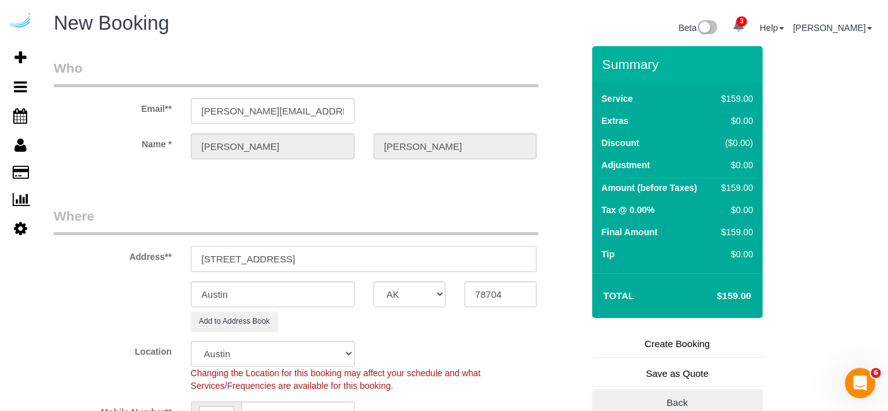
drag, startPoint x: 353, startPoint y: 257, endPoint x: 461, endPoint y: 264, distance: 108.3
click at [444, 259] on input "109 Pygmy Date Blvd, Nokomis, FL 34275" at bounding box center [364, 259] width 346 height 26
click at [484, 296] on input "78704" at bounding box center [501, 294] width 72 height 26
paste input "34275"
click at [436, 297] on select "AK AL AR AZ CA CO CT DC DE [GEOGRAPHIC_DATA] [GEOGRAPHIC_DATA] HI IA ID IL IN K…" at bounding box center [410, 294] width 72 height 26
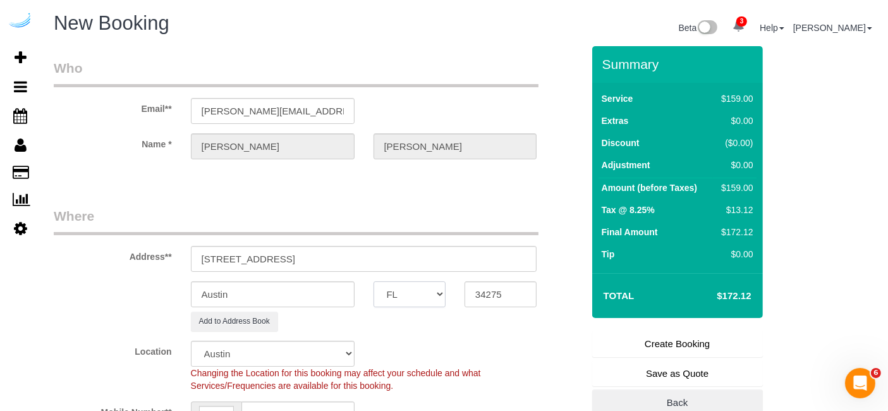
click at [374, 281] on select "AK AL AR AZ CA CO CT DC DE [GEOGRAPHIC_DATA] [GEOGRAPHIC_DATA] HI IA ID IL IN K…" at bounding box center [410, 294] width 72 height 26
click at [321, 288] on input "Austin" at bounding box center [273, 294] width 164 height 26
click at [453, 247] on input "109 Pygmy Date Blvd, Nokomis, FL 34275" at bounding box center [364, 259] width 346 height 26
paste input "32-261"
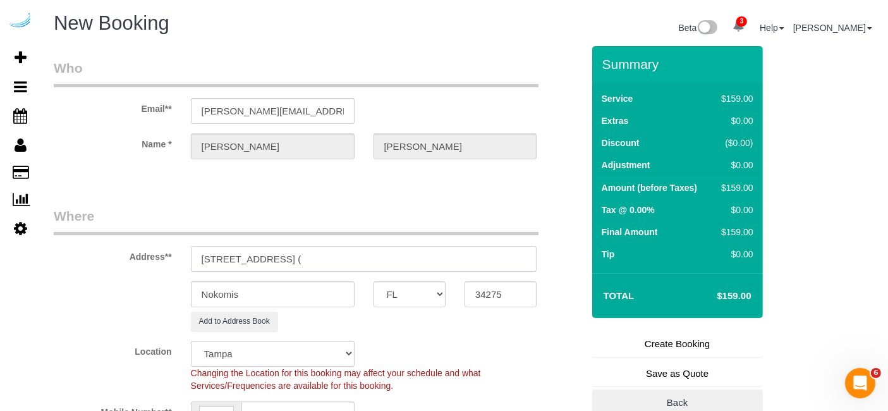
paste input "Patricia Barz"
paste input "The Sophia"
paste input "1486234"
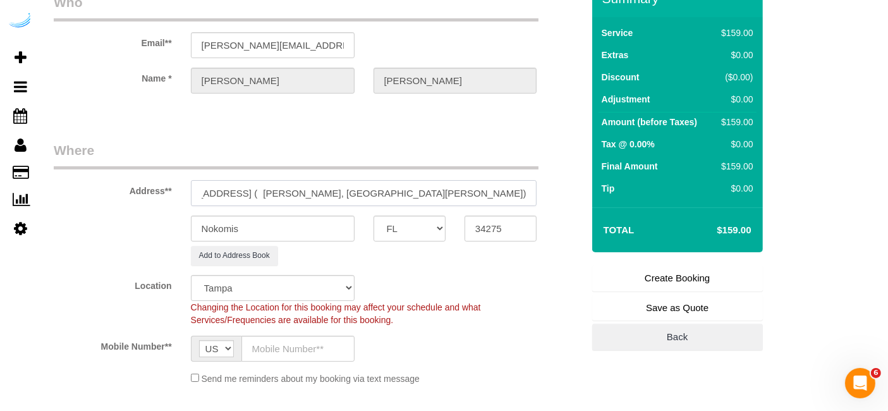
scroll to position [70, 0]
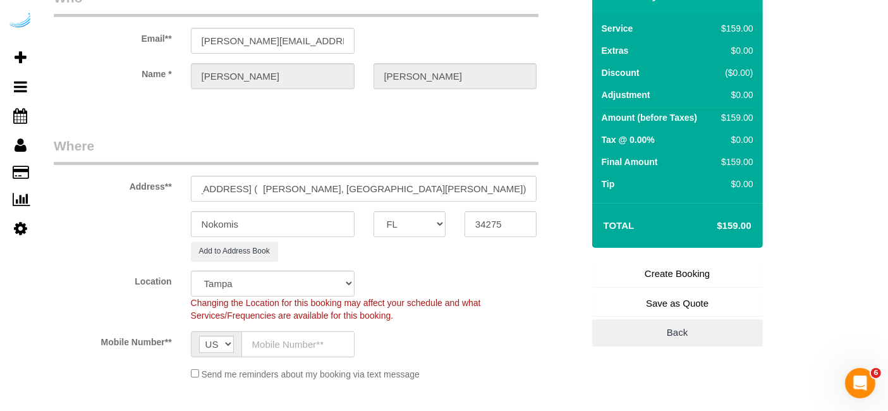
click at [302, 338] on input "text" at bounding box center [298, 344] width 113 height 26
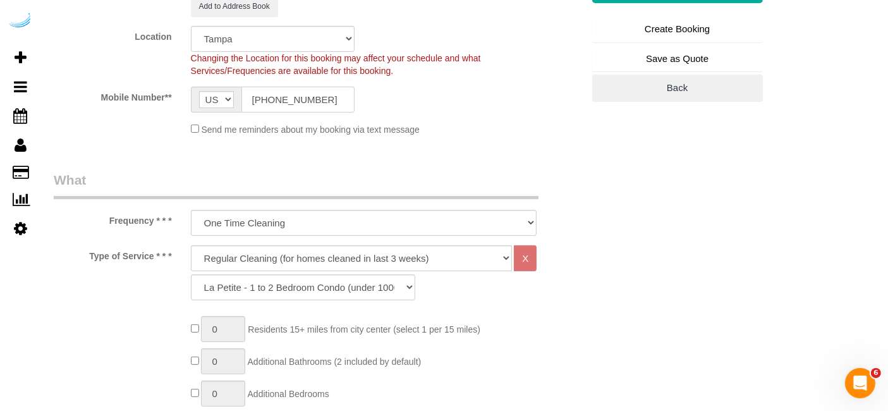
scroll to position [421, 0]
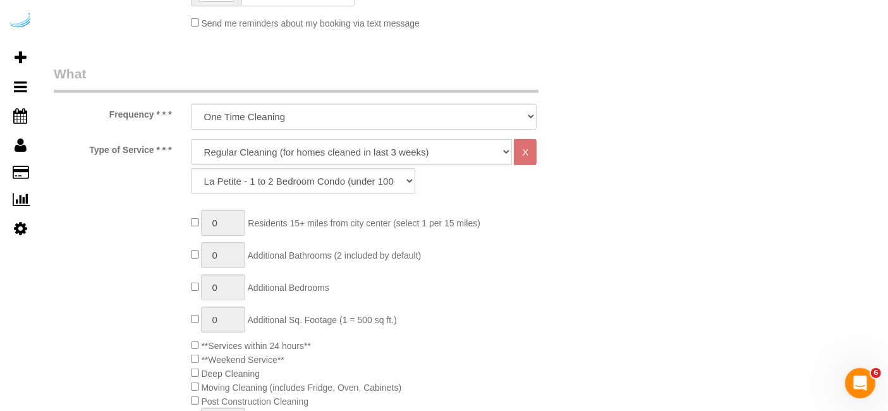
drag, startPoint x: 300, startPoint y: 153, endPoint x: 300, endPoint y: 160, distance: 7.0
click at [300, 153] on select "Deep Cleaning (for homes that have not been cleaned in 3+ weeks) Spruce Regular…" at bounding box center [352, 152] width 322 height 26
click at [191, 139] on select "Deep Cleaning (for homes that have not been cleaned in 3+ weeks) Spruce Regular…" at bounding box center [352, 152] width 322 height 26
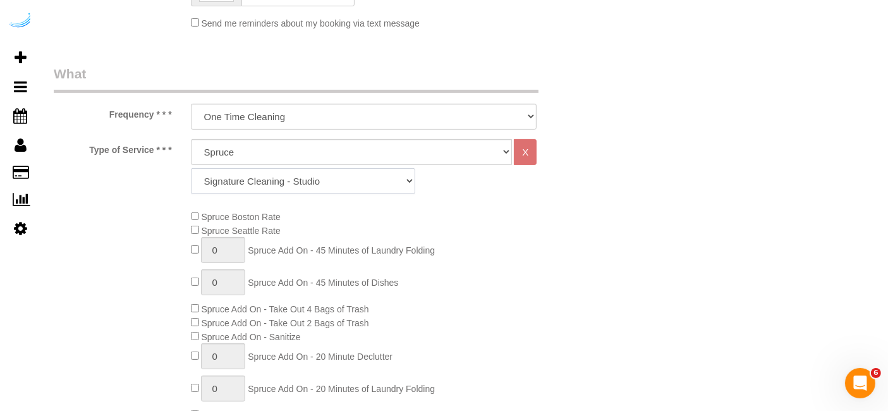
click at [315, 178] on select "Signature Cleaning - Studio Signature Cleaning - 1 Bed 1 Bath Signature Cleanin…" at bounding box center [303, 181] width 224 height 26
click at [191, 168] on select "Signature Cleaning - Studio Signature Cleaning - 1 Bed 1 Bath Signature Cleanin…" at bounding box center [303, 181] width 224 height 26
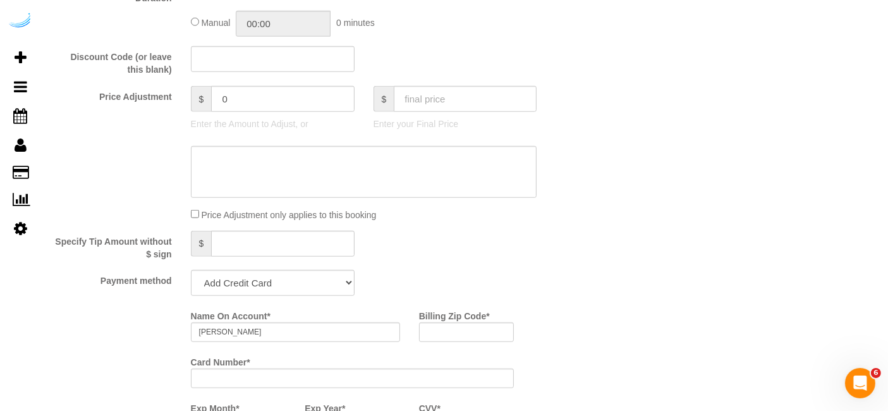
scroll to position [1123, 0]
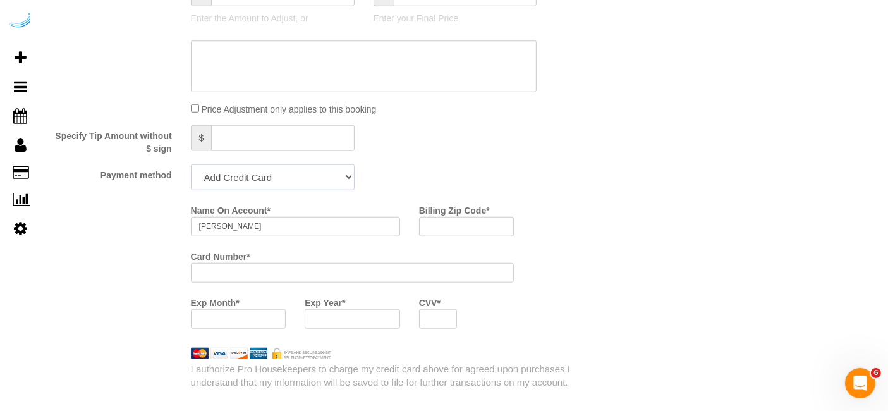
click at [293, 183] on select "Add Credit Card Cash Check Paypal" at bounding box center [273, 177] width 164 height 26
click at [191, 164] on select "Add Credit Card Cash Check Paypal" at bounding box center [273, 177] width 164 height 26
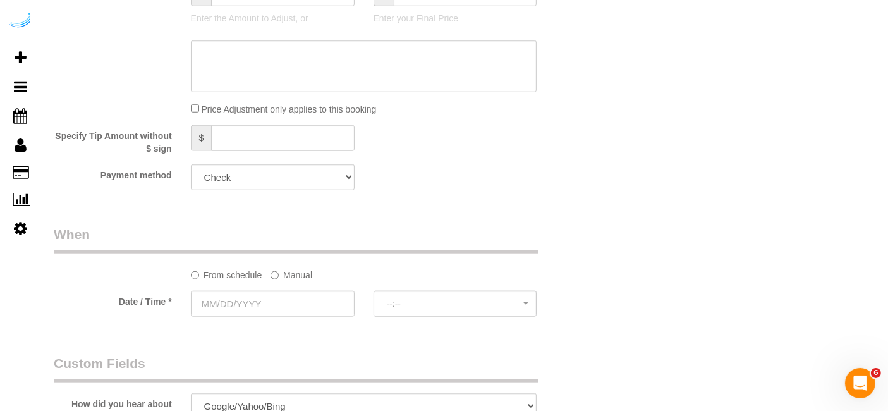
click at [276, 264] on label "Manual" at bounding box center [292, 272] width 42 height 17
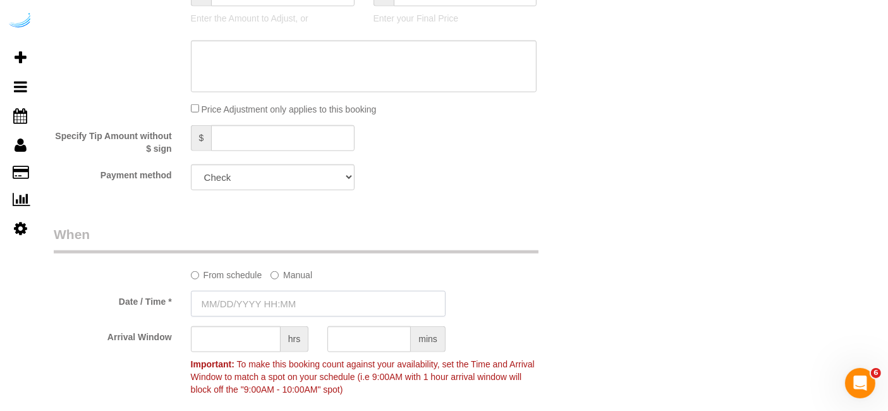
click at [269, 298] on input "text" at bounding box center [318, 304] width 255 height 26
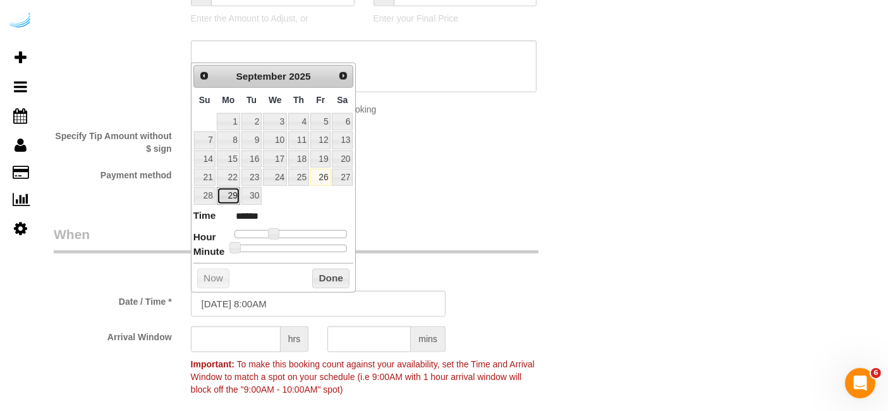
click at [229, 194] on link "29" at bounding box center [228, 195] width 23 height 17
drag, startPoint x: 276, startPoint y: 230, endPoint x: 267, endPoint y: 262, distance: 33.6
click at [283, 230] on span at bounding box center [283, 233] width 11 height 11
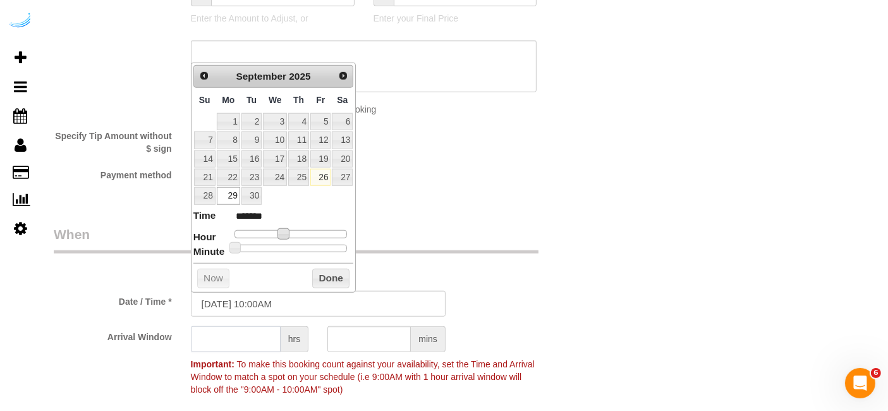
click at [243, 346] on input "text" at bounding box center [236, 339] width 90 height 26
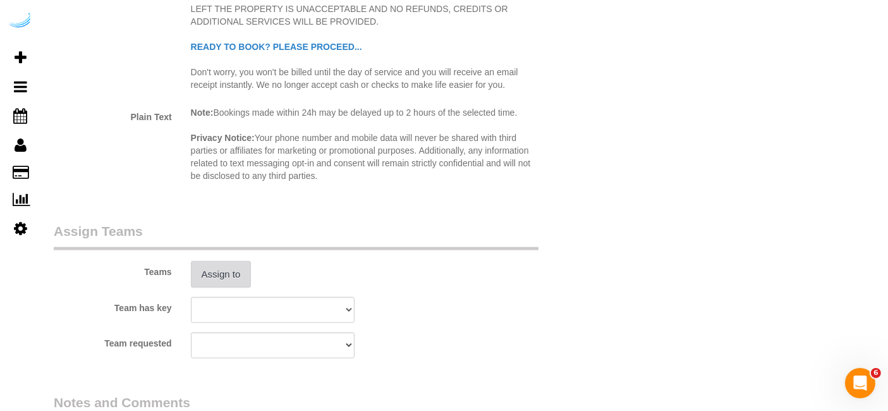
click at [227, 283] on button "Assign to" at bounding box center [221, 274] width 61 height 27
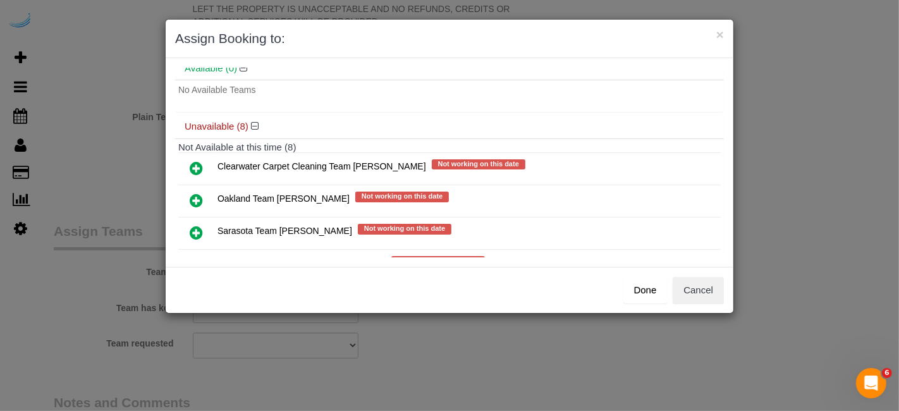
scroll to position [140, 0]
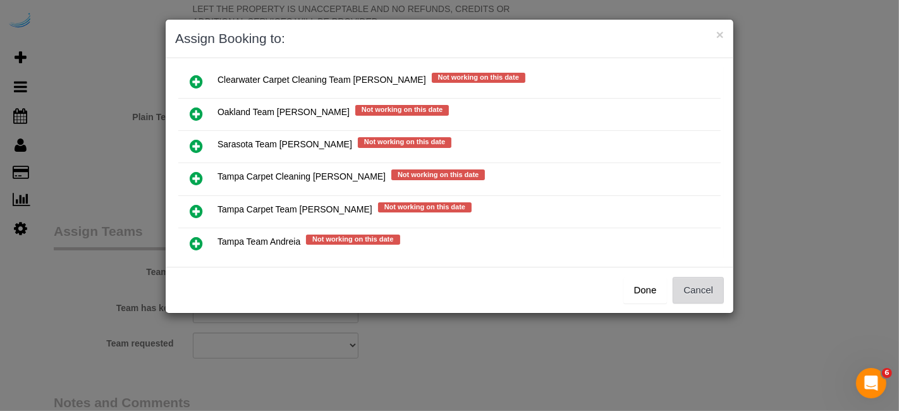
click at [701, 293] on button "Cancel" at bounding box center [698, 290] width 51 height 27
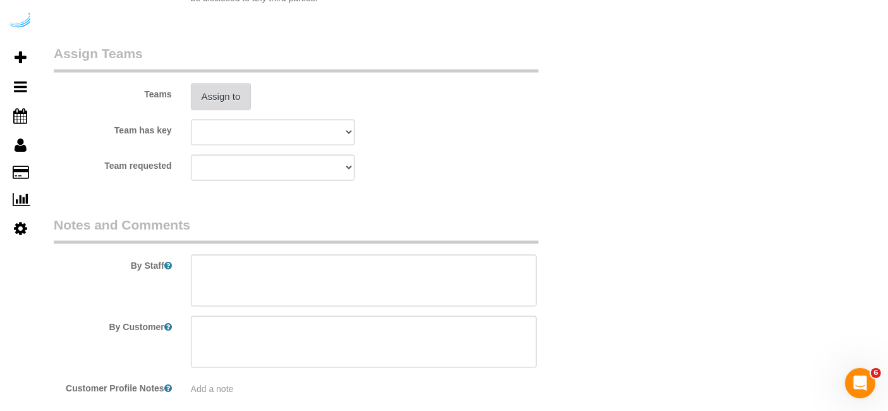
scroll to position [1897, 0]
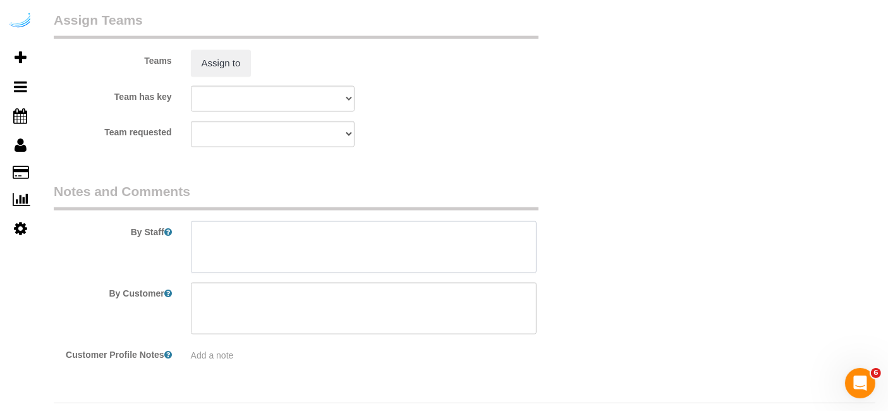
drag, startPoint x: 408, startPoint y: 248, endPoint x: 412, endPoint y: 212, distance: 36.3
click at [410, 245] on textarea at bounding box center [364, 247] width 346 height 52
click at [433, 249] on textarea at bounding box center [364, 247] width 346 height 52
paste textarea "Permanent Notes:No notes from this customer.Today's Notes:No notes from this se…"
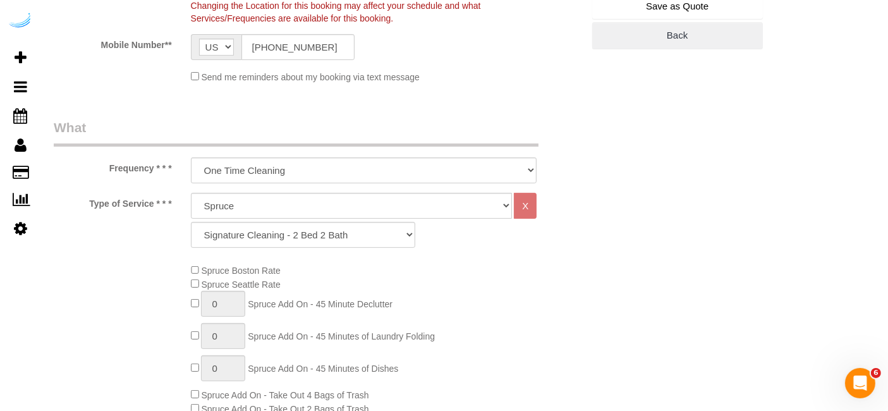
scroll to position [211, 0]
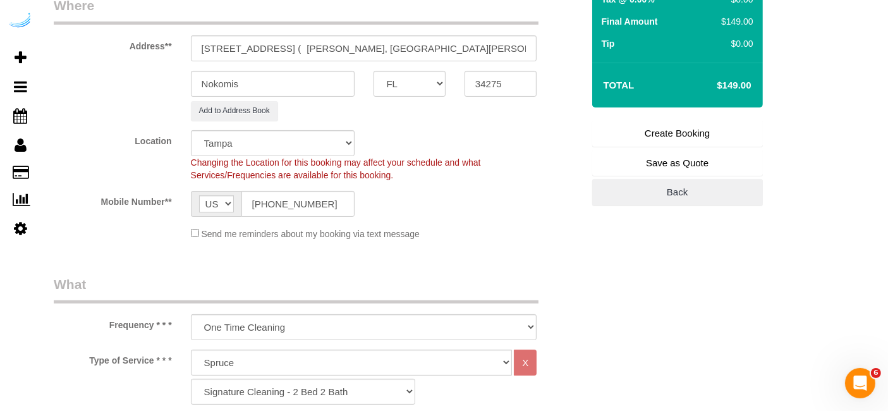
click at [660, 120] on link "Create Booking" at bounding box center [677, 133] width 171 height 27
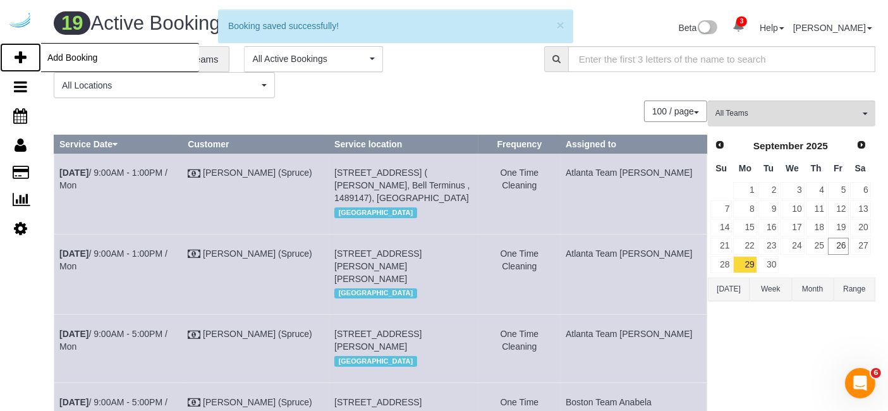
click at [32, 57] on link "Add Booking" at bounding box center [20, 57] width 41 height 29
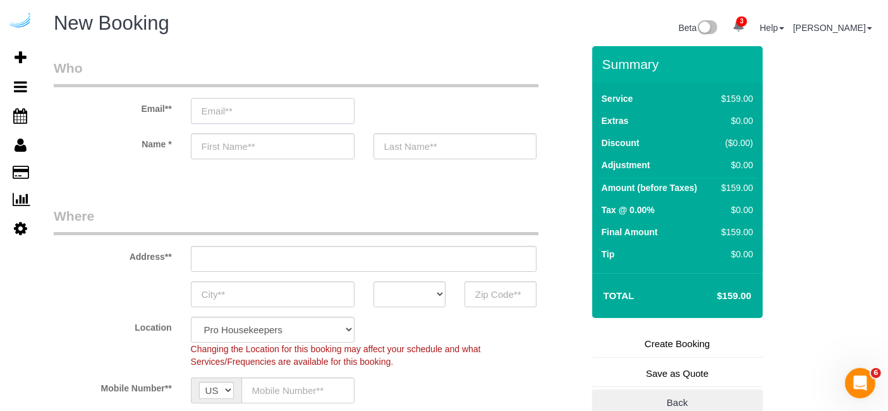
click at [296, 107] on input "email" at bounding box center [273, 111] width 164 height 26
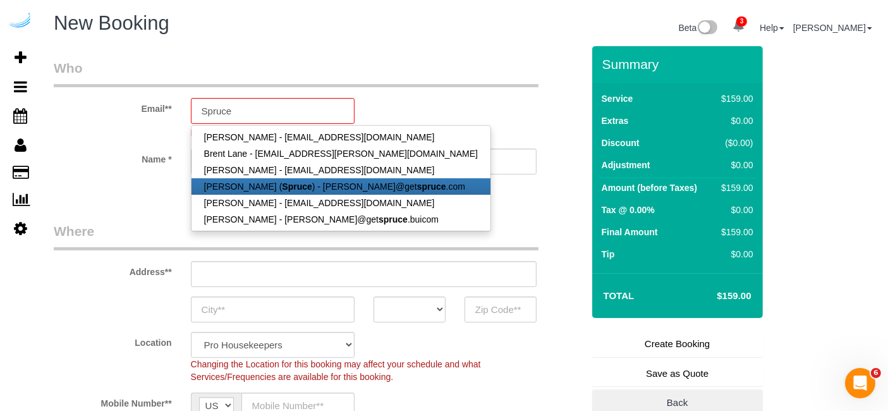
click at [286, 187] on strong "Spruce" at bounding box center [297, 186] width 30 height 10
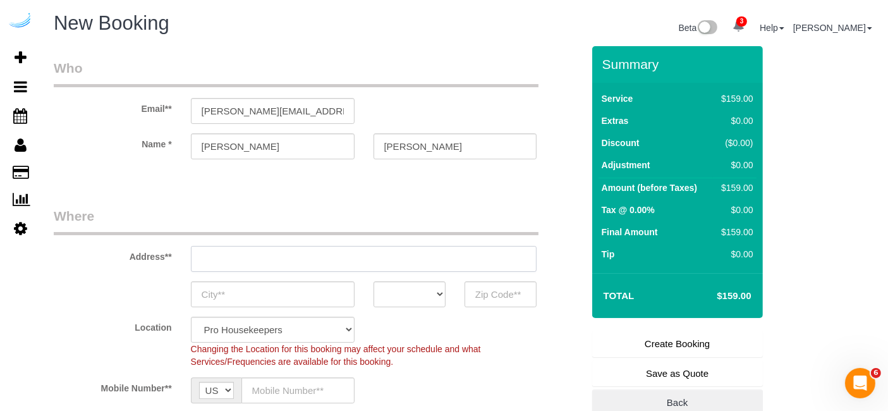
click at [368, 249] on input "text" at bounding box center [364, 259] width 346 height 26
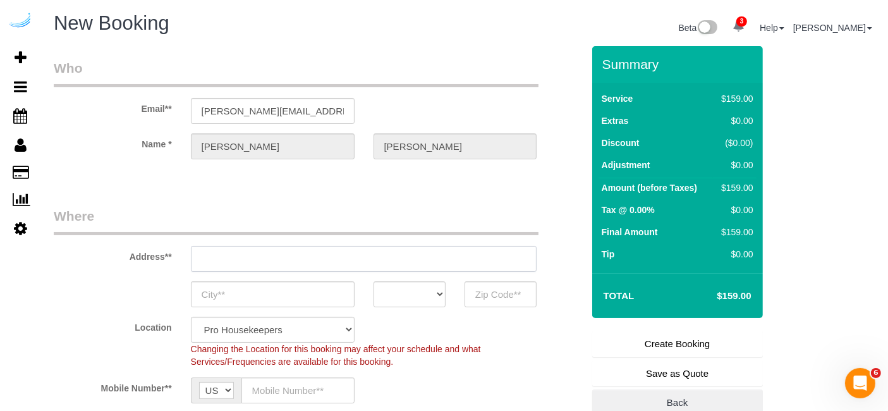
paste input "1402 13th St W, Bradenton, FL 34205"
click at [369, 249] on input "[STREET_ADDRESS][PERSON_NAME]" at bounding box center [364, 259] width 346 height 26
paste input "1402 13th St W, Bradenton, FL 34205"
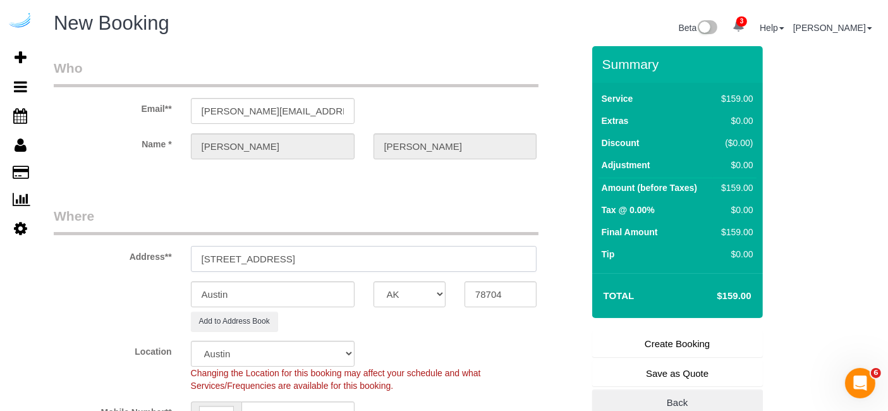
drag, startPoint x: 332, startPoint y: 256, endPoint x: 443, endPoint y: 266, distance: 111.7
click at [435, 264] on input "1402 13th St W, Bradenton, FL 34205" at bounding box center [364, 259] width 346 height 26
click at [502, 300] on input "78704" at bounding box center [501, 294] width 72 height 26
paste input "34205"
click at [374, 278] on sui-booking-address "Address** 1402 13th St W, Bradenton, FL 34205 Austin AK AL AR AZ CA CO CT DC DE…" at bounding box center [318, 269] width 529 height 125
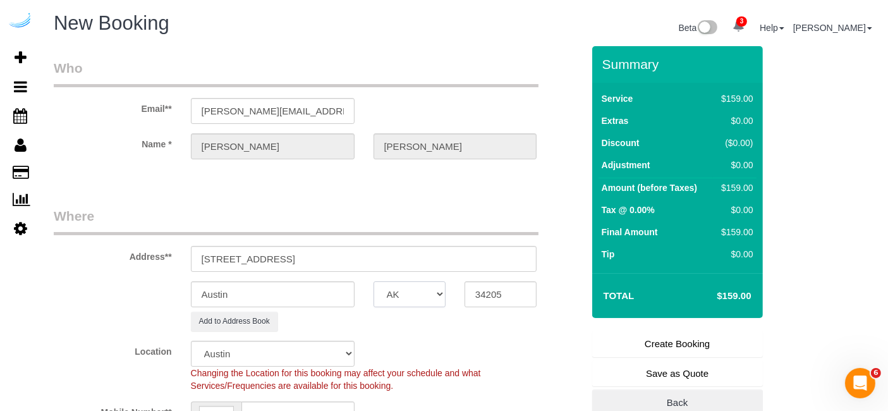
click at [400, 291] on select "AK AL AR AZ CA CO CT DC DE [GEOGRAPHIC_DATA] [GEOGRAPHIC_DATA] HI IA ID IL IN K…" at bounding box center [410, 294] width 72 height 26
click at [374, 281] on select "AK AL AR AZ CA CO CT DC DE [GEOGRAPHIC_DATA] [GEOGRAPHIC_DATA] HI IA ID IL IN K…" at bounding box center [410, 294] width 72 height 26
click at [340, 288] on input "Austin" at bounding box center [273, 294] width 164 height 26
drag, startPoint x: 278, startPoint y: 262, endPoint x: 377, endPoint y: 259, distance: 99.3
click at [377, 259] on input "1402 13th St W, Bradenton, FL 34205" at bounding box center [364, 259] width 346 height 26
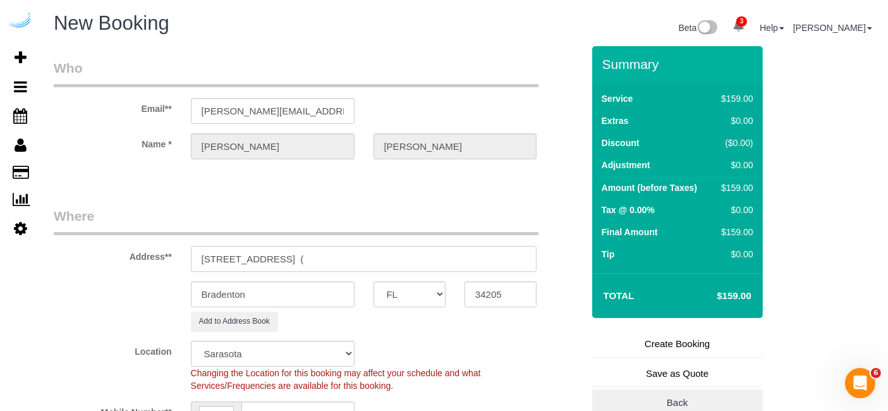
paste input "Jason Courter"
paste input "1488851"
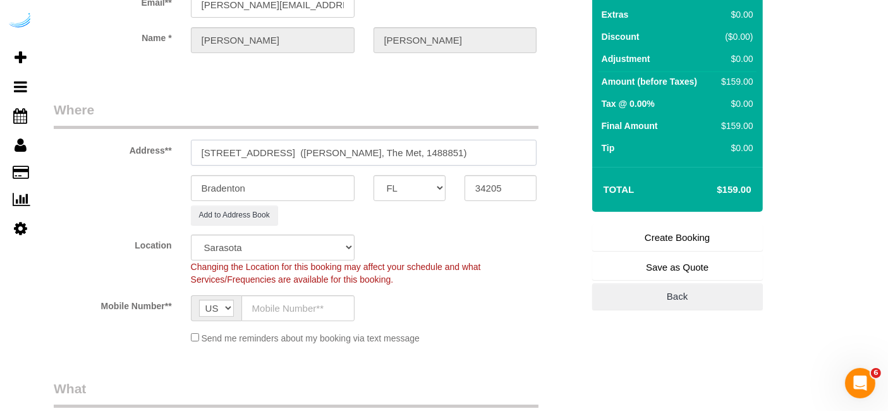
scroll to position [211, 0]
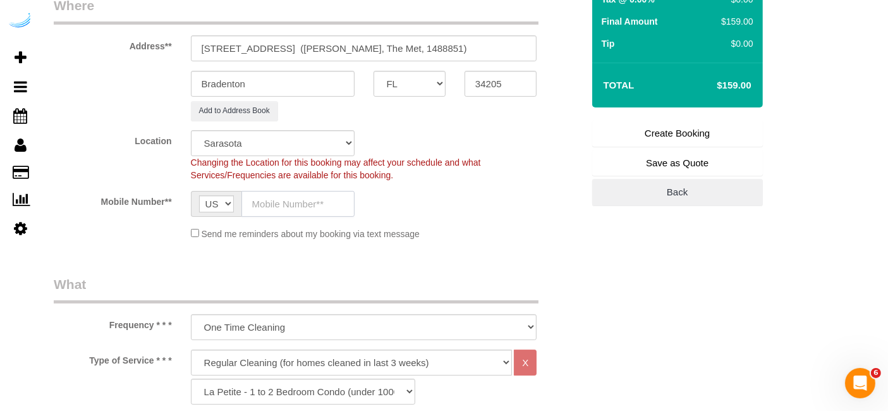
click at [305, 192] on input "text" at bounding box center [298, 204] width 113 height 26
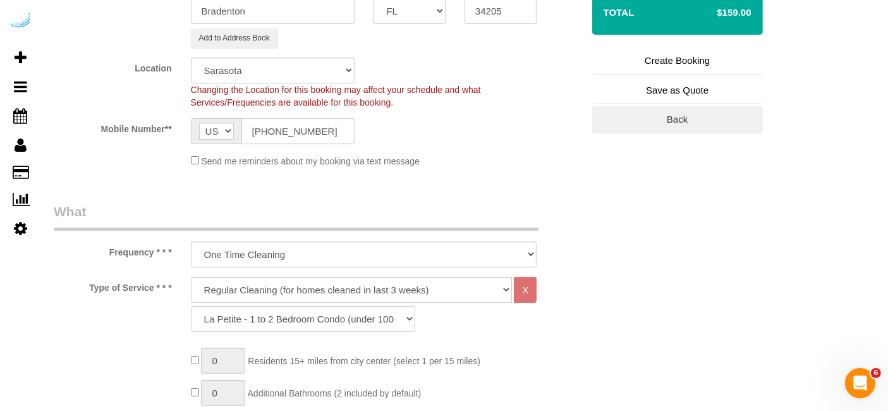
scroll to position [421, 0]
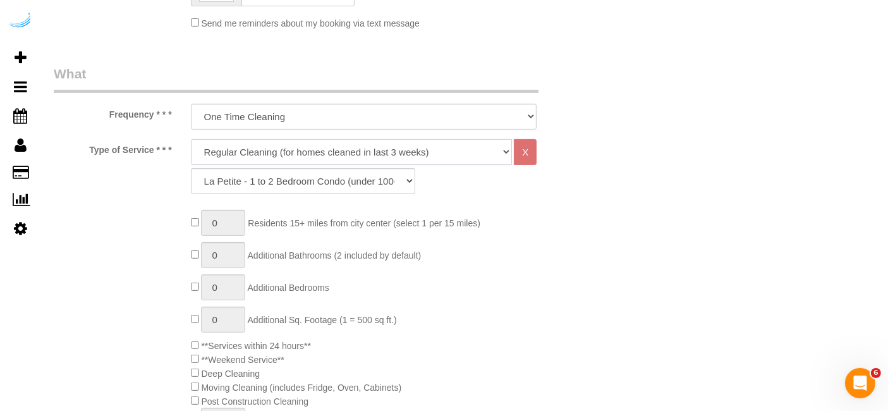
click at [332, 155] on select "Deep Cleaning (for homes that have not been cleaned in 3+ weeks) Spruce Regular…" at bounding box center [352, 152] width 322 height 26
click at [191, 139] on select "Deep Cleaning (for homes that have not been cleaned in 3+ weeks) Spruce Regular…" at bounding box center [352, 152] width 322 height 26
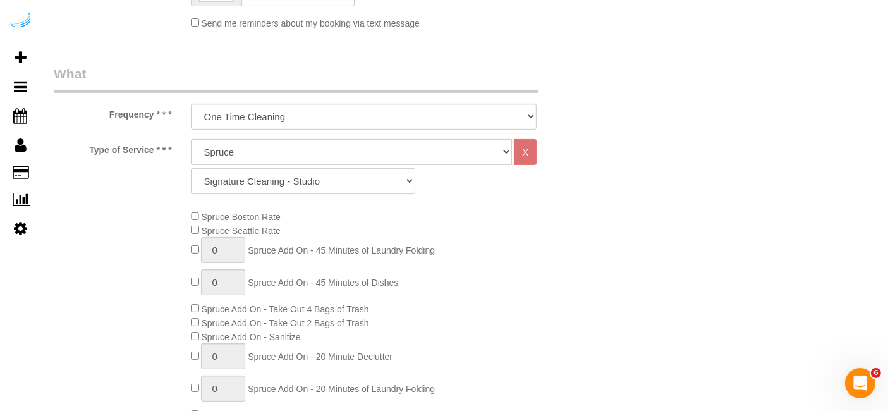
drag, startPoint x: 345, startPoint y: 183, endPoint x: 340, endPoint y: 186, distance: 6.5
click at [345, 183] on select "Signature Cleaning - Studio Signature Cleaning - 1 Bed 1 Bath Signature Cleanin…" at bounding box center [303, 181] width 224 height 26
click at [191, 168] on select "Signature Cleaning - Studio Signature Cleaning - 1 Bed 1 Bath Signature Cleanin…" at bounding box center [303, 181] width 224 height 26
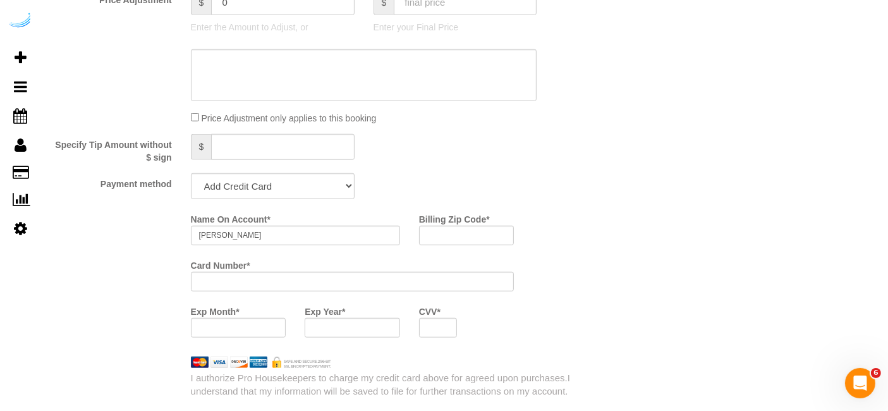
scroll to position [1123, 0]
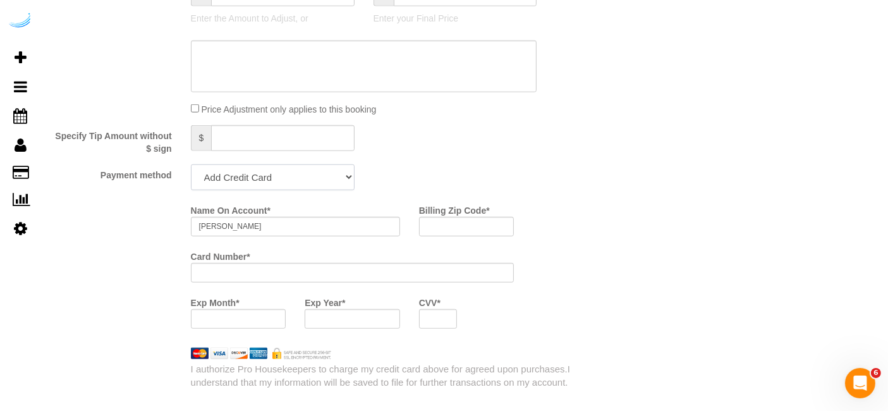
drag, startPoint x: 274, startPoint y: 174, endPoint x: 274, endPoint y: 187, distance: 12.0
click at [274, 174] on select "Add Credit Card Cash Check Paypal" at bounding box center [273, 177] width 164 height 26
click at [191, 164] on select "Add Credit Card Cash Check Paypal" at bounding box center [273, 177] width 164 height 26
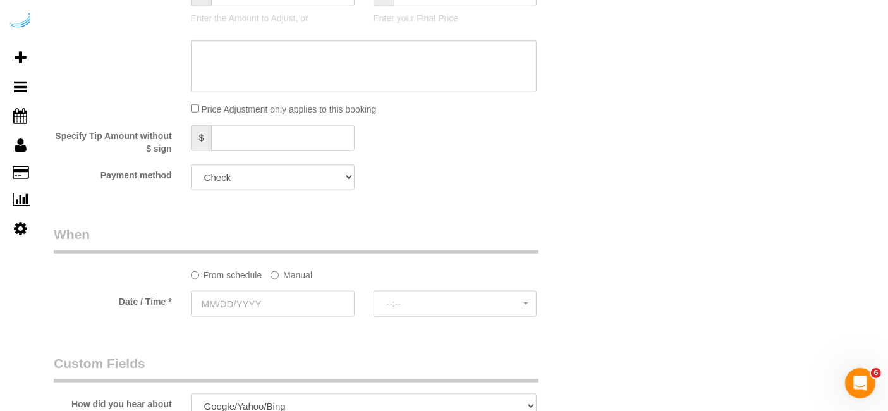
click at [279, 270] on label "Manual" at bounding box center [292, 272] width 42 height 17
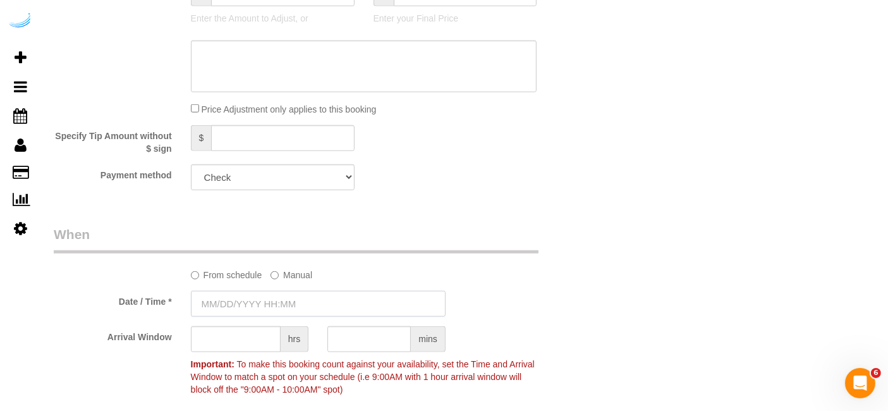
click at [276, 294] on input "text" at bounding box center [318, 304] width 255 height 26
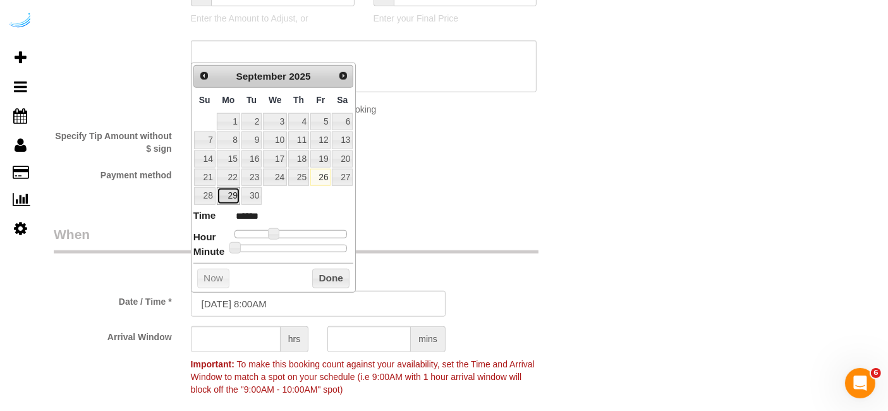
click at [239, 199] on link "29" at bounding box center [228, 195] width 23 height 17
click at [280, 230] on span at bounding box center [278, 233] width 11 height 11
click at [260, 326] on input "text" at bounding box center [236, 339] width 90 height 26
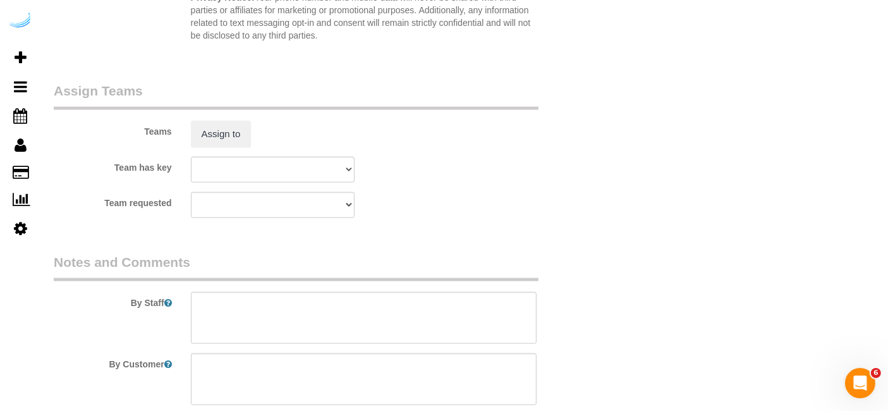
click at [235, 103] on legend "Assign Teams" at bounding box center [296, 96] width 485 height 28
click at [243, 140] on button "Assign to" at bounding box center [221, 134] width 61 height 27
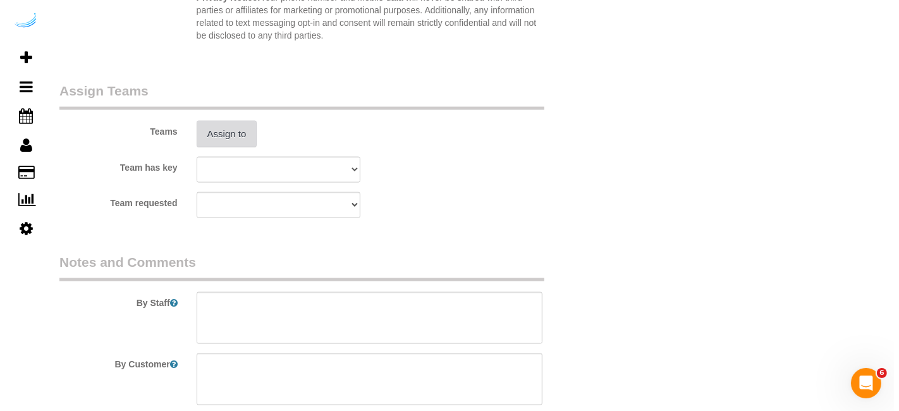
scroll to position [1825, 0]
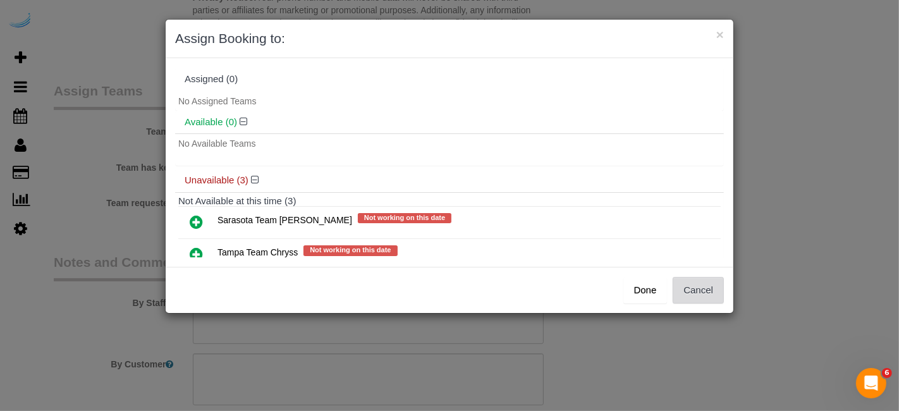
click at [691, 285] on button "Cancel" at bounding box center [698, 290] width 51 height 27
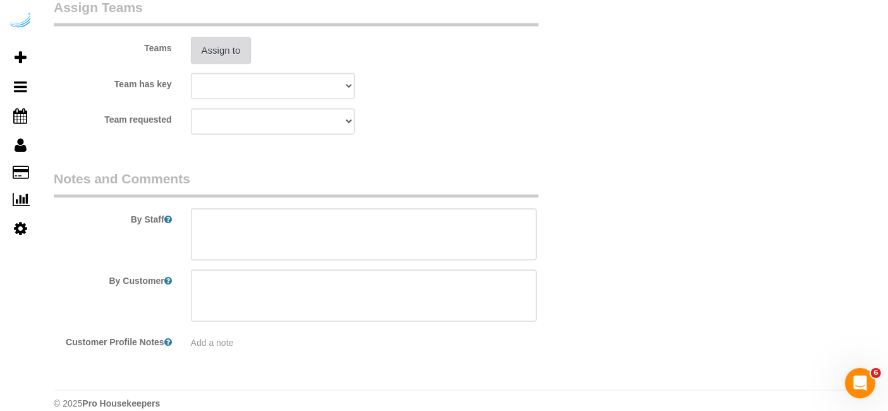
scroll to position [1923, 0]
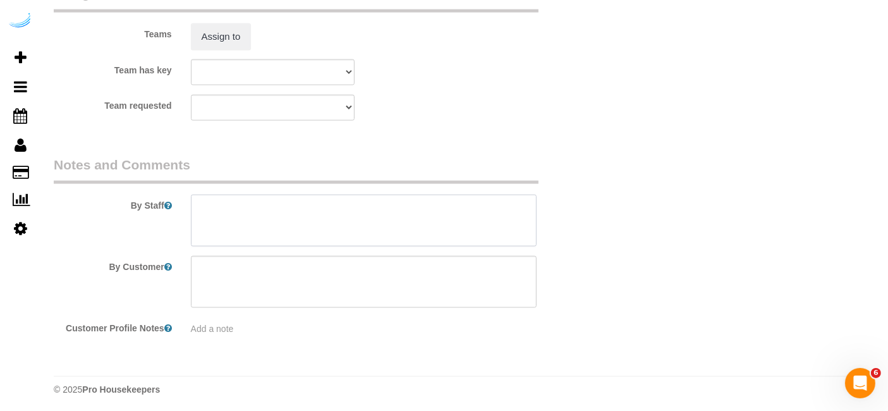
click at [400, 211] on textarea at bounding box center [364, 221] width 346 height 52
click at [340, 223] on textarea at bounding box center [364, 221] width 346 height 52
paste textarea "Permanent Notes:No notes from this customer.Today's Notes:No notes from this se…"
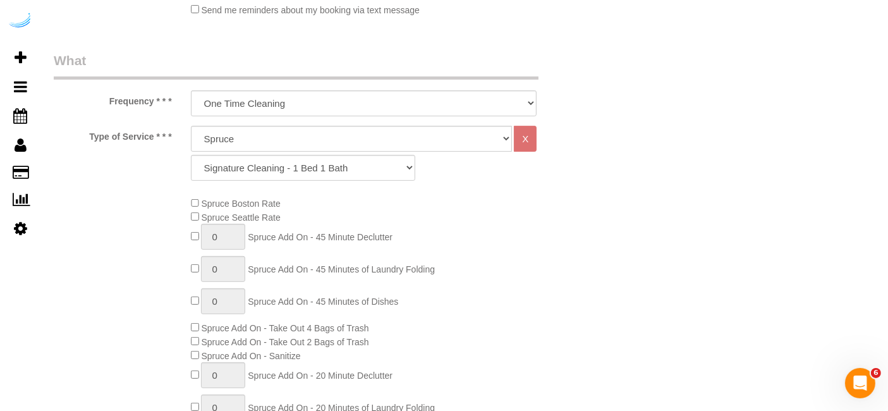
scroll to position [307, 0]
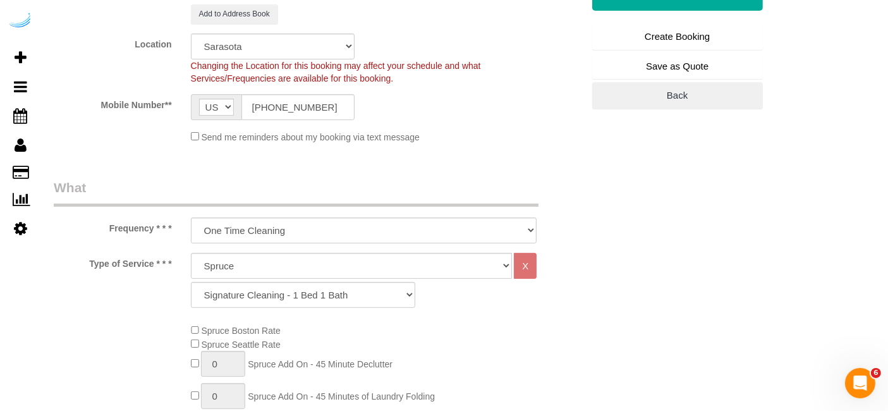
click at [675, 27] on link "Create Booking" at bounding box center [677, 36] width 171 height 27
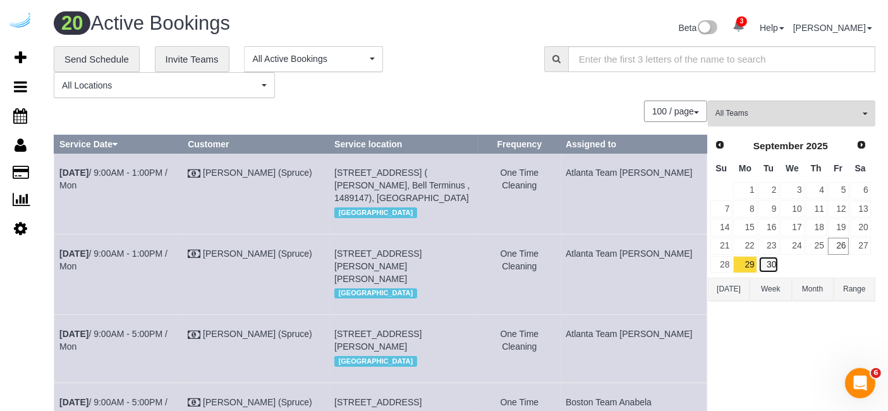
click at [774, 264] on link "30" at bounding box center [769, 264] width 21 height 17
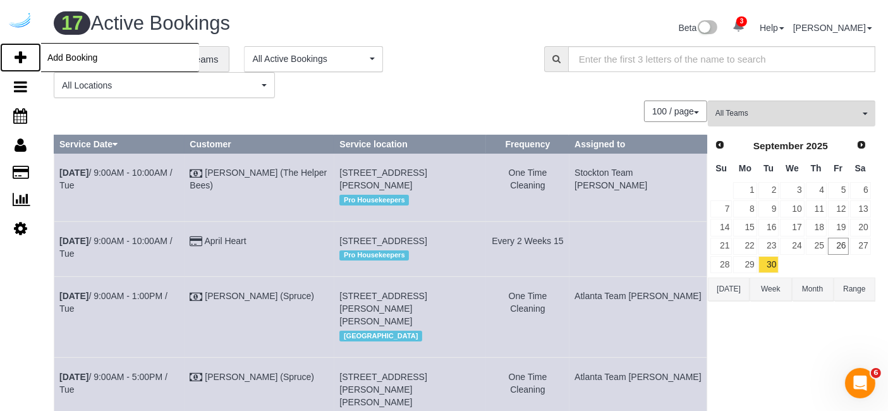
click at [13, 55] on link "Add Booking" at bounding box center [20, 57] width 41 height 29
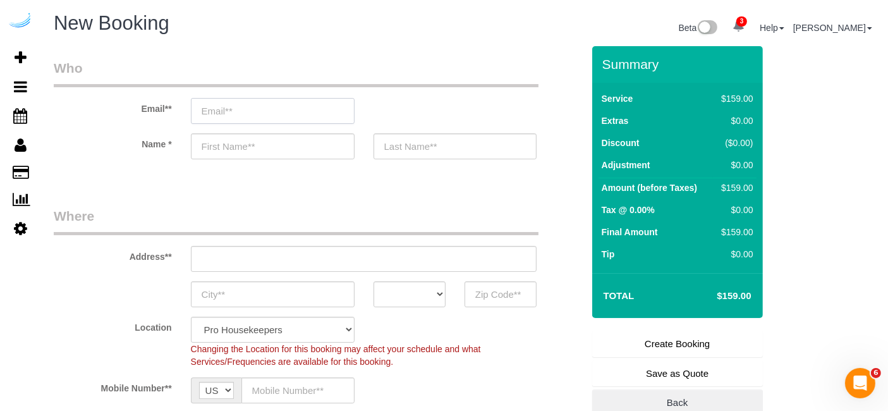
click at [336, 111] on input "email" at bounding box center [273, 111] width 164 height 26
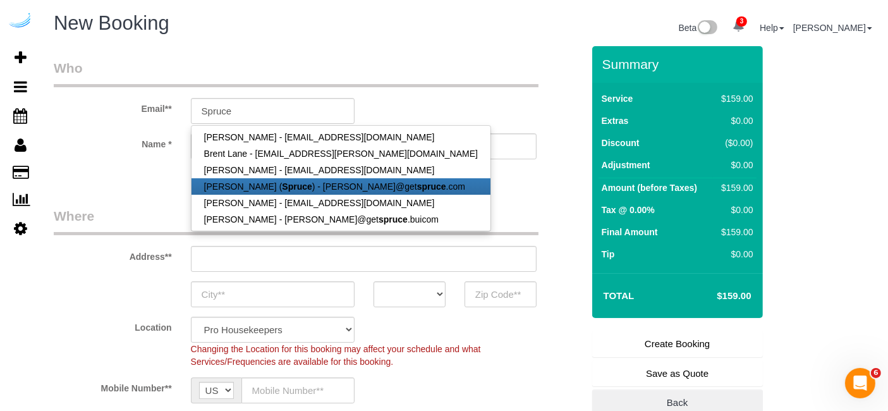
click at [287, 180] on link "[PERSON_NAME] ( Spruce ) - [PERSON_NAME]@get spruce .com" at bounding box center [341, 186] width 299 height 16
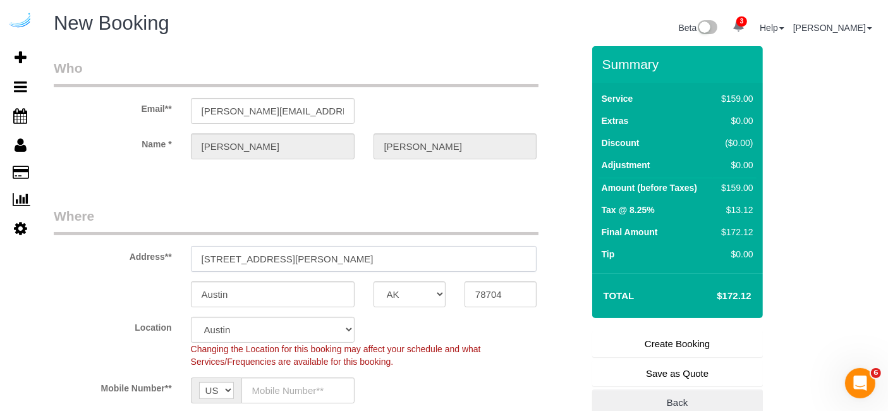
click at [335, 272] on sui-booking-address "Address** [STREET_ADDRESS][PERSON_NAME] [GEOGRAPHIC_DATA] AK AL AR AZ CA CO CT …" at bounding box center [318, 257] width 529 height 101
paste input "4665 Whitfield Ave, Sarasota, FL 34243"
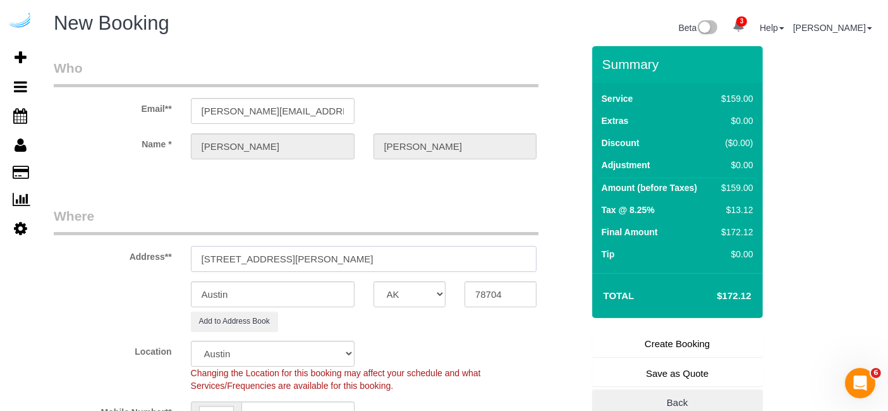
drag, startPoint x: 338, startPoint y: 257, endPoint x: 445, endPoint y: 245, distance: 107.6
click at [443, 246] on input "4665 Whitfield Ave, Sarasota, FL 34243" at bounding box center [364, 259] width 346 height 26
click at [479, 286] on input "78704" at bounding box center [501, 294] width 72 height 26
paste input "34243"
click at [429, 291] on select "AK AL AR AZ CA CO CT DC DE [GEOGRAPHIC_DATA] [GEOGRAPHIC_DATA] HI IA ID IL IN K…" at bounding box center [410, 294] width 72 height 26
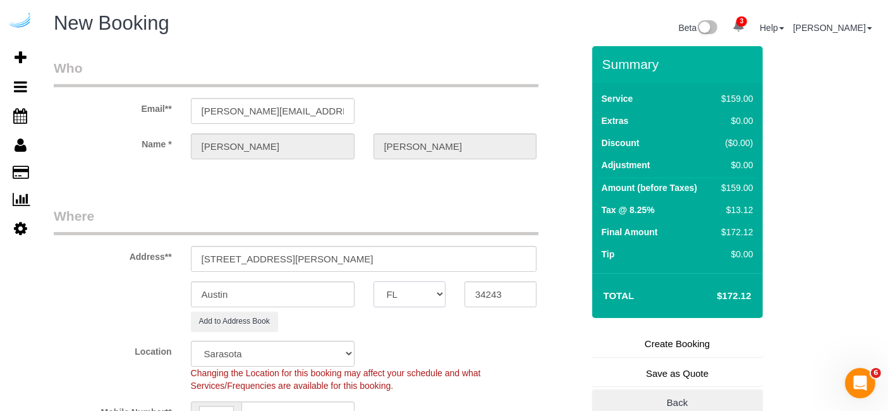
click at [374, 281] on select "AK AL AR AZ CA CO CT DC DE [GEOGRAPHIC_DATA] [GEOGRAPHIC_DATA] HI IA ID IL IN K…" at bounding box center [410, 294] width 72 height 26
click at [310, 305] on input "Austin" at bounding box center [273, 294] width 164 height 26
click at [561, 252] on div "Address** 4665 Whitfield Ave, Sarasota, FL 34243" at bounding box center [318, 239] width 548 height 65
paste input "7-404"
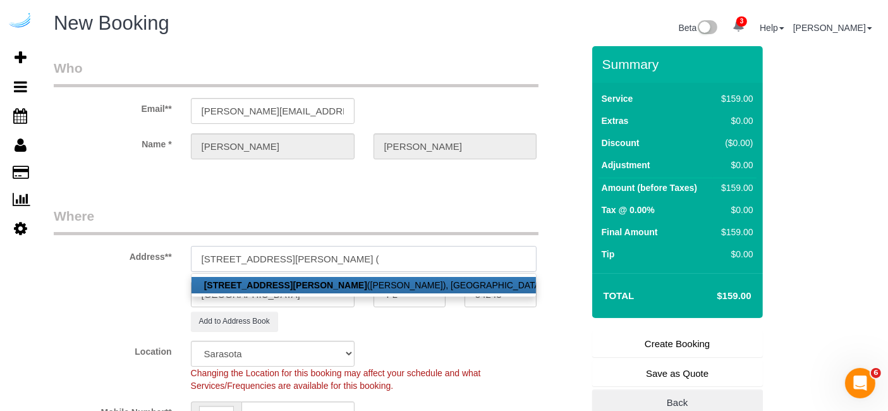
paste input "Elle White"
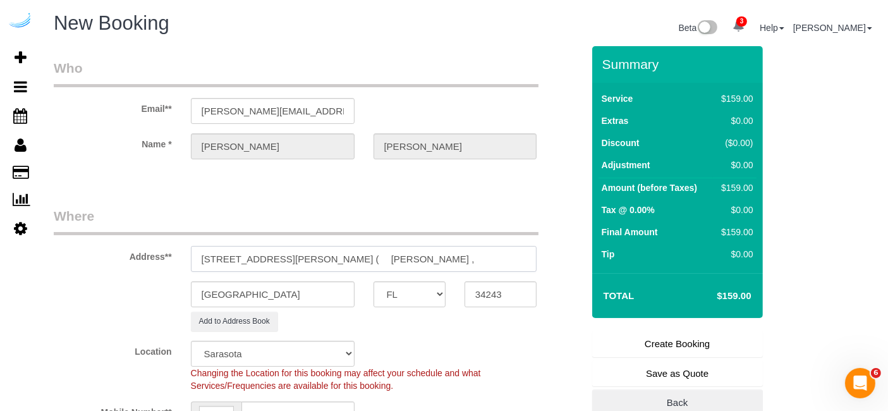
paste input "The Crossing at Palm Aire"
paste input "1486368"
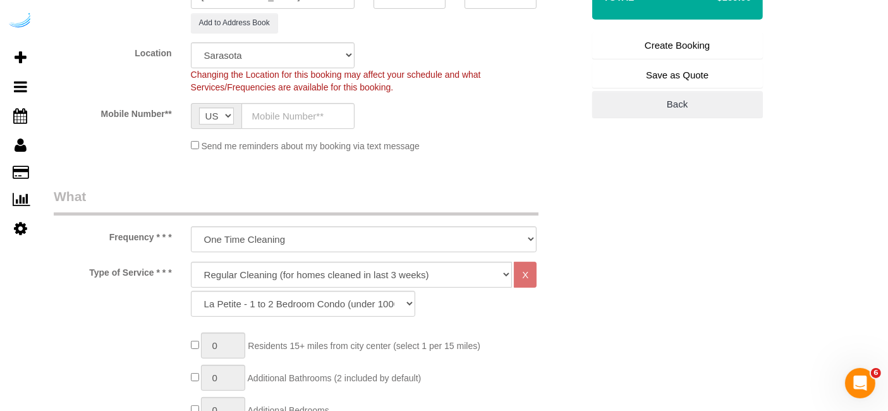
scroll to position [351, 0]
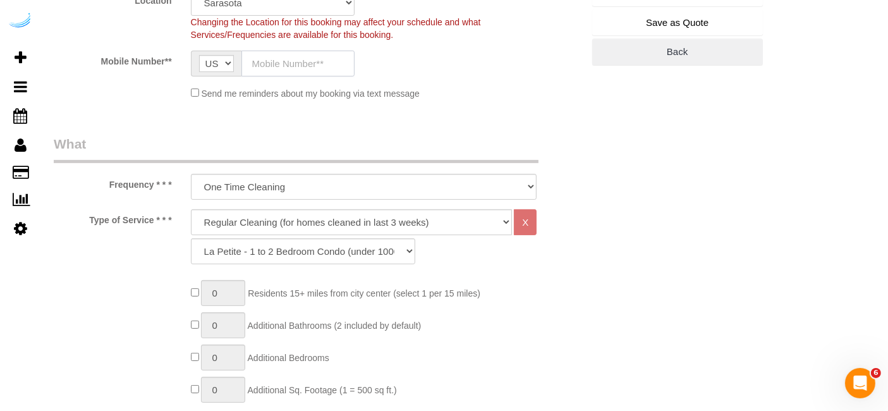
click at [299, 55] on input "text" at bounding box center [298, 64] width 113 height 26
click at [328, 221] on select "Deep Cleaning (for homes that have not been cleaned in 3+ weeks) Spruce Regular…" at bounding box center [352, 222] width 322 height 26
click at [191, 209] on select "Deep Cleaning (for homes that have not been cleaned in 3+ weeks) Spruce Regular…" at bounding box center [352, 222] width 322 height 26
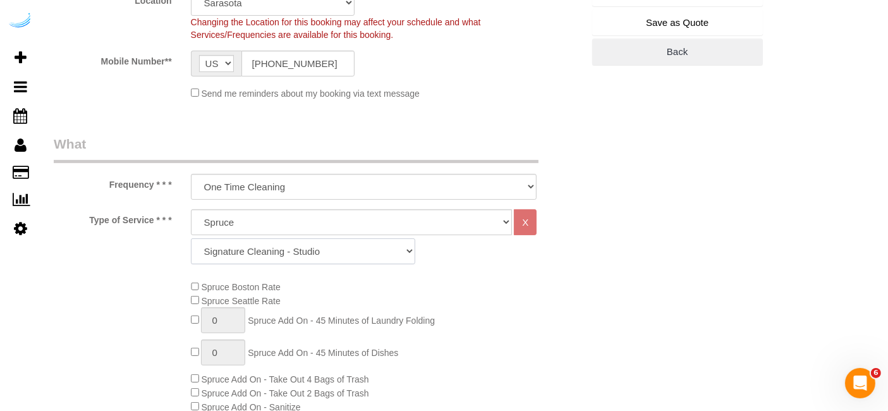
click at [318, 252] on select "Signature Cleaning - Studio Signature Cleaning - 1 Bed 1 Bath Signature Cleanin…" at bounding box center [303, 251] width 224 height 26
click at [191, 238] on select "Signature Cleaning - Studio Signature Cleaning - 1 Bed 1 Bath Signature Cleanin…" at bounding box center [303, 251] width 224 height 26
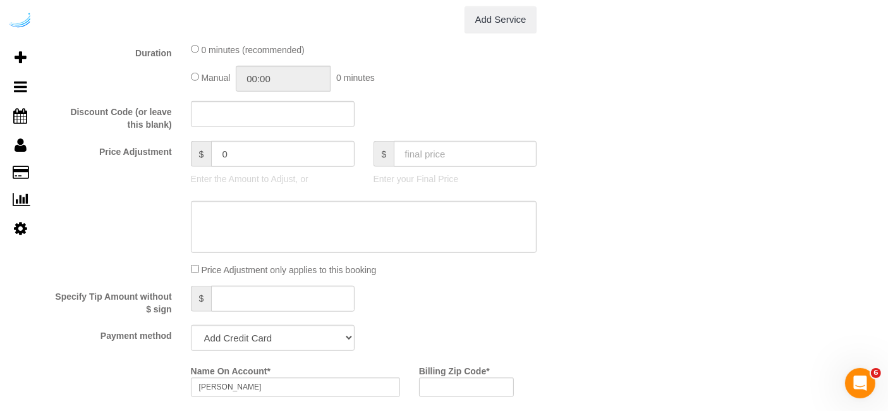
scroll to position [1123, 0]
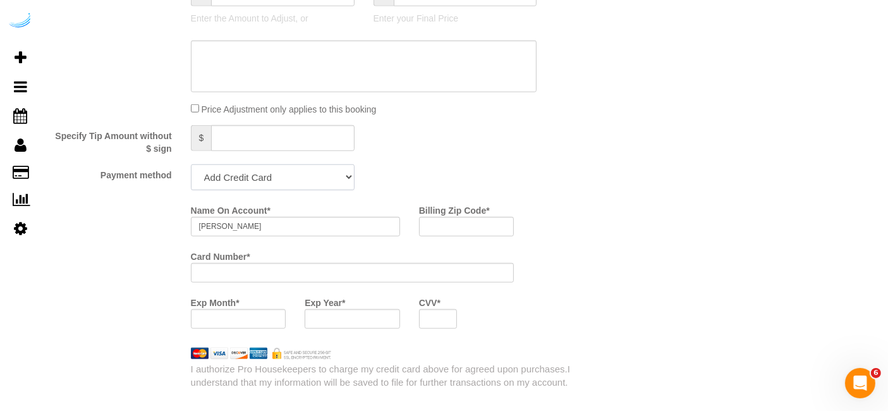
click at [293, 170] on select "Add Credit Card Cash Check Paypal" at bounding box center [273, 177] width 164 height 26
click at [191, 164] on select "Add Credit Card Cash Check Paypal" at bounding box center [273, 177] width 164 height 26
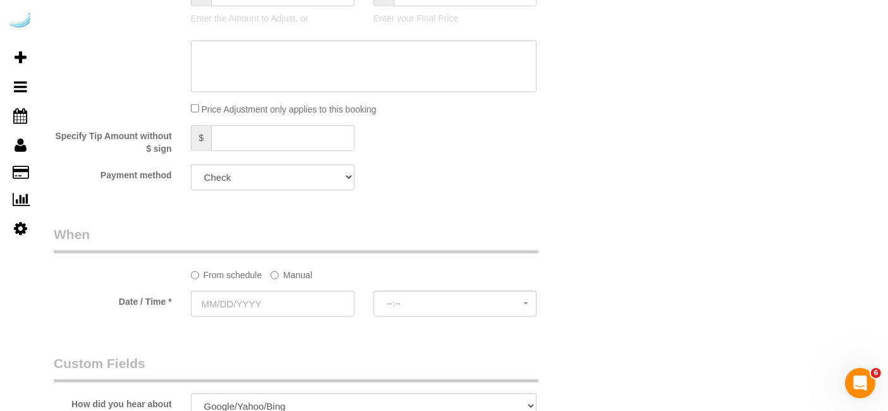
click at [288, 267] on label "Manual" at bounding box center [292, 272] width 42 height 17
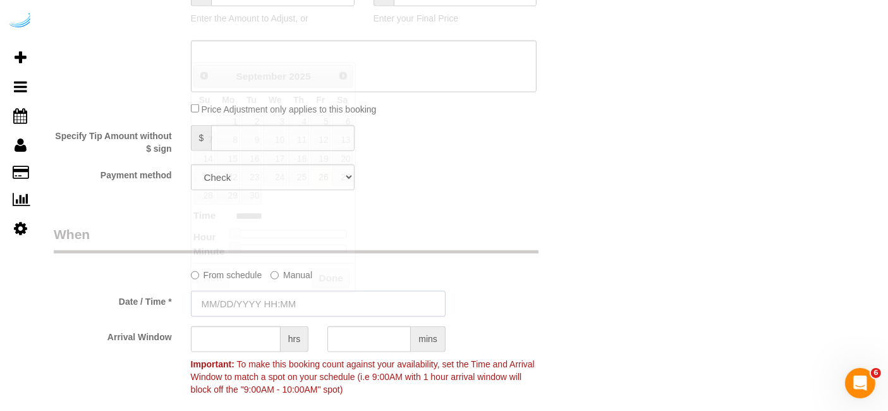
click at [277, 297] on input "text" at bounding box center [318, 304] width 255 height 26
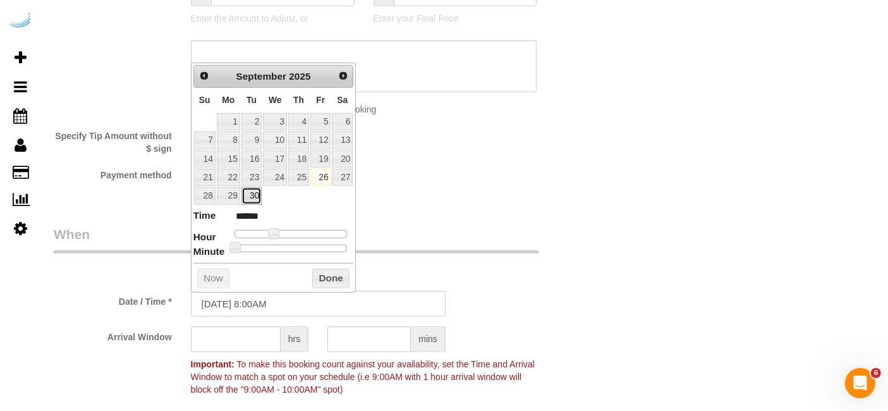
click at [257, 193] on link "30" at bounding box center [252, 195] width 20 height 17
drag, startPoint x: 276, startPoint y: 232, endPoint x: 283, endPoint y: 232, distance: 7.6
click at [283, 232] on span at bounding box center [278, 233] width 11 height 11
click at [246, 327] on input "text" at bounding box center [236, 339] width 90 height 26
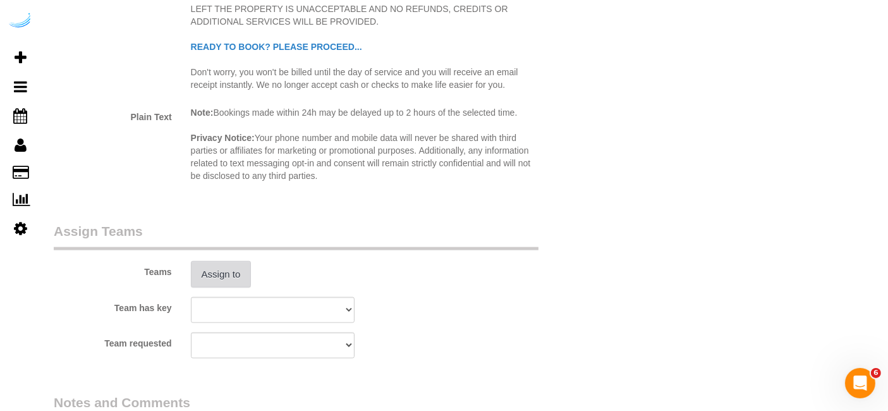
click at [223, 277] on button "Assign to" at bounding box center [221, 274] width 61 height 27
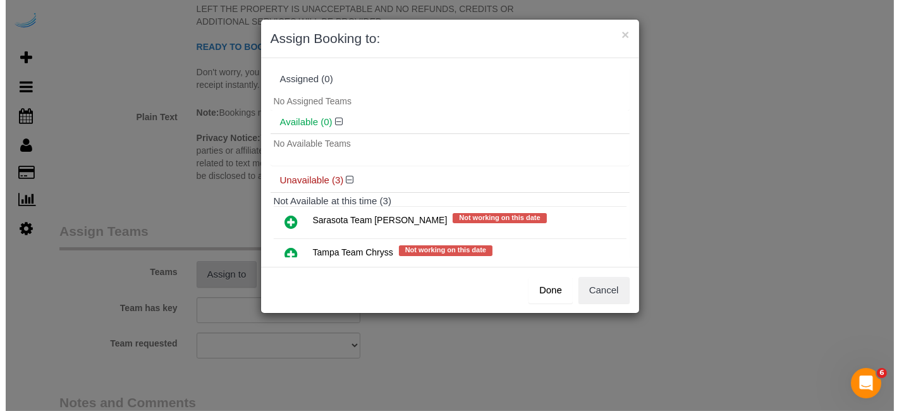
scroll to position [1684, 0]
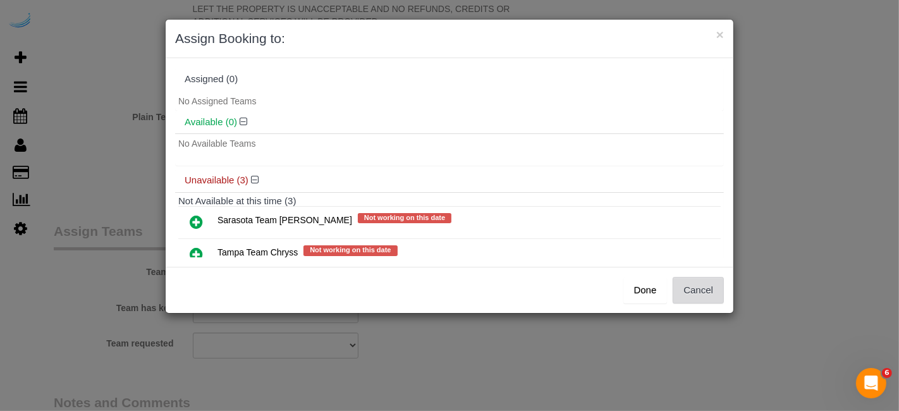
click at [705, 290] on button "Cancel" at bounding box center [698, 290] width 51 height 27
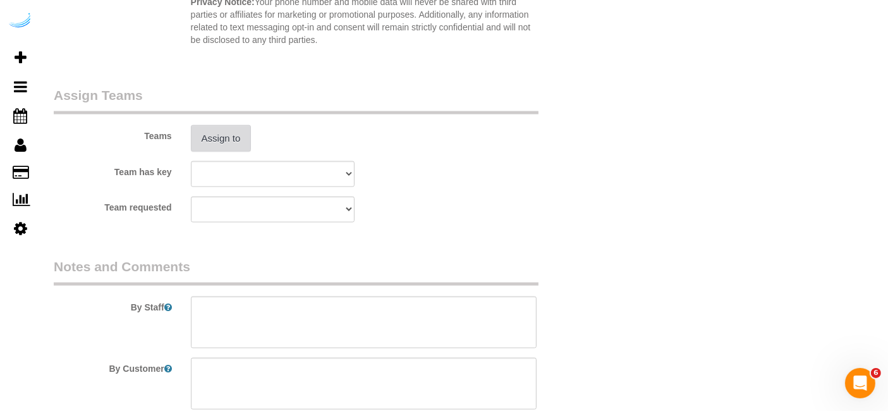
scroll to position [1826, 0]
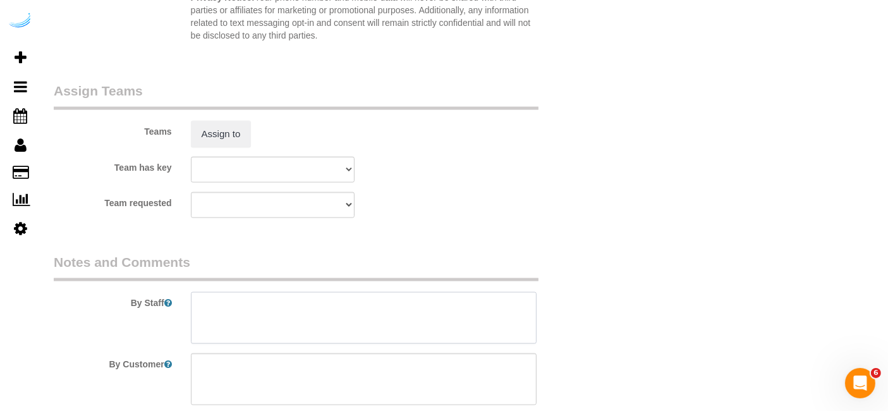
drag, startPoint x: 314, startPoint y: 309, endPoint x: 259, endPoint y: 7, distance: 306.7
click at [314, 309] on textarea at bounding box center [364, 318] width 346 height 52
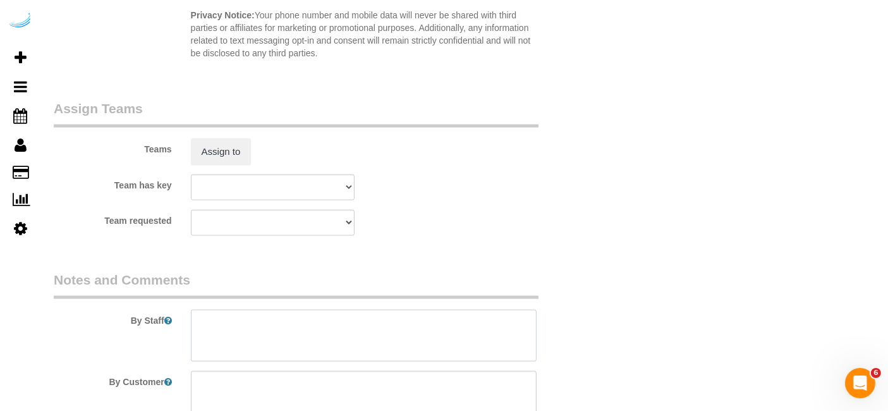
scroll to position [1923, 0]
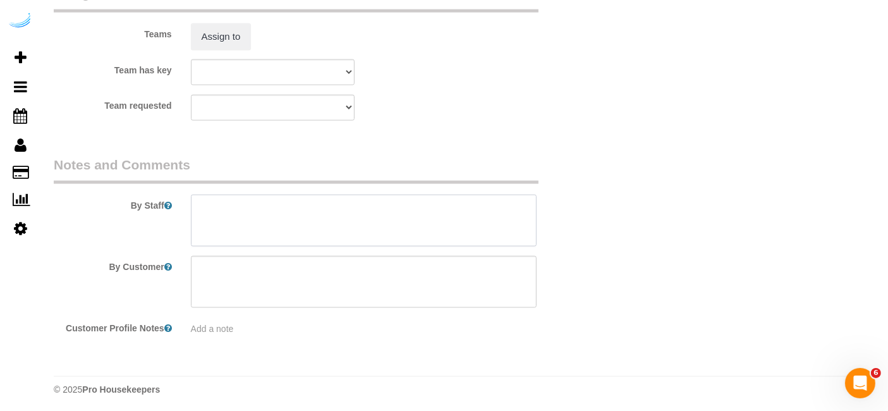
click at [376, 226] on textarea at bounding box center [364, 221] width 346 height 52
paste textarea "Permanent Notes:No notes from this customer.Today's Notes:No notes from this se…"
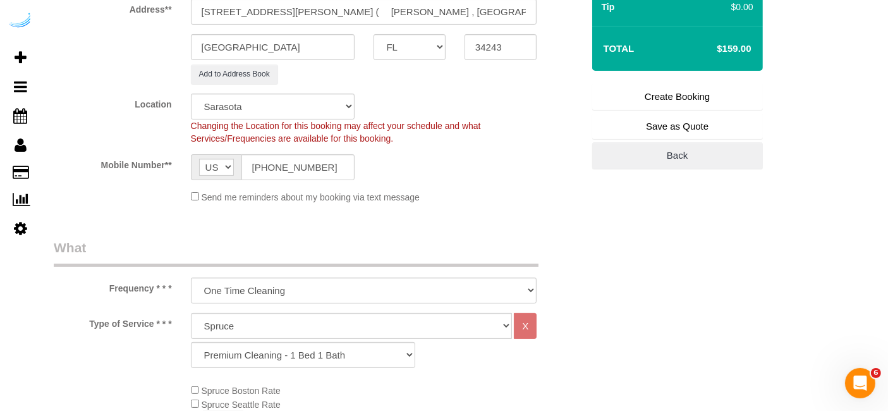
scroll to position [167, 0]
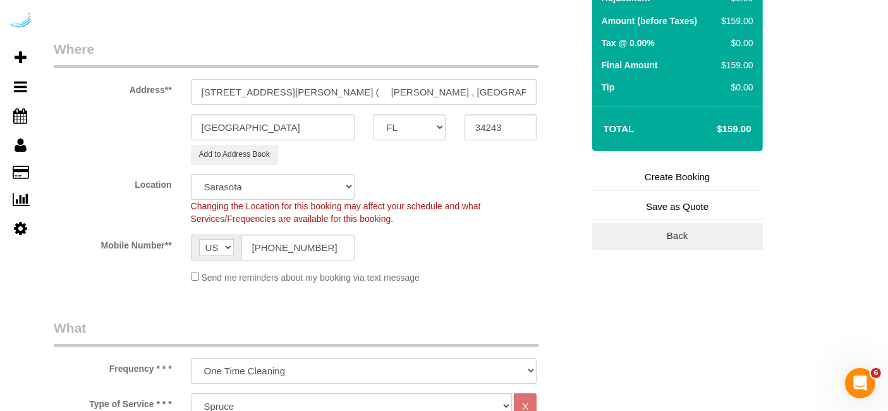
click at [683, 167] on link "Create Booking" at bounding box center [677, 177] width 171 height 27
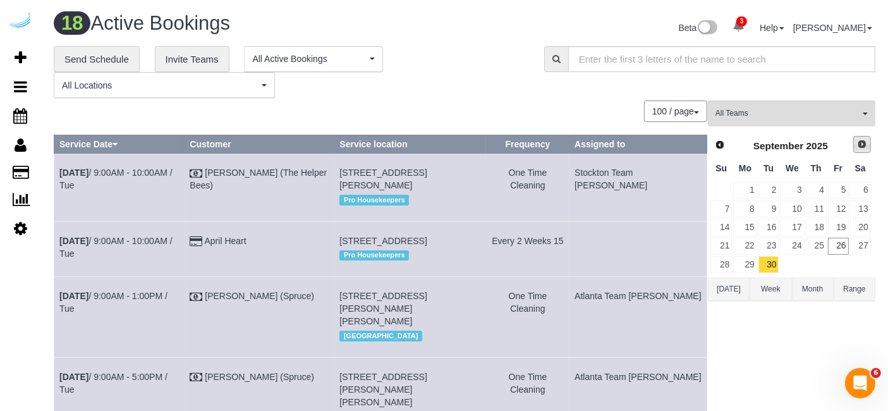
click at [864, 146] on span "Next" at bounding box center [862, 144] width 10 height 10
click at [789, 187] on link "1" at bounding box center [792, 190] width 24 height 17
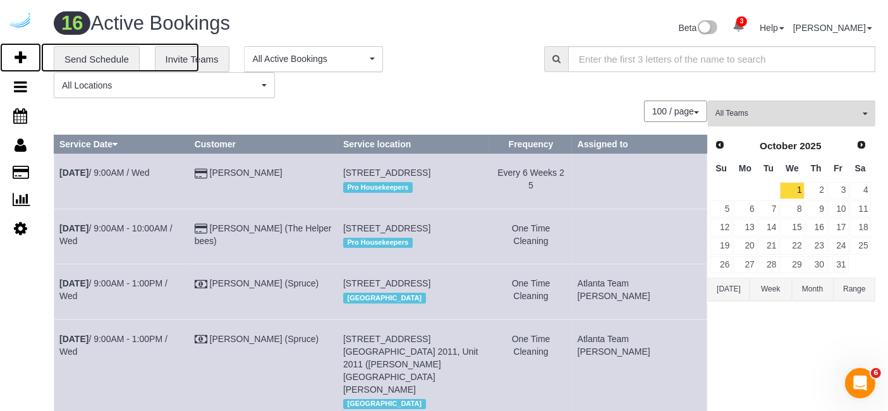
drag, startPoint x: 20, startPoint y: 49, endPoint x: 171, endPoint y: 4, distance: 156.8
click at [20, 50] on icon at bounding box center [21, 57] width 12 height 15
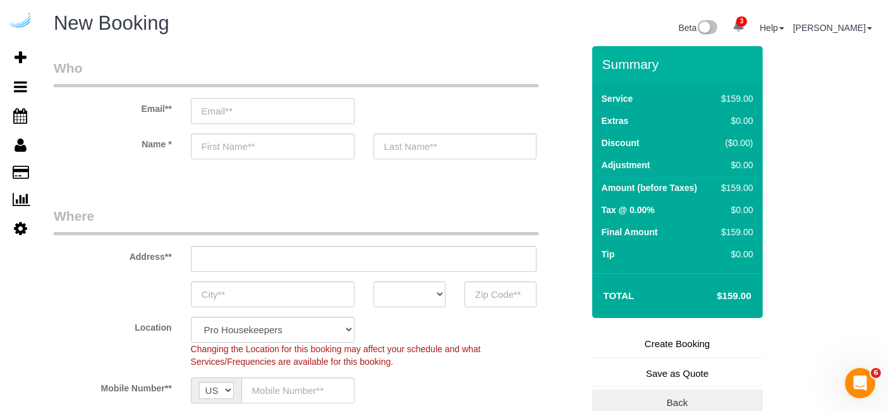
click at [305, 107] on input "email" at bounding box center [273, 111] width 164 height 26
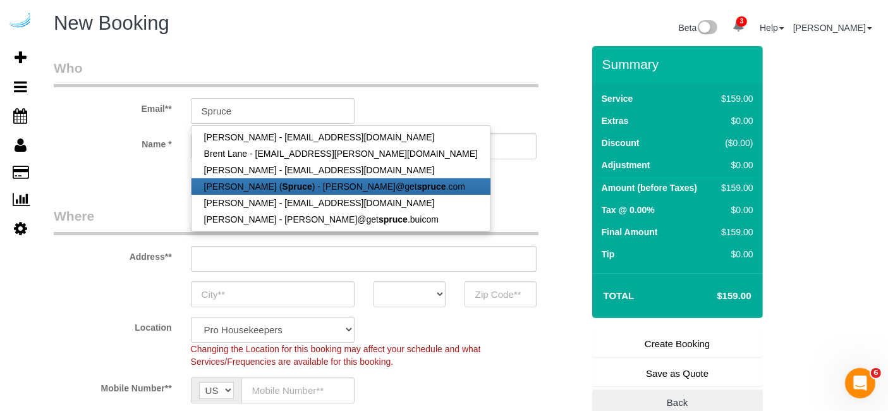
click at [300, 185] on link "[PERSON_NAME] ( Spruce ) - [PERSON_NAME]@get spruce .com" at bounding box center [341, 186] width 299 height 16
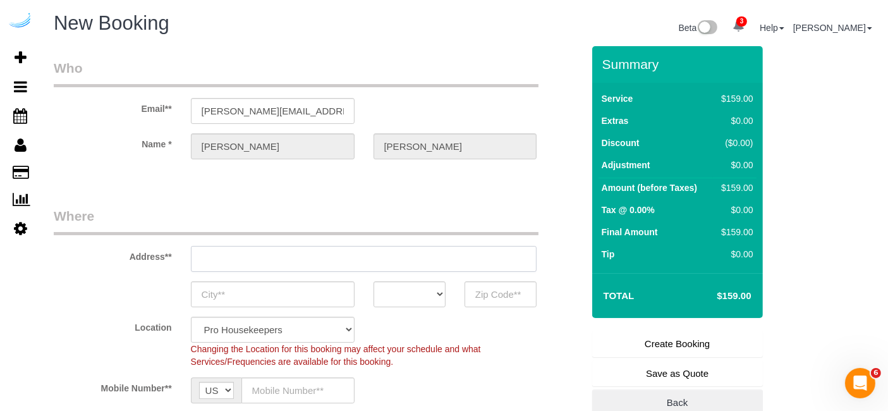
click at [357, 250] on input "text" at bounding box center [364, 259] width 346 height 26
paste input "5350 Desoto Rd, Sarasota, FL 34235"
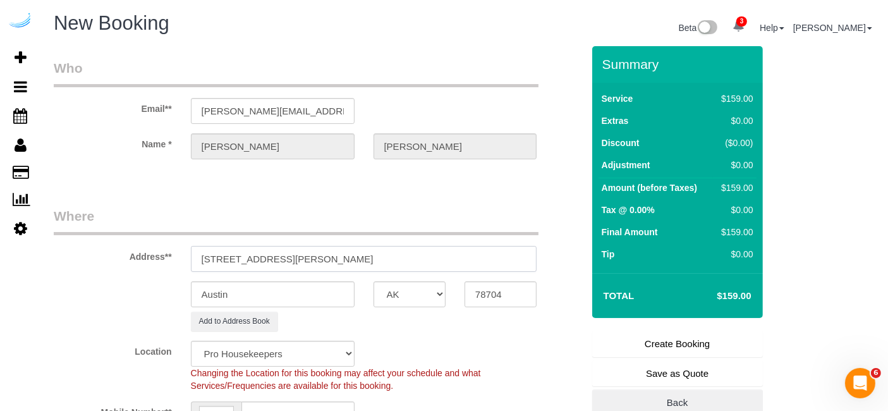
click at [357, 250] on input "3816 S Lamar Blvd5350 Desoto Rd, Sarasota, FL 34235" at bounding box center [364, 259] width 346 height 26
paste input "text"
drag, startPoint x: 324, startPoint y: 259, endPoint x: 425, endPoint y: 251, distance: 101.4
click at [424, 252] on input "5350 Desoto Rd, Sarasota, FL 34235" at bounding box center [364, 259] width 346 height 26
click at [424, 257] on input "5350 Desoto Rd, Sarasota, FL 34235" at bounding box center [364, 259] width 346 height 26
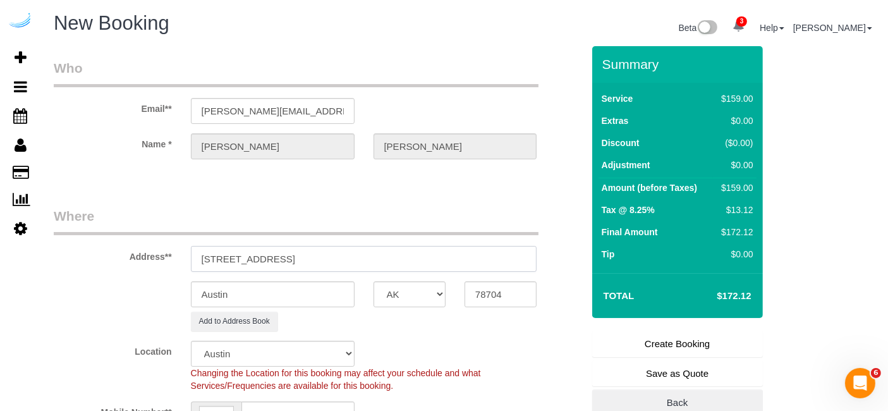
drag, startPoint x: 329, startPoint y: 253, endPoint x: 424, endPoint y: 264, distance: 95.4
click at [407, 253] on input "5350 Desoto Rd, Sarasota, FL 34235" at bounding box center [364, 259] width 346 height 26
click at [505, 298] on input "78704" at bounding box center [501, 294] width 72 height 26
paste input "34235"
click at [408, 293] on select "AK AL AR AZ CA CO CT DC DE [GEOGRAPHIC_DATA] [GEOGRAPHIC_DATA] HI IA ID IL IN K…" at bounding box center [410, 294] width 72 height 26
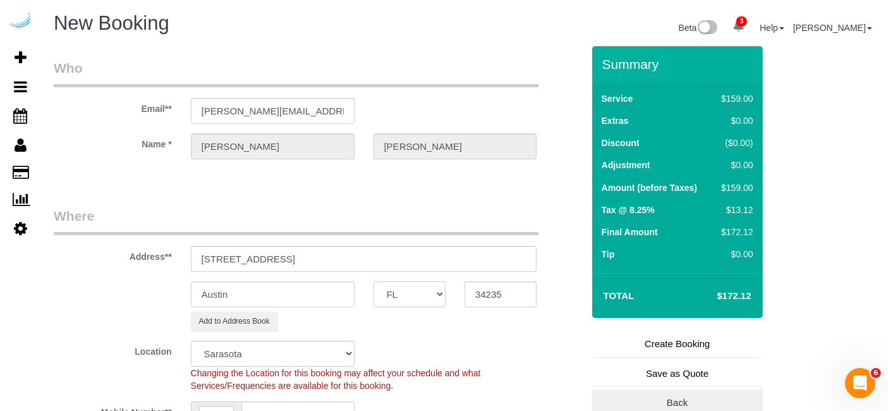
click at [374, 281] on select "AK AL AR AZ CA CO CT DC DE [GEOGRAPHIC_DATA] [GEOGRAPHIC_DATA] HI IA ID IL IN K…" at bounding box center [410, 294] width 72 height 26
click at [311, 288] on input "Austin" at bounding box center [273, 294] width 164 height 26
drag, startPoint x: 279, startPoint y: 260, endPoint x: 416, endPoint y: 260, distance: 136.6
click at [416, 260] on input "5350 Desoto Rd, Sarasota, FL 34235" at bounding box center [364, 259] width 346 height 26
paste input "Saurabh Mohanachandran"
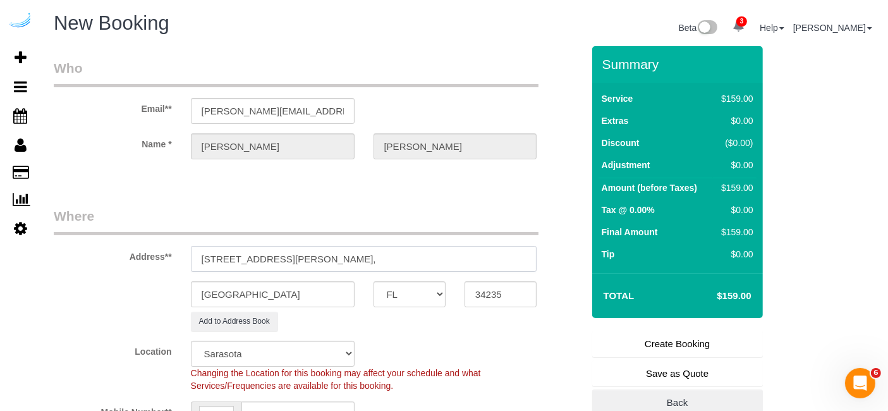
paste input "Solaire"
paste input "1456733"
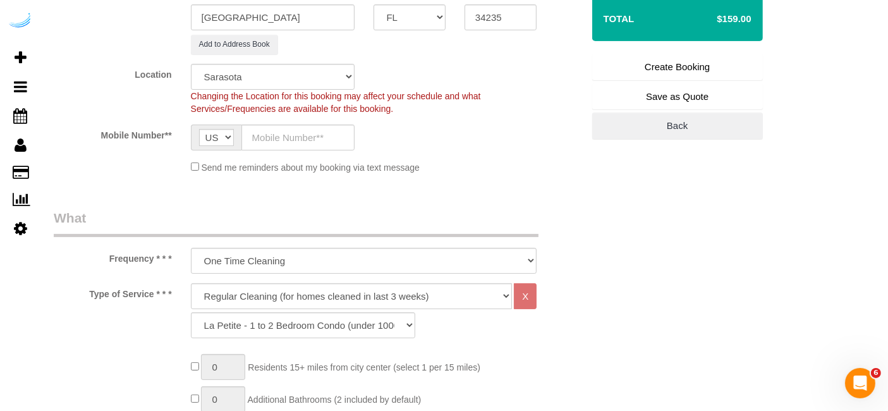
scroll to position [281, 0]
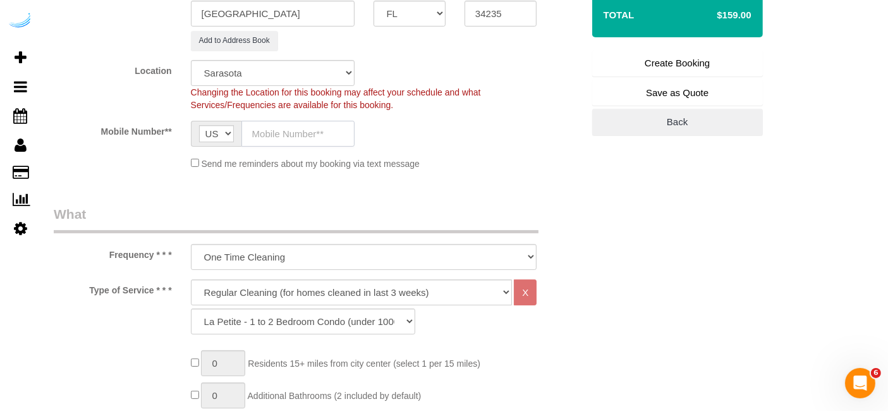
click at [314, 132] on input "text" at bounding box center [298, 134] width 113 height 26
drag, startPoint x: 348, startPoint y: 297, endPoint x: 336, endPoint y: 283, distance: 17.9
click at [348, 297] on select "Deep Cleaning (for homes that have not been cleaned in 3+ weeks) Spruce Regular…" at bounding box center [352, 292] width 322 height 26
click at [191, 279] on select "Deep Cleaning (for homes that have not been cleaned in 3+ weeks) Spruce Regular…" at bounding box center [352, 292] width 322 height 26
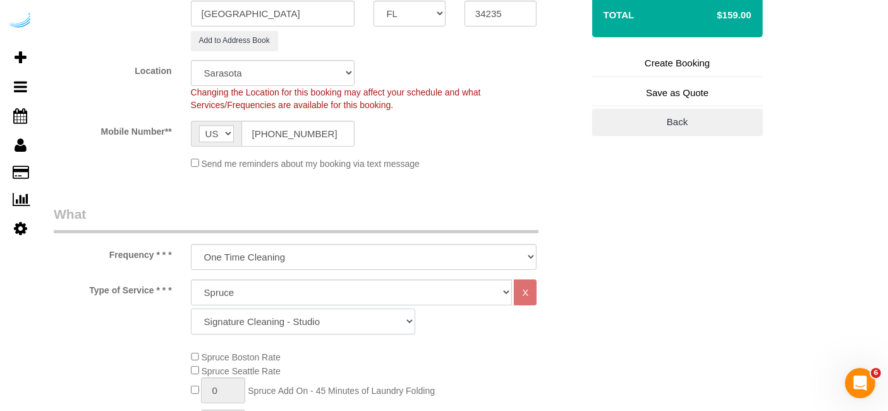
click at [362, 324] on select "Signature Cleaning - Studio Signature Cleaning - 1 Bed 1 Bath Signature Cleanin…" at bounding box center [303, 322] width 224 height 26
click at [191, 309] on select "Signature Cleaning - Studio Signature Cleaning - 1 Bed 1 Bath Signature Cleanin…" at bounding box center [303, 322] width 224 height 26
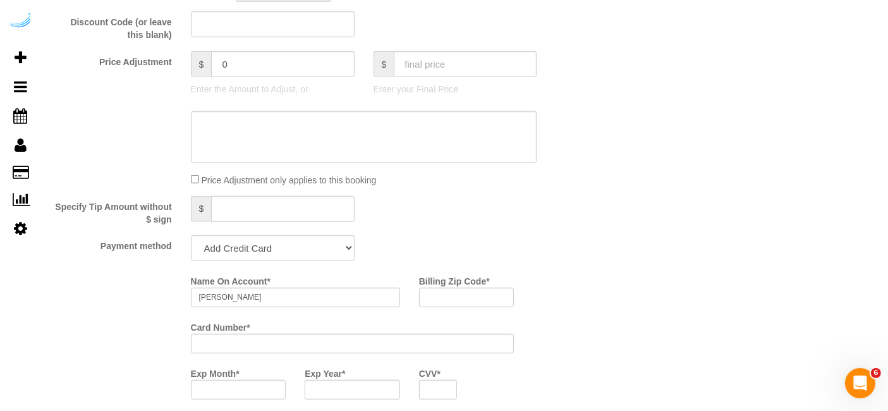
scroll to position [1053, 0]
drag, startPoint x: 272, startPoint y: 245, endPoint x: 267, endPoint y: 259, distance: 15.4
click at [272, 245] on select "Add Credit Card Cash Check Paypal" at bounding box center [273, 248] width 164 height 26
click at [191, 235] on select "Add Credit Card Cash Check Paypal" at bounding box center [273, 248] width 164 height 26
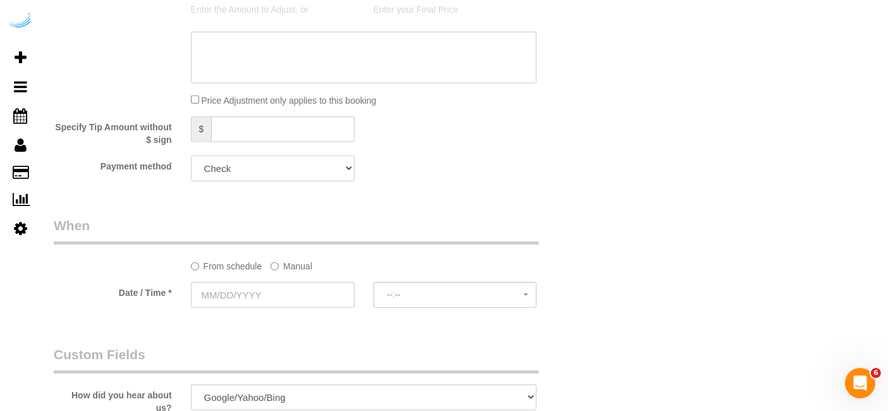
scroll to position [1194, 0]
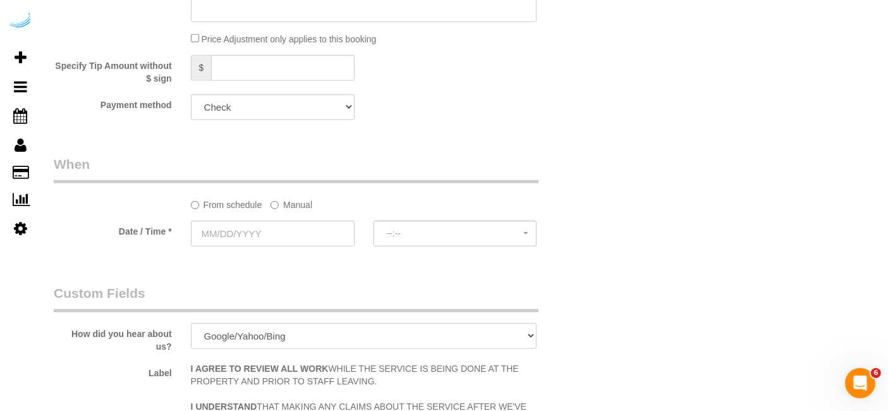
click at [298, 209] on label "Manual" at bounding box center [292, 202] width 42 height 17
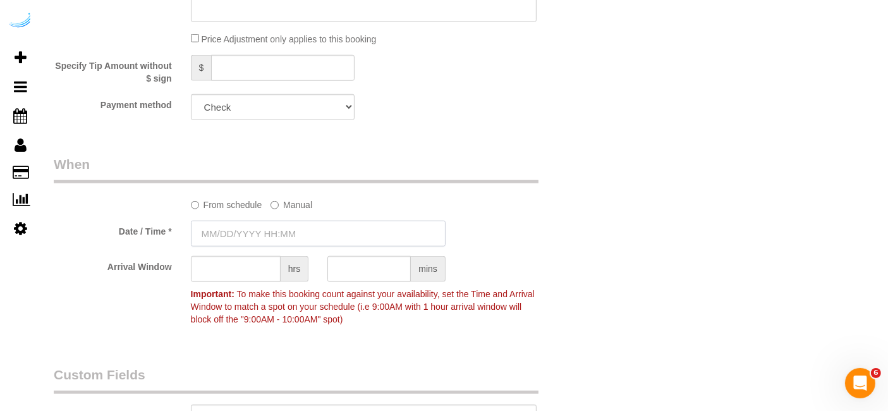
click at [293, 228] on input "text" at bounding box center [318, 234] width 255 height 26
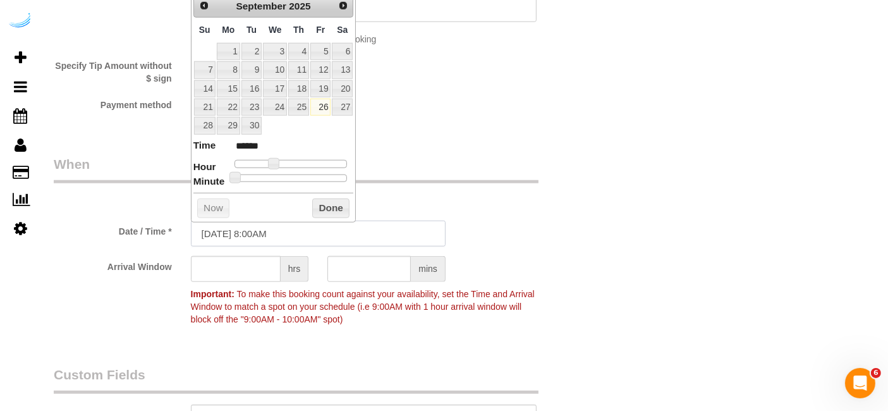
scroll to position [1123, 0]
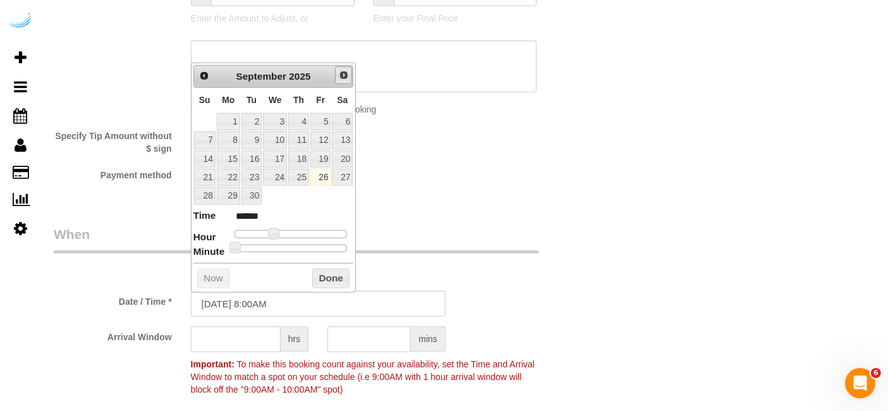
click at [346, 82] on link "Next" at bounding box center [344, 75] width 18 height 18
click at [274, 118] on link "1" at bounding box center [275, 121] width 24 height 17
drag, startPoint x: 279, startPoint y: 232, endPoint x: 279, endPoint y: 251, distance: 19.0
click at [286, 233] on span at bounding box center [283, 233] width 11 height 11
click at [248, 334] on input "text" at bounding box center [236, 339] width 90 height 26
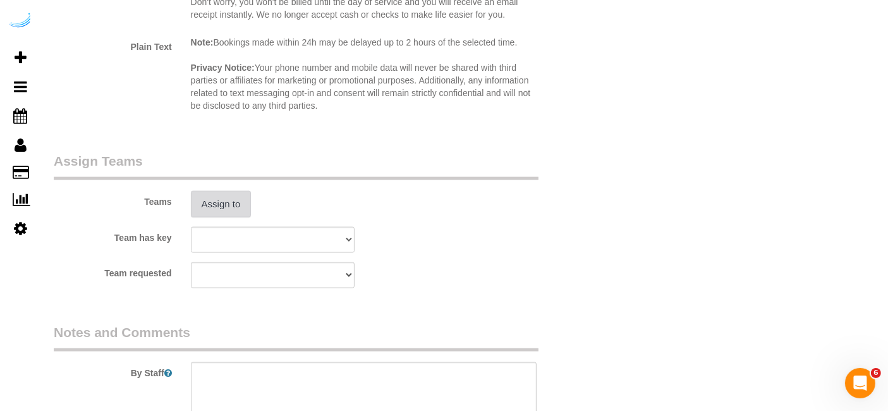
click at [232, 203] on button "Assign to" at bounding box center [221, 204] width 61 height 27
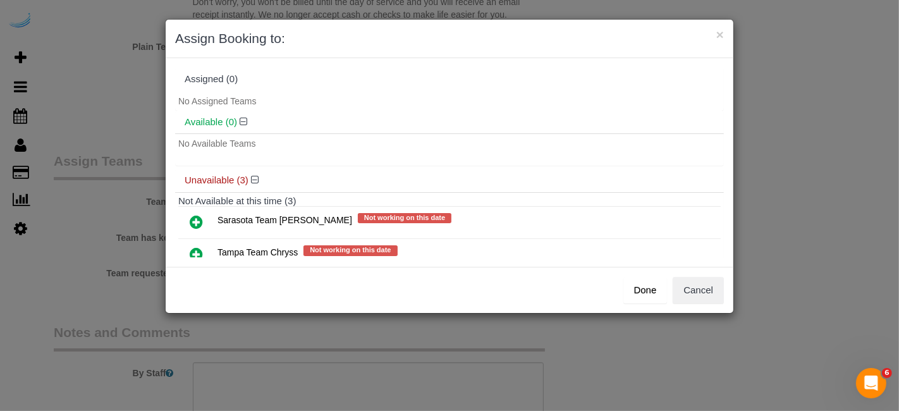
scroll to position [66, 0]
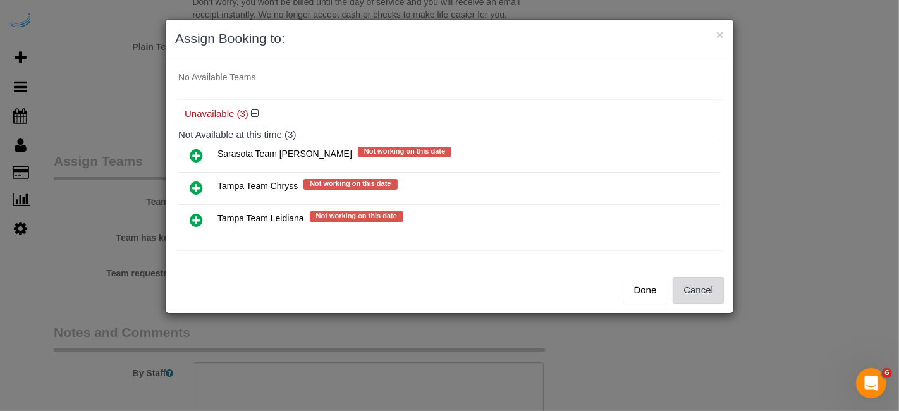
click at [697, 285] on button "Cancel" at bounding box center [698, 290] width 51 height 27
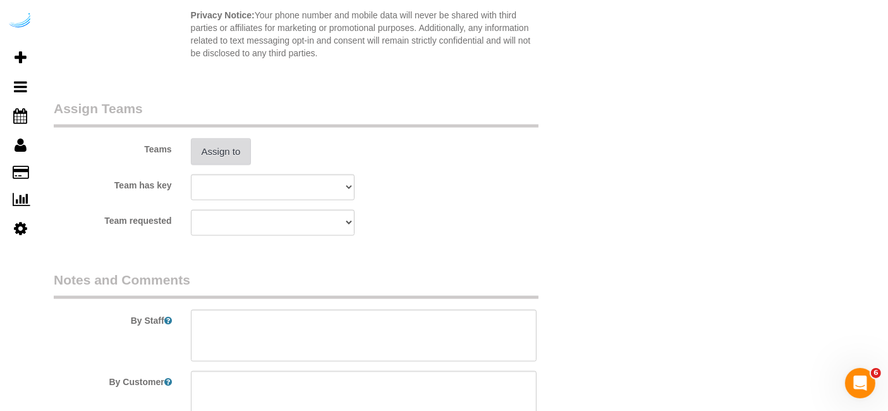
scroll to position [1923, 0]
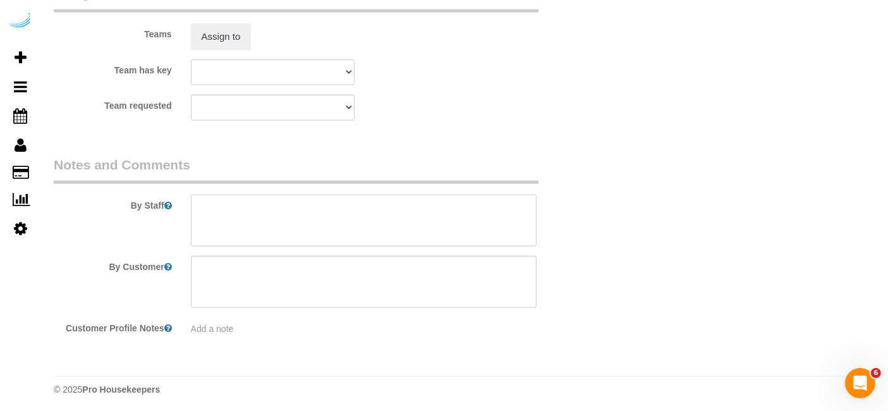
click at [424, 209] on textarea at bounding box center [364, 221] width 346 height 52
click at [430, 208] on textarea at bounding box center [364, 221] width 346 height 52
paste textarea "Permanent Notes:No notes from this customer.Today's Notes:No notes from this se…"
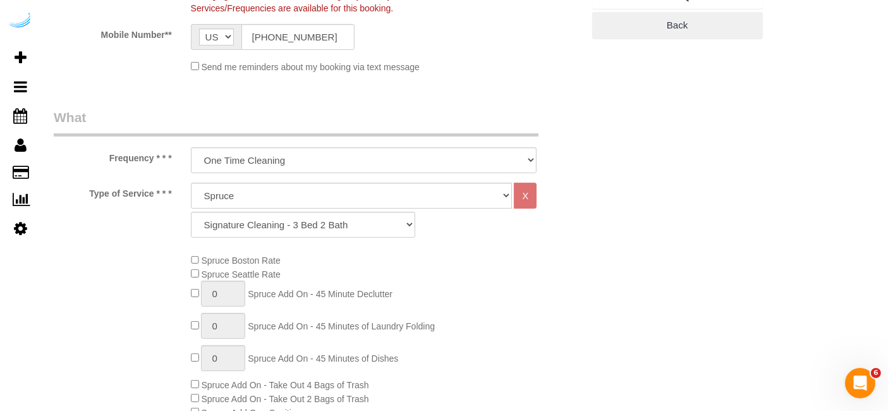
scroll to position [97, 0]
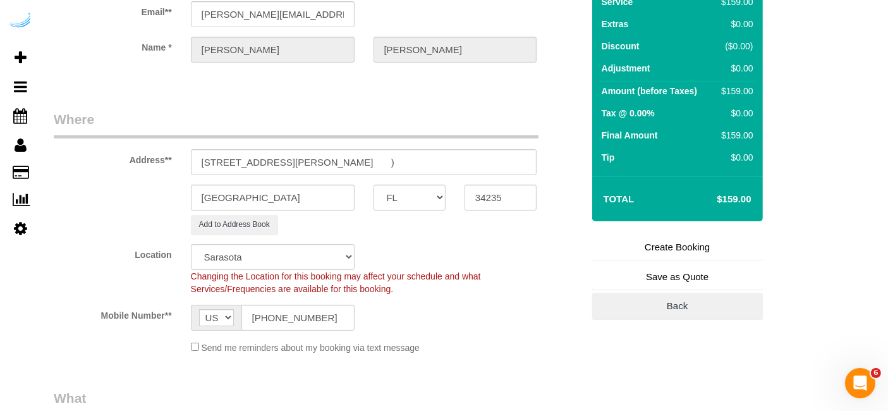
click at [696, 242] on link "Create Booking" at bounding box center [677, 247] width 171 height 27
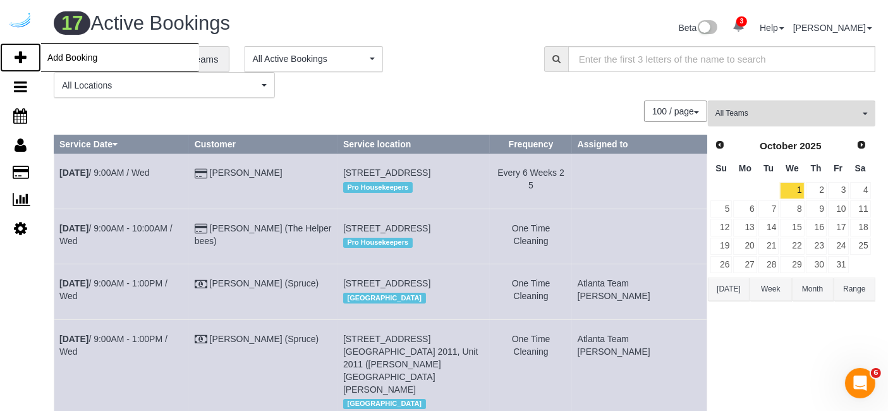
click at [11, 56] on link "Add Booking" at bounding box center [20, 57] width 41 height 29
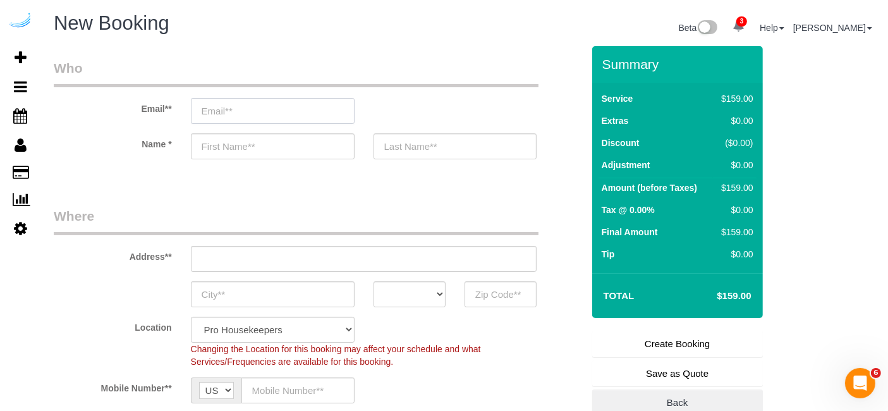
drag, startPoint x: 302, startPoint y: 112, endPoint x: 311, endPoint y: 102, distance: 13.4
click at [302, 111] on input "email" at bounding box center [273, 111] width 164 height 26
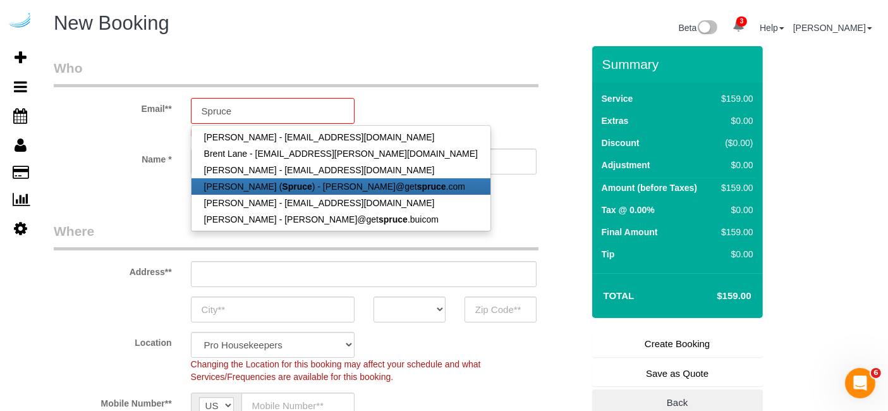
click at [362, 179] on link "[PERSON_NAME] ( Spruce ) - [PERSON_NAME]@get spruce .com" at bounding box center [341, 186] width 299 height 16
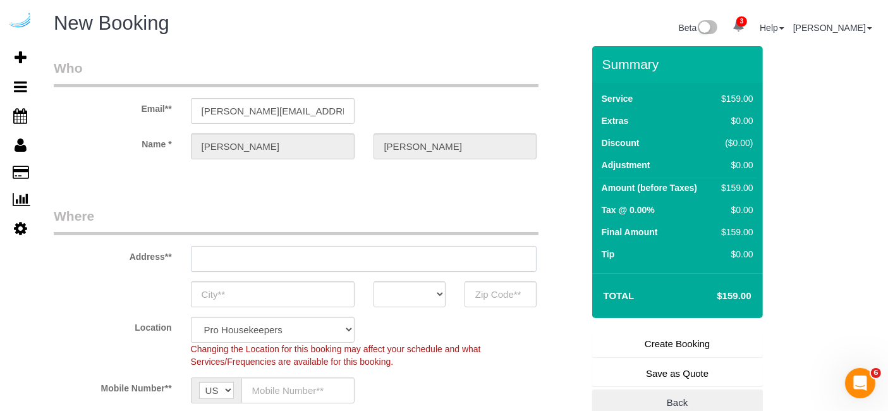
click at [349, 253] on input "text" at bounding box center [364, 259] width 346 height 26
paste input "10 N Cattlemen Rd, Sarasota, FL 34232"
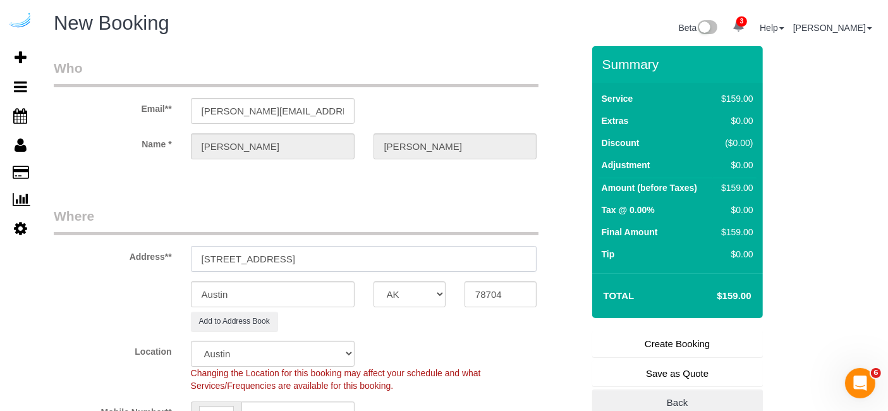
drag, startPoint x: 349, startPoint y: 253, endPoint x: 487, endPoint y: 265, distance: 138.3
click at [460, 254] on input "310 N Cattlemen Rd, Sarasota, FL 34232" at bounding box center [364, 259] width 346 height 26
drag, startPoint x: 494, startPoint y: 292, endPoint x: 468, endPoint y: 298, distance: 26.7
click at [494, 293] on input "78704" at bounding box center [501, 294] width 72 height 26
paste input "34232"
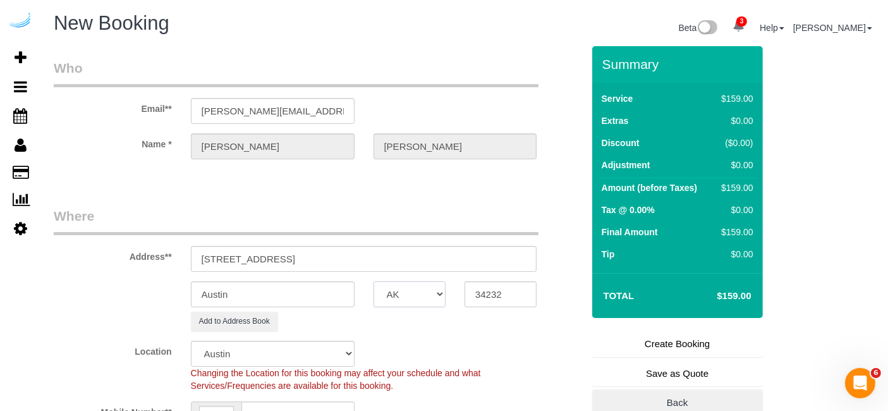
click at [426, 298] on select "AK AL AR AZ CA CO CT DC DE [GEOGRAPHIC_DATA] [GEOGRAPHIC_DATA] HI IA ID IL IN K…" at bounding box center [410, 294] width 72 height 26
click at [374, 281] on select "AK AL AR AZ CA CO CT DC DE [GEOGRAPHIC_DATA] [GEOGRAPHIC_DATA] HI IA ID IL IN K…" at bounding box center [410, 294] width 72 height 26
click at [294, 288] on input "Austin" at bounding box center [273, 294] width 164 height 26
drag, startPoint x: 293, startPoint y: 257, endPoint x: 469, endPoint y: 255, distance: 175.8
click at [469, 260] on input "310 N Cattlemen Rd, Sarasota, FL 34232" at bounding box center [364, 259] width 346 height 26
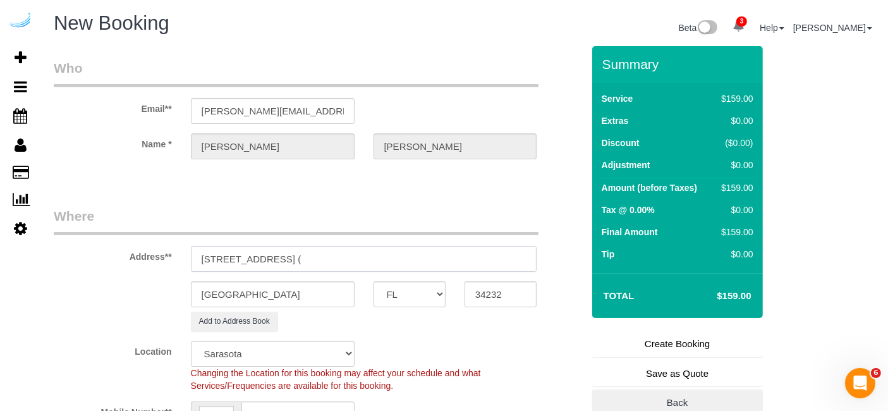
paste input "Shaun Rycroft"
paste input "The Ensley"
paste input "1489551"
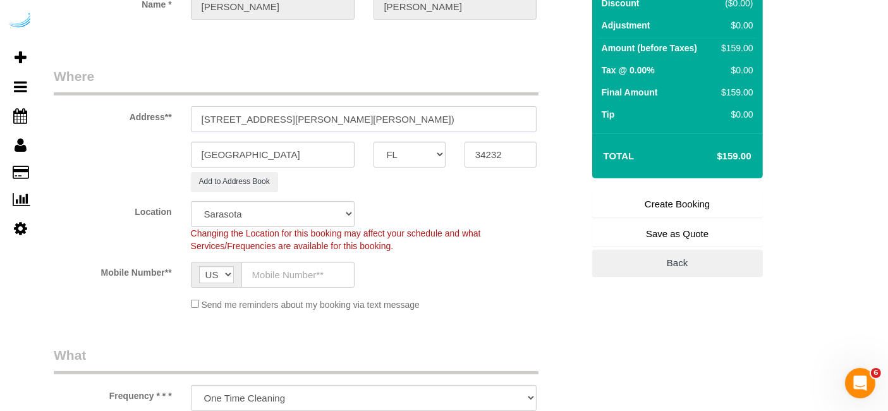
scroll to position [140, 0]
click at [292, 271] on input "text" at bounding box center [298, 274] width 113 height 26
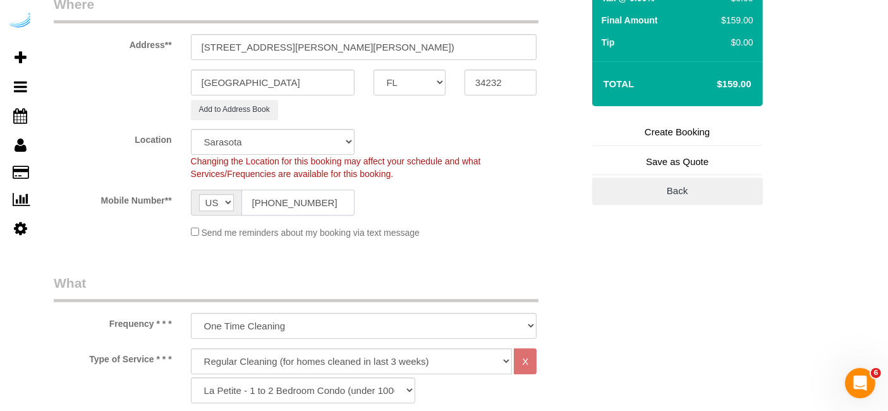
scroll to position [351, 0]
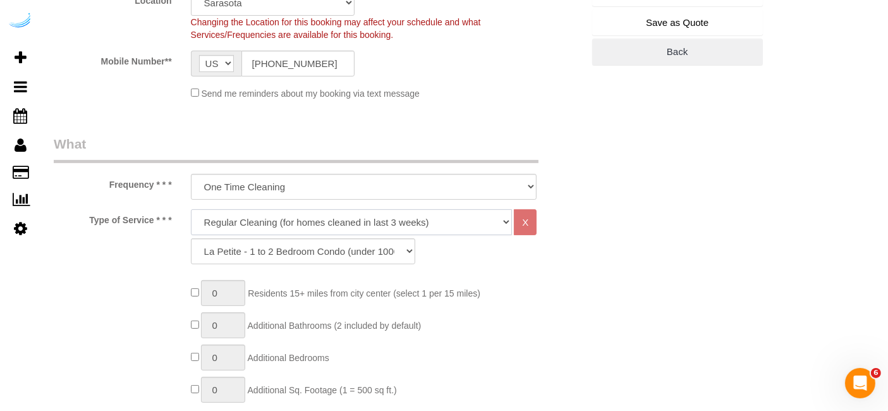
click at [320, 209] on select "Deep Cleaning (for homes that have not been cleaned in 3+ weeks) Spruce Regular…" at bounding box center [352, 222] width 322 height 26
click at [191, 209] on select "Deep Cleaning (for homes that have not been cleaned in 3+ weeks) Spruce Regular…" at bounding box center [352, 222] width 322 height 26
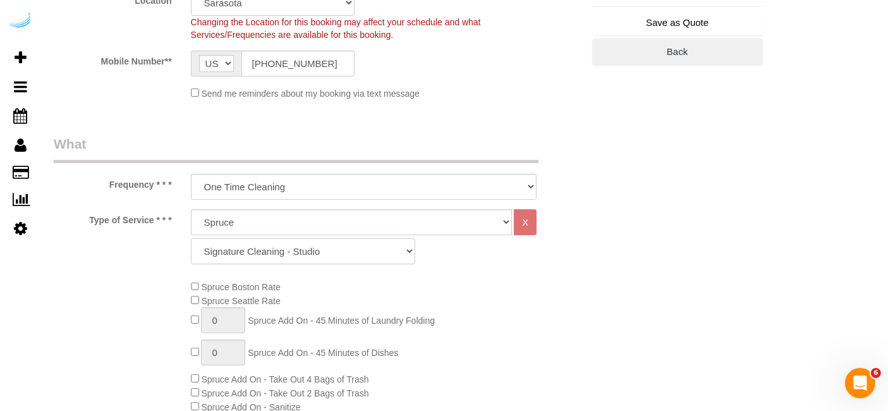
click at [386, 243] on select "Signature Cleaning - Studio Signature Cleaning - 1 Bed 1 Bath Signature Cleanin…" at bounding box center [303, 251] width 224 height 26
click at [191, 238] on select "Signature Cleaning - Studio Signature Cleaning - 1 Bed 1 Bath Signature Cleanin…" at bounding box center [303, 251] width 224 height 26
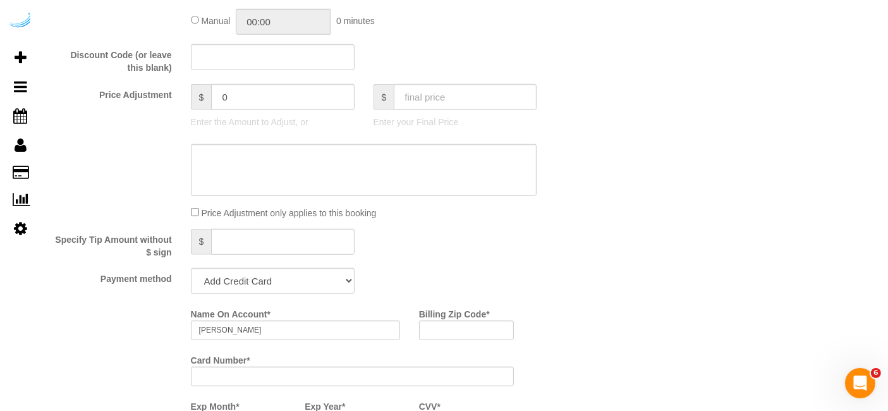
scroll to position [1053, 0]
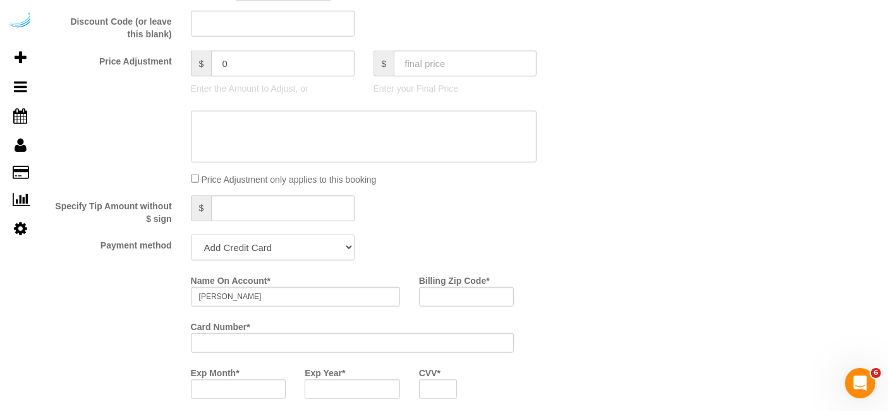
click at [258, 250] on select "Add Credit Card Cash Check Paypal" at bounding box center [273, 248] width 164 height 26
click at [191, 235] on select "Add Credit Card Cash Check Paypal" at bounding box center [273, 248] width 164 height 26
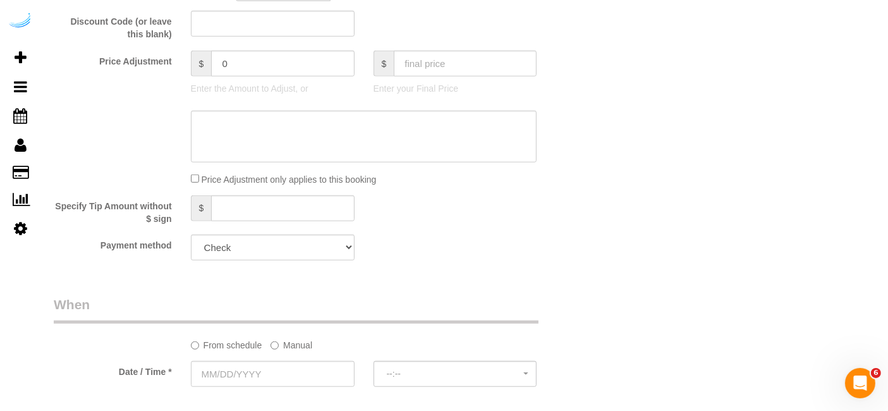
click at [281, 342] on label "Manual" at bounding box center [292, 342] width 42 height 17
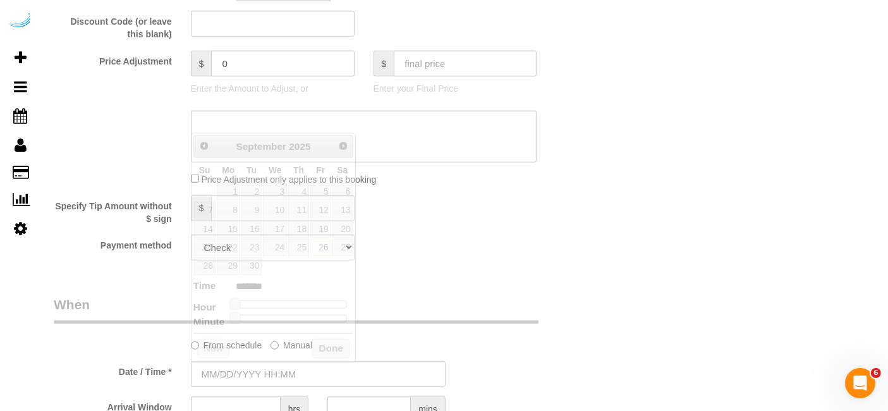
click at [264, 365] on input "text" at bounding box center [318, 374] width 255 height 26
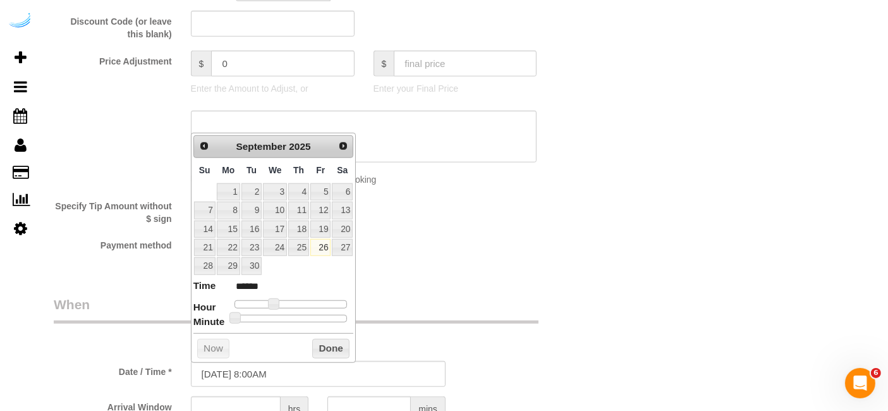
drag, startPoint x: 352, startPoint y: 137, endPoint x: 336, endPoint y: 146, distance: 19.0
click at [353, 137] on div "Prev Next September 2025" at bounding box center [273, 146] width 161 height 23
click at [336, 146] on link "Next" at bounding box center [344, 146] width 18 height 18
click at [278, 188] on link "1" at bounding box center [275, 191] width 24 height 17
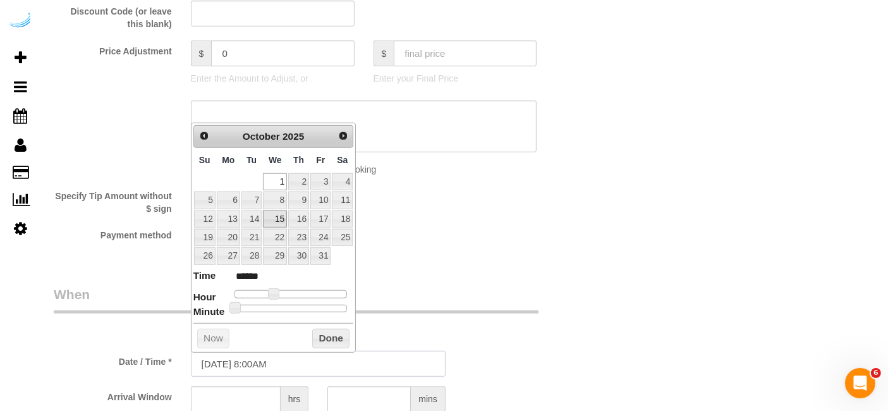
scroll to position [1194, 0]
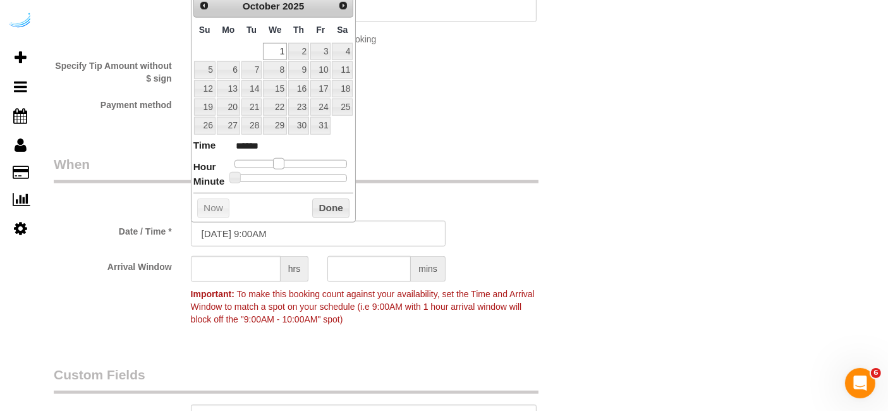
drag, startPoint x: 276, startPoint y: 159, endPoint x: 264, endPoint y: 196, distance: 38.4
click at [279, 179] on dl "Time ****** Hour Minute Second Millisecond Microsecond Time Zone ***** ***** **…" at bounding box center [273, 160] width 161 height 44
click at [249, 272] on input "text" at bounding box center [236, 269] width 90 height 26
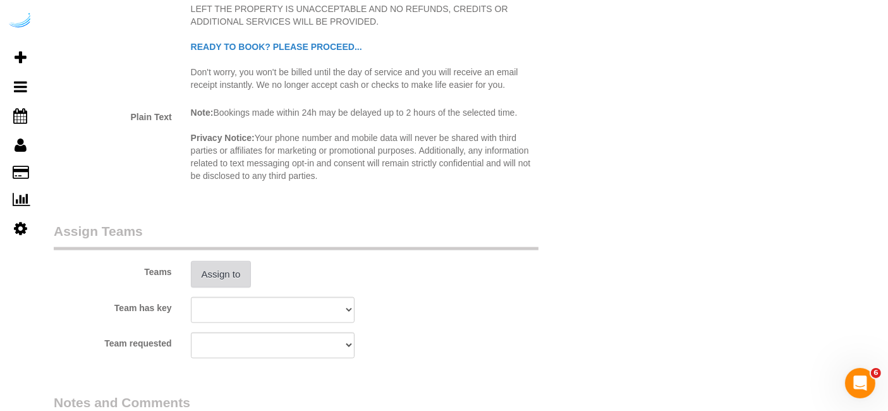
click at [220, 281] on button "Assign to" at bounding box center [221, 274] width 61 height 27
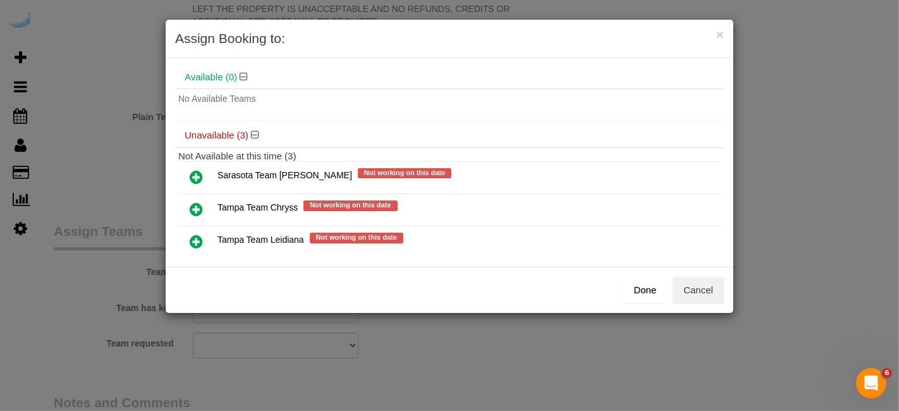
scroll to position [66, 0]
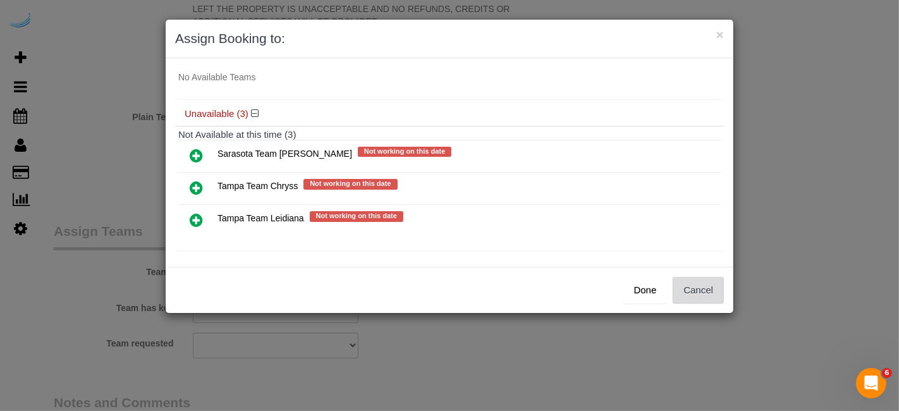
click at [702, 297] on button "Cancel" at bounding box center [698, 290] width 51 height 27
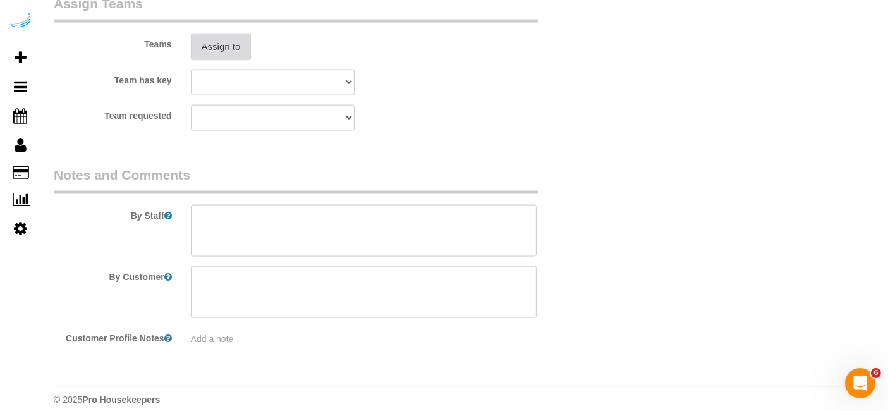
scroll to position [1923, 0]
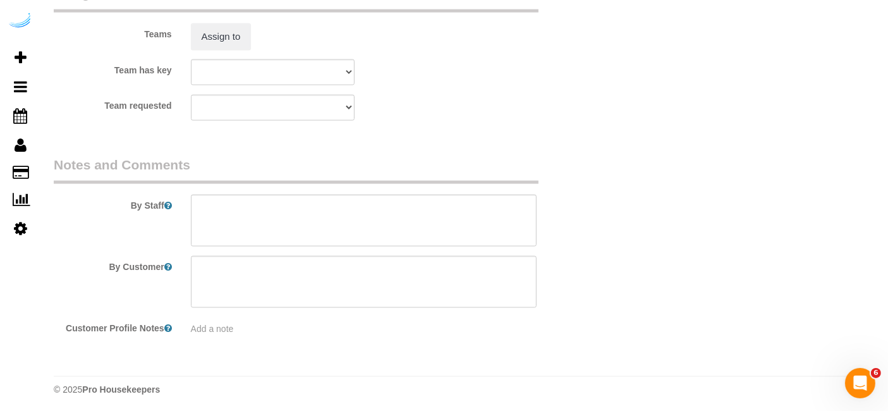
drag, startPoint x: 392, startPoint y: 250, endPoint x: 406, endPoint y: 120, distance: 130.4
click at [391, 245] on sui-booking-comments "By Staff By Customer Customer Profile Notes Add a note" at bounding box center [318, 246] width 529 height 180
click at [386, 214] on textarea at bounding box center [364, 221] width 346 height 52
click at [441, 221] on textarea at bounding box center [364, 221] width 346 height 52
paste
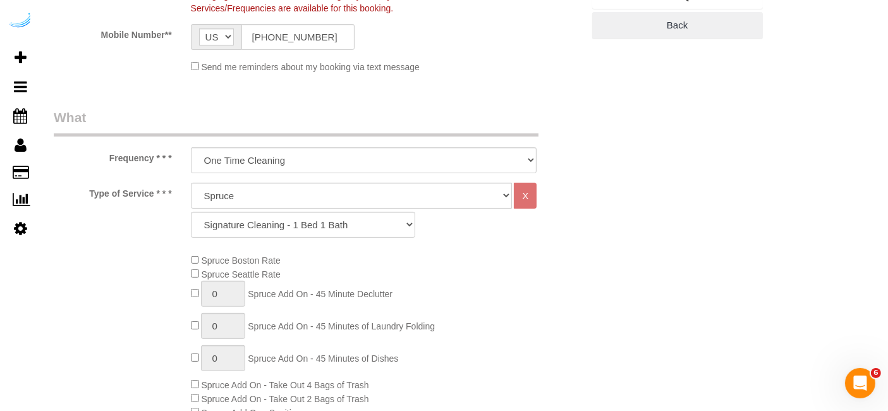
scroll to position [97, 0]
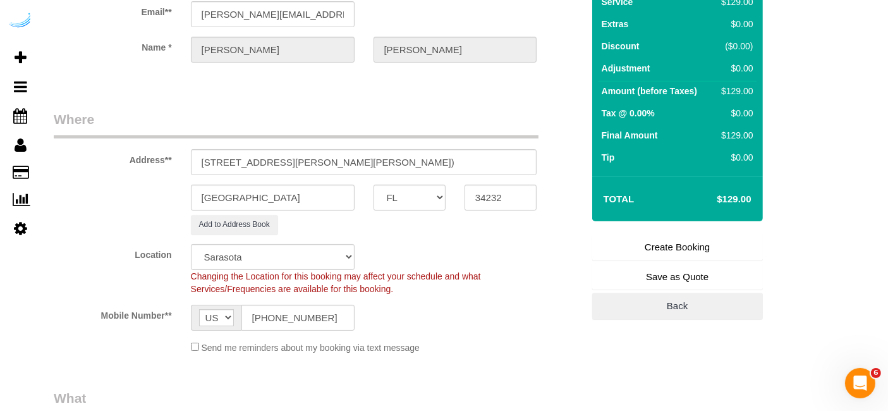
click at [675, 242] on link "Create Booking" at bounding box center [677, 247] width 171 height 27
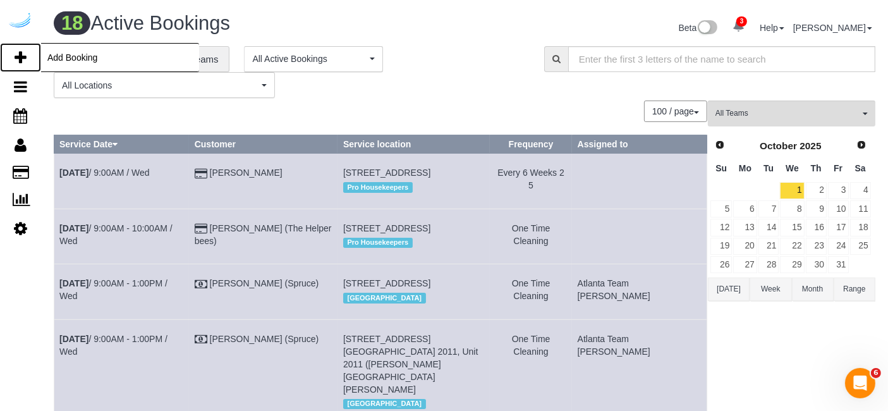
click at [23, 50] on icon at bounding box center [21, 57] width 12 height 15
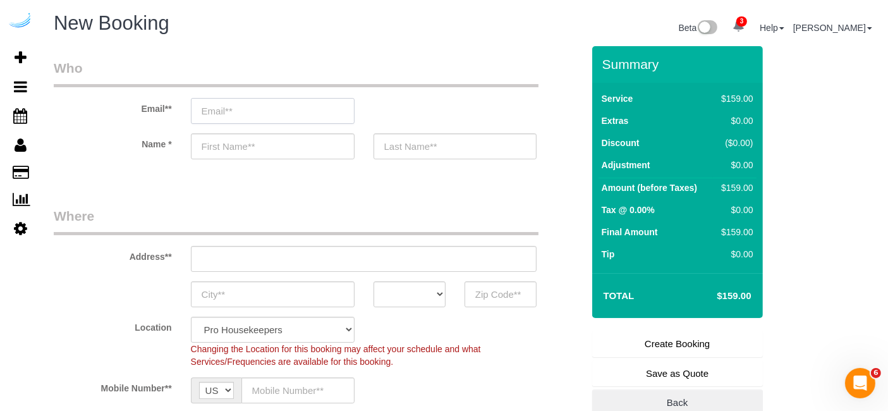
click at [319, 113] on input "email" at bounding box center [273, 111] width 164 height 26
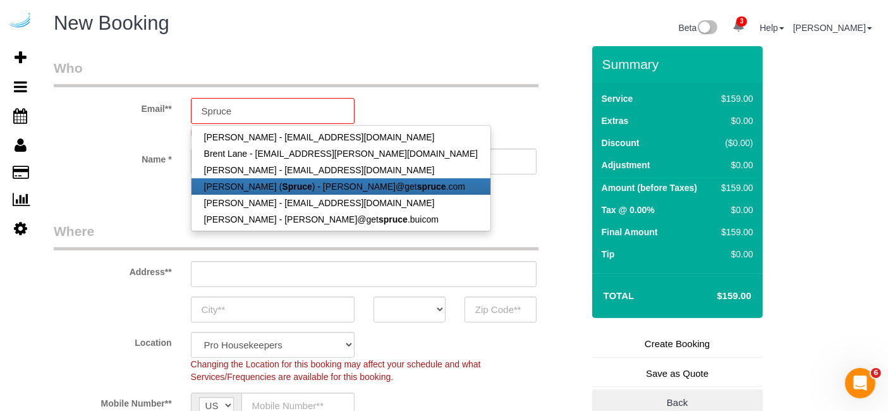
click at [310, 187] on link "[PERSON_NAME] ( Spruce ) - [PERSON_NAME]@get spruce .com" at bounding box center [341, 186] width 299 height 16
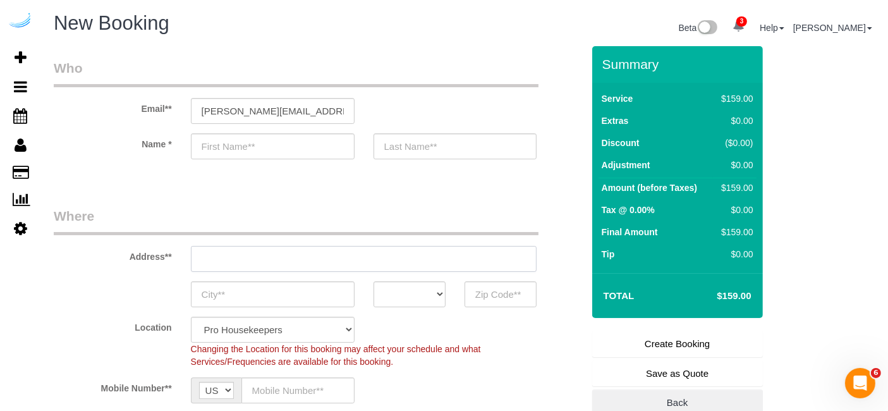
click at [393, 264] on input "text" at bounding box center [364, 259] width 346 height 26
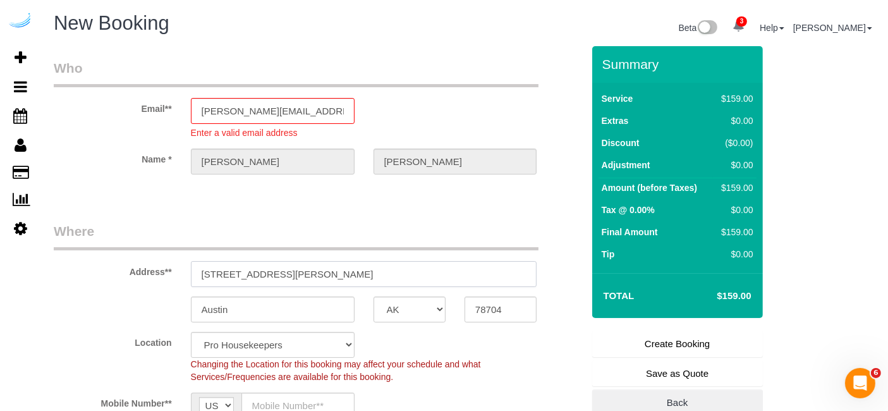
click at [393, 264] on input "[STREET_ADDRESS][PERSON_NAME]" at bounding box center [364, 274] width 346 height 26
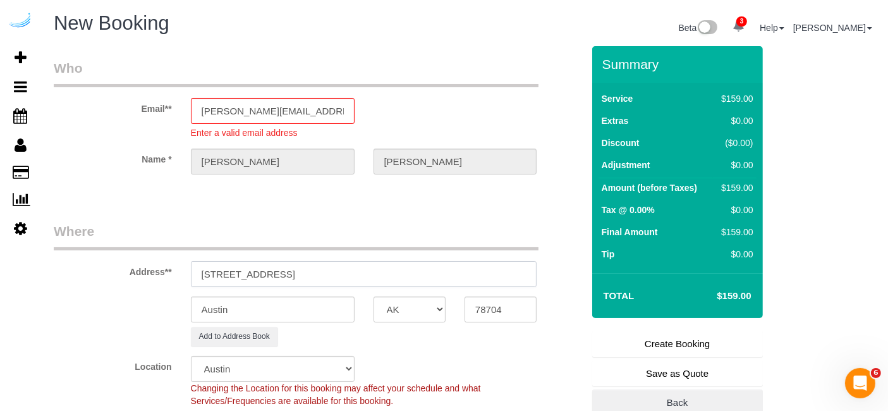
drag, startPoint x: 334, startPoint y: 272, endPoint x: 471, endPoint y: 285, distance: 137.1
click at [442, 278] on input "2300 Laurel Rd E, Nokomis, FL 34275" at bounding box center [364, 274] width 346 height 26
click at [483, 302] on input "78704" at bounding box center [501, 310] width 72 height 26
click at [401, 301] on select "AK AL AR AZ CA CO CT DC DE [GEOGRAPHIC_DATA] [GEOGRAPHIC_DATA] HI IA ID IL IN K…" at bounding box center [410, 310] width 72 height 26
click at [374, 297] on select "AK AL AR AZ CA CO CT DC DE [GEOGRAPHIC_DATA] [GEOGRAPHIC_DATA] HI IA ID IL IN K…" at bounding box center [410, 310] width 72 height 26
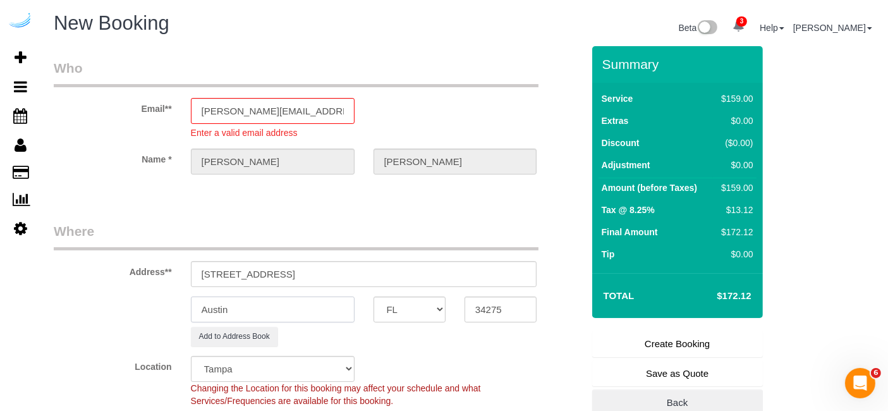
click at [310, 309] on input "Austin" at bounding box center [273, 310] width 164 height 26
drag, startPoint x: 419, startPoint y: 279, endPoint x: 444, endPoint y: 288, distance: 26.8
click at [444, 288] on sui-booking-address "Address** 2300 Laurel Rd E, Nokomis, FL 34275 Nokomis AK AL AR AZ CA CO CT DC D…" at bounding box center [318, 284] width 529 height 125
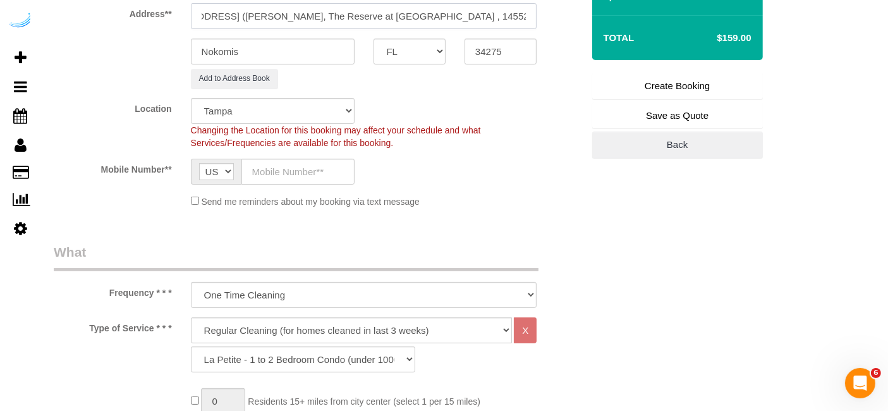
scroll to position [281, 0]
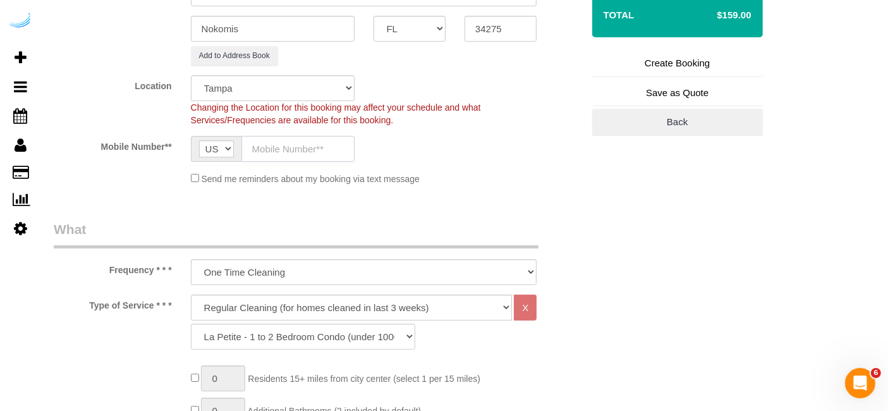
click at [324, 156] on input "text" at bounding box center [298, 149] width 113 height 26
click at [322, 306] on select "Deep Cleaning (for homes that have not been cleaned in 3+ weeks) Spruce Regular…" at bounding box center [352, 308] width 322 height 26
click at [191, 295] on select "Deep Cleaning (for homes that have not been cleaned in 3+ weeks) Spruce Regular…" at bounding box center [352, 308] width 322 height 26
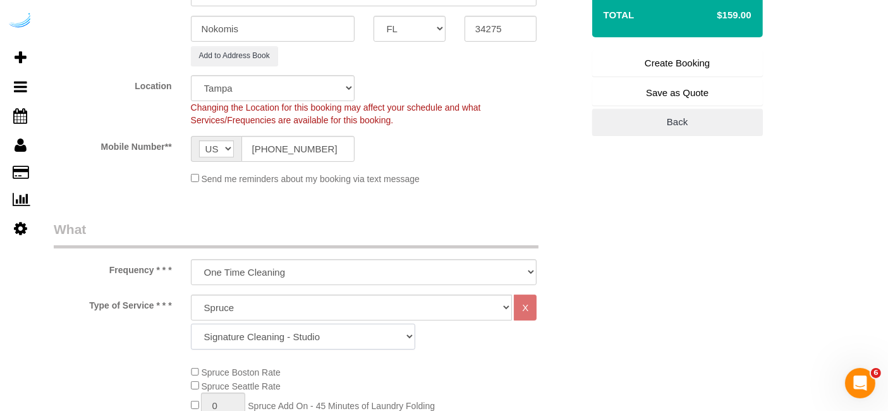
drag, startPoint x: 288, startPoint y: 340, endPoint x: 291, endPoint y: 329, distance: 11.2
click at [288, 340] on select "Signature Cleaning - Studio Signature Cleaning - 1 Bed 1 Bath Signature Cleanin…" at bounding box center [303, 337] width 224 height 26
click at [191, 324] on select "Signature Cleaning - Studio Signature Cleaning - 1 Bed 1 Bath Signature Cleanin…" at bounding box center [303, 337] width 224 height 26
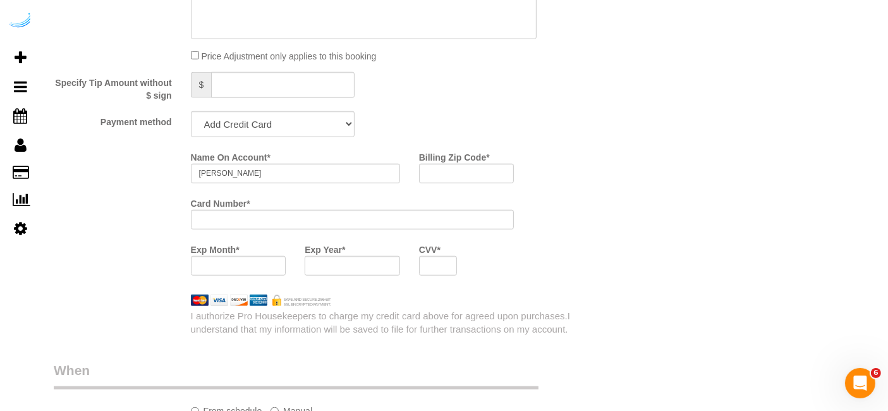
scroll to position [1194, 0]
click at [306, 126] on select "Add Credit Card Cash Check Paypal" at bounding box center [273, 122] width 164 height 26
click at [191, 109] on select "Add Credit Card Cash Check Paypal" at bounding box center [273, 122] width 164 height 26
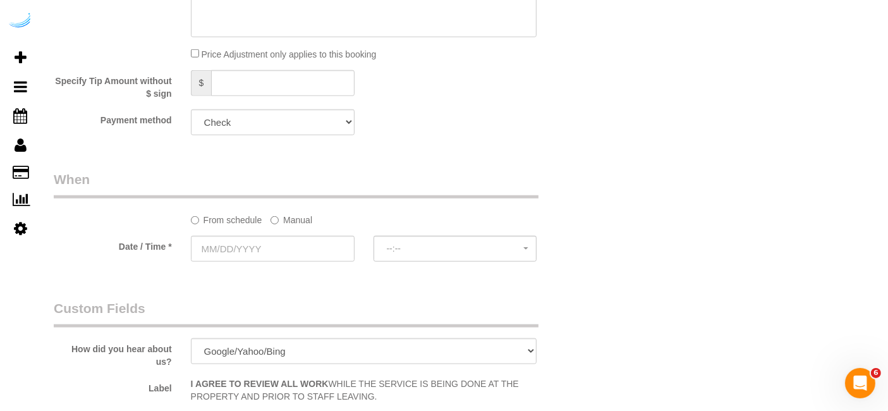
click at [298, 212] on label "Manual" at bounding box center [292, 217] width 42 height 17
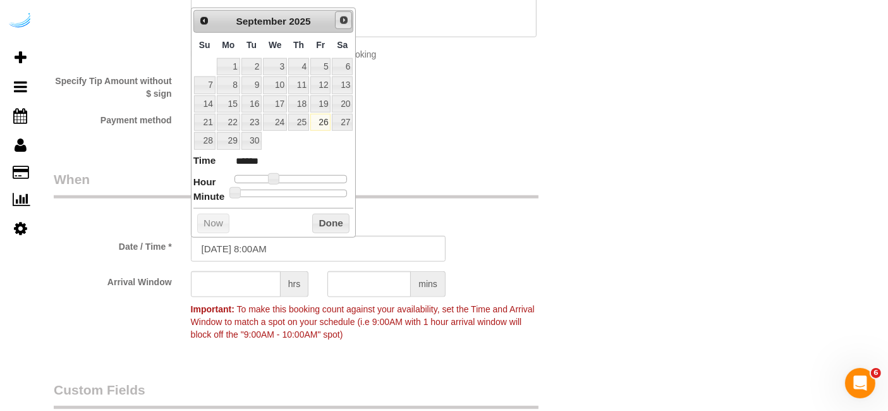
click at [345, 21] on span "Next" at bounding box center [344, 20] width 10 height 10
click at [276, 63] on link "1" at bounding box center [275, 66] width 24 height 17
drag, startPoint x: 269, startPoint y: 178, endPoint x: 276, endPoint y: 178, distance: 7.6
click at [276, 178] on span at bounding box center [278, 178] width 11 height 11
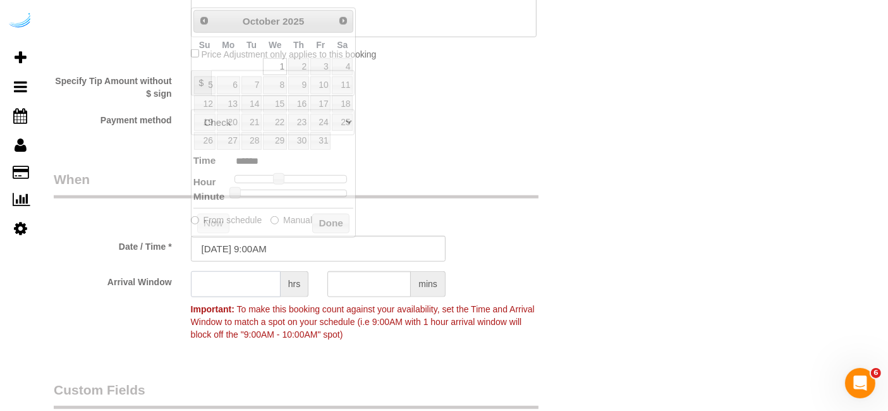
click at [240, 282] on input "text" at bounding box center [236, 284] width 90 height 26
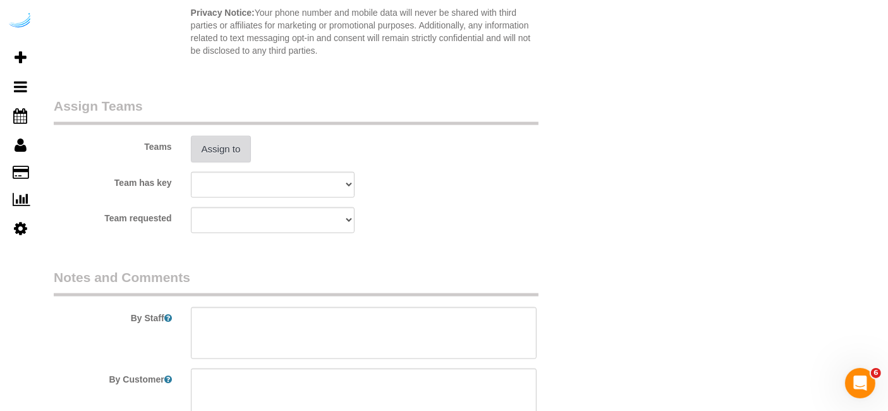
click at [209, 144] on button "Assign to" at bounding box center [221, 149] width 61 height 27
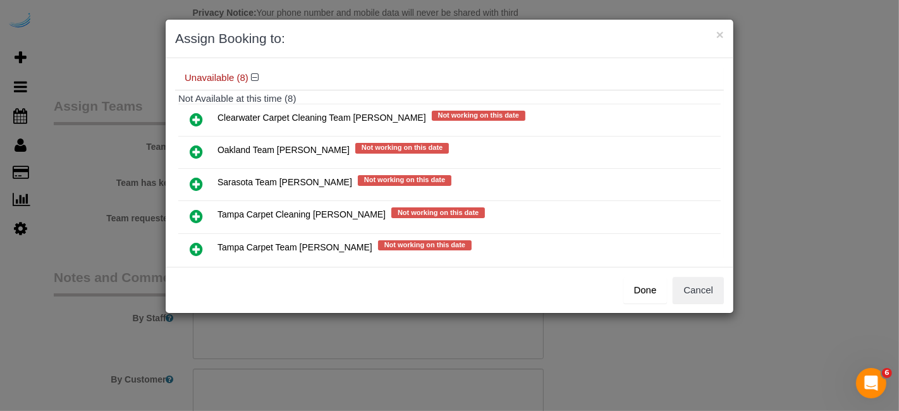
scroll to position [211, 0]
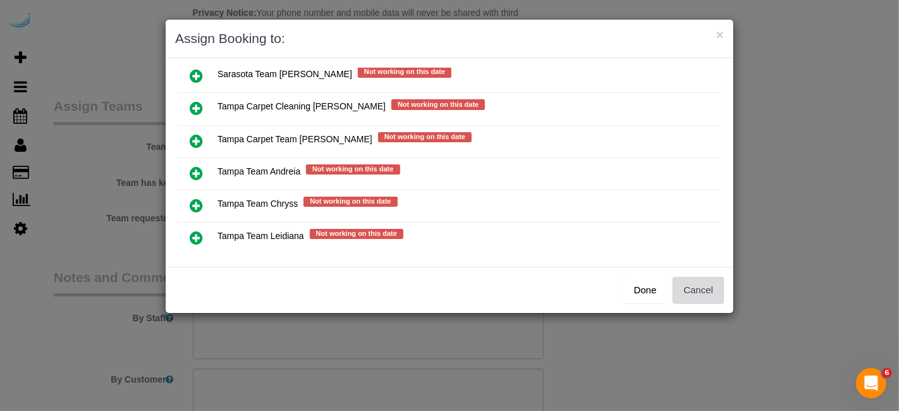
click at [692, 287] on button "Cancel" at bounding box center [698, 290] width 51 height 27
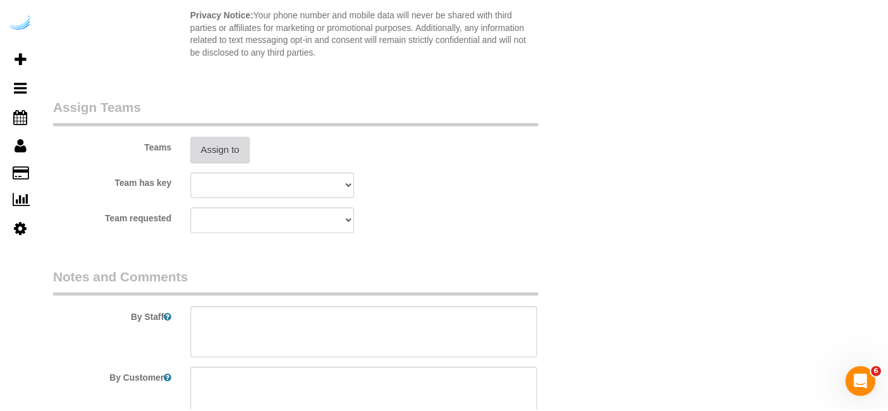
scroll to position [1826, 0]
click at [446, 322] on textarea at bounding box center [364, 333] width 346 height 52
click at [455, 302] on div "By Staff" at bounding box center [318, 313] width 548 height 91
click at [456, 334] on textarea at bounding box center [364, 333] width 346 height 52
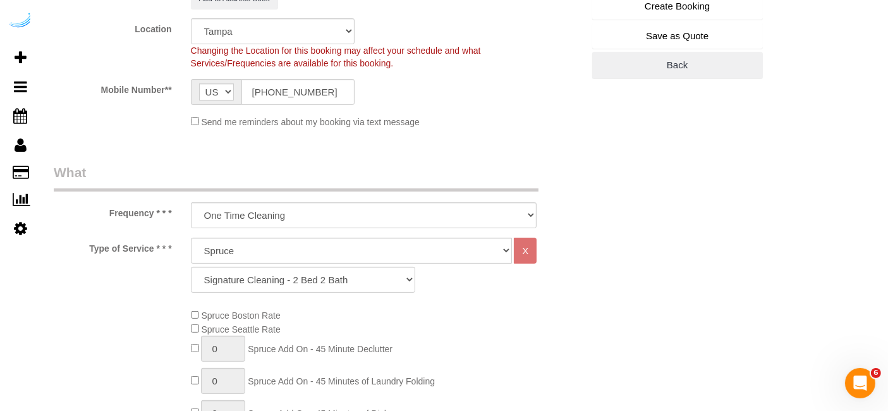
scroll to position [211, 0]
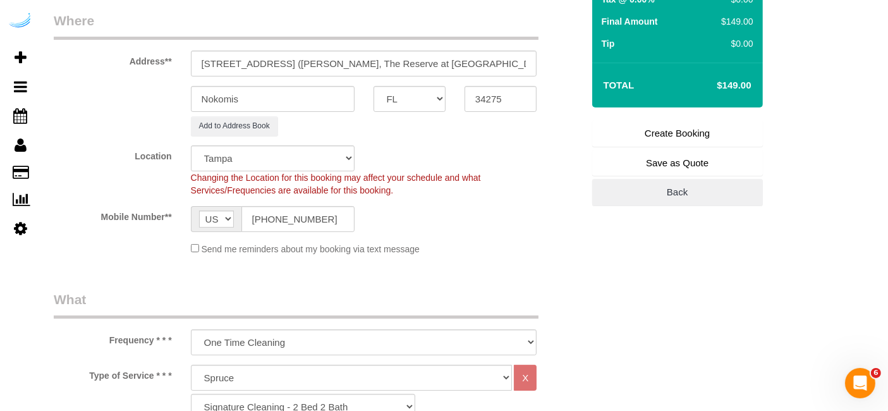
click at [670, 121] on link "Create Booking" at bounding box center [677, 133] width 171 height 27
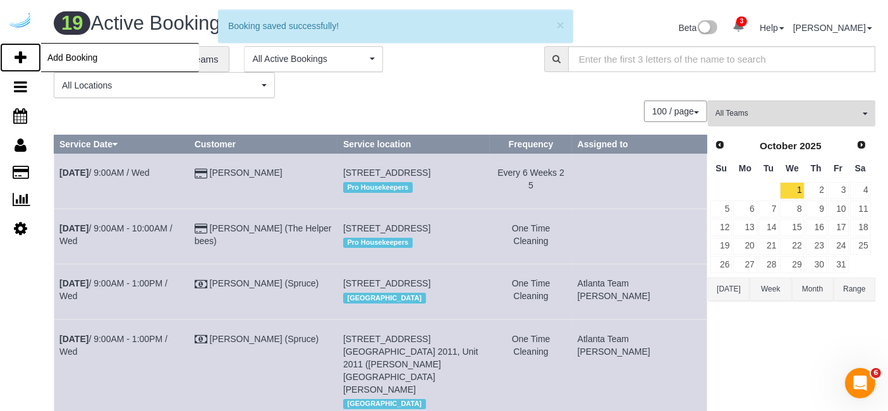
drag, startPoint x: 21, startPoint y: 57, endPoint x: 63, endPoint y: 21, distance: 55.1
click at [21, 57] on icon at bounding box center [21, 57] width 12 height 15
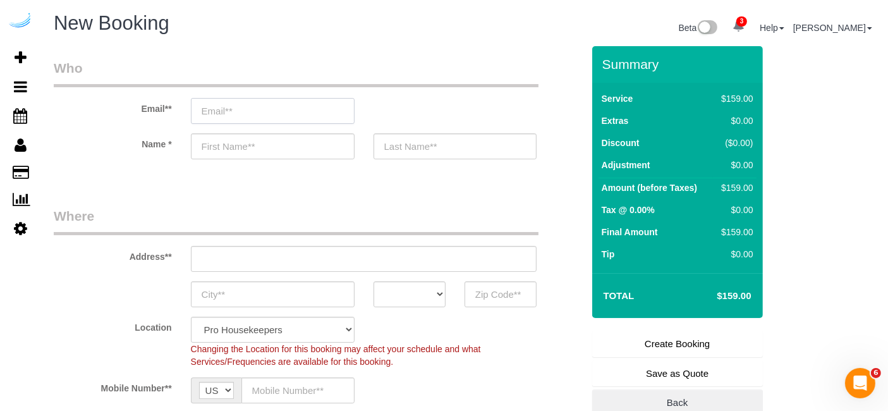
click at [279, 115] on input "email" at bounding box center [273, 111] width 164 height 26
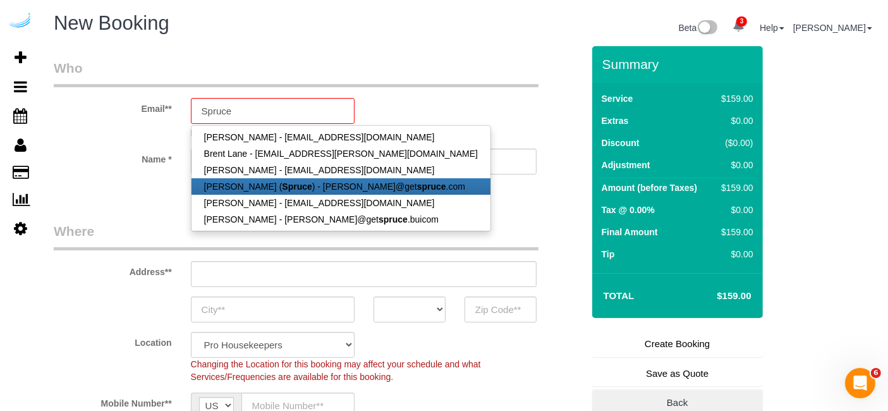
click at [327, 181] on link "[PERSON_NAME] ( Spruce ) - [PERSON_NAME]@get spruce .com" at bounding box center [341, 186] width 299 height 16
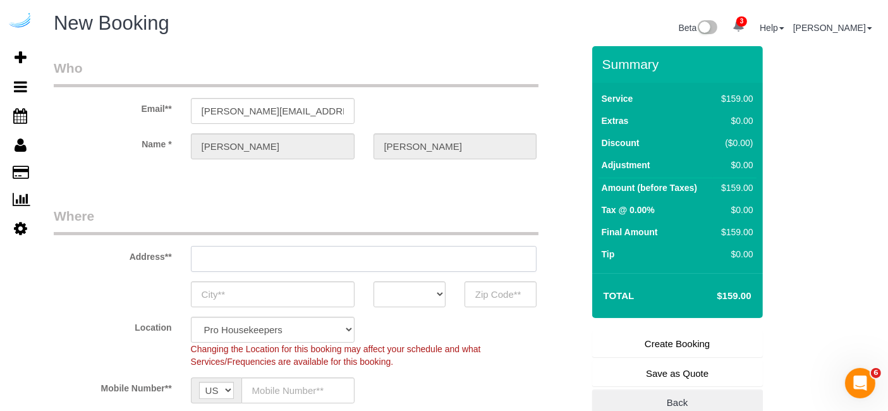
click at [389, 250] on input "text" at bounding box center [364, 259] width 346 height 26
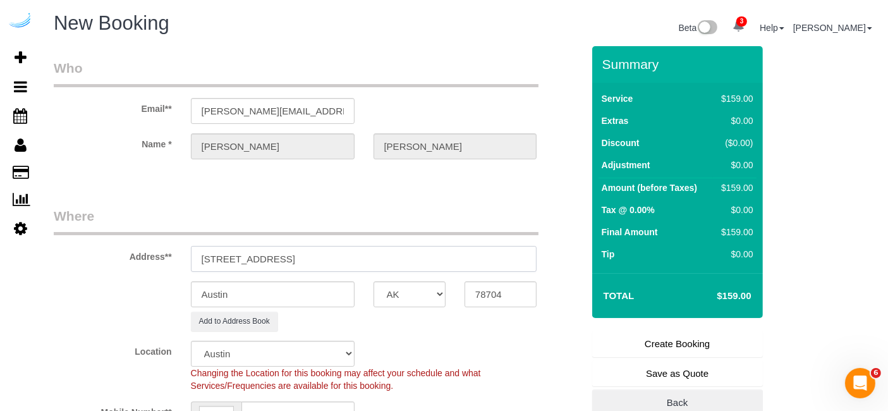
drag, startPoint x: 350, startPoint y: 258, endPoint x: 467, endPoint y: 264, distance: 117.8
click at [467, 264] on input "310 N Cattlemen Rd, Sarasota, FL 34232" at bounding box center [364, 259] width 346 height 26
click at [511, 291] on input "78704" at bounding box center [501, 294] width 72 height 26
click at [431, 290] on select "AK AL AR AZ CA CO CT DC DE [GEOGRAPHIC_DATA] [GEOGRAPHIC_DATA] HI IA ID IL IN K…" at bounding box center [410, 294] width 72 height 26
click at [374, 281] on select "AK AL AR AZ CA CO CT DC DE [GEOGRAPHIC_DATA] [GEOGRAPHIC_DATA] HI IA ID IL IN K…" at bounding box center [410, 294] width 72 height 26
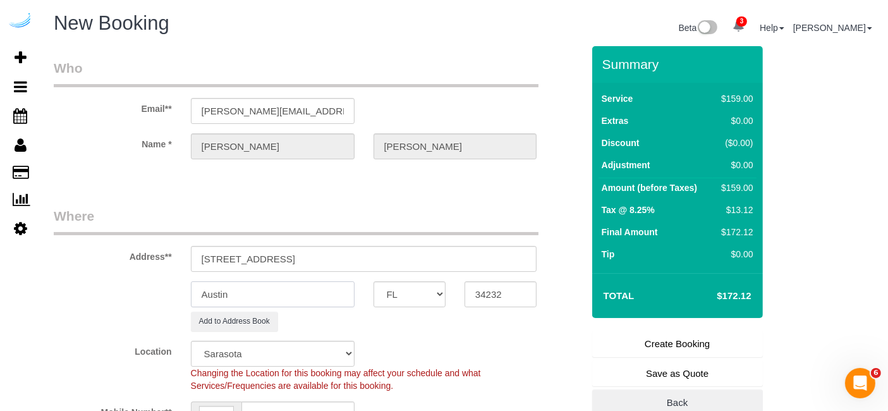
click at [327, 285] on input "Austin" at bounding box center [273, 294] width 164 height 26
drag, startPoint x: 425, startPoint y: 264, endPoint x: 439, endPoint y: 266, distance: 13.4
click at [438, 266] on input "310 N Cattlemen Rd, Sarasota, FL 34232" at bounding box center [364, 259] width 346 height 26
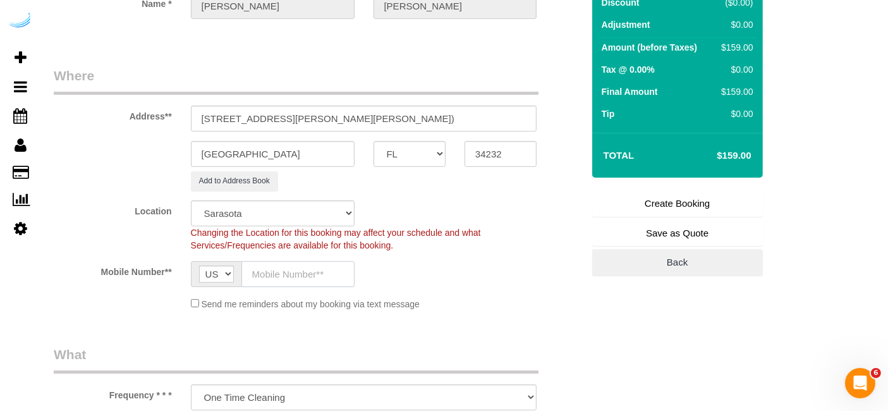
click at [272, 271] on input "text" at bounding box center [298, 274] width 113 height 26
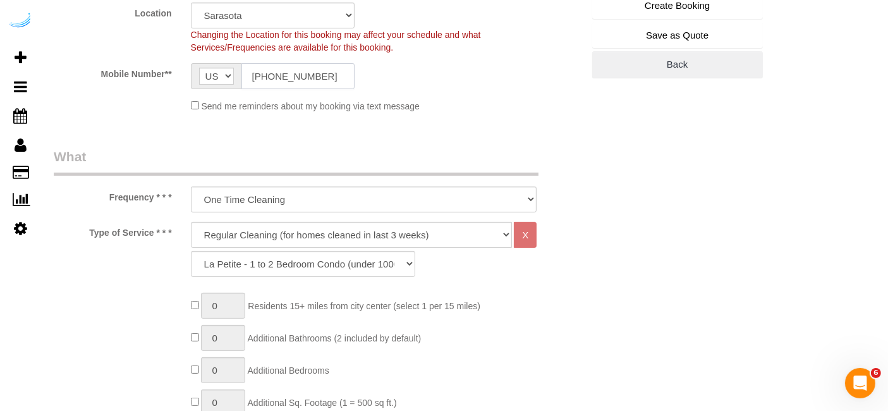
scroll to position [351, 0]
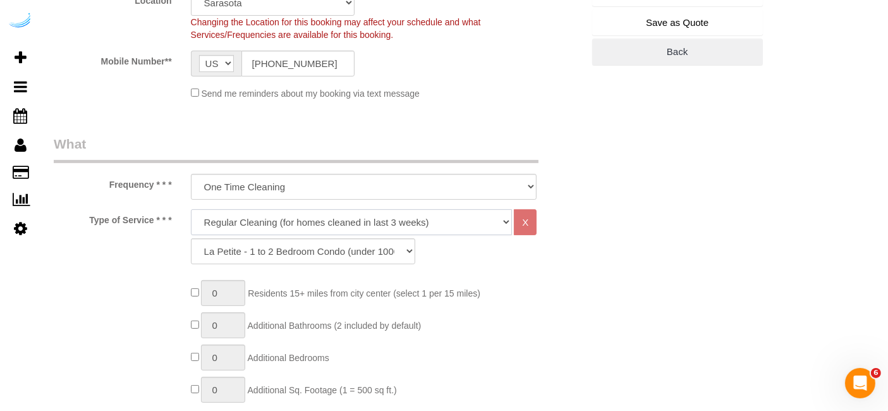
click at [314, 217] on select "Deep Cleaning (for homes that have not been cleaned in 3+ weeks) Spruce Regular…" at bounding box center [352, 222] width 322 height 26
click at [191, 209] on select "Deep Cleaning (for homes that have not been cleaned in 3+ weeks) Spruce Regular…" at bounding box center [352, 222] width 322 height 26
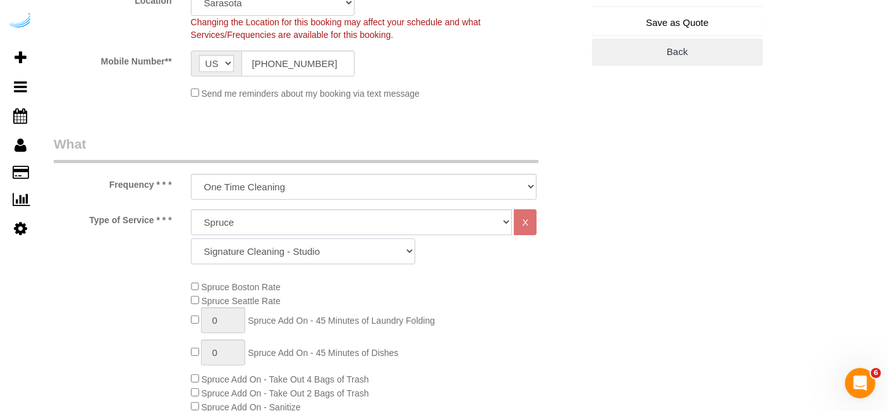
click at [325, 252] on select "Signature Cleaning - Studio Signature Cleaning - 1 Bed 1 Bath Signature Cleanin…" at bounding box center [303, 251] width 224 height 26
click at [191, 238] on select "Signature Cleaning - Studio Signature Cleaning - 1 Bed 1 Bath Signature Cleanin…" at bounding box center [303, 251] width 224 height 26
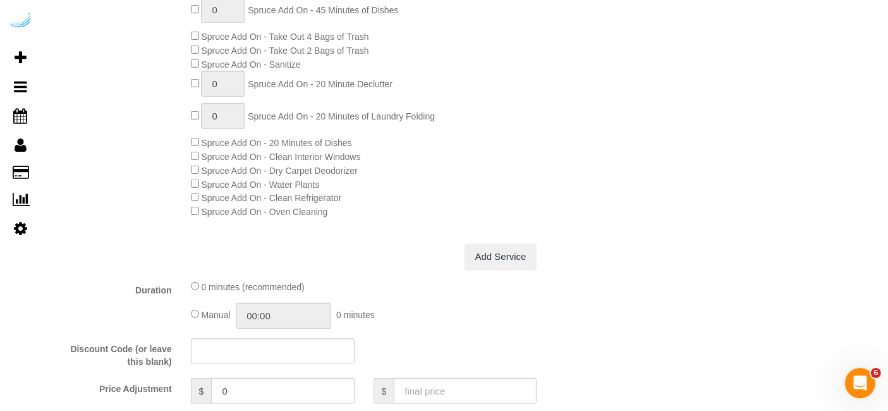
scroll to position [1194, 0]
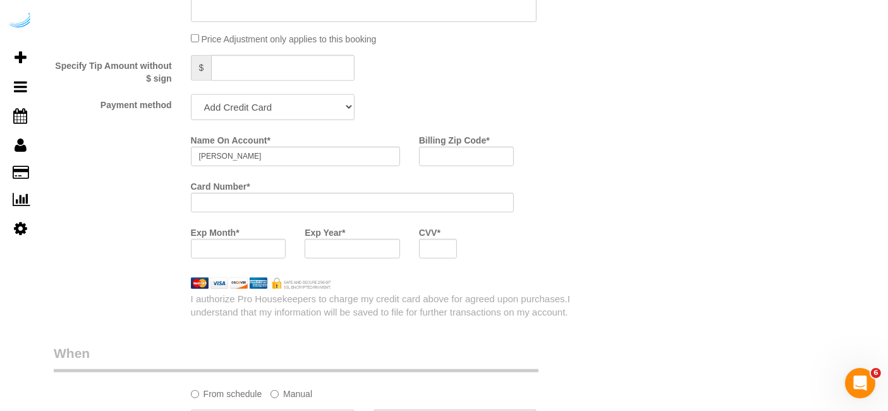
click at [283, 114] on select "Add Credit Card Cash Check Paypal" at bounding box center [273, 107] width 164 height 26
click at [191, 94] on select "Add Credit Card Cash Check Paypal" at bounding box center [273, 107] width 164 height 26
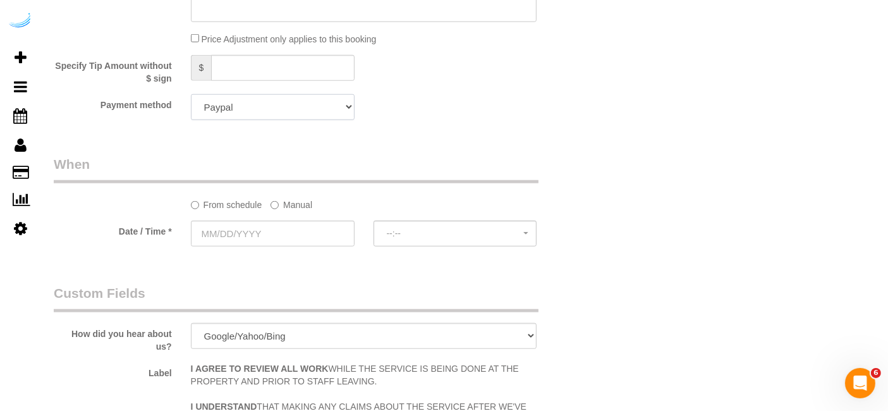
click at [294, 107] on select "Add Credit Card Cash Check Paypal" at bounding box center [273, 107] width 164 height 26
click at [191, 94] on select "Add Credit Card Cash Check Paypal" at bounding box center [273, 107] width 164 height 26
click at [306, 207] on label "Manual" at bounding box center [292, 202] width 42 height 17
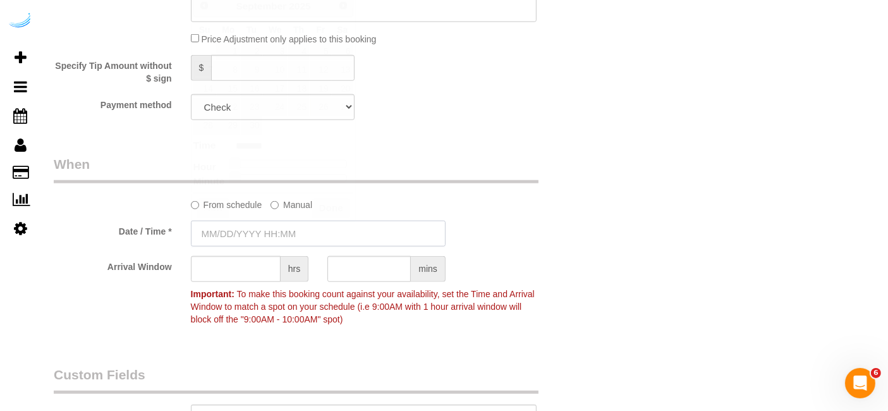
click at [295, 234] on input "text" at bounding box center [318, 234] width 255 height 26
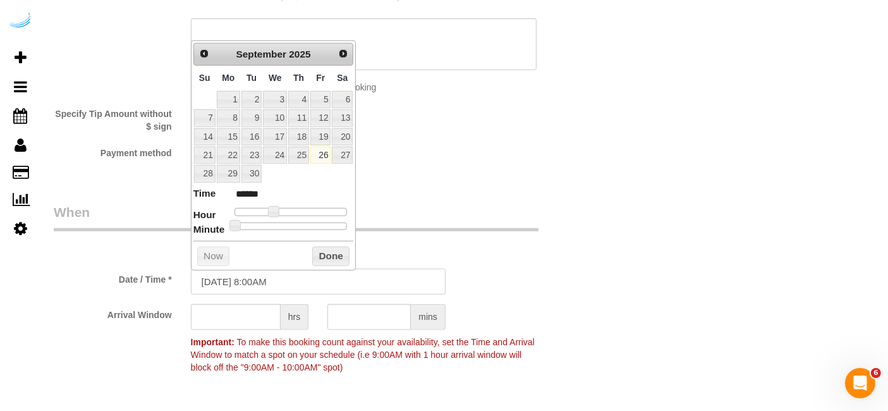
scroll to position [1123, 0]
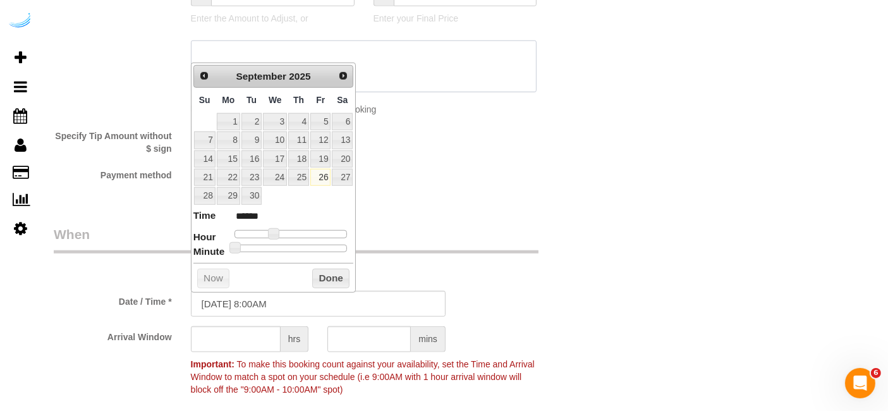
drag, startPoint x: 327, startPoint y: 51, endPoint x: 335, endPoint y: 58, distance: 10.8
click at [331, 52] on textarea at bounding box center [364, 66] width 346 height 52
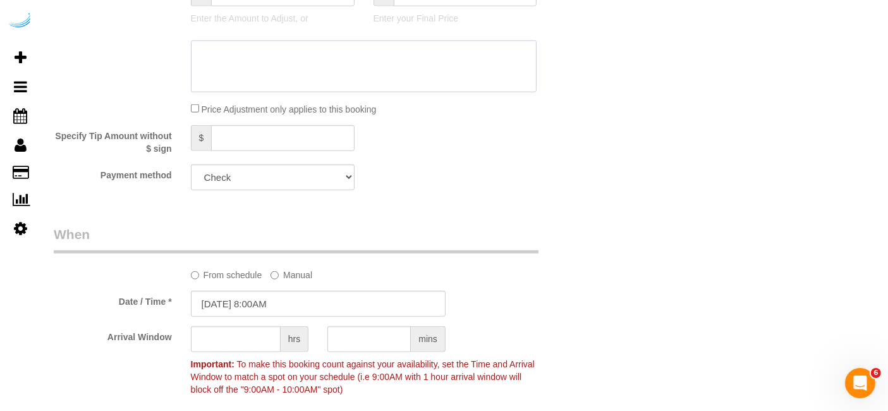
click at [345, 76] on textarea at bounding box center [364, 66] width 346 height 52
click at [291, 295] on input "[DATE] 8:00AM" at bounding box center [318, 304] width 255 height 26
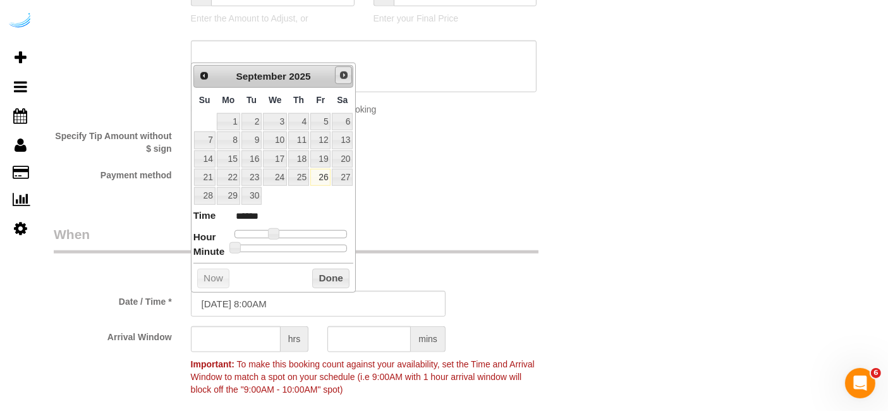
click at [342, 71] on span "Next" at bounding box center [344, 75] width 10 height 10
click at [281, 120] on link "1" at bounding box center [275, 121] width 24 height 17
drag, startPoint x: 272, startPoint y: 230, endPoint x: 278, endPoint y: 232, distance: 6.6
click at [278, 232] on span at bounding box center [278, 233] width 11 height 11
click at [227, 343] on input "text" at bounding box center [236, 339] width 90 height 26
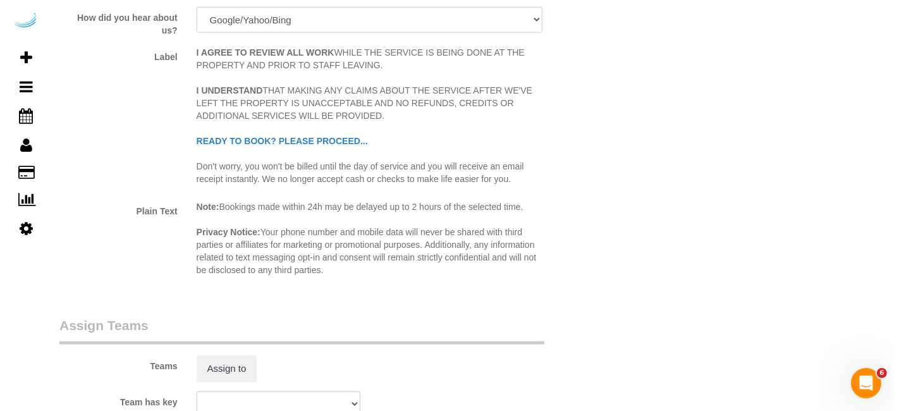
scroll to position [1615, 0]
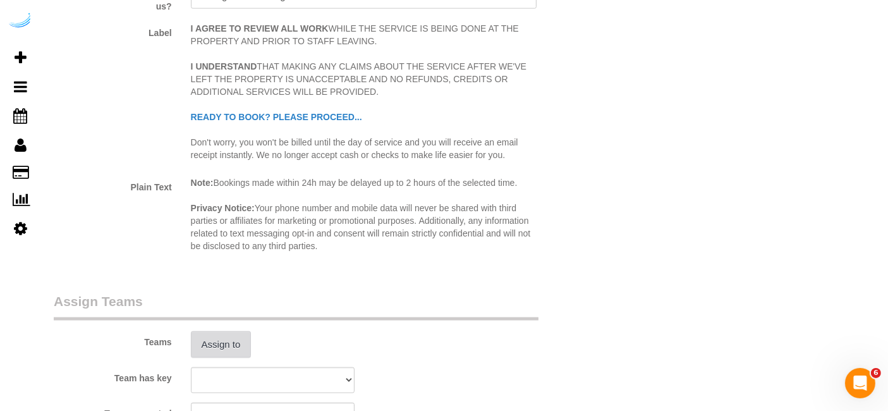
click at [210, 338] on button "Assign to" at bounding box center [221, 344] width 61 height 27
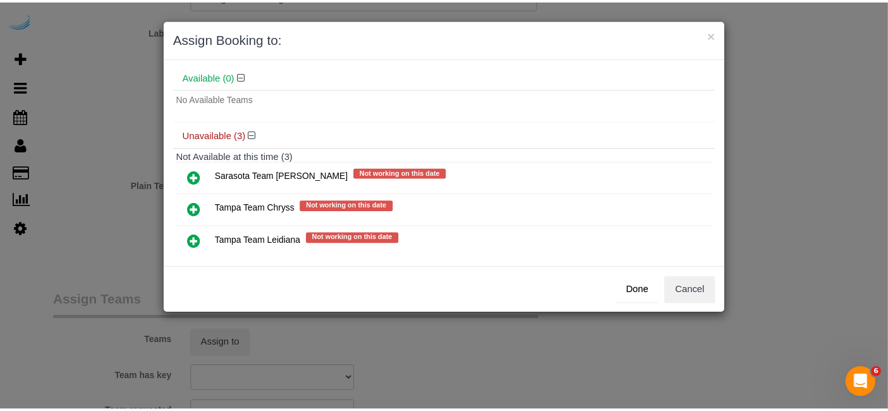
scroll to position [66, 0]
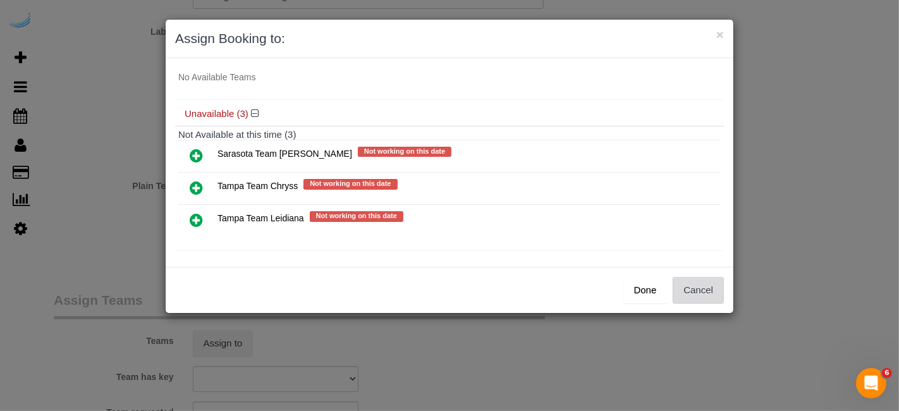
click at [709, 278] on button "Cancel" at bounding box center [698, 290] width 51 height 27
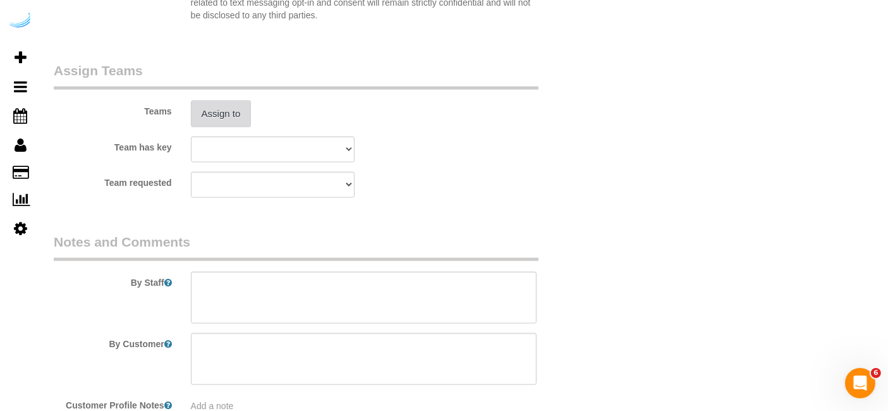
scroll to position [1897, 0]
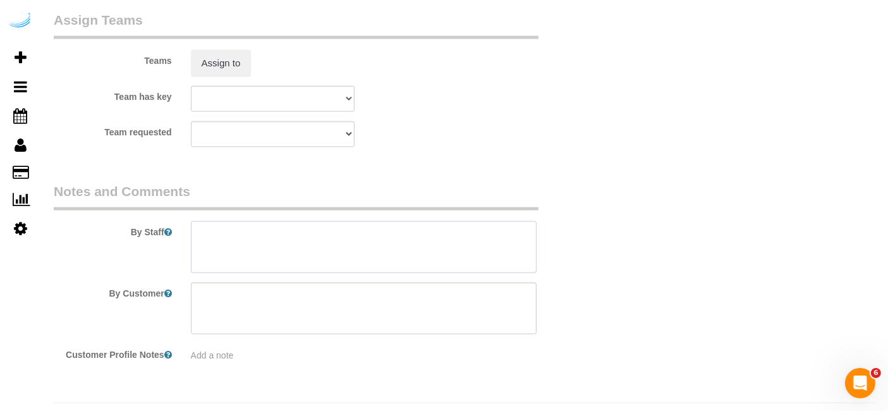
drag, startPoint x: 370, startPoint y: 250, endPoint x: 365, endPoint y: 236, distance: 14.2
click at [368, 248] on textarea at bounding box center [364, 247] width 346 height 52
click at [327, 232] on textarea at bounding box center [364, 247] width 346 height 52
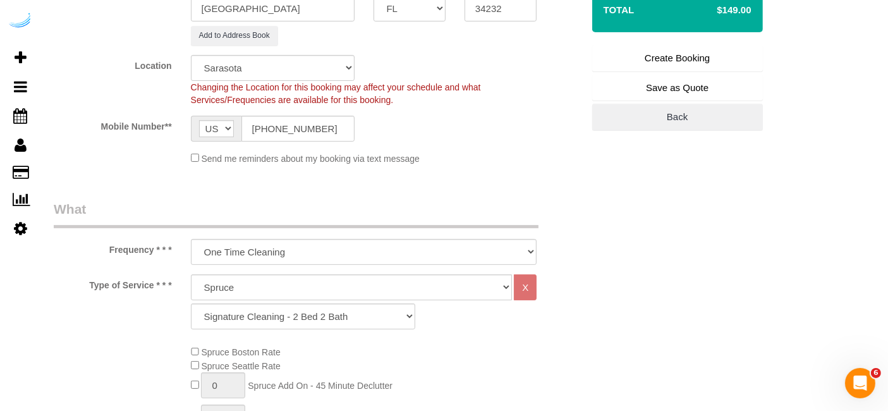
scroll to position [281, 0]
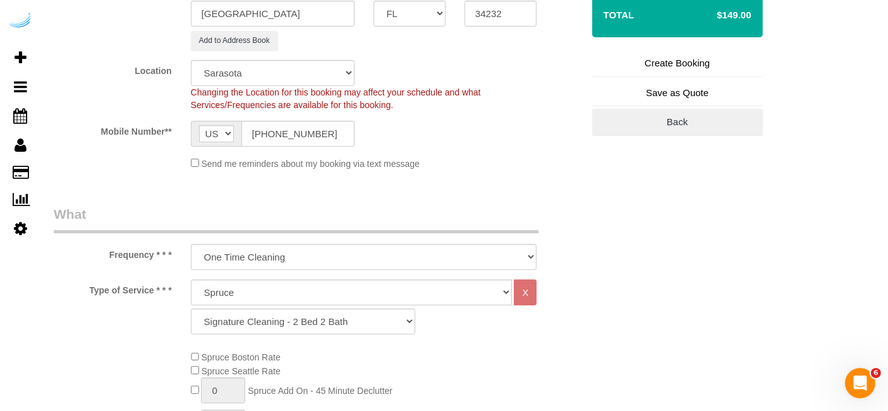
click at [701, 56] on link "Create Booking" at bounding box center [677, 63] width 171 height 27
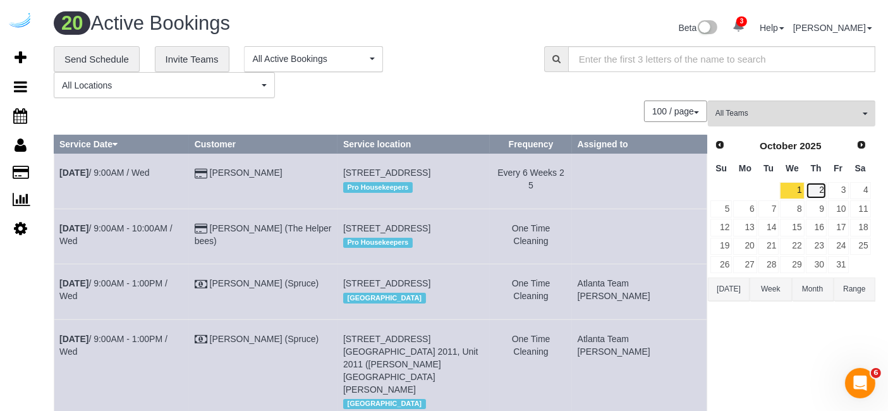
click at [817, 194] on link "2" at bounding box center [816, 190] width 21 height 17
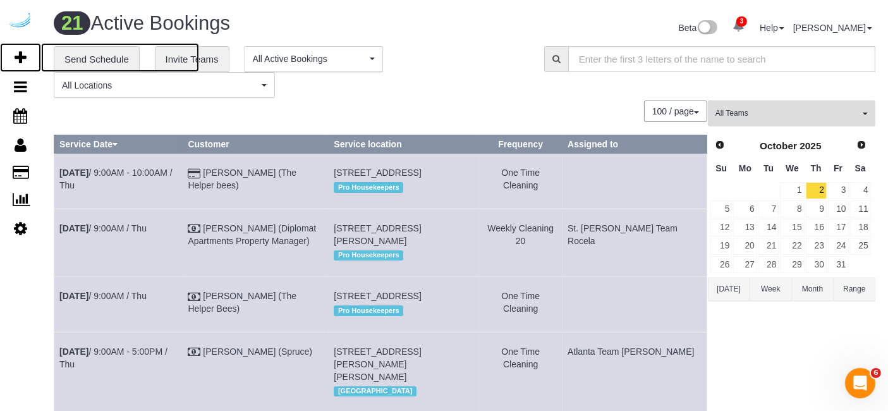
drag, startPoint x: 30, startPoint y: 60, endPoint x: 149, endPoint y: 7, distance: 130.2
click at [30, 60] on link "Add Booking" at bounding box center [20, 57] width 41 height 29
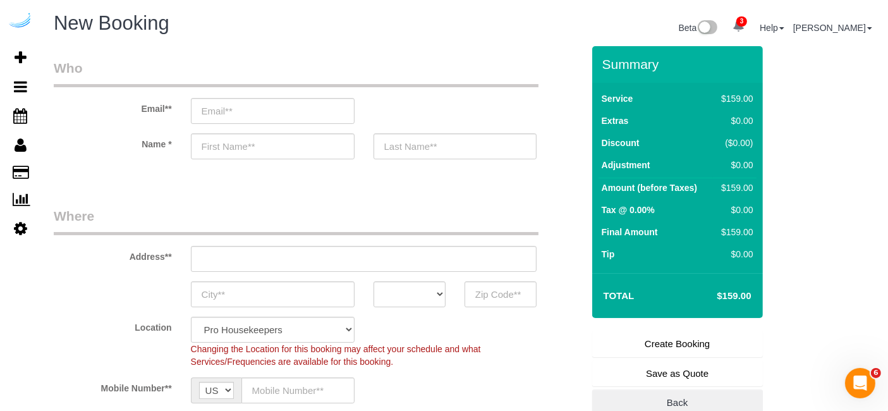
drag, startPoint x: 259, startPoint y: 125, endPoint x: 266, endPoint y: 118, distance: 9.8
click at [259, 126] on sui-booking-customer "Email** Name *" at bounding box center [318, 115] width 529 height 113
click at [271, 109] on input "email" at bounding box center [273, 111] width 164 height 26
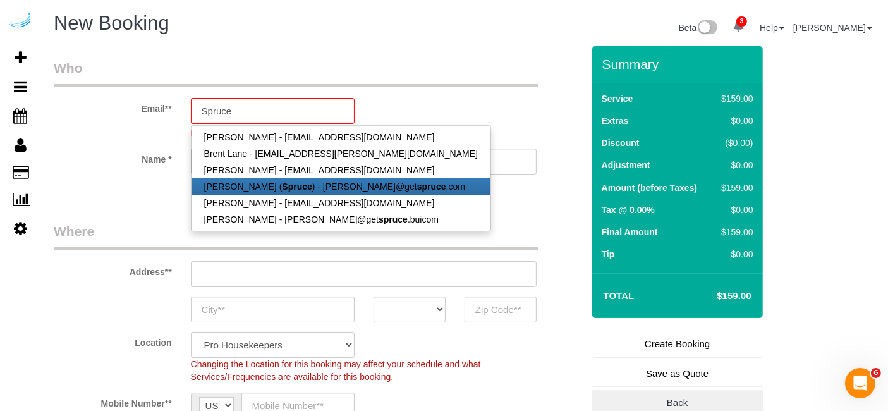
click at [303, 185] on link "[PERSON_NAME] ( Spruce ) - [PERSON_NAME]@get spruce .com" at bounding box center [341, 186] width 299 height 16
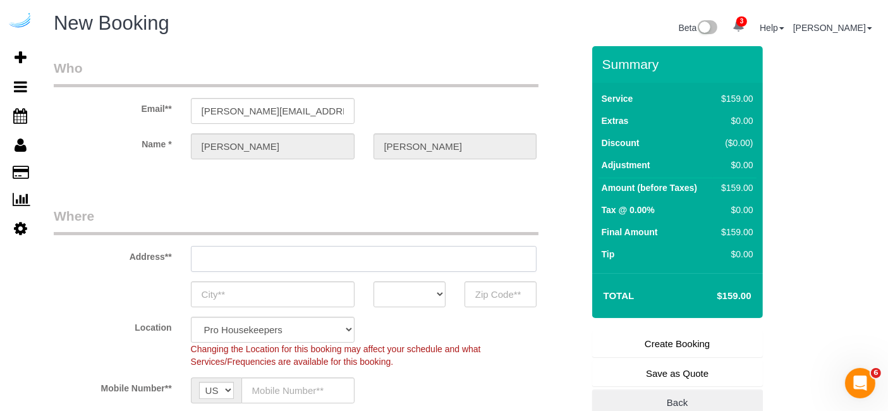
click at [328, 253] on input "text" at bounding box center [364, 259] width 346 height 26
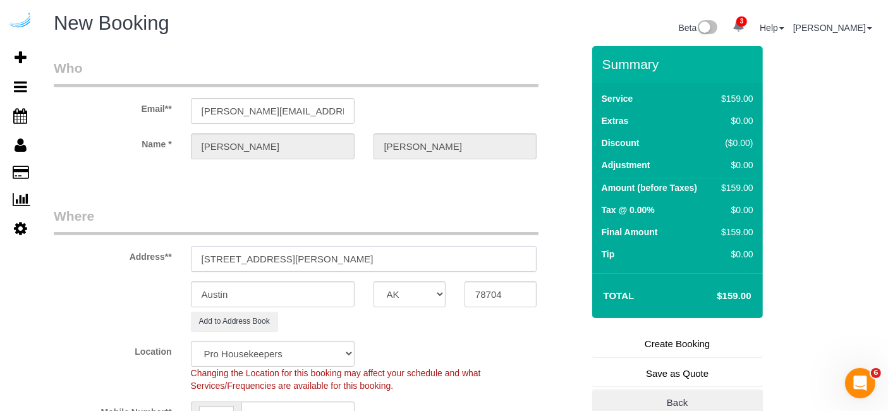
click at [364, 256] on input "3816 S Lamar Blvd7000 Tides Cir, Sarasota, FL 34240" at bounding box center [364, 259] width 346 height 26
drag, startPoint x: 324, startPoint y: 257, endPoint x: 473, endPoint y: 293, distance: 153.6
click at [446, 275] on sui-booking-address "Address** 7000 Tides Cir, Sarasota, FL 34240 Austin AK AL AR AZ CA CO CT DC DE …" at bounding box center [318, 269] width 529 height 125
click at [502, 295] on input "78704" at bounding box center [501, 294] width 72 height 26
click at [423, 293] on select "AK AL AR AZ CA CO CT DC DE [GEOGRAPHIC_DATA] [GEOGRAPHIC_DATA] HI IA ID IL IN K…" at bounding box center [410, 294] width 72 height 26
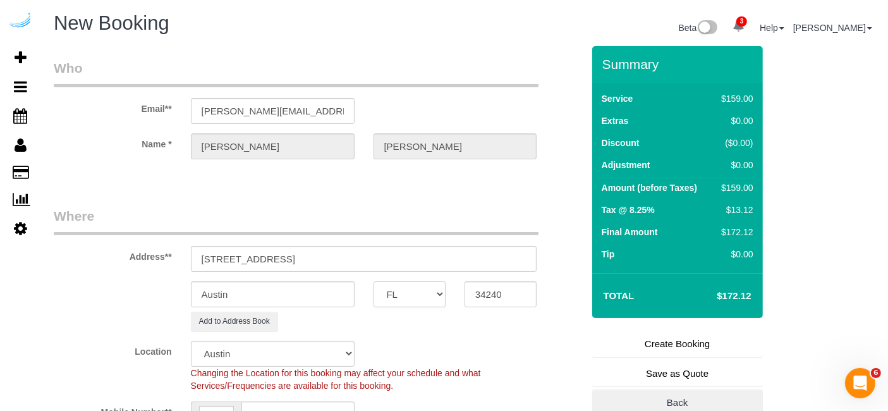
click at [374, 281] on select "AK AL AR AZ CA CO CT DC DE [GEOGRAPHIC_DATA] [GEOGRAPHIC_DATA] HI IA ID IL IN K…" at bounding box center [410, 294] width 72 height 26
click at [338, 295] on input "Austin" at bounding box center [273, 294] width 164 height 26
drag, startPoint x: 267, startPoint y: 258, endPoint x: 465, endPoint y: 261, distance: 197.9
click at [465, 260] on input "[STREET_ADDRESS]" at bounding box center [364, 259] width 346 height 26
click at [340, 257] on input "7000 Tides Cir, Building 36, Unti 36 (Michael Messer," at bounding box center [364, 259] width 346 height 26
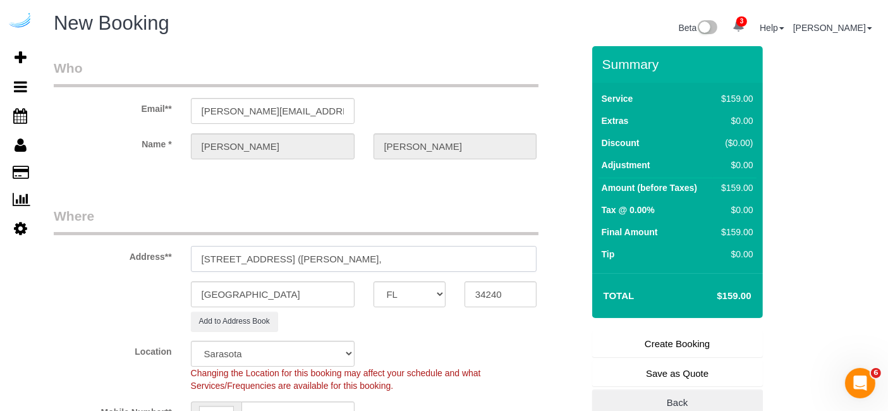
click at [466, 255] on input "7000 Tides Cir, Building 36, Unit 36 (Michael Messer," at bounding box center [364, 259] width 346 height 26
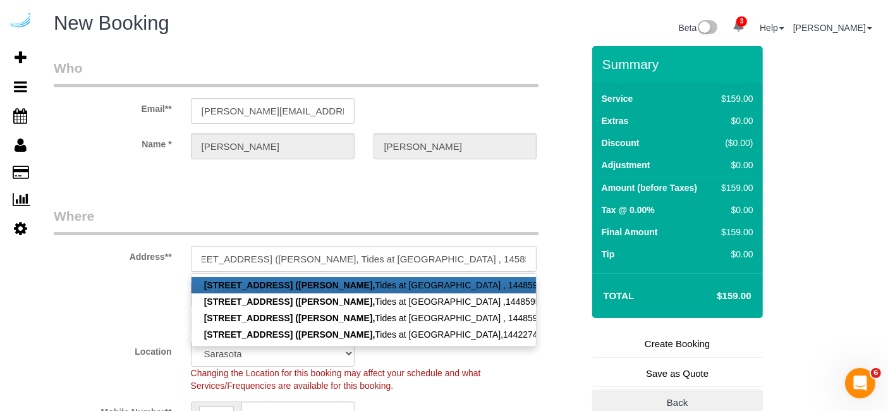
scroll to position [0, 26]
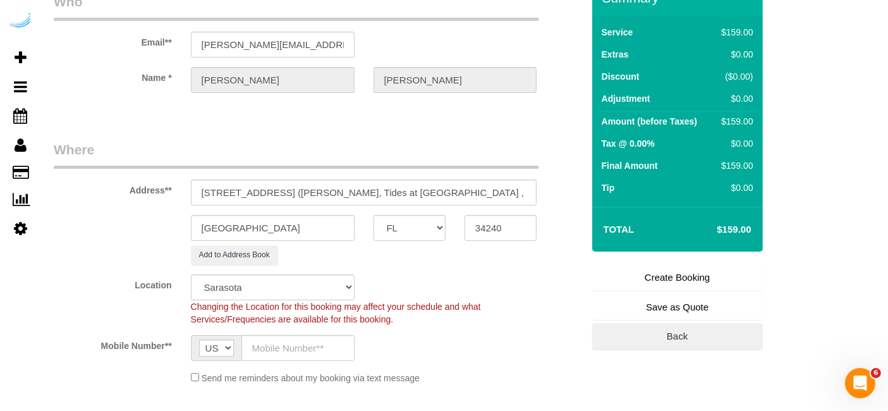
scroll to position [70, 0]
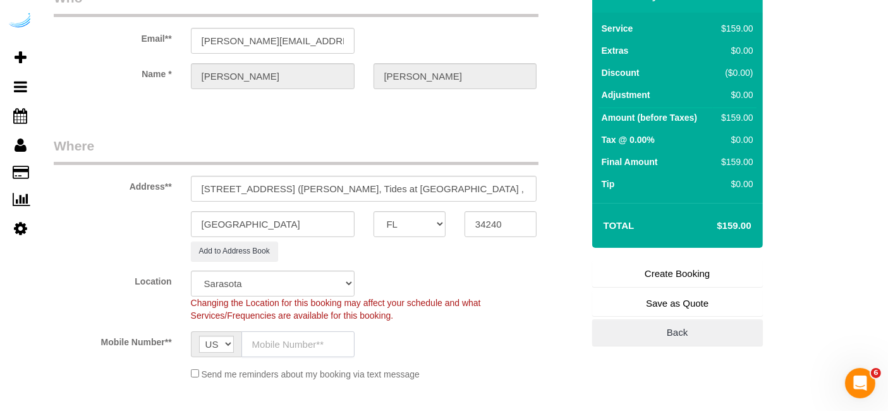
click at [313, 348] on input "text" at bounding box center [298, 344] width 113 height 26
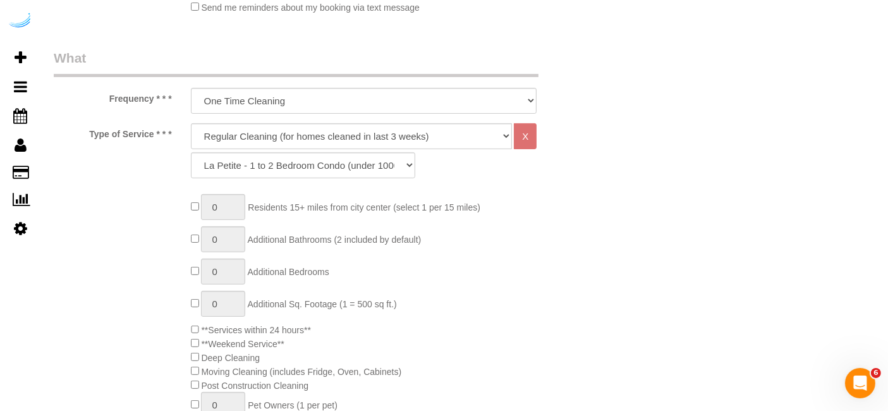
scroll to position [491, 0]
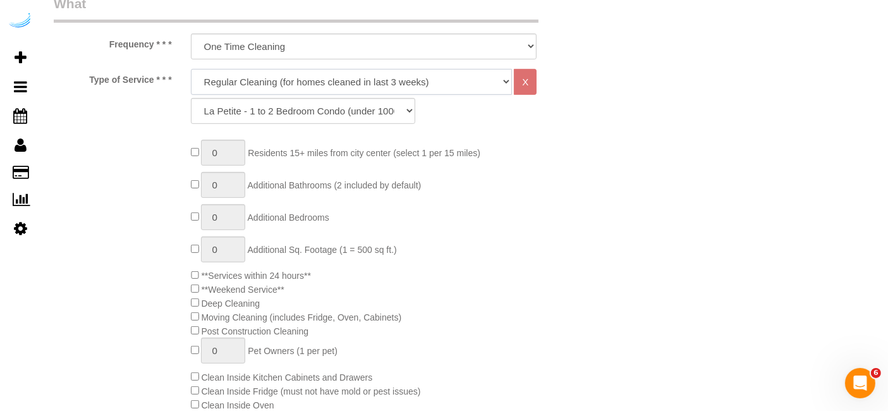
click at [358, 78] on select "Deep Cleaning (for homes that have not been cleaned in 3+ weeks) Spruce Regular…" at bounding box center [352, 82] width 322 height 26
click at [191, 69] on select "Deep Cleaning (for homes that have not been cleaned in 3+ weeks) Spruce Regular…" at bounding box center [352, 82] width 322 height 26
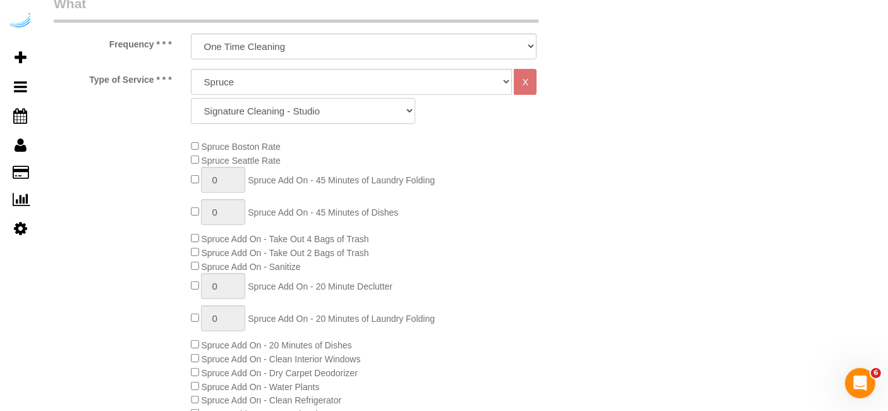
drag, startPoint x: 365, startPoint y: 107, endPoint x: 360, endPoint y: 116, distance: 10.2
click at [365, 107] on select "Signature Cleaning - Studio Signature Cleaning - 1 Bed 1 Bath Signature Cleanin…" at bounding box center [303, 111] width 224 height 26
click at [191, 98] on select "Signature Cleaning - Studio Signature Cleaning - 1 Bed 1 Bath Signature Cleanin…" at bounding box center [303, 111] width 224 height 26
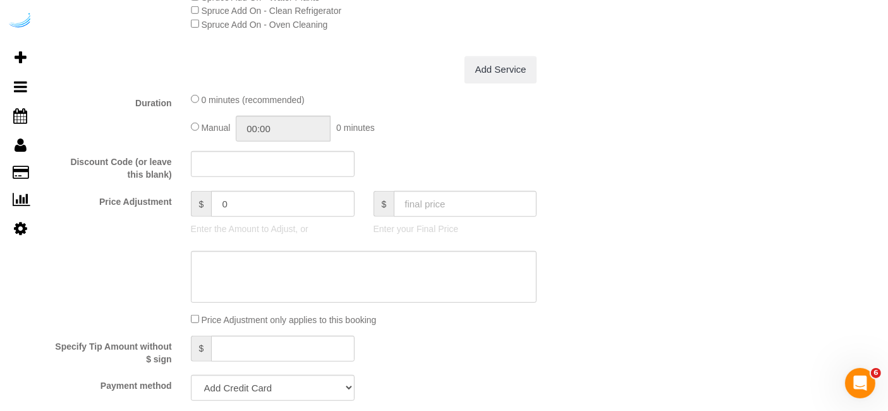
scroll to position [1127, 0]
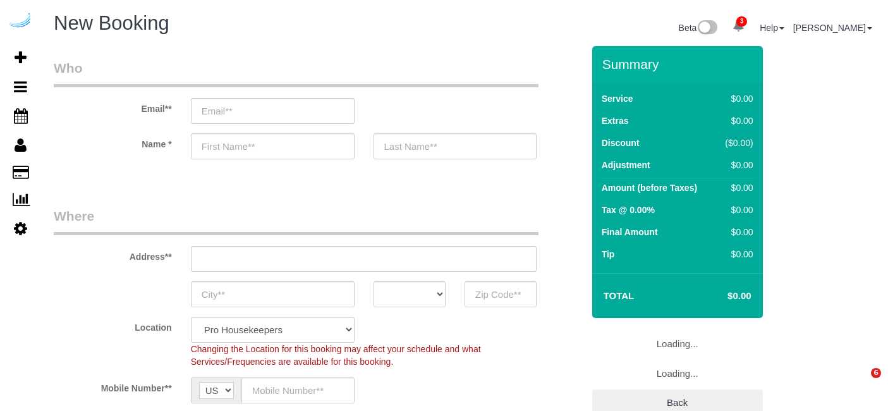
select select "4"
select select "number:9"
click at [329, 89] on div "Email**" at bounding box center [318, 91] width 548 height 65
click at [330, 116] on input "email" at bounding box center [273, 111] width 164 height 26
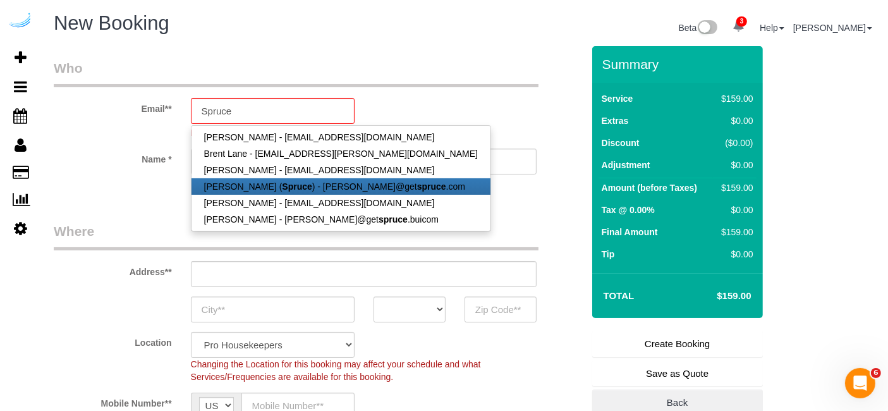
click at [353, 178] on link "[PERSON_NAME] ( Spruce ) - [PERSON_NAME]@get spruce .com" at bounding box center [341, 186] width 299 height 16
type input "[PERSON_NAME][EMAIL_ADDRESS][DOMAIN_NAME]"
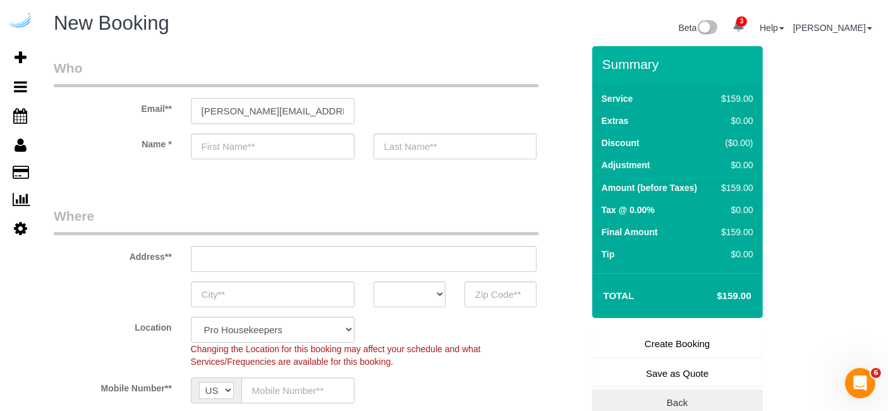
type input "[PERSON_NAME]"
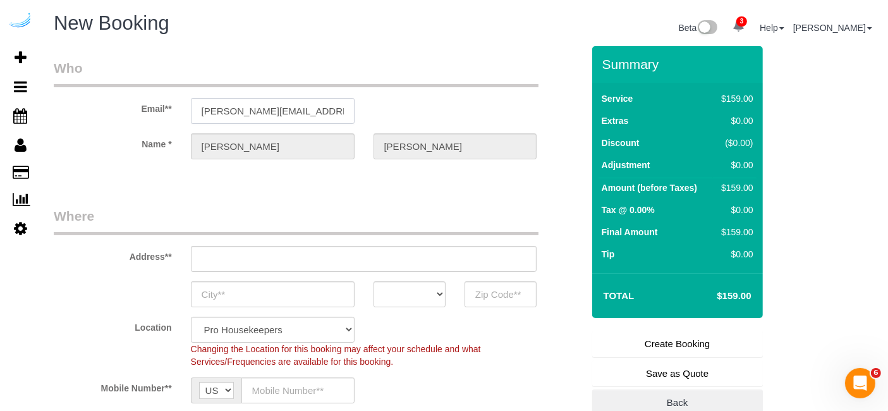
type input "[STREET_ADDRESS][PERSON_NAME]"
type input "Austin"
select select "[GEOGRAPHIC_DATA]"
type input "78704"
click at [355, 257] on input "[STREET_ADDRESS][PERSON_NAME]" at bounding box center [364, 259] width 346 height 26
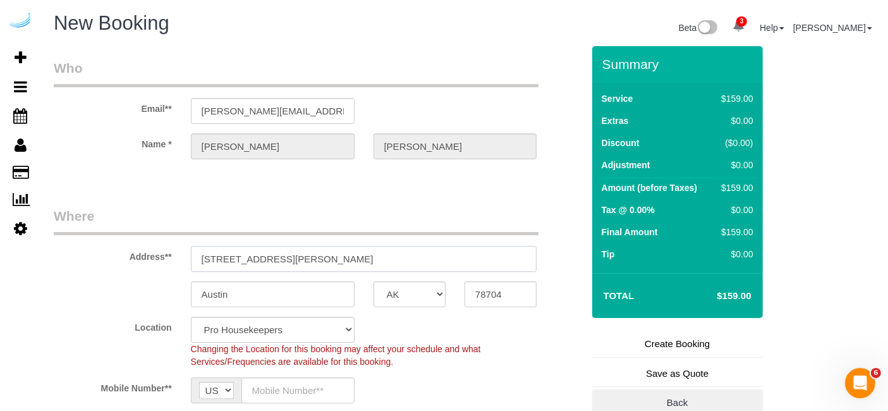
paste input "[STREET_ADDRESS]"
type input "[STREET_ADDRESS]"
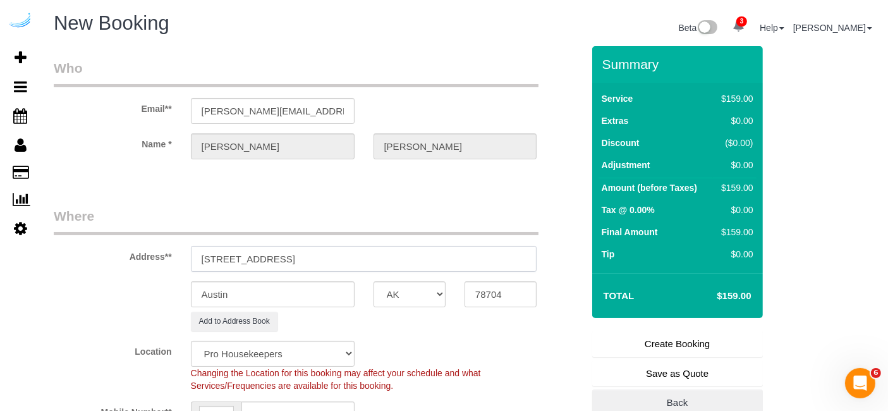
select select "9"
select select "object:35317"
drag, startPoint x: 320, startPoint y: 265, endPoint x: 408, endPoint y: 252, distance: 88.8
click at [408, 252] on input "[STREET_ADDRESS]" at bounding box center [364, 259] width 346 height 26
type input "[STREET_ADDRESS]"
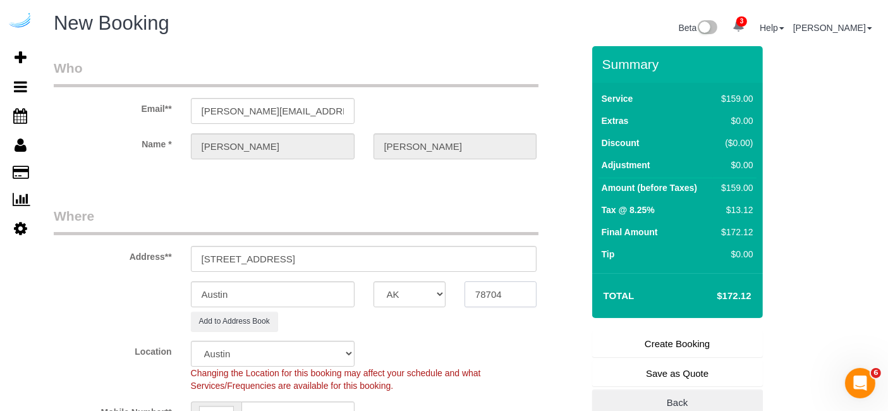
paste input "34240"
click at [484, 293] on input "34240" at bounding box center [501, 294] width 72 height 26
paste input "0"
type input "34240"
click at [425, 295] on select "AK AL AR AZ CA CO CT DC DE [GEOGRAPHIC_DATA] [GEOGRAPHIC_DATA] HI IA ID IL IN K…" at bounding box center [410, 294] width 72 height 26
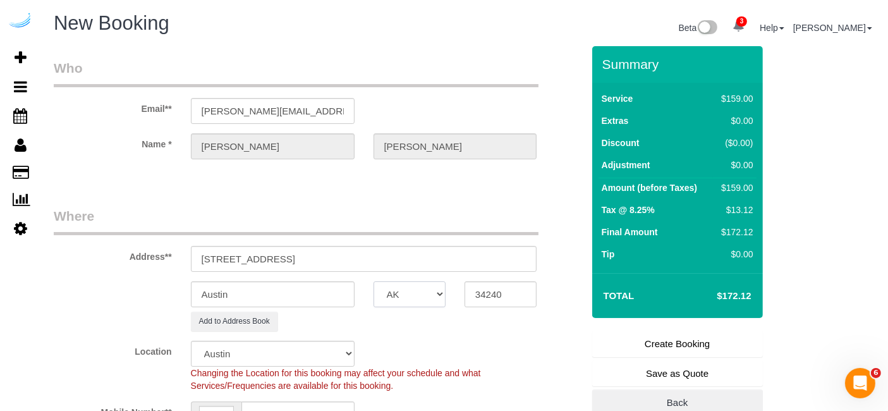
select select "22"
select select "object:35359"
click at [425, 295] on select "AK AL AR AZ CA CO CT DC DE [GEOGRAPHIC_DATA] [GEOGRAPHIC_DATA] HI IA ID IL IN K…" at bounding box center [410, 294] width 72 height 26
select select "FL"
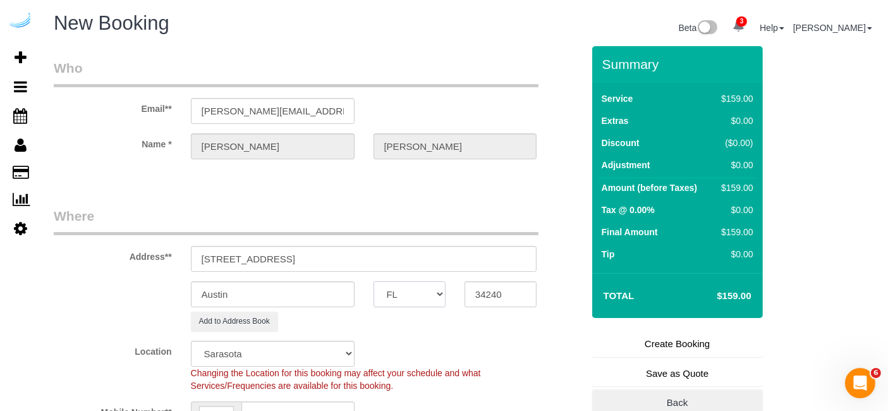
click at [374, 281] on select "AK AL AR AZ CA CO CT DC DE [GEOGRAPHIC_DATA] [GEOGRAPHIC_DATA] HI IA ID IL IN K…" at bounding box center [410, 294] width 72 height 26
click at [341, 290] on input "Austin" at bounding box center [273, 294] width 164 height 26
type input "[GEOGRAPHIC_DATA]"
drag, startPoint x: 267, startPoint y: 257, endPoint x: 463, endPoint y: 239, distance: 197.5
click at [463, 239] on div "Address** [STREET_ADDRESS]" at bounding box center [318, 239] width 548 height 65
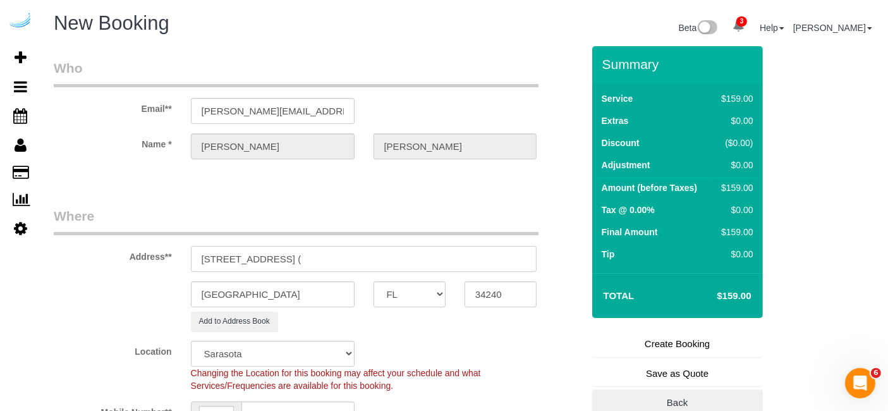
paste input "[PERSON_NAME]"
paste input "Tides at [GEOGRAPHIC_DATA]"
paste input "1471667"
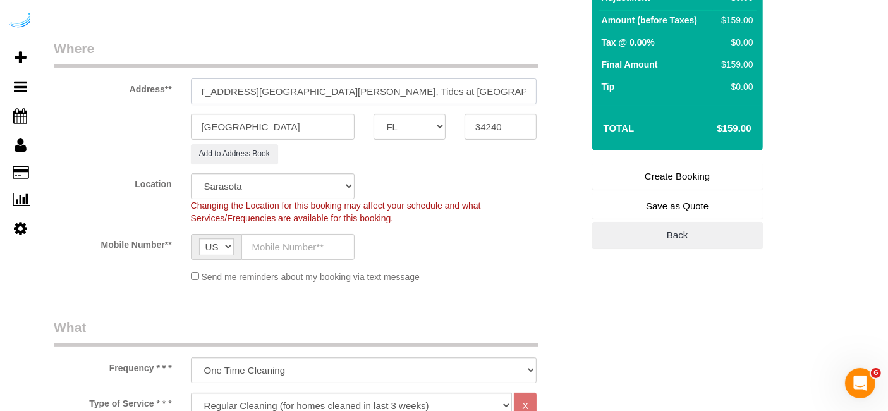
scroll to position [168, 0]
type input "[STREET_ADDRESS][GEOGRAPHIC_DATA][PERSON_NAME], Tides at [GEOGRAPHIC_DATA] , 14…"
click at [315, 249] on input "text" at bounding box center [298, 246] width 113 height 26
type input "[PHONE_NUMBER]"
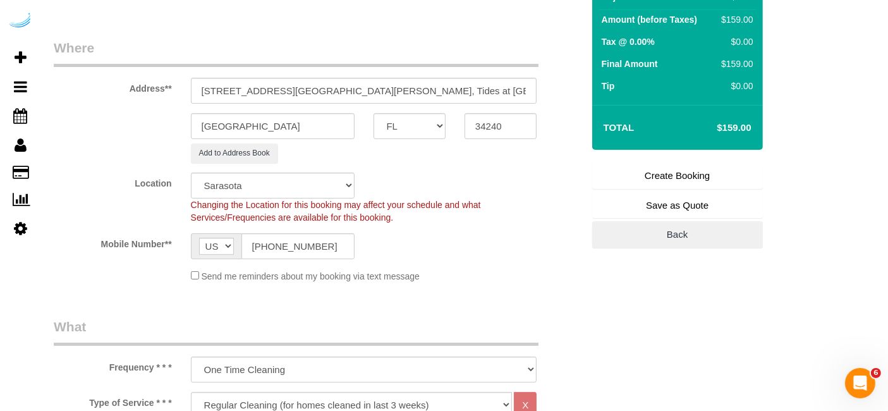
type input "[PERSON_NAME]"
type input "[PHONE_NUMBER]"
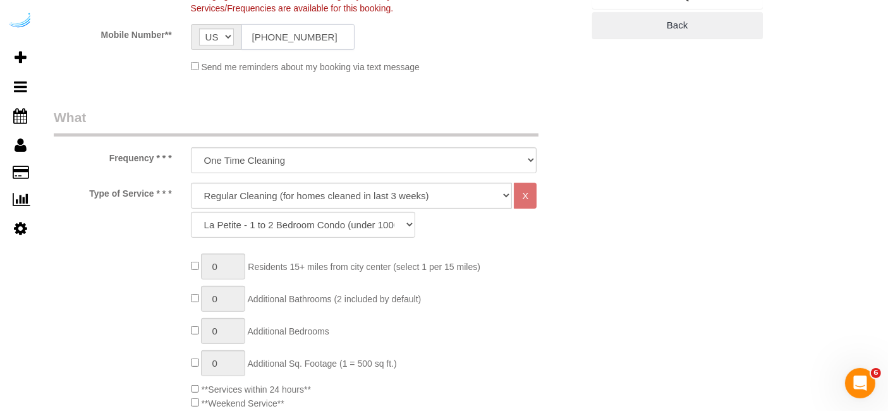
scroll to position [382, 0]
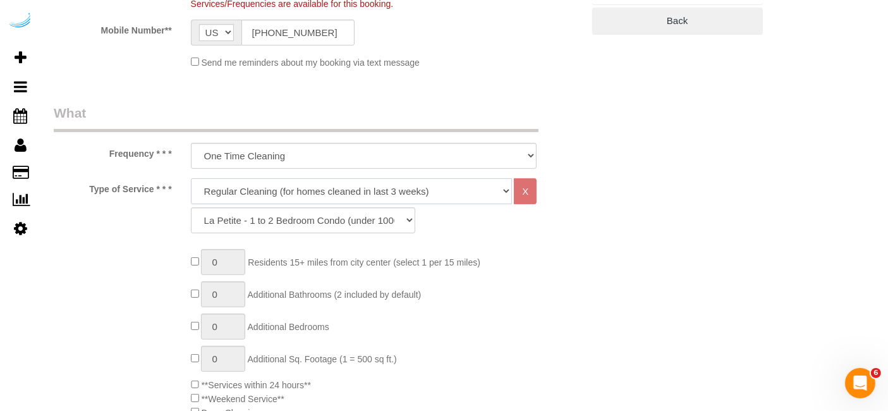
click at [330, 197] on select "Deep Cleaning (for homes that have not been cleaned in 3+ weeks) Spruce Regular…" at bounding box center [352, 191] width 322 height 26
select select "282"
click at [191, 178] on select "Deep Cleaning (for homes that have not been cleaned in 3+ weeks) Spruce Regular…" at bounding box center [352, 191] width 322 height 26
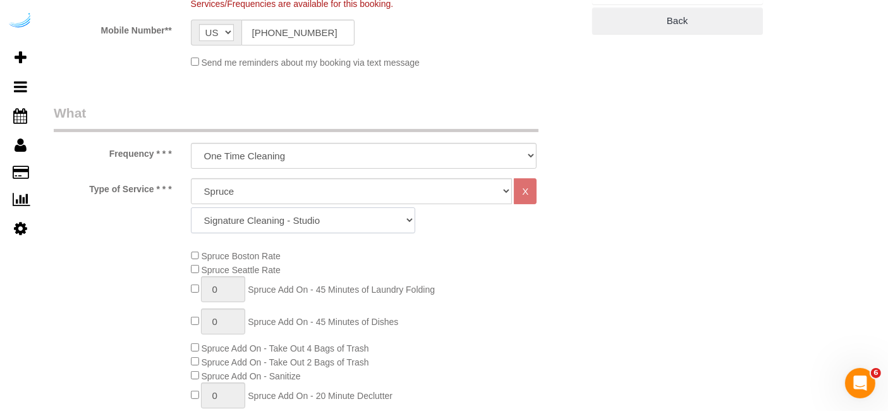
click at [315, 216] on select "Signature Cleaning - Studio Signature Cleaning - 1 Bed 1 Bath Signature Cleanin…" at bounding box center [303, 220] width 224 height 26
select select "304"
click at [191, 207] on select "Signature Cleaning - Studio Signature Cleaning - 1 Bed 1 Bath Signature Cleanin…" at bounding box center [303, 220] width 224 height 26
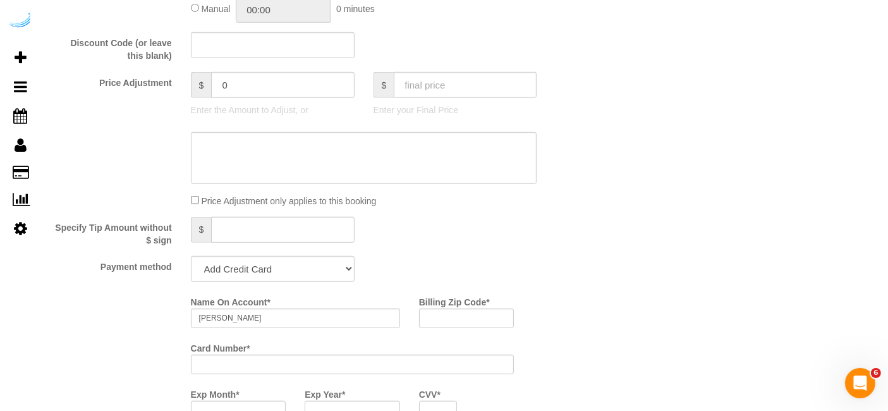
scroll to position [1039, 0]
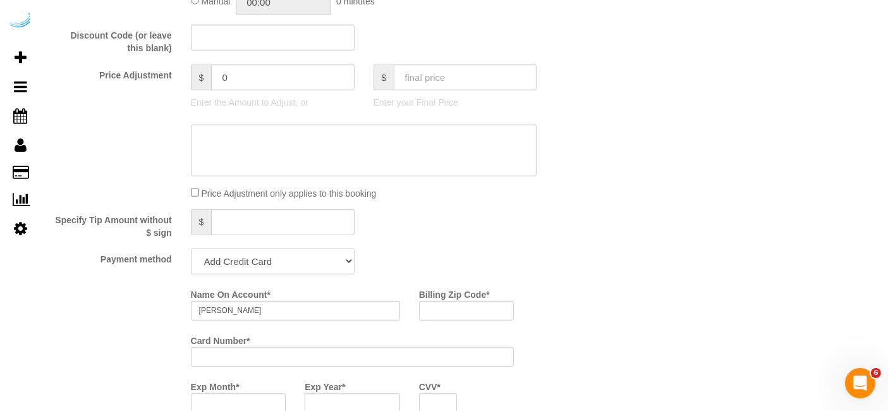
click at [288, 260] on select "Add Credit Card Cash Check Paypal" at bounding box center [273, 261] width 164 height 26
select select "string:check"
click at [191, 248] on select "Add Credit Card Cash Check Paypal" at bounding box center [273, 261] width 164 height 26
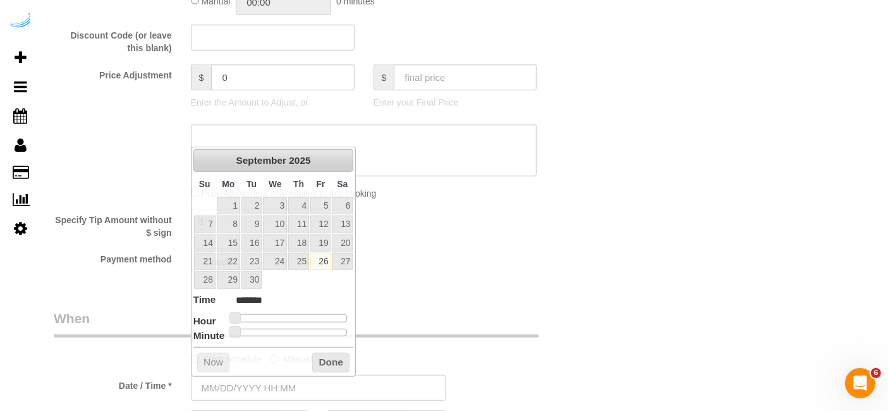
click at [256, 391] on input "text" at bounding box center [318, 388] width 255 height 26
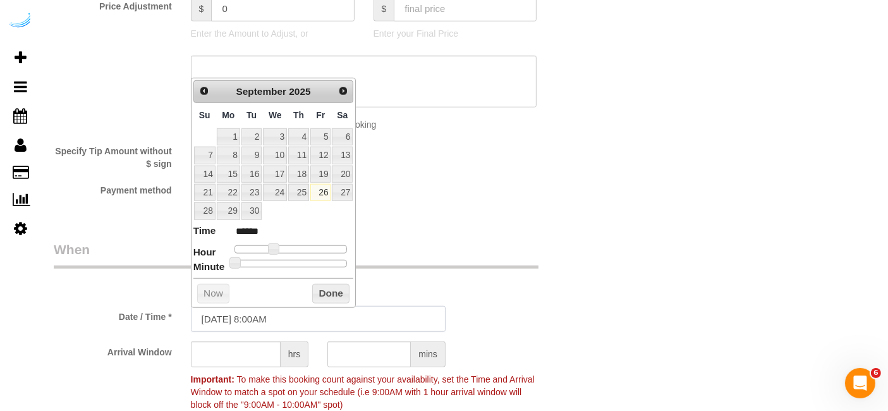
scroll to position [1112, 0]
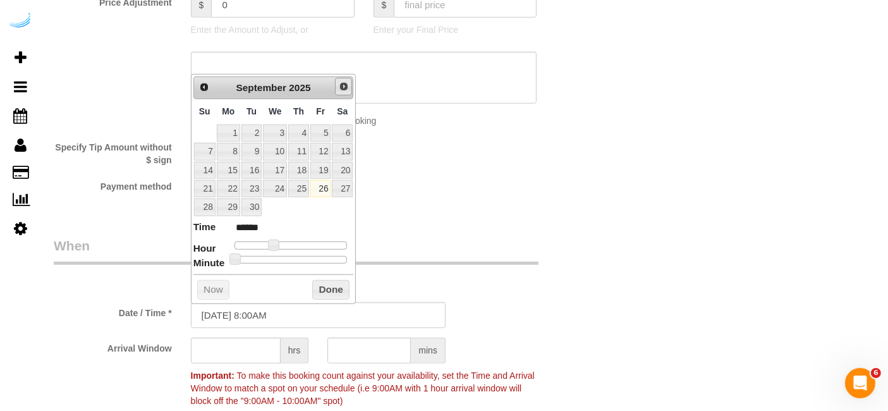
click at [340, 89] on span "Next" at bounding box center [344, 87] width 10 height 10
click at [323, 134] on link "3" at bounding box center [320, 133] width 20 height 17
type input "[DATE] 9:00AM"
type input "******"
type input "[DATE] 10:00AM"
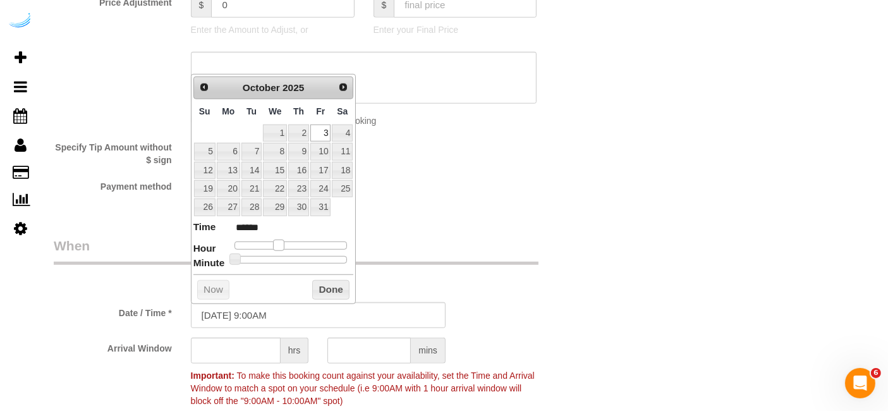
type input "*******"
type input "[DATE] 11:00AM"
type input "*******"
type input "[DATE] 12:00PM"
type input "*******"
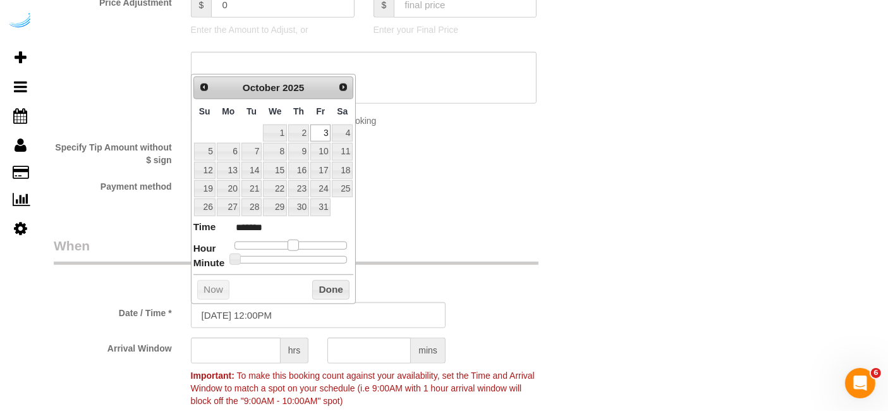
type input "[DATE] 1:00PM"
type input "******"
drag, startPoint x: 277, startPoint y: 246, endPoint x: 300, endPoint y: 248, distance: 22.9
click at [300, 248] on dl "Time ****** Hour Minute Second Millisecond Microsecond Time Zone ***** ***** **…" at bounding box center [273, 242] width 161 height 44
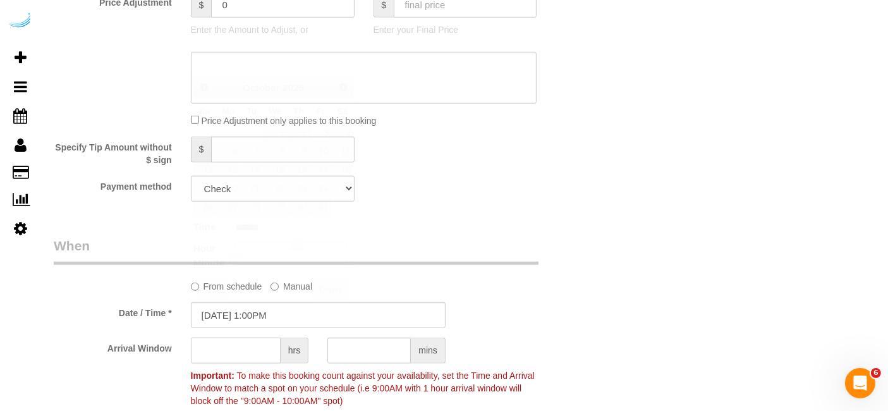
click at [242, 355] on input "text" at bounding box center [236, 351] width 90 height 26
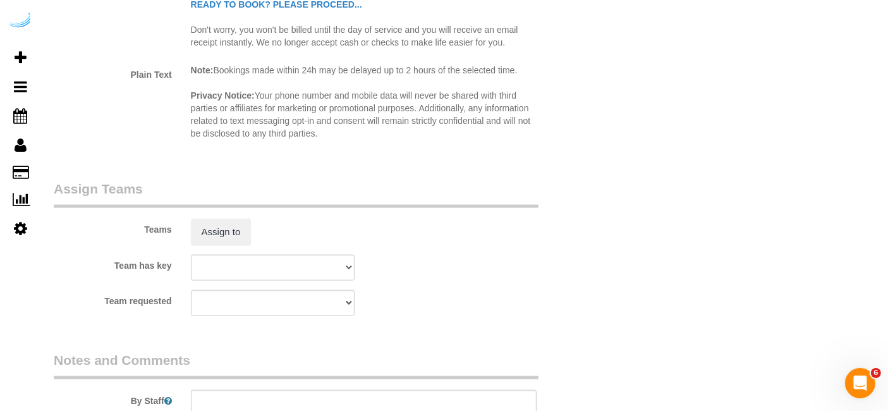
scroll to position [1732, 0]
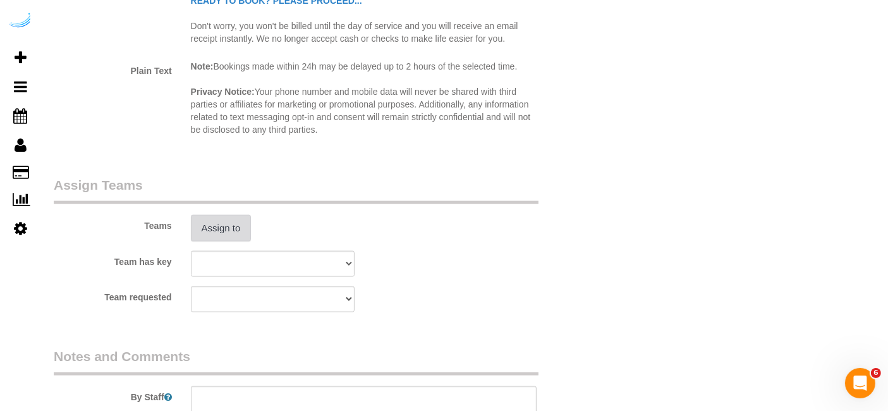
type input "4"
click at [228, 224] on button "Assign to" at bounding box center [221, 228] width 61 height 27
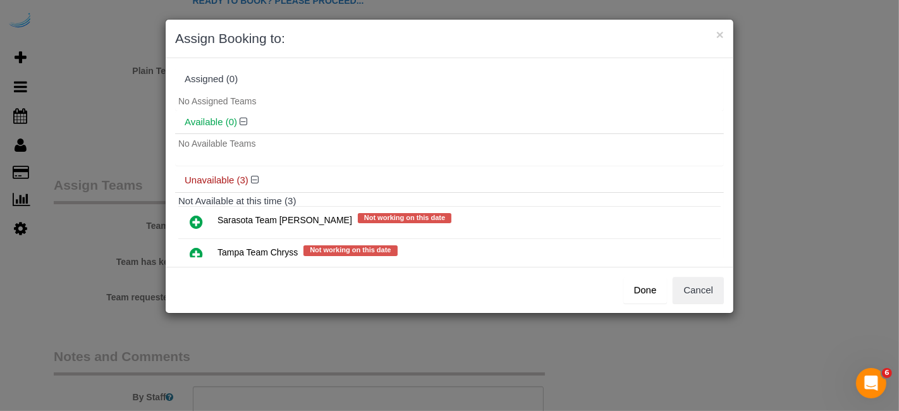
scroll to position [66, 0]
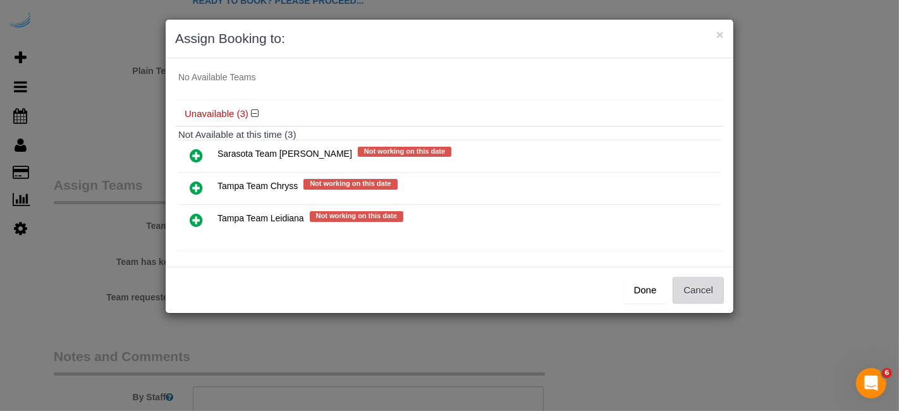
click at [702, 290] on button "Cancel" at bounding box center [698, 290] width 51 height 27
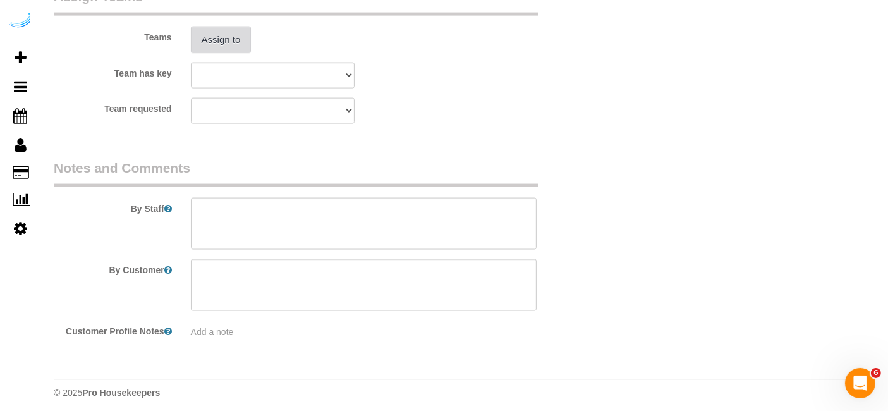
scroll to position [1923, 0]
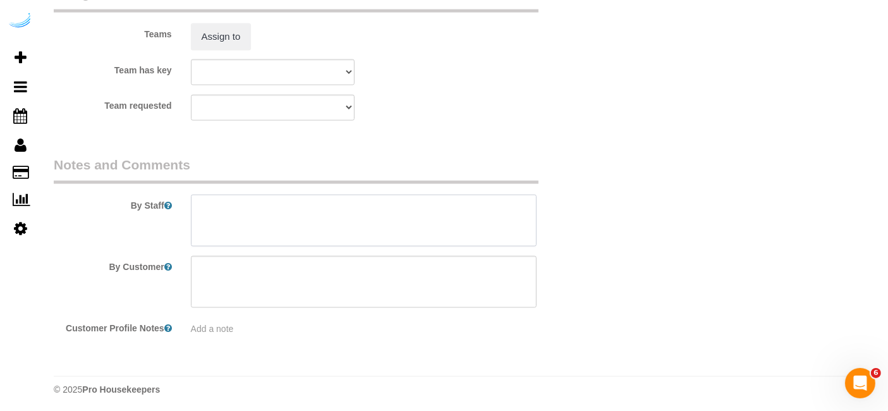
click at [448, 207] on textarea at bounding box center [364, 221] width 346 height 52
click at [387, 205] on textarea at bounding box center [364, 221] width 346 height 52
paste textarea "Permanent Notes:No notes from this [DOMAIN_NAME][DATE] Notes:No notes from this…"
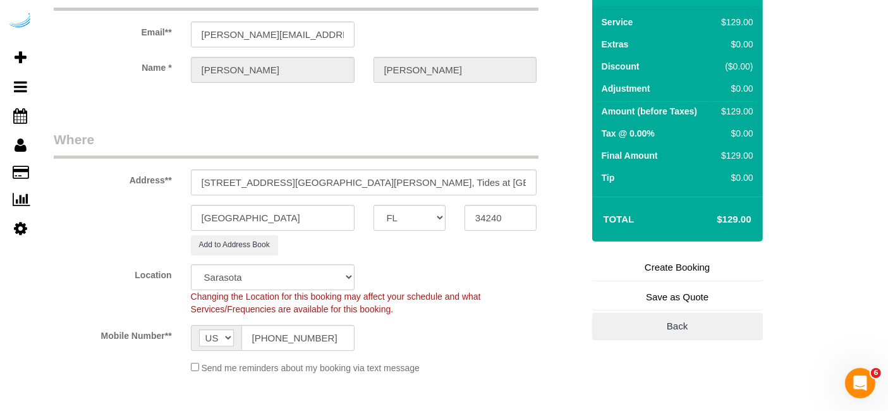
scroll to position [0, 0]
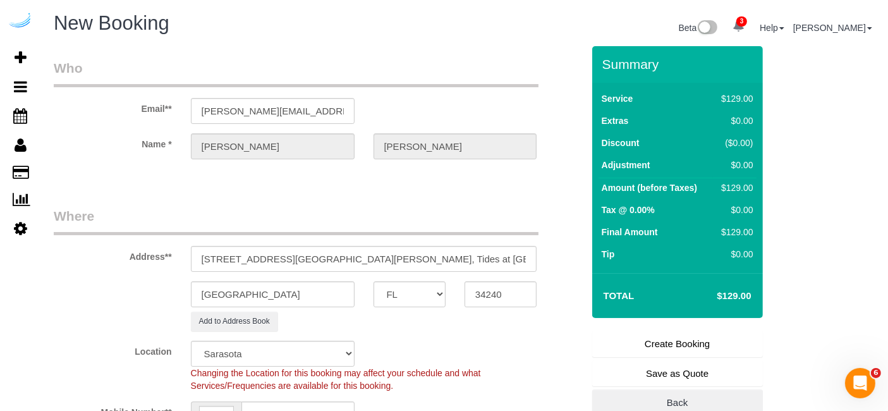
type textarea "Recurrency: Every 4 weeks Permanent Notes:No notes from this [DOMAIN_NAME][DATE…"
click at [648, 341] on link "Create Booking" at bounding box center [677, 344] width 171 height 27
click at [680, 338] on link "Create Booking" at bounding box center [677, 344] width 171 height 27
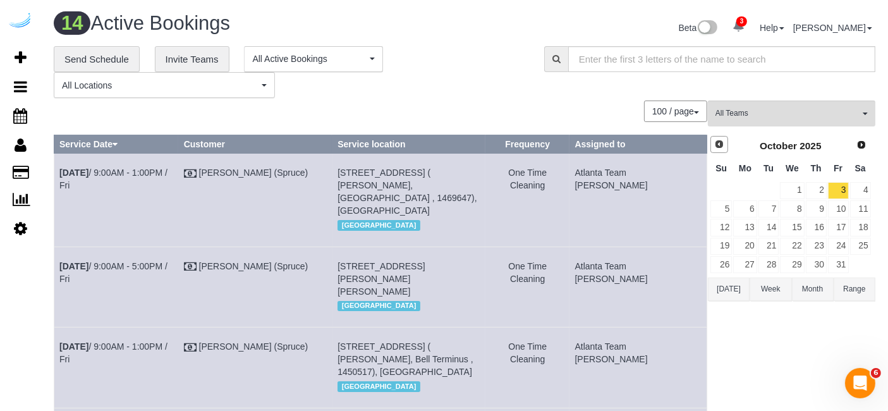
click at [723, 139] on span "Prev" at bounding box center [719, 144] width 10 height 10
drag, startPoint x: 747, startPoint y: 272, endPoint x: 749, endPoint y: 263, distance: 9.1
click at [749, 263] on div "Prev Next [DATE] Su Mo Tu We Th Fr Sa 1 2 3 4 5 6 7 8 9 10 11 12 13 14 15 16 17…" at bounding box center [791, 205] width 166 height 144
click at [749, 263] on link "29" at bounding box center [744, 264] width 23 height 17
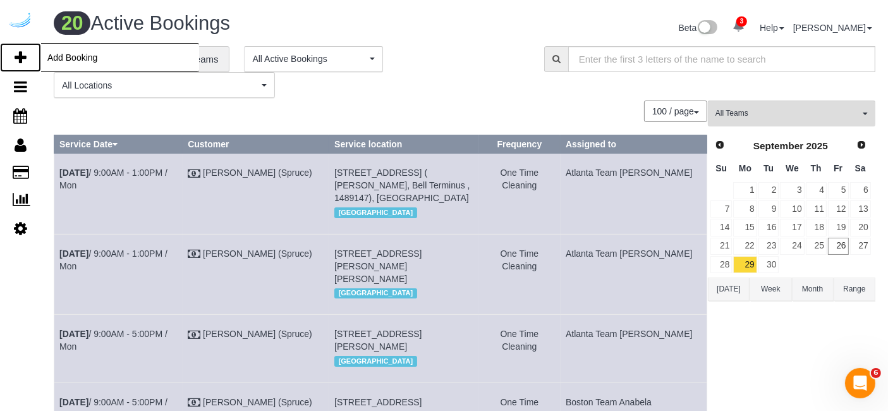
click at [24, 44] on link "Add Booking" at bounding box center [20, 57] width 41 height 29
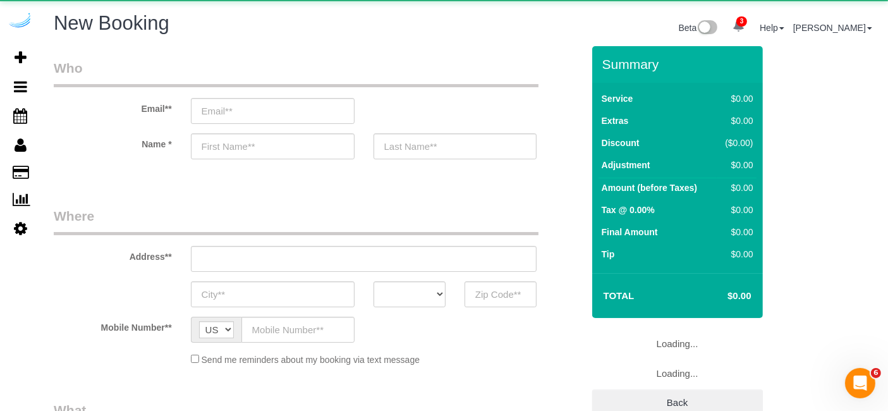
select select "object:37235"
select select "4"
select select "number:9"
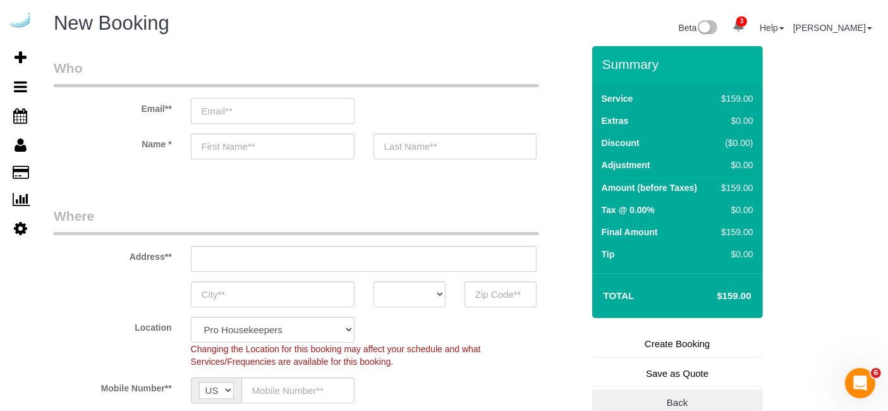
click at [303, 111] on input "email" at bounding box center [273, 111] width 164 height 26
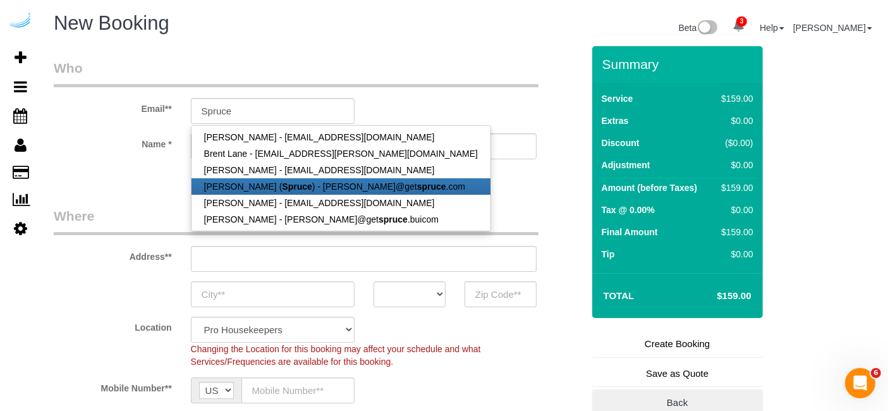
click at [298, 187] on link "[PERSON_NAME] ( Spruce ) - [PERSON_NAME]@get spruce .com" at bounding box center [341, 186] width 299 height 16
type input "[PERSON_NAME][EMAIL_ADDRESS][DOMAIN_NAME]"
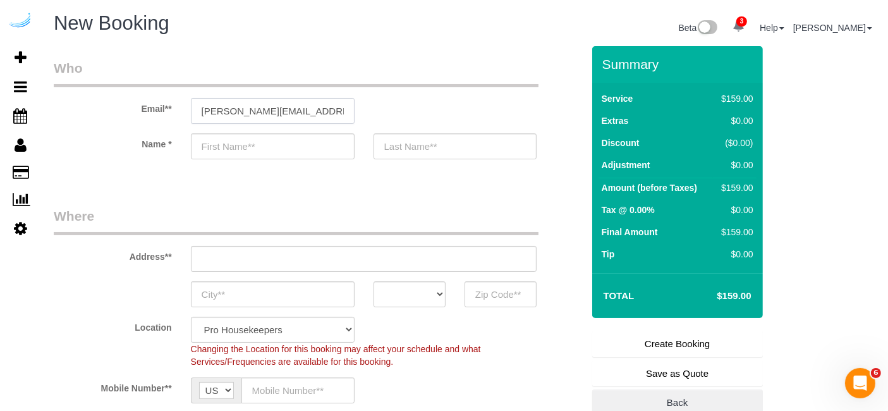
type input "[PERSON_NAME]"
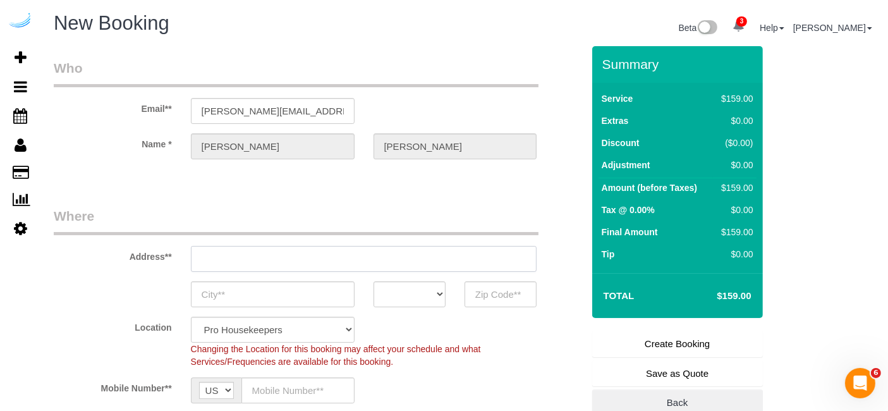
click at [365, 259] on input "text" at bounding box center [364, 259] width 346 height 26
type input "[STREET_ADDRESS][PERSON_NAME]"
type input "Austin"
select select "[GEOGRAPHIC_DATA]"
type input "78704"
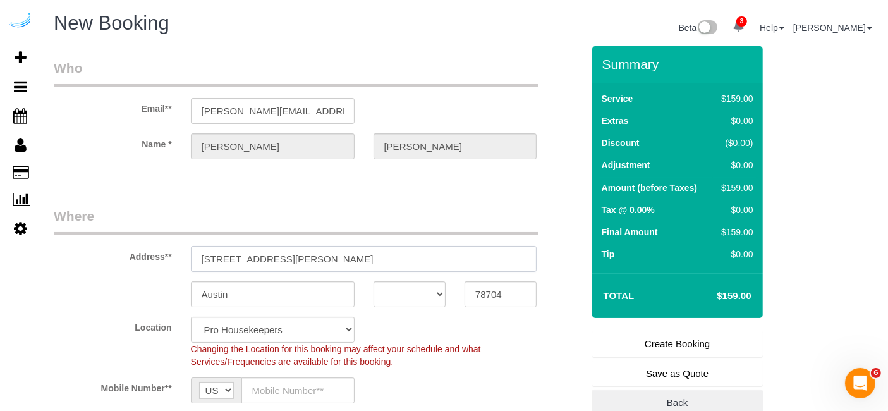
paste input "[STREET_ADDRESS]"
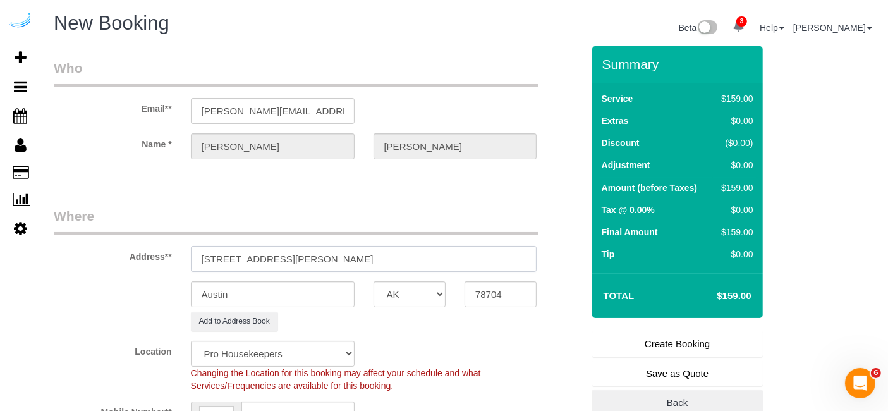
click at [369, 248] on input "[STREET_ADDRESS][PERSON_NAME]" at bounding box center [364, 259] width 346 height 26
paste input "text"
type input "[STREET_ADDRESS]"
select select "9"
select select "object:37279"
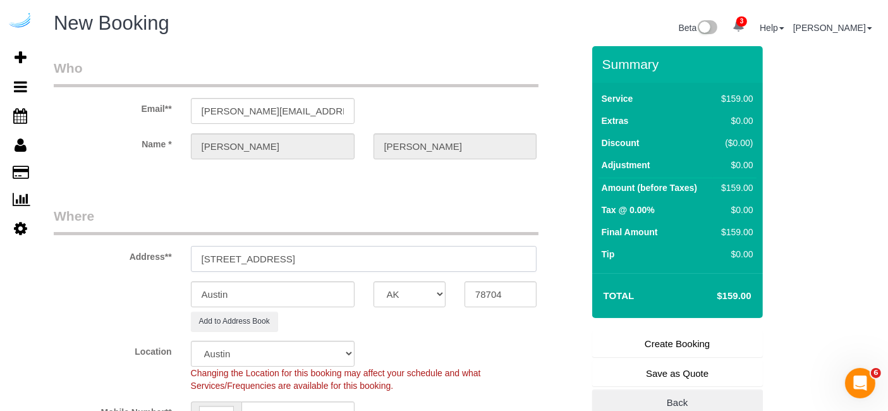
drag, startPoint x: 327, startPoint y: 256, endPoint x: 416, endPoint y: 245, distance: 89.9
click at [416, 246] on input "[STREET_ADDRESS]" at bounding box center [364, 259] width 346 height 26
type input "[STREET_ADDRESS]"
drag, startPoint x: 474, startPoint y: 292, endPoint x: 463, endPoint y: 300, distance: 14.0
click at [474, 293] on input "78704" at bounding box center [501, 294] width 72 height 26
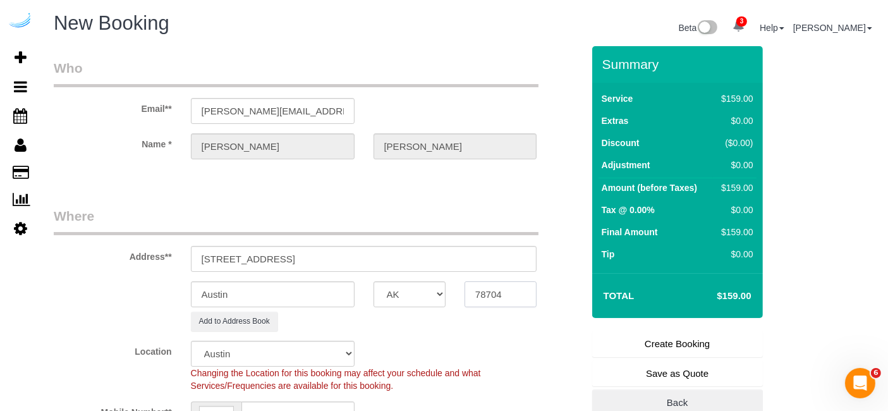
paste input "981"
type input "98104"
click at [425, 291] on select "AK AL AR AZ CA CO CT DC DE [GEOGRAPHIC_DATA] [GEOGRAPHIC_DATA] HI IA ID IL IN K…" at bounding box center [410, 294] width 72 height 26
select select "WA"
click at [329, 288] on input "Austin" at bounding box center [273, 294] width 164 height 26
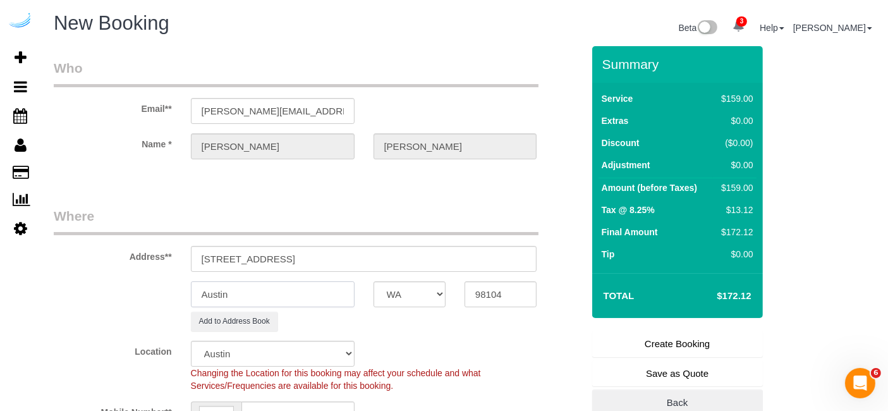
select select "4"
type input "Sea"
select select "228"
type input "Seat"
select select "object:37431"
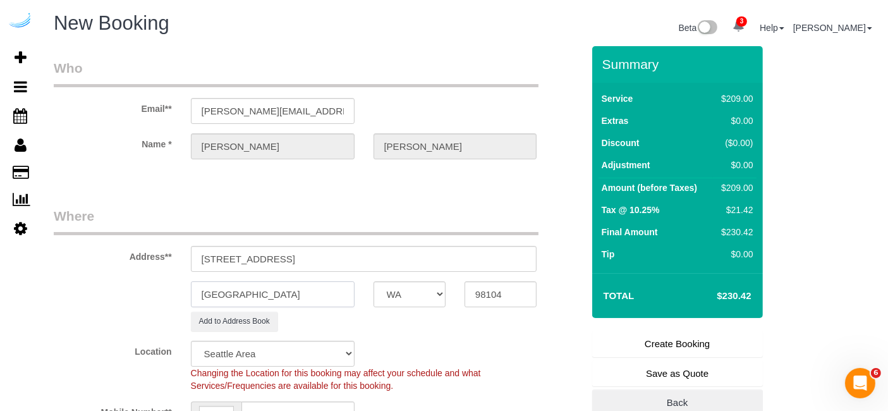
type input "[GEOGRAPHIC_DATA]"
drag, startPoint x: 281, startPoint y: 259, endPoint x: 407, endPoint y: 238, distance: 127.6
click at [407, 238] on div "Address** [STREET_ADDRESS]" at bounding box center [318, 239] width 548 height 65
paste input "[STREET_ADDRESS]"
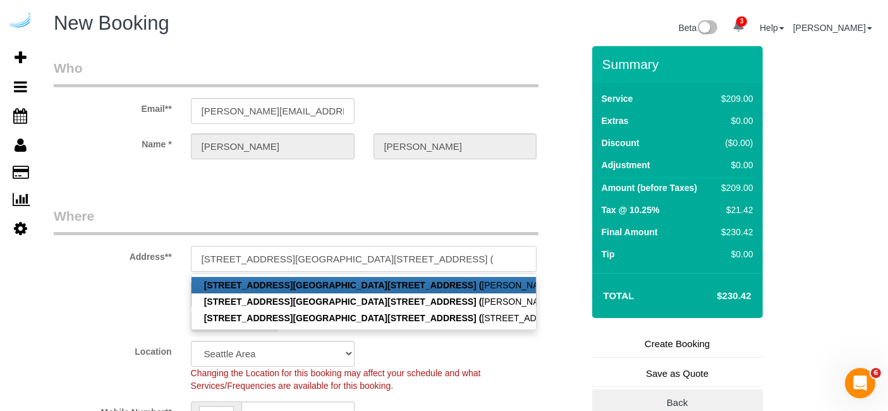
paste input "[PERSON_NAME]"
paste input "[PERSON_NAME] Seattle Waterfront"
paste input "1437256"
type input "[STREET_ADDRESS][GEOGRAPHIC_DATA][STREET_ADDRESS] ( [PERSON_NAME], [PERSON_NAME…"
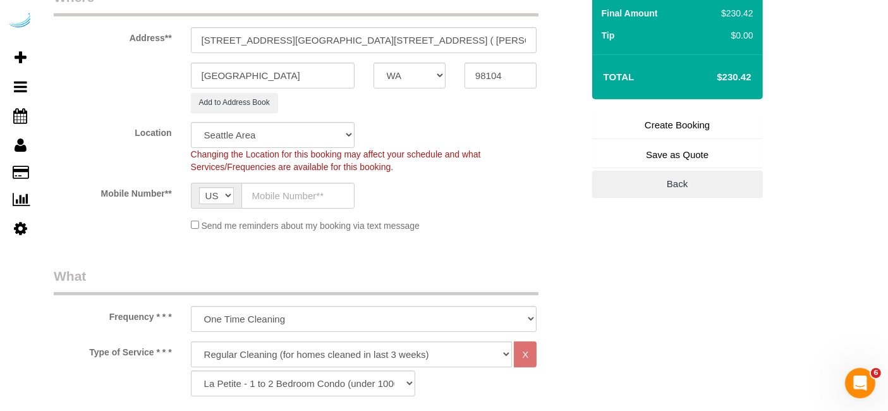
scroll to position [281, 0]
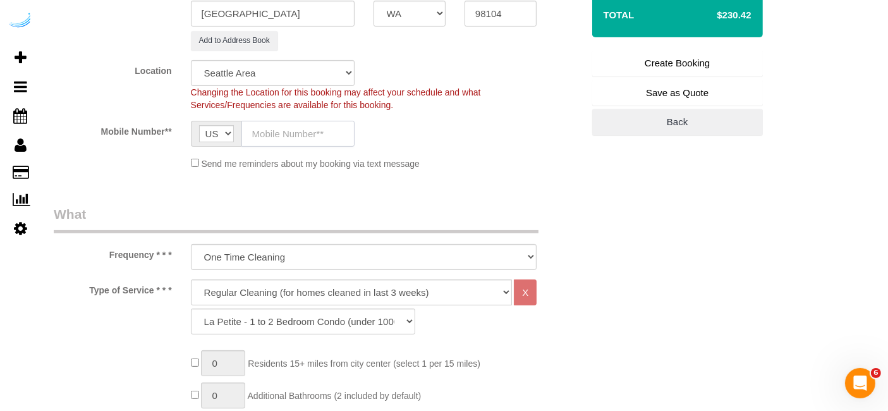
drag, startPoint x: 298, startPoint y: 130, endPoint x: 303, endPoint y: 143, distance: 14.4
click at [298, 130] on input "text" at bounding box center [298, 134] width 113 height 26
type input "[PHONE_NUMBER]"
type input "[PERSON_NAME]"
type input "[PHONE_NUMBER]"
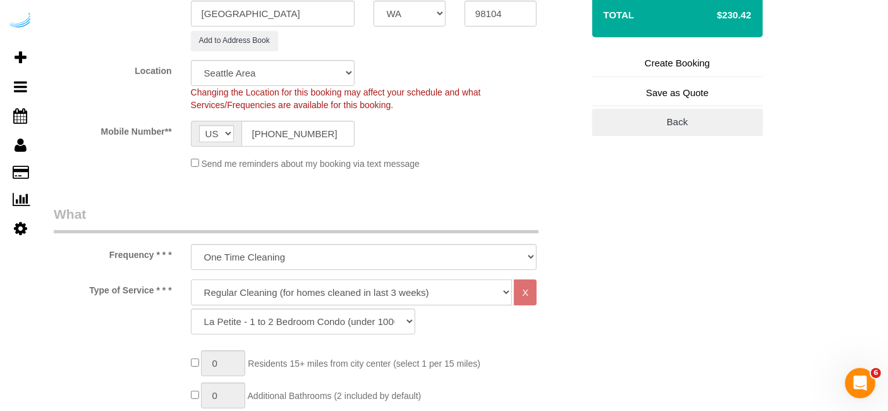
click at [322, 296] on select "Deep Cleaning (for homes that have not been cleaned in 3+ weeks) Spruce Regular…" at bounding box center [352, 292] width 322 height 26
select select "282"
click at [191, 279] on select "Deep Cleaning (for homes that have not been cleaned in 3+ weeks) Spruce Regular…" at bounding box center [352, 292] width 322 height 26
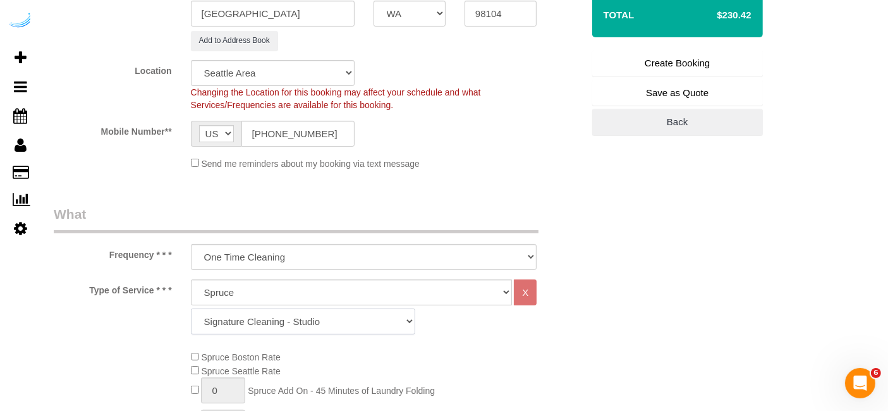
drag, startPoint x: 265, startPoint y: 327, endPoint x: 272, endPoint y: 306, distance: 22.8
click at [265, 327] on select "Signature Cleaning - Studio Signature Cleaning - 1 Bed 1 Bath Signature Cleanin…" at bounding box center [303, 322] width 224 height 26
click at [191, 309] on select "Signature Cleaning - Studio Signature Cleaning - 1 Bed 1 Bath Signature Cleanin…" at bounding box center [303, 322] width 224 height 26
click at [327, 317] on select "Signature Cleaning - Studio Signature Cleaning - 1 Bed 1 Bath Signature Cleanin…" at bounding box center [303, 322] width 224 height 26
select select "309"
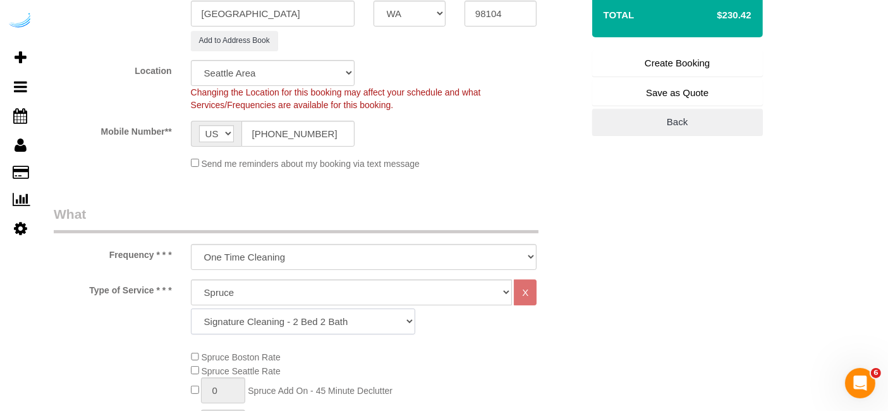
click at [191, 309] on select "Signature Cleaning - Studio Signature Cleaning - 1 Bed 1 Bath Signature Cleanin…" at bounding box center [303, 322] width 224 height 26
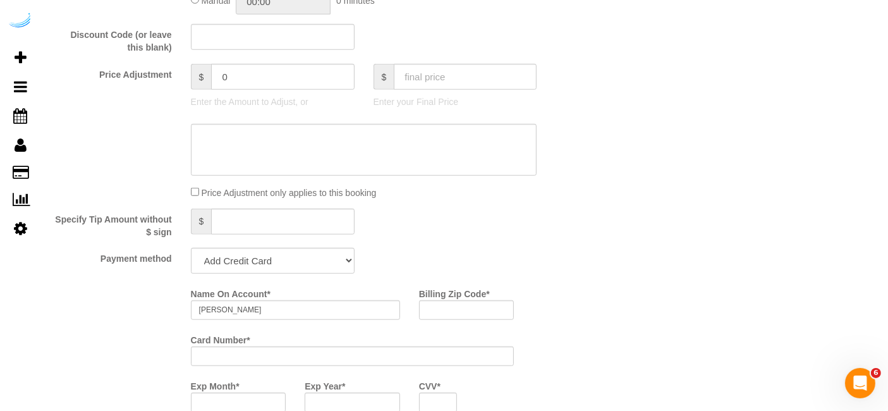
scroll to position [1053, 0]
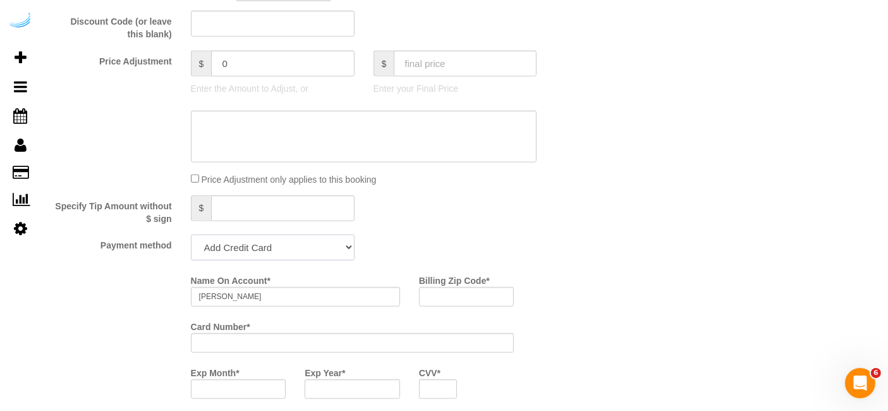
drag, startPoint x: 269, startPoint y: 245, endPoint x: 281, endPoint y: 257, distance: 17.4
click at [269, 245] on select "Add Credit Card Cash Check Paypal" at bounding box center [273, 248] width 164 height 26
select select "string:check"
click at [191, 235] on select "Add Credit Card Cash Check Paypal" at bounding box center [273, 248] width 164 height 26
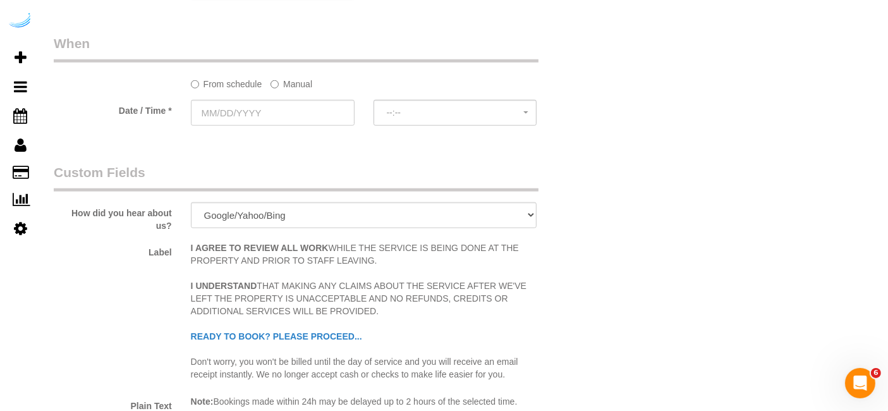
scroll to position [1335, 0]
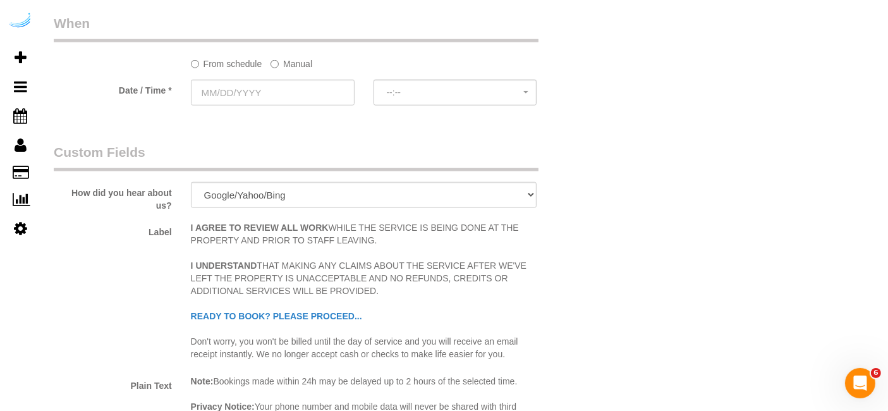
click at [295, 58] on label "Manual" at bounding box center [292, 61] width 42 height 17
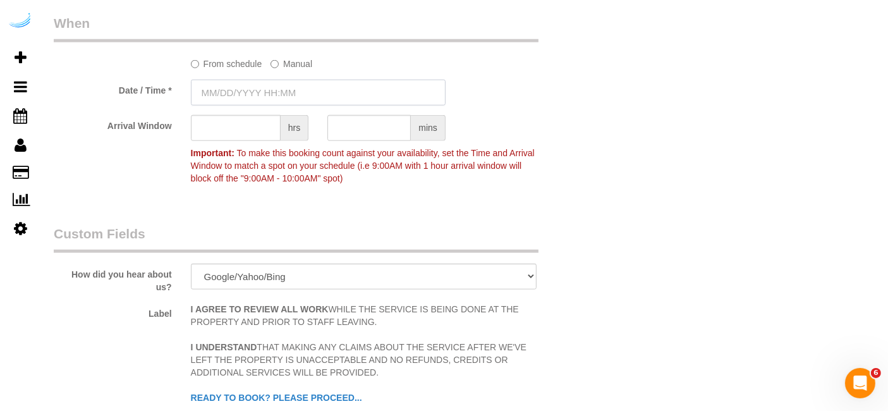
click at [301, 86] on input "text" at bounding box center [318, 93] width 255 height 26
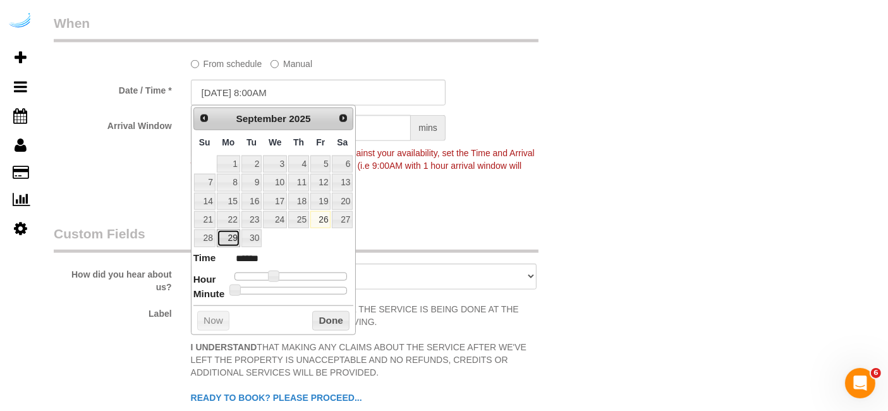
click at [229, 234] on link "29" at bounding box center [228, 238] width 23 height 17
type input "[DATE] 9:00AM"
type input "******"
type input "[DATE] 10:00AM"
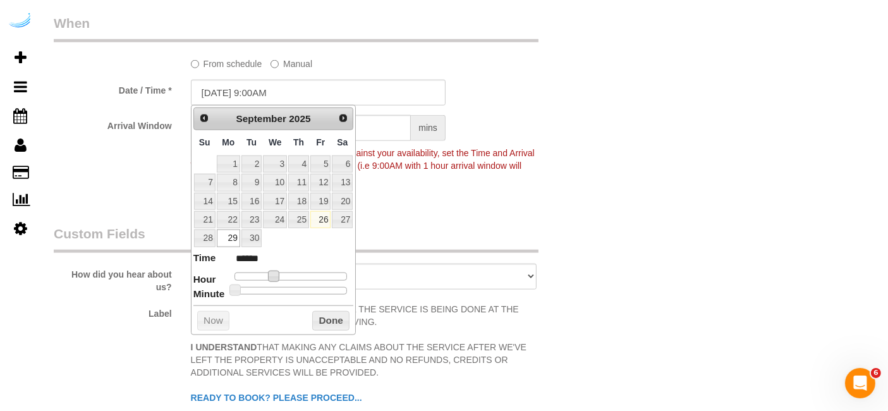
type input "*******"
type input "[DATE] 9:00AM"
type input "******"
click at [277, 275] on span at bounding box center [278, 276] width 11 height 11
click at [316, 315] on button "Done" at bounding box center [330, 321] width 37 height 20
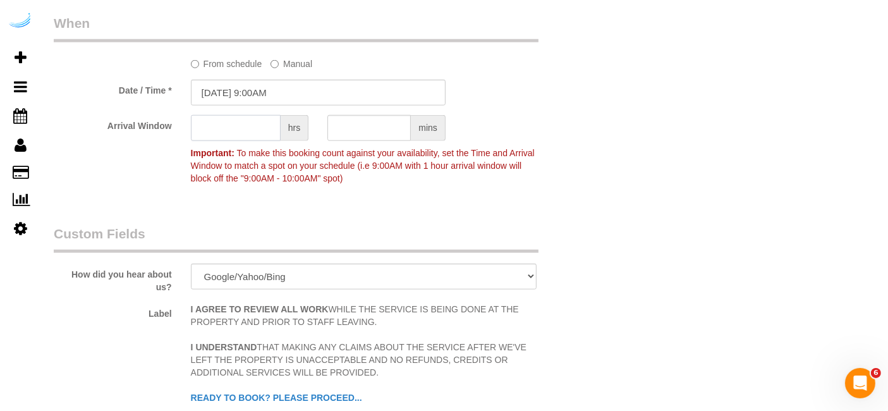
click at [243, 131] on input "text" at bounding box center [236, 128] width 90 height 26
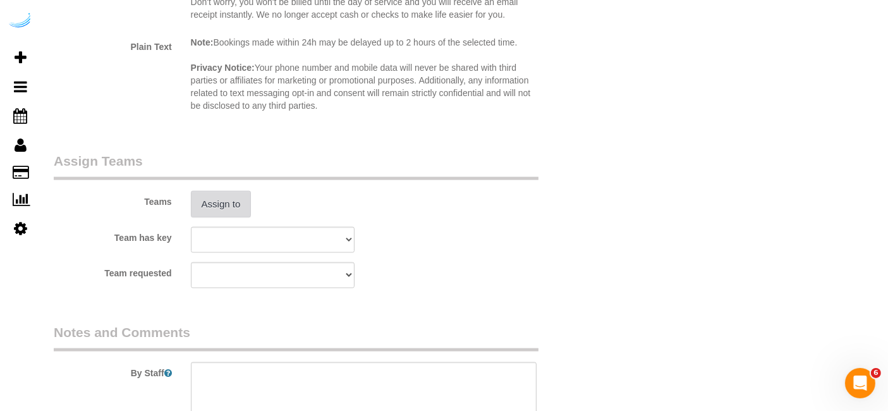
type input "4"
click at [234, 192] on button "Assign to" at bounding box center [221, 204] width 61 height 27
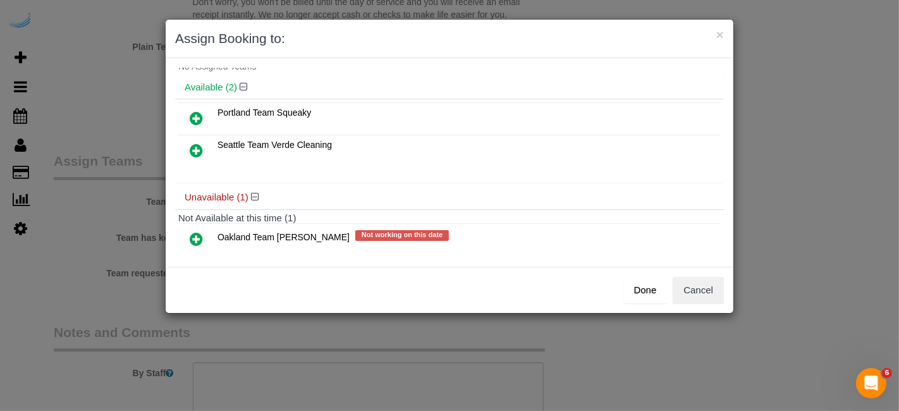
scroll to position [54, 0]
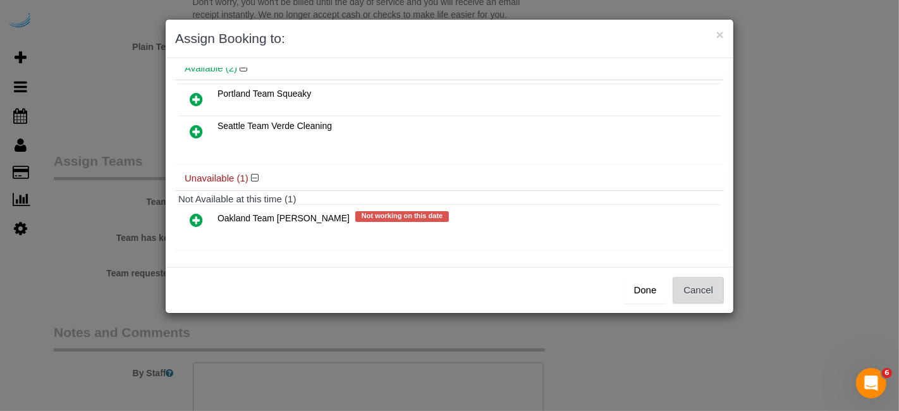
click at [709, 291] on button "Cancel" at bounding box center [698, 290] width 51 height 27
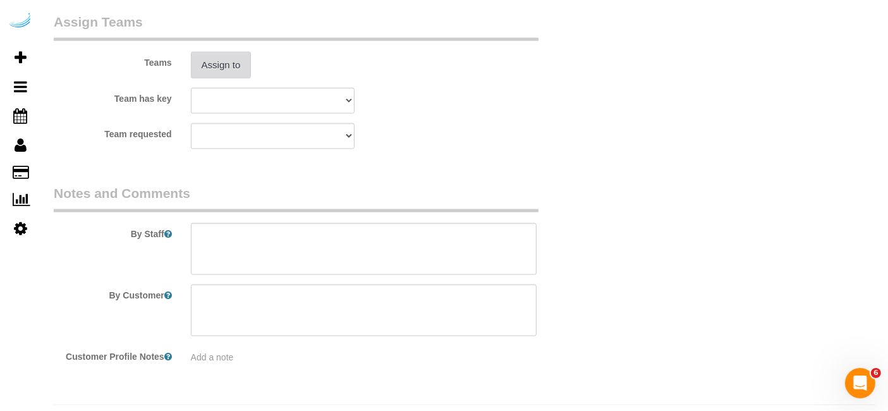
scroll to position [1923, 0]
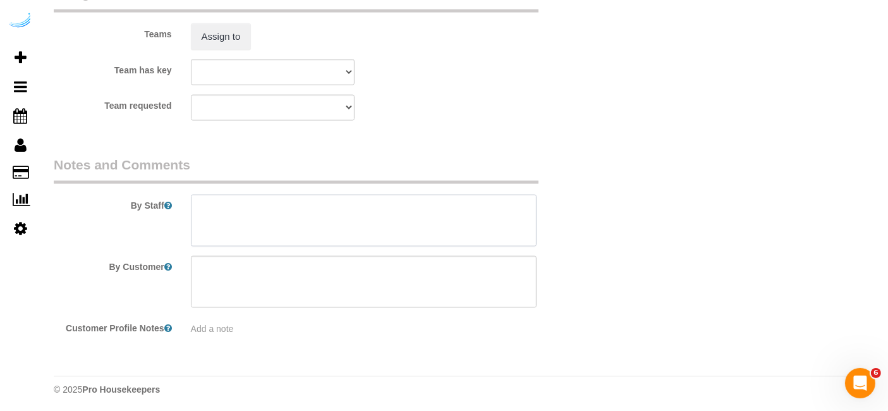
click at [388, 198] on textarea at bounding box center [364, 221] width 346 height 52
click at [376, 221] on textarea at bounding box center [364, 221] width 346 height 52
type textarea "r"
paste textarea "Permanent Notes:No notes from this [DOMAIN_NAME][DATE] Notes:No notes from this…"
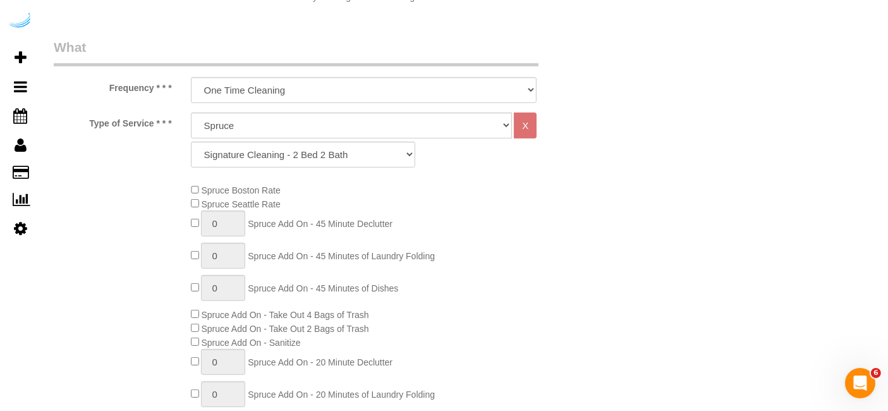
scroll to position [237, 0]
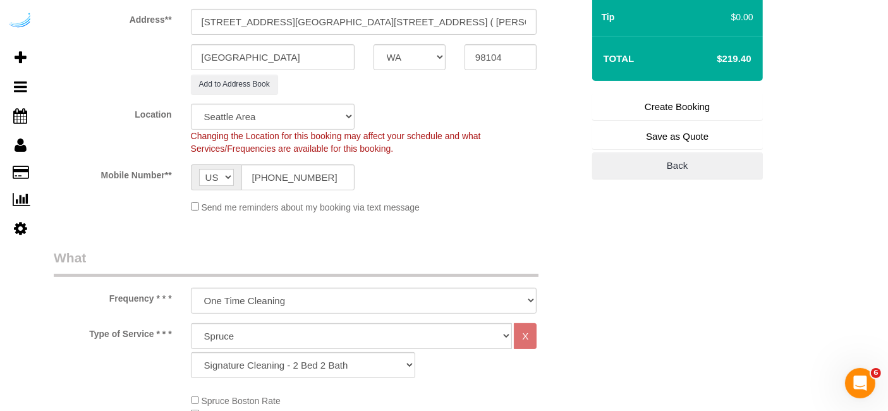
type textarea "Recurrency: Every 4 weeks Permanent Notes:No notes from this [DOMAIN_NAME][DATE…"
click at [664, 111] on link "Create Booking" at bounding box center [677, 107] width 171 height 27
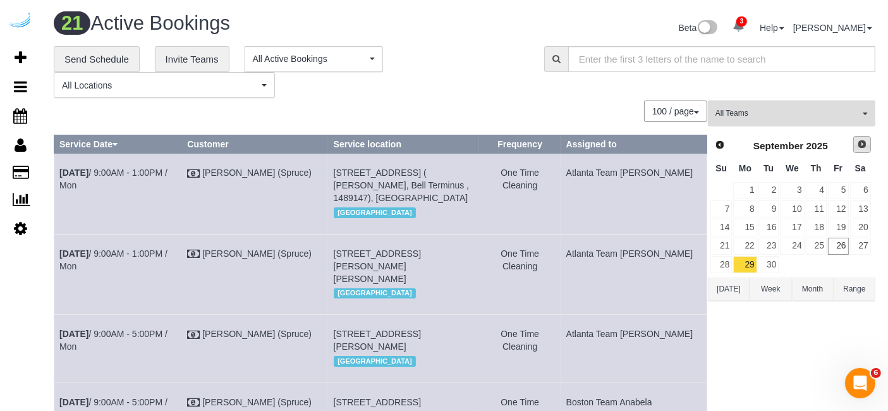
click at [861, 141] on span "Next" at bounding box center [862, 144] width 10 height 10
click at [805, 190] on td "2" at bounding box center [816, 190] width 22 height 18
click at [796, 188] on link "1" at bounding box center [792, 190] width 24 height 17
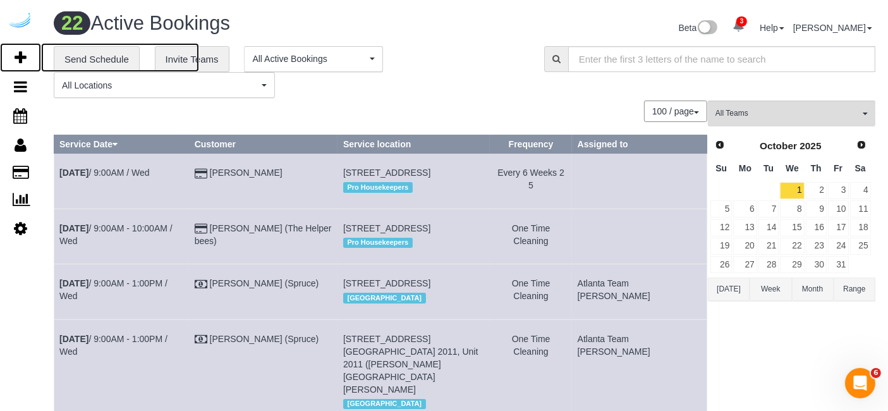
drag, startPoint x: 19, startPoint y: 50, endPoint x: 100, endPoint y: 7, distance: 91.6
click at [19, 50] on icon at bounding box center [21, 57] width 12 height 15
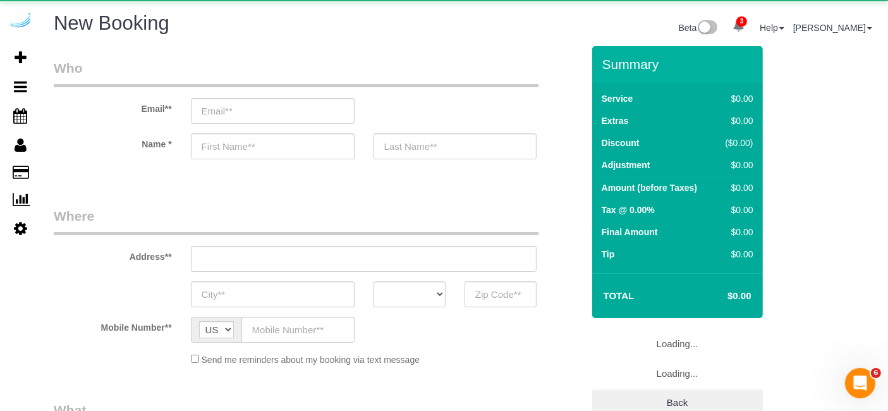
select select "object:39118"
select select "number:9"
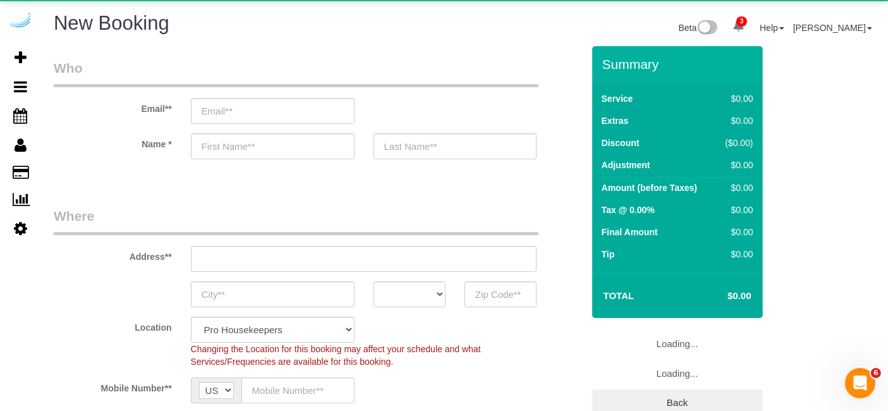
select select "object:39707"
select select "4"
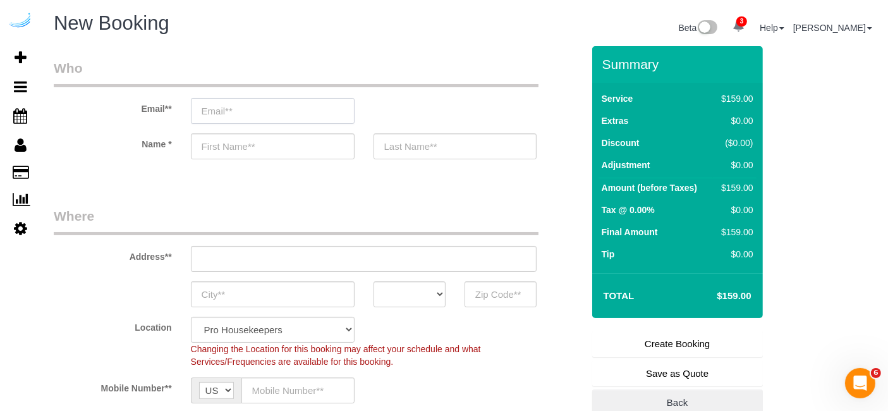
click at [329, 121] on input "email" at bounding box center [273, 111] width 164 height 26
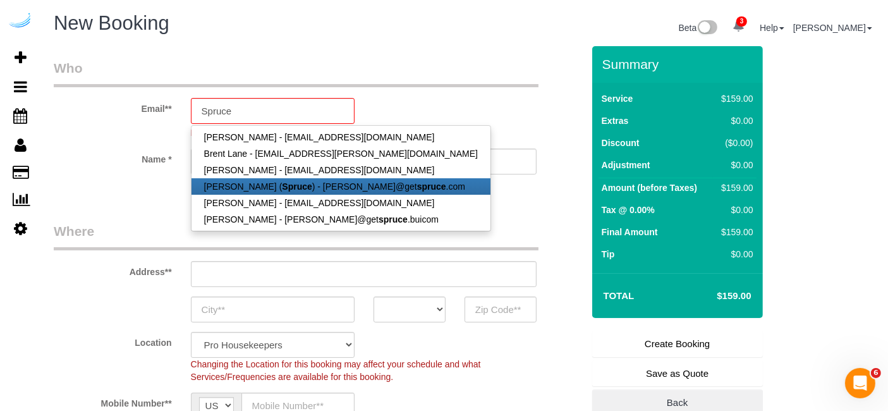
click at [295, 183] on strong "Spruce" at bounding box center [297, 186] width 30 height 10
type input "[PERSON_NAME][EMAIL_ADDRESS][DOMAIN_NAME]"
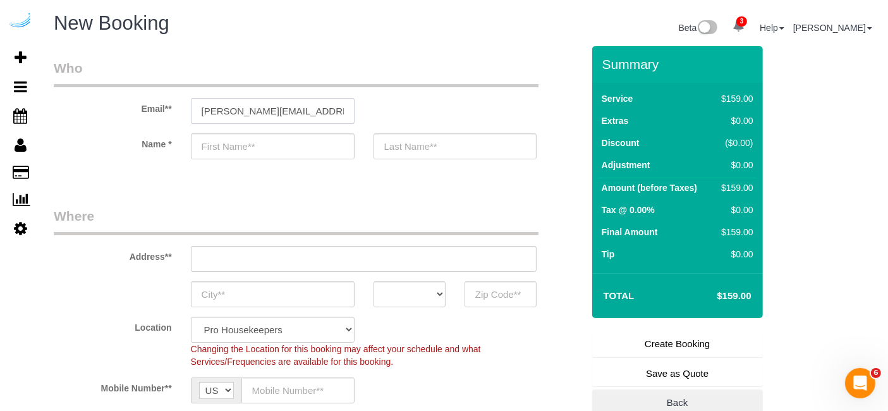
type input "[PERSON_NAME]"
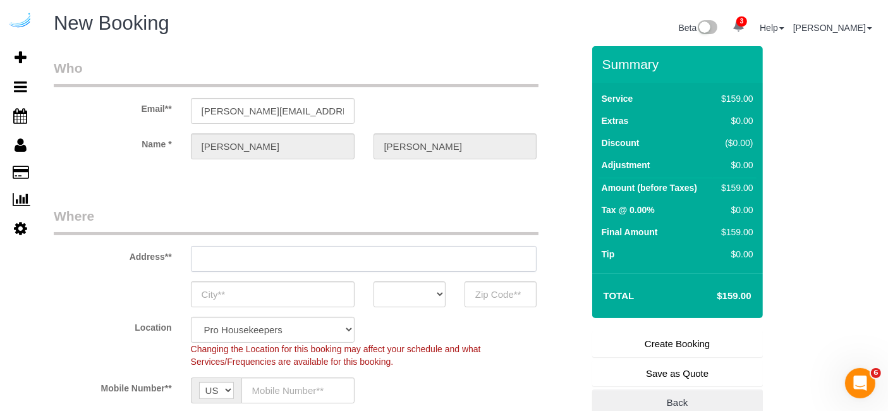
click at [349, 252] on input "text" at bounding box center [364, 259] width 346 height 26
type input "[STREET_ADDRESS][PERSON_NAME]"
type input "Austin"
select select "[GEOGRAPHIC_DATA]"
type input "78704"
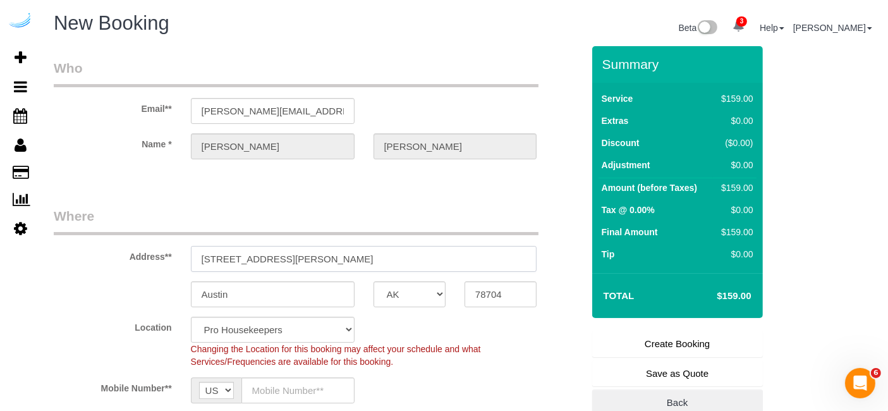
paste input "[STREET_ADDRESS]"
type input "[STREET_ADDRESS]"
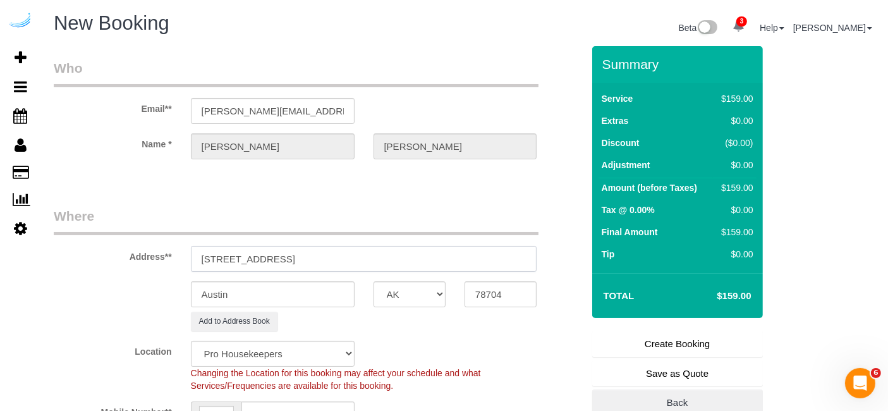
select select "9"
drag, startPoint x: 344, startPoint y: 259, endPoint x: 428, endPoint y: 259, distance: 84.1
click at [418, 259] on input "[STREET_ADDRESS]" at bounding box center [364, 259] width 346 height 26
type input "[STREET_ADDRESS]"
drag, startPoint x: 462, startPoint y: 281, endPoint x: 477, endPoint y: 287, distance: 16.2
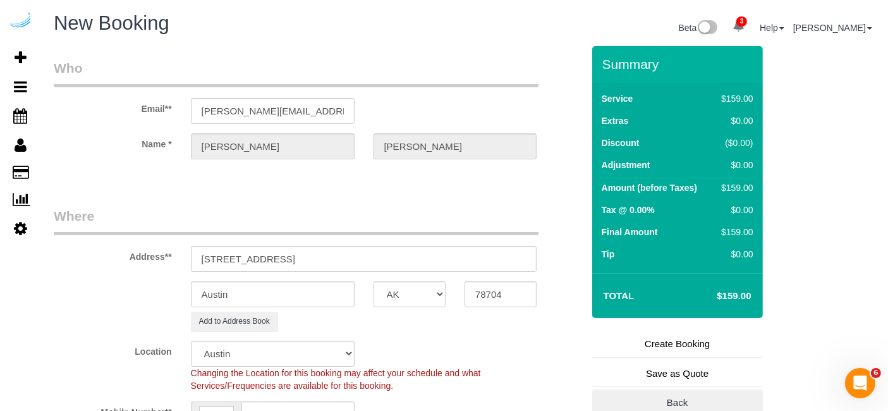
click at [472, 286] on div "78704" at bounding box center [500, 294] width 91 height 26
click at [496, 294] on input "78704" at bounding box center [501, 294] width 72 height 26
select select "object:39751"
paste input "98101"
type input "98101"
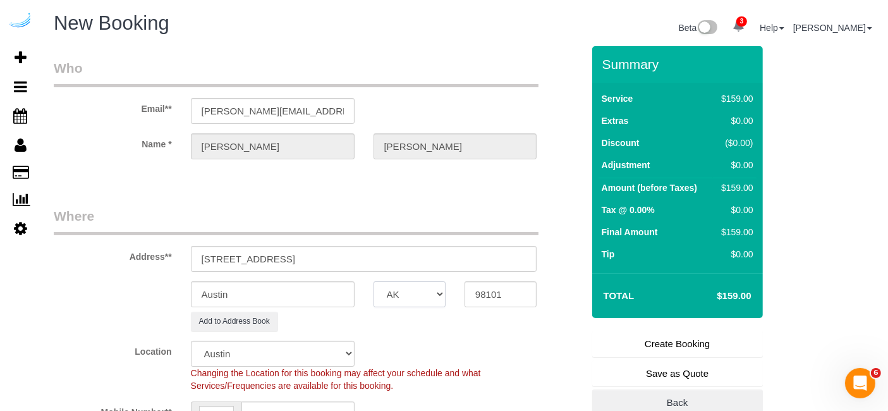
click at [410, 293] on select "AK AL AR AZ CA CO CT DC DE [GEOGRAPHIC_DATA] [GEOGRAPHIC_DATA] HI IA ID IL IN K…" at bounding box center [410, 294] width 72 height 26
select select "WA"
click at [325, 285] on input "Austin" at bounding box center [273, 294] width 164 height 26
select select "11"
type input "S"
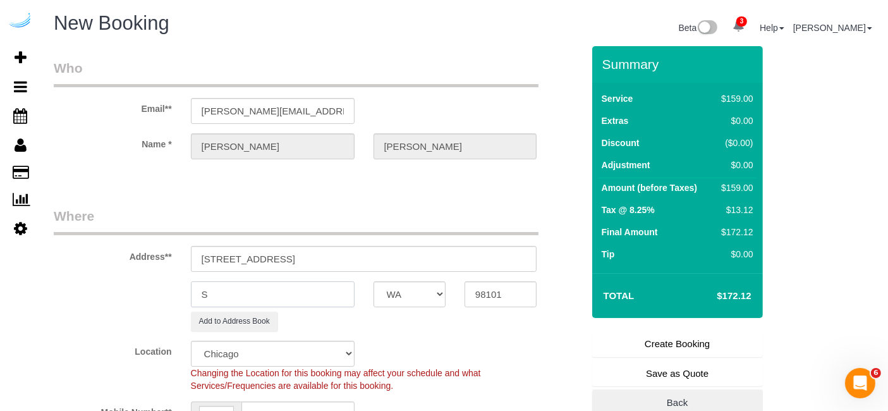
select select "object:39793"
type input "[GEOGRAPHIC_DATA]"
drag, startPoint x: 272, startPoint y: 260, endPoint x: 385, endPoint y: 248, distance: 113.2
click at [385, 248] on input "[STREET_ADDRESS]" at bounding box center [364, 259] width 346 height 26
paste input "[PERSON_NAME]"
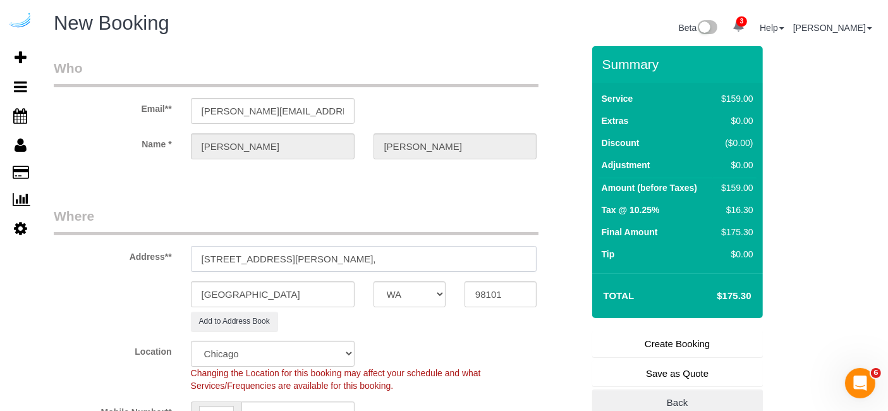
paste input "Kinects"
paste input "1450643"
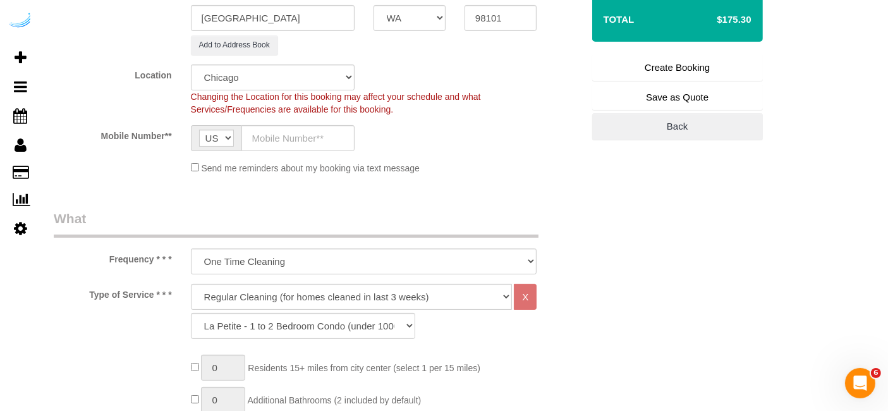
scroll to position [281, 0]
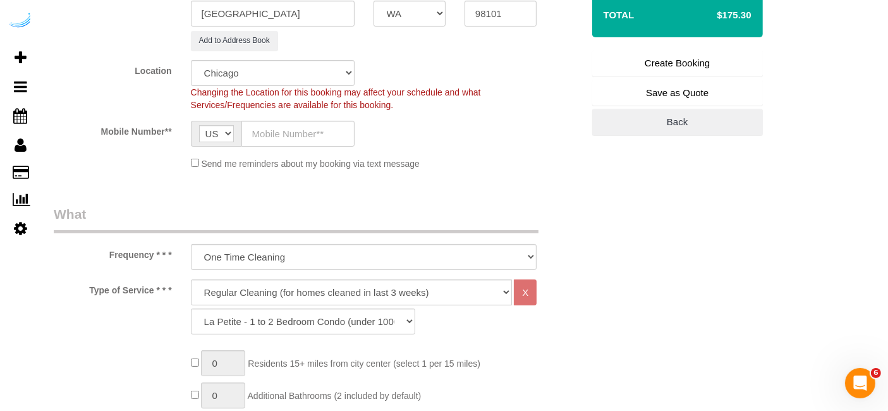
type input "[STREET_ADDRESS][PERSON_NAME])"
click at [305, 80] on select "Pro Housekeepers [GEOGRAPHIC_DATA] [GEOGRAPHIC_DATA] [GEOGRAPHIC_DATA] [GEOGRAP…" at bounding box center [273, 73] width 164 height 26
select select "4"
click at [191, 60] on select "Pro Housekeepers [GEOGRAPHIC_DATA] [GEOGRAPHIC_DATA] [GEOGRAPHIC_DATA] [GEOGRAP…" at bounding box center [273, 73] width 164 height 26
select select "object:39817"
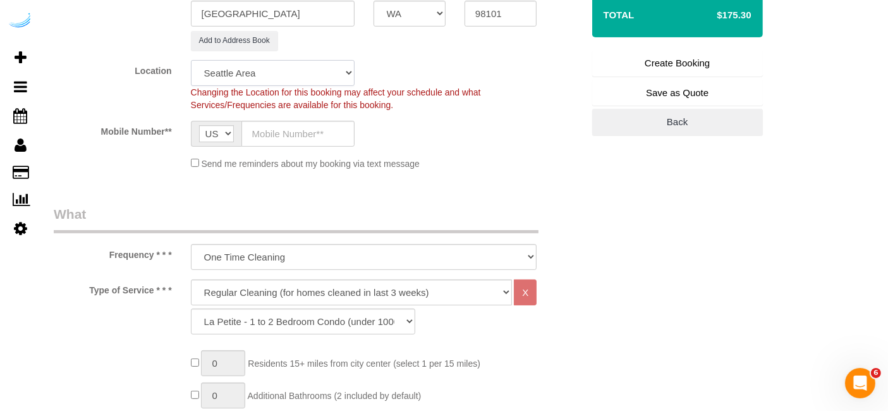
select select "228"
click at [298, 128] on input "text" at bounding box center [298, 134] width 113 height 26
type input "[PHONE_NUMBER]"
type input "[PERSON_NAME]"
type input "[PHONE_NUMBER]"
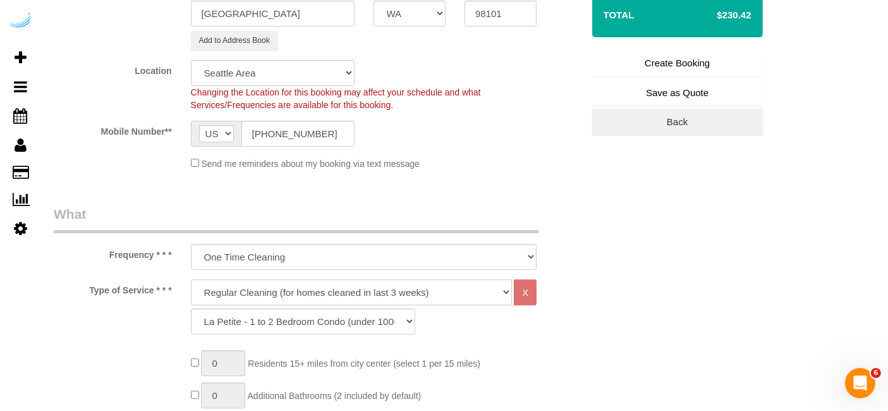
click at [347, 291] on select "Deep Cleaning (for homes that have not been cleaned in 3+ weeks) Spruce Regular…" at bounding box center [352, 292] width 322 height 26
select select "282"
click at [191, 279] on select "Deep Cleaning (for homes that have not been cleaned in 3+ weeks) Spruce Regular…" at bounding box center [352, 292] width 322 height 26
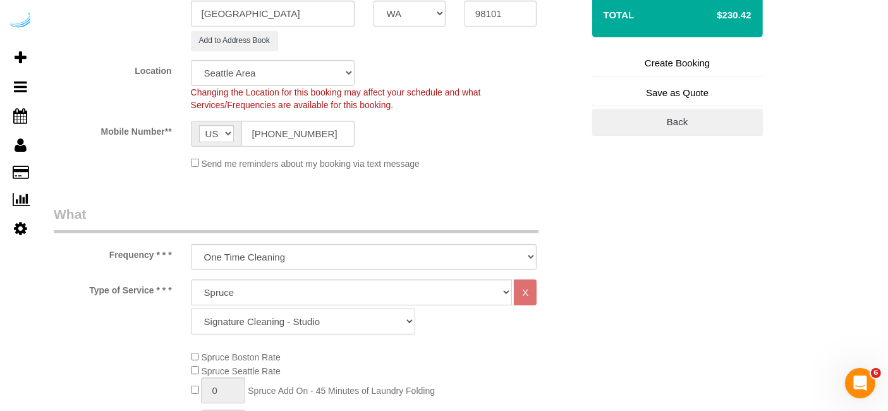
click at [352, 324] on select "Signature Cleaning - Studio Signature Cleaning - 1 Bed 1 Bath Signature Cleanin…" at bounding box center [303, 322] width 224 height 26
select select "304"
click at [191, 309] on select "Signature Cleaning - Studio Signature Cleaning - 1 Bed 1 Bath Signature Cleanin…" at bounding box center [303, 322] width 224 height 26
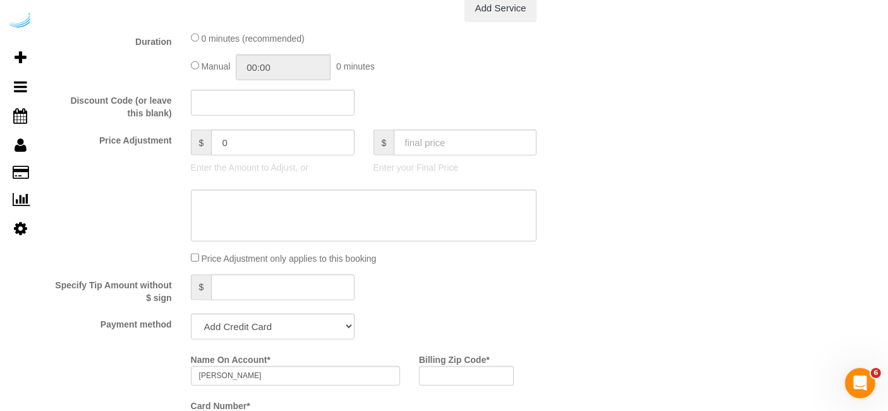
scroll to position [983, 0]
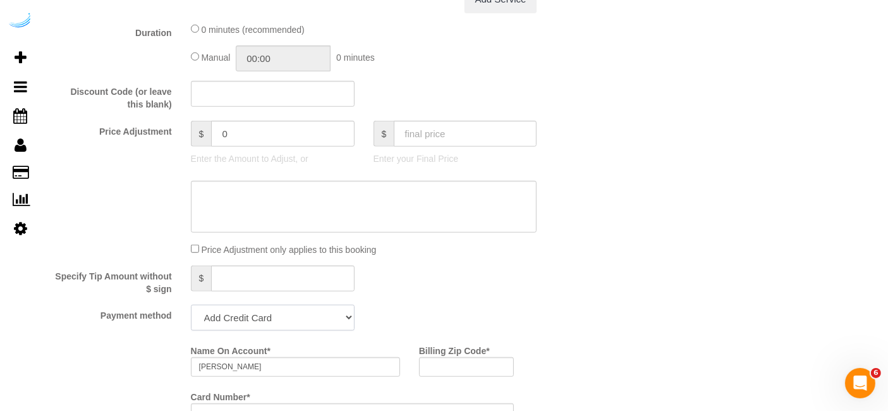
click at [302, 324] on select "Add Credit Card Cash Check Paypal" at bounding box center [273, 318] width 164 height 26
select select "string:check"
click at [191, 305] on select "Add Credit Card Cash Check Paypal" at bounding box center [273, 318] width 164 height 26
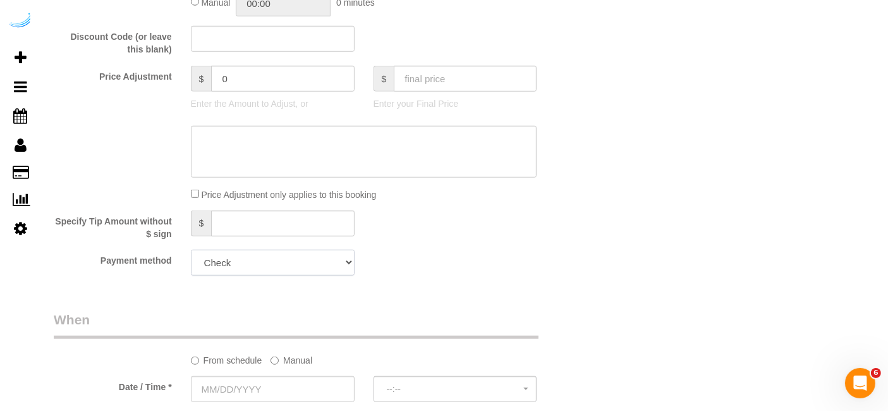
scroll to position [1123, 0]
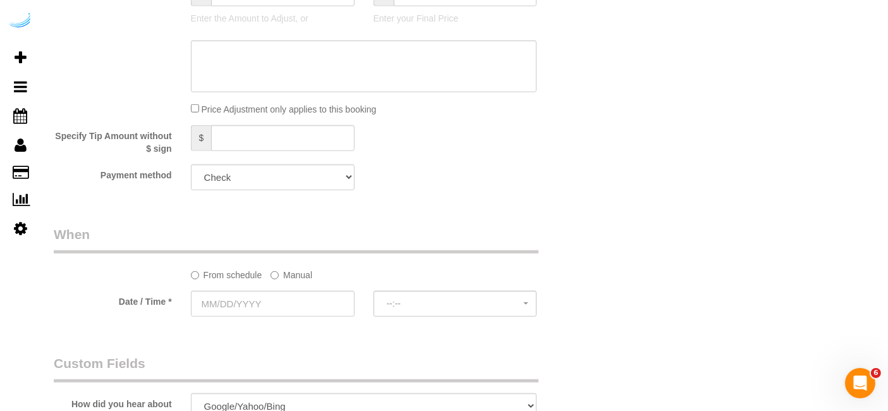
click at [295, 281] on sui-booking-spot "From schedule Manual Date / Time * --:-- --:--" at bounding box center [318, 272] width 529 height 94
click at [300, 272] on label "Manual" at bounding box center [292, 272] width 42 height 17
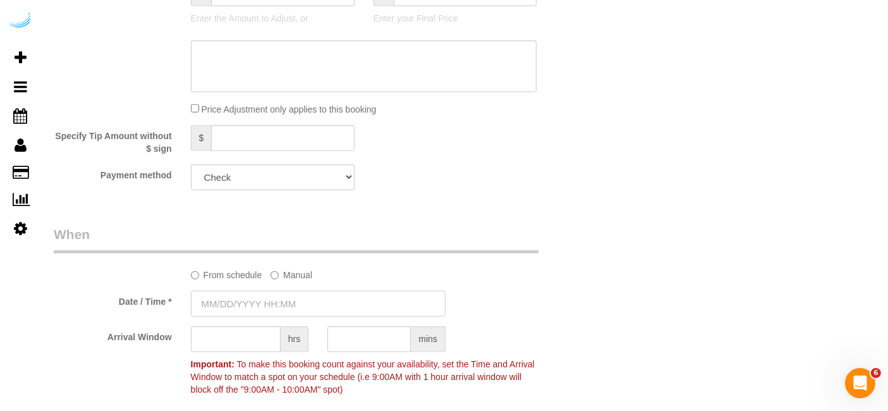
click at [292, 302] on input "text" at bounding box center [318, 304] width 255 height 26
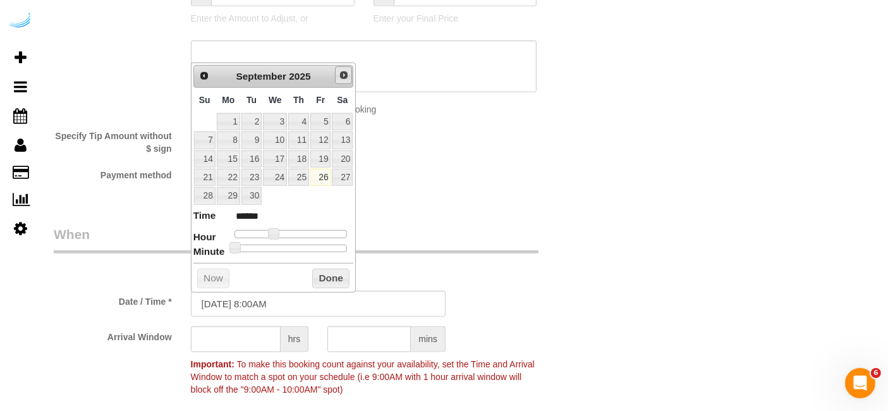
click at [346, 73] on span "Next" at bounding box center [344, 75] width 10 height 10
click at [281, 116] on link "1" at bounding box center [275, 121] width 24 height 17
type input "[DATE] 9:00AM"
type input "******"
click at [279, 230] on span at bounding box center [278, 233] width 11 height 11
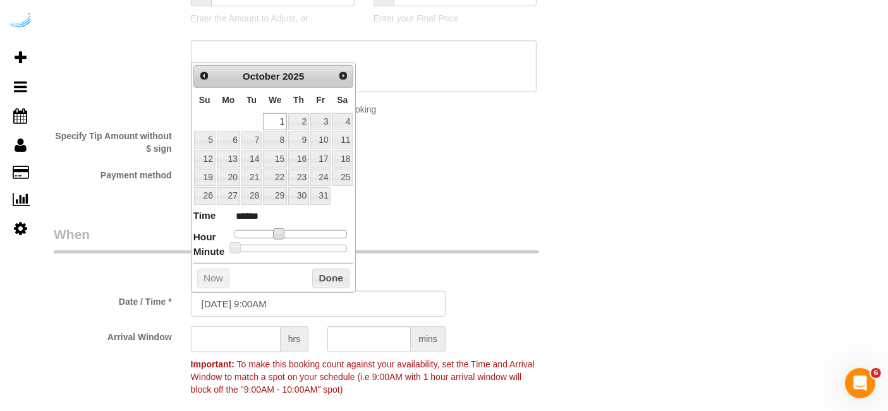
click at [244, 340] on input "text" at bounding box center [236, 339] width 90 height 26
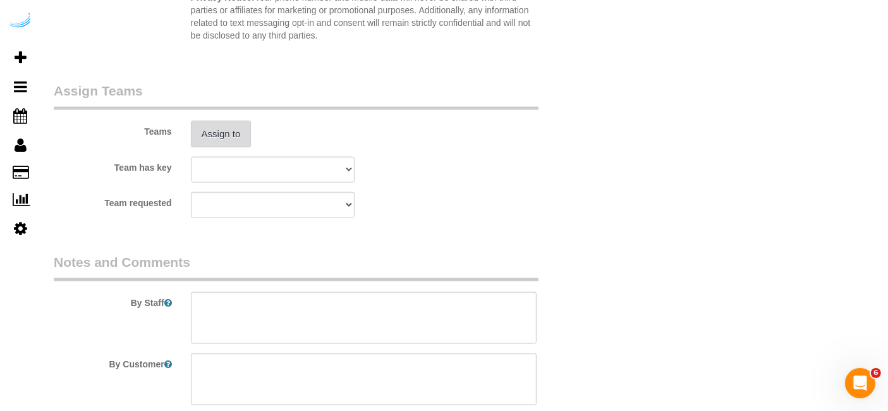
type input "8"
click at [236, 138] on button "Assign to" at bounding box center [221, 134] width 61 height 27
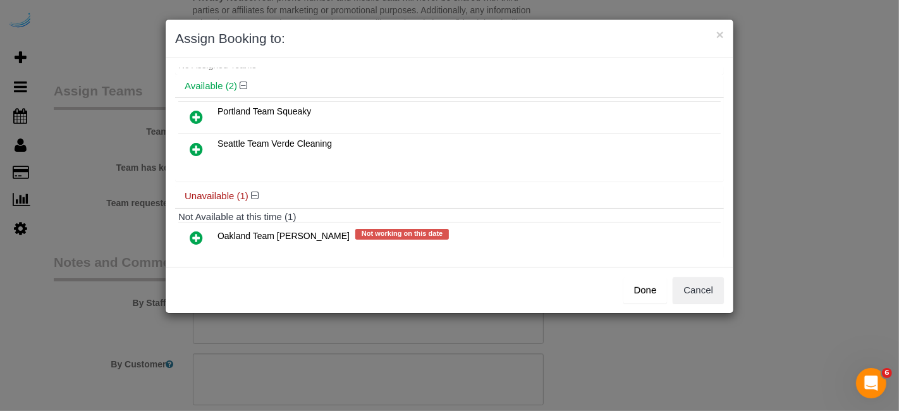
scroll to position [54, 0]
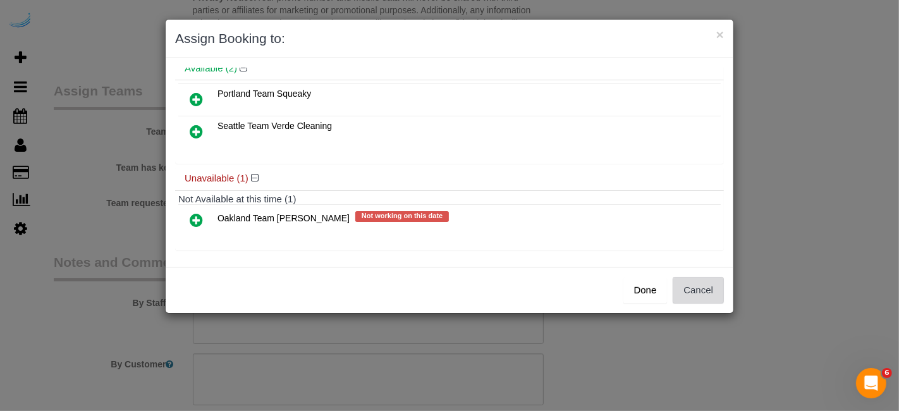
click at [711, 285] on button "Cancel" at bounding box center [698, 290] width 51 height 27
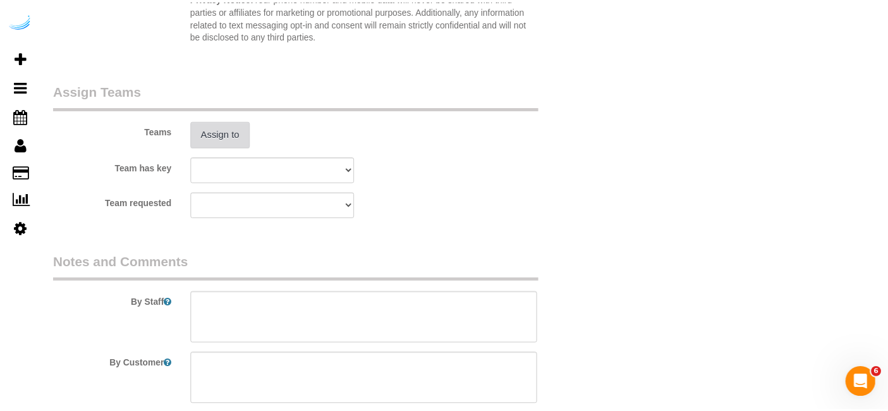
scroll to position [1826, 0]
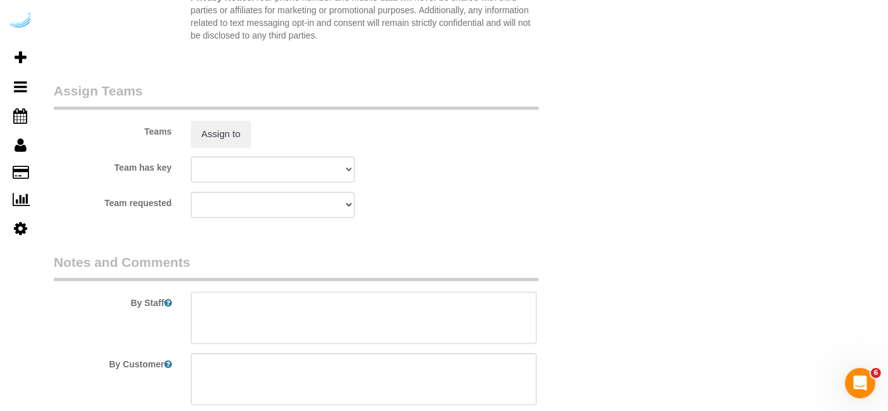
click at [456, 319] on textarea at bounding box center [364, 318] width 346 height 52
click at [346, 312] on textarea at bounding box center [364, 318] width 346 height 52
paste textarea "Permanent Notes:No notes from this [DOMAIN_NAME][DATE] Notes:No notes from this…"
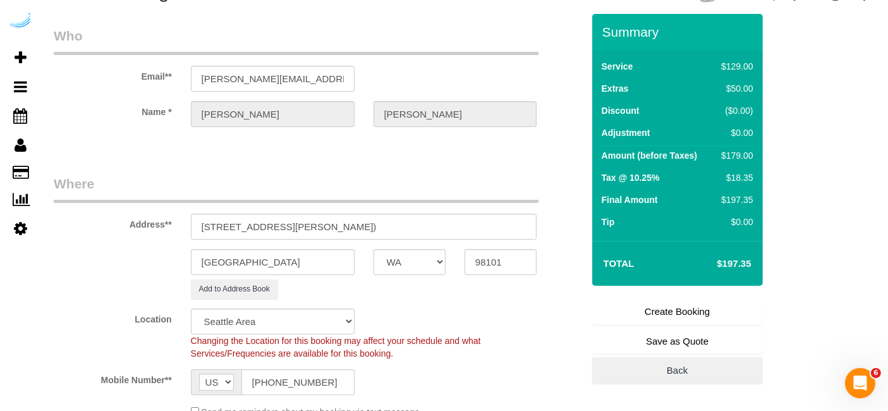
scroll to position [0, 0]
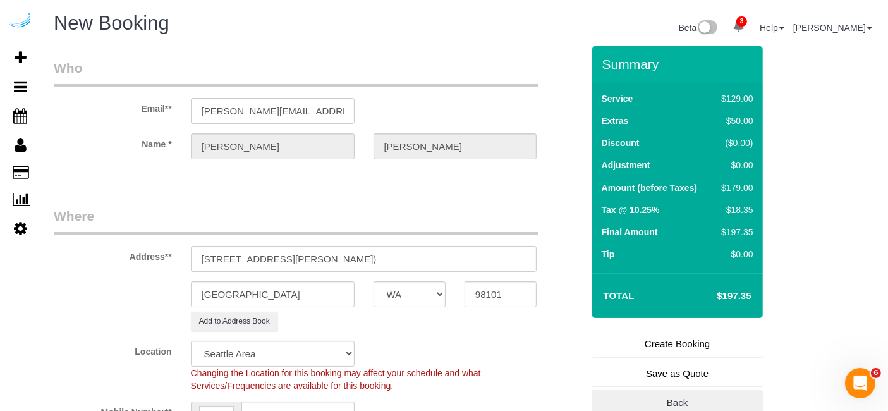
type textarea "Recurrency: Every 1 week Permanent Notes:No notes from this [DOMAIN_NAME][DATE]…"
click at [685, 349] on link "Create Booking" at bounding box center [677, 344] width 171 height 27
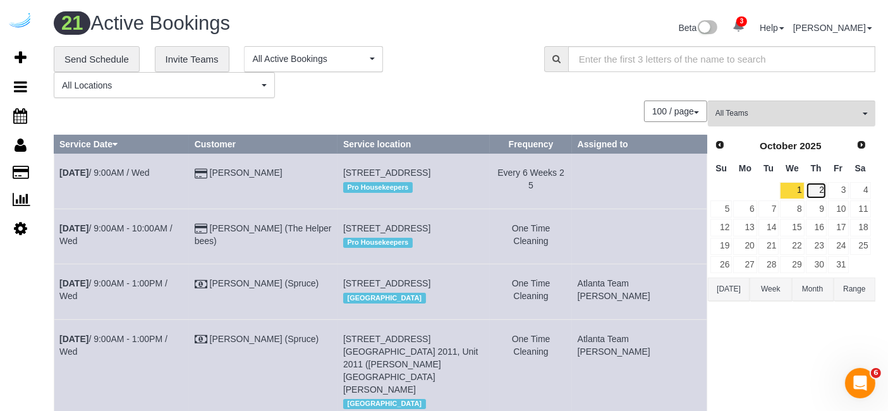
click at [826, 193] on link "2" at bounding box center [816, 190] width 21 height 17
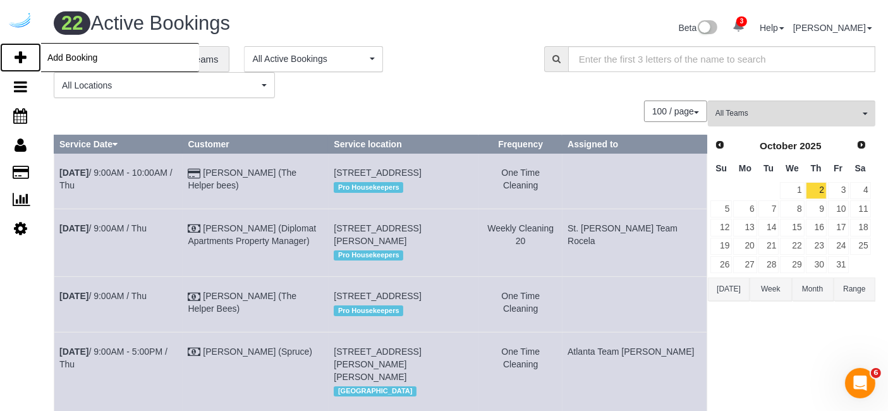
click at [9, 55] on link "Add Booking" at bounding box center [20, 57] width 41 height 29
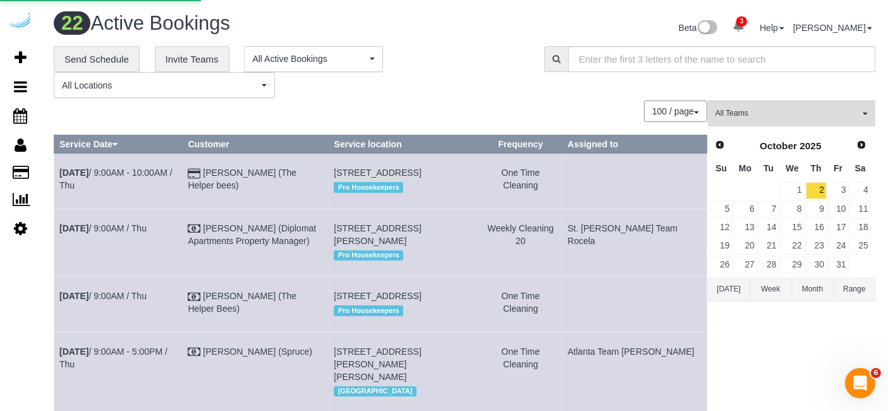
select select "4"
select select "number:9"
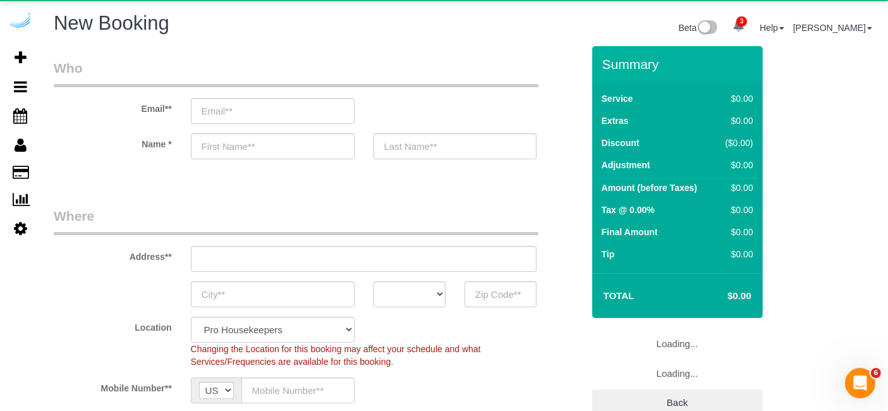
select select "object:41878"
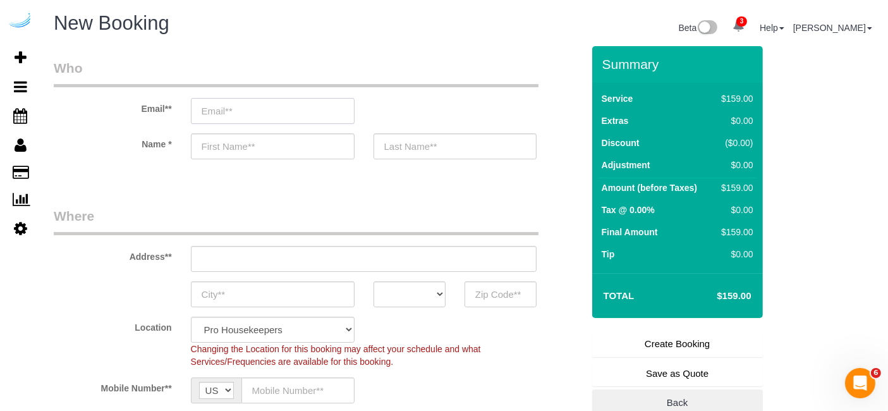
click at [335, 104] on input "email" at bounding box center [273, 111] width 164 height 26
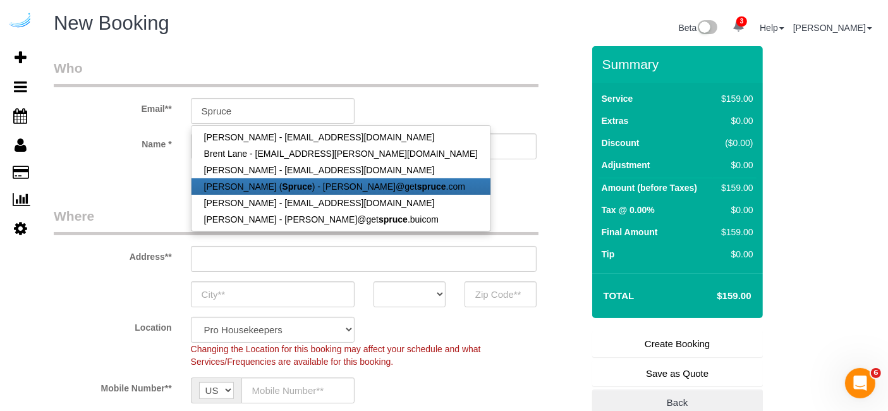
click at [262, 188] on link "[PERSON_NAME] ( Spruce ) - [PERSON_NAME]@get spruce .com" at bounding box center [341, 186] width 299 height 16
type input "[PERSON_NAME][EMAIL_ADDRESS][DOMAIN_NAME]"
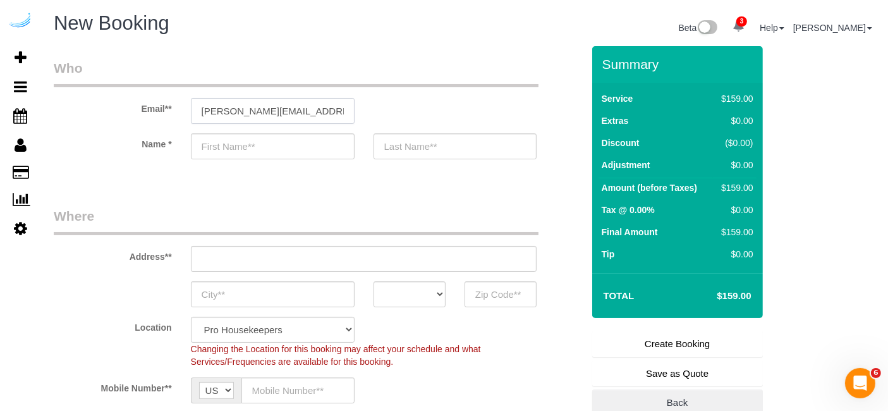
type input "[PERSON_NAME]"
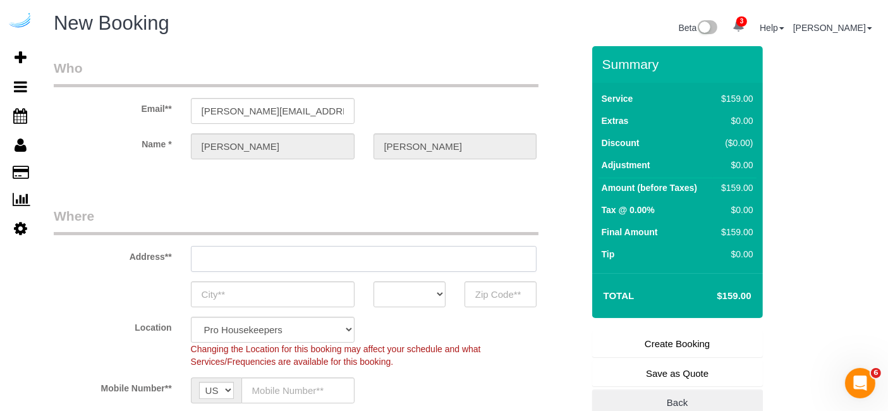
click at [329, 254] on input "text" at bounding box center [364, 259] width 346 height 26
type input "[STREET_ADDRESS][PERSON_NAME]"
type input "Austin"
select select "[GEOGRAPHIC_DATA]"
type input "78704"
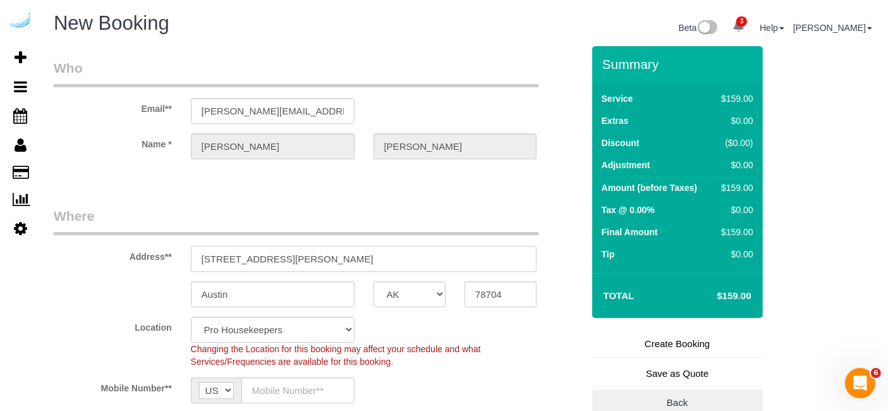
paste input "[STREET_ADDRESS]"
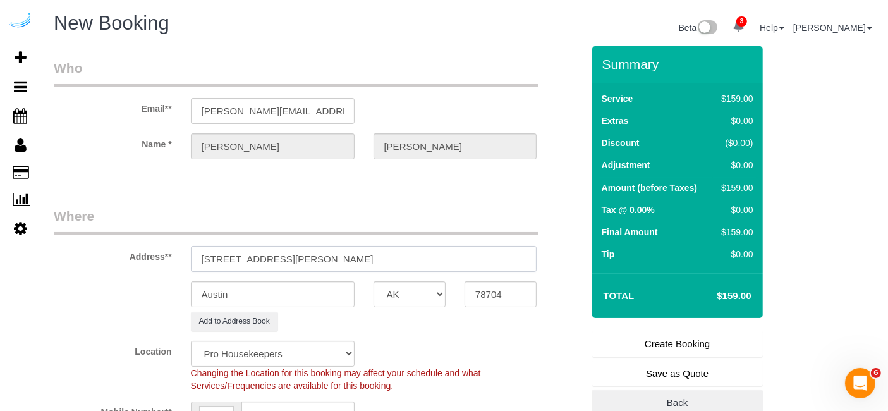
click at [329, 254] on input "[STREET_ADDRESS][PERSON_NAME]" at bounding box center [364, 259] width 346 height 26
paste input "text"
type input "[STREET_ADDRESS]"
select select "9"
select select "object:41922"
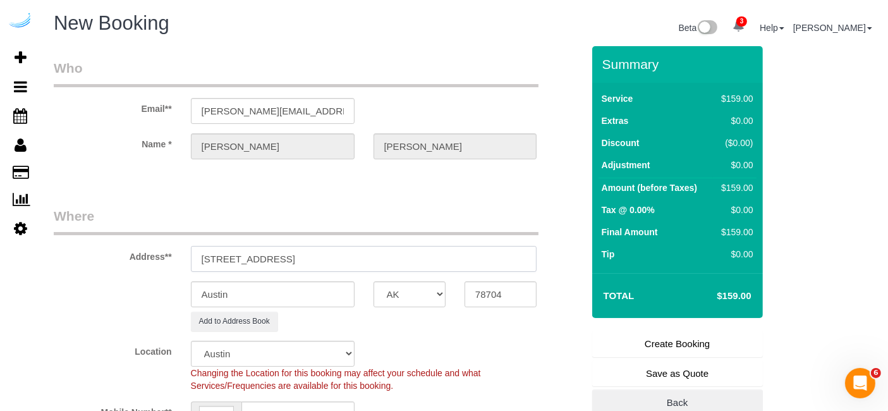
drag, startPoint x: 314, startPoint y: 255, endPoint x: 446, endPoint y: 255, distance: 131.5
click at [444, 255] on input "[STREET_ADDRESS]" at bounding box center [364, 259] width 346 height 26
type input "[STREET_ADDRESS]"
click at [517, 298] on input "78704" at bounding box center [501, 294] width 72 height 26
paste input "98121"
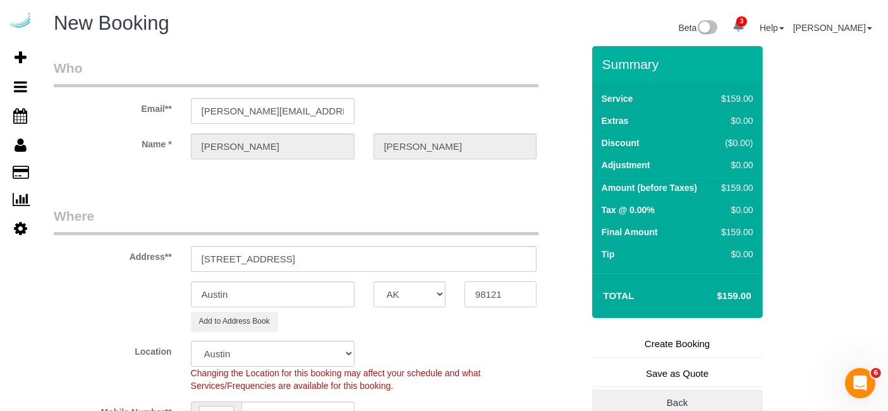
type input "98121"
click at [428, 291] on select "AK AL AR AZ CA CO CT DC DE [GEOGRAPHIC_DATA] [GEOGRAPHIC_DATA] HI IA ID IL IN K…" at bounding box center [410, 294] width 72 height 26
select select "WA"
click at [336, 298] on input "Austin" at bounding box center [273, 294] width 164 height 26
select select "4"
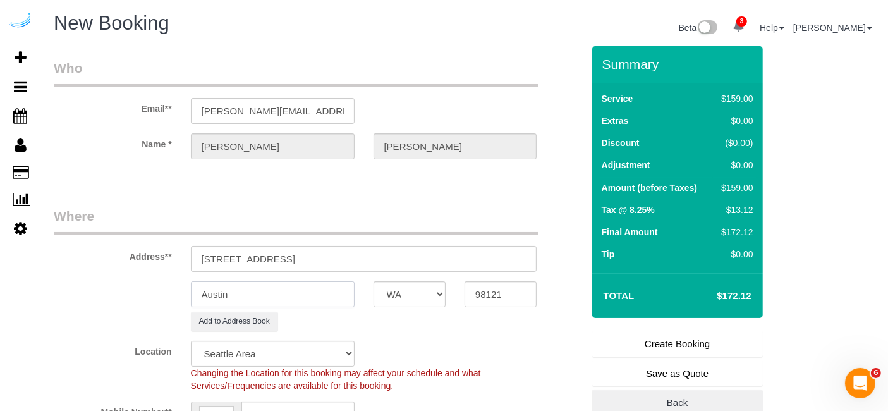
type input "S"
select select "object:41964"
select select "228"
type input "[GEOGRAPHIC_DATA]"
drag, startPoint x: 300, startPoint y: 254, endPoint x: 493, endPoint y: 279, distance: 195.1
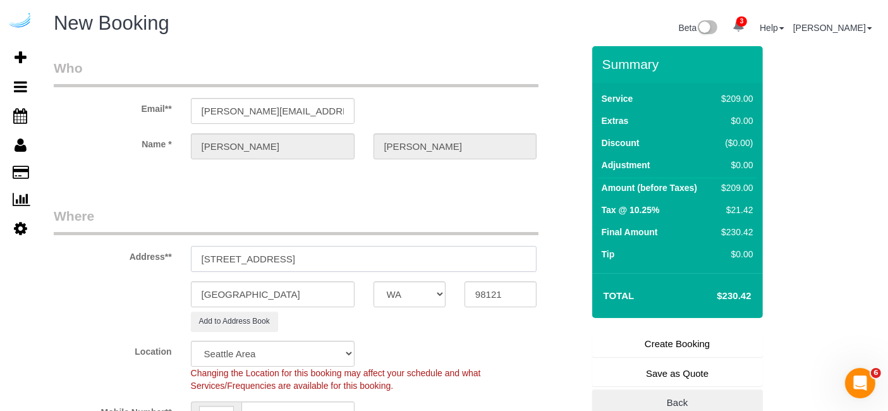
click at [493, 279] on sui-booking-address "Address** [STREET_ADDRESS] [GEOGRAPHIC_DATA] AK AL AR AZ CA CO CT DC DE [GEOGRA…" at bounding box center [318, 269] width 529 height 125
paste input "[PERSON_NAME]"
paste input "O2"
paste input "1453058"
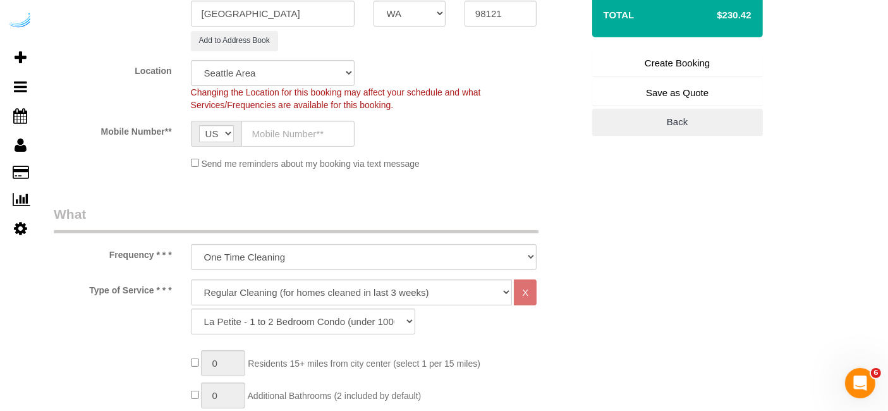
type input "[STREET_ADDRESS][PERSON_NAME])"
click at [314, 122] on input "text" at bounding box center [298, 134] width 113 height 26
type input "[PHONE_NUMBER]"
type input "[PERSON_NAME]"
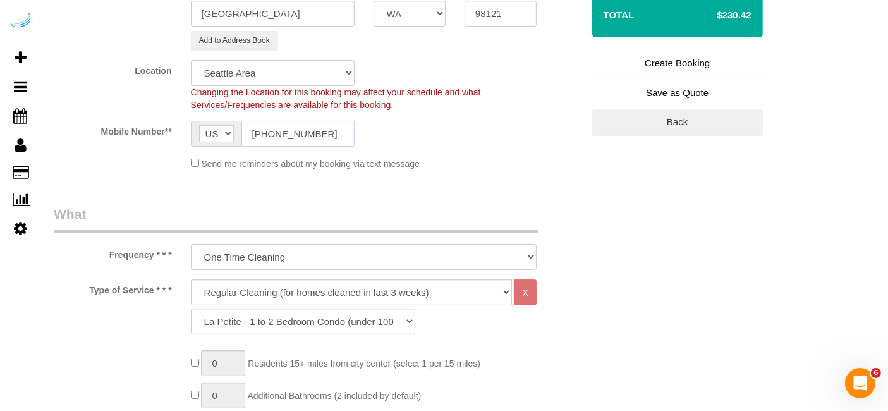
type input "[PHONE_NUMBER]"
click at [346, 295] on select "Deep Cleaning (for homes that have not been cleaned in 3+ weeks) Spruce Regular…" at bounding box center [352, 292] width 322 height 26
select select "282"
click at [191, 279] on select "Deep Cleaning (for homes that have not been cleaned in 3+ weeks) Spruce Regular…" at bounding box center [352, 292] width 322 height 26
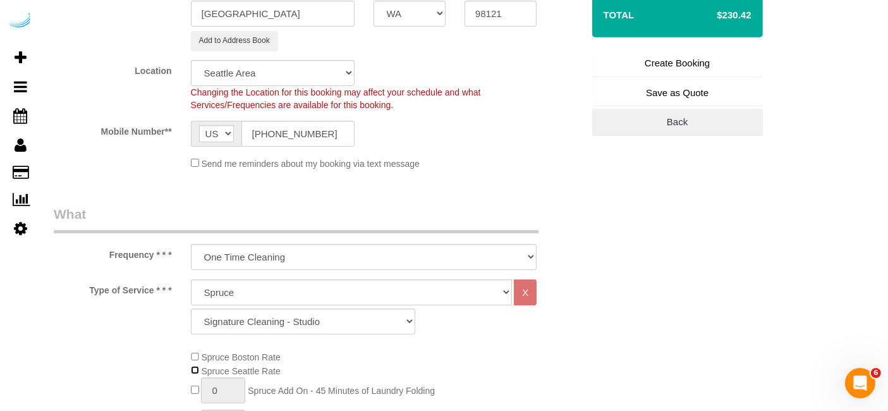
click at [199, 369] on span "Spruce Seattle Rate" at bounding box center [236, 371] width 90 height 10
click at [281, 321] on select "Signature Cleaning - Studio Signature Cleaning - 1 Bed 1 Bath Signature Cleanin…" at bounding box center [303, 322] width 224 height 26
select select "304"
click at [191, 309] on select "Signature Cleaning - Studio Signature Cleaning - 1 Bed 1 Bath Signature Cleanin…" at bounding box center [303, 322] width 224 height 26
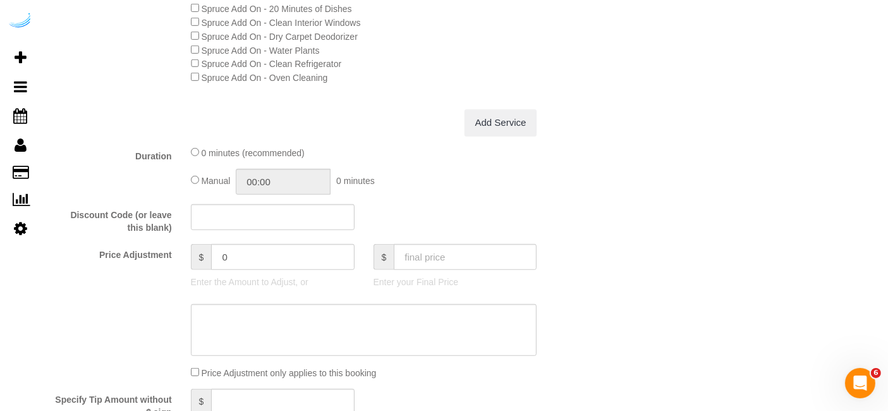
scroll to position [1123, 0]
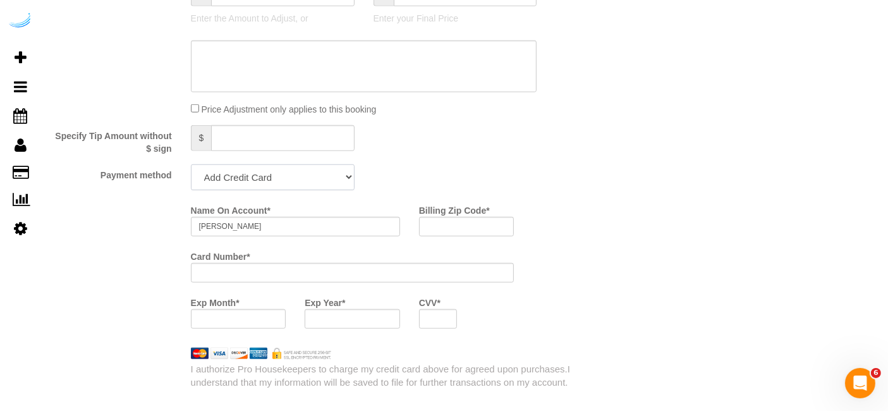
click at [281, 180] on select "Add Credit Card Cash Check Paypal" at bounding box center [273, 177] width 164 height 26
select select "string:check"
click at [191, 164] on select "Add Credit Card Cash Check Paypal" at bounding box center [273, 177] width 164 height 26
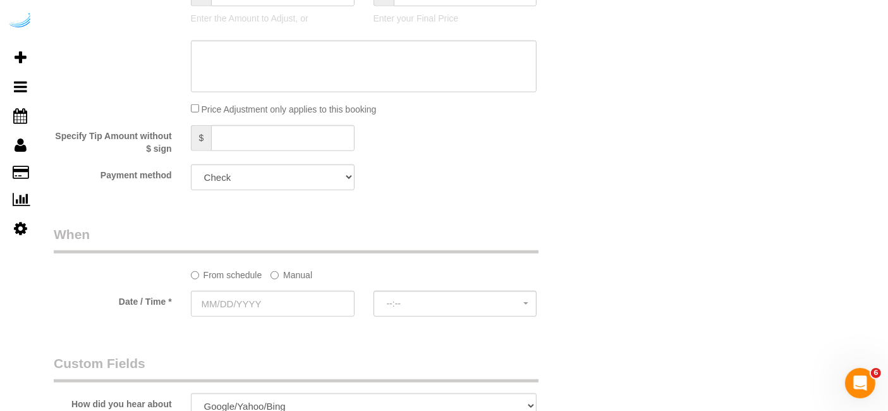
click at [283, 272] on label "Manual" at bounding box center [292, 272] width 42 height 17
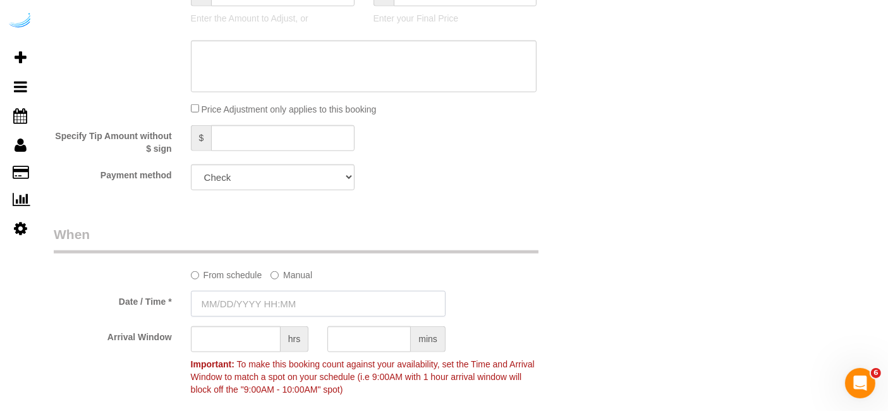
click at [285, 312] on input "text" at bounding box center [318, 304] width 255 height 26
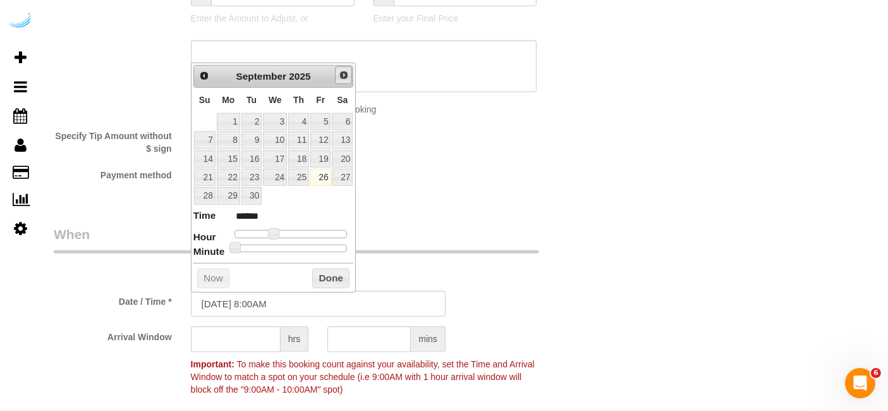
click at [345, 72] on span "Next" at bounding box center [344, 75] width 10 height 10
click at [306, 125] on link "2" at bounding box center [298, 121] width 21 height 17
type input "[DATE] 9:00AM"
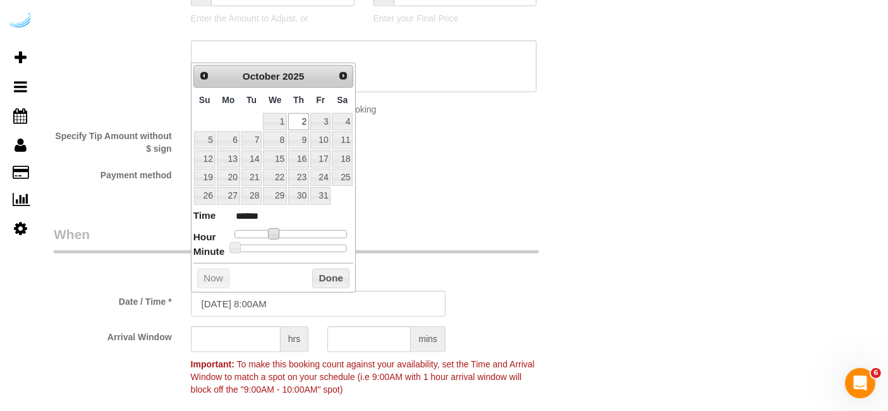
type input "******"
type input "[DATE] 10:00AM"
type input "*******"
type input "[DATE] 11:00AM"
type input "*******"
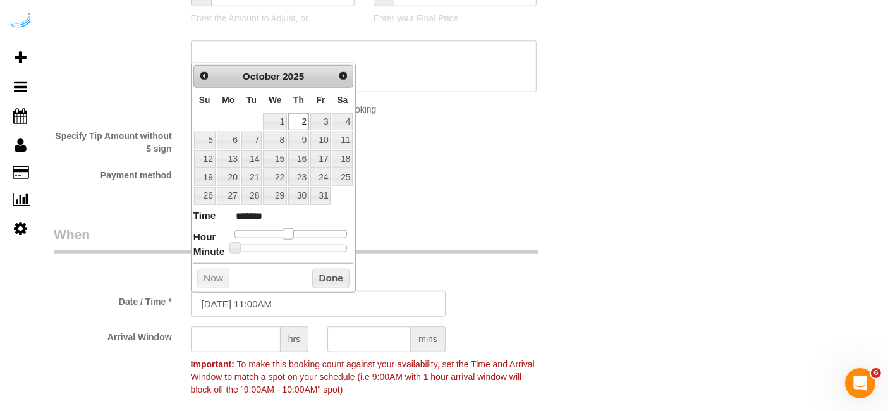
type input "[DATE] 12:00PM"
type input "*******"
type input "[DATE] 1:00PM"
type input "******"
type input "[DATE] 2:00PM"
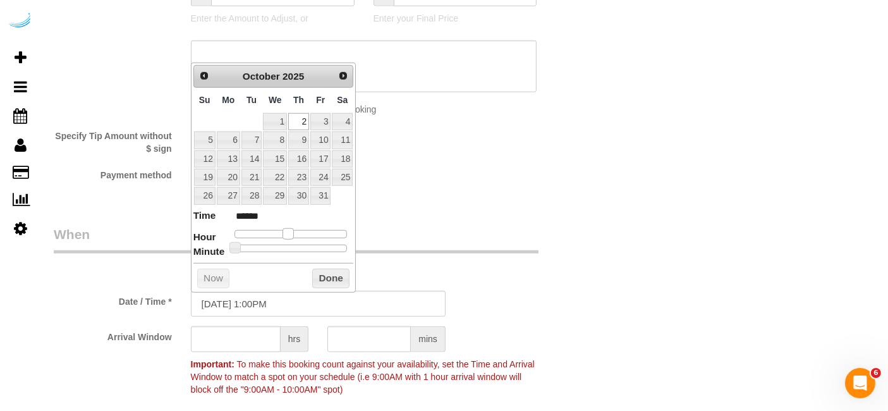
type input "******"
type input "[DATE] 1:00PM"
type input "******"
drag, startPoint x: 272, startPoint y: 235, endPoint x: 296, endPoint y: 241, distance: 24.7
click at [296, 241] on dl "Time ****** Hour Minute Second Millisecond Microsecond Time Zone ***** ***** **…" at bounding box center [273, 231] width 161 height 44
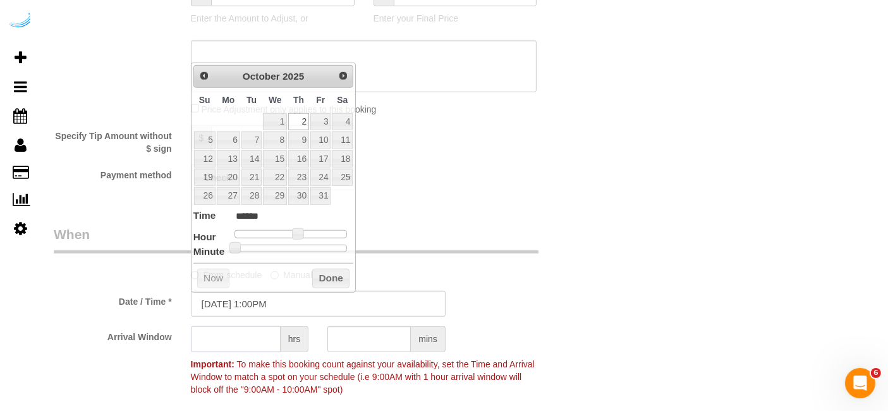
click at [243, 342] on input "text" at bounding box center [236, 339] width 90 height 26
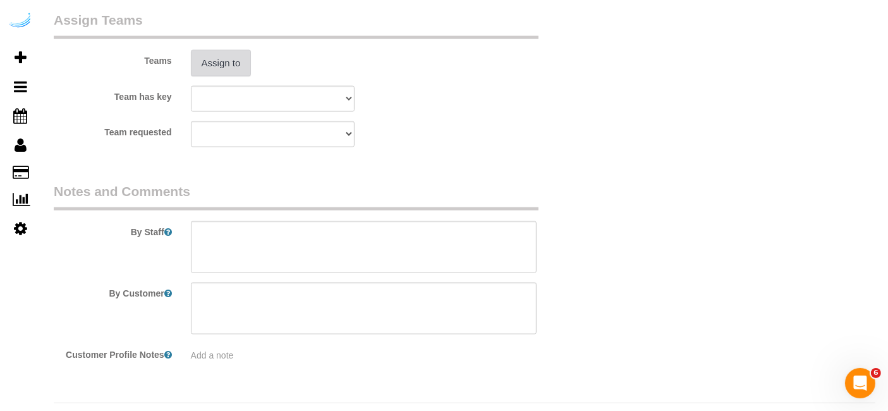
type input "4"
click at [235, 63] on button "Assign to" at bounding box center [221, 63] width 61 height 27
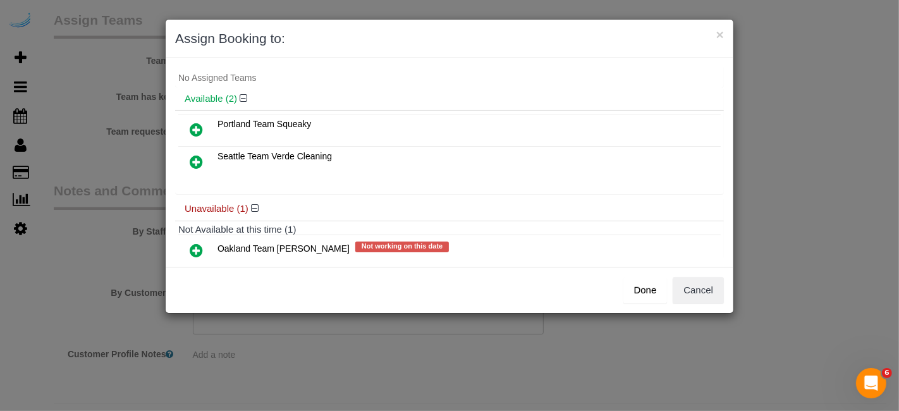
scroll to position [0, 0]
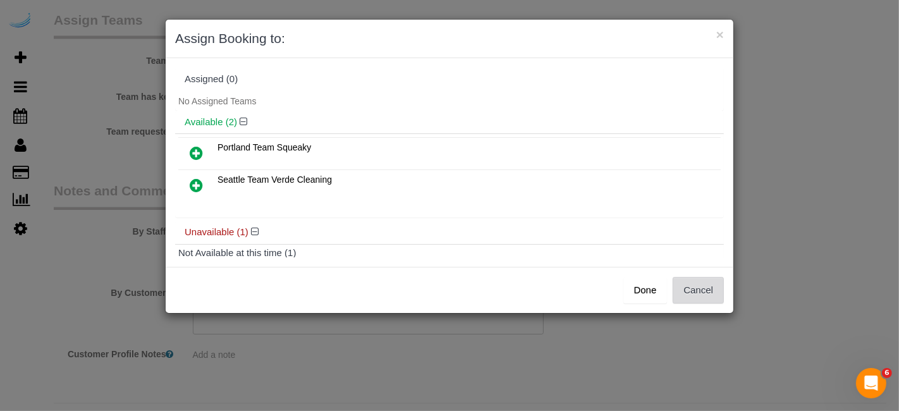
drag, startPoint x: 737, startPoint y: 293, endPoint x: 706, endPoint y: 291, distance: 31.7
click at [739, 293] on div "× Assign Booking to: Assigned (0) No Assigned Teams Available (2) Portland Team…" at bounding box center [449, 205] width 899 height 411
click at [705, 283] on button "Cancel" at bounding box center [698, 290] width 51 height 27
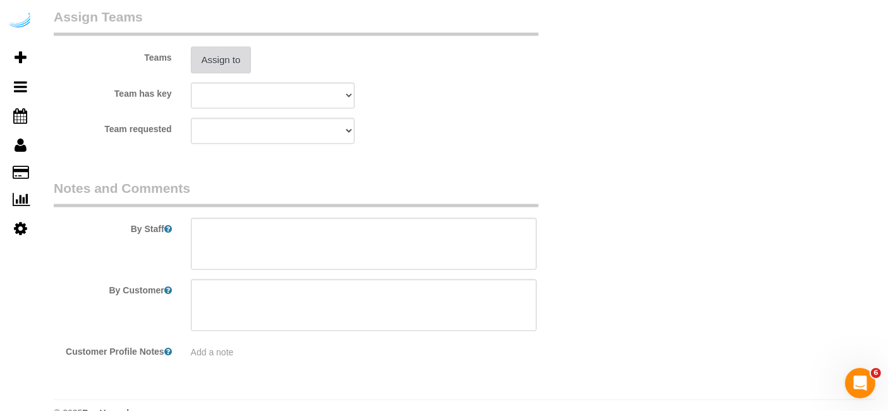
scroll to position [1923, 0]
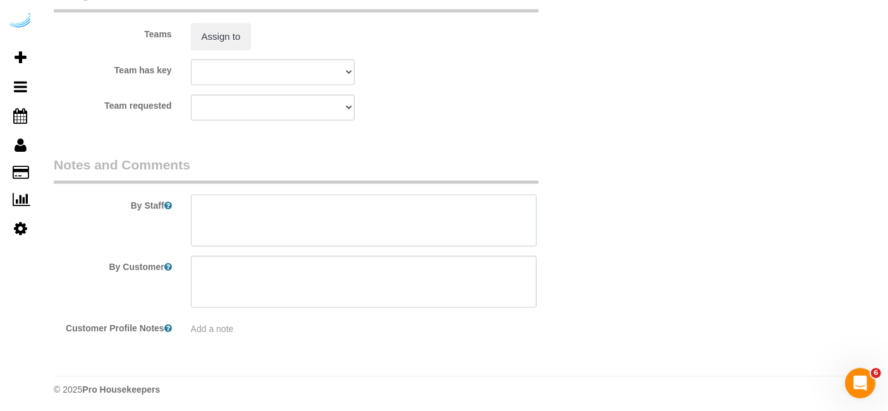
click at [466, 221] on textarea at bounding box center [364, 221] width 346 height 52
click at [438, 199] on textarea at bounding box center [364, 221] width 346 height 52
paste textarea "Permanent Notes:No notes from this [DOMAIN_NAME][DATE] Notes:Most important is …"
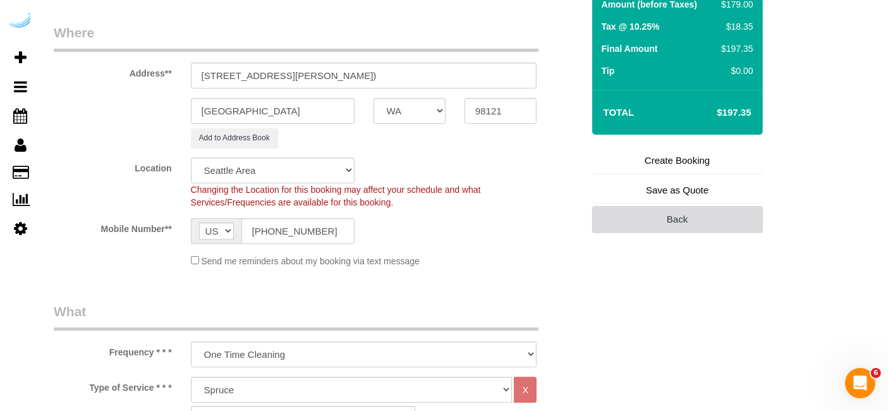
scroll to position [167, 0]
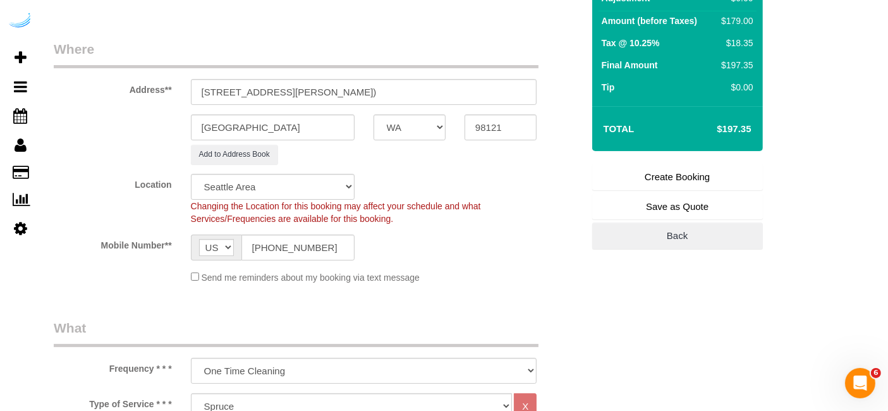
type textarea "Recurrency: Every 2 weeks Permanent Notes:No notes from this [DOMAIN_NAME][DATE…"
click at [675, 180] on link "Create Booking" at bounding box center [677, 177] width 171 height 27
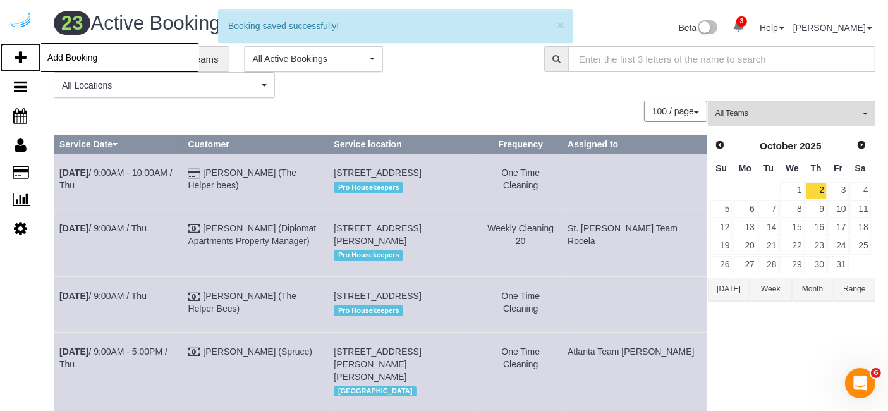
click at [11, 48] on link "Add Booking" at bounding box center [20, 57] width 41 height 29
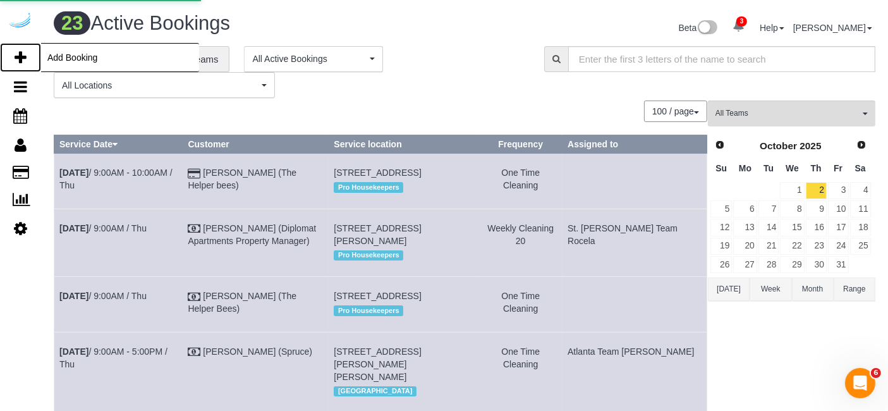
click at [21, 50] on icon at bounding box center [21, 57] width 12 height 15
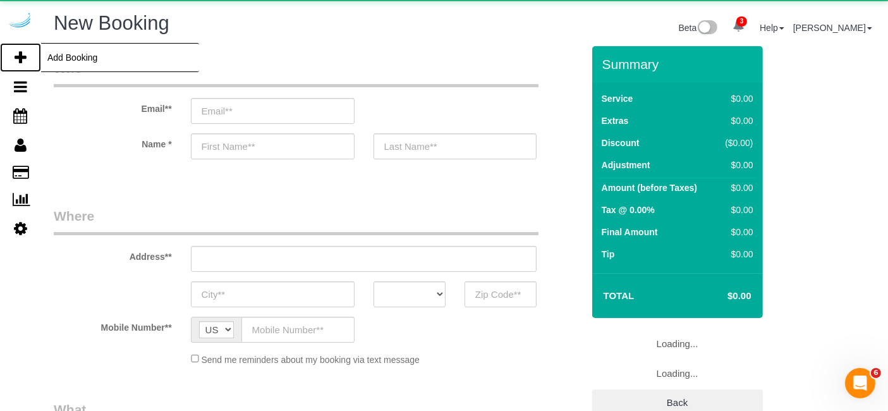
select select "object:43209"
select select "number:9"
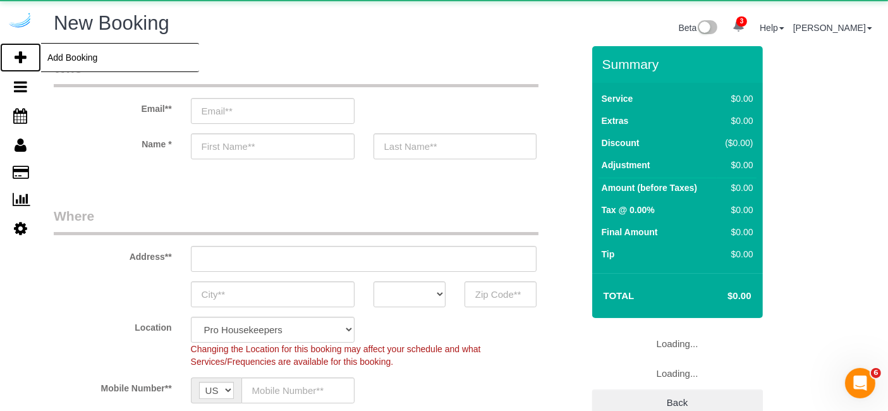
select select "4"
select select "object:43796"
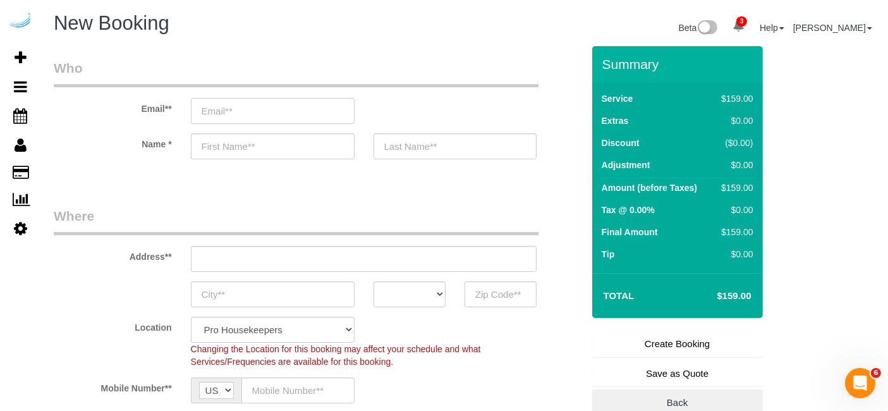
click at [338, 113] on input "email" at bounding box center [273, 111] width 164 height 26
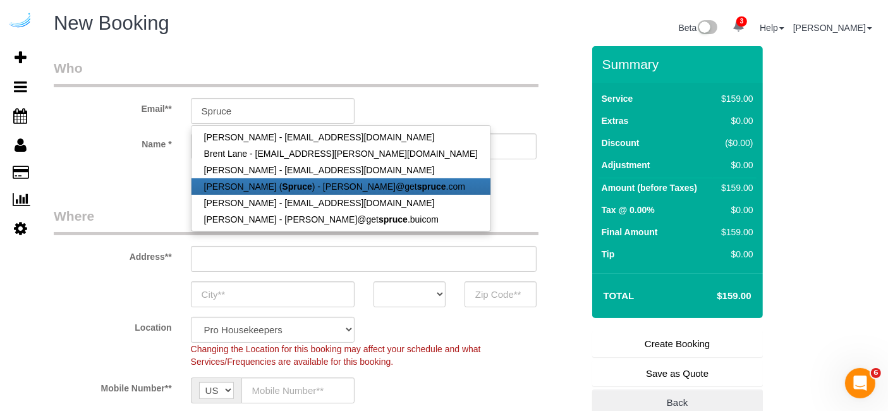
click at [334, 192] on link "[PERSON_NAME] ( Spruce ) - [PERSON_NAME]@get spruce .com" at bounding box center [341, 186] width 299 height 16
type input "[PERSON_NAME][EMAIL_ADDRESS][DOMAIN_NAME]"
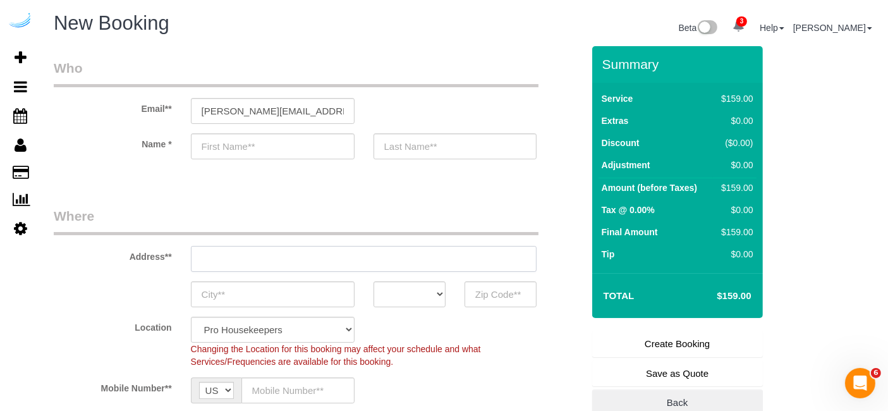
type input "[PERSON_NAME]"
click at [324, 266] on input "text" at bounding box center [364, 259] width 346 height 26
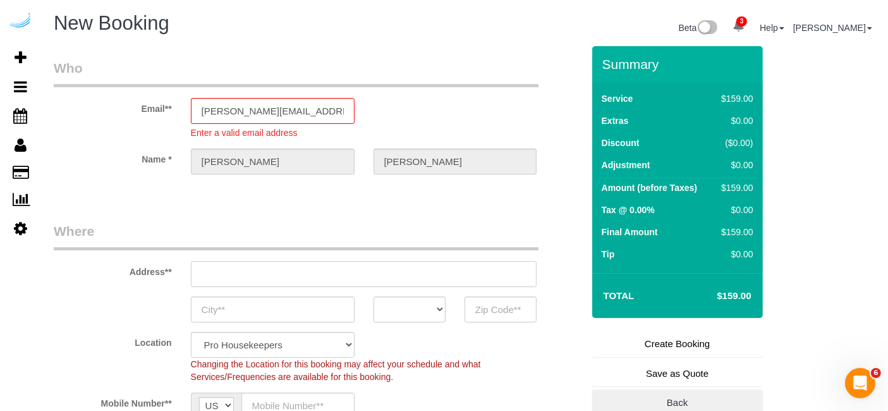
type input "[STREET_ADDRESS][PERSON_NAME]"
type input "Austin"
select select "[GEOGRAPHIC_DATA]"
type input "78704"
paste input "[STREET_ADDRESS]"
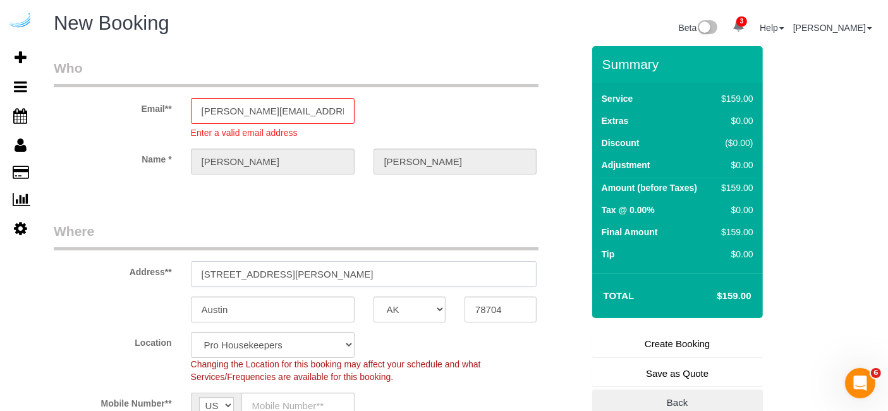
type input "[STREET_ADDRESS]"
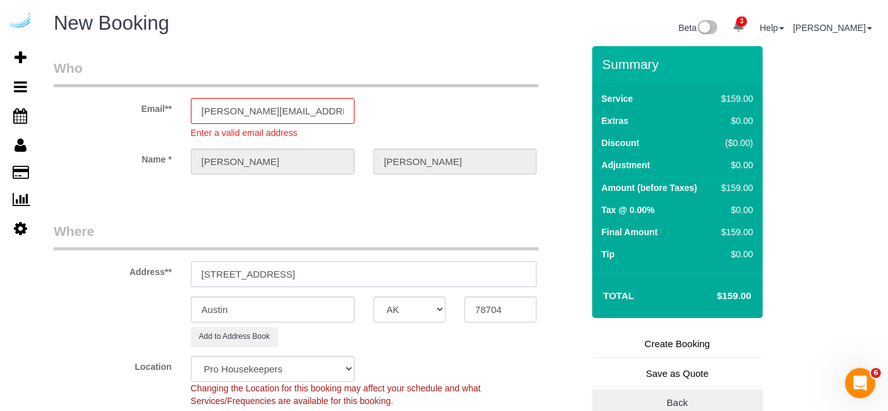
select select "9"
drag, startPoint x: 312, startPoint y: 270, endPoint x: 412, endPoint y: 271, distance: 99.3
click at [412, 271] on input "[STREET_ADDRESS]" at bounding box center [364, 274] width 346 height 26
select select "object:43842"
type input "[STREET_ADDRESS]"
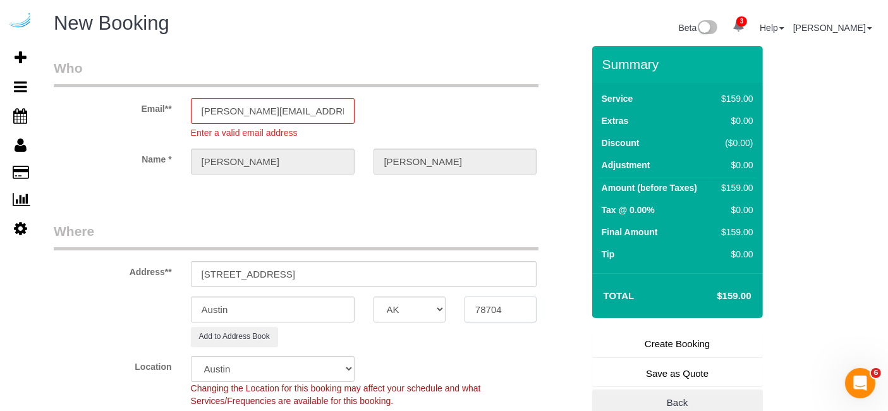
click at [531, 313] on input "78704" at bounding box center [501, 310] width 72 height 26
paste input "98033"
type input "98033"
click at [428, 304] on select "AK AL AR AZ CA CO CT DC DE [GEOGRAPHIC_DATA] [GEOGRAPHIC_DATA] HI IA ID IL IN K…" at bounding box center [410, 310] width 72 height 26
select select "WA"
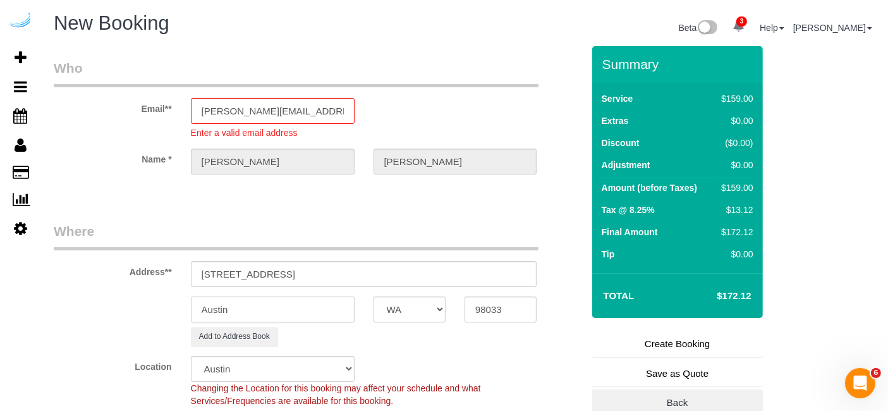
click at [325, 304] on input "Austin" at bounding box center [273, 310] width 164 height 26
select select "11"
select select "object:43884"
type input "[PERSON_NAME]"
drag, startPoint x: 321, startPoint y: 272, endPoint x: 507, endPoint y: 277, distance: 186.6
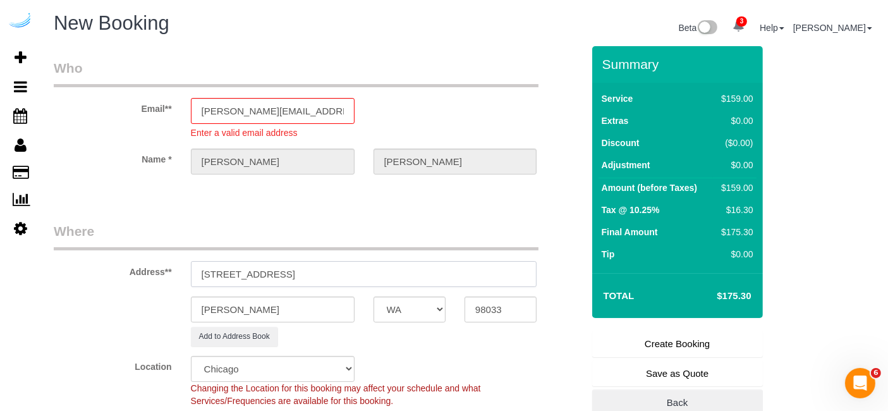
click at [507, 277] on input "[STREET_ADDRESS]" at bounding box center [364, 274] width 346 height 26
paste input "STYLE LINK LOGISTICS LLC"
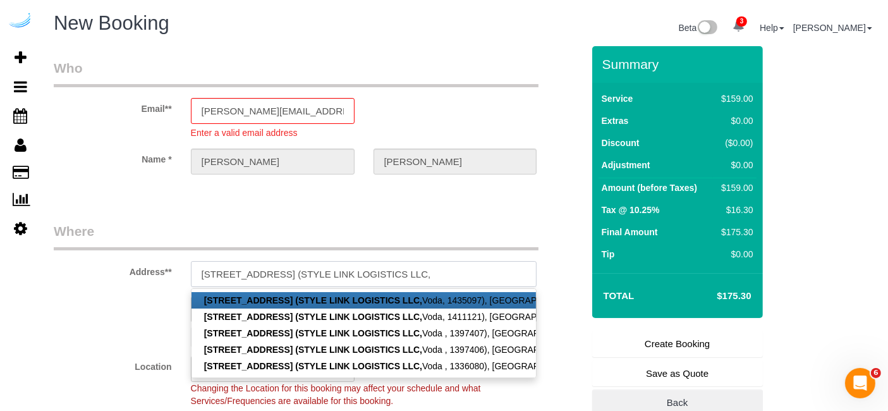
paste input "Voda"
paste input "1455317"
type input "[STREET_ADDRESS] (STYLE LINK LOGISTICS LLC, Voda , 1455317)"
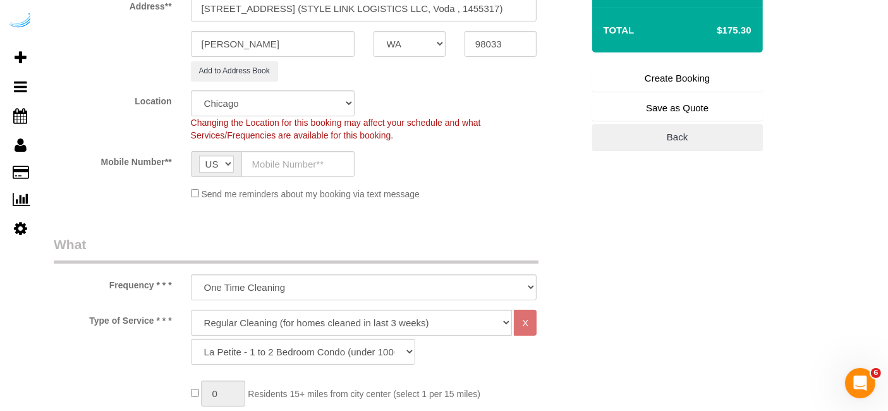
scroll to position [281, 0]
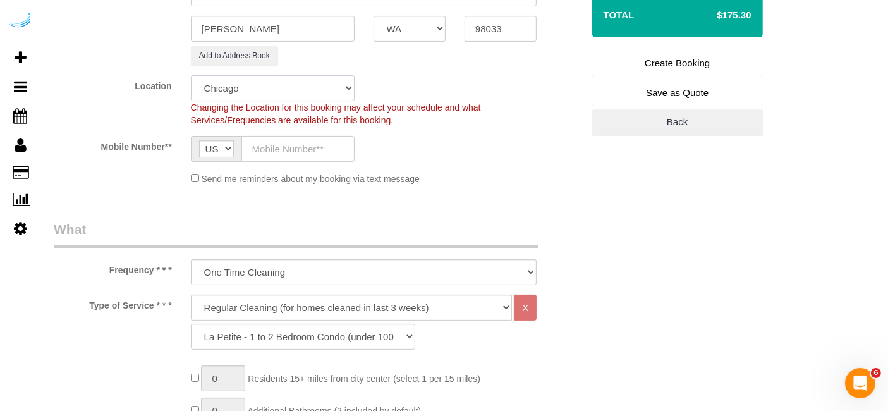
click at [309, 91] on select "Pro Housekeepers [GEOGRAPHIC_DATA] [GEOGRAPHIC_DATA] [GEOGRAPHIC_DATA] [GEOGRAP…" at bounding box center [273, 88] width 164 height 26
select select "4"
click at [191, 75] on select "Pro Housekeepers [GEOGRAPHIC_DATA] [GEOGRAPHIC_DATA] [GEOGRAPHIC_DATA] [GEOGRAP…" at bounding box center [273, 88] width 164 height 26
select select "object:43923"
select select "228"
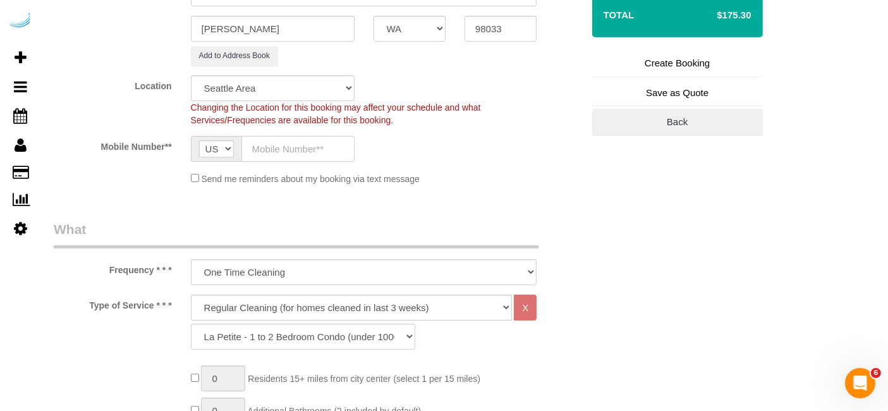
click at [333, 152] on input "text" at bounding box center [298, 149] width 113 height 26
type input "[PHONE_NUMBER]"
type input "[PERSON_NAME]"
type input "[PHONE_NUMBER]"
click at [333, 303] on select "Deep Cleaning (for homes that have not been cleaned in 3+ weeks) Spruce Regular…" at bounding box center [352, 308] width 322 height 26
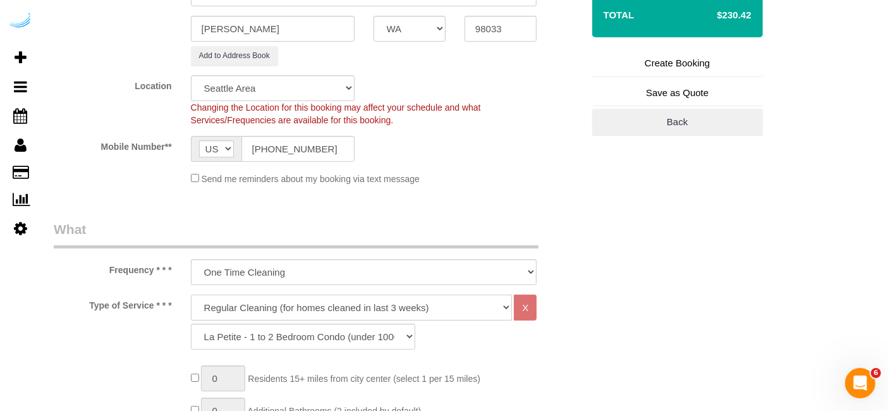
select select "282"
click at [191, 295] on select "Deep Cleaning (for homes that have not been cleaned in 3+ weeks) Spruce Regular…" at bounding box center [352, 308] width 322 height 26
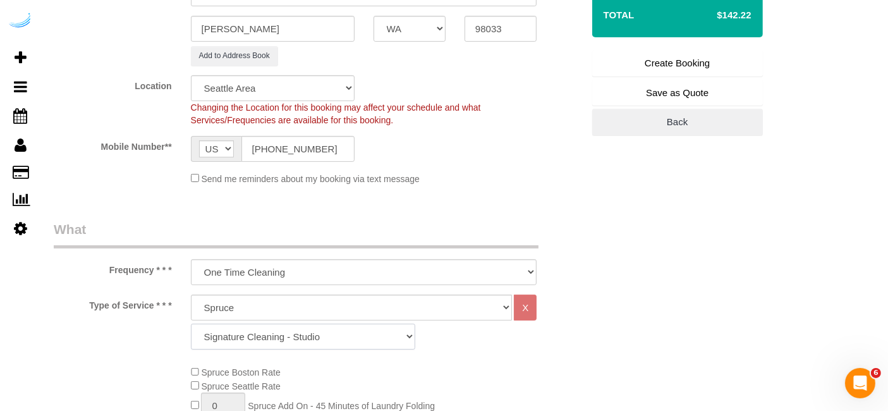
drag, startPoint x: 323, startPoint y: 336, endPoint x: 323, endPoint y: 324, distance: 11.4
click at [323, 336] on select "Signature Cleaning - Studio Signature Cleaning - 1 Bed 1 Bath Signature Cleanin…" at bounding box center [303, 337] width 224 height 26
select select "309"
click at [191, 324] on select "Signature Cleaning - Studio Signature Cleaning - 1 Bed 1 Bath Signature Cleanin…" at bounding box center [303, 337] width 224 height 26
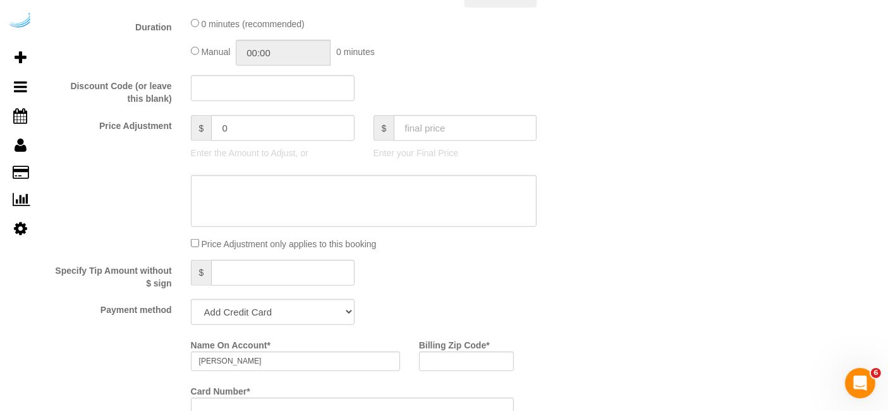
scroll to position [983, 0]
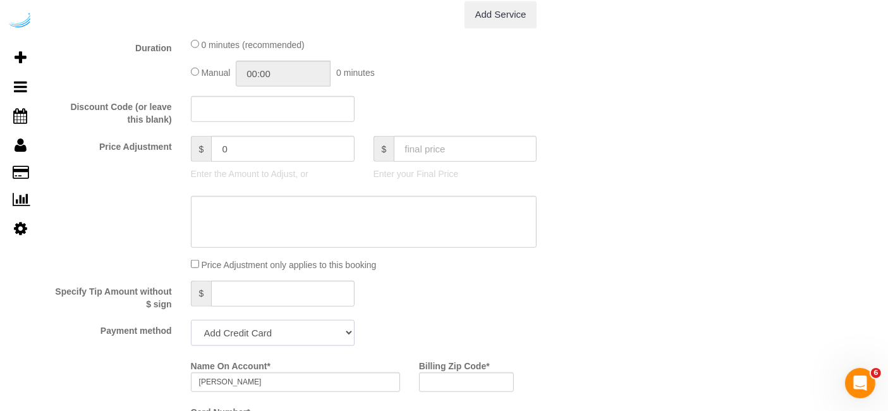
click at [285, 331] on select "Add Credit Card Cash Check Paypal" at bounding box center [273, 333] width 164 height 26
select select "string:check"
click at [191, 320] on select "Add Credit Card Cash Check Paypal" at bounding box center [273, 333] width 164 height 26
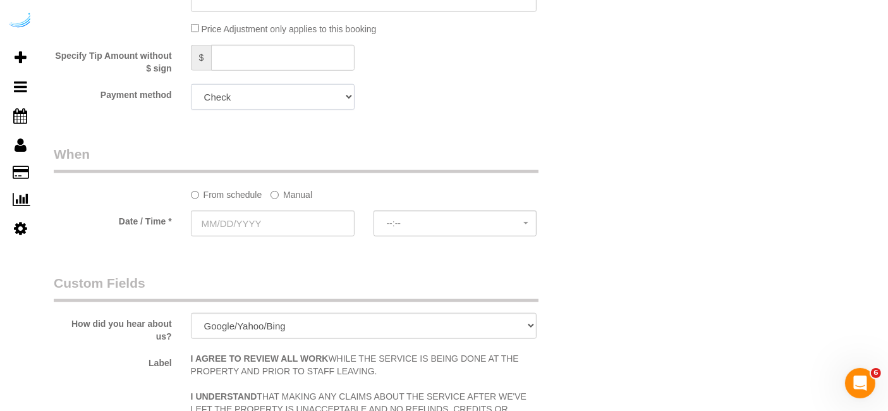
scroll to position [1335, 0]
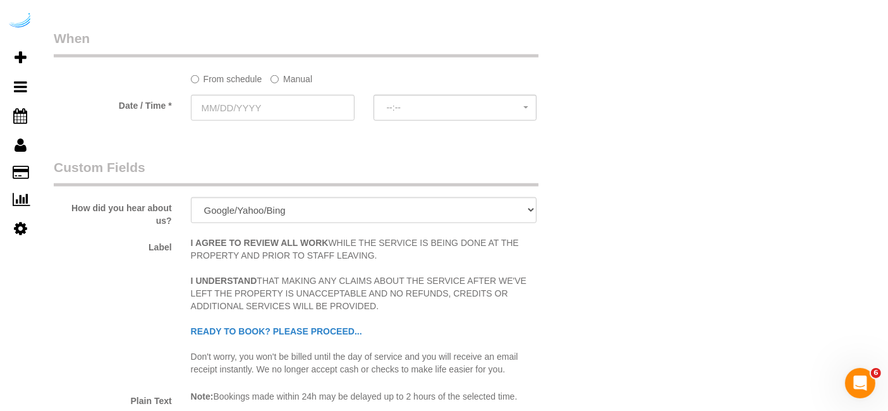
click at [295, 71] on label "Manual" at bounding box center [292, 76] width 42 height 17
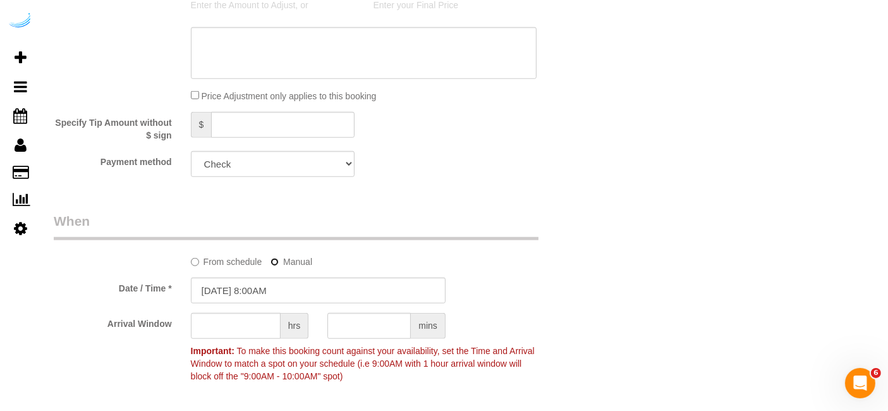
scroll to position [1123, 0]
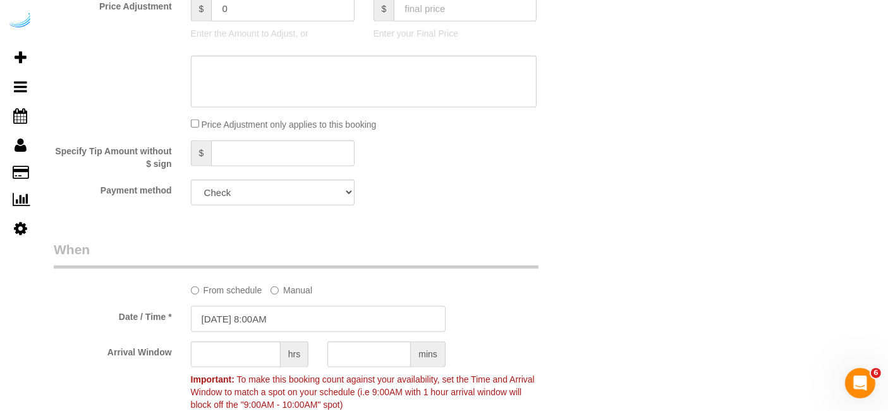
click at [266, 323] on input "[DATE] 8:00AM" at bounding box center [318, 319] width 255 height 26
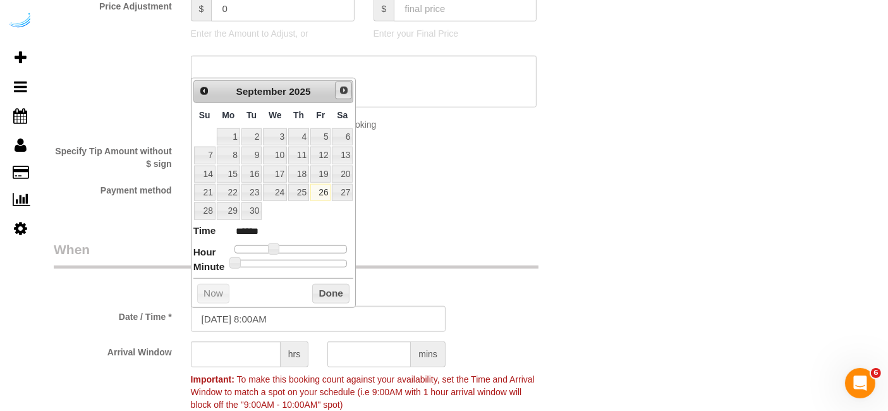
click at [339, 94] on span "Next" at bounding box center [344, 90] width 10 height 10
click at [307, 133] on link "2" at bounding box center [298, 136] width 21 height 17
type input "[DATE] 9:00AM"
type input "******"
click at [278, 248] on span at bounding box center [278, 248] width 11 height 11
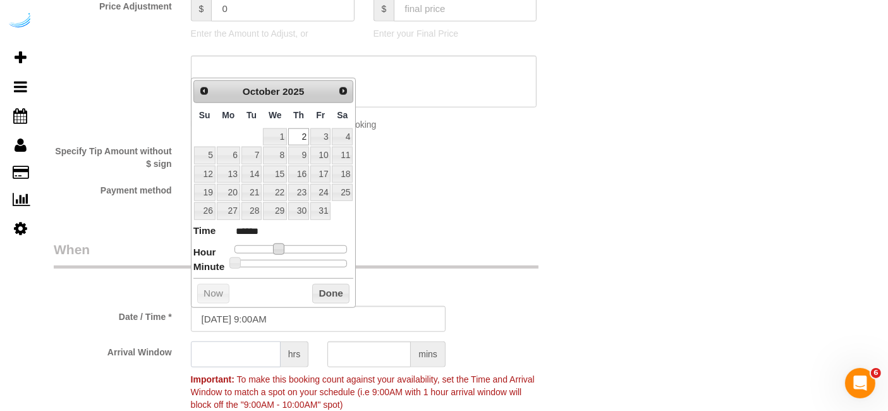
click at [254, 344] on input "text" at bounding box center [236, 354] width 90 height 26
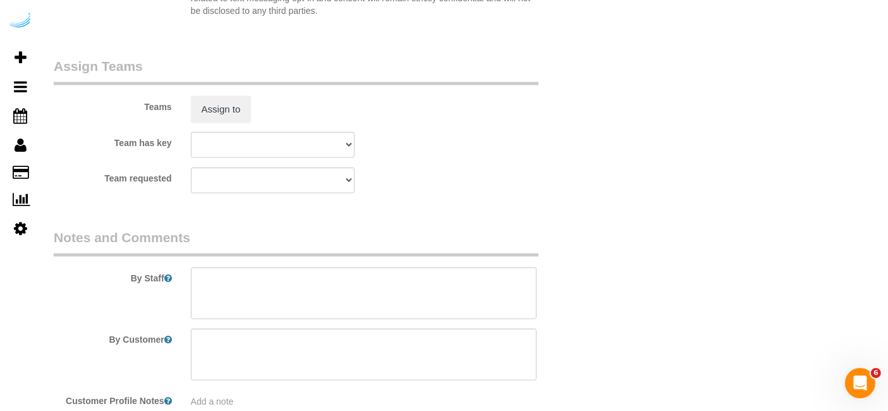
scroll to position [1938, 0]
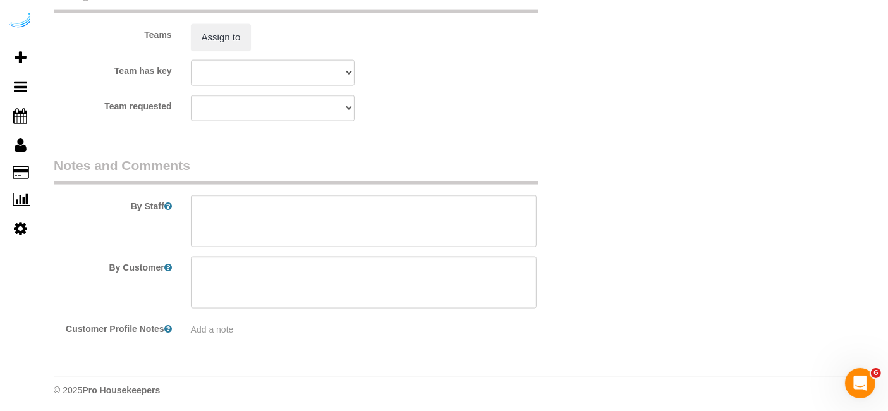
type input "4"
drag, startPoint x: 286, startPoint y: 212, endPoint x: 369, endPoint y: 8, distance: 221.2
click at [288, 211] on textarea at bounding box center [364, 221] width 346 height 52
click at [487, 213] on textarea at bounding box center [364, 221] width 346 height 52
paste textarea "Permanent Notes:No notes from this [DOMAIN_NAME][DATE] Notes:No notes from this…"
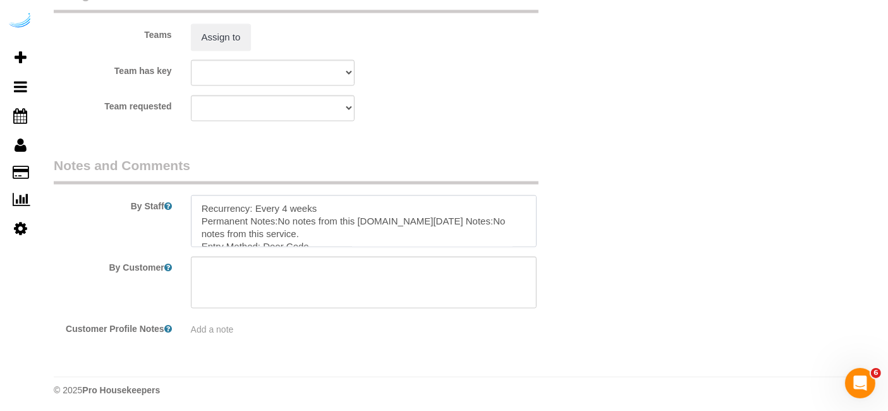
scroll to position [157, 0]
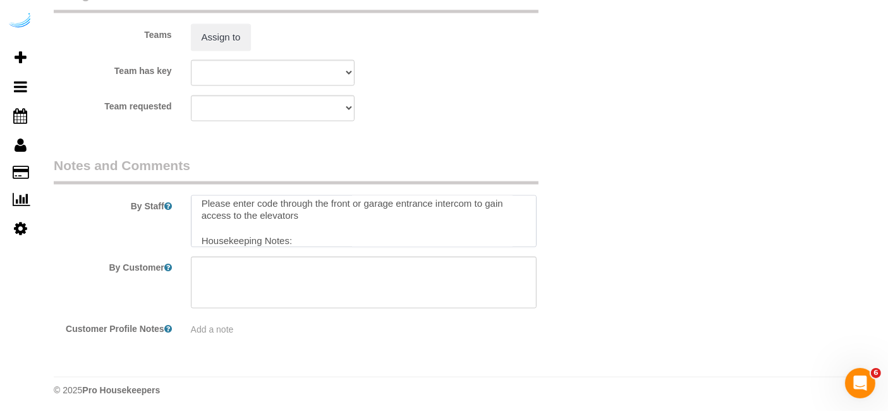
type textarea "Recurrency: Every 4 weeks Permanent Notes:No notes from this [DOMAIN_NAME][DATE…"
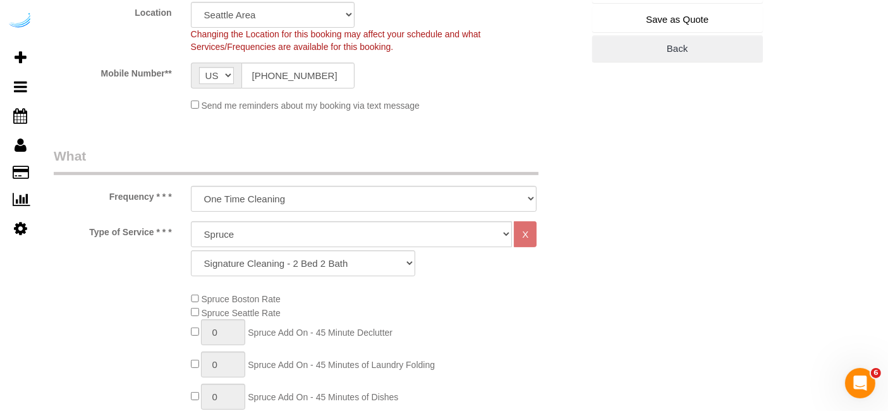
scroll to position [252, 0]
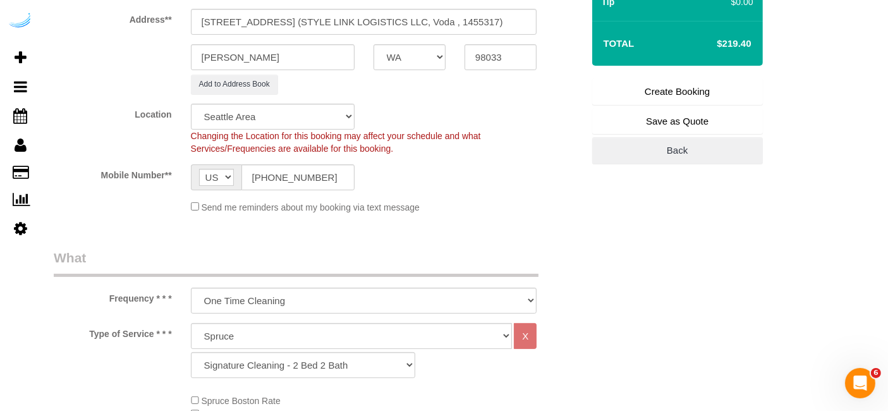
click at [638, 85] on link "Create Booking" at bounding box center [677, 91] width 171 height 27
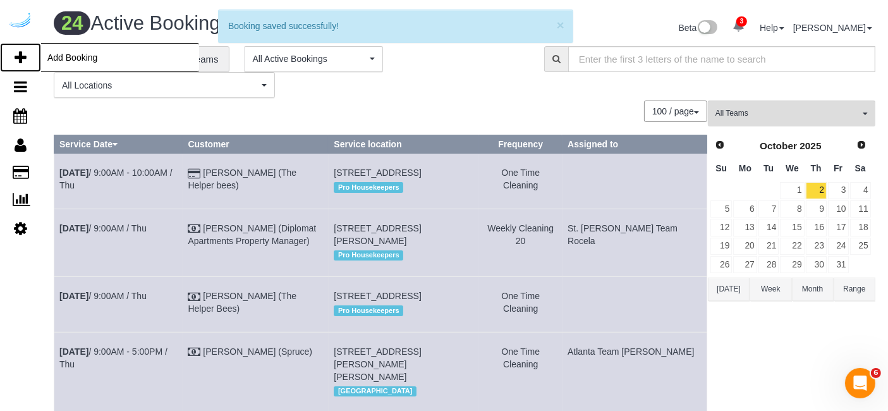
click at [20, 52] on icon at bounding box center [21, 57] width 12 height 15
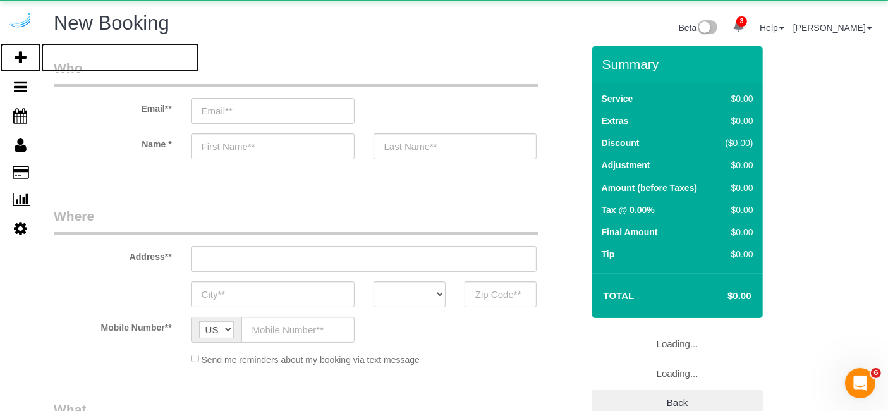
select select "number:9"
select select "object:45089"
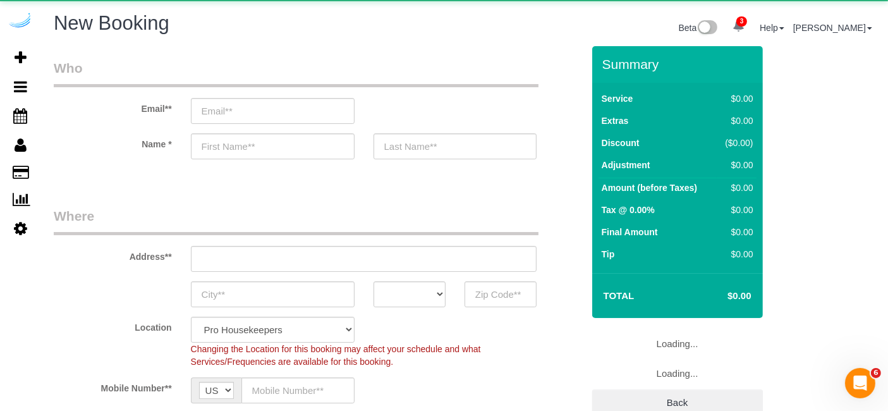
select select "4"
select select "object:45678"
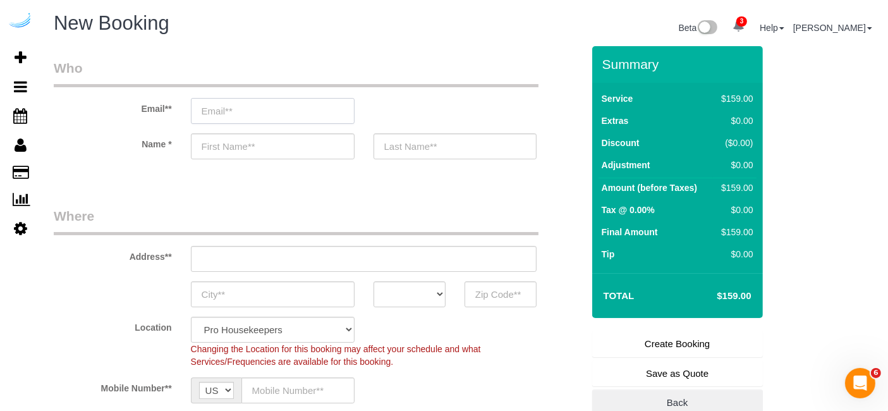
click at [296, 107] on input "email" at bounding box center [273, 111] width 164 height 26
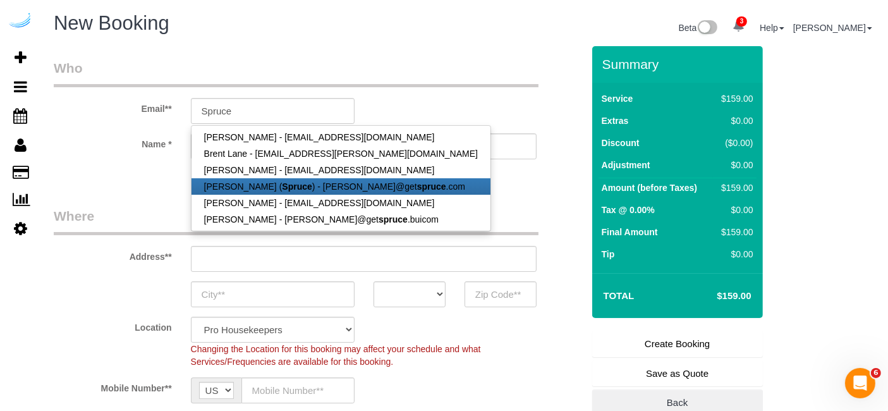
click at [285, 186] on strong "Spruce" at bounding box center [297, 186] width 30 height 10
type input "[PERSON_NAME][EMAIL_ADDRESS][DOMAIN_NAME]"
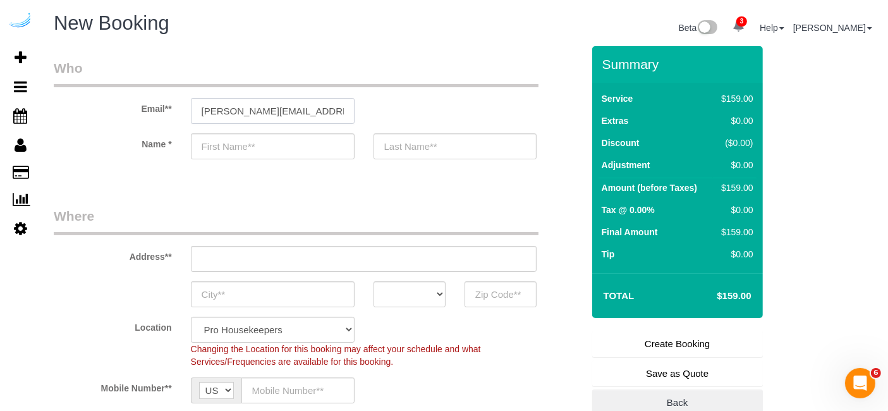
type input "[PERSON_NAME]"
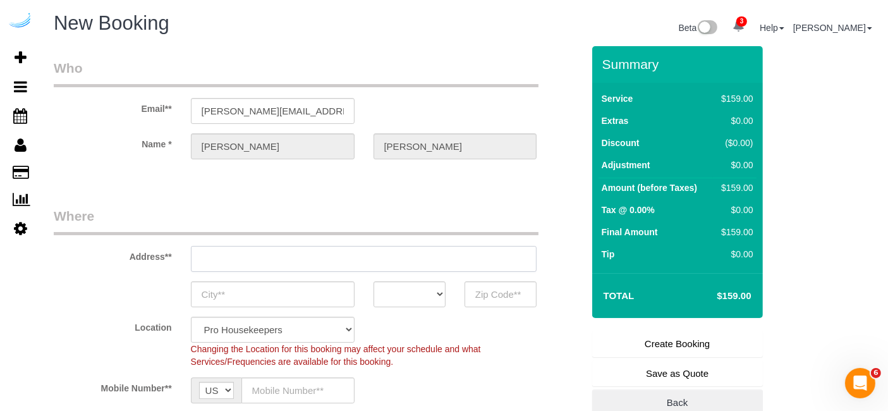
click at [386, 259] on input "text" at bounding box center [364, 259] width 346 height 26
type input "[STREET_ADDRESS][PERSON_NAME]"
type input "Austin"
select select "[GEOGRAPHIC_DATA]"
type input "78704"
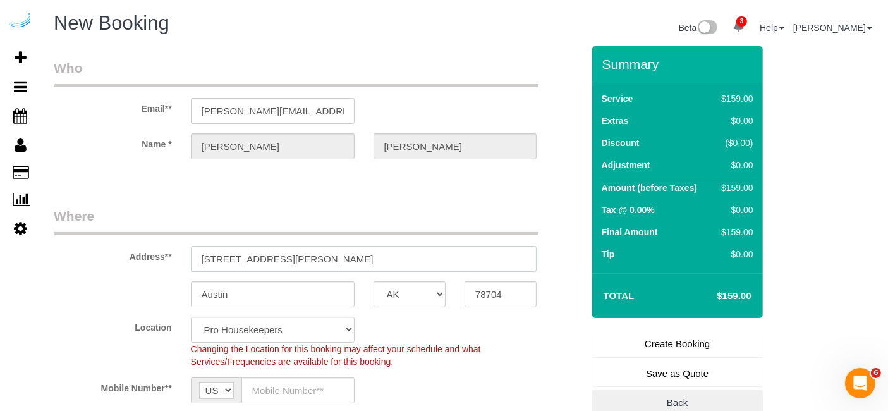
paste input "[STREET_ADDRESS]"
type input "[STREET_ADDRESS]"
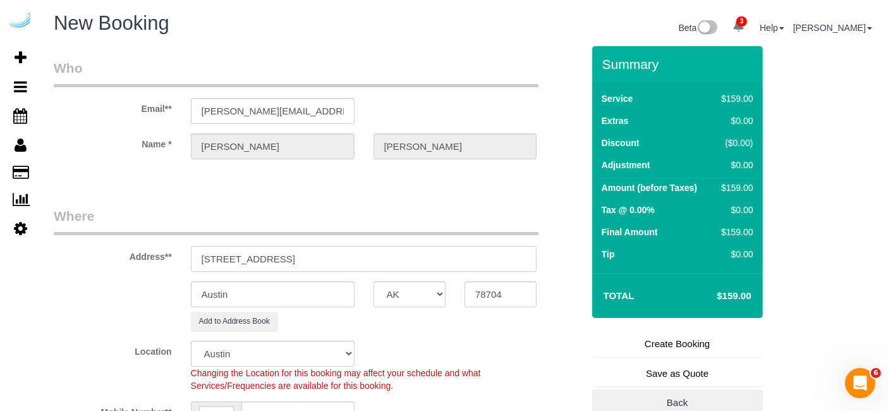
drag, startPoint x: 313, startPoint y: 255, endPoint x: 434, endPoint y: 258, distance: 121.4
click at [429, 256] on input "[STREET_ADDRESS]" at bounding box center [364, 259] width 346 height 26
click at [500, 286] on input "78704" at bounding box center [501, 294] width 72 height 26
paste input "98033"
click at [412, 288] on select "AK AL AR AZ CA CO CT DC DE [GEOGRAPHIC_DATA] [GEOGRAPHIC_DATA] HI IA ID IL IN K…" at bounding box center [410, 294] width 72 height 26
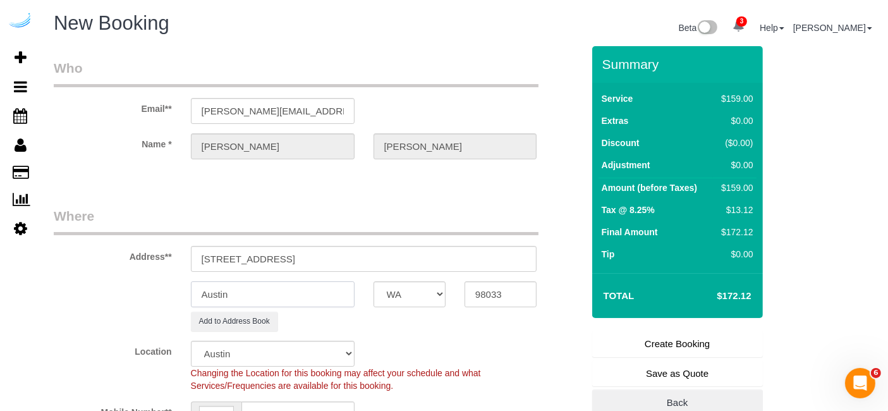
click at [328, 285] on input "Austin" at bounding box center [273, 294] width 164 height 26
drag, startPoint x: 257, startPoint y: 257, endPoint x: 456, endPoint y: 257, distance: 199.2
click at [456, 257] on input "[STREET_ADDRESS]" at bounding box center [364, 259] width 346 height 26
paste input "STYLE LINK LOGISTICS LLC"
paste input "Voda"
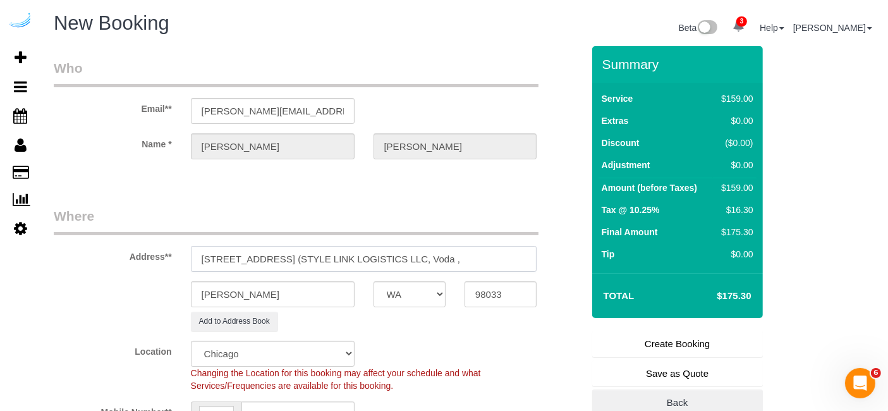
paste input "1451567"
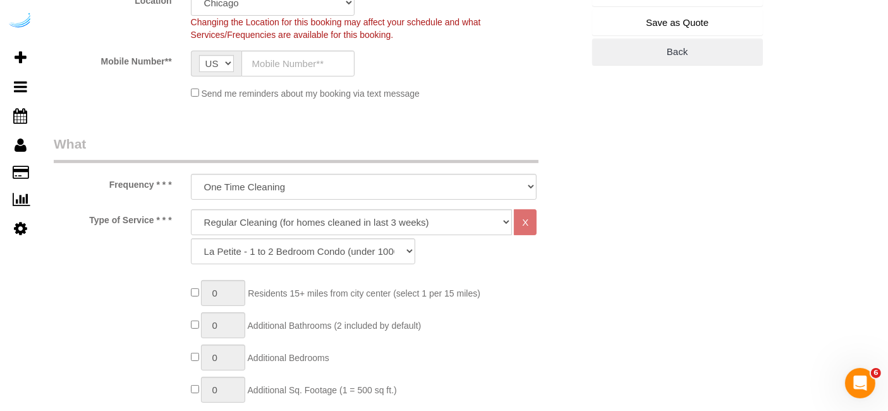
scroll to position [281, 0]
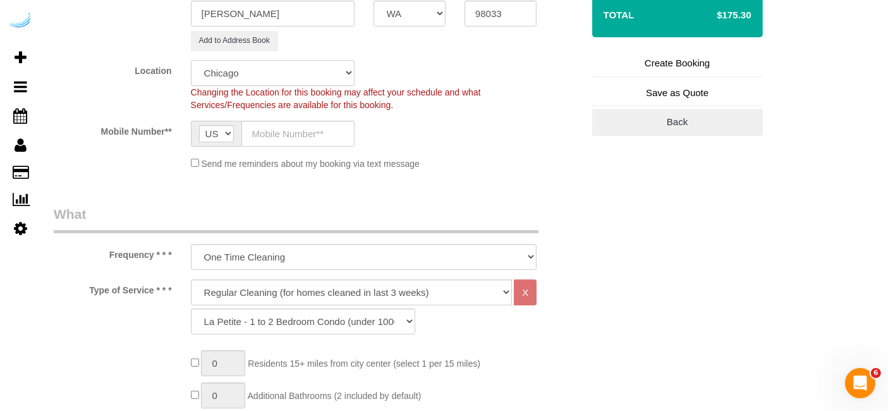
click at [274, 70] on select "Pro Housekeepers [GEOGRAPHIC_DATA] [GEOGRAPHIC_DATA] [GEOGRAPHIC_DATA] [GEOGRAP…" at bounding box center [273, 73] width 164 height 26
drag, startPoint x: 508, startPoint y: 150, endPoint x: 491, endPoint y: 154, distance: 17.6
click at [509, 150] on sui-booking-location "Location Pro Housekeepers [GEOGRAPHIC_DATA] [GEOGRAPHIC_DATA] [GEOGRAPHIC_DATA]…" at bounding box center [318, 115] width 529 height 110
click at [324, 131] on input "text" at bounding box center [298, 134] width 113 height 26
click at [340, 288] on select "Deep Cleaning (for homes that have not been cleaned in 3+ weeks) Spruce Regular…" at bounding box center [352, 292] width 322 height 26
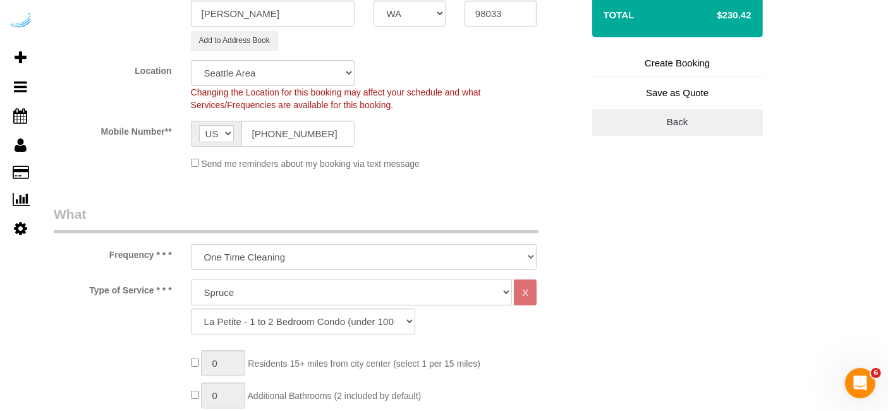
click at [191, 279] on select "Deep Cleaning (for homes that have not been cleaned in 3+ weeks) Spruce Regular…" at bounding box center [352, 292] width 322 height 26
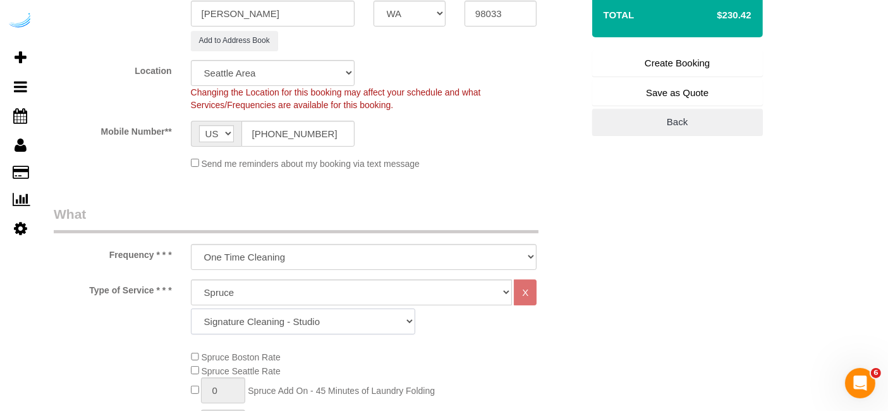
drag, startPoint x: 339, startPoint y: 316, endPoint x: 341, endPoint y: 307, distance: 9.1
click at [339, 316] on select "Signature Cleaning - Studio Signature Cleaning - 1 Bed 1 Bath Signature Cleanin…" at bounding box center [303, 322] width 224 height 26
click at [191, 309] on select "Signature Cleaning - Studio Signature Cleaning - 1 Bed 1 Bath Signature Cleanin…" at bounding box center [303, 322] width 224 height 26
drag, startPoint x: 314, startPoint y: 326, endPoint x: 316, endPoint y: 313, distance: 12.8
click at [314, 326] on select "Signature Cleaning - Studio Signature Cleaning - 1 Bed 1 Bath Signature Cleanin…" at bounding box center [303, 322] width 224 height 26
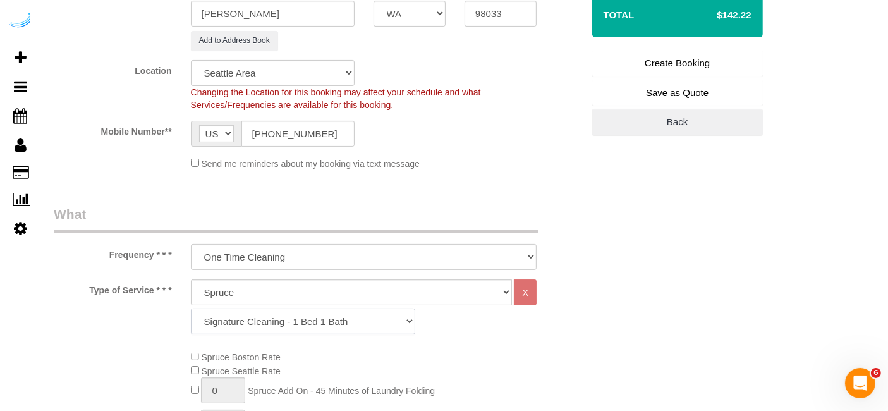
click at [191, 309] on select "Signature Cleaning - Studio Signature Cleaning - 1 Bed 1 Bath Signature Cleanin…" at bounding box center [303, 322] width 224 height 26
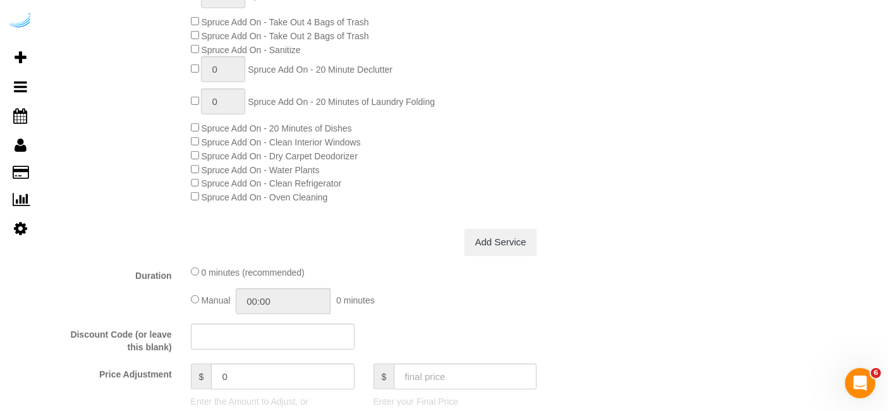
scroll to position [1053, 0]
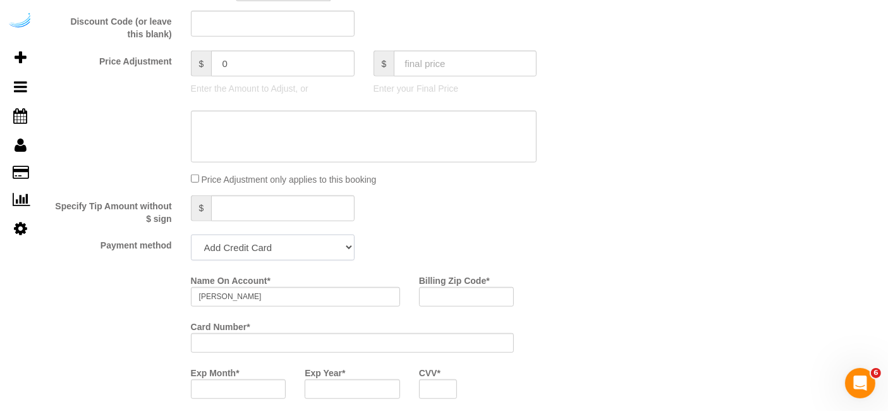
drag, startPoint x: 285, startPoint y: 240, endPoint x: 285, endPoint y: 248, distance: 7.6
click at [285, 240] on select "Add Credit Card Cash Check Paypal" at bounding box center [273, 248] width 164 height 26
click at [191, 235] on select "Add Credit Card Cash Check Paypal" at bounding box center [273, 248] width 164 height 26
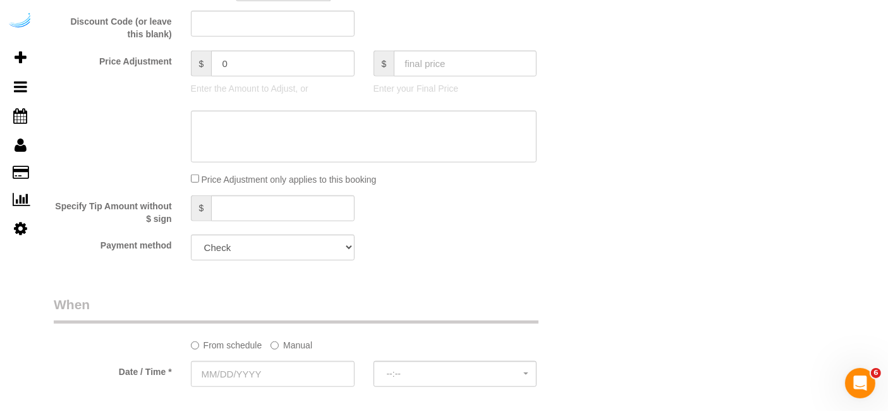
click at [301, 345] on label "Manual" at bounding box center [292, 342] width 42 height 17
click at [285, 371] on input "text" at bounding box center [318, 374] width 255 height 26
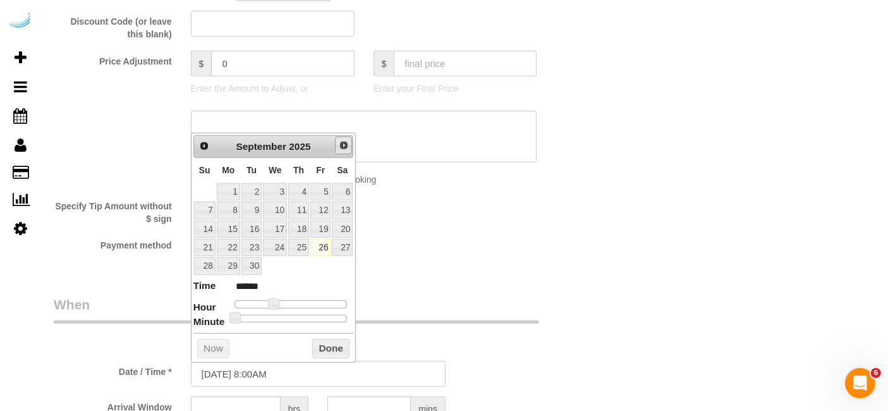
click at [341, 149] on span "Next" at bounding box center [344, 145] width 10 height 10
click at [308, 197] on link "2" at bounding box center [298, 191] width 21 height 17
click at [308, 195] on link "2" at bounding box center [298, 191] width 21 height 17
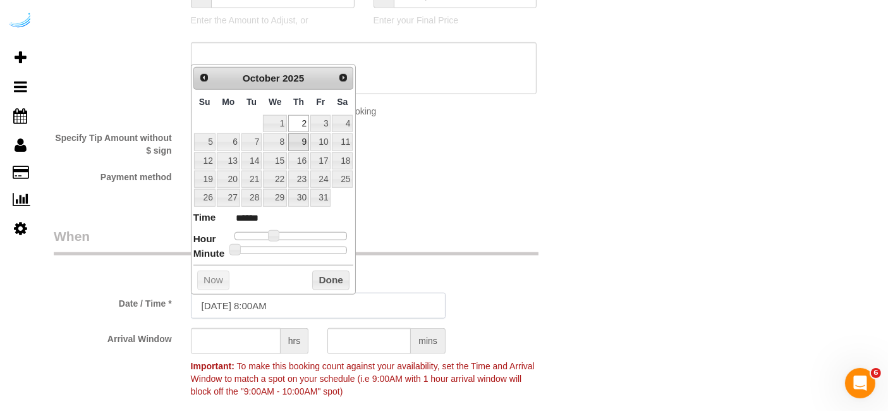
scroll to position [1123, 0]
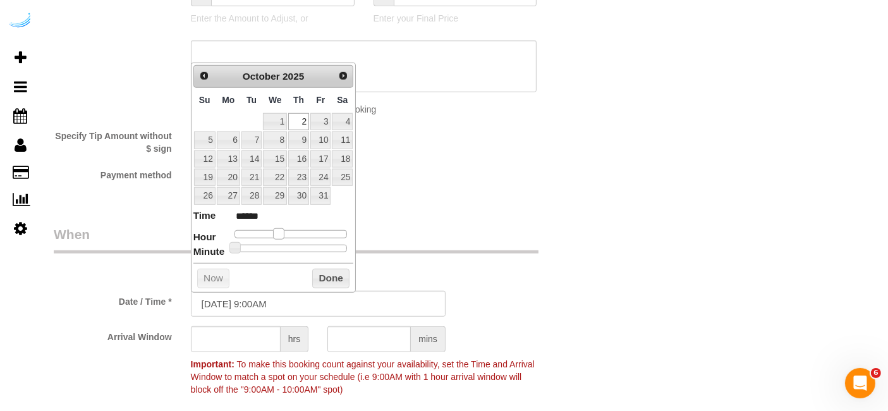
drag, startPoint x: 270, startPoint y: 234, endPoint x: 276, endPoint y: 235, distance: 6.4
click at [276, 235] on span at bounding box center [278, 233] width 11 height 11
click at [255, 342] on input "text" at bounding box center [236, 339] width 90 height 26
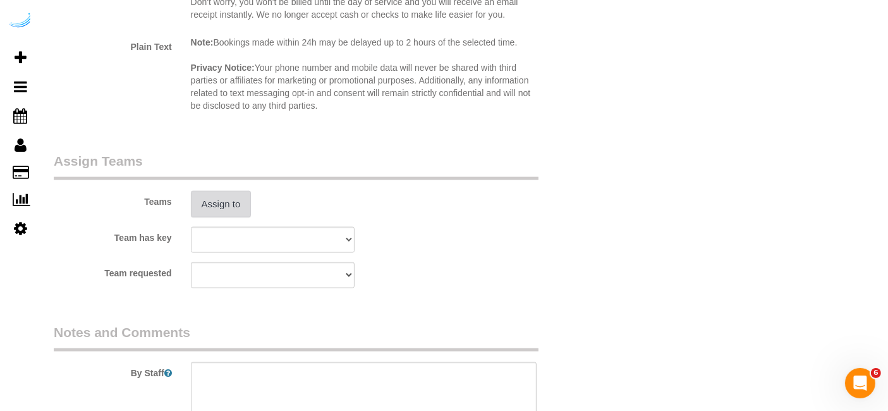
click at [235, 207] on button "Assign to" at bounding box center [221, 204] width 61 height 27
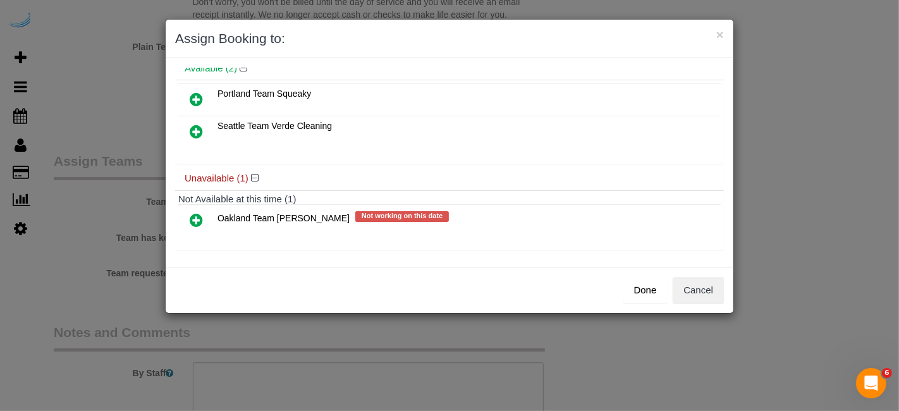
scroll to position [54, 0]
click at [719, 30] on button "×" at bounding box center [720, 34] width 8 height 13
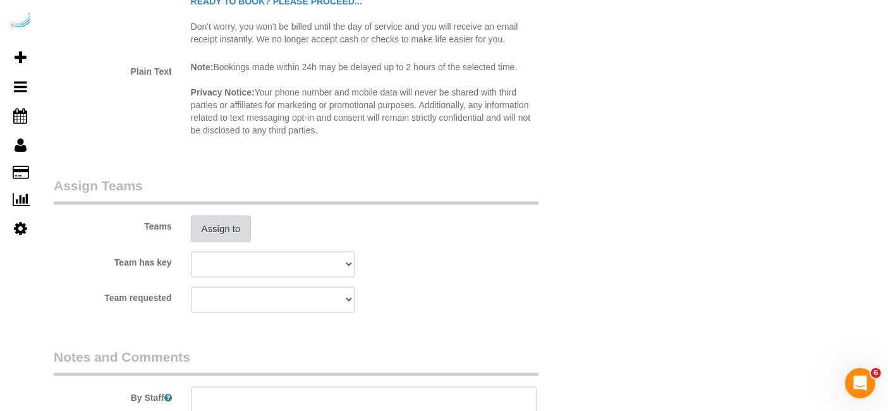
scroll to position [1897, 0]
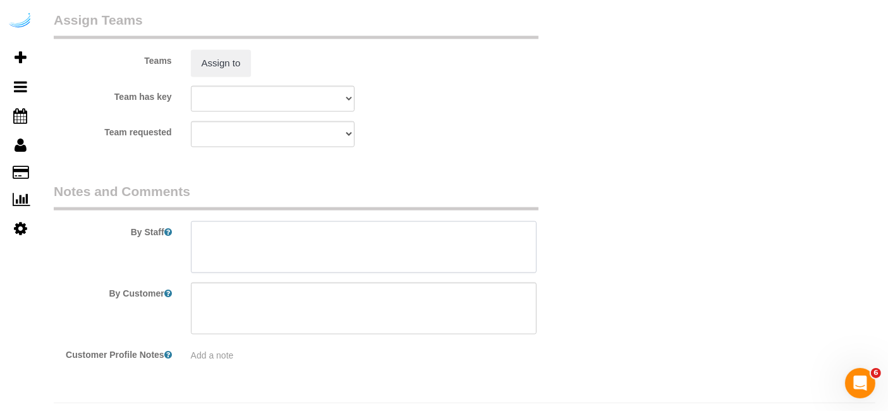
click at [327, 259] on textarea at bounding box center [364, 247] width 346 height 52
click at [381, 246] on textarea at bounding box center [364, 247] width 346 height 52
paste textarea "Permanent Notes:No notes from this [DOMAIN_NAME][DATE] Notes:No notes from this…"
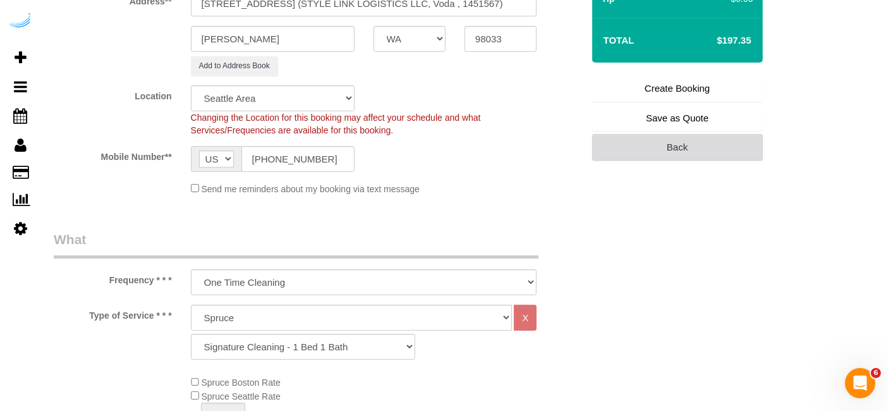
scroll to position [140, 0]
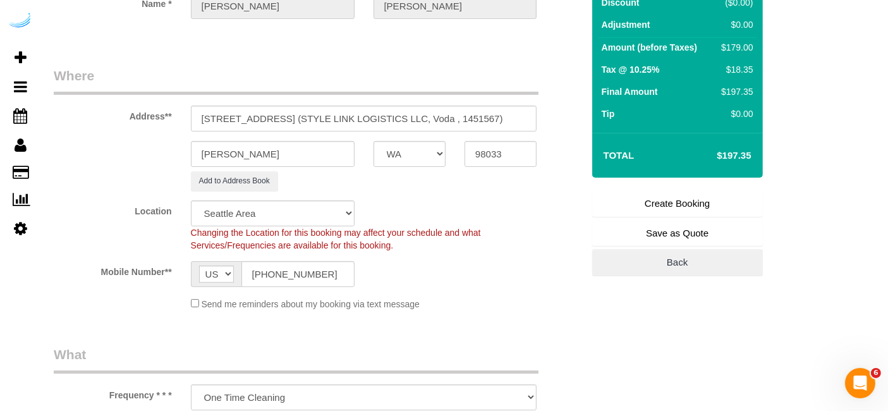
click at [652, 209] on link "Create Booking" at bounding box center [677, 203] width 171 height 27
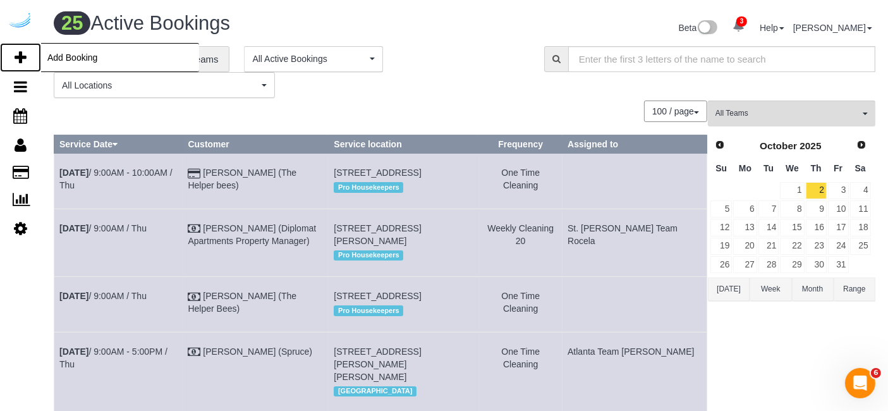
click at [25, 54] on icon at bounding box center [21, 57] width 12 height 15
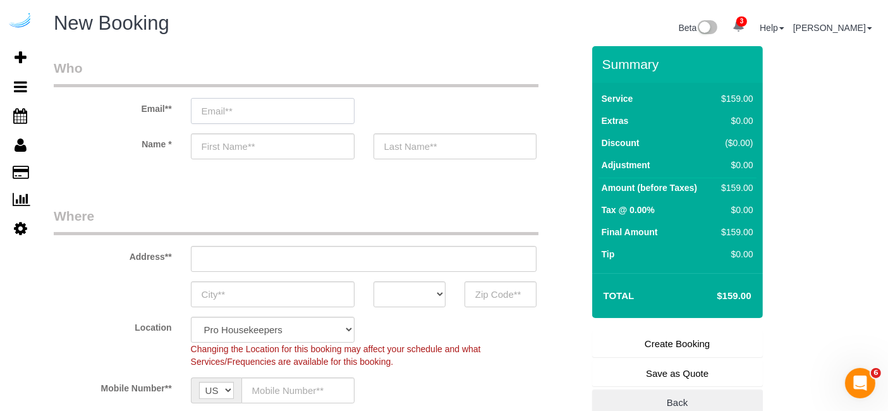
click at [272, 109] on input "email" at bounding box center [273, 111] width 164 height 26
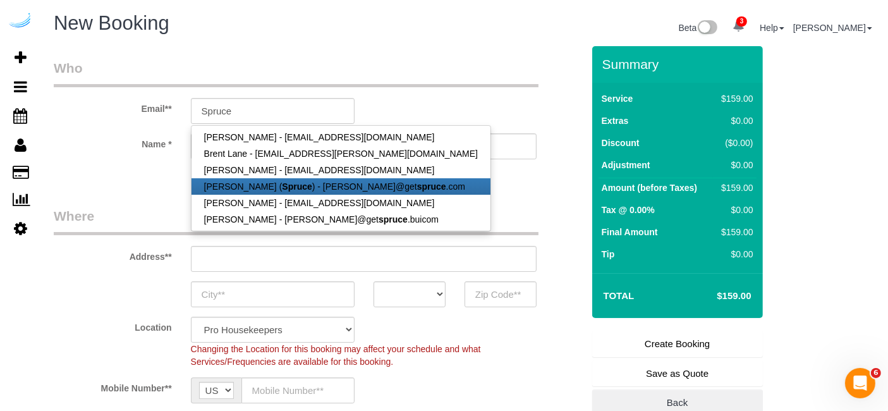
click at [285, 181] on strong "Spruce" at bounding box center [297, 186] width 30 height 10
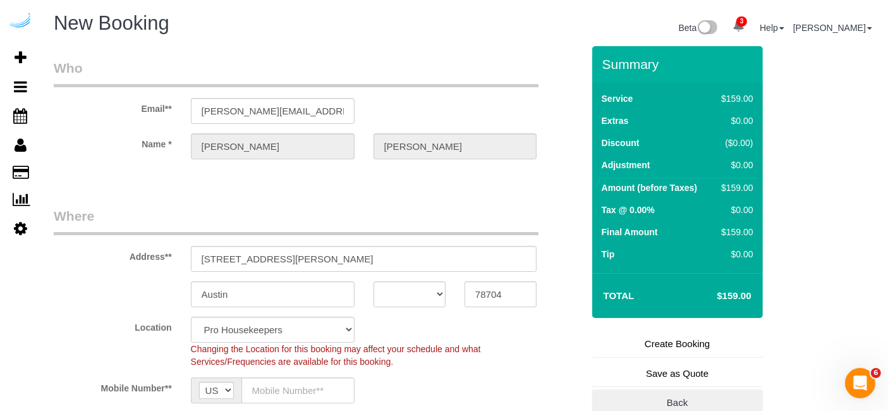
click at [372, 273] on sui-booking-address "Address** [STREET_ADDRESS][PERSON_NAME] [GEOGRAPHIC_DATA] AK AL AR AZ CA CO CT …" at bounding box center [318, 257] width 529 height 101
click at [405, 241] on div "Address** [STREET_ADDRESS][PERSON_NAME]" at bounding box center [318, 239] width 548 height 65
click at [407, 257] on input "[STREET_ADDRESS][PERSON_NAME]" at bounding box center [364, 259] width 346 height 26
paste input "[STREET_ADDRESS]"
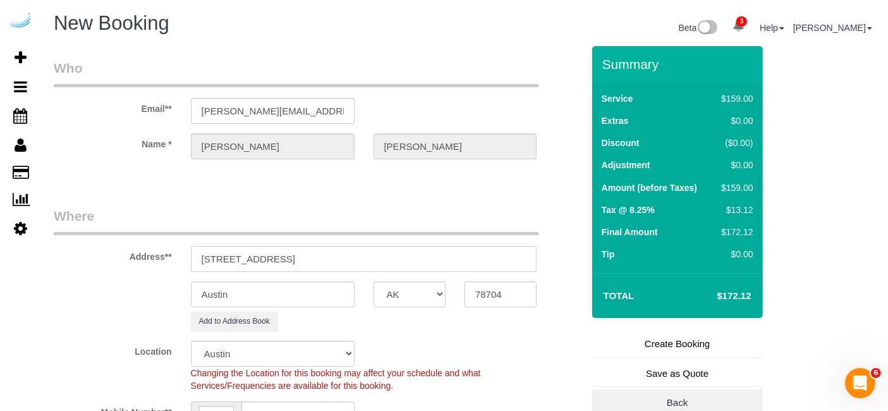
drag, startPoint x: 313, startPoint y: 257, endPoint x: 458, endPoint y: 270, distance: 146.0
click at [453, 266] on input "[STREET_ADDRESS]" at bounding box center [364, 259] width 346 height 26
click at [496, 290] on input "78704" at bounding box center [501, 294] width 72 height 26
paste input "98033"
click at [395, 286] on select "AK AL AR AZ CA CO CT DC DE [GEOGRAPHIC_DATA] [GEOGRAPHIC_DATA] HI IA ID IL IN K…" at bounding box center [410, 294] width 72 height 26
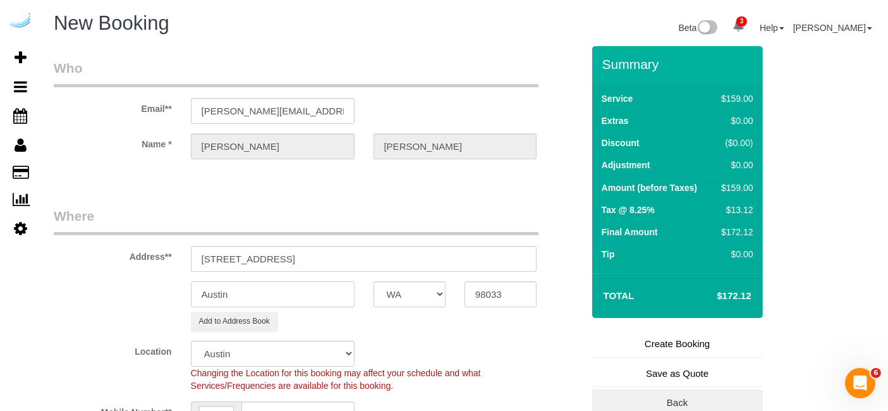
click at [317, 291] on input "Austin" at bounding box center [273, 294] width 164 height 26
drag, startPoint x: 258, startPoint y: 253, endPoint x: 465, endPoint y: 274, distance: 208.5
click at [465, 274] on sui-booking-address "Address** [STREET_ADDRESS] [GEOGRAPHIC_DATA] AK AL AR AZ CA CO CT DC DE [GEOGRA…" at bounding box center [318, 269] width 529 height 125
click at [475, 255] on input "[STREET_ADDRESS]" at bounding box center [364, 259] width 346 height 26
paste input "STYLE LINK LOGISTICS LLC"
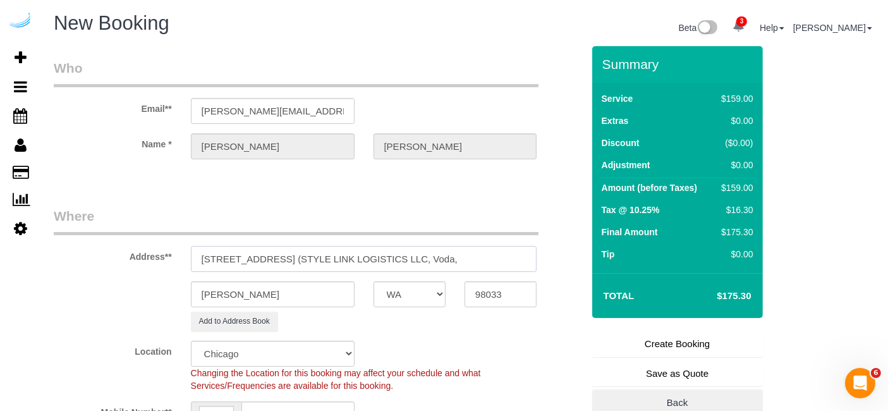
paste input "1451565"
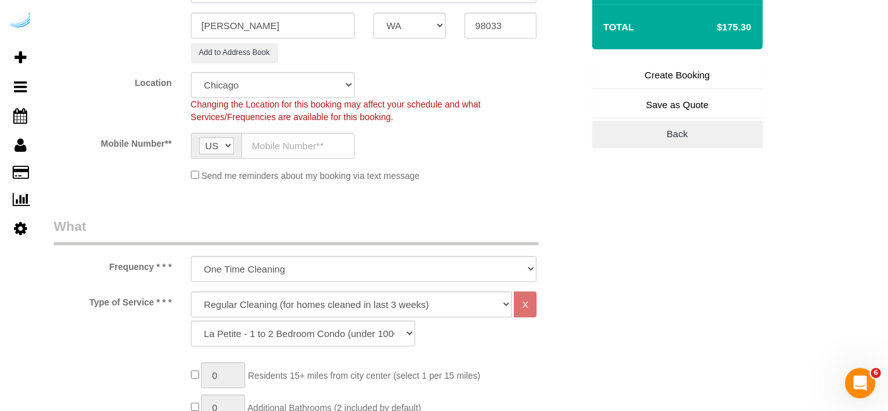
scroll to position [281, 0]
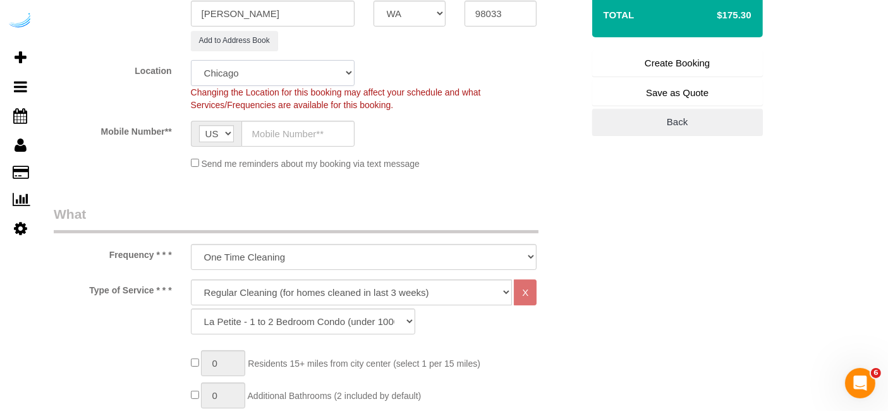
click at [319, 76] on select "Pro Housekeepers [GEOGRAPHIC_DATA] [GEOGRAPHIC_DATA] [GEOGRAPHIC_DATA] [GEOGRAP…" at bounding box center [273, 73] width 164 height 26
click at [191, 60] on select "Pro Housekeepers [GEOGRAPHIC_DATA] [GEOGRAPHIC_DATA] [GEOGRAPHIC_DATA] [GEOGRAP…" at bounding box center [273, 73] width 164 height 26
drag, startPoint x: 313, startPoint y: 135, endPoint x: 343, endPoint y: 144, distance: 30.8
click at [314, 134] on input "text" at bounding box center [298, 134] width 113 height 26
click at [341, 66] on select "Pro Housekeepers [GEOGRAPHIC_DATA] [GEOGRAPHIC_DATA] [GEOGRAPHIC_DATA] [GEOGRAP…" at bounding box center [273, 73] width 164 height 26
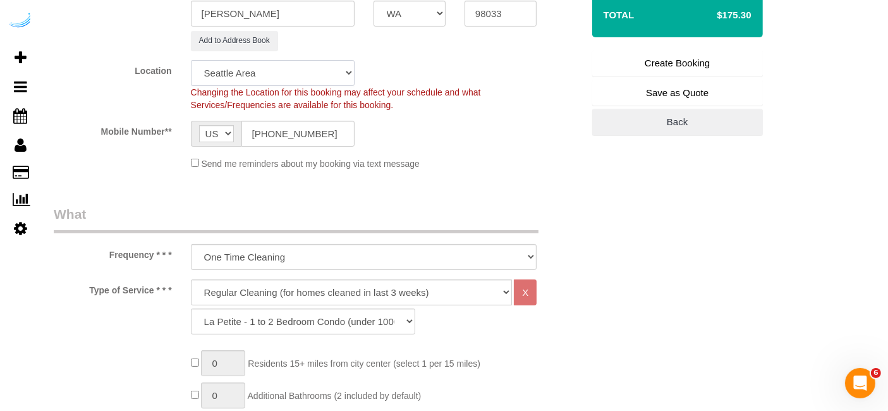
click at [191, 60] on select "Pro Housekeepers [GEOGRAPHIC_DATA] [GEOGRAPHIC_DATA] [GEOGRAPHIC_DATA] [GEOGRAP…" at bounding box center [273, 73] width 164 height 26
click at [329, 294] on select "Deep Cleaning (for homes that have not been cleaned in 3+ weeks) Spruce Regular…" at bounding box center [352, 292] width 322 height 26
click at [191, 279] on select "Deep Cleaning (for homes that have not been cleaned in 3+ weeks) Spruce Regular…" at bounding box center [352, 292] width 322 height 26
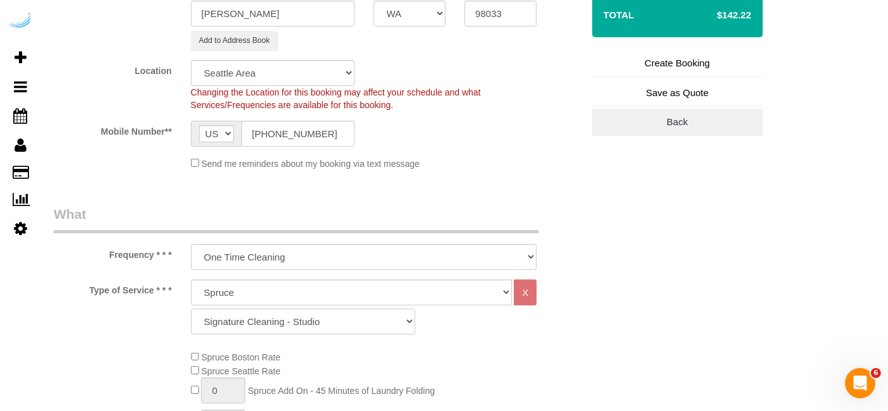
drag, startPoint x: 284, startPoint y: 331, endPoint x: 287, endPoint y: 314, distance: 16.7
click at [284, 331] on select "Signature Cleaning - Studio Signature Cleaning - 1 Bed 1 Bath Signature Cleanin…" at bounding box center [303, 322] width 224 height 26
click at [191, 309] on select "Signature Cleaning - Studio Signature Cleaning - 1 Bed 1 Bath Signature Cleanin…" at bounding box center [303, 322] width 224 height 26
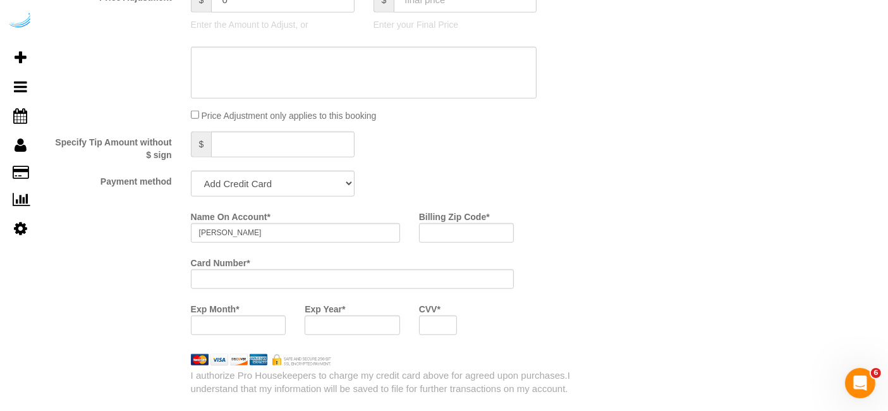
scroll to position [1123, 0]
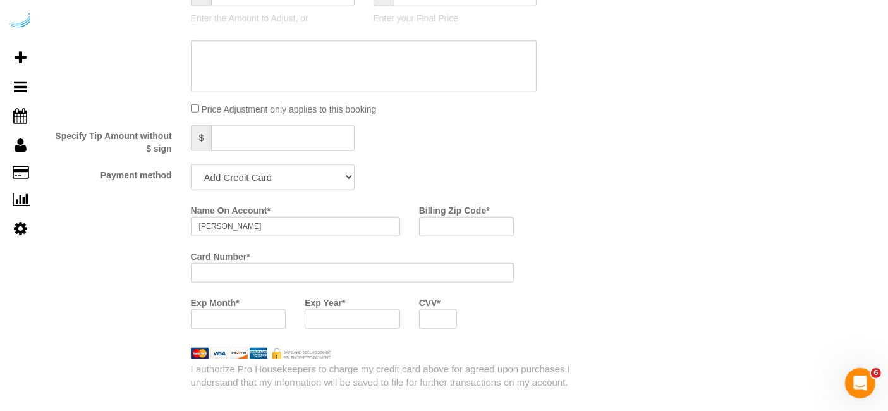
click at [322, 171] on select "Add Credit Card Cash Check Paypal" at bounding box center [273, 177] width 164 height 26
click at [191, 164] on select "Add Credit Card Cash Check Paypal" at bounding box center [273, 177] width 164 height 26
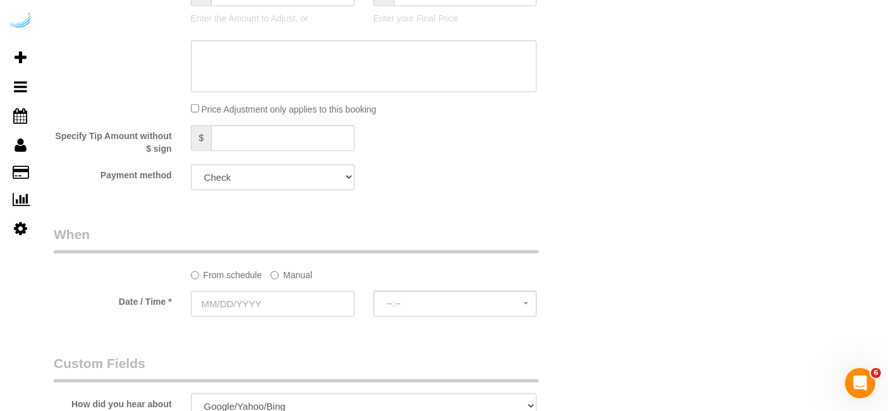
click at [311, 264] on label "Manual" at bounding box center [292, 272] width 42 height 17
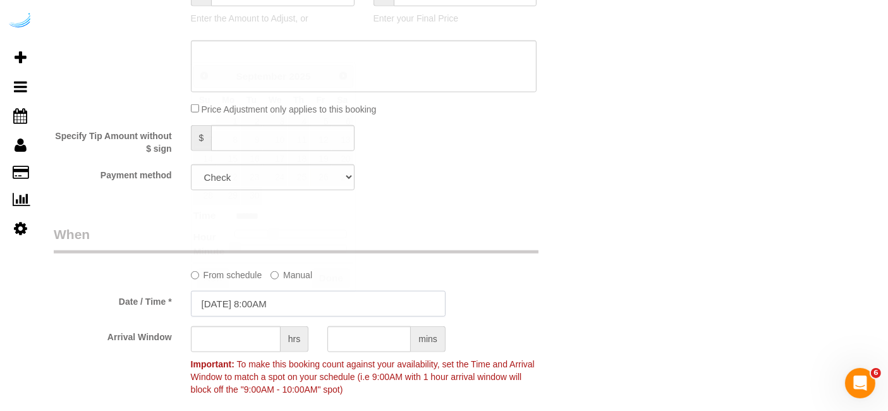
click at [275, 302] on input "[DATE] 8:00AM" at bounding box center [318, 304] width 255 height 26
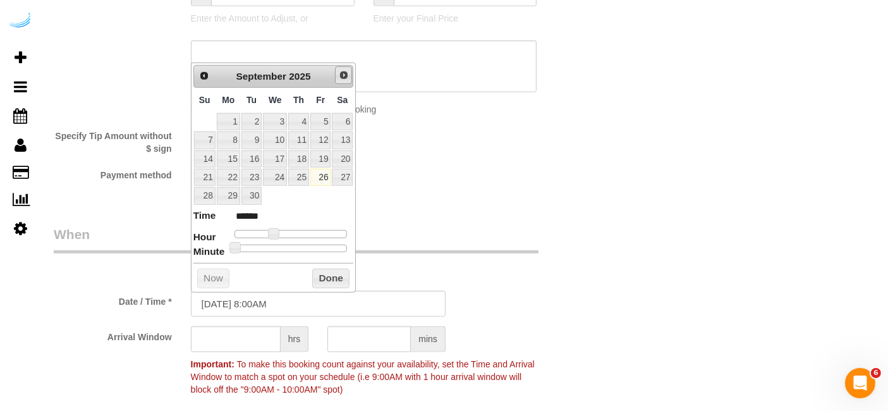
click at [348, 71] on span "Next" at bounding box center [344, 75] width 10 height 10
click at [294, 121] on link "2" at bounding box center [298, 121] width 21 height 17
drag, startPoint x: 276, startPoint y: 228, endPoint x: 283, endPoint y: 228, distance: 7.0
click at [283, 228] on span at bounding box center [278, 233] width 11 height 11
click at [257, 329] on input "text" at bounding box center [236, 339] width 90 height 26
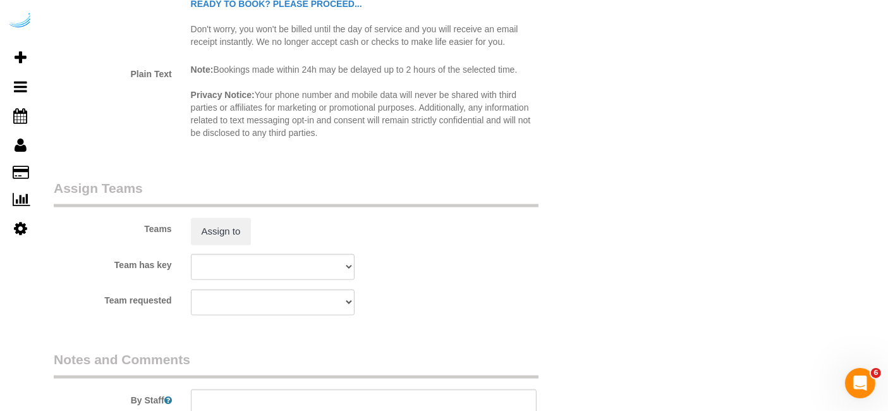
scroll to position [1826, 0]
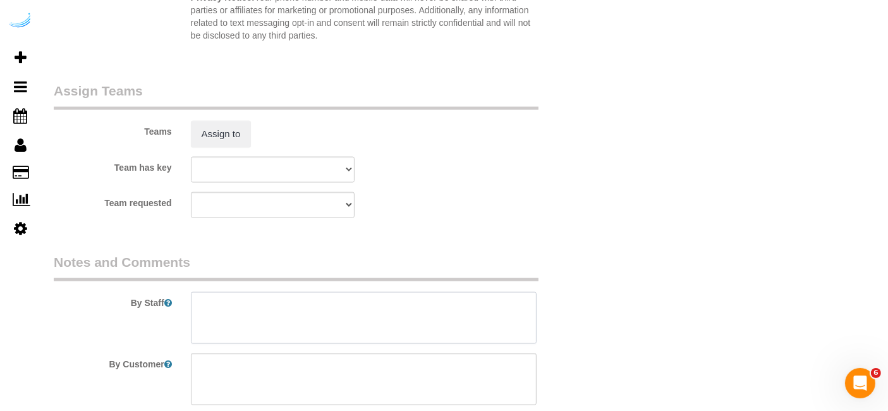
click at [283, 297] on textarea at bounding box center [364, 318] width 346 height 52
click at [401, 295] on textarea at bounding box center [364, 318] width 346 height 52
paste textarea "Permanent Notes:No notes from this [DOMAIN_NAME][DATE] Notes:No notes from this…"
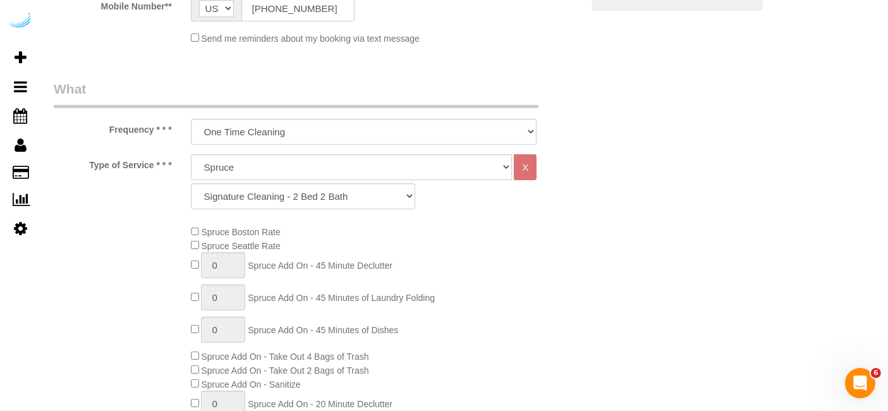
scroll to position [70, 0]
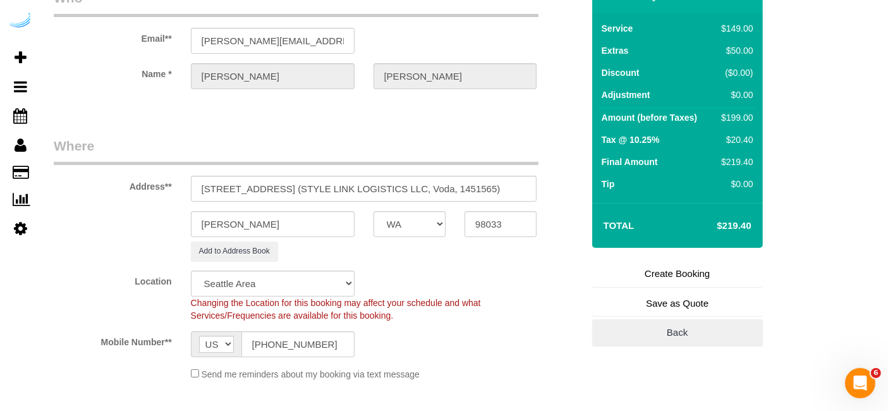
click at [677, 272] on link "Create Booking" at bounding box center [677, 273] width 171 height 27
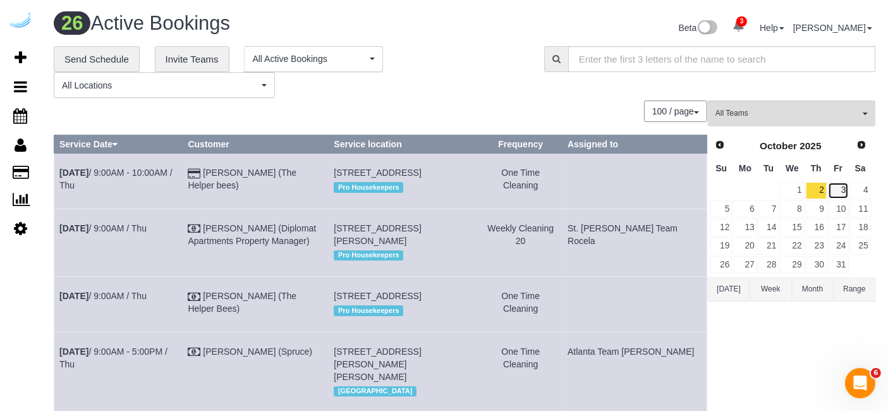
click at [833, 190] on link "3" at bounding box center [838, 190] width 21 height 17
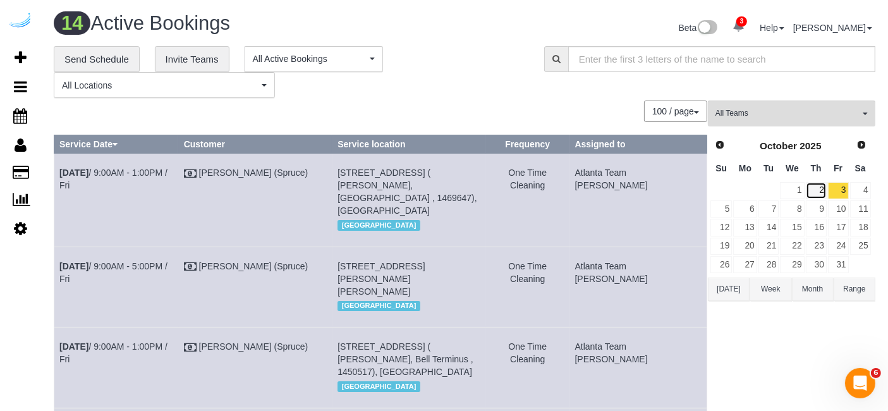
click at [817, 190] on link "2" at bounding box center [816, 190] width 21 height 17
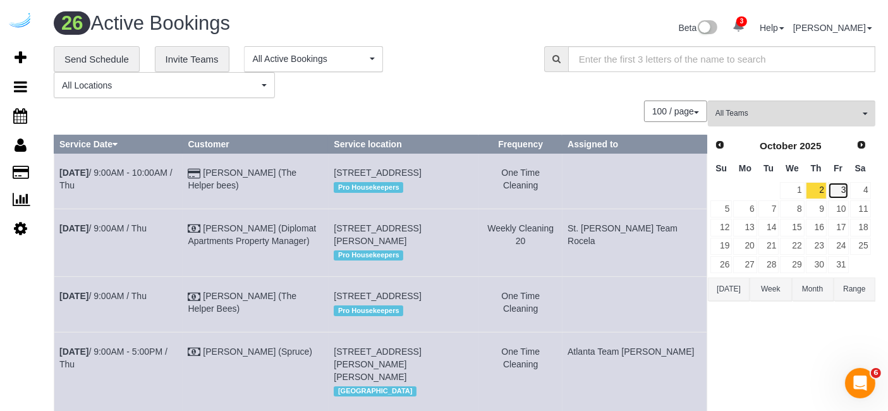
click at [836, 192] on link "3" at bounding box center [838, 190] width 21 height 17
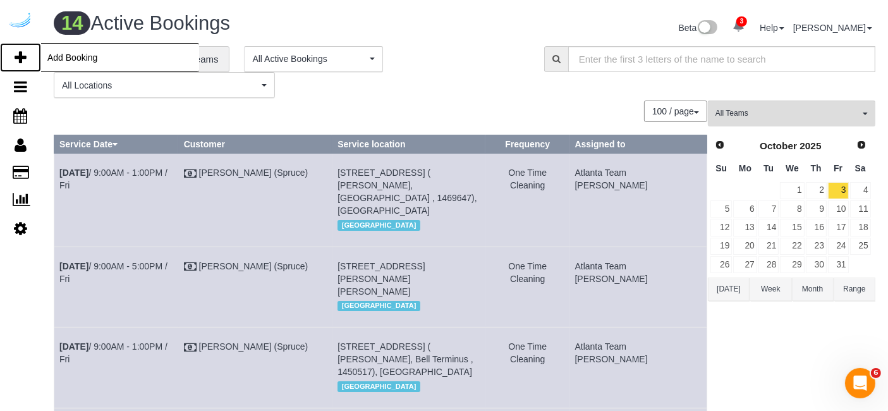
click at [28, 56] on link "Add Booking" at bounding box center [20, 57] width 41 height 29
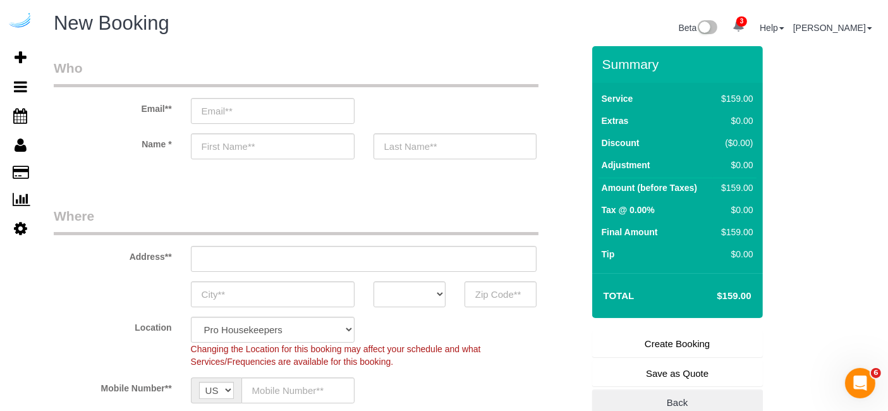
click at [294, 89] on div "Email**" at bounding box center [318, 91] width 548 height 65
click at [312, 115] on input "email" at bounding box center [273, 111] width 164 height 26
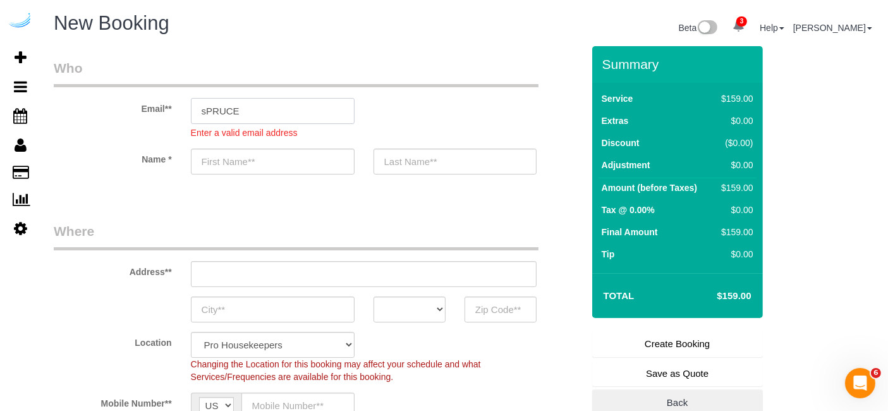
click at [302, 108] on input "sPRUCE" at bounding box center [273, 111] width 164 height 26
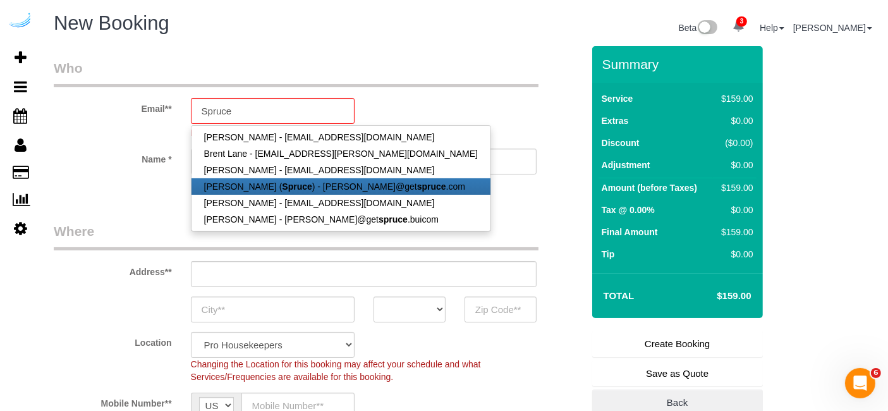
click at [342, 187] on link "[PERSON_NAME] ( Spruce ) - [PERSON_NAME]@get spruce .com" at bounding box center [341, 186] width 299 height 16
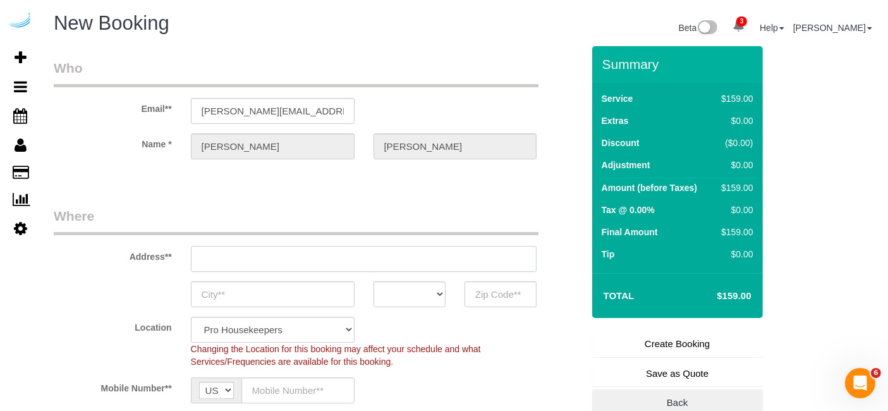
click at [359, 259] on input "text" at bounding box center [364, 259] width 346 height 26
paste input "[STREET_ADDRESS]"
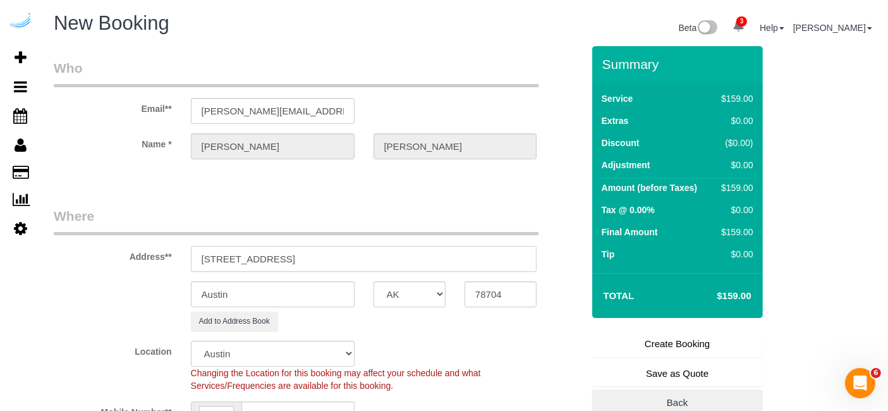
paste input "text"
drag, startPoint x: 390, startPoint y: 255, endPoint x: 439, endPoint y: 260, distance: 49.6
click at [434, 260] on input "[STREET_ADDRESS]" at bounding box center [364, 259] width 346 height 26
click at [468, 281] on input "78704" at bounding box center [501, 294] width 72 height 26
paste input "98033"
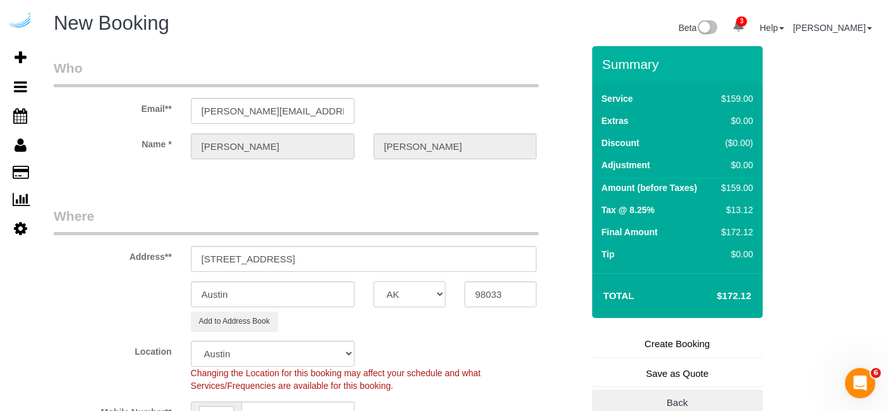
click at [396, 288] on select "AK AL AR AZ CA CO CT DC DE [GEOGRAPHIC_DATA] [GEOGRAPHIC_DATA] HI IA ID IL IN K…" at bounding box center [410, 294] width 72 height 26
click at [327, 288] on input "Austin" at bounding box center [273, 294] width 164 height 26
drag, startPoint x: 255, startPoint y: 259, endPoint x: 482, endPoint y: 252, distance: 226.4
click at [482, 252] on input "[STREET_ADDRESS]" at bounding box center [364, 259] width 346 height 26
paste input "[PERSON_NAME]"
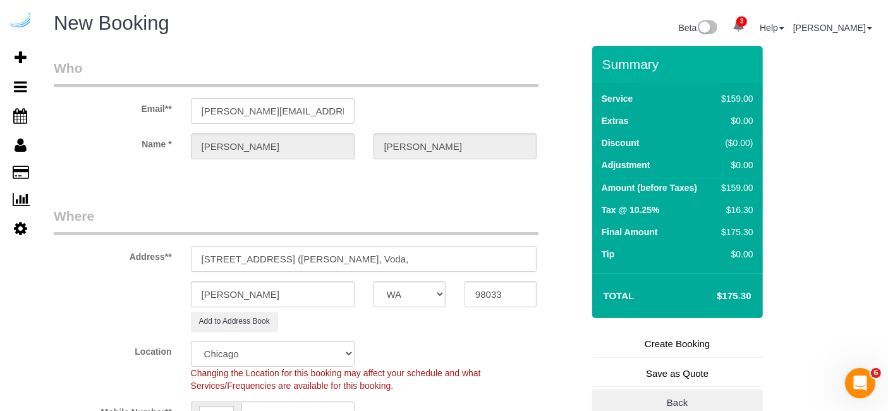
paste input "1452436"
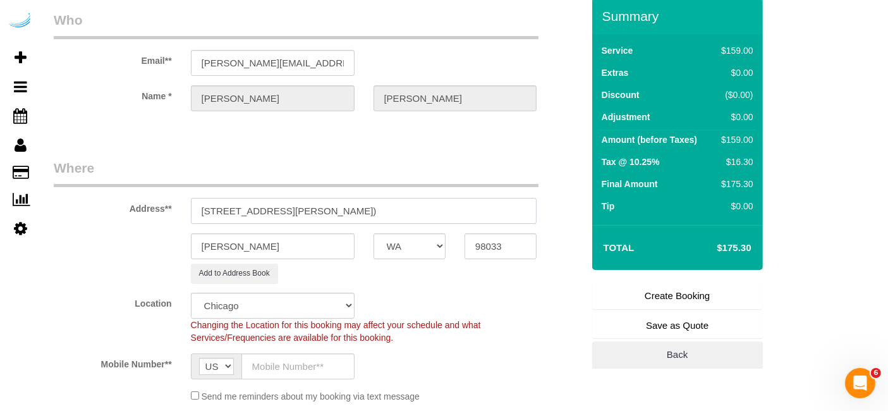
scroll to position [70, 0]
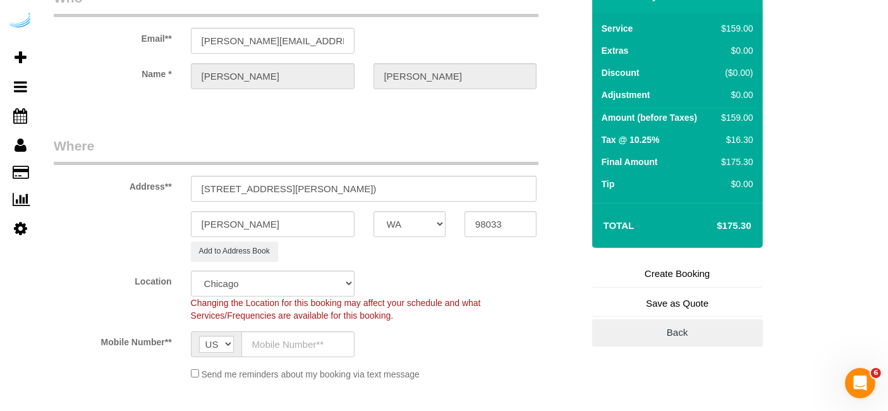
click at [314, 294] on div "Location Pro Housekeepers [GEOGRAPHIC_DATA] [GEOGRAPHIC_DATA] [GEOGRAPHIC_DATA]…" at bounding box center [318, 296] width 548 height 51
click at [323, 283] on select "Pro Housekeepers [GEOGRAPHIC_DATA] [GEOGRAPHIC_DATA] [GEOGRAPHIC_DATA] [GEOGRAP…" at bounding box center [273, 284] width 164 height 26
click at [191, 271] on select "Pro Housekeepers [GEOGRAPHIC_DATA] [GEOGRAPHIC_DATA] [GEOGRAPHIC_DATA] [GEOGRAP…" at bounding box center [273, 284] width 164 height 26
click at [332, 341] on input "text" at bounding box center [298, 344] width 113 height 26
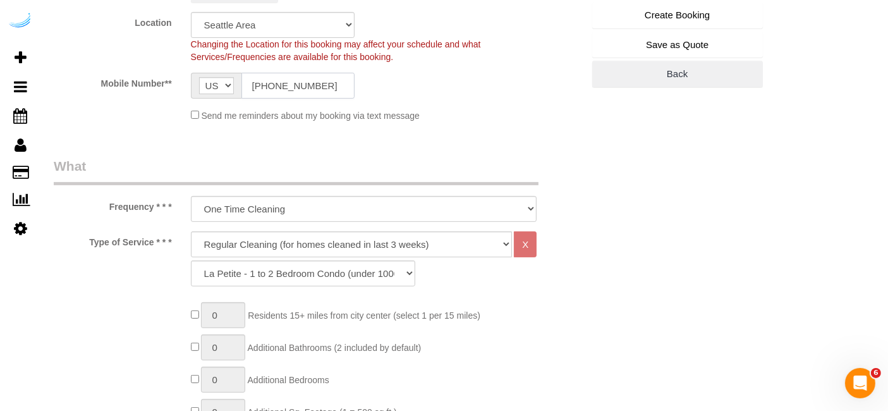
scroll to position [351, 0]
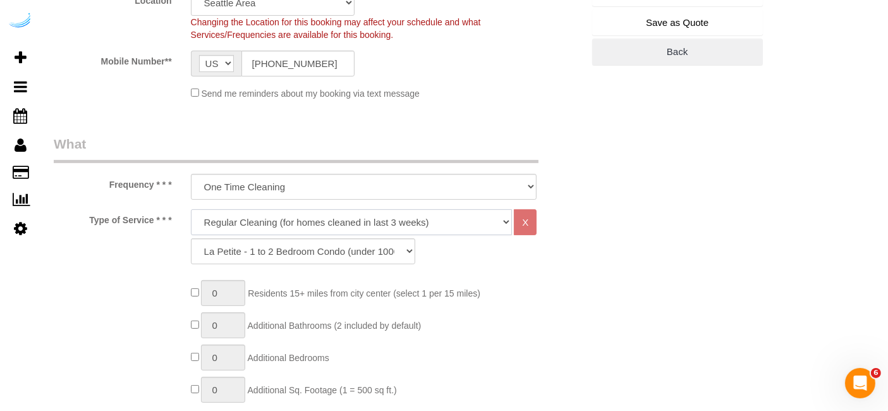
click at [298, 212] on select "Deep Cleaning (for homes that have not been cleaned in 3+ weeks) Spruce Regular…" at bounding box center [352, 222] width 322 height 26
click at [191, 209] on select "Deep Cleaning (for homes that have not been cleaned in 3+ weeks) Spruce Regular…" at bounding box center [352, 222] width 322 height 26
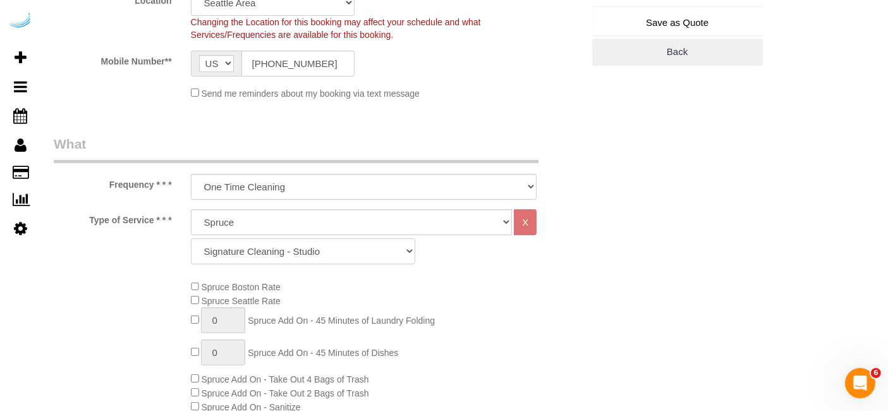
click at [343, 252] on select "Signature Cleaning - Studio Signature Cleaning - 1 Bed 1 Bath Signature Cleanin…" at bounding box center [303, 251] width 224 height 26
click at [191, 238] on select "Signature Cleaning - Studio Signature Cleaning - 1 Bed 1 Bath Signature Cleanin…" at bounding box center [303, 251] width 224 height 26
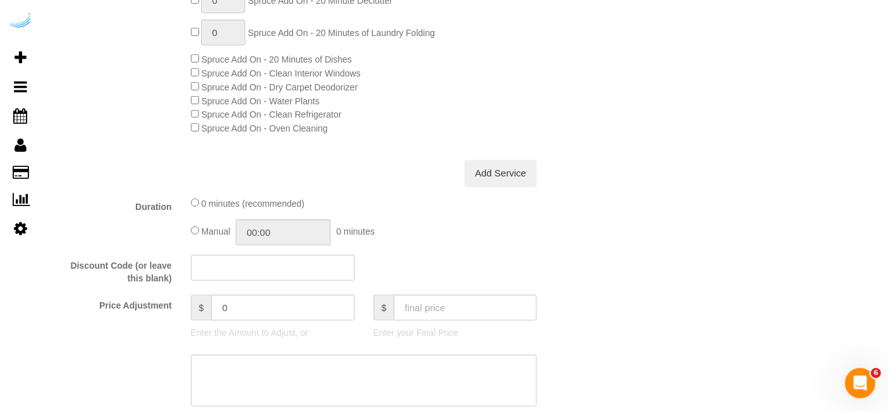
scroll to position [1053, 0]
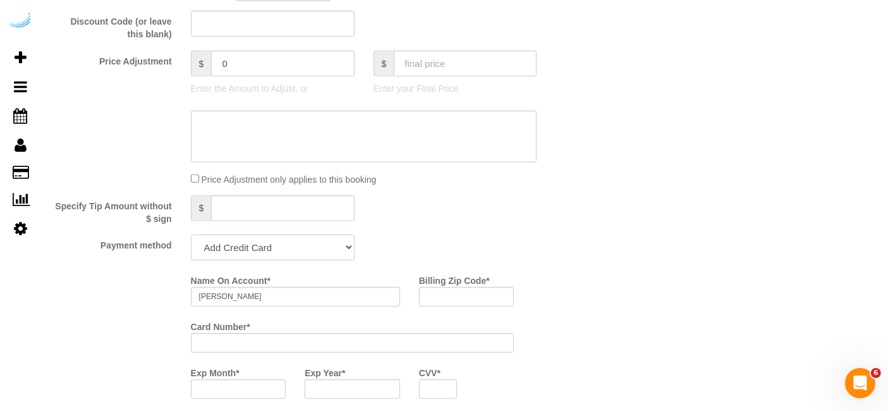
click at [300, 249] on select "Add Credit Card Cash Check Paypal" at bounding box center [273, 248] width 164 height 26
click at [191, 235] on select "Add Credit Card Cash Check Paypal" at bounding box center [273, 248] width 164 height 26
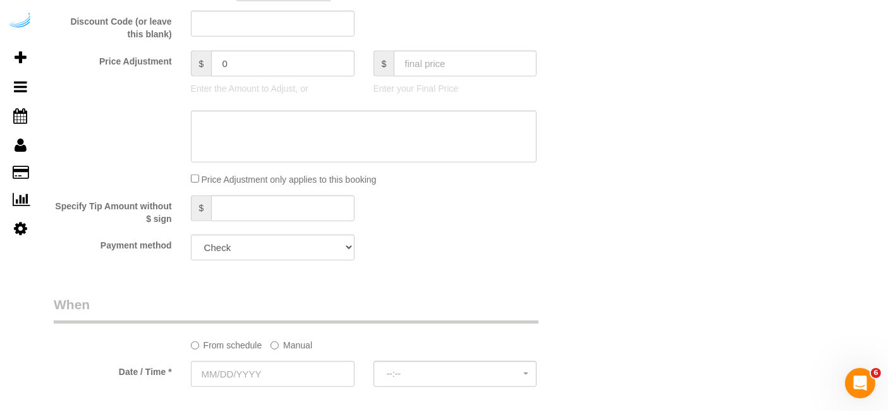
click at [307, 338] on label "Manual" at bounding box center [292, 342] width 42 height 17
click at [297, 358] on sui-booking-spot "From schedule Manual Date / Time * Arrival Window hrs mins Important: To make t…" at bounding box center [318, 383] width 529 height 176
click at [300, 371] on input "[DATE] 8:00AM" at bounding box center [318, 374] width 255 height 26
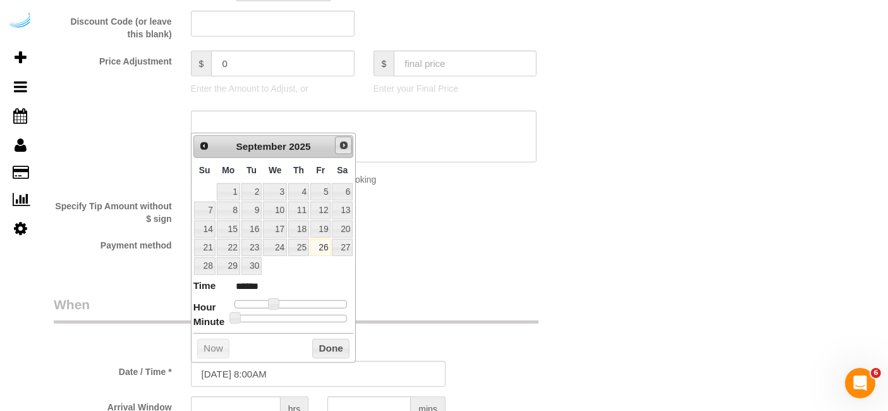
click at [343, 145] on span "Next" at bounding box center [344, 145] width 10 height 10
click at [319, 192] on link "3" at bounding box center [320, 191] width 20 height 17
click at [276, 302] on span at bounding box center [278, 303] width 11 height 11
click at [260, 396] on input "text" at bounding box center [236, 409] width 90 height 26
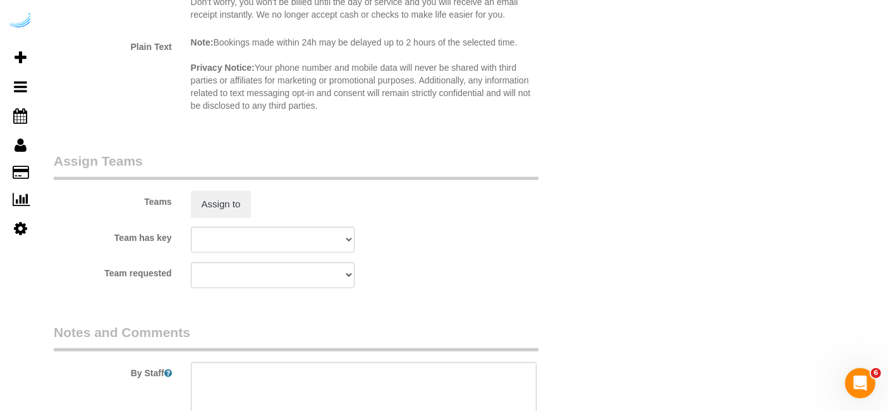
scroll to position [1828, 0]
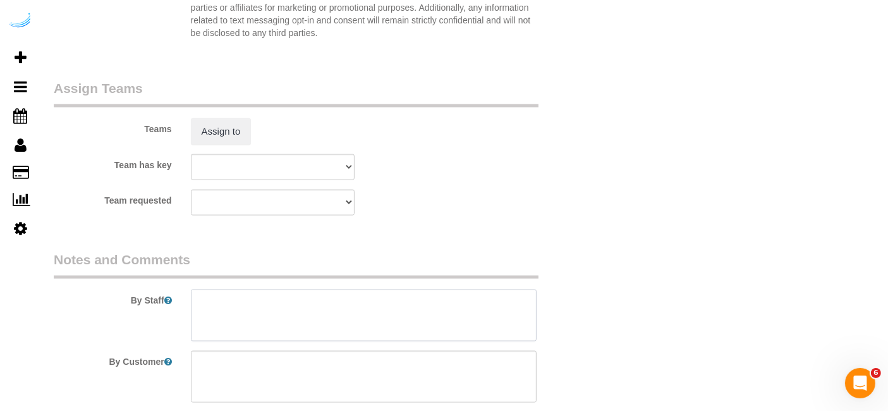
click at [295, 298] on textarea at bounding box center [364, 316] width 346 height 52
click at [391, 313] on textarea at bounding box center [364, 316] width 346 height 52
paste textarea "Permanent Notes:Unit 501[DATE] Notes:No notes from this service. Entry Method: …"
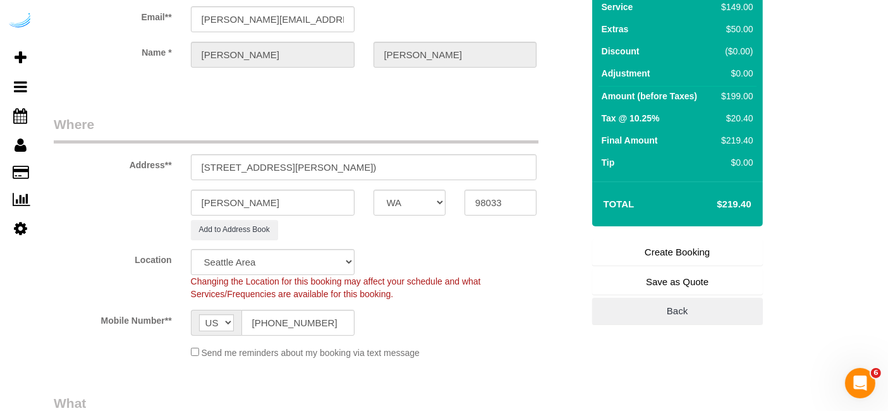
scroll to position [72, 0]
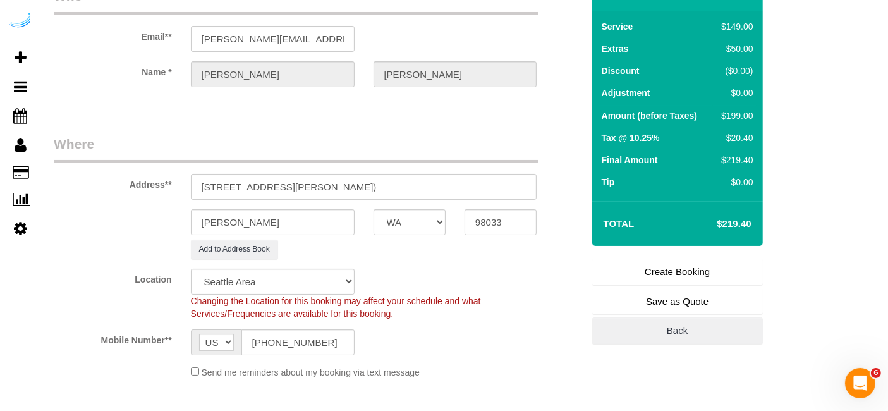
click at [653, 273] on link "Create Booking" at bounding box center [677, 272] width 171 height 27
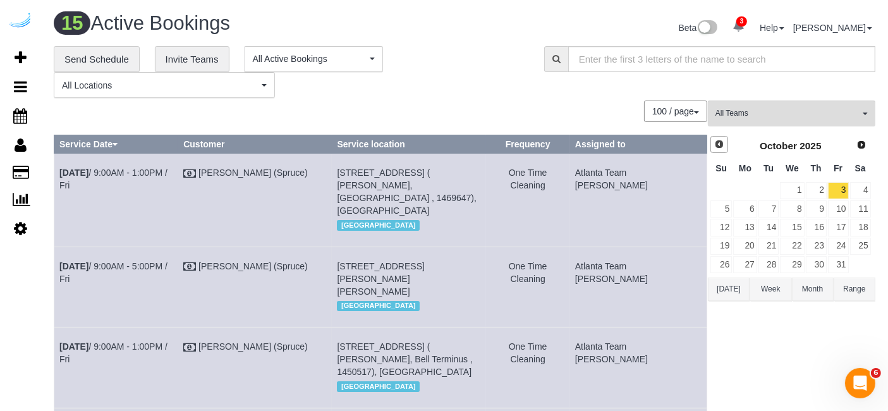
click at [719, 142] on span "Prev" at bounding box center [719, 144] width 10 height 10
click at [842, 248] on link "26" at bounding box center [838, 246] width 21 height 17
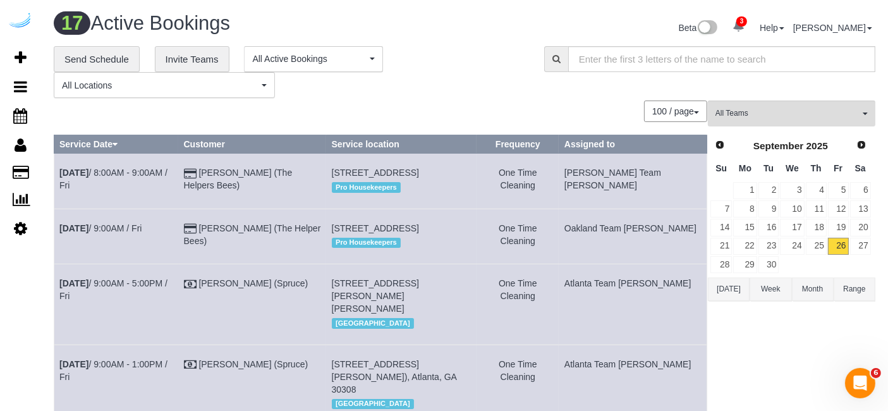
click at [733, 289] on button "[DATE]" at bounding box center [729, 289] width 42 height 23
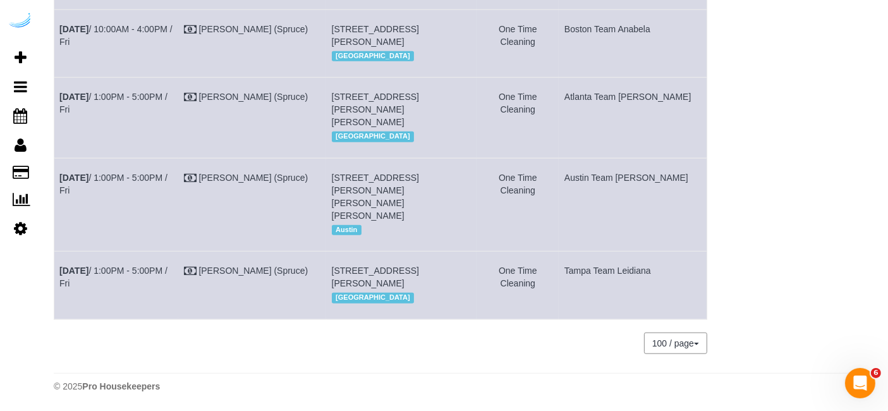
scroll to position [771, 0]
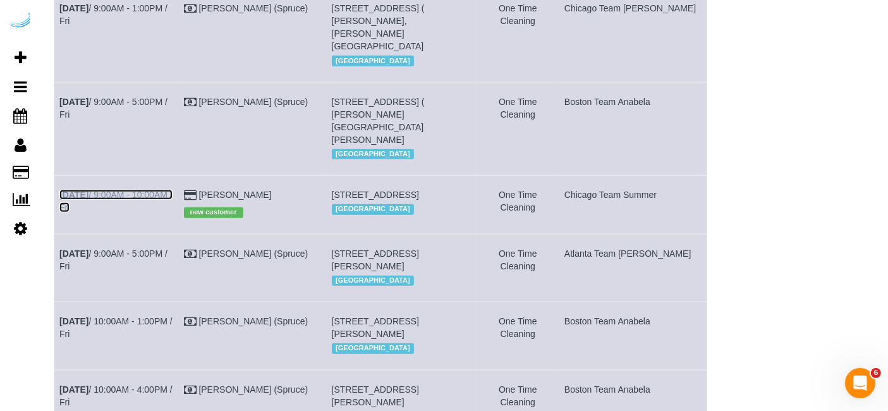
click at [158, 205] on link "[DATE] 9:00AM - 10:00AM / Fri" at bounding box center [115, 201] width 113 height 23
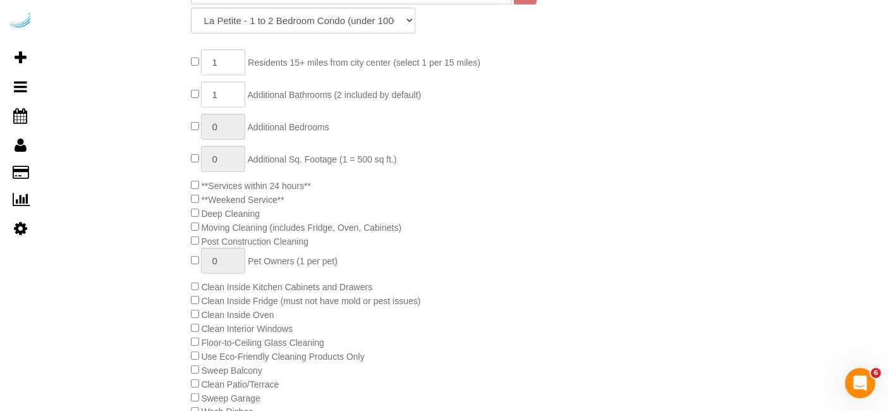
scroll to position [626, 0]
